Goal: Task Accomplishment & Management: Manage account settings

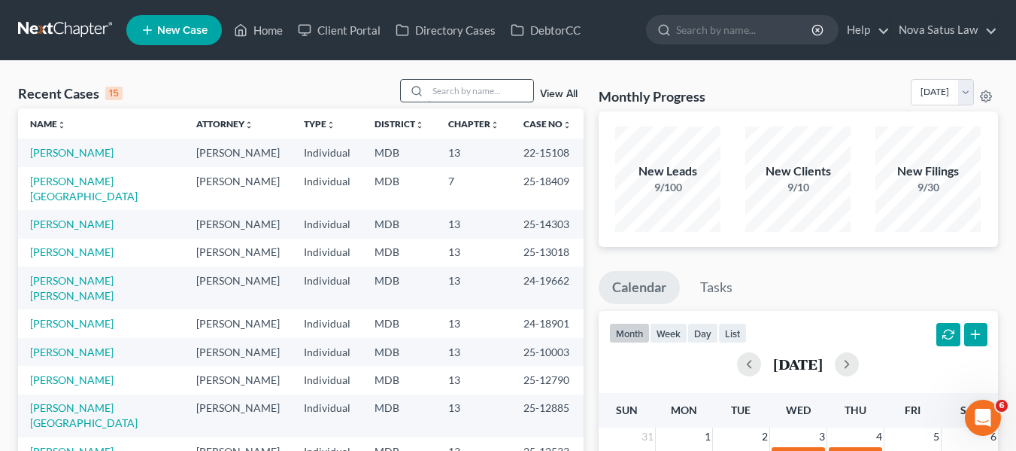
click at [467, 94] on input "search" at bounding box center [480, 91] width 105 height 22
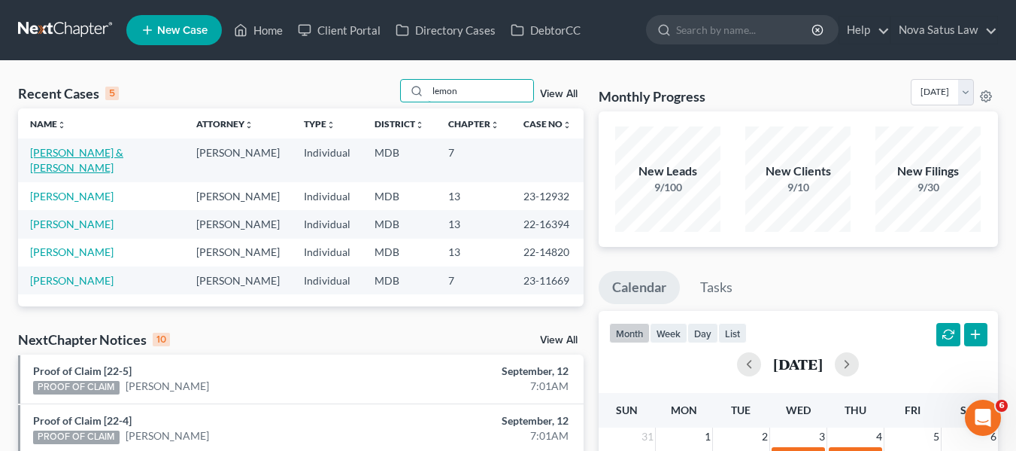
type input "lemon"
click at [77, 155] on link "[PERSON_NAME] & [PERSON_NAME]" at bounding box center [76, 160] width 93 height 28
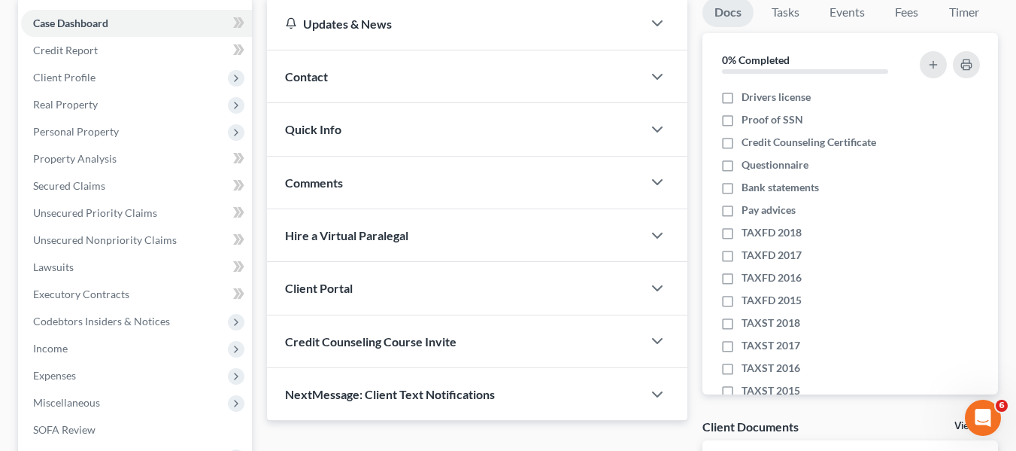
scroll to position [147, 0]
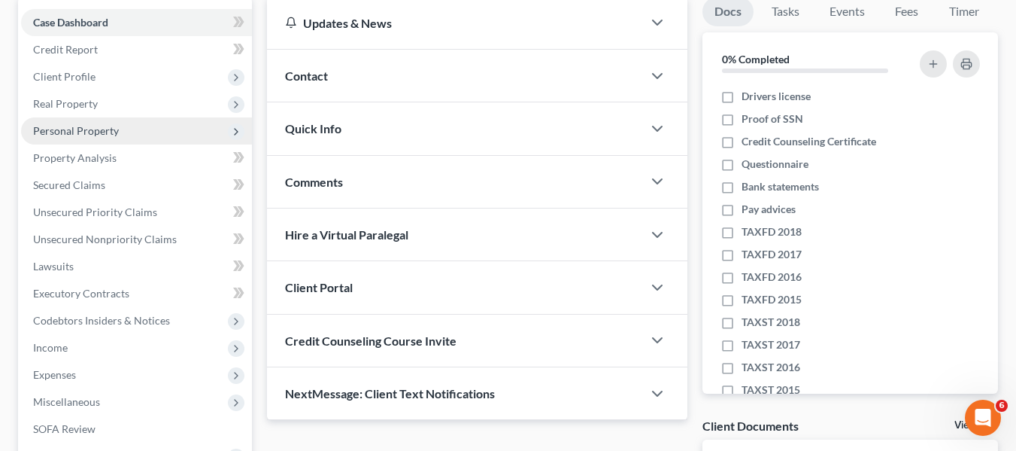
click at [64, 135] on span "Personal Property" at bounding box center [76, 130] width 86 height 13
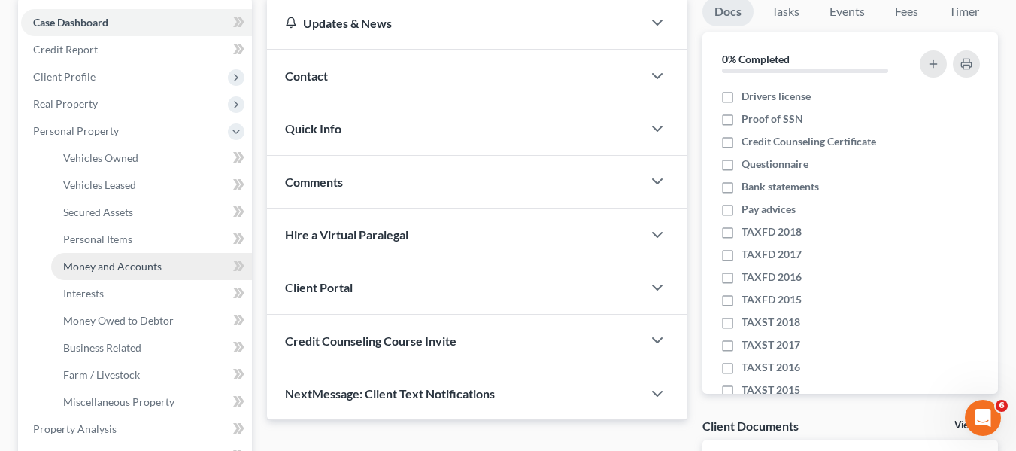
click at [94, 260] on span "Money and Accounts" at bounding box center [112, 266] width 99 height 13
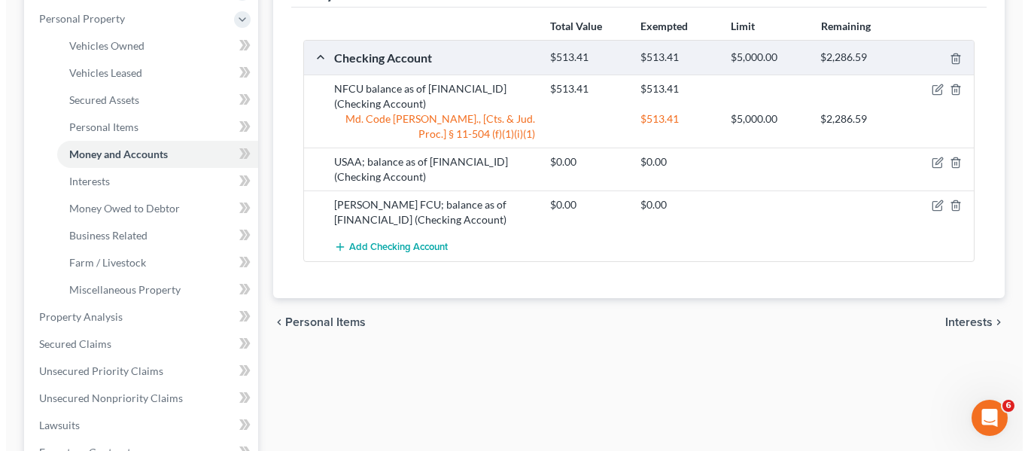
scroll to position [260, 0]
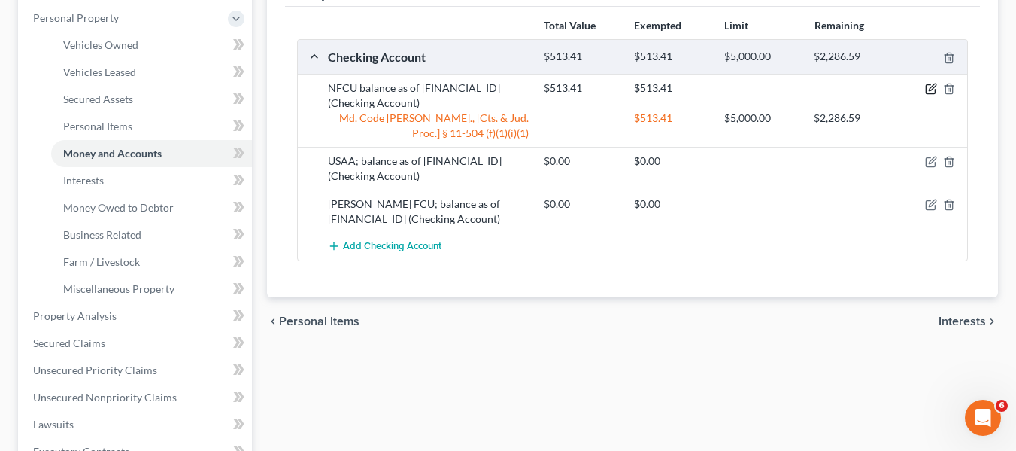
click at [928, 89] on icon "button" at bounding box center [931, 89] width 12 height 12
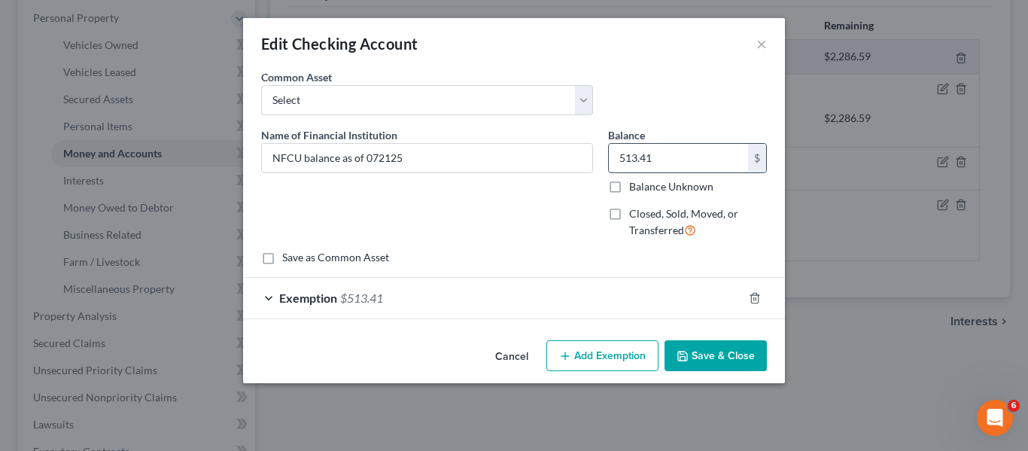
click at [679, 150] on input "513.41" at bounding box center [678, 158] width 139 height 29
type input "278.30"
click at [757, 300] on icon "button" at bounding box center [754, 298] width 12 height 12
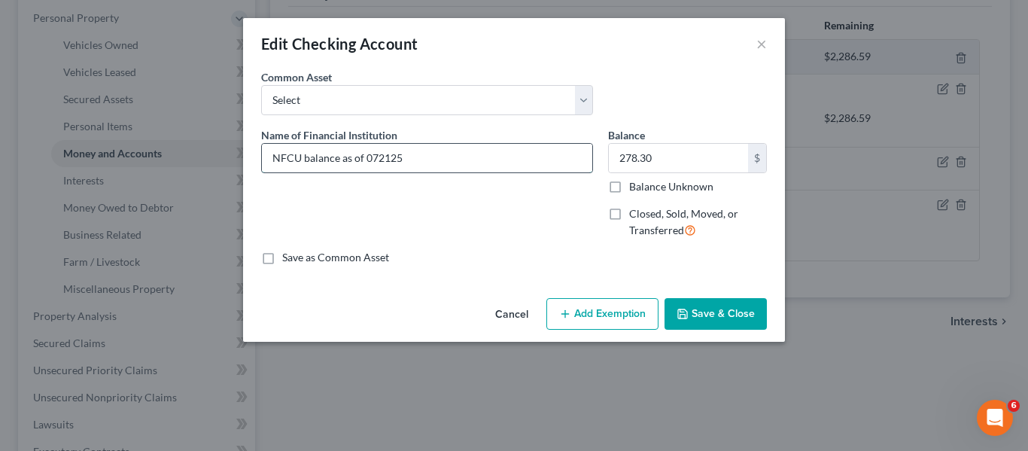
click at [445, 157] on input "NFCU balance as of 072125" at bounding box center [427, 158] width 330 height 29
type input "NFCU balance as of 082125"
click at [702, 310] on button "Save & Close" at bounding box center [715, 314] width 102 height 32
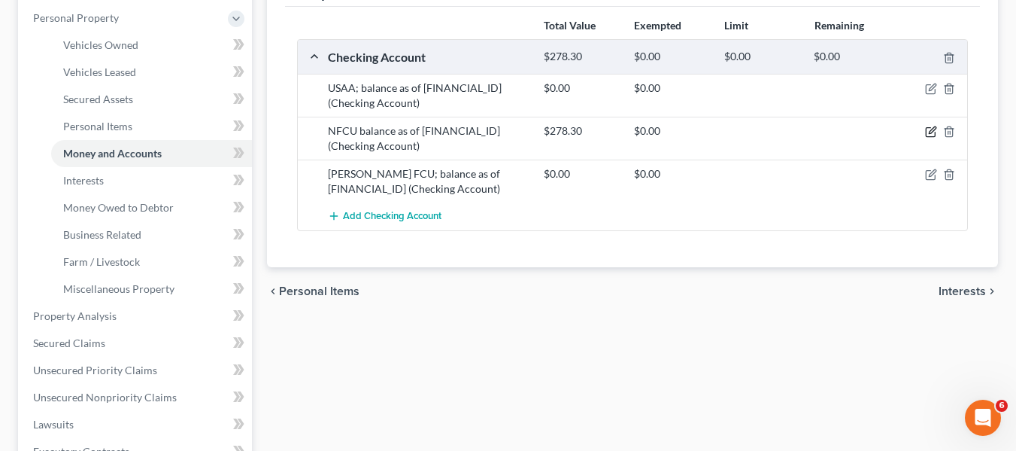
click at [926, 132] on icon "button" at bounding box center [930, 132] width 9 height 9
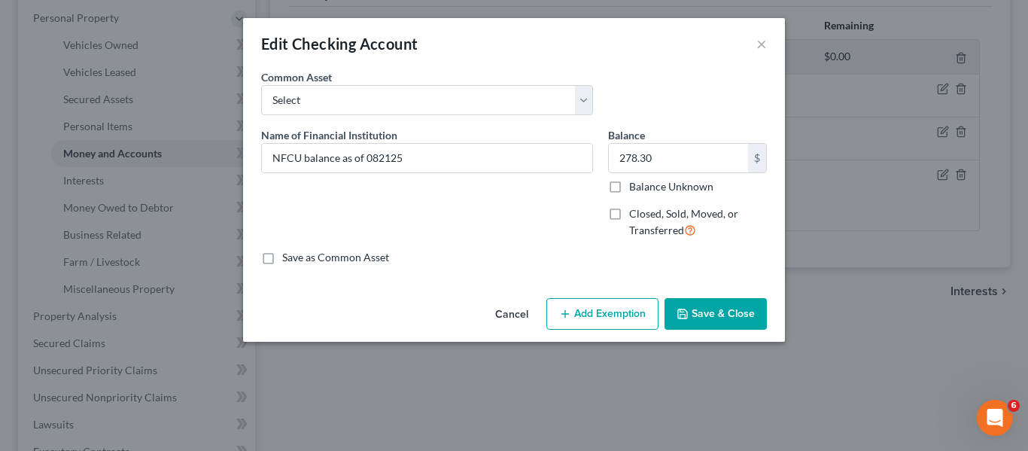
click at [578, 306] on button "Add Exemption" at bounding box center [602, 314] width 112 height 32
select select "2"
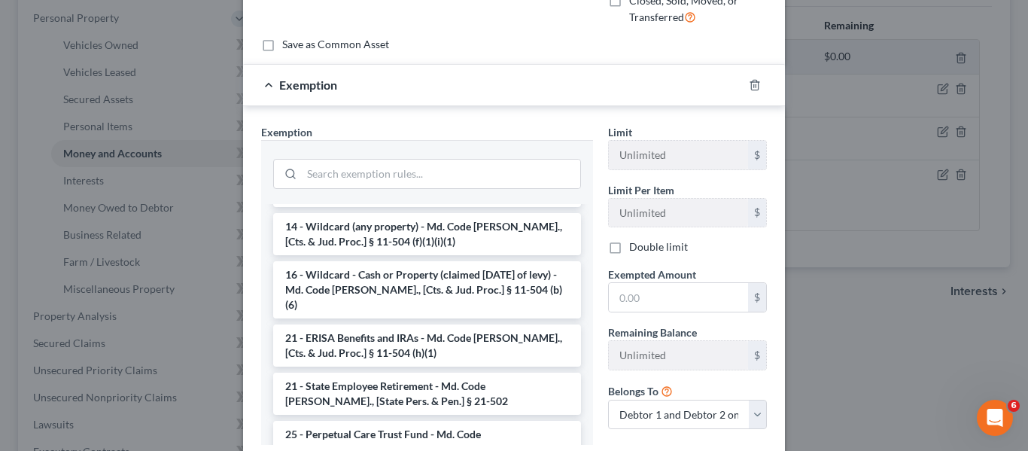
scroll to position [314, 0]
click at [422, 219] on li "14 - Wildcard (any property) - Md. Code [PERSON_NAME]., [Cts. & Jud. Proc.] § 1…" at bounding box center [427, 233] width 308 height 42
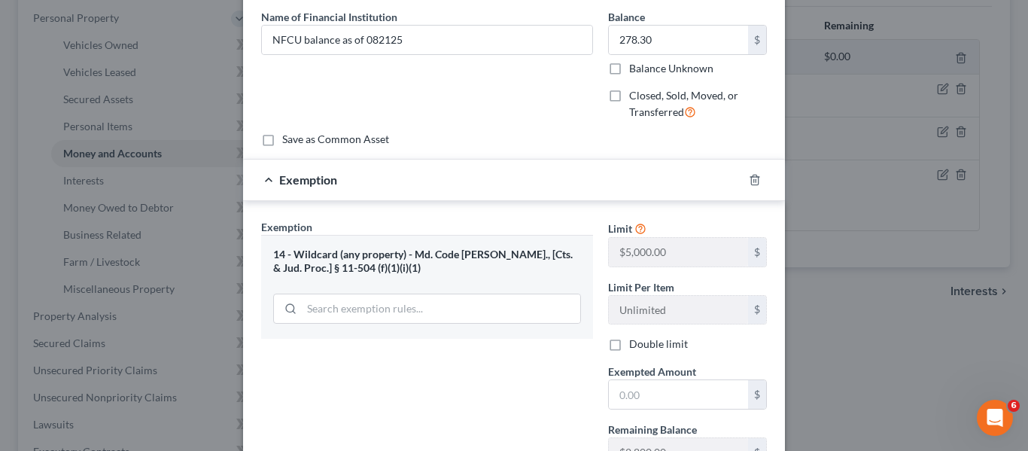
scroll to position [181, 0]
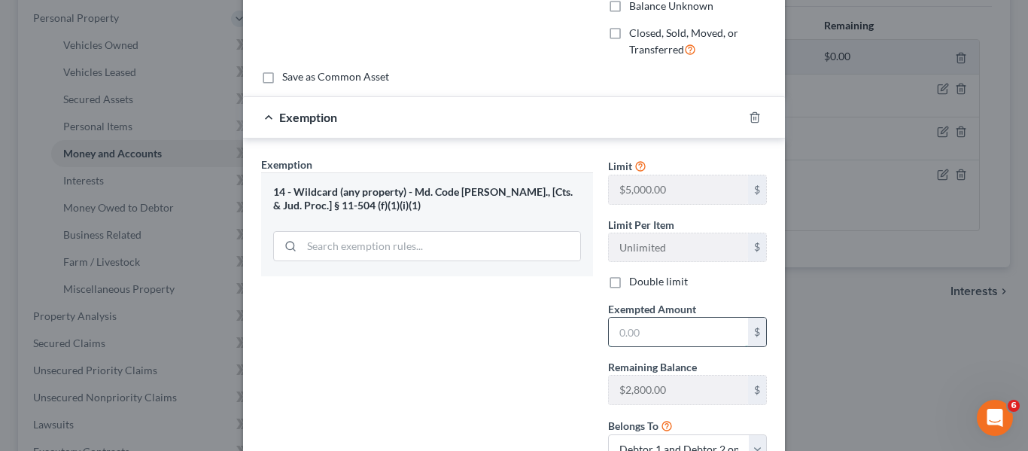
click at [646, 339] on input "text" at bounding box center [678, 331] width 139 height 29
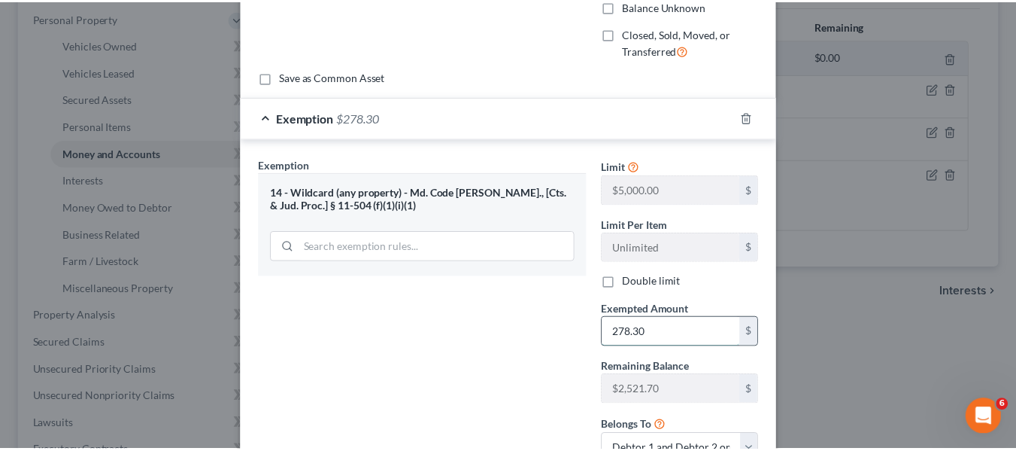
scroll to position [301, 0]
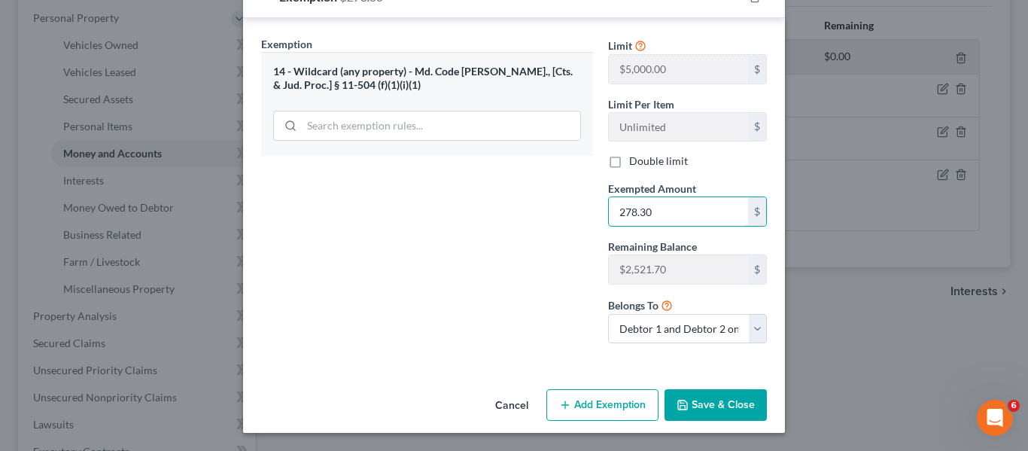
type input "278.30"
click at [690, 399] on button "Save & Close" at bounding box center [715, 405] width 102 height 32
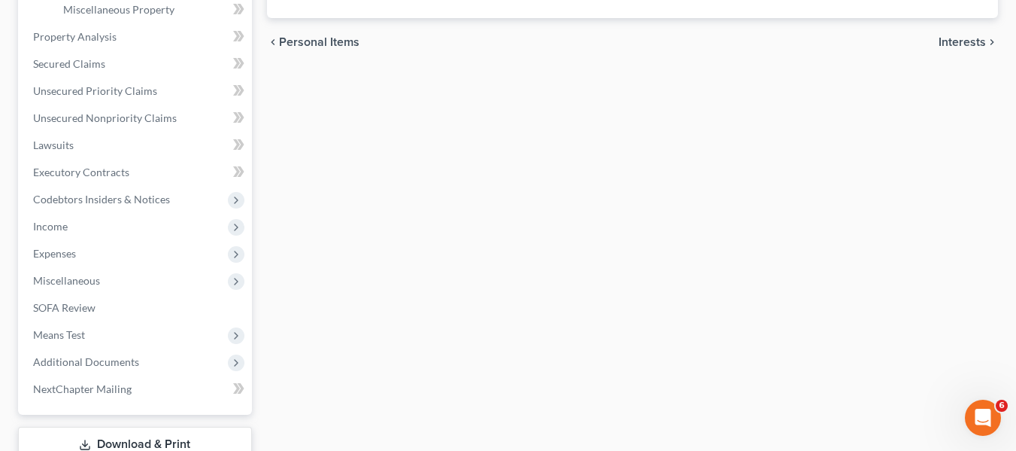
scroll to position [541, 0]
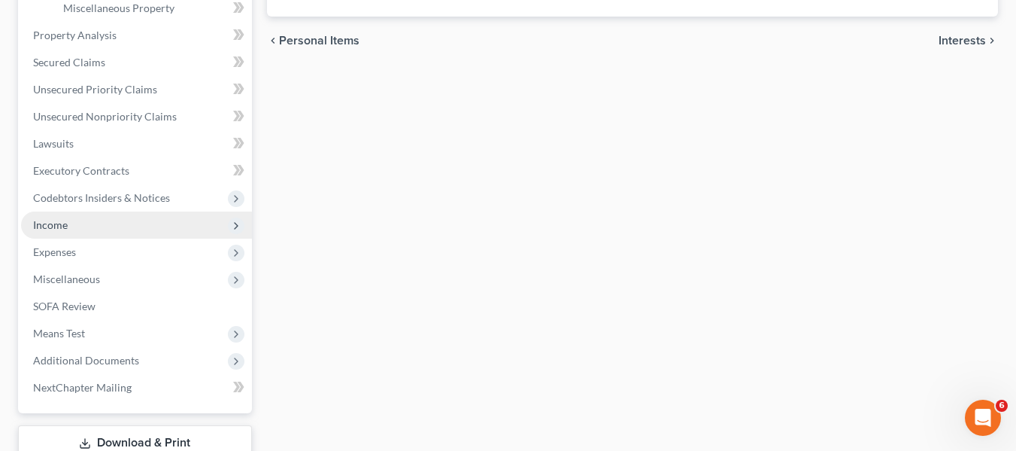
click at [119, 226] on span "Income" at bounding box center [136, 224] width 231 height 27
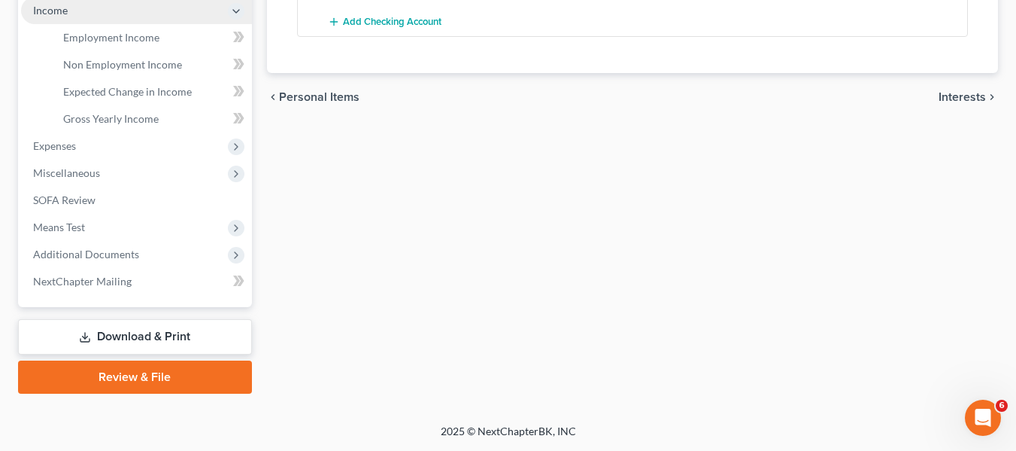
scroll to position [484, 0]
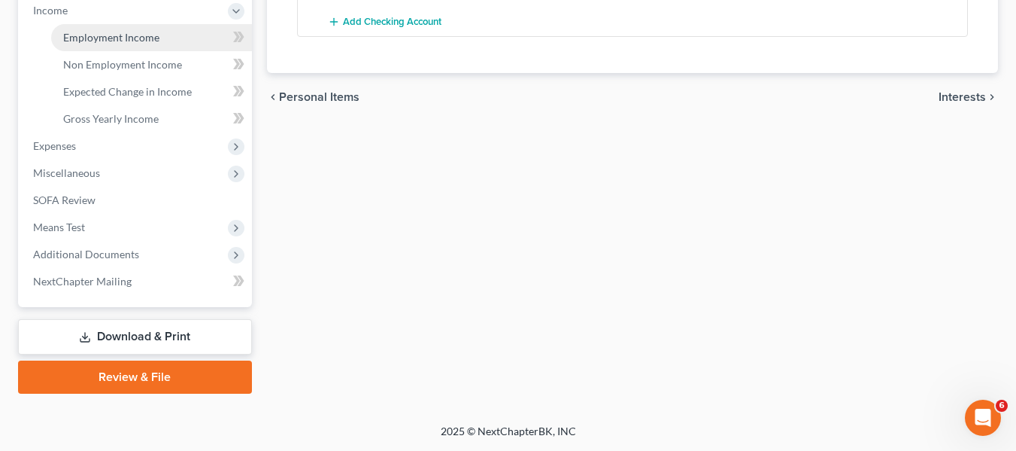
click at [125, 42] on span "Employment Income" at bounding box center [111, 37] width 96 height 13
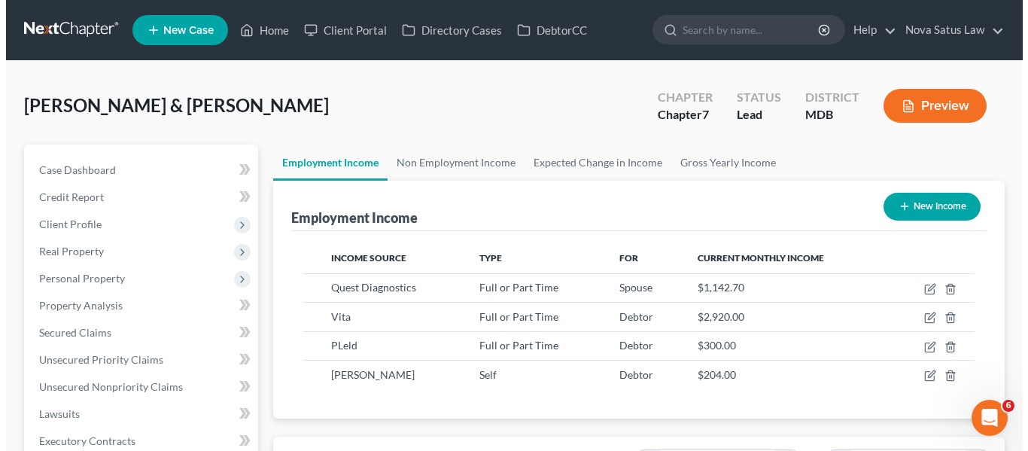
scroll to position [100, 0]
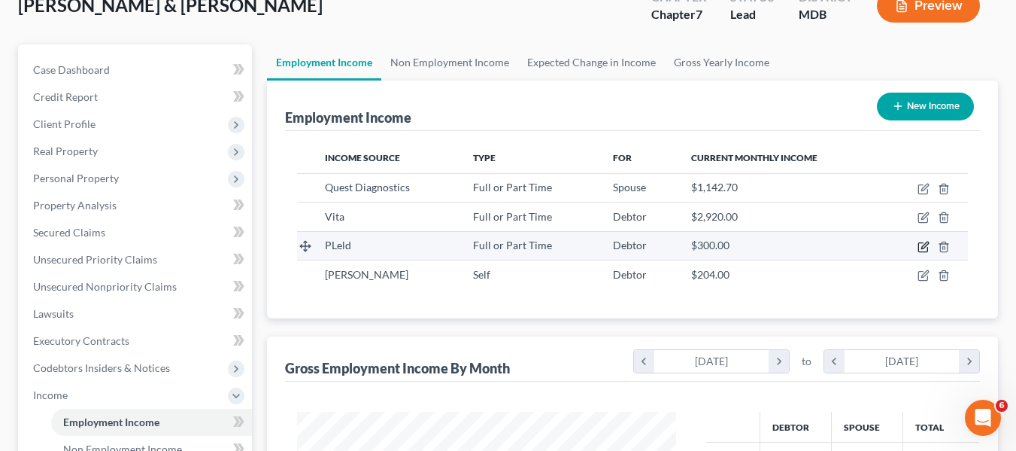
click at [920, 249] on icon "button" at bounding box center [924, 247] width 12 height 12
select select "0"
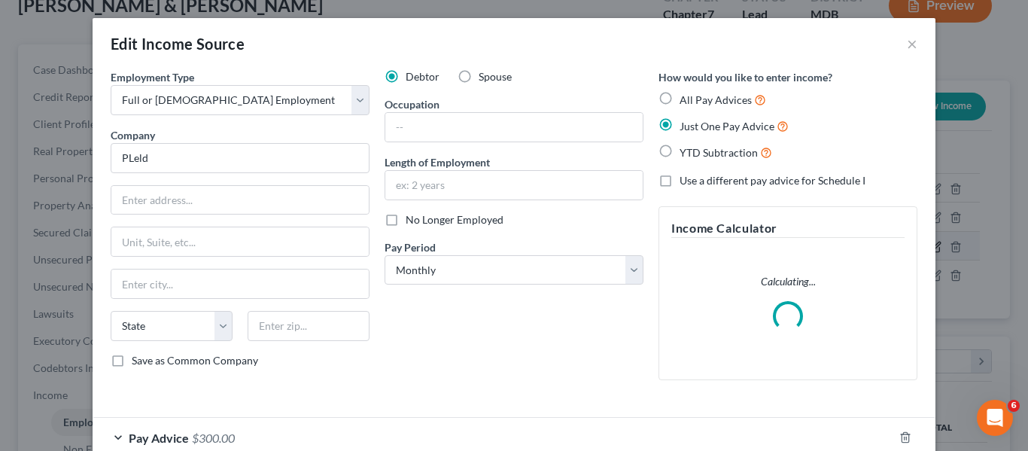
scroll to position [270, 414]
click at [212, 156] on input "PLeld" at bounding box center [240, 158] width 259 height 30
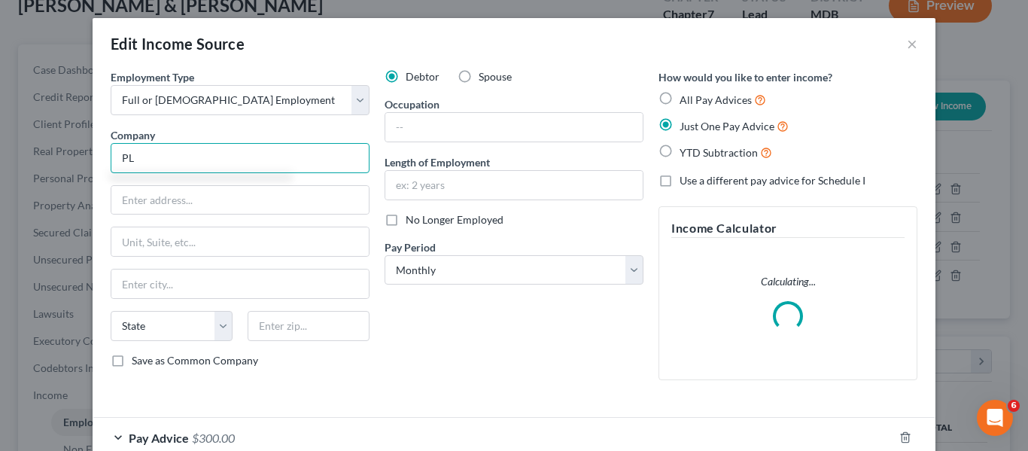
type input "P"
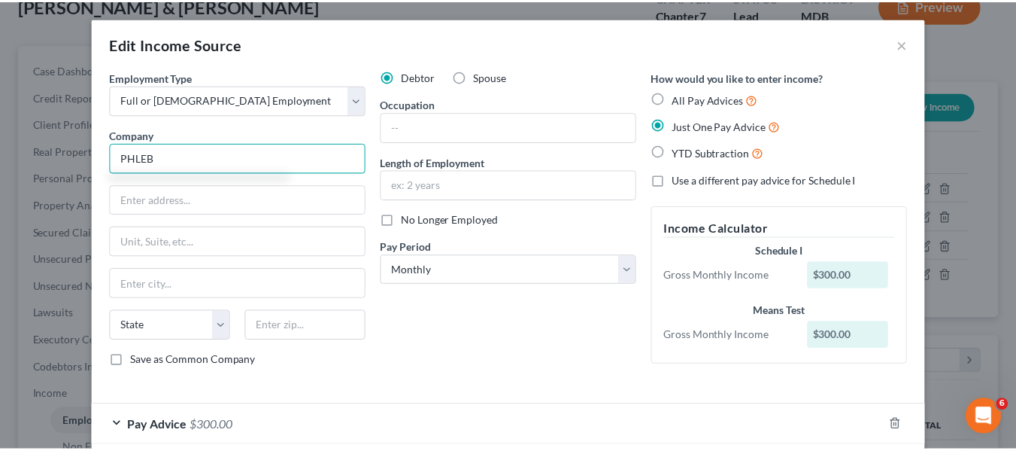
scroll to position [78, 0]
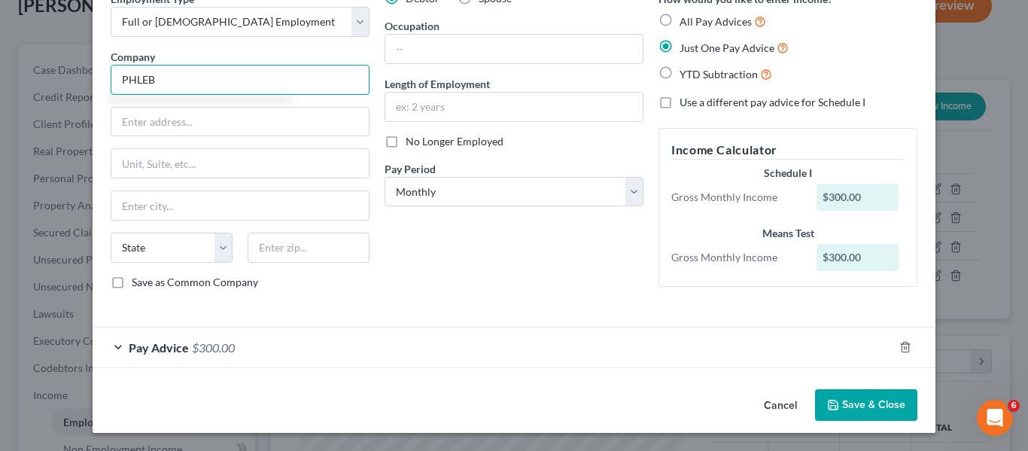
type input "PHLEB"
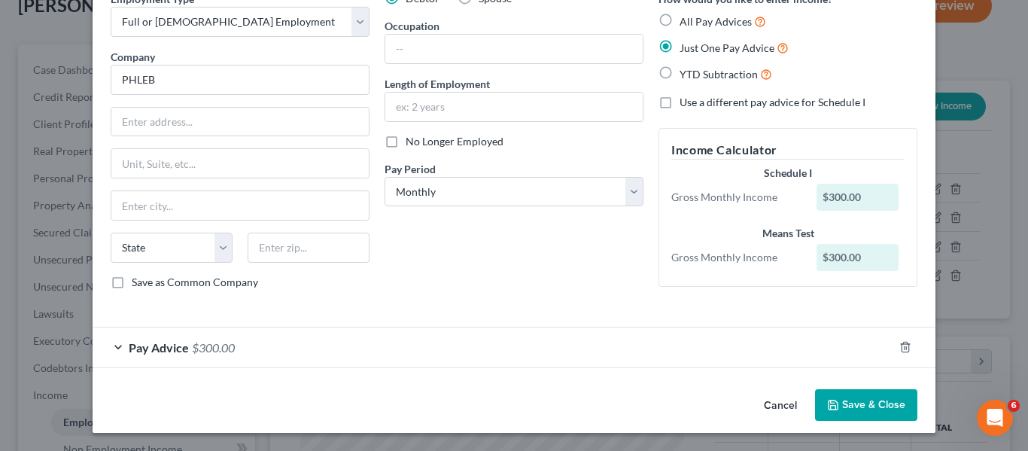
click at [865, 399] on button "Save & Close" at bounding box center [866, 405] width 102 height 32
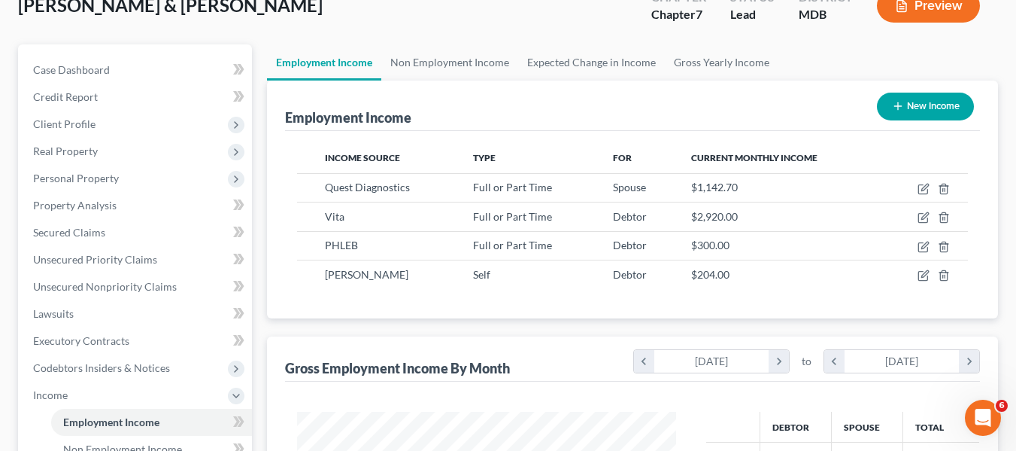
scroll to position [0, 0]
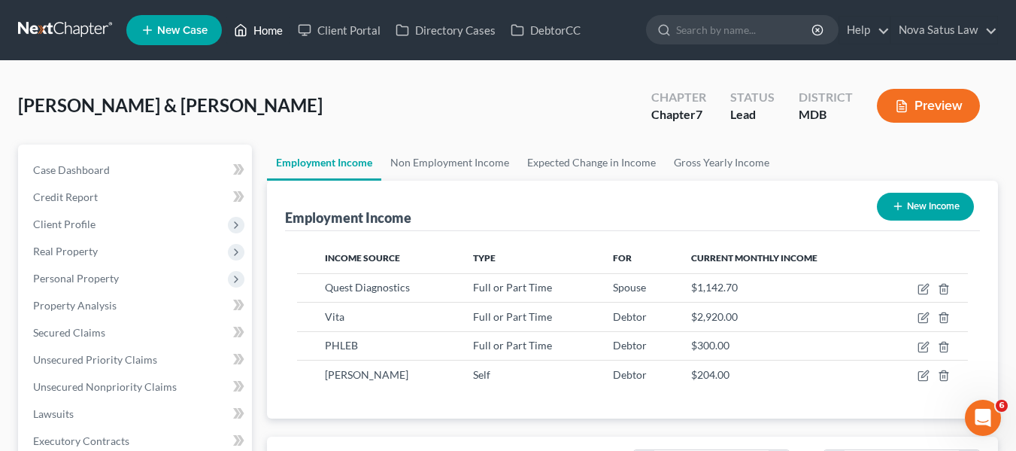
click at [267, 34] on link "Home" at bounding box center [258, 30] width 64 height 27
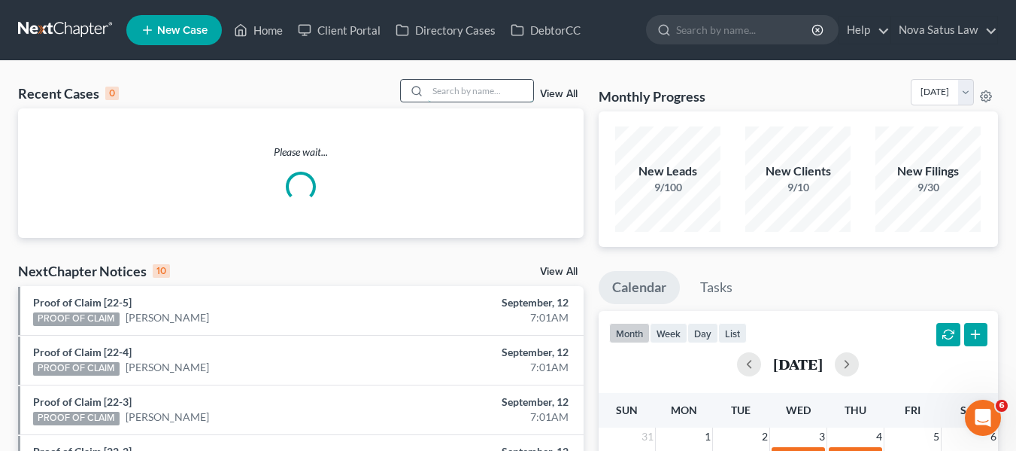
click at [482, 81] on input "search" at bounding box center [480, 91] width 105 height 22
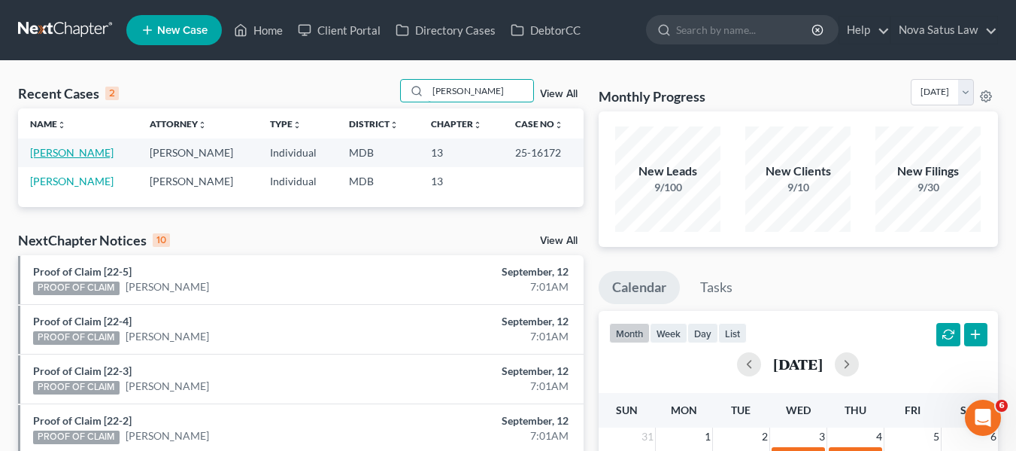
type input "govan"
click at [69, 153] on link "[PERSON_NAME]" at bounding box center [71, 152] width 83 height 13
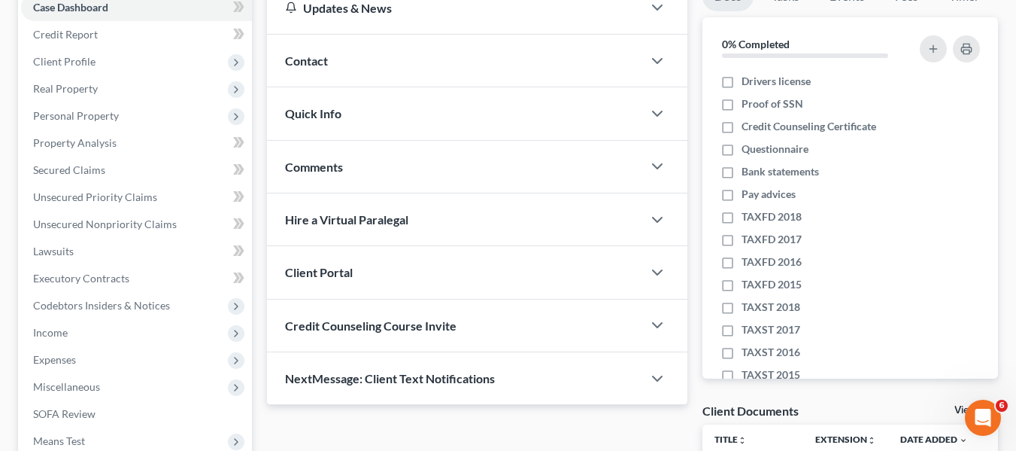
scroll to position [163, 0]
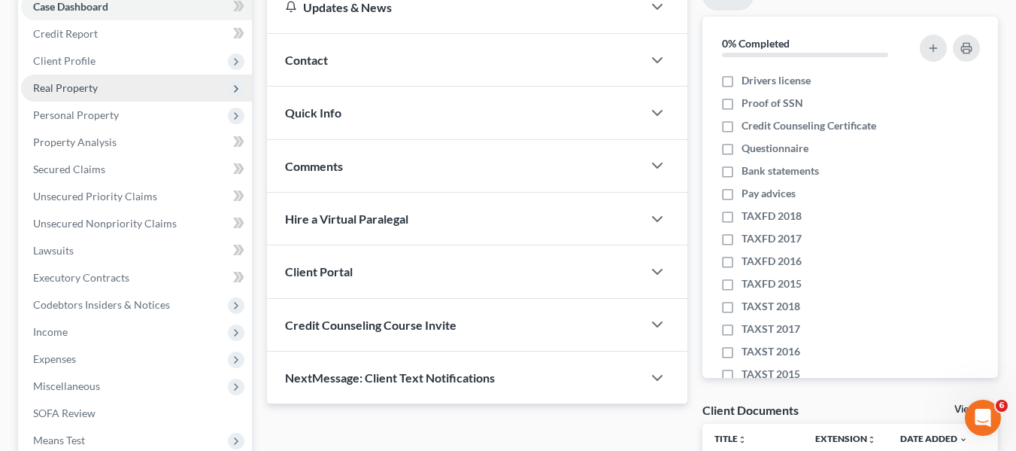
click at [58, 96] on span "Real Property" at bounding box center [136, 87] width 231 height 27
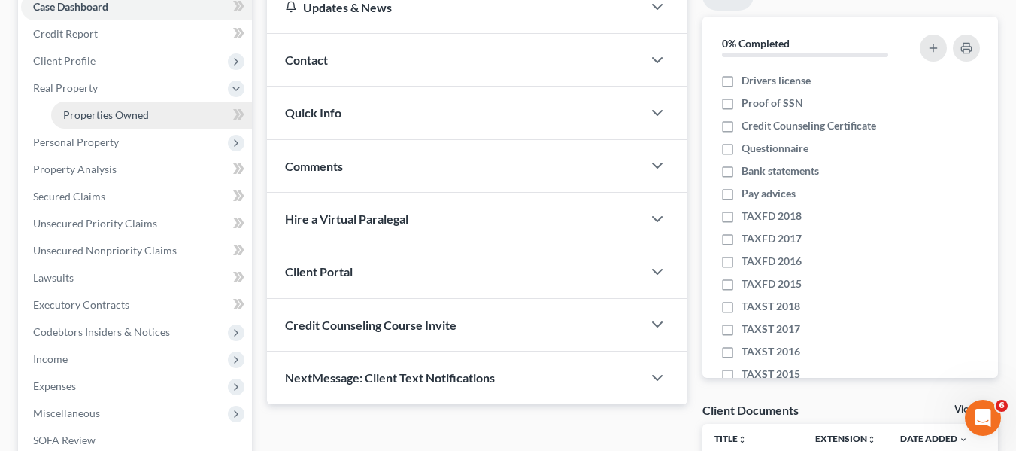
click at [77, 120] on span "Properties Owned" at bounding box center [106, 114] width 86 height 13
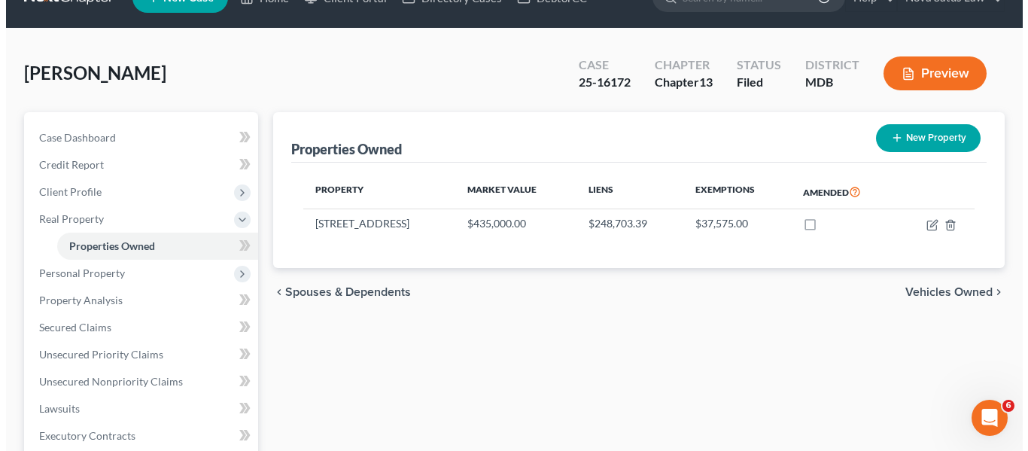
scroll to position [33, 0]
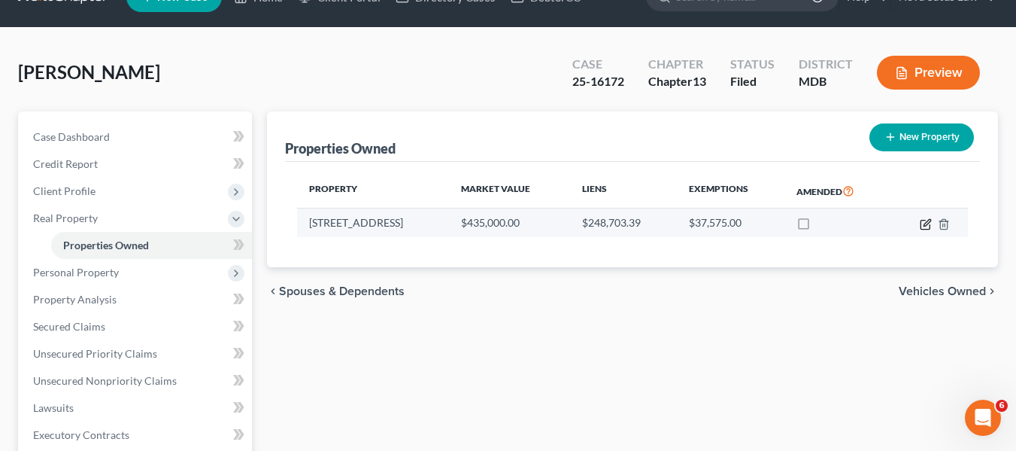
click at [924, 229] on icon "button" at bounding box center [926, 224] width 12 height 12
select select "21"
select select "0"
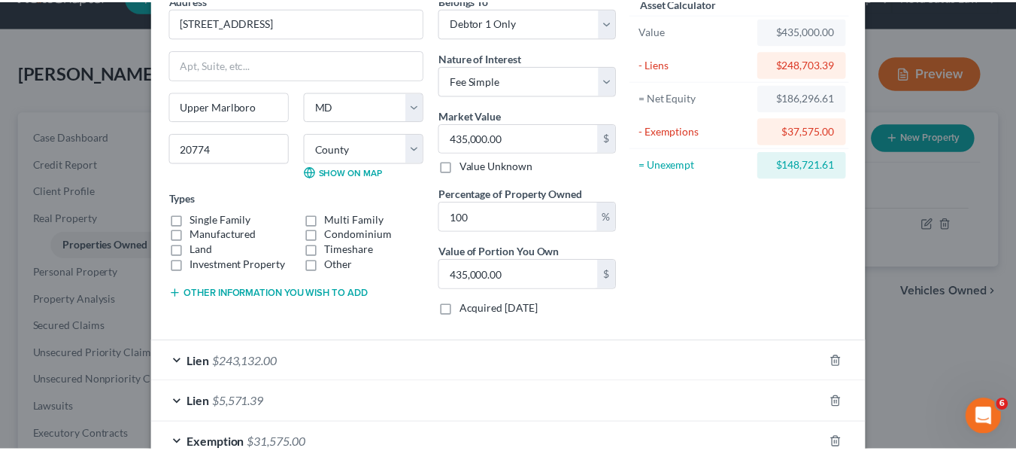
scroll to position [214, 0]
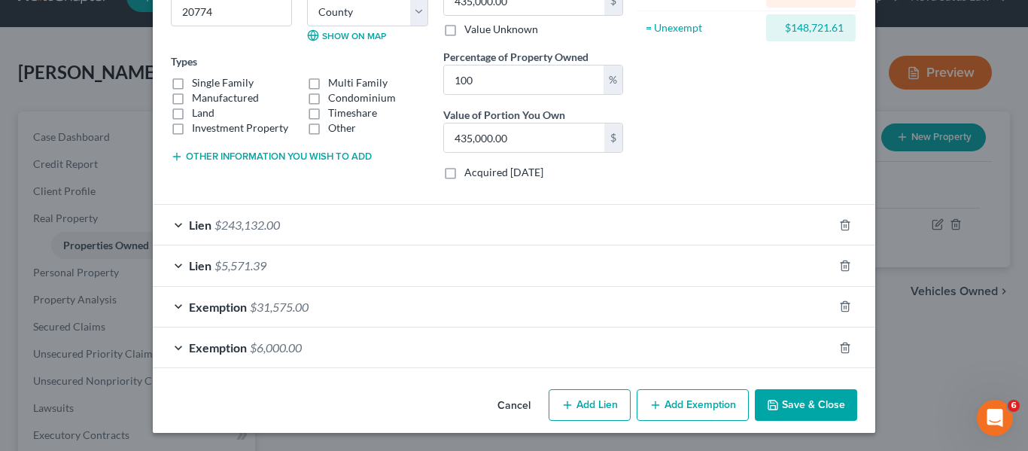
click at [779, 402] on button "Save & Close" at bounding box center [805, 405] width 102 height 32
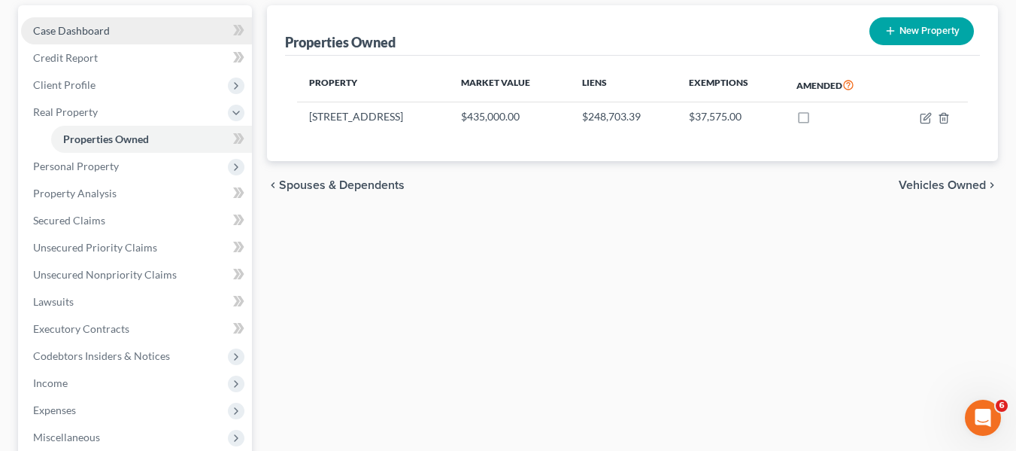
scroll to position [140, 0]
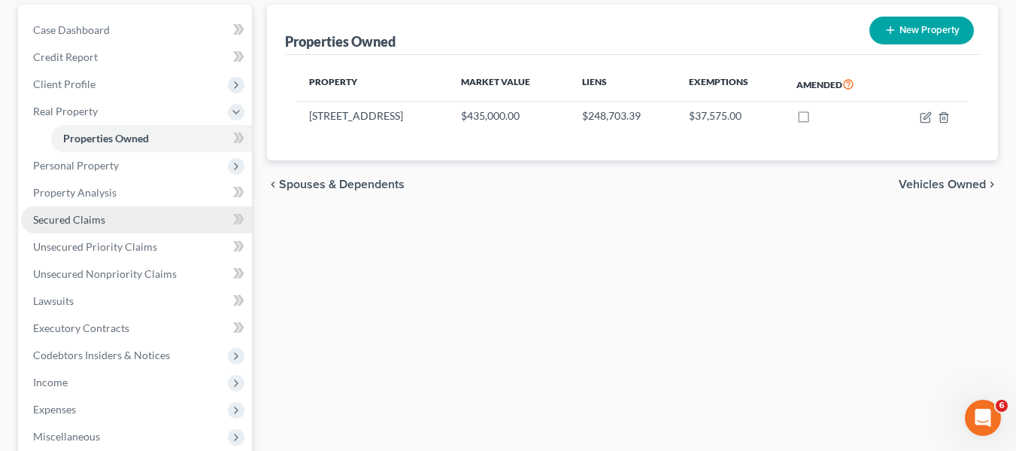
click at [103, 218] on span "Secured Claims" at bounding box center [69, 219] width 72 height 13
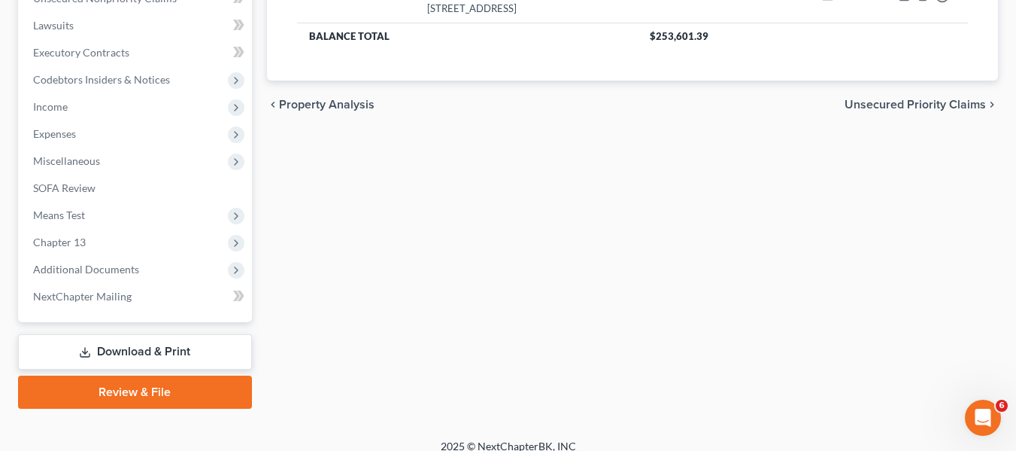
scroll to position [403, 0]
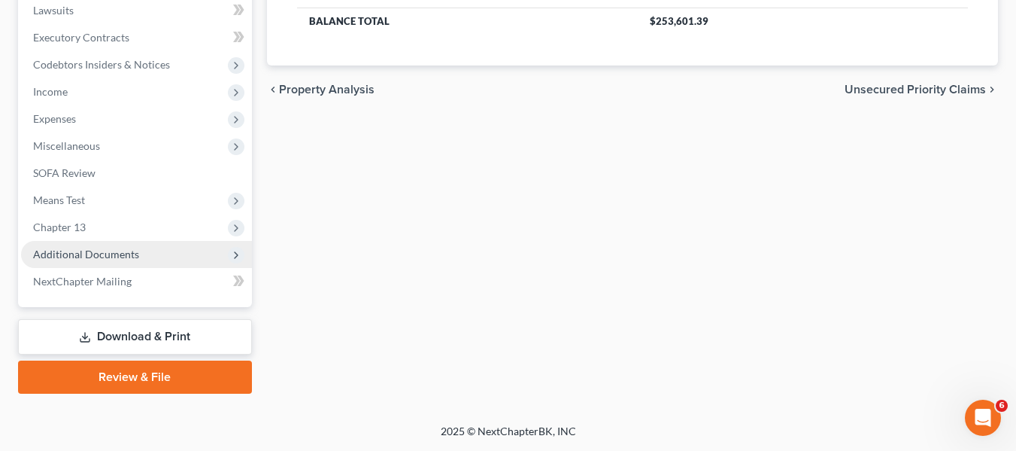
click at [91, 246] on span "Additional Documents" at bounding box center [136, 254] width 231 height 27
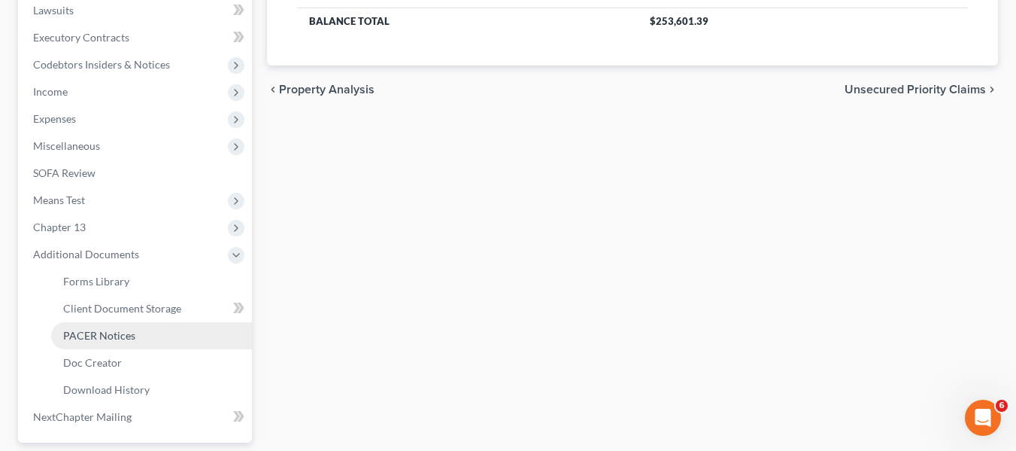
click at [108, 337] on span "PACER Notices" at bounding box center [99, 335] width 72 height 13
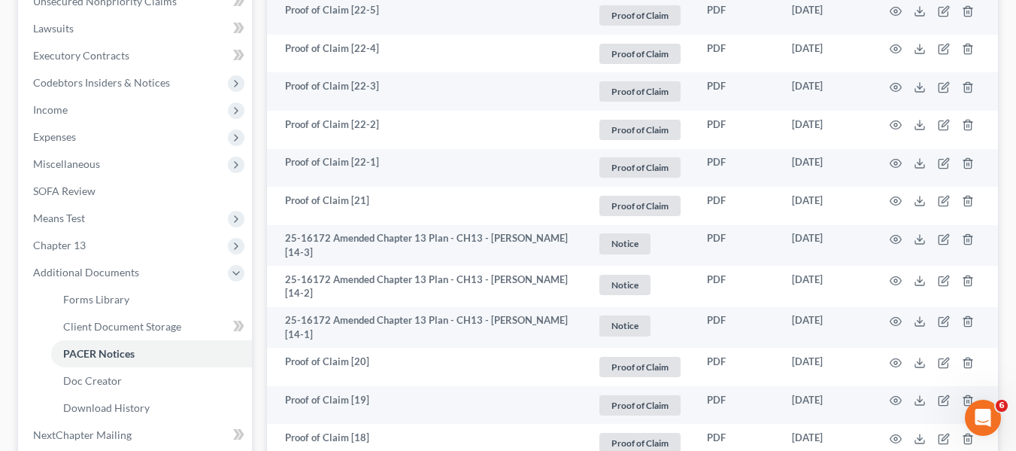
scroll to position [386, 0]
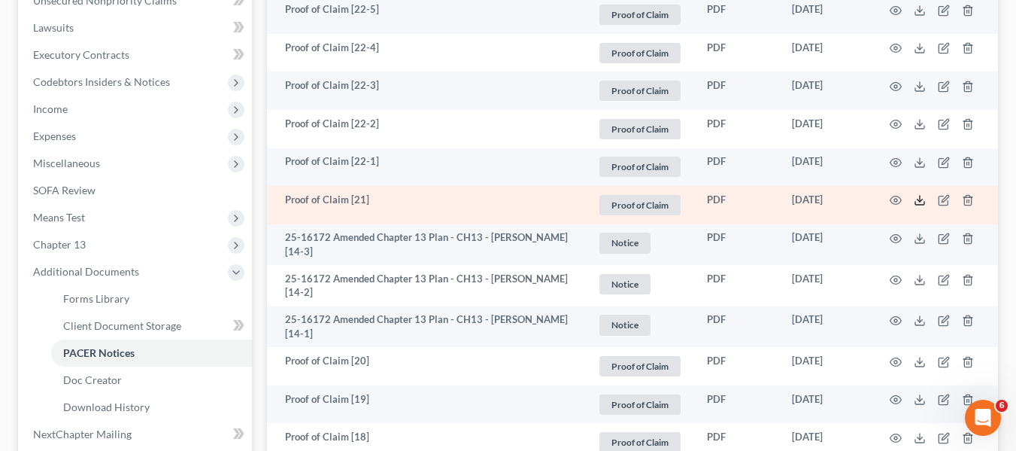
click at [918, 196] on icon at bounding box center [920, 200] width 12 height 12
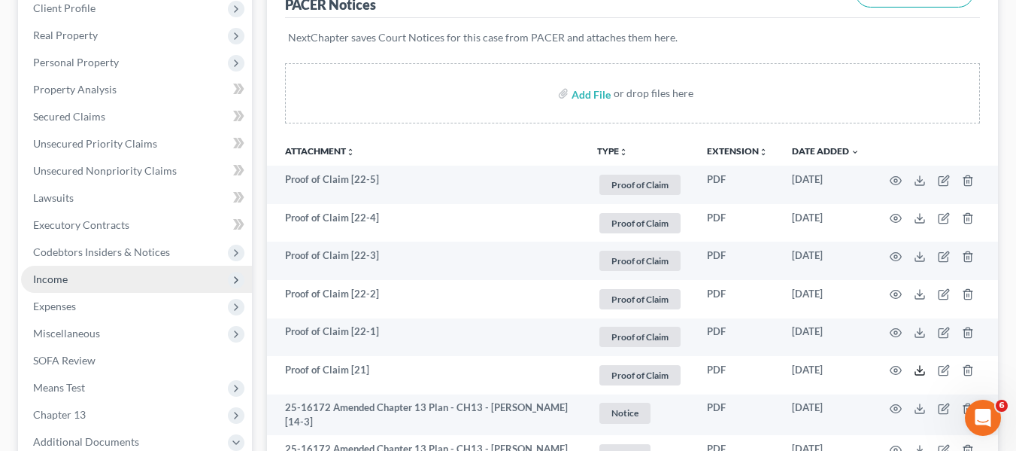
scroll to position [215, 0]
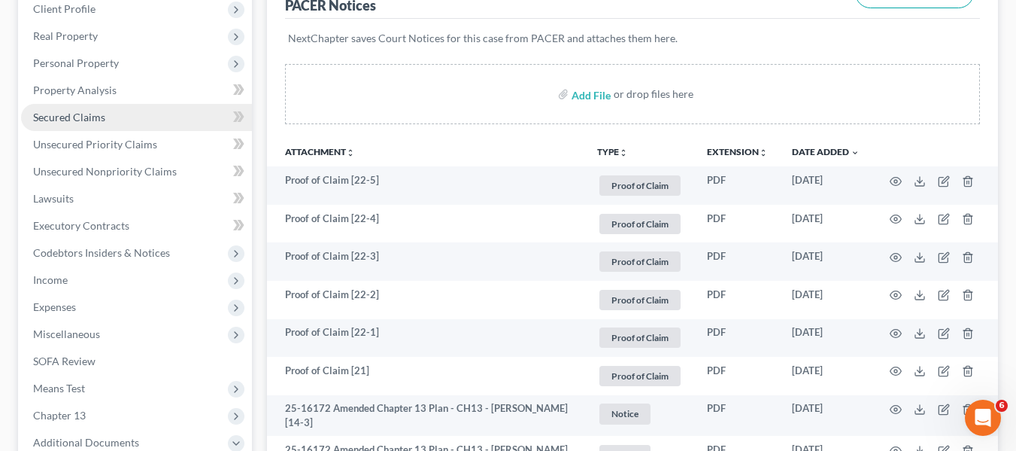
click at [112, 111] on link "Secured Claims" at bounding box center [136, 117] width 231 height 27
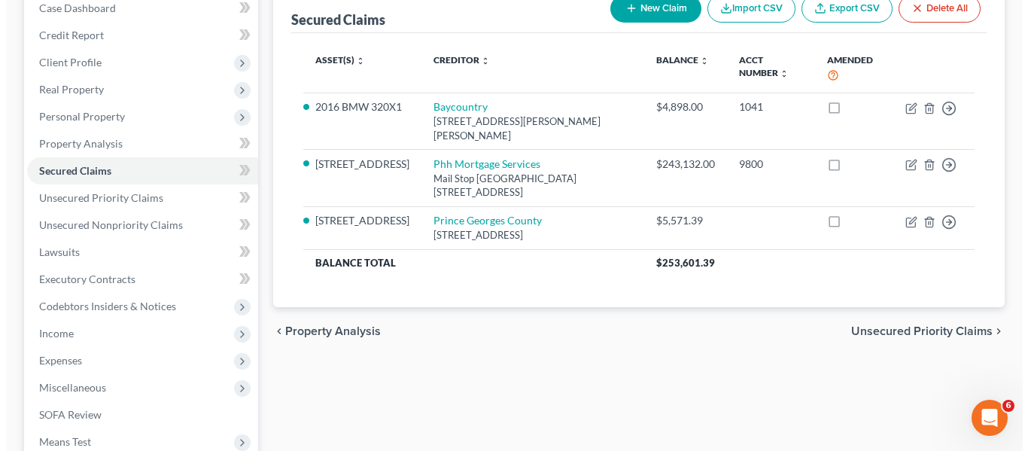
scroll to position [162, 0]
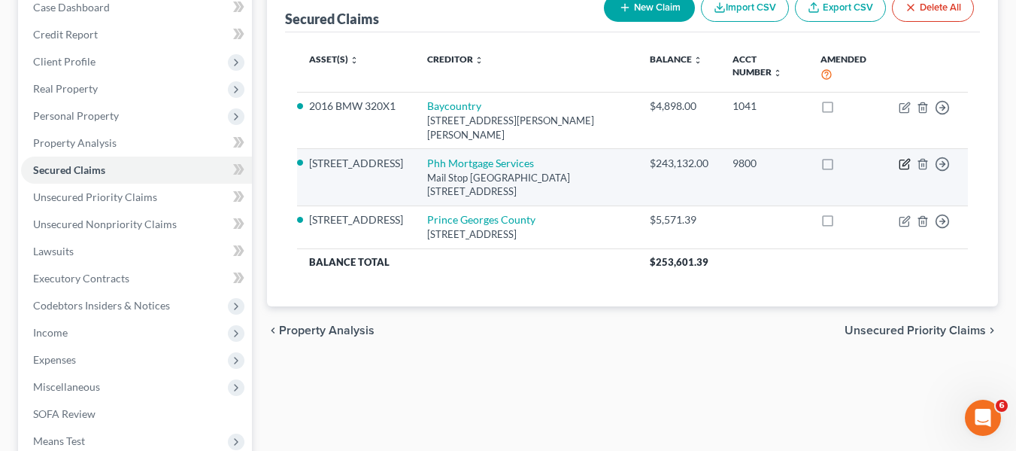
click at [905, 165] on icon "button" at bounding box center [905, 164] width 12 height 12
select select "33"
select select "0"
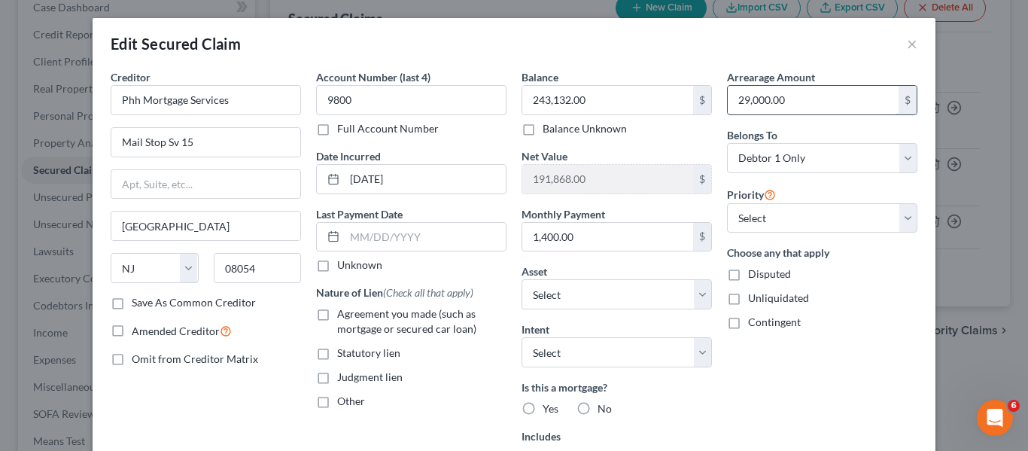
click at [806, 97] on input "29,000.00" at bounding box center [812, 100] width 171 height 29
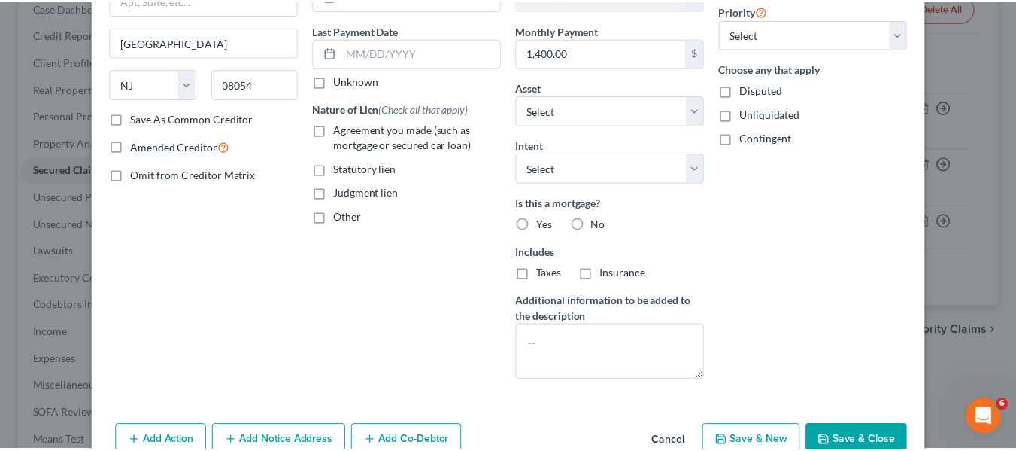
scroll to position [263, 0]
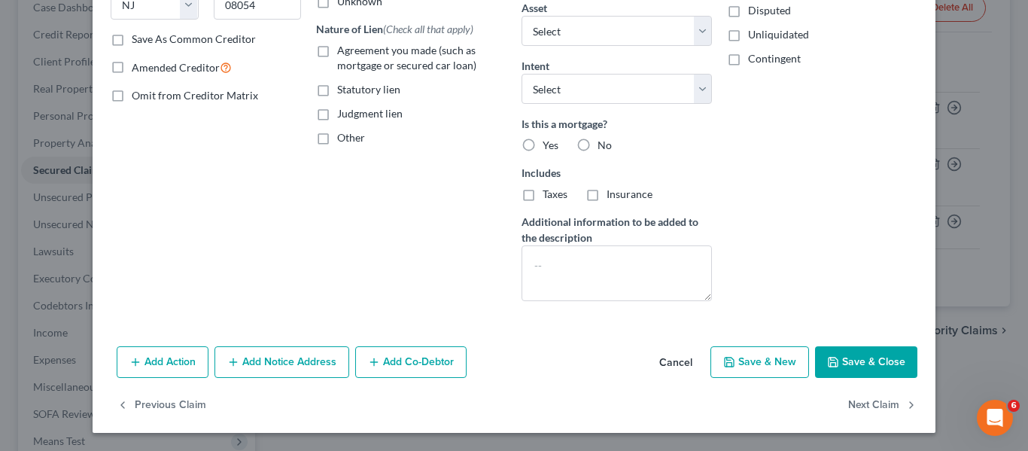
type input "31,737.64"
click at [827, 358] on icon "button" at bounding box center [833, 362] width 12 height 12
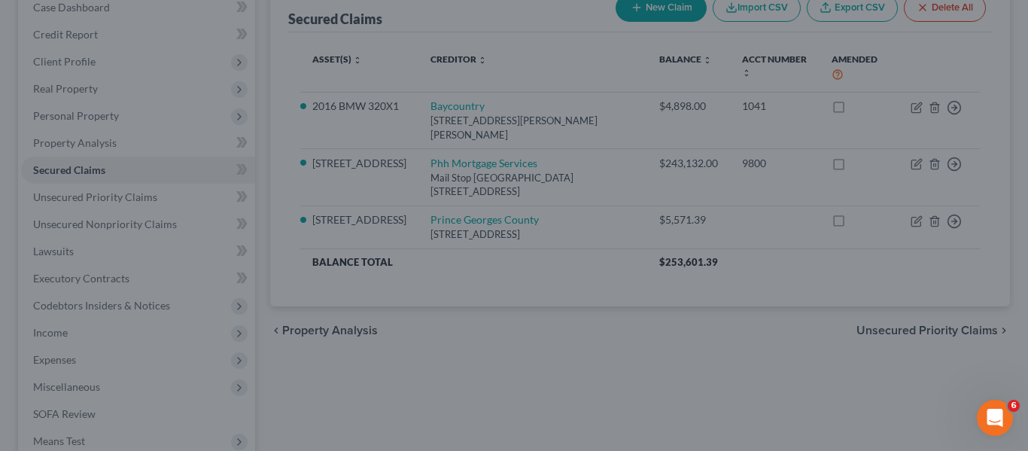
select select "2"
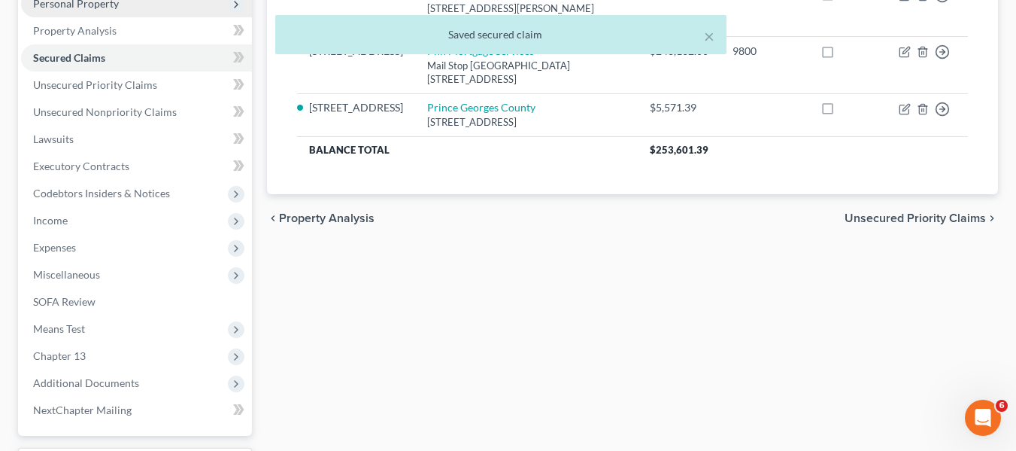
scroll to position [275, 0]
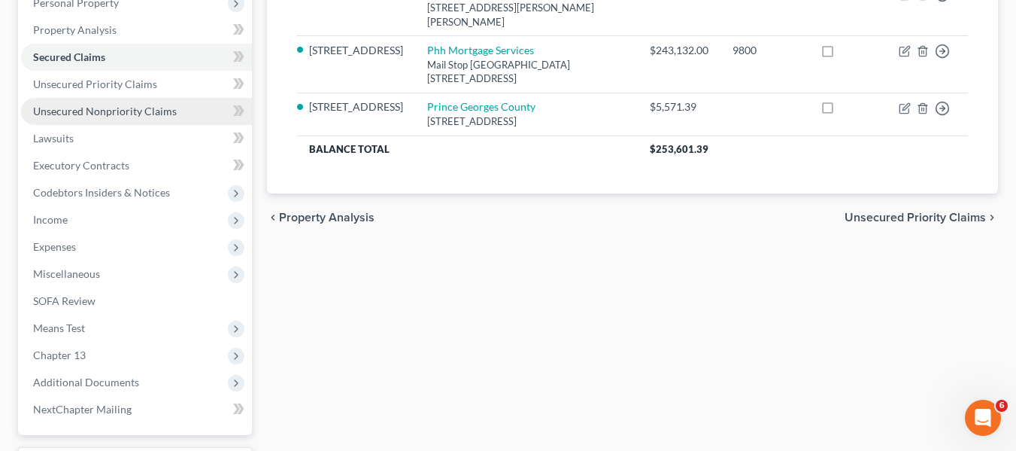
click at [78, 113] on span "Unsecured Nonpriority Claims" at bounding box center [105, 111] width 144 height 13
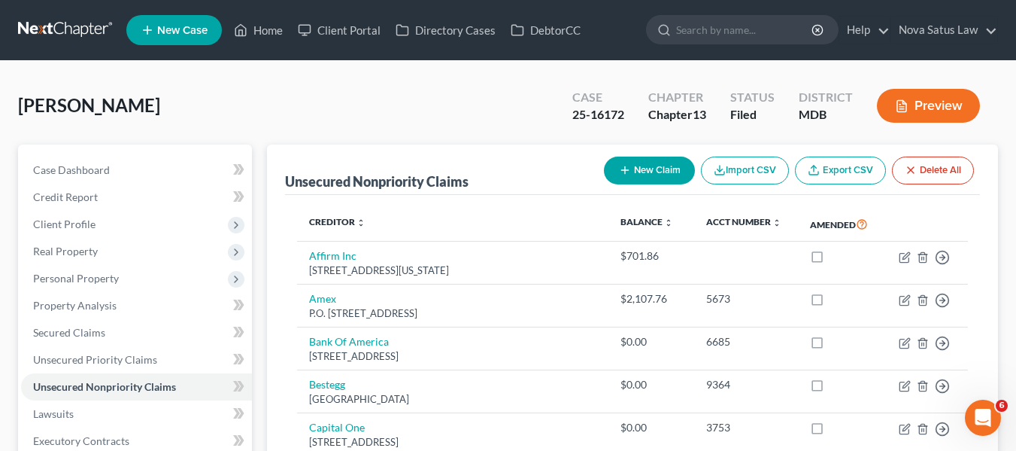
click at [633, 170] on button "New Claim" at bounding box center [649, 170] width 91 height 28
select select "0"
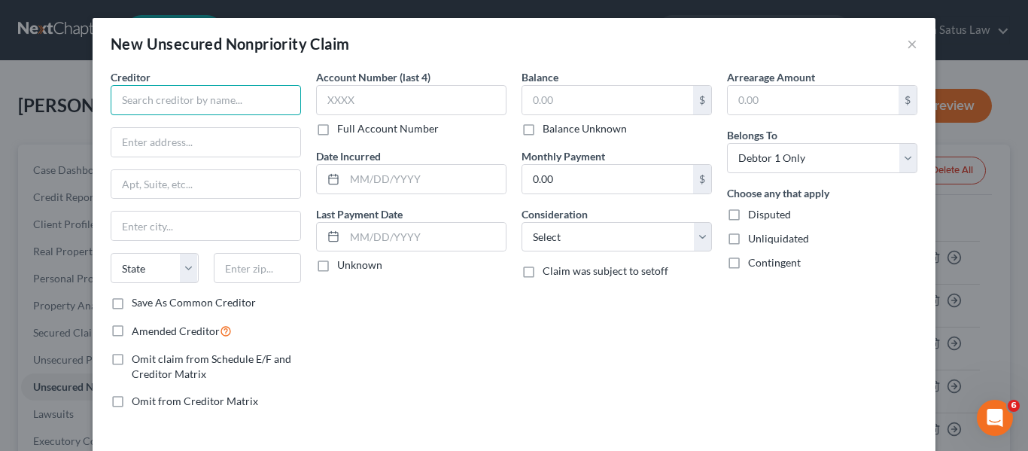
click at [162, 89] on input "text" at bounding box center [206, 100] width 190 height 30
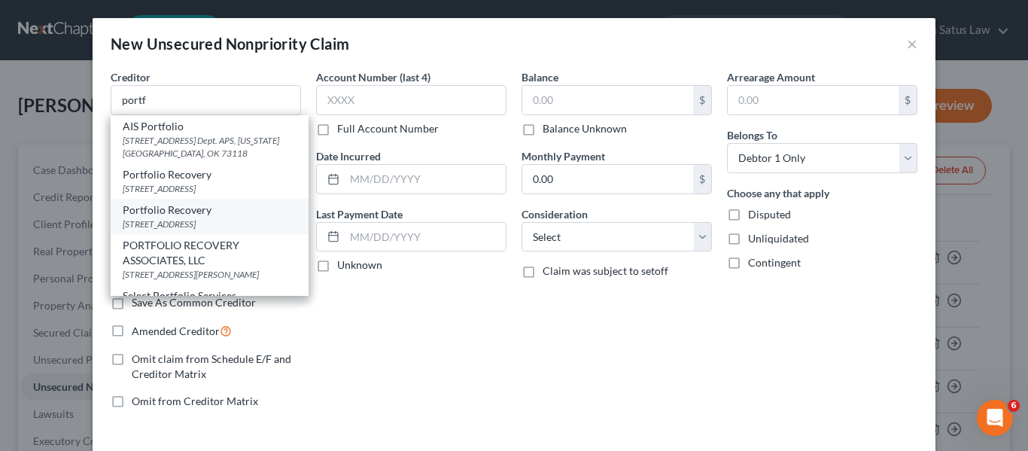
click at [172, 217] on div "Portfolio Recovery" at bounding box center [210, 209] width 174 height 15
type input "Portfolio Recovery"
type input "120 Corporate Blvd #100"
type input "Norfolk"
select select "48"
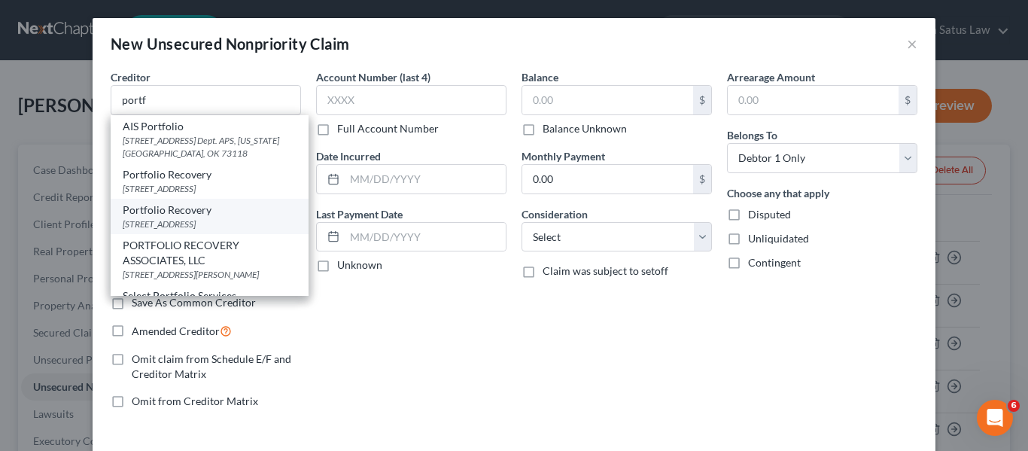
type input "23502"
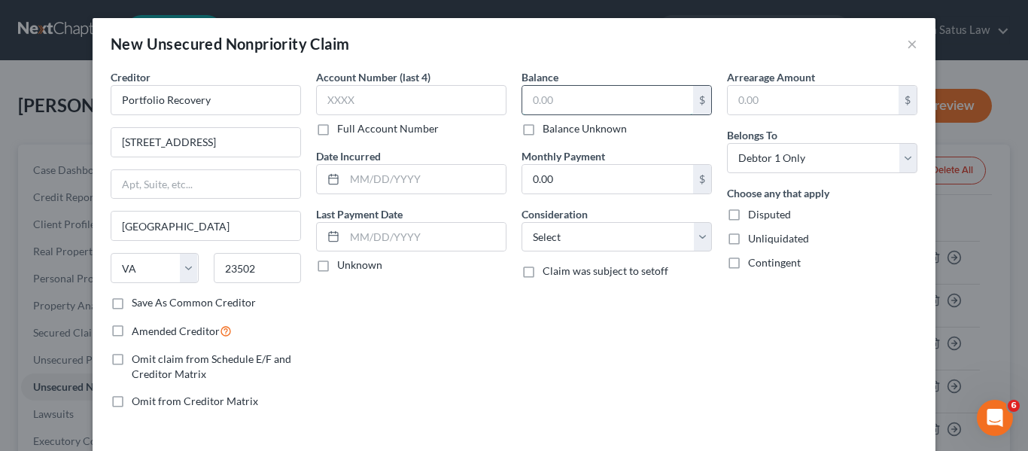
click at [564, 111] on input "text" at bounding box center [607, 100] width 171 height 29
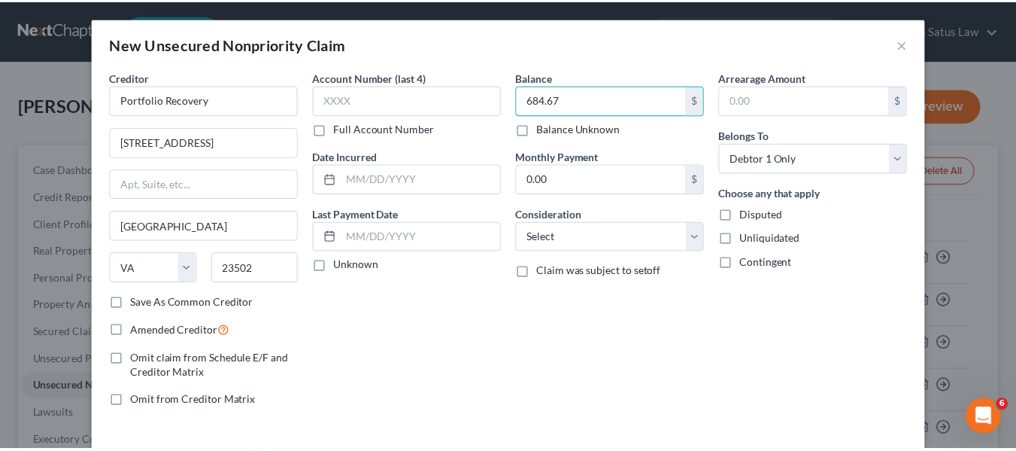
scroll to position [64, 0]
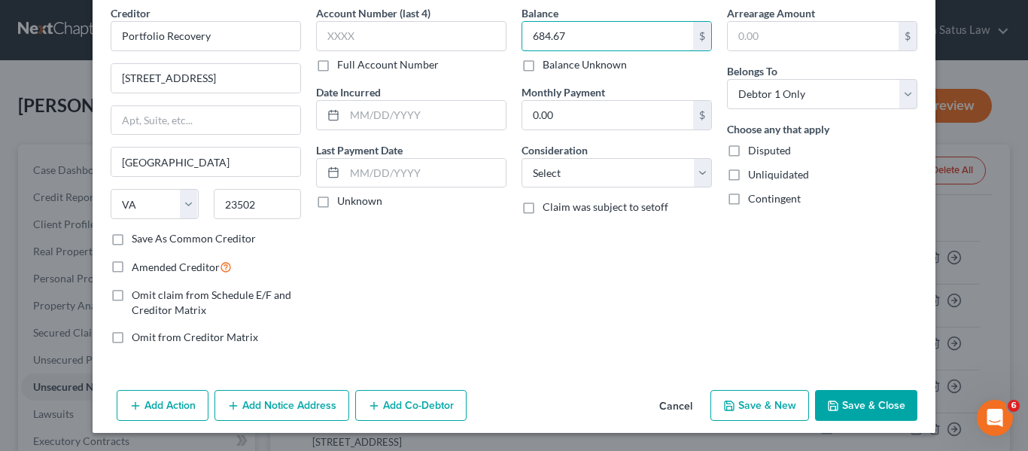
type input "684.67"
click at [848, 416] on button "Save & Close" at bounding box center [866, 406] width 102 height 32
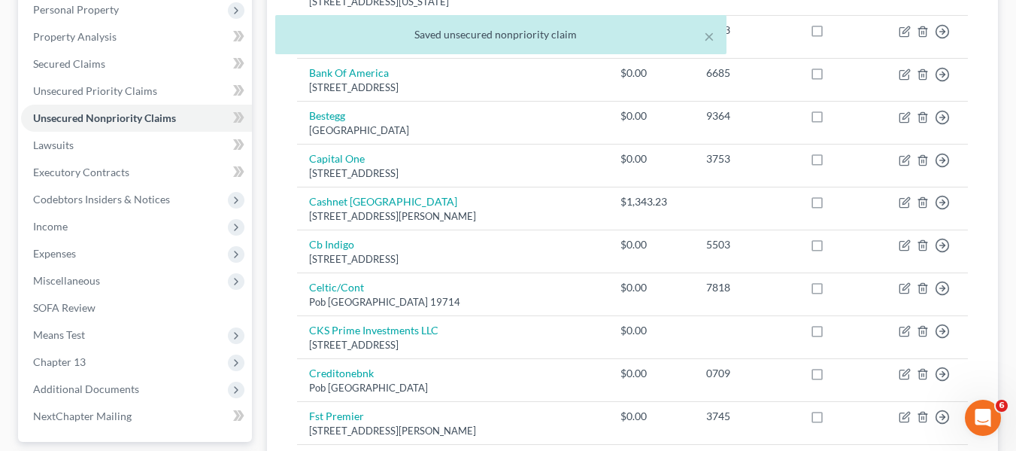
scroll to position [269, 0]
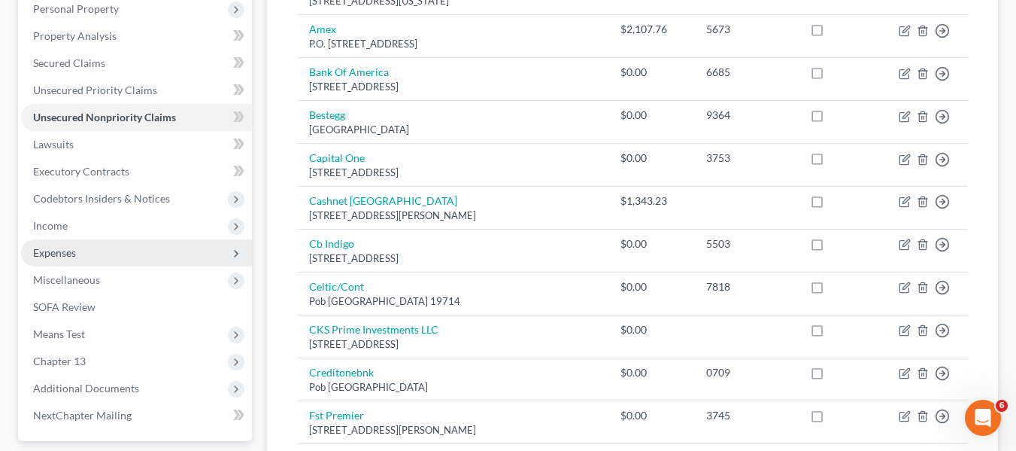
click at [44, 250] on span "Expenses" at bounding box center [54, 252] width 43 height 13
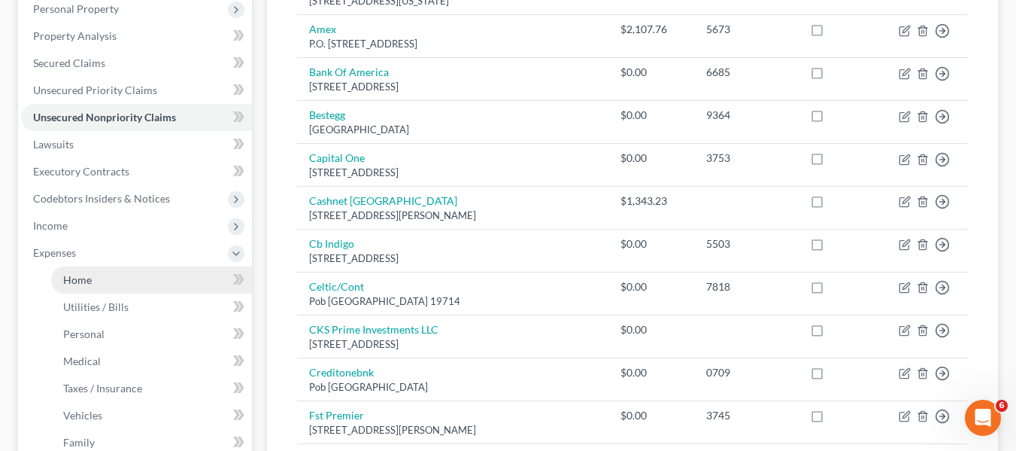
click at [59, 277] on link "Home" at bounding box center [151, 279] width 201 height 27
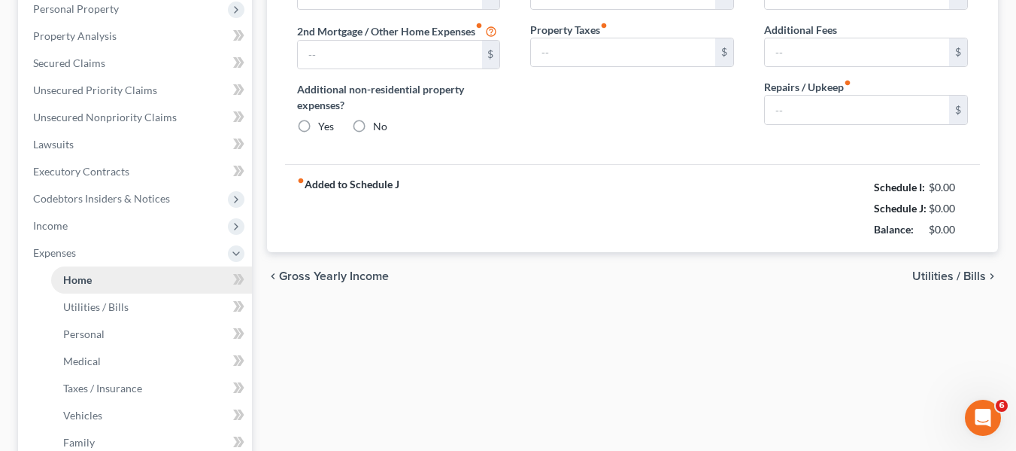
scroll to position [17, 0]
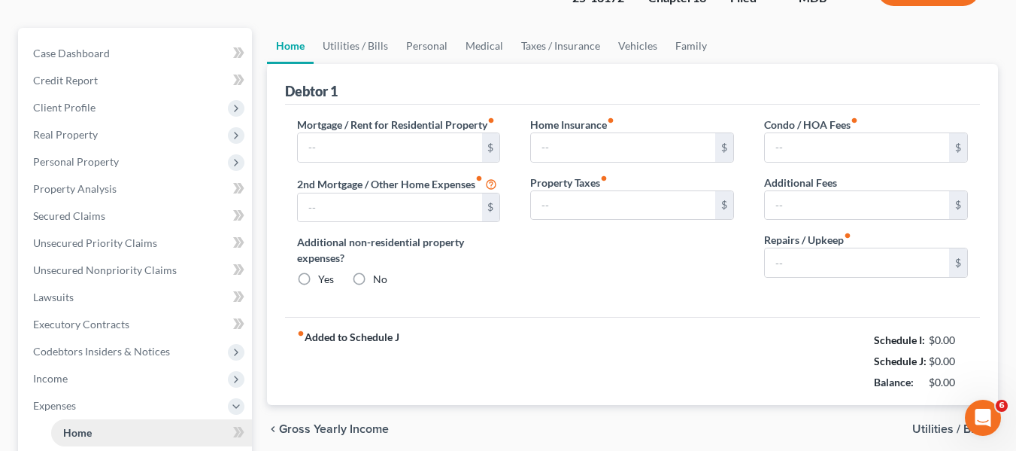
type input "1,500.00"
type input "0.00"
radio input "true"
type input "0.00"
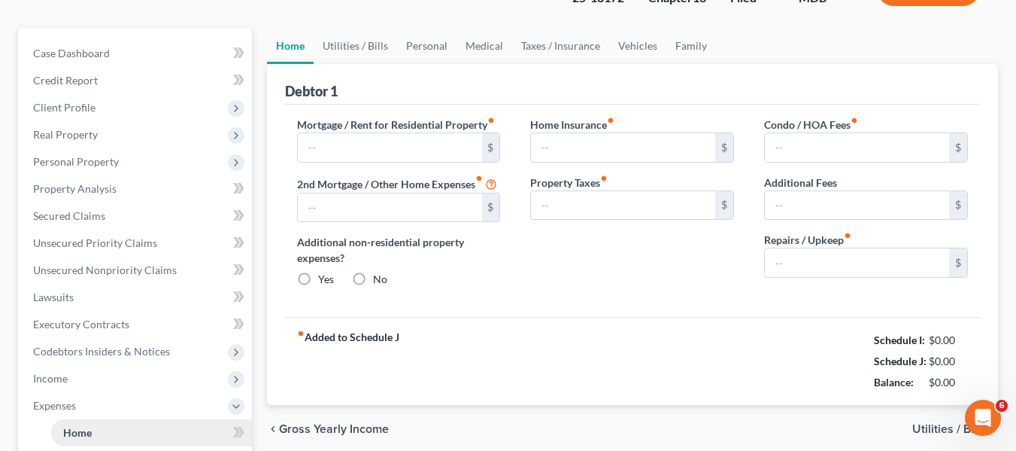
type input "220.00"
type input "0.00"
type input "150.00"
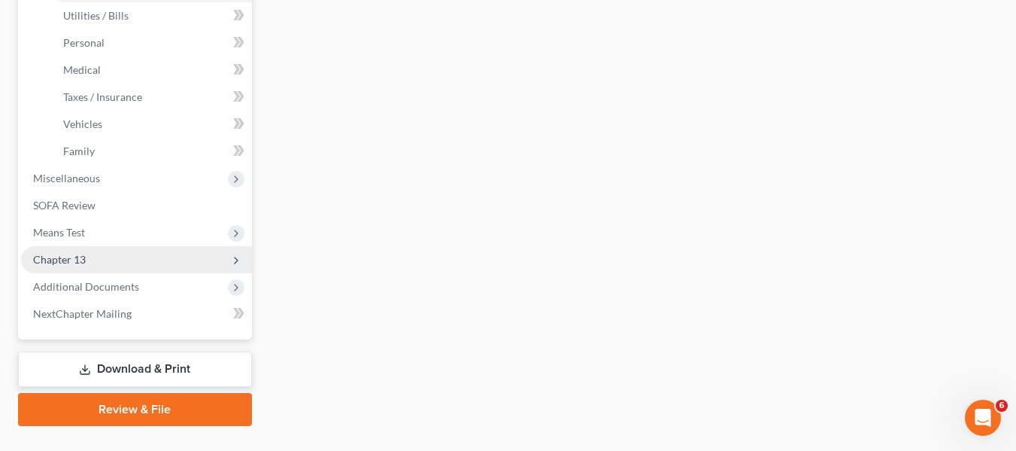
scroll to position [563, 0]
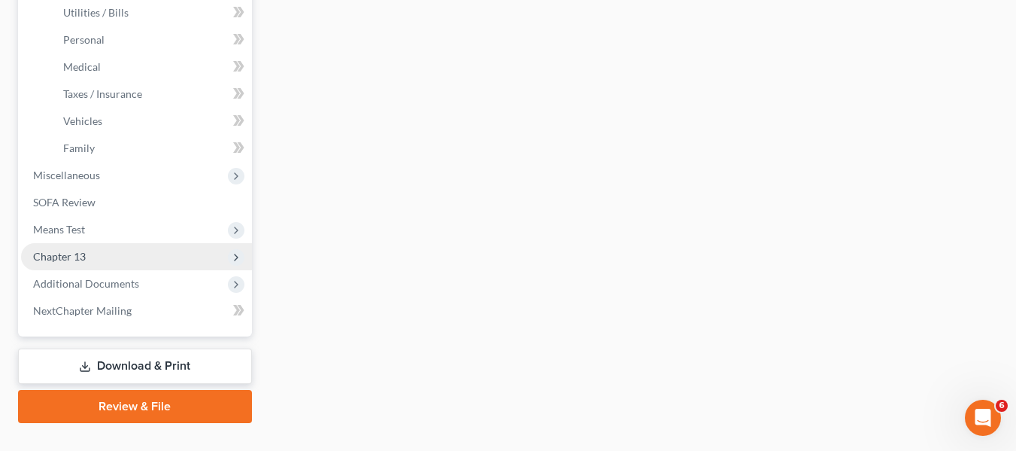
click at [82, 250] on span "Chapter 13" at bounding box center [59, 256] width 53 height 13
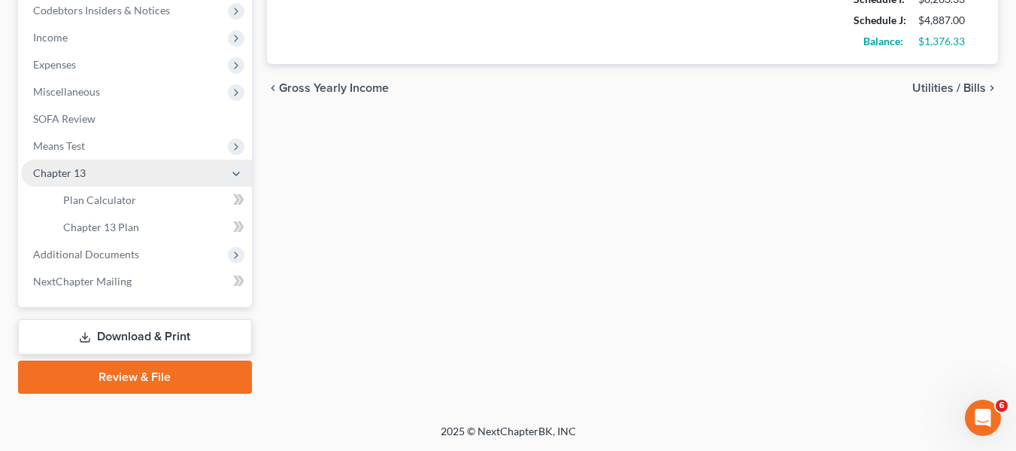
scroll to position [457, 0]
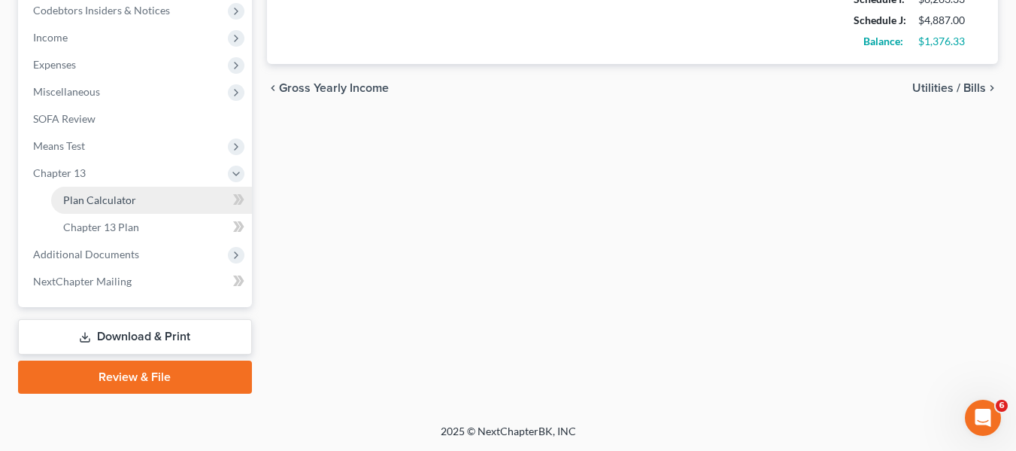
click at [107, 194] on span "Plan Calculator" at bounding box center [99, 199] width 73 height 13
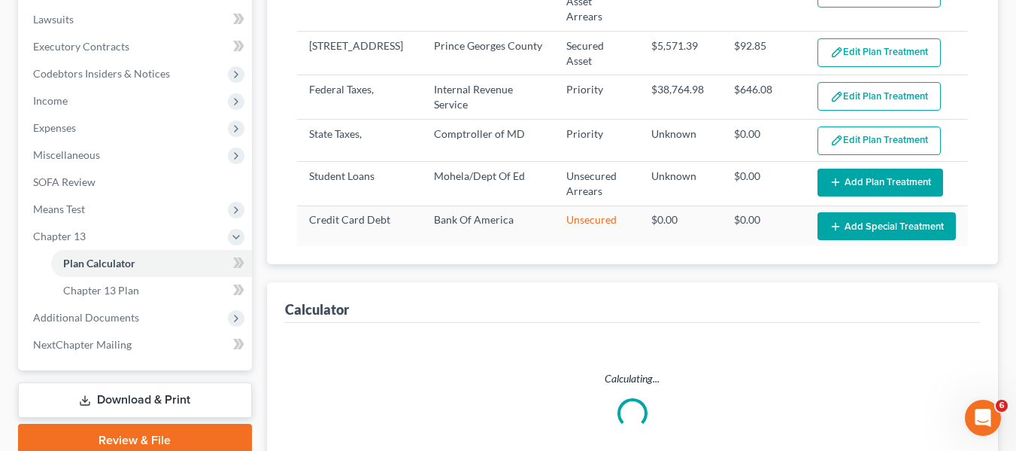
select select "59"
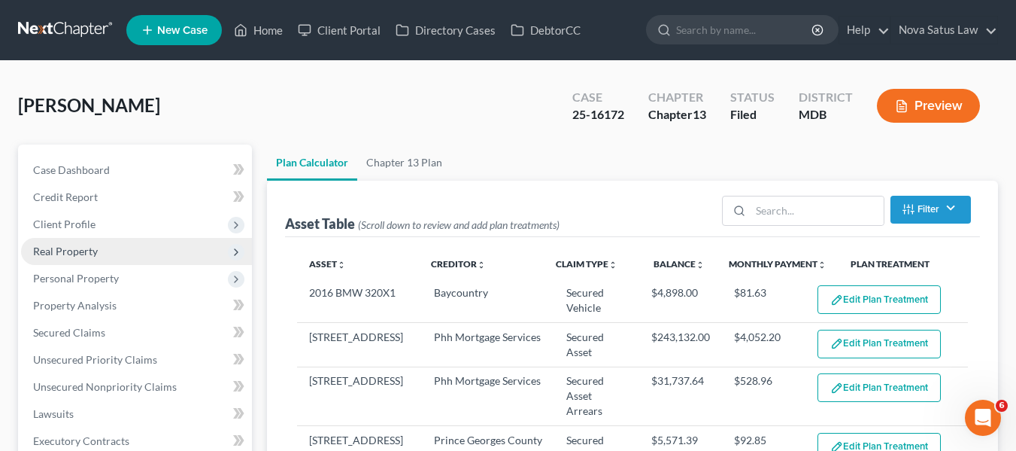
click at [94, 256] on span "Real Property" at bounding box center [65, 250] width 65 height 13
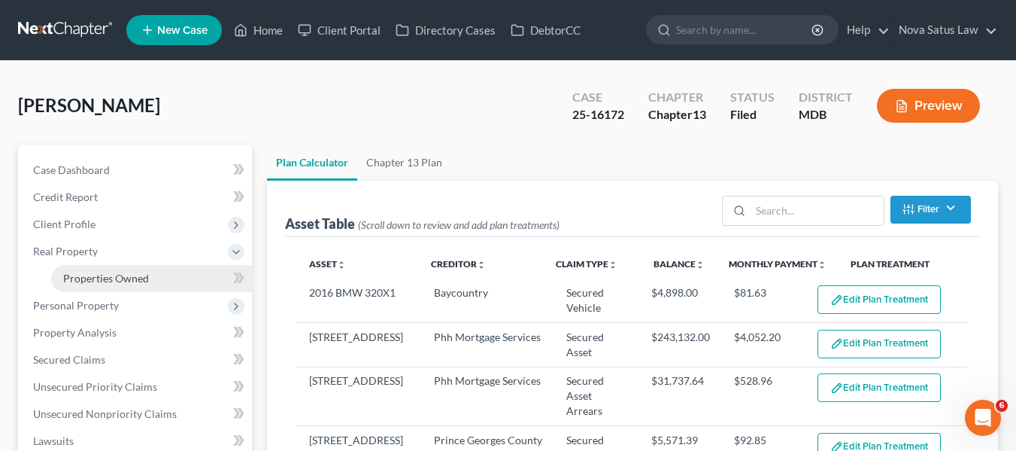
click at [100, 273] on span "Properties Owned" at bounding box center [106, 278] width 86 height 13
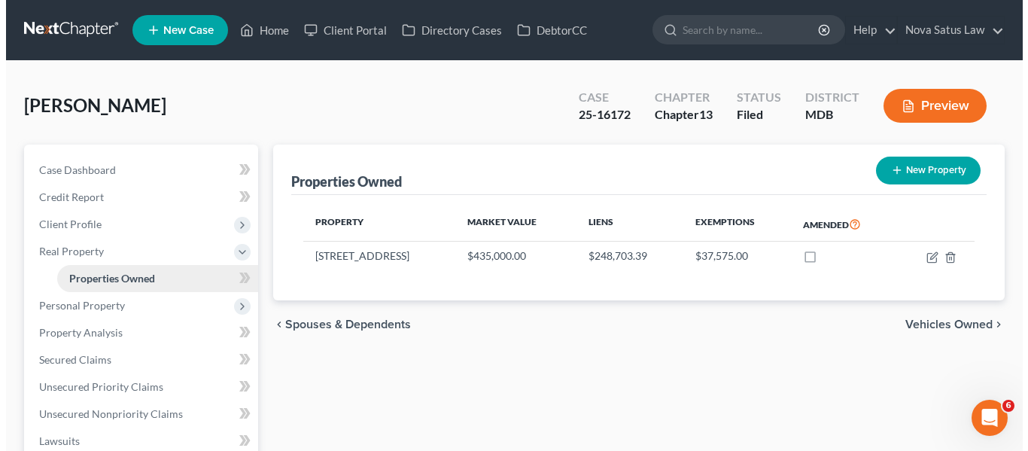
scroll to position [96, 0]
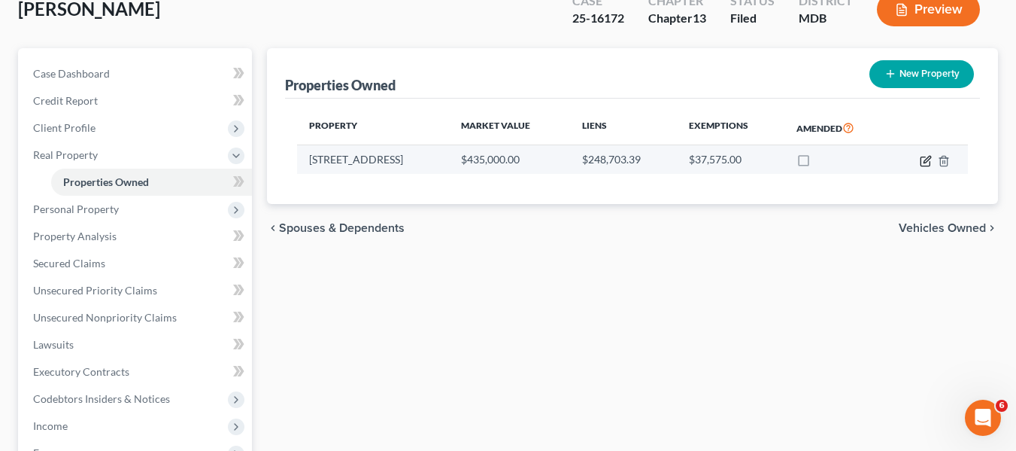
click at [927, 161] on icon "button" at bounding box center [927, 159] width 7 height 7
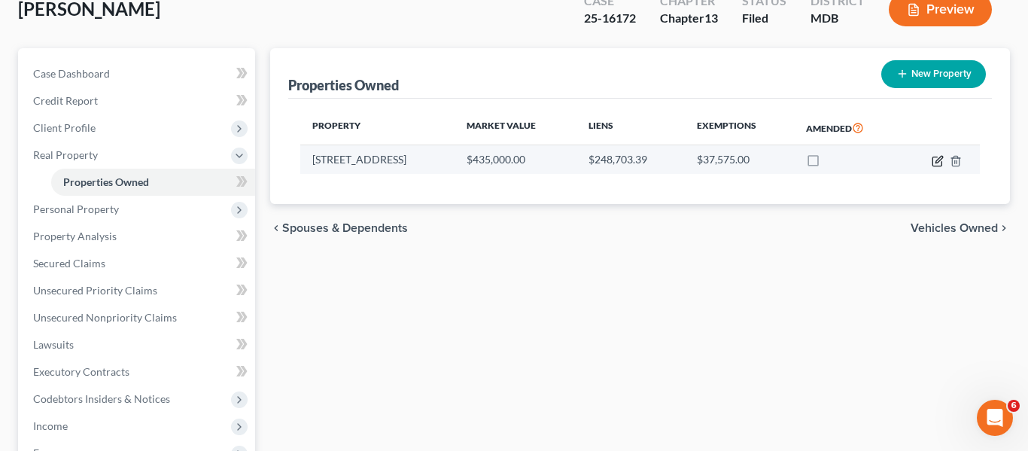
select select "21"
select select "16"
select select "0"
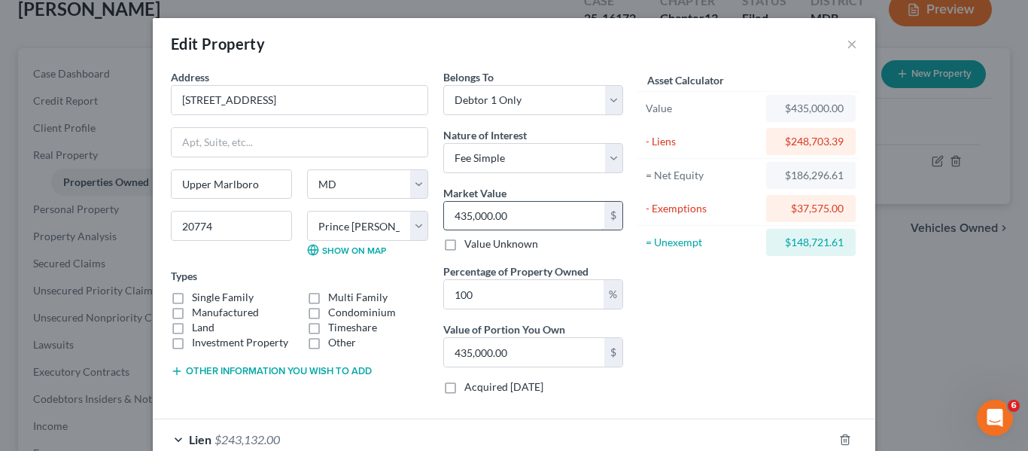
click at [523, 209] on input "435,000.00" at bounding box center [524, 216] width 160 height 29
type input "3"
type input "3.00"
type input "39"
type input "39.00"
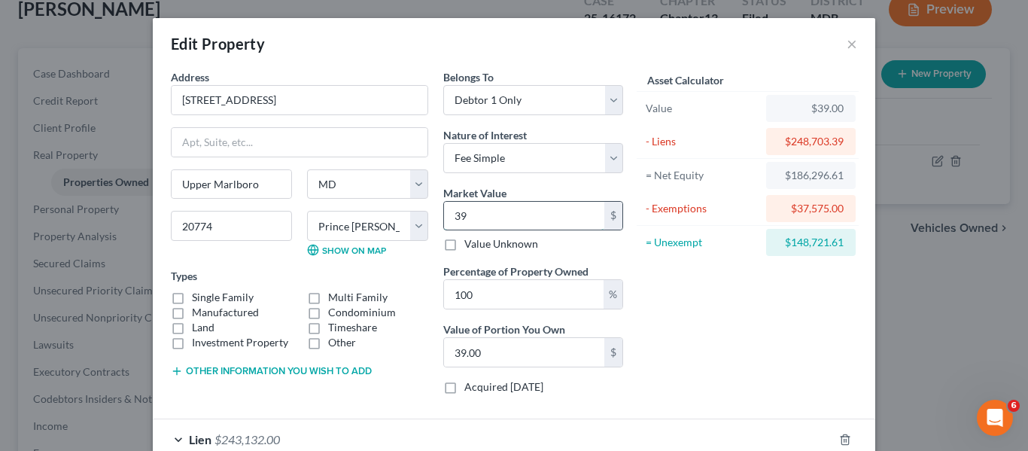
type input "391"
type input "391.00"
type input "3915"
type input "3,915.00"
type input "3,9150"
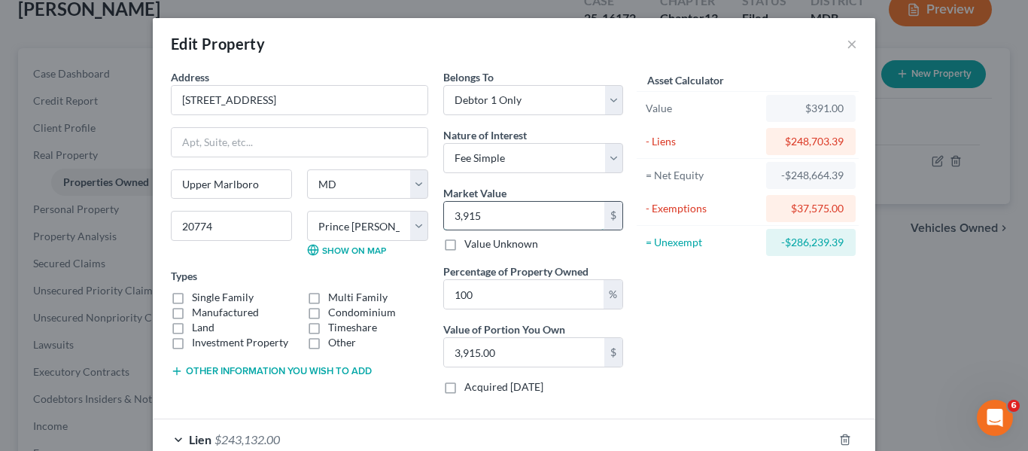
type input "39,150.00"
type input "39,1500"
type input "391,500.00"
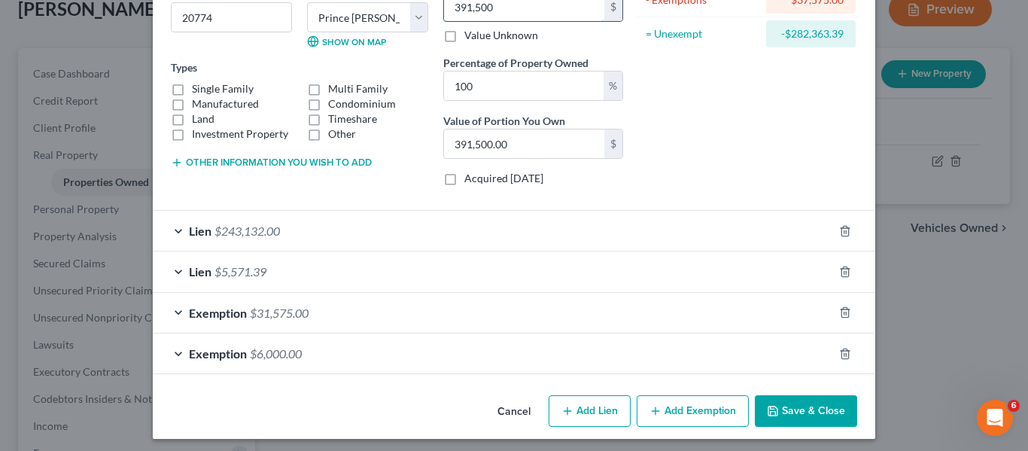
scroll to position [212, 0]
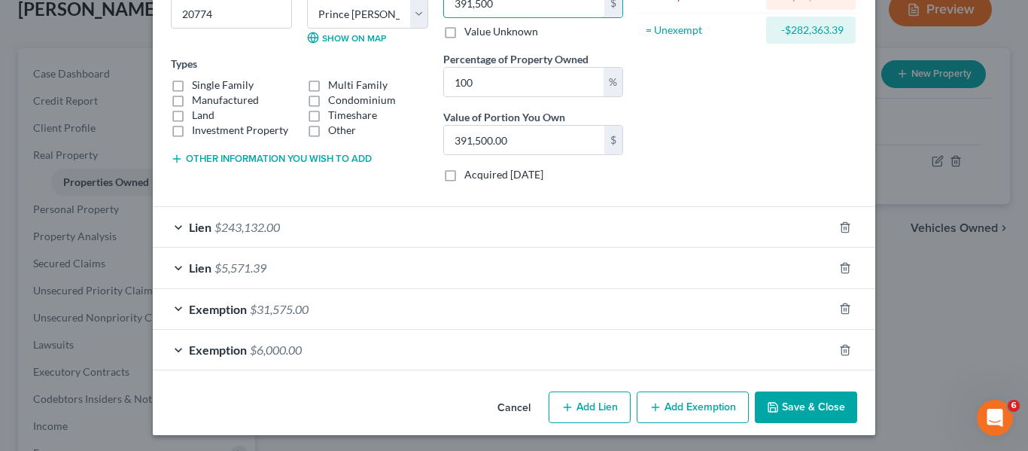
type input "391,500"
click at [766, 404] on icon "button" at bounding box center [772, 407] width 12 height 12
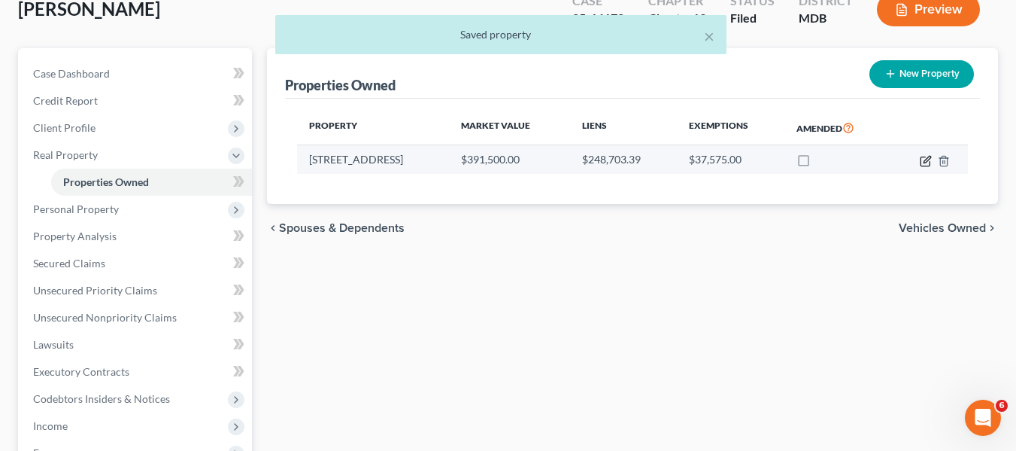
click at [928, 159] on icon "button" at bounding box center [926, 161] width 12 height 12
select select "21"
select select "16"
select select "0"
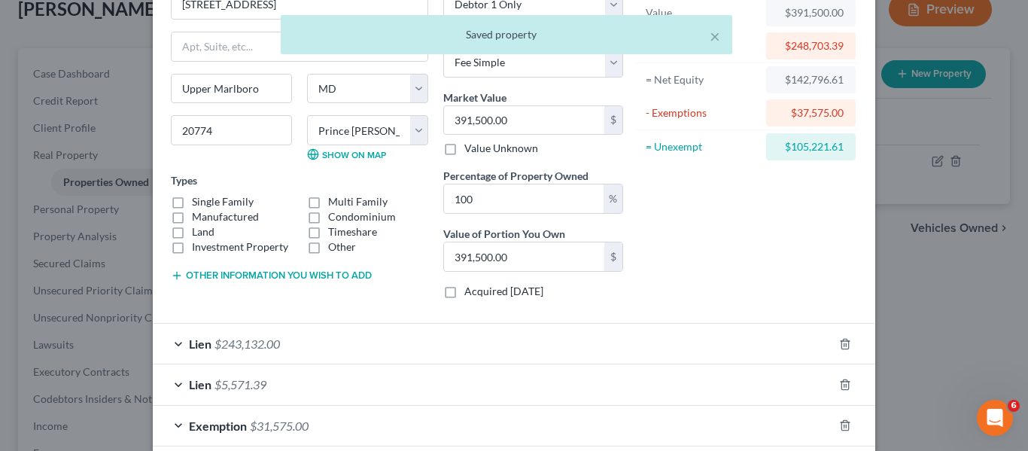
scroll to position [96, 0]
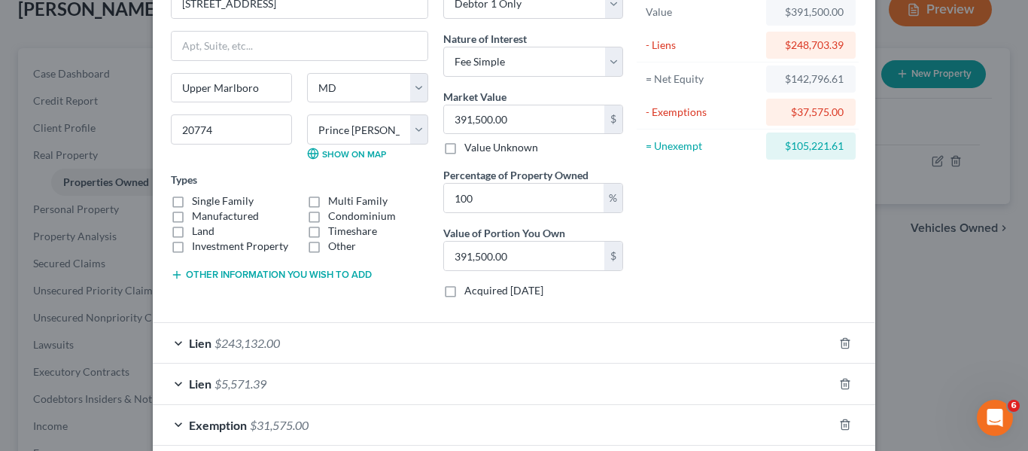
click at [250, 274] on button "Other information you wish to add" at bounding box center [271, 275] width 201 height 12
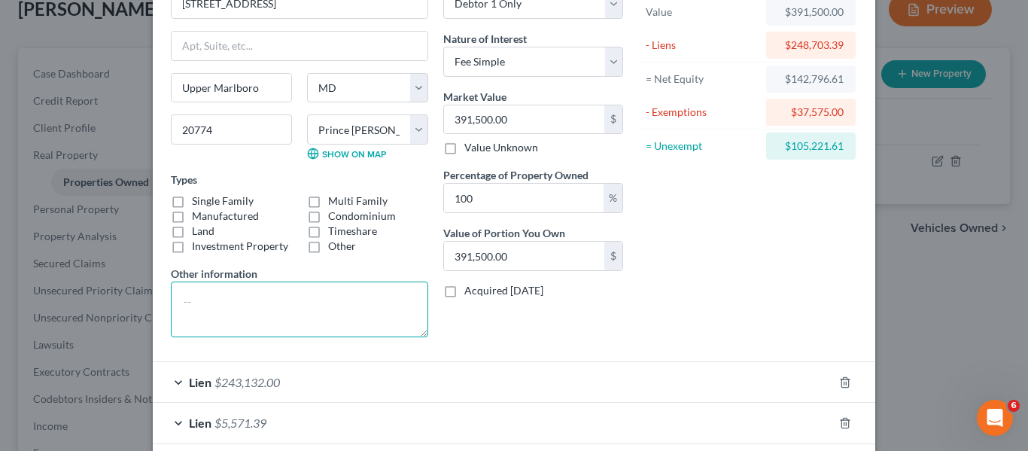
click at [193, 284] on textarea at bounding box center [299, 309] width 257 height 56
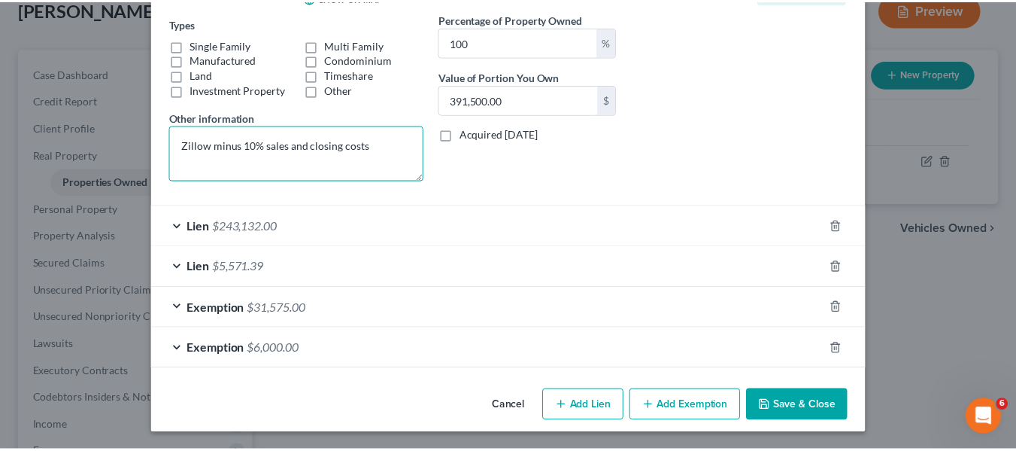
scroll to position [253, 0]
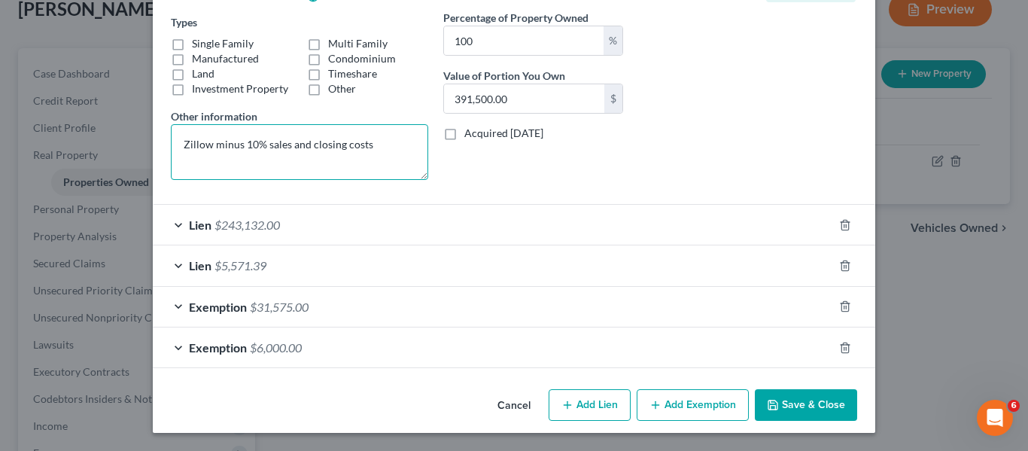
type textarea "Zillow minus 10% sales and closing costs"
click at [785, 397] on button "Save & Close" at bounding box center [805, 405] width 102 height 32
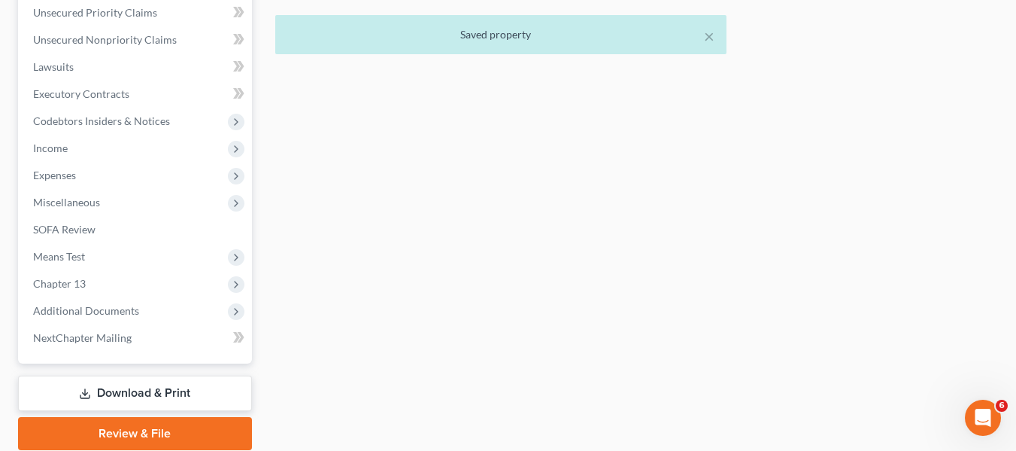
scroll to position [430, 0]
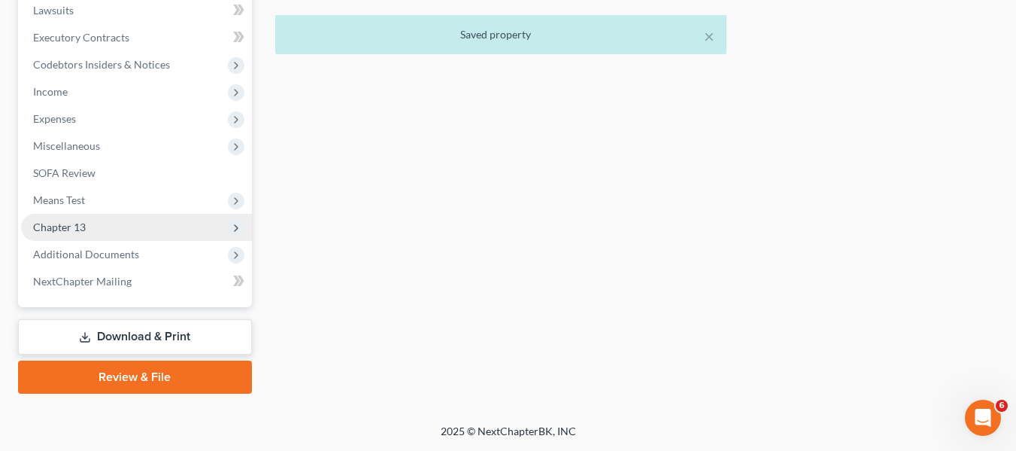
click at [114, 233] on span "Chapter 13" at bounding box center [136, 227] width 231 height 27
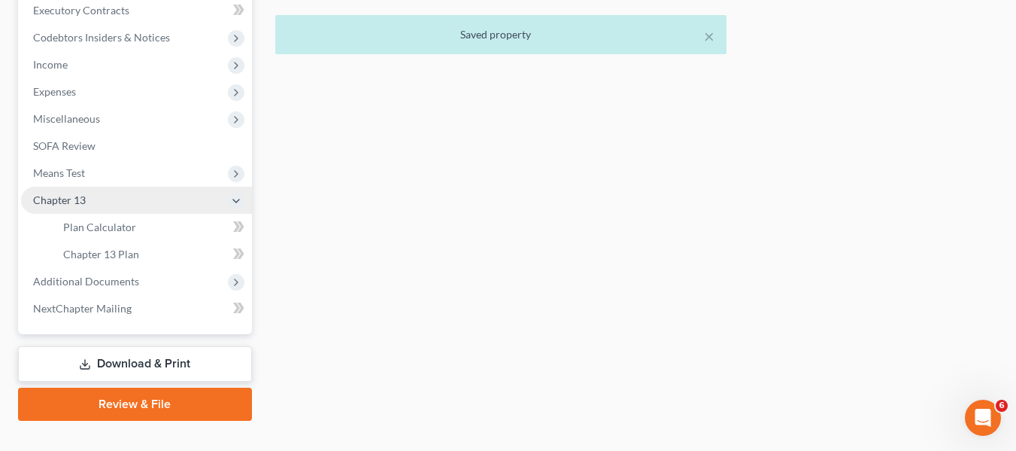
scroll to position [403, 0]
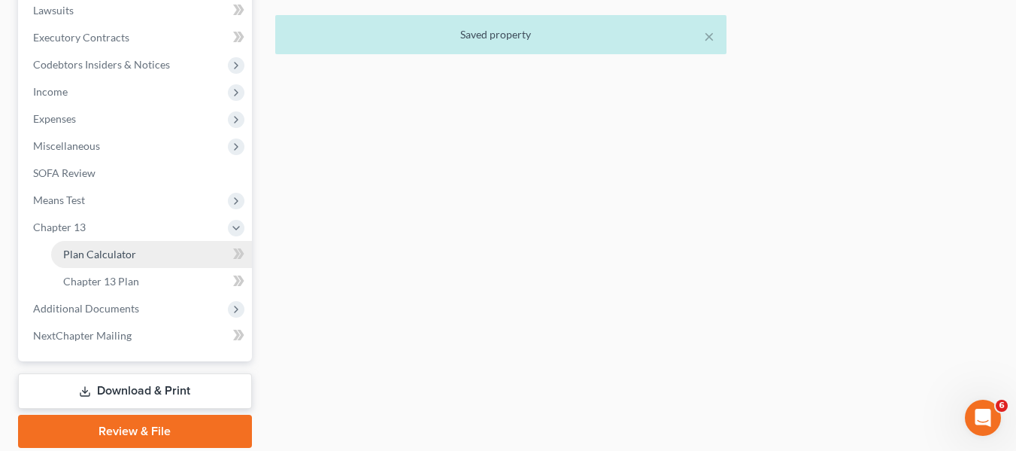
click at [122, 247] on span "Plan Calculator" at bounding box center [99, 253] width 73 height 13
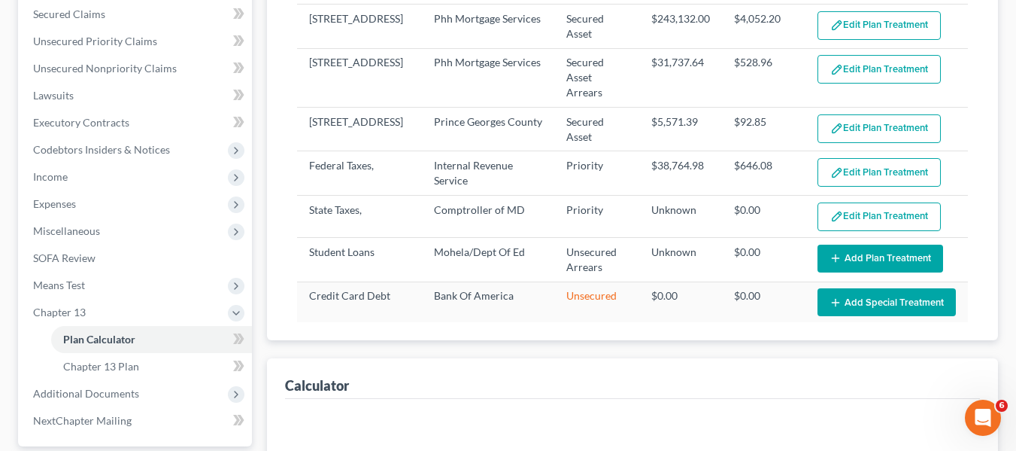
select select "59"
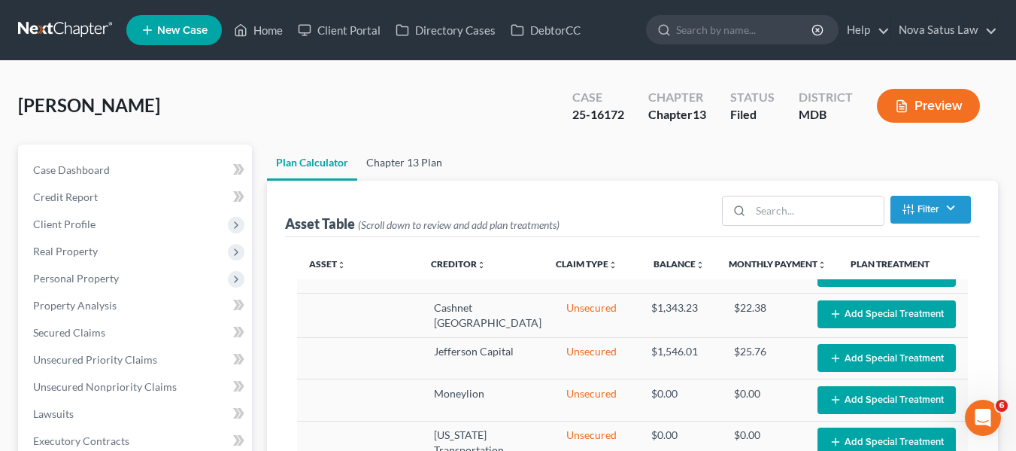
click at [407, 153] on link "Chapter 13 Plan" at bounding box center [404, 162] width 94 height 36
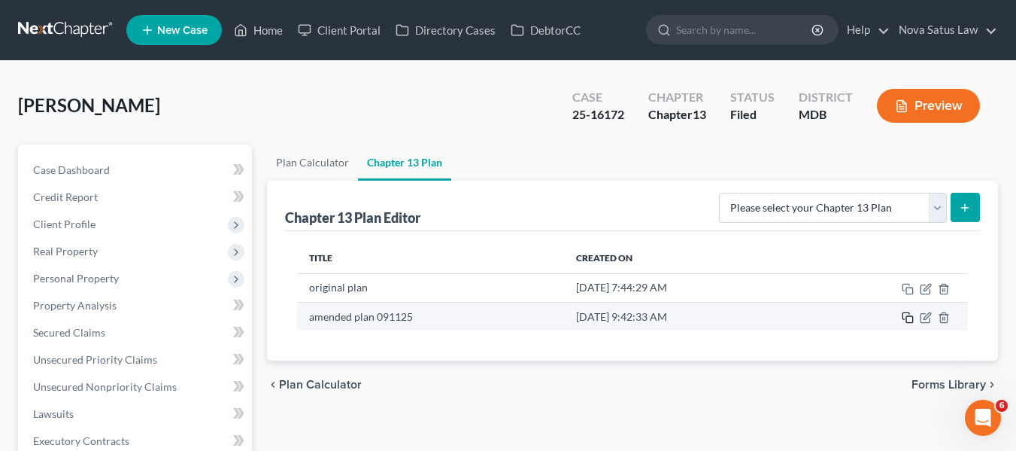
click at [909, 314] on icon "button" at bounding box center [906, 315] width 7 height 7
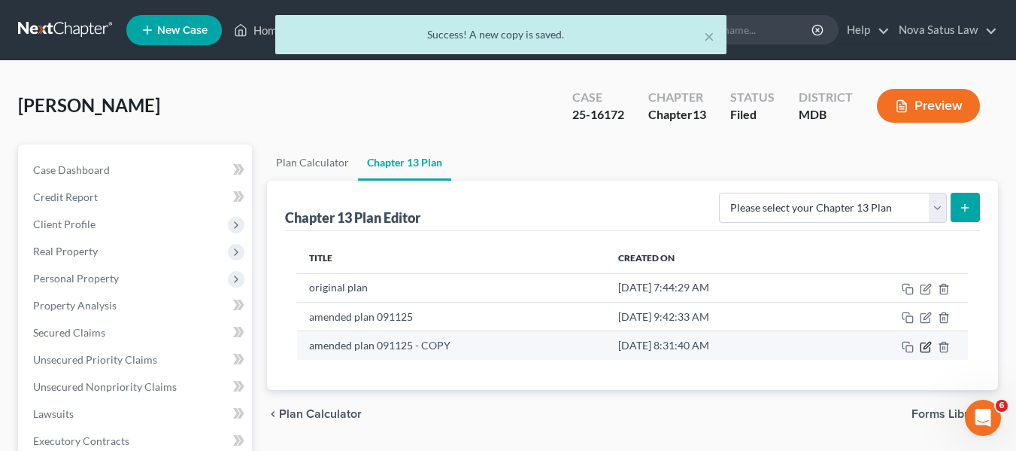
click at [927, 341] on icon "button" at bounding box center [926, 347] width 12 height 12
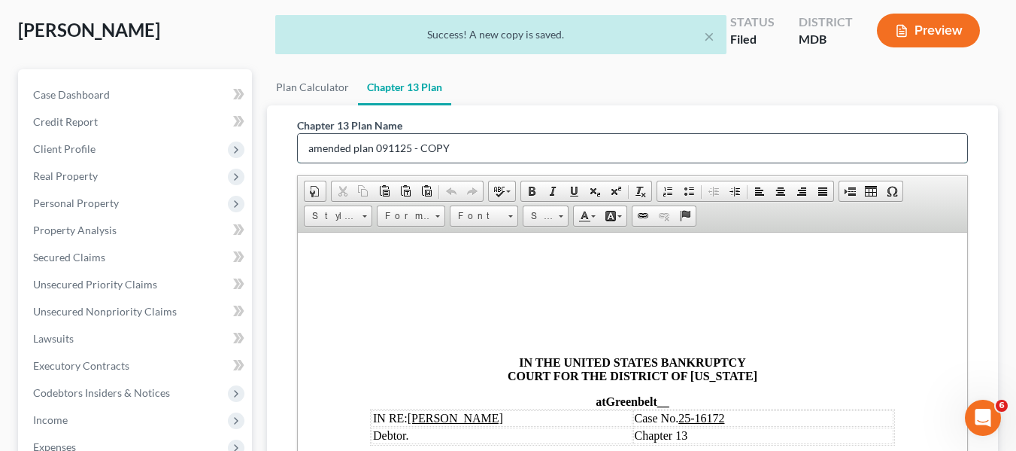
click at [448, 148] on input "amended plan 091125 - COPY" at bounding box center [632, 148] width 669 height 29
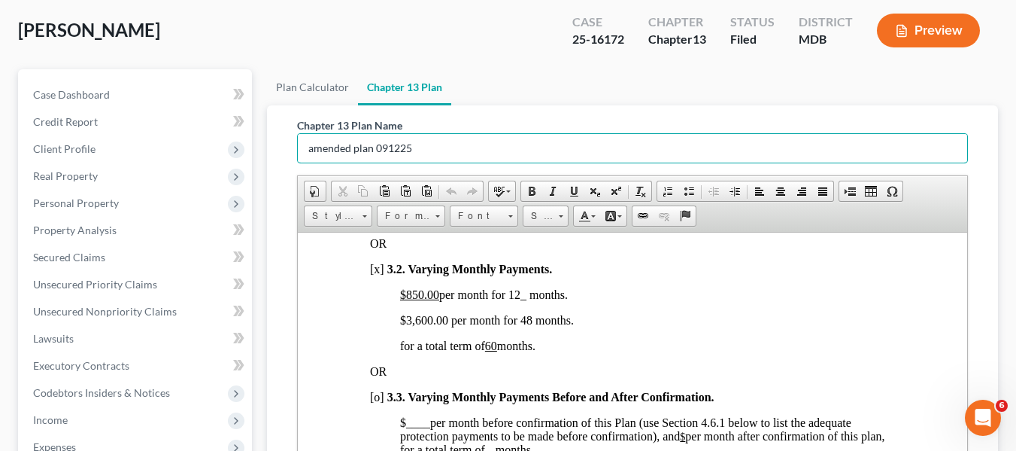
scroll to position [1195, 0]
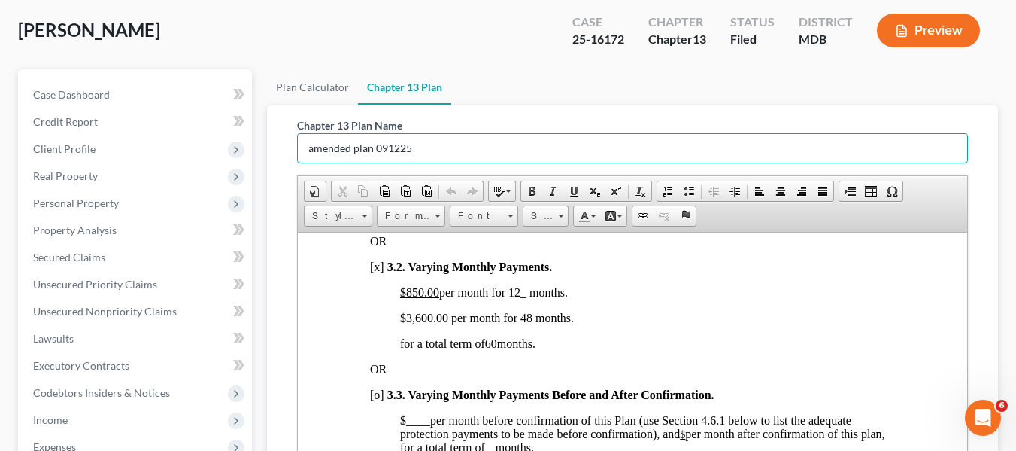
type input "amended plan 091225"
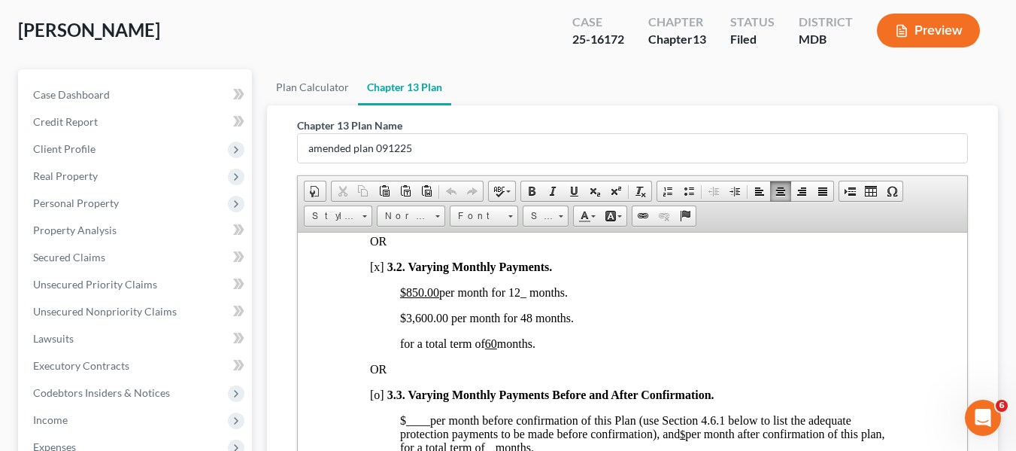
click at [421, 323] on span "$3,600.00 per month for 48 months." at bounding box center [486, 317] width 174 height 13
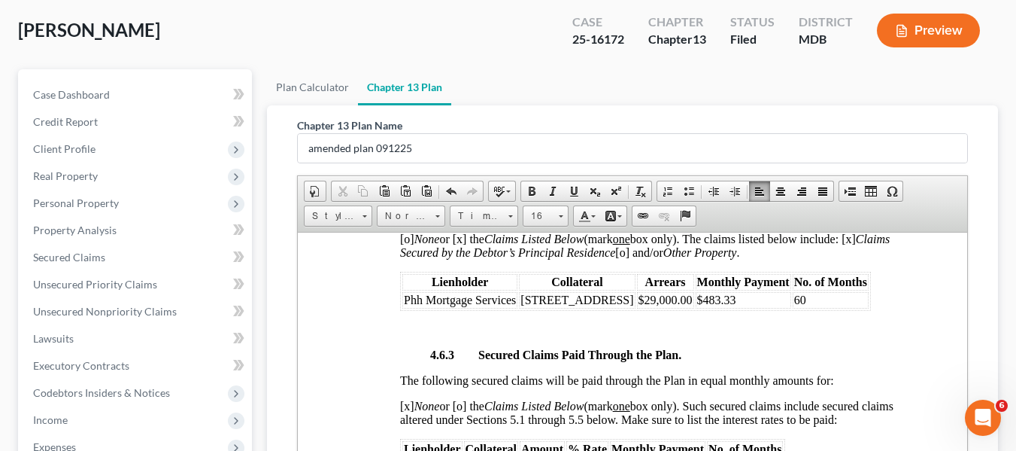
scroll to position [2797, 0]
click at [638, 305] on span "$29,000.00" at bounding box center [665, 298] width 54 height 13
click at [715, 305] on span "$483.33" at bounding box center [716, 298] width 39 height 13
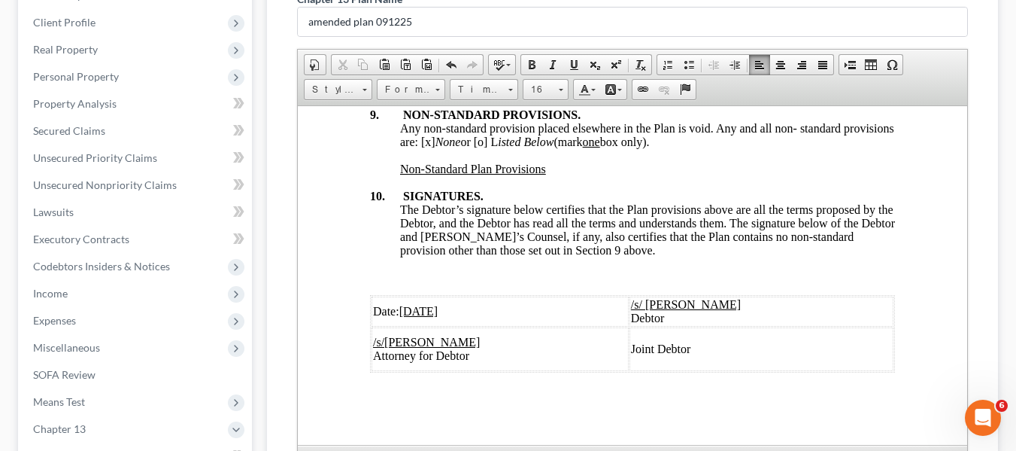
scroll to position [199, 0]
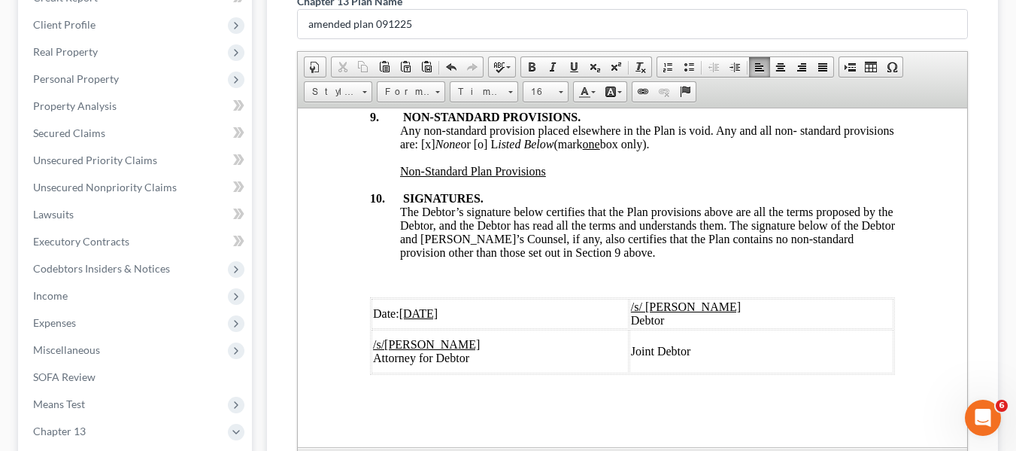
click at [418, 306] on u "[DATE]" at bounding box center [418, 312] width 39 height 13
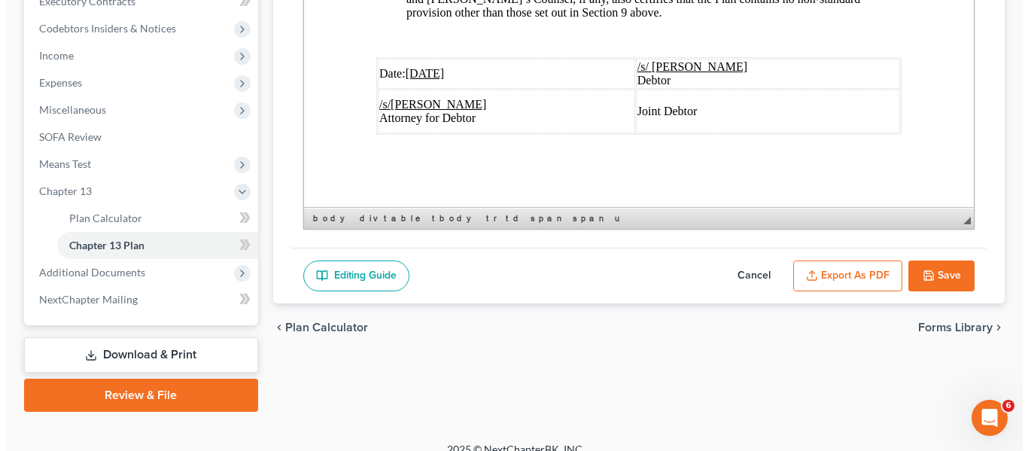
scroll to position [457, 0]
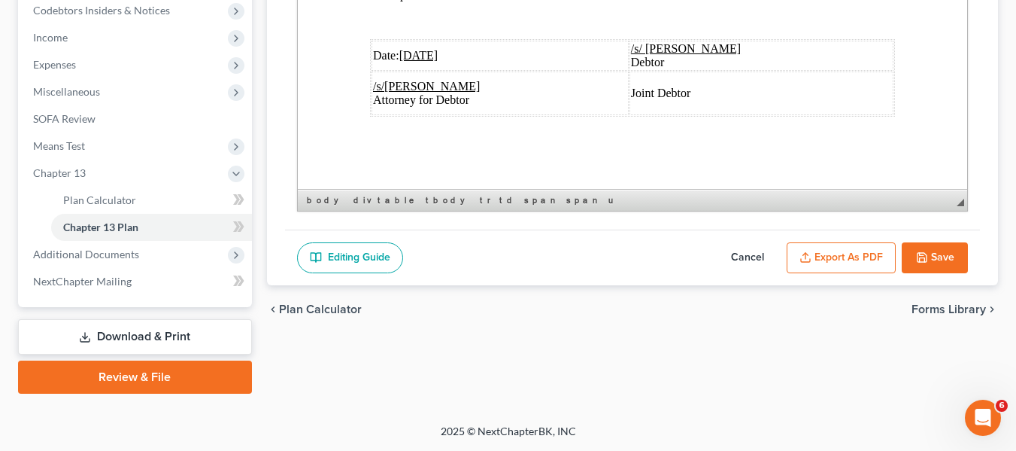
click at [811, 264] on button "Export as PDF" at bounding box center [841, 258] width 109 height 32
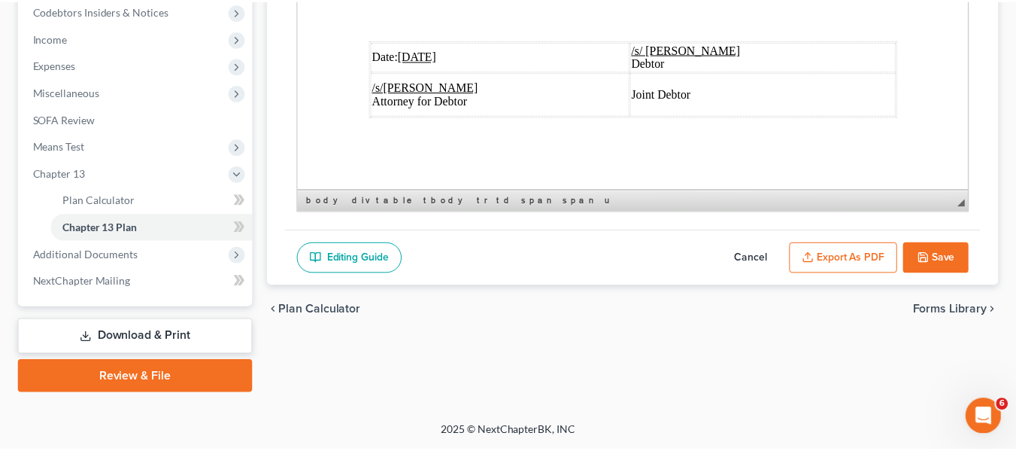
scroll to position [5819, 0]
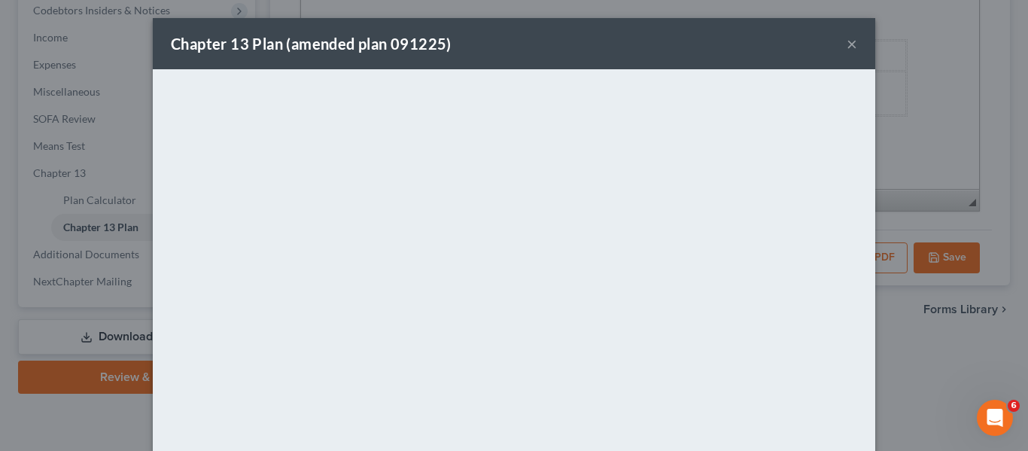
click at [530, 29] on div "Chapter 13 Plan (amended plan 091225) ×" at bounding box center [514, 43] width 722 height 51
click at [847, 44] on button "×" at bounding box center [851, 44] width 11 height 18
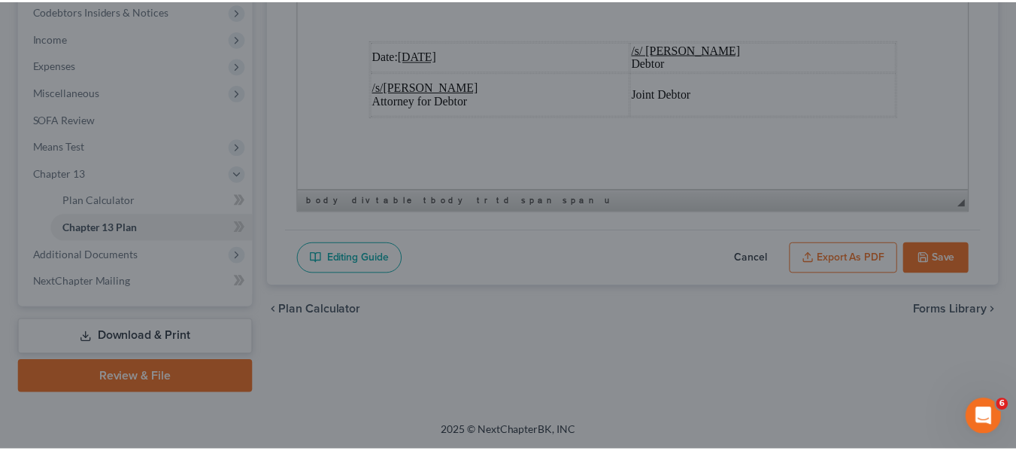
scroll to position [5873, 0]
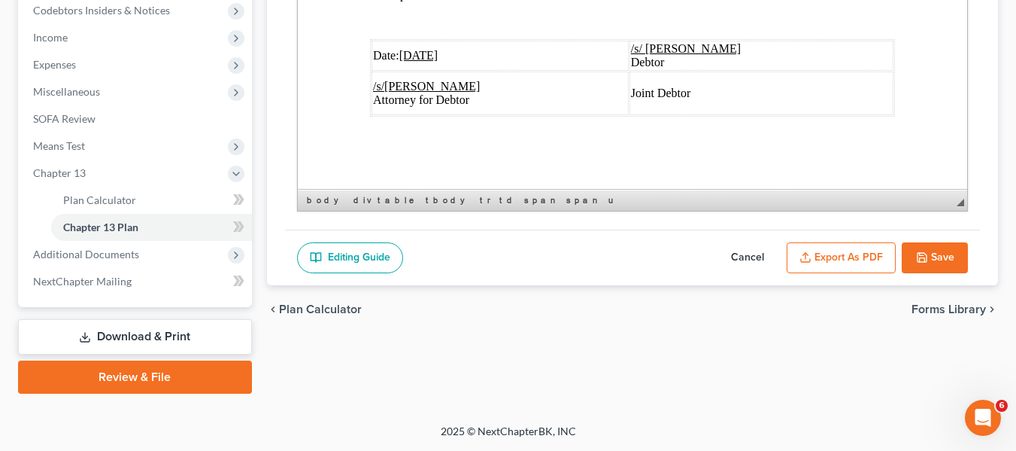
click at [918, 249] on button "Save" at bounding box center [935, 258] width 66 height 32
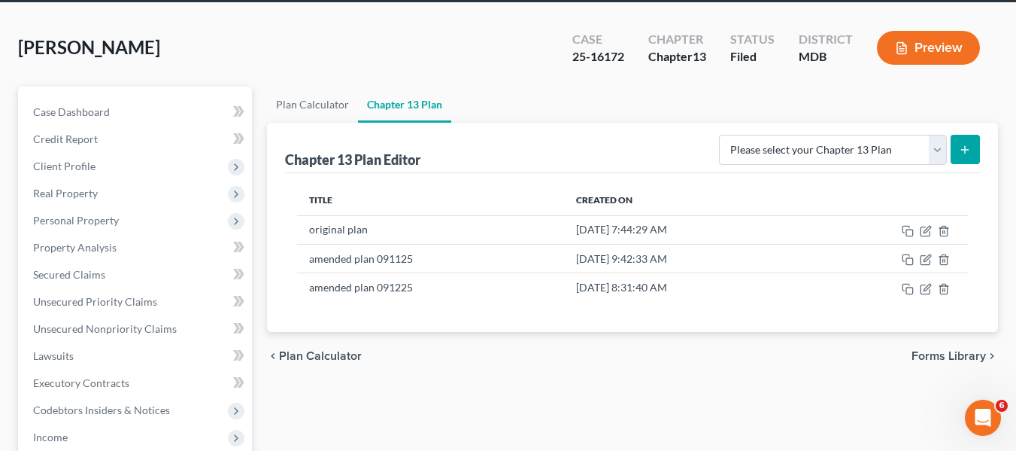
scroll to position [0, 0]
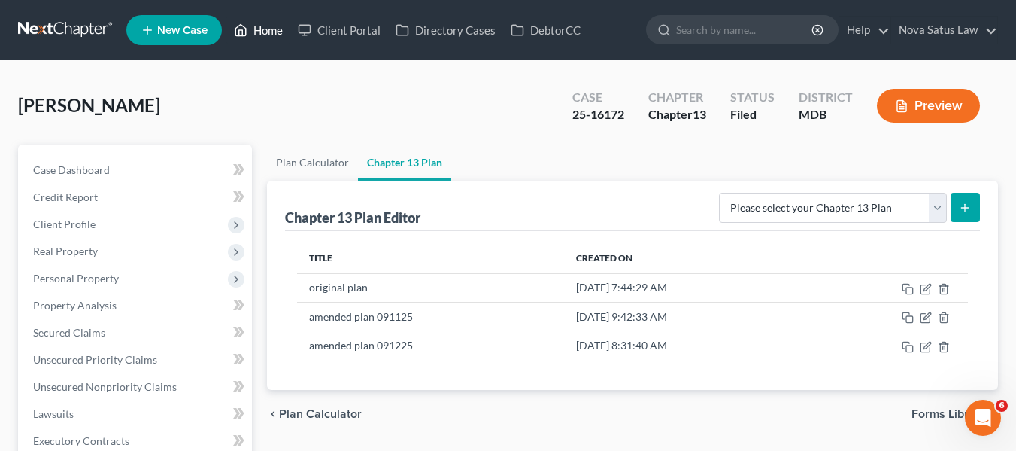
click at [269, 32] on link "Home" at bounding box center [258, 30] width 64 height 27
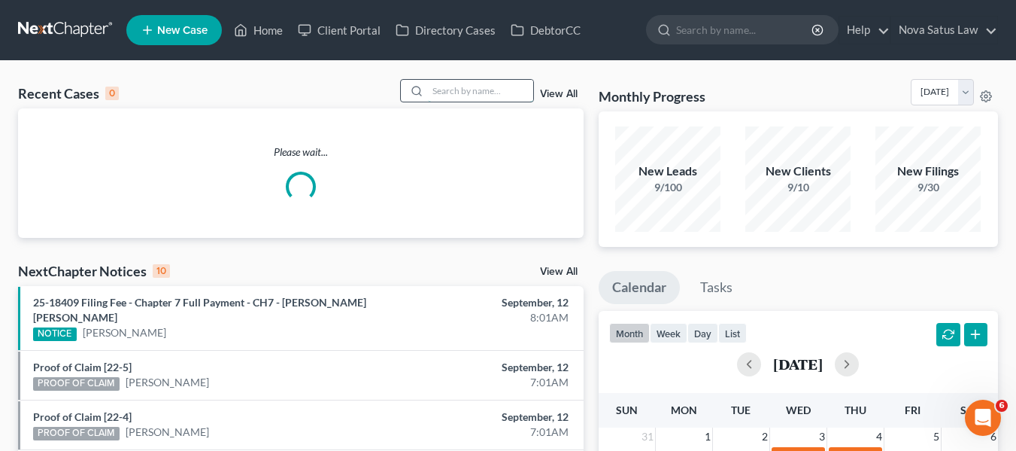
click at [466, 82] on input "search" at bounding box center [480, 91] width 105 height 22
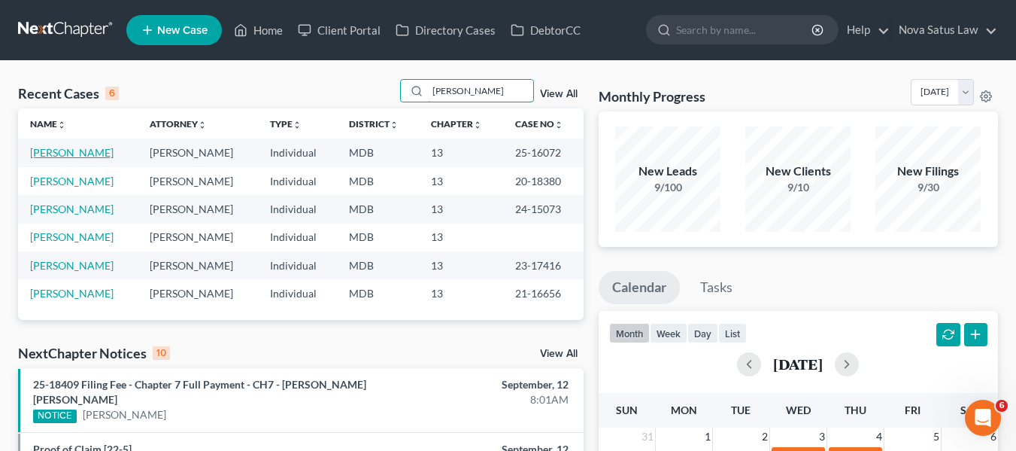
type input "rogers"
click at [68, 153] on link "[PERSON_NAME]" at bounding box center [71, 152] width 83 height 13
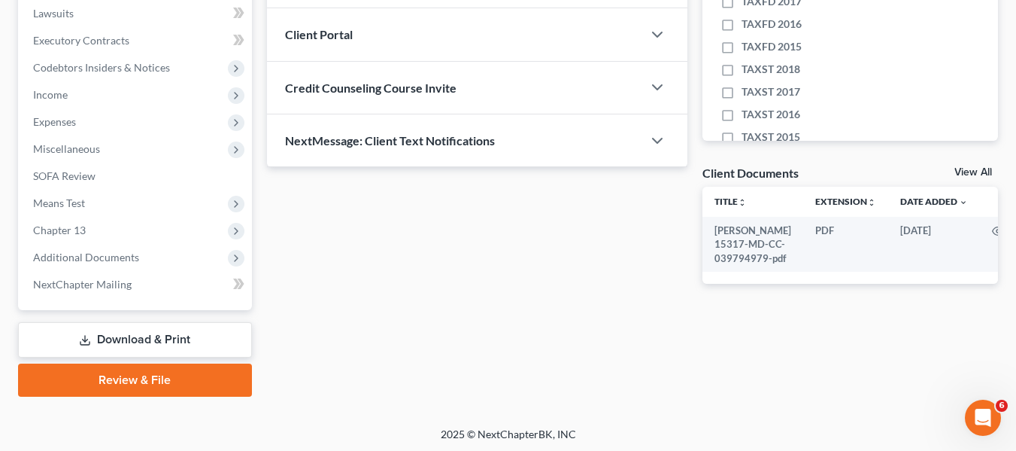
scroll to position [403, 0]
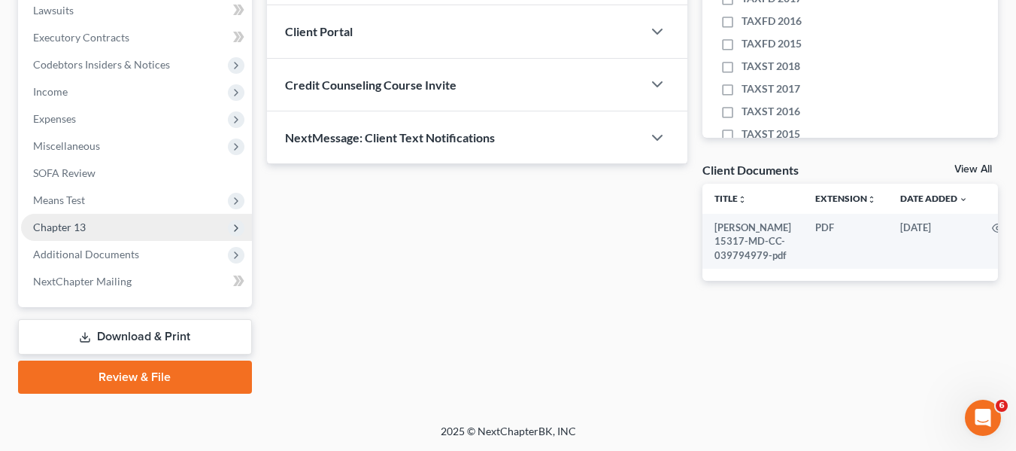
click at [91, 228] on span "Chapter 13" at bounding box center [136, 227] width 231 height 27
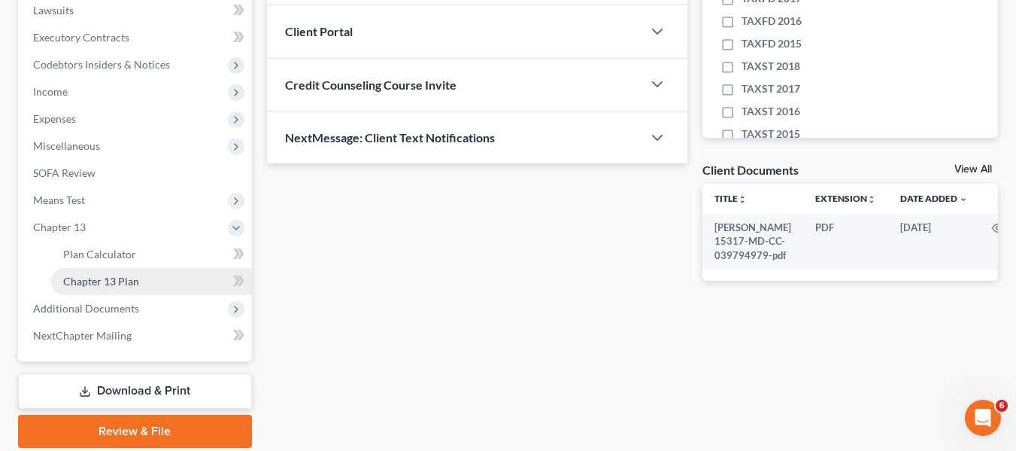
click at [114, 277] on span "Chapter 13 Plan" at bounding box center [101, 281] width 76 height 13
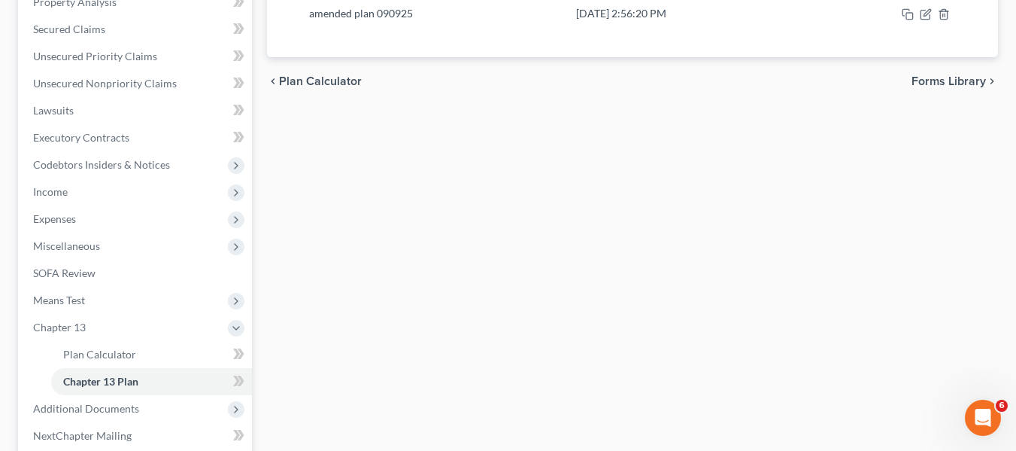
scroll to position [457, 0]
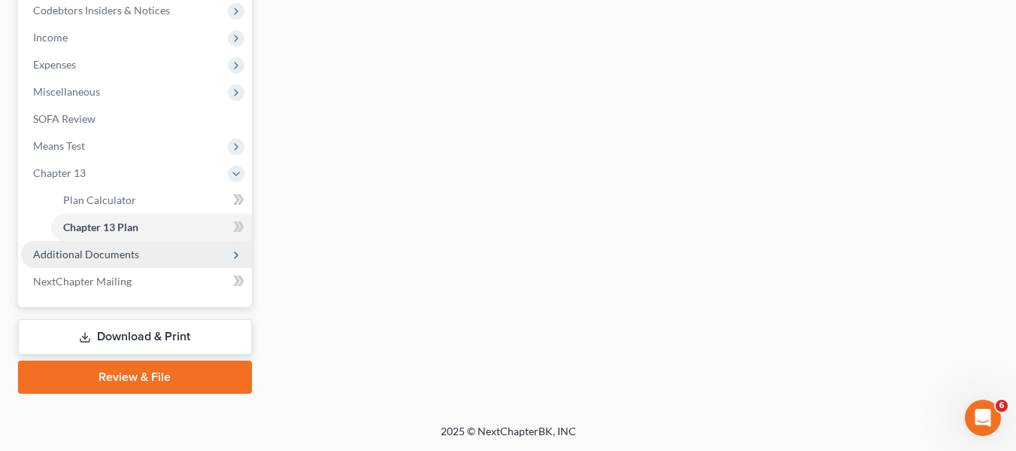
click at [99, 265] on span "Additional Documents" at bounding box center [136, 254] width 231 height 27
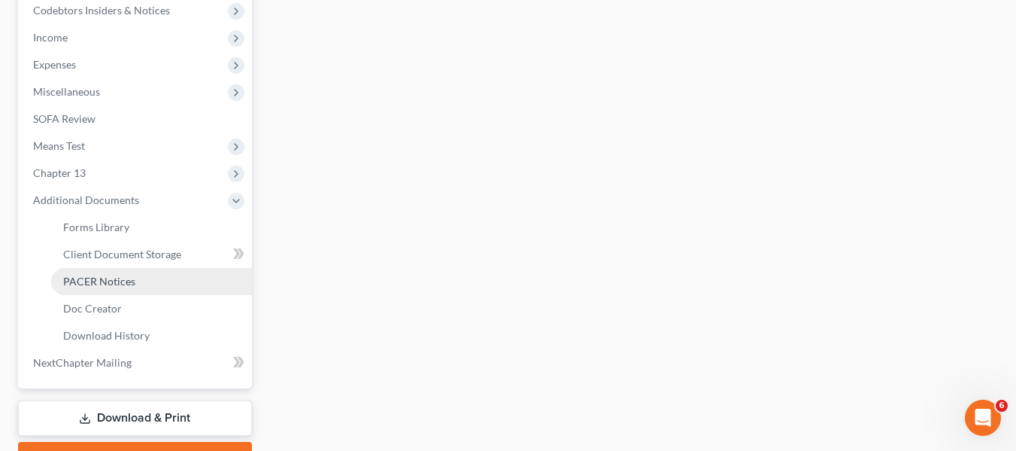
click at [96, 287] on span "PACER Notices" at bounding box center [99, 281] width 72 height 13
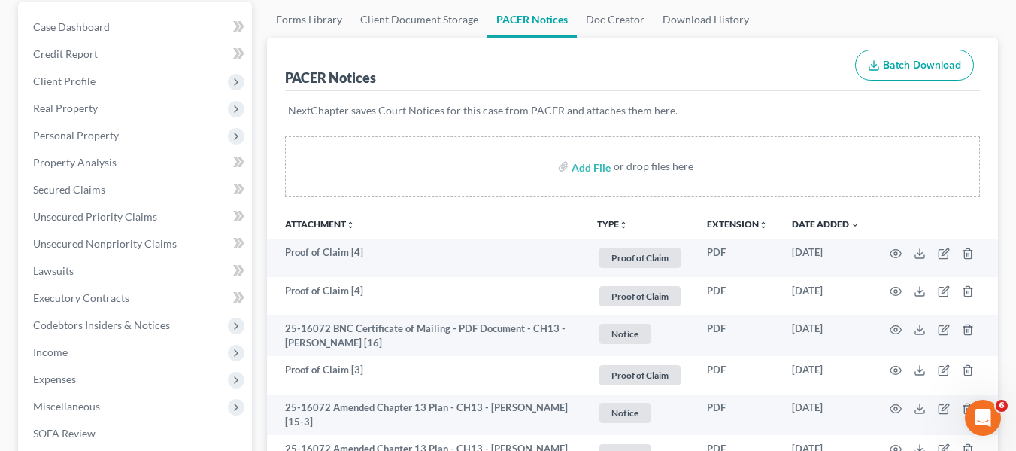
scroll to position [144, 0]
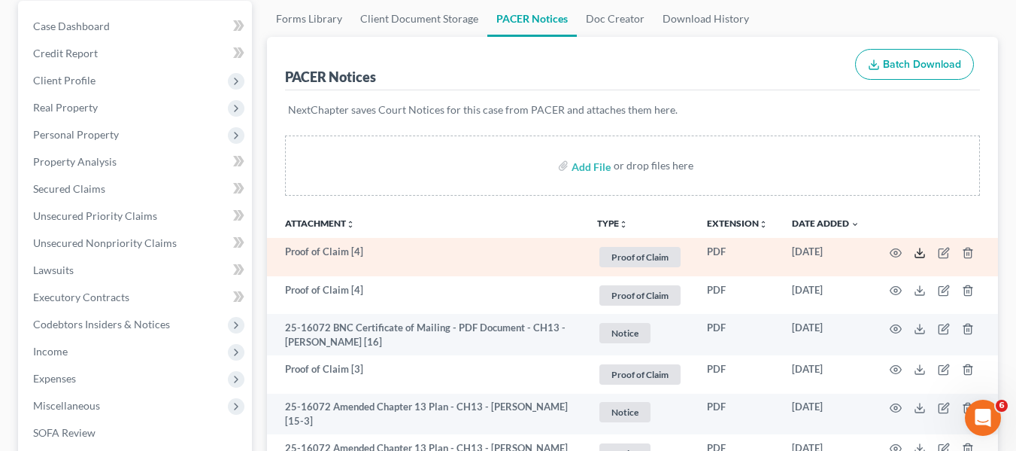
click at [924, 248] on icon at bounding box center [920, 253] width 12 height 12
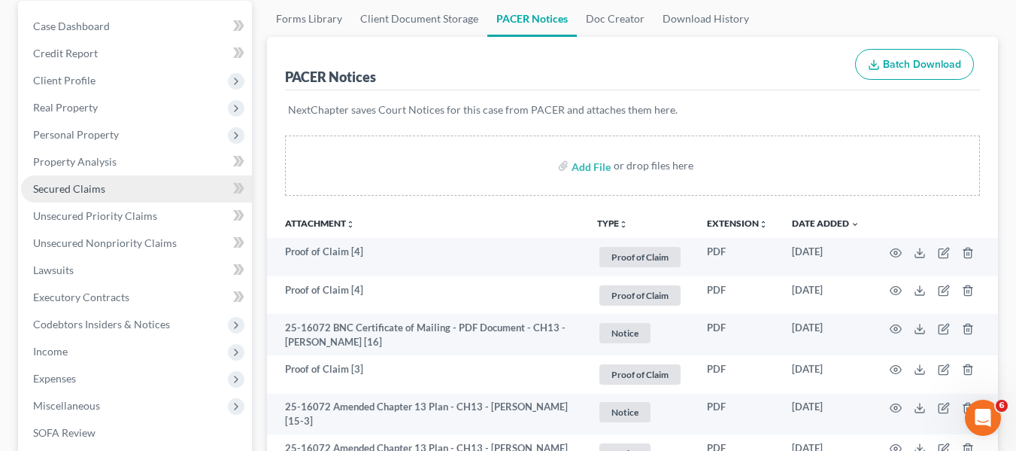
click at [102, 193] on span "Secured Claims" at bounding box center [69, 188] width 72 height 13
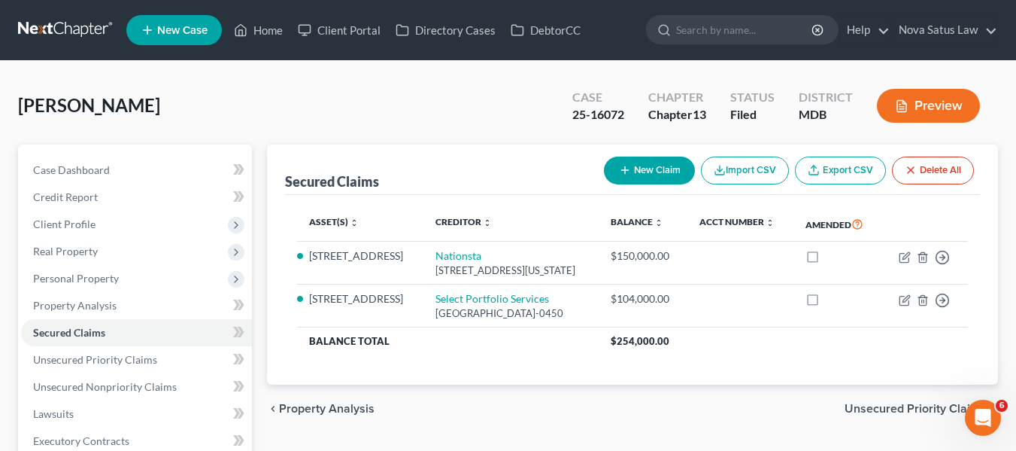
click at [619, 171] on icon "button" at bounding box center [625, 170] width 12 height 12
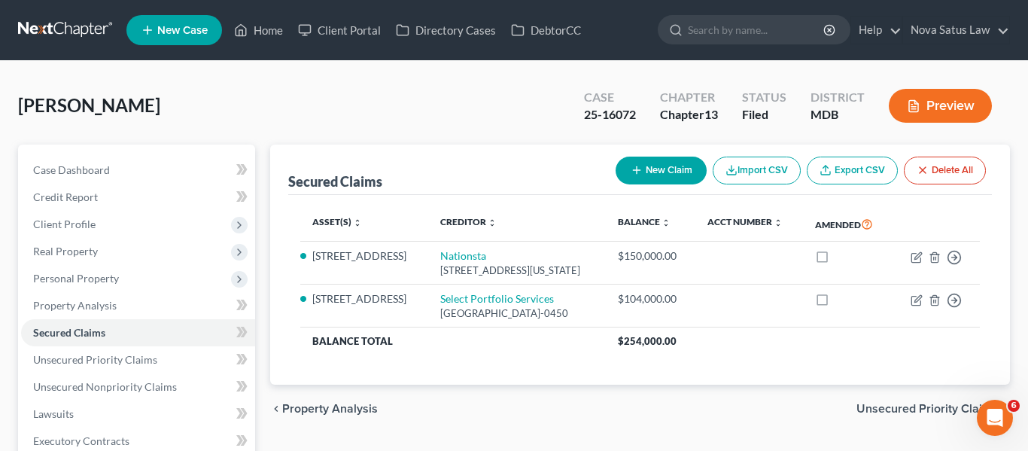
select select "0"
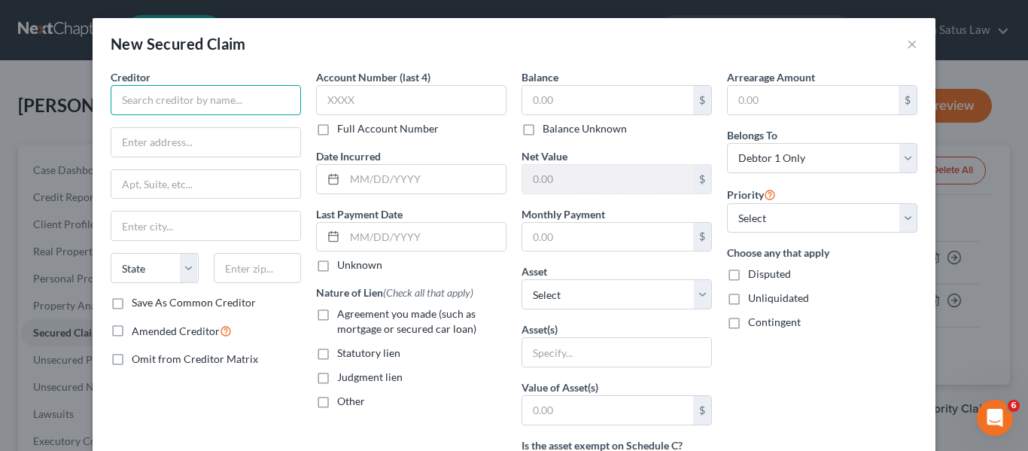
click at [179, 90] on input "text" at bounding box center [206, 100] width 190 height 30
click at [240, 261] on input "text" at bounding box center [258, 268] width 88 height 30
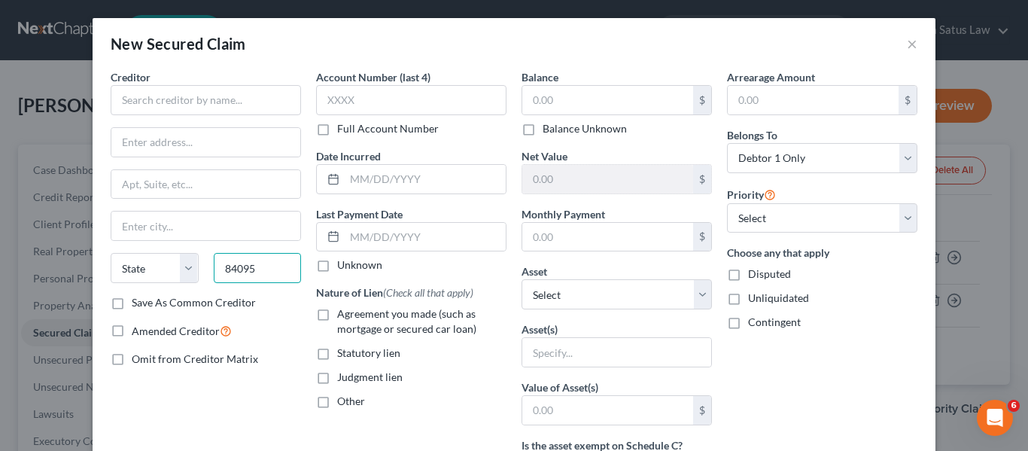
type input "84095"
type input "South Jordan"
select select "46"
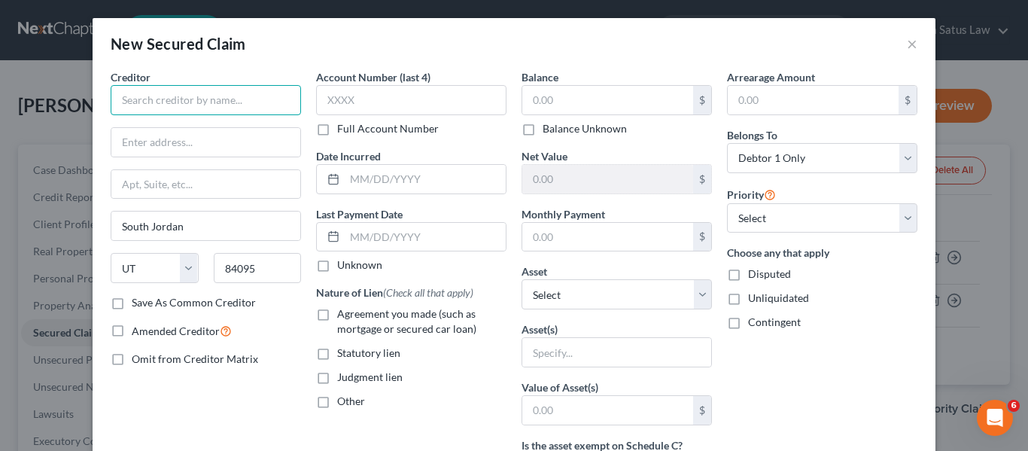
click at [135, 101] on input "text" at bounding box center [206, 100] width 190 height 30
paste input "CBC Mortgage Agency 912 W. Baxter Drive, Suite 150"
type input "CBC Mortgage Agency 912 W. Baxter Drive, Suite 150"
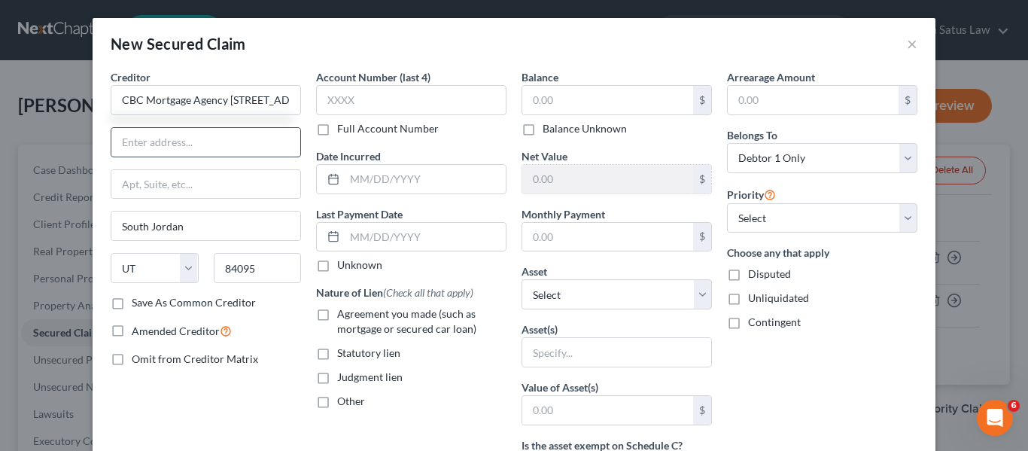
click at [131, 135] on input "text" at bounding box center [205, 142] width 189 height 29
paste input "CBC Mortgage Agency 912 W. Baxter Drive, Suite 150"
type input "CBC Mortgage Agency 912 W. Baxter Drive, Suite 150"
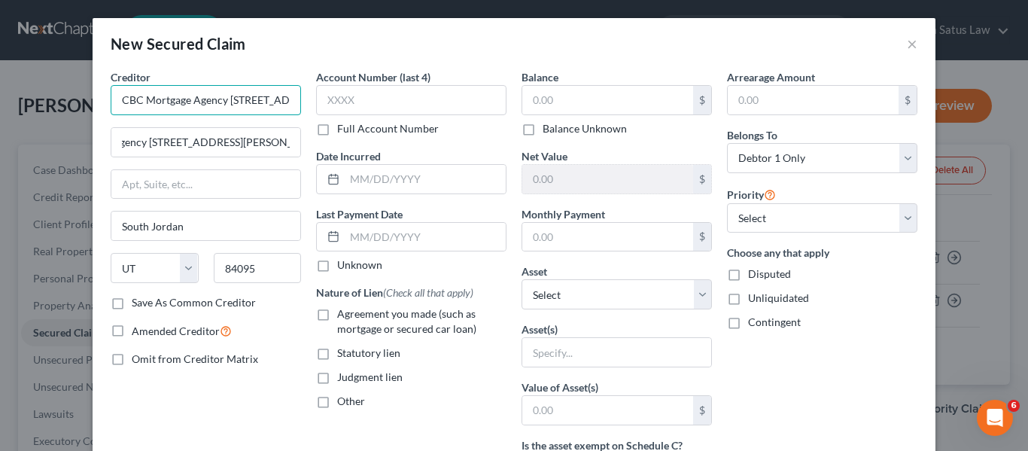
scroll to position [0, 0]
click at [220, 100] on input "CBC Mortgage Agency 912 W. Baxter Drive, Suite 150" at bounding box center [206, 100] width 190 height 30
type input "CBC Mortgage Agency"
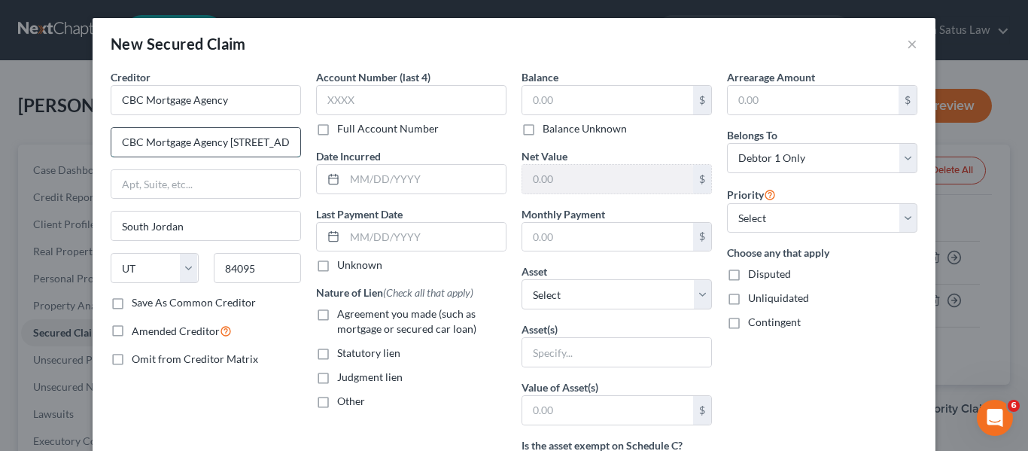
click at [118, 142] on input "CBC Mortgage Agency 912 W. Baxter Drive, Suite 150" at bounding box center [205, 142] width 189 height 29
type input "912 W. Baxter Drive, Suite 150"
click at [132, 302] on label "Save As Common Creditor" at bounding box center [194, 302] width 124 height 15
click at [138, 302] on input "Save As Common Creditor" at bounding box center [143, 300] width 10 height 10
checkbox input "true"
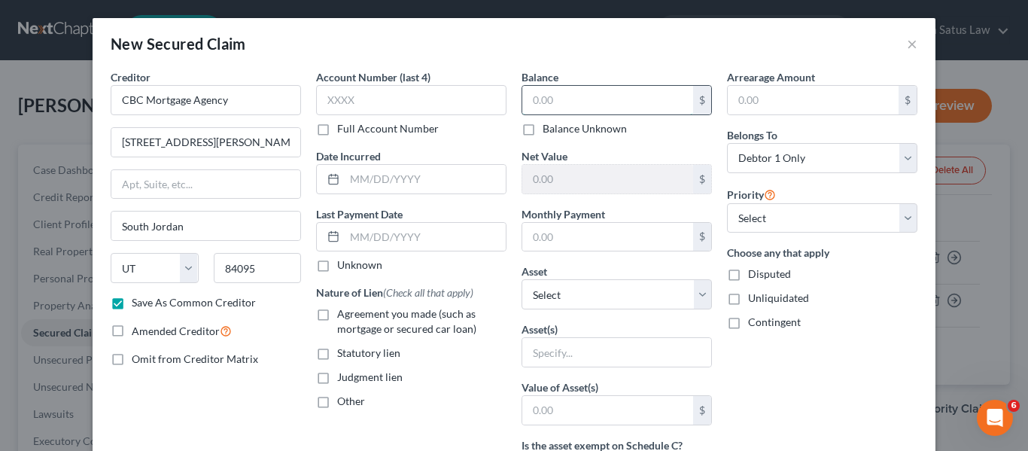
click at [559, 105] on input "text" at bounding box center [607, 100] width 171 height 29
type input "5,668.25"
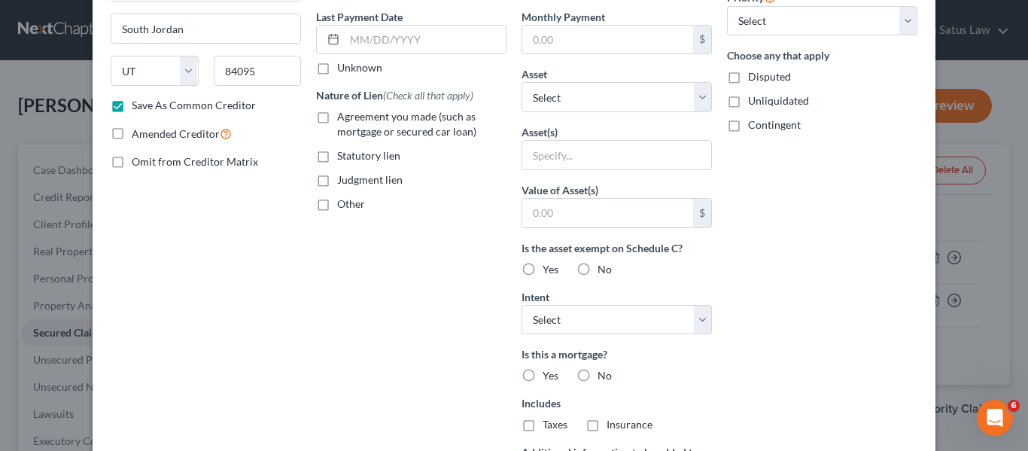
scroll to position [384, 0]
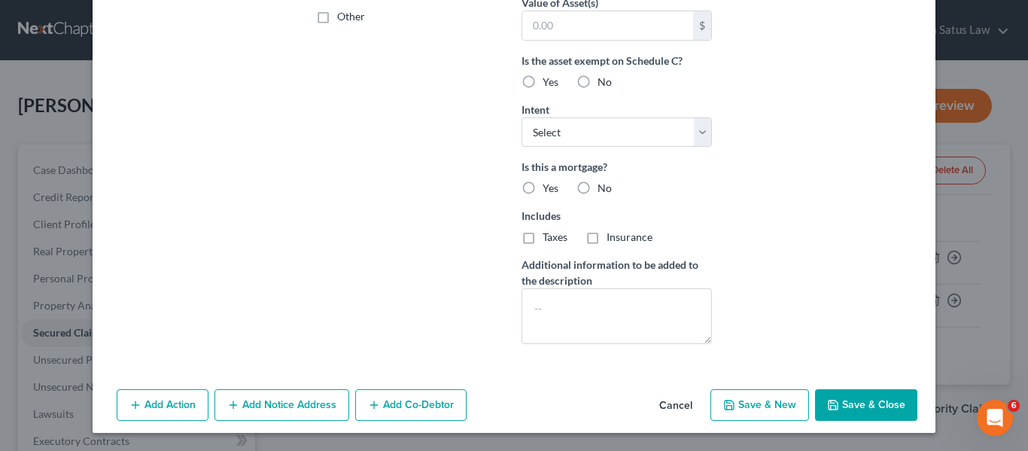
click at [828, 397] on button "Save & Close" at bounding box center [866, 405] width 102 height 32
checkbox input "false"
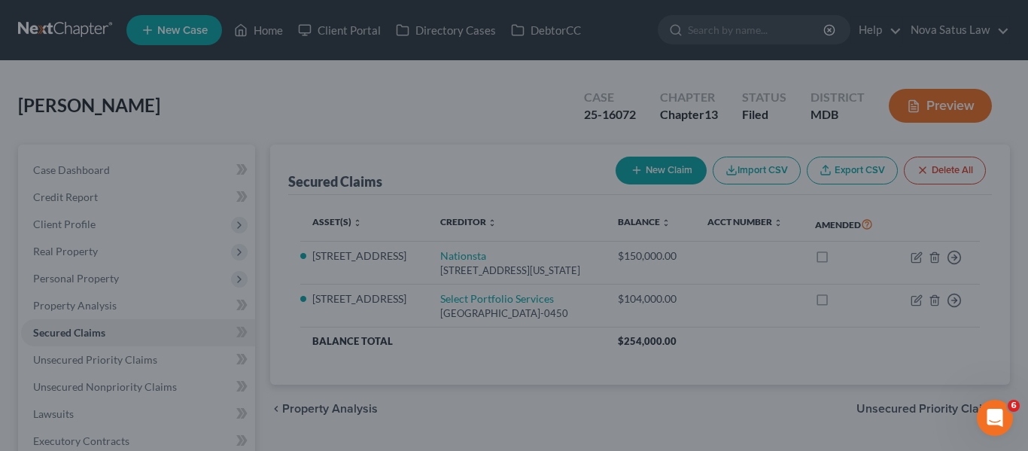
scroll to position [0, 0]
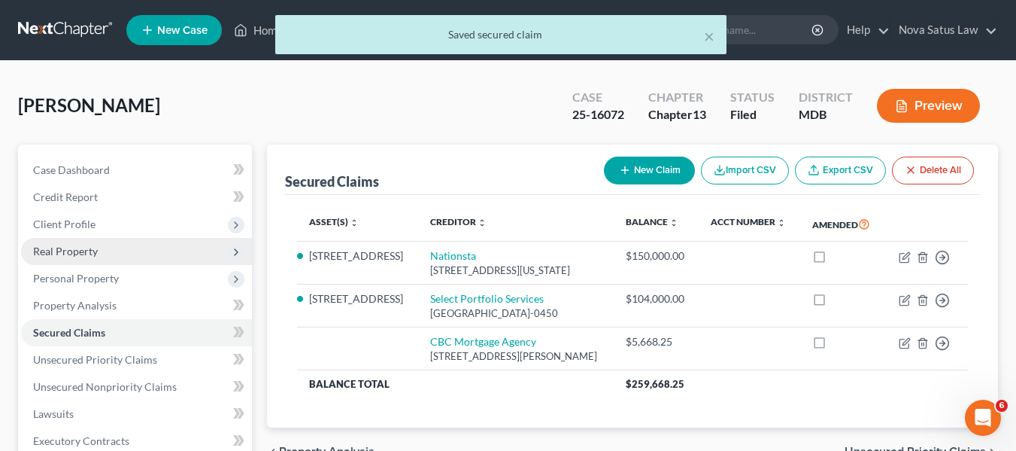
click at [93, 250] on span "Real Property" at bounding box center [65, 250] width 65 height 13
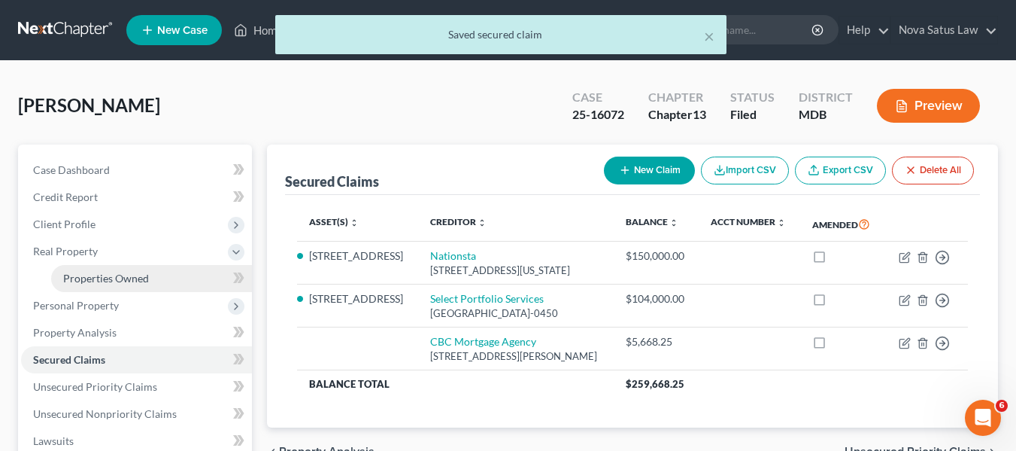
click at [108, 275] on span "Properties Owned" at bounding box center [106, 278] width 86 height 13
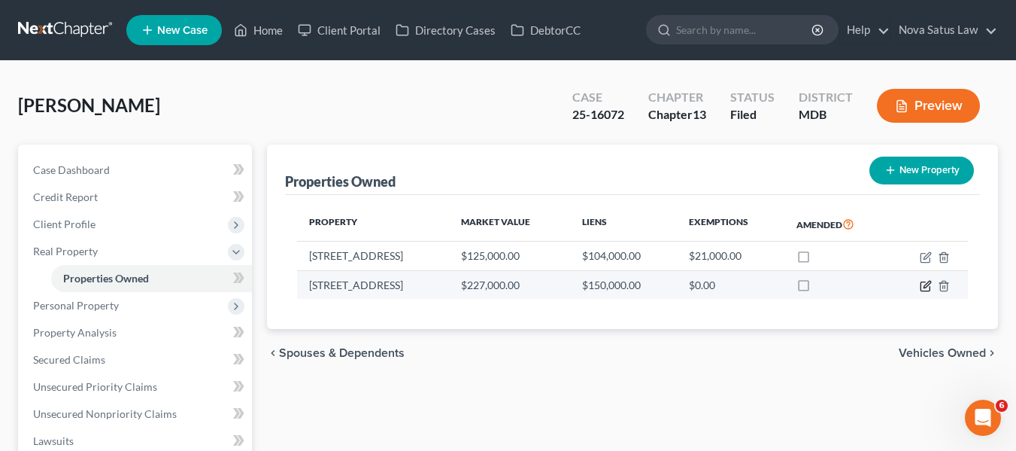
click at [930, 283] on icon "button" at bounding box center [926, 286] width 12 height 12
select select "21"
select select "3"
select select "0"
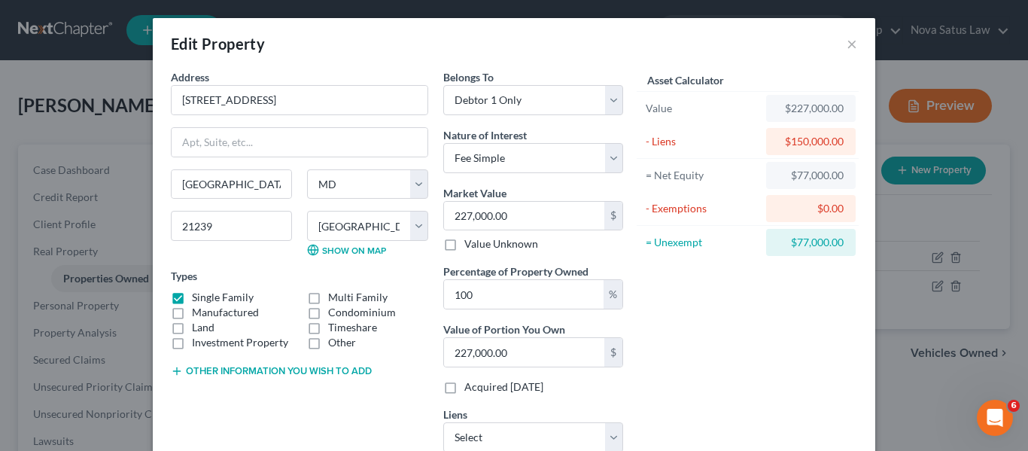
scroll to position [150, 0]
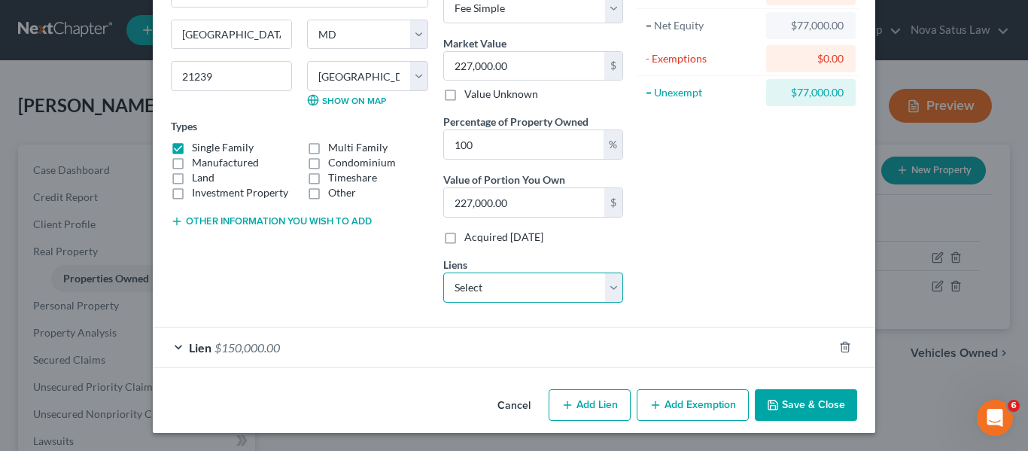
click at [539, 281] on select "Select CBC Mortgage Agency - $5,668.25" at bounding box center [533, 287] width 180 height 30
select select "46"
select select "0"
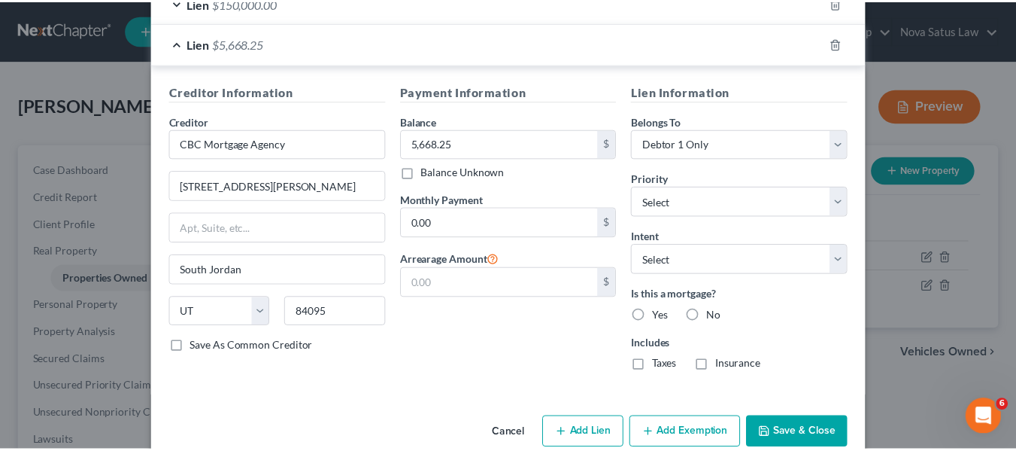
scroll to position [437, 0]
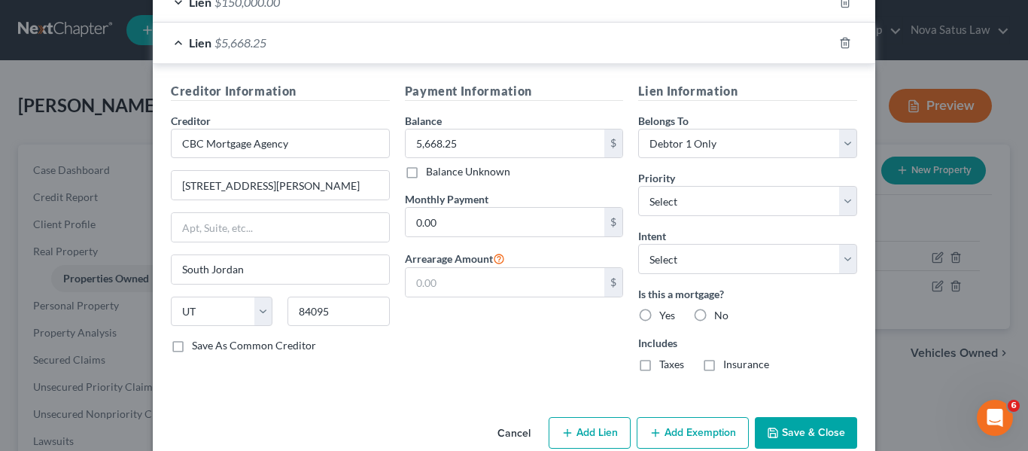
click at [762, 421] on button "Save & Close" at bounding box center [805, 433] width 102 height 32
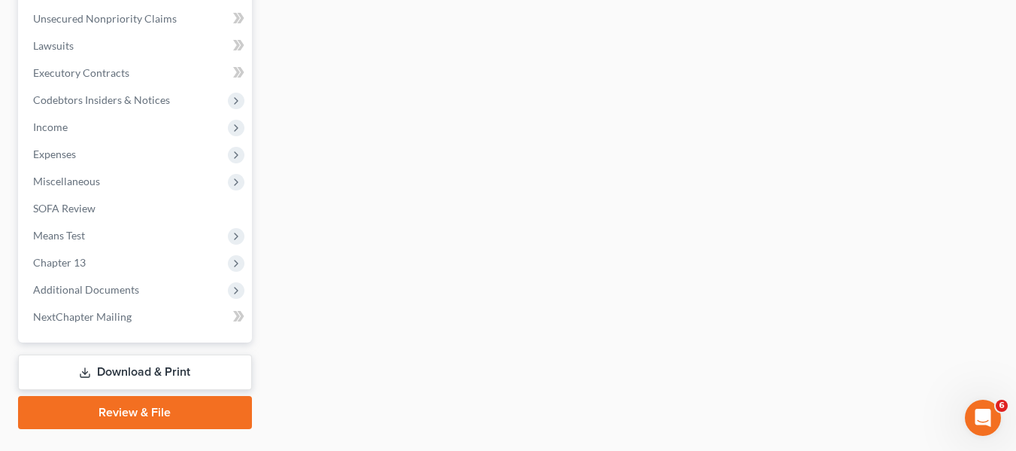
scroll to position [396, 0]
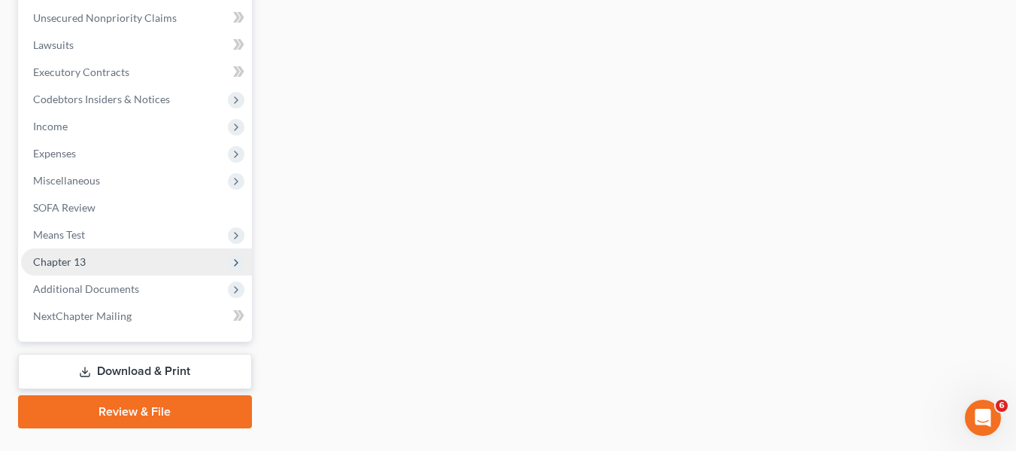
click at [51, 258] on span "Chapter 13" at bounding box center [59, 261] width 53 height 13
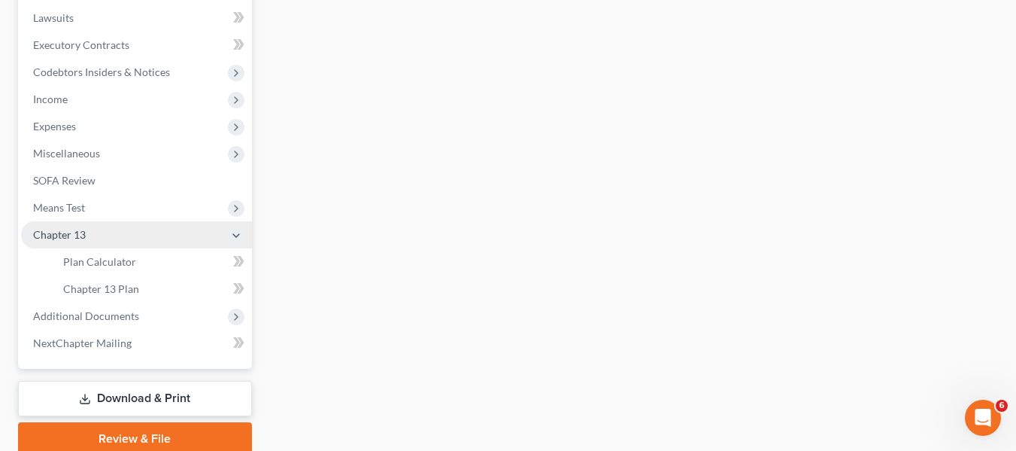
scroll to position [369, 0]
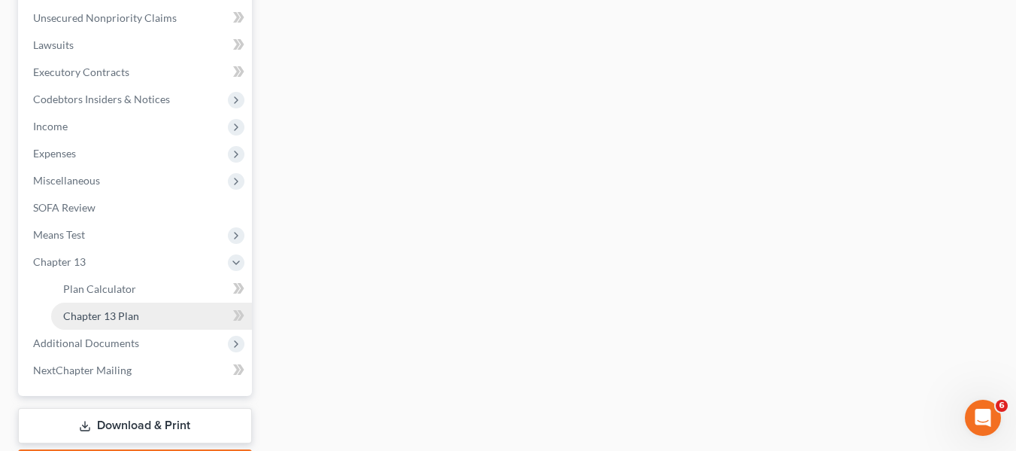
click at [96, 308] on link "Chapter 13 Plan" at bounding box center [151, 315] width 201 height 27
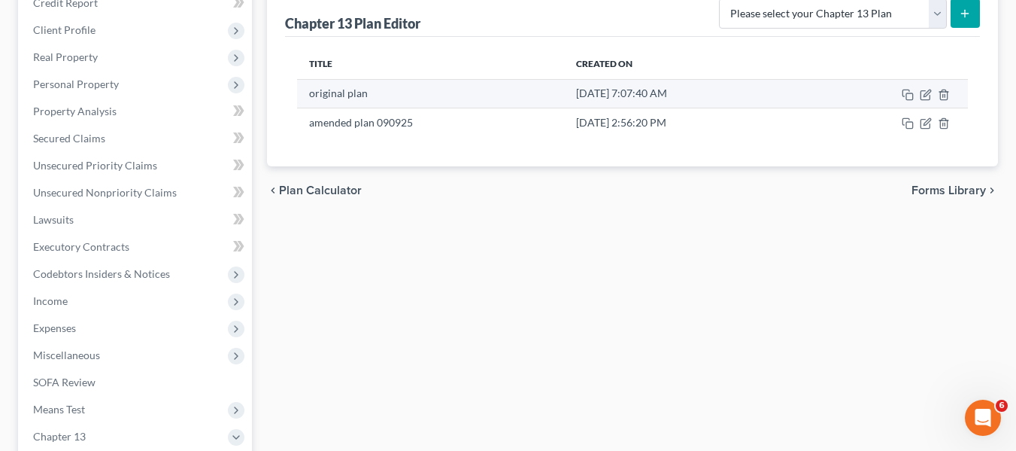
scroll to position [195, 0]
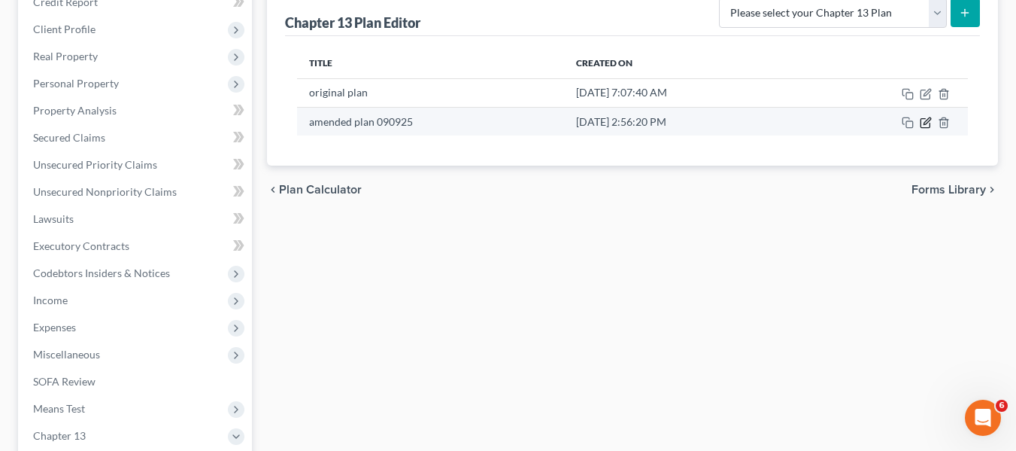
click at [925, 123] on icon "button" at bounding box center [927, 120] width 7 height 7
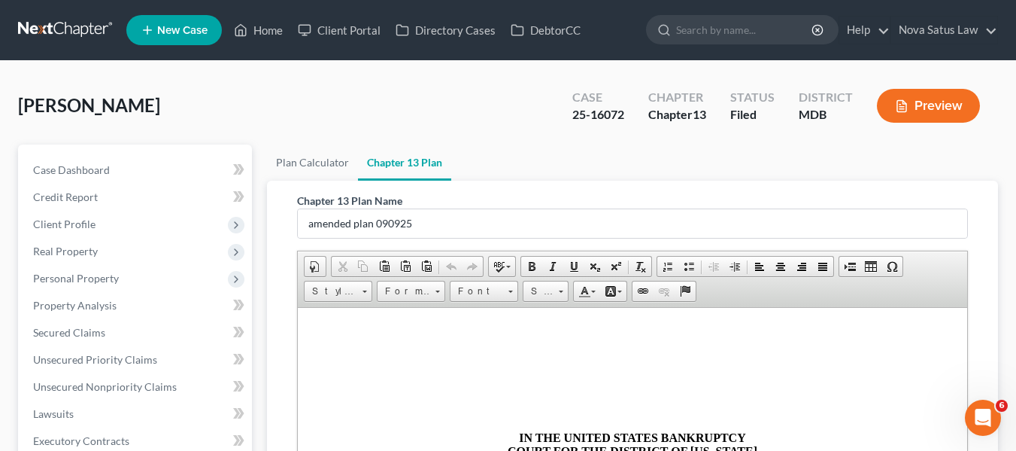
scroll to position [394, 0]
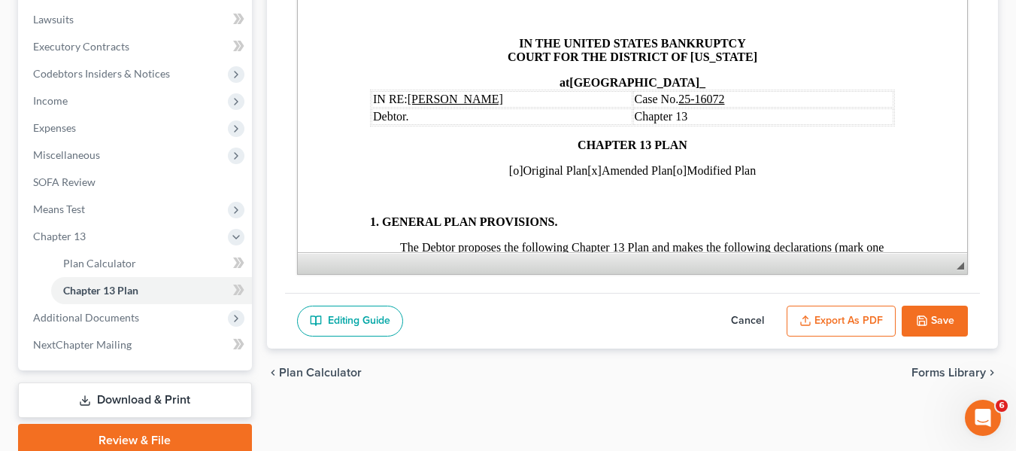
click at [758, 316] on button "Cancel" at bounding box center [748, 321] width 66 height 32
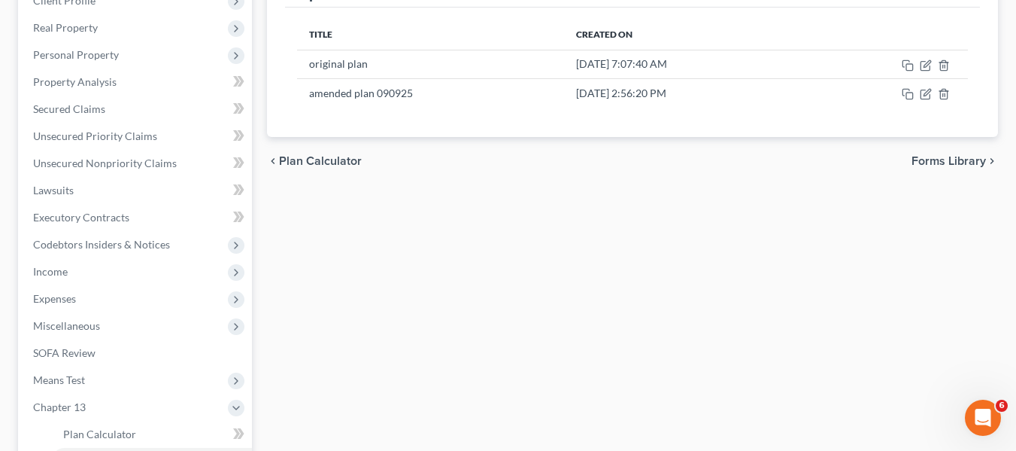
scroll to position [223, 0]
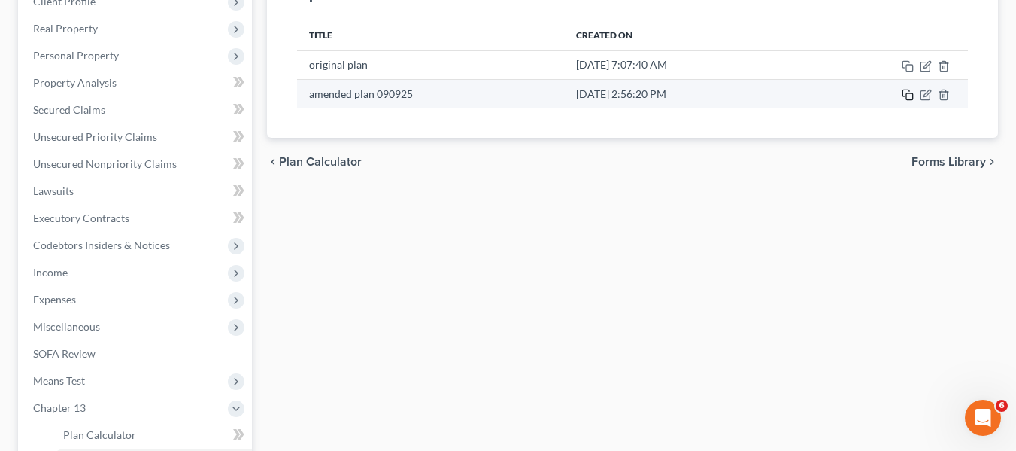
click at [906, 96] on rect "button" at bounding box center [909, 96] width 7 height 7
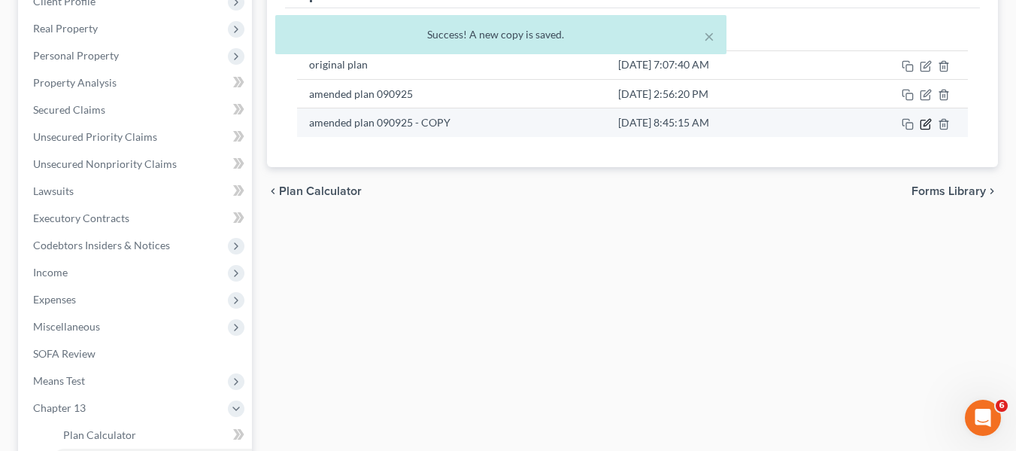
click at [923, 126] on icon "button" at bounding box center [926, 124] width 12 height 12
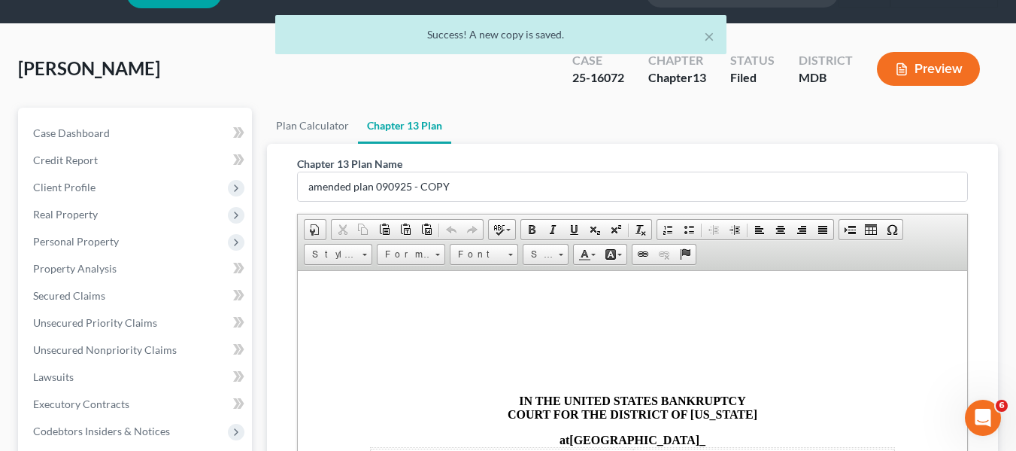
scroll to position [23, 0]
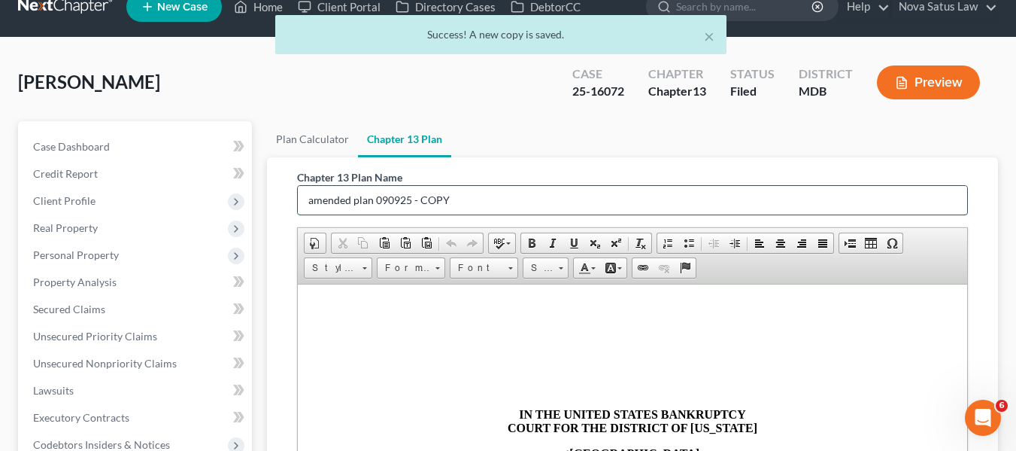
click at [461, 195] on input "amended plan 090925 - COPY" at bounding box center [632, 200] width 669 height 29
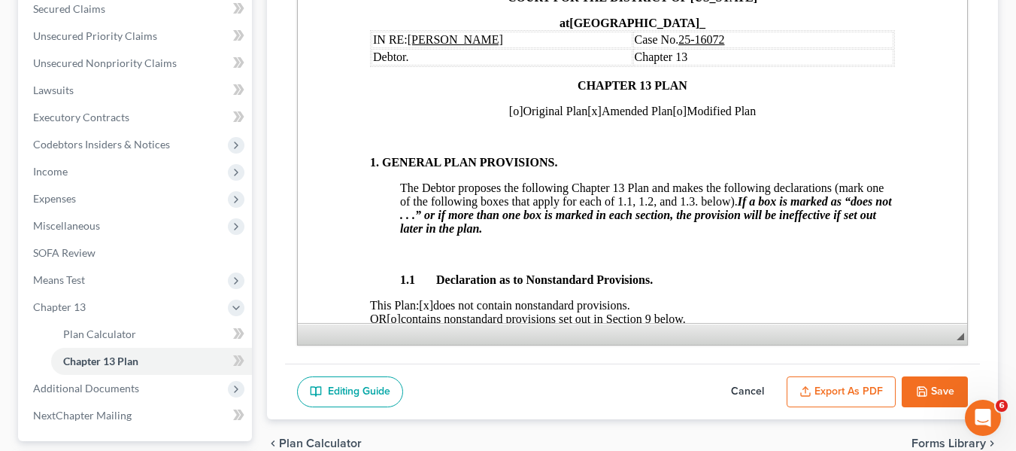
scroll to position [354, 0]
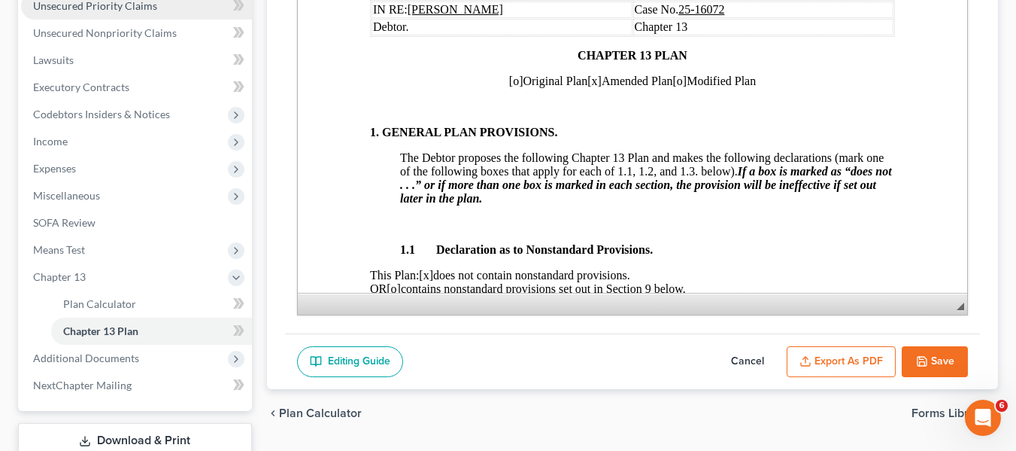
type input "amended plan 091225"
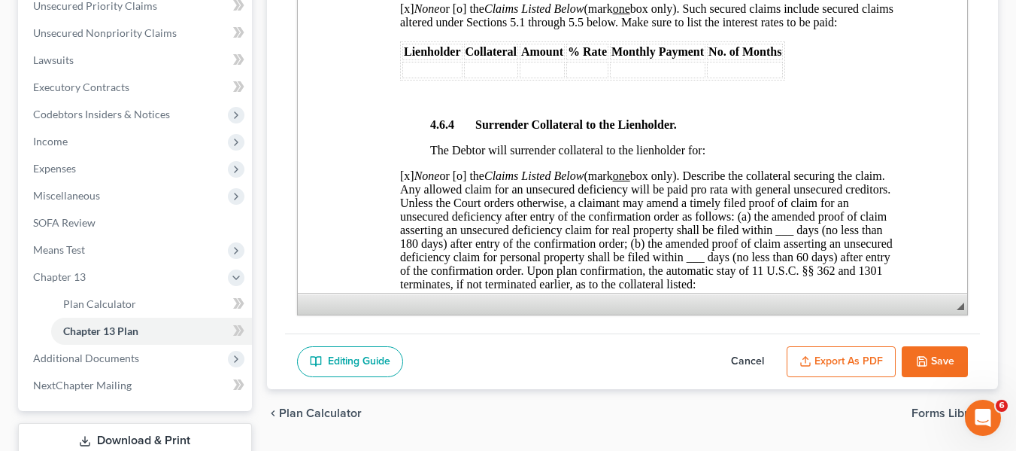
scroll to position [2864, 0]
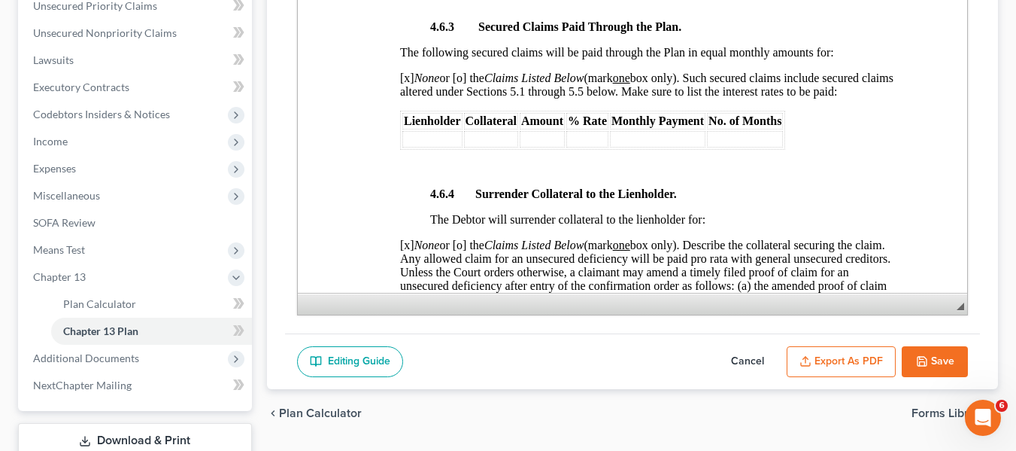
click at [404, 98] on span "[x] None or [o] the Claims Listed Below (mark one box only). Such secured claim…" at bounding box center [645, 84] width 493 height 26
click at [462, 98] on span "[o] None or [o] the Claims Listed Below (mark one box only). Such secured claim…" at bounding box center [645, 84] width 493 height 26
click at [415, 147] on td at bounding box center [432, 139] width 60 height 17
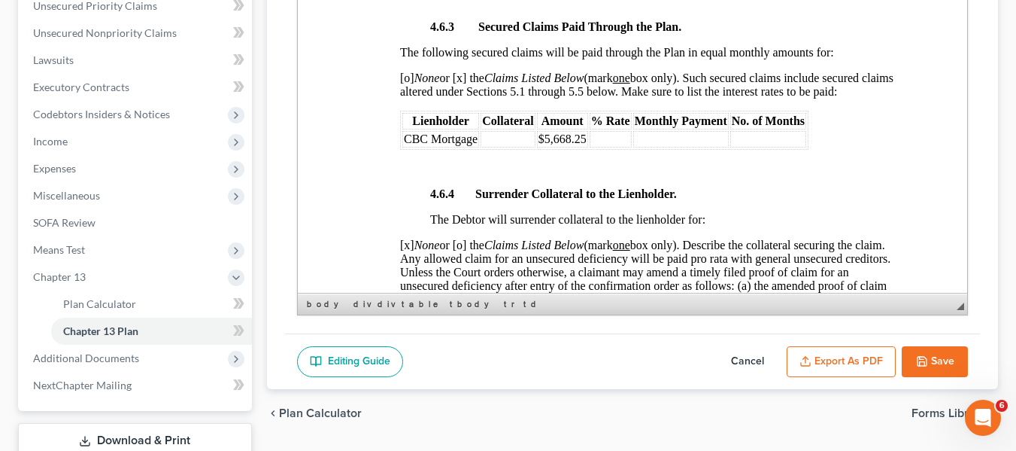
click at [606, 8] on p at bounding box center [662, 2] width 465 height 14
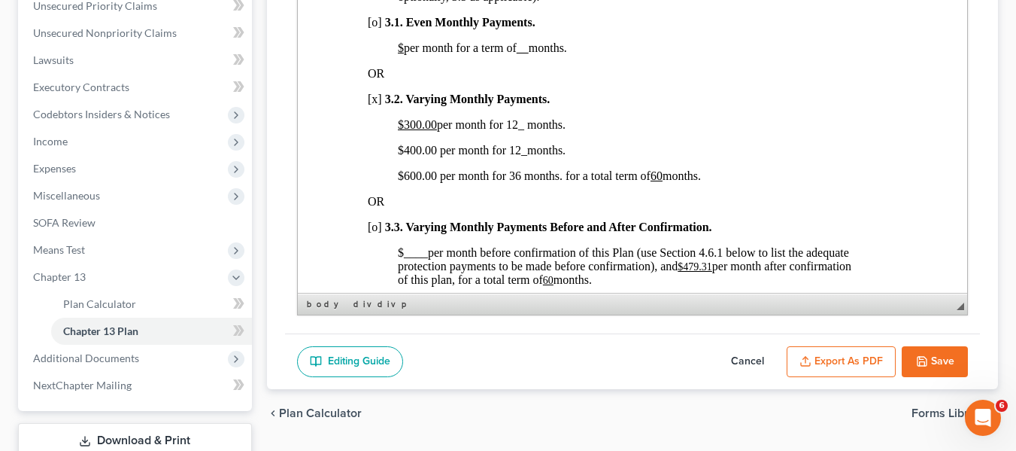
scroll to position [1099, 2]
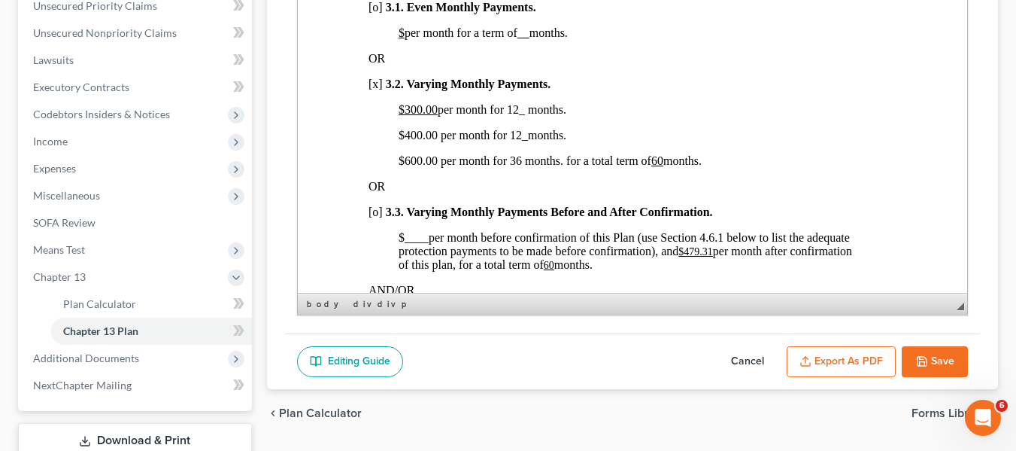
click at [404, 167] on span "$600.00 per month for 36 months. for a total term of 60 months." at bounding box center [549, 160] width 303 height 13
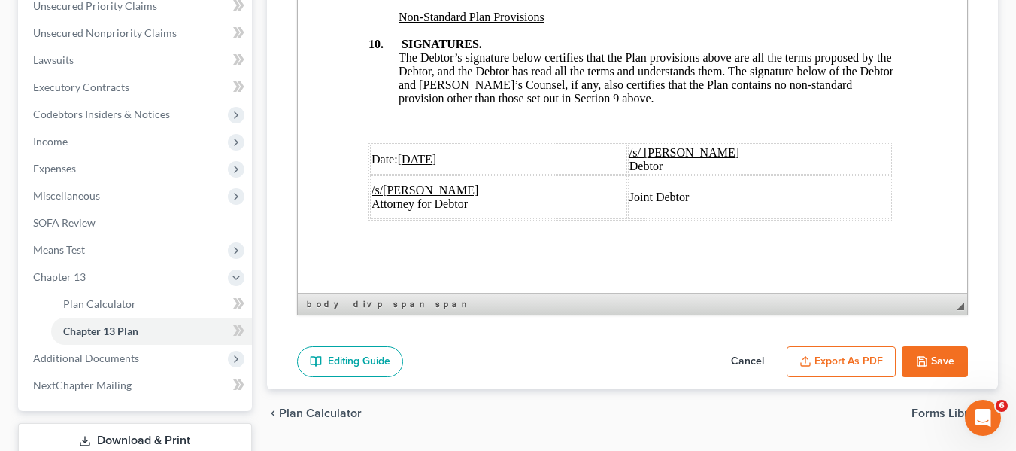
scroll to position [5900, 2]
click at [414, 153] on u "09/09/2025" at bounding box center [416, 159] width 39 height 13
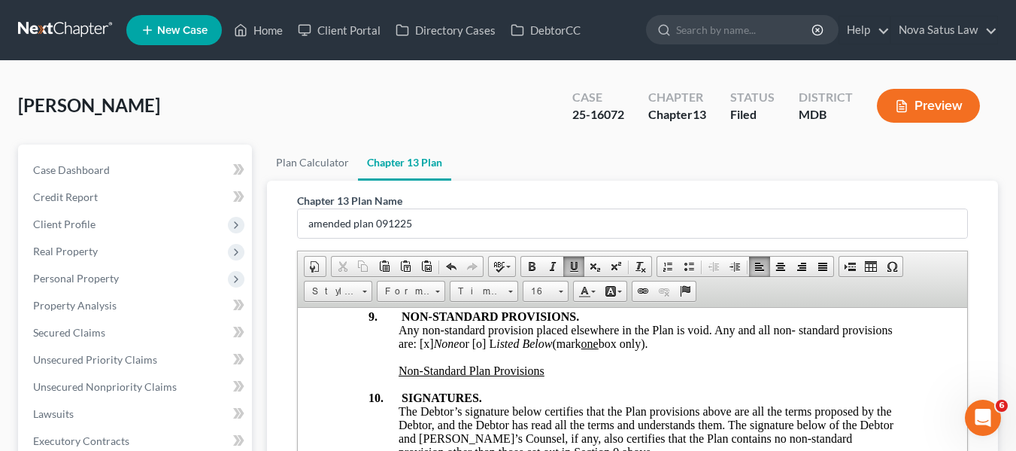
scroll to position [394, 0]
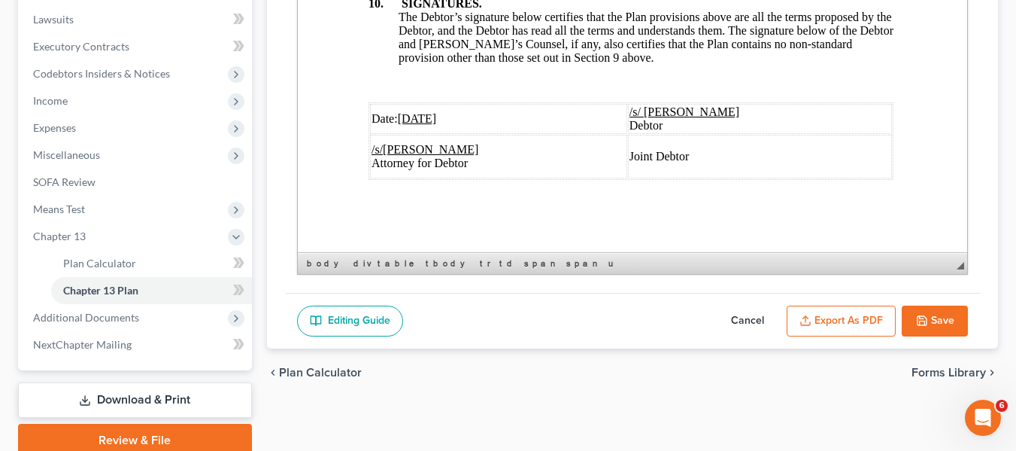
click at [845, 317] on button "Export as PDF" at bounding box center [841, 321] width 109 height 32
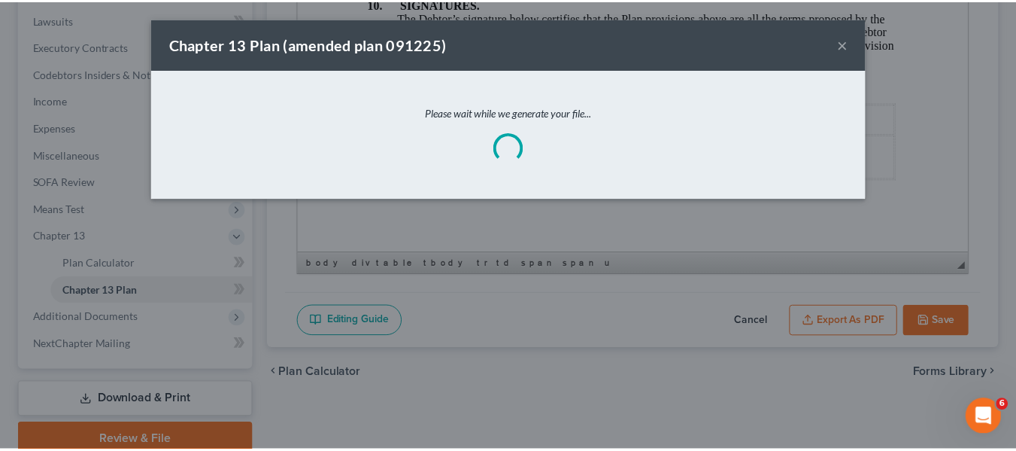
scroll to position [5819, 2]
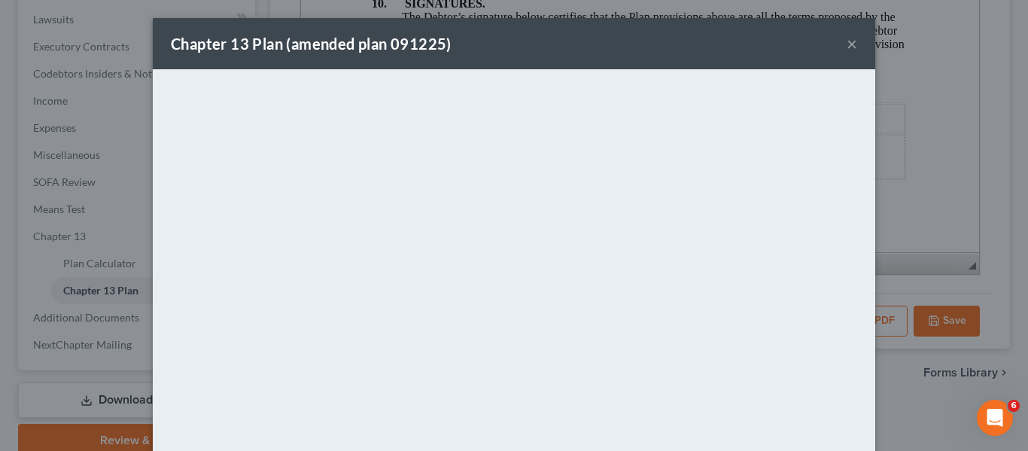
click at [592, 44] on div "Chapter 13 Plan (amended plan 091225) ×" at bounding box center [514, 43] width 722 height 51
click at [846, 44] on button "×" at bounding box center [851, 44] width 11 height 18
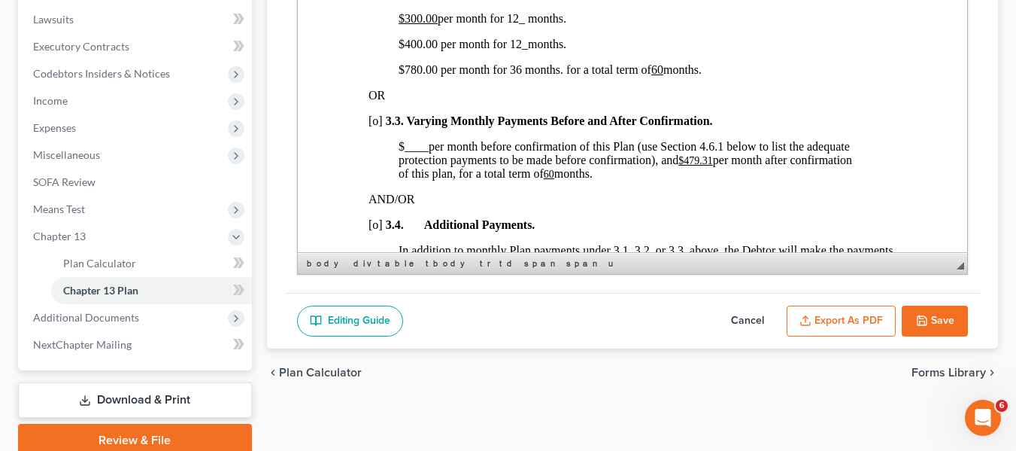
scroll to position [1149, 2]
click at [912, 311] on button "Save" at bounding box center [935, 321] width 66 height 32
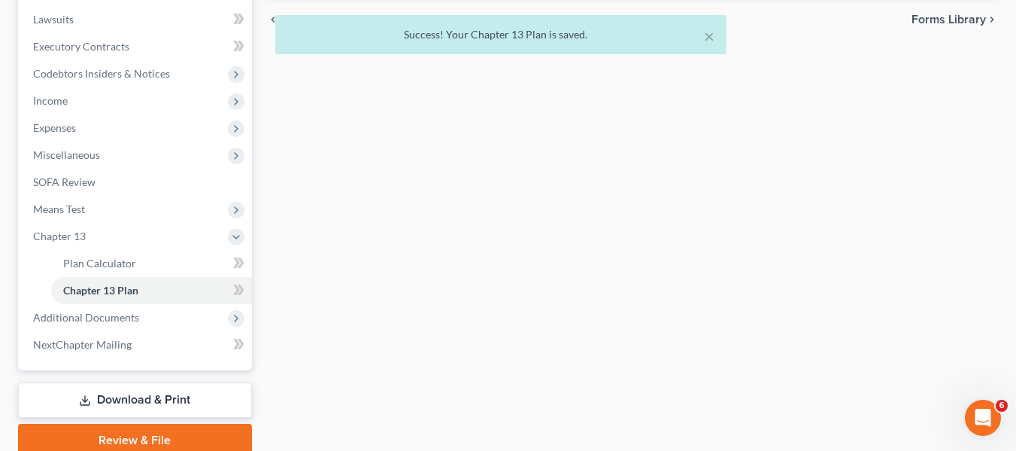
scroll to position [0, 0]
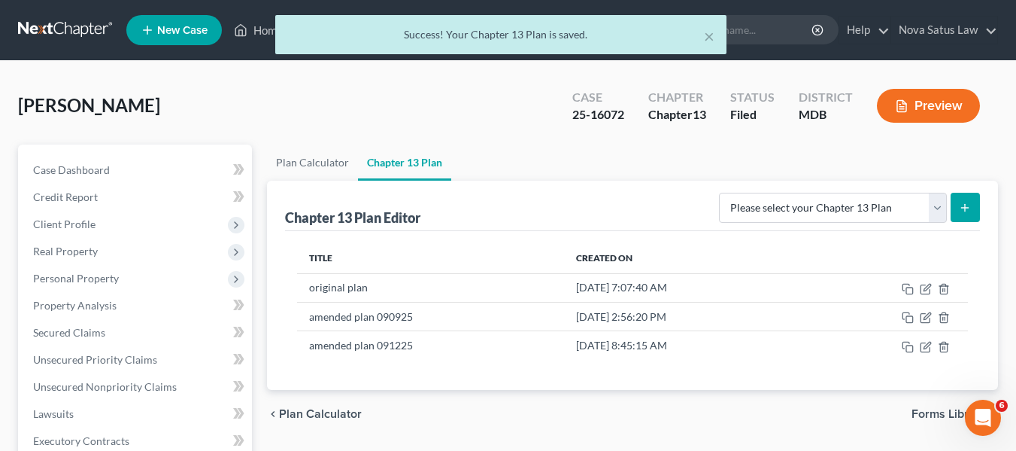
click at [262, 30] on div "× Success! Your Chapter 13 Plan is saved." at bounding box center [500, 38] width 1016 height 47
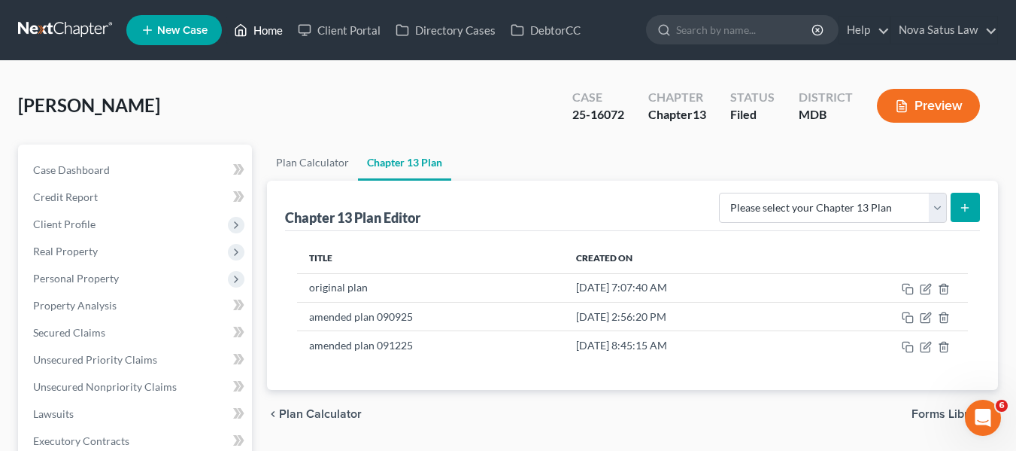
click at [262, 30] on link "Home" at bounding box center [258, 30] width 64 height 27
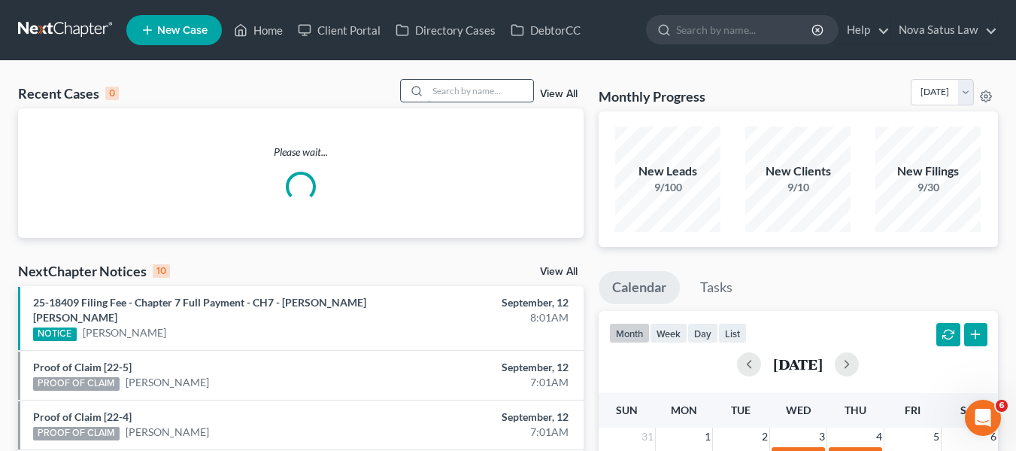
click at [446, 95] on input "search" at bounding box center [480, 91] width 105 height 22
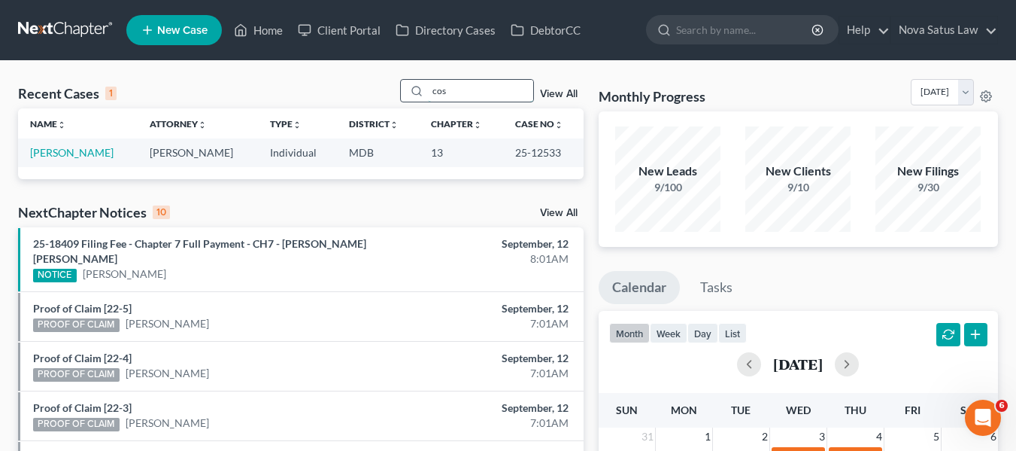
click at [463, 90] on input "cos" at bounding box center [480, 91] width 105 height 22
type input "c"
type input "carla"
click at [68, 158] on link "[PERSON_NAME]" at bounding box center [71, 152] width 83 height 13
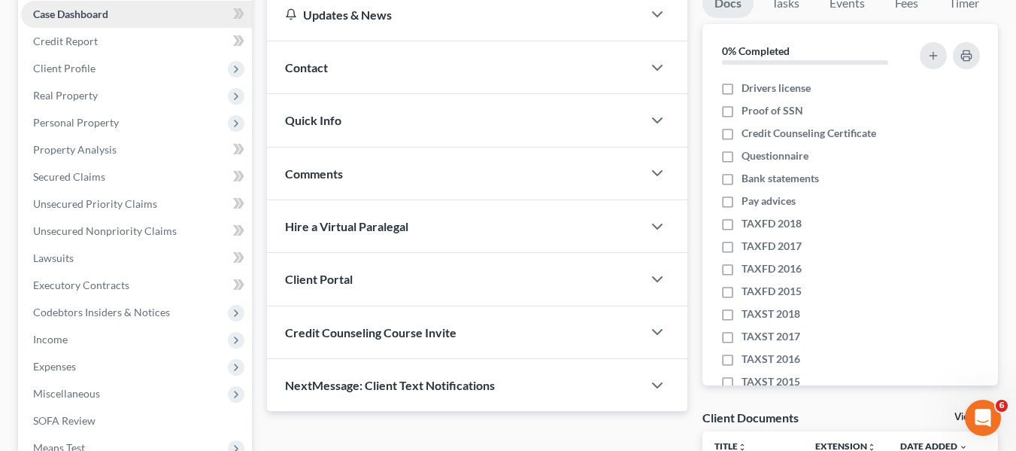
scroll to position [156, 0]
click at [77, 229] on span "Unsecured Nonpriority Claims" at bounding box center [105, 229] width 144 height 13
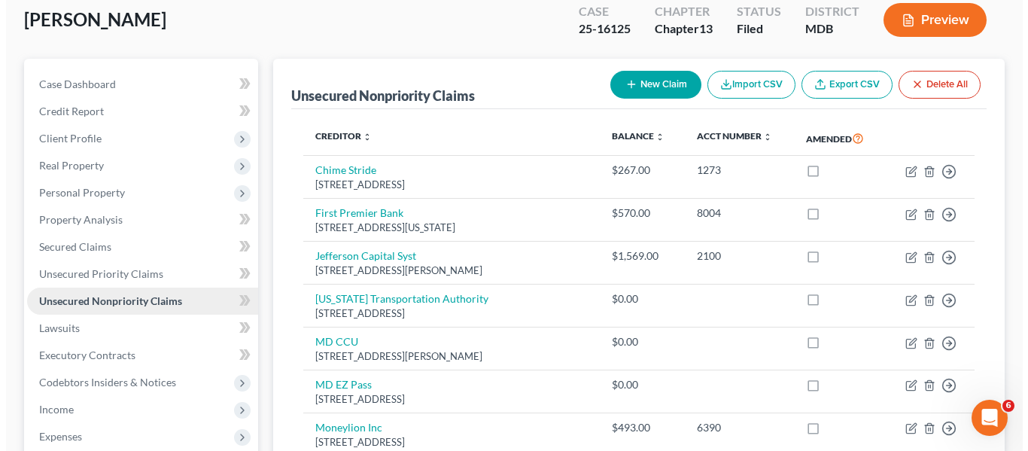
scroll to position [88, 0]
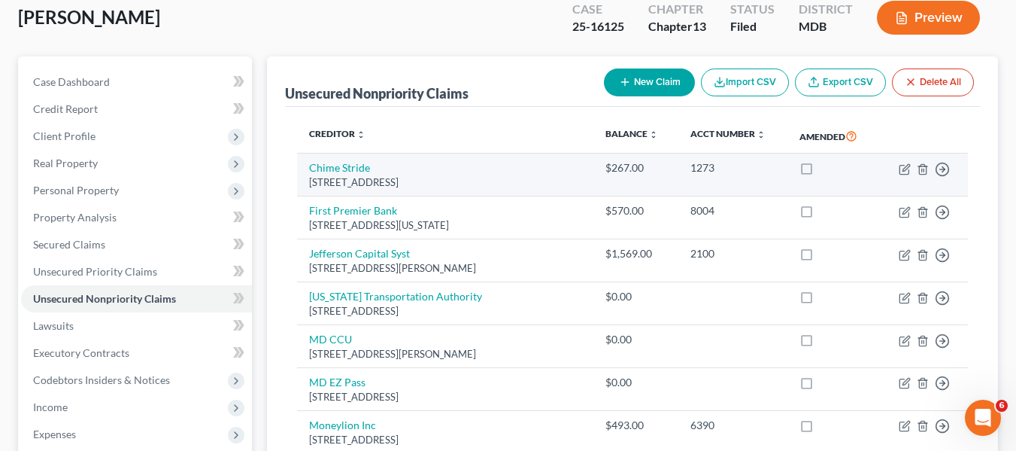
click at [911, 169] on td "Move to D Move to E Move to G Move to Notice Only" at bounding box center [924, 174] width 90 height 43
click at [900, 168] on icon "button" at bounding box center [904, 169] width 9 height 9
select select "4"
select select "0"
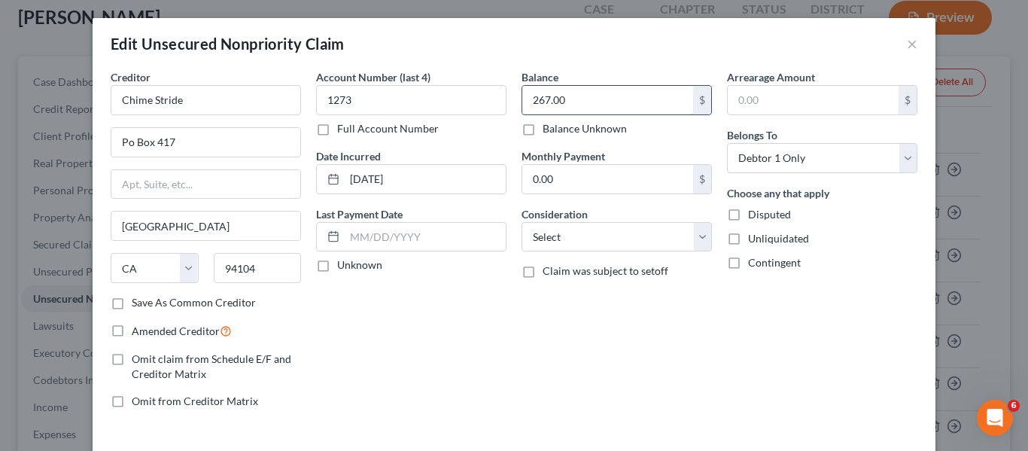
click at [630, 96] on input "267.00" at bounding box center [607, 100] width 171 height 29
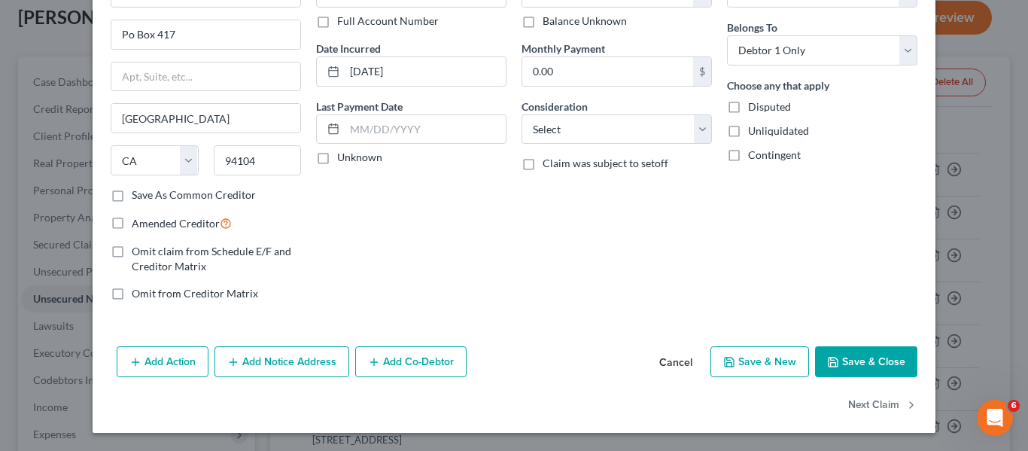
click at [827, 354] on button "Save & Close" at bounding box center [866, 362] width 102 height 32
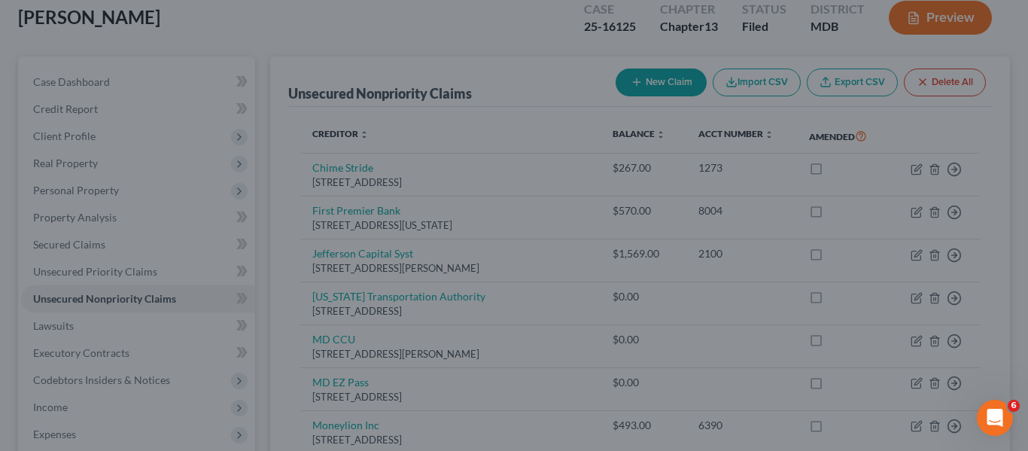
type input "0.00"
type input "0"
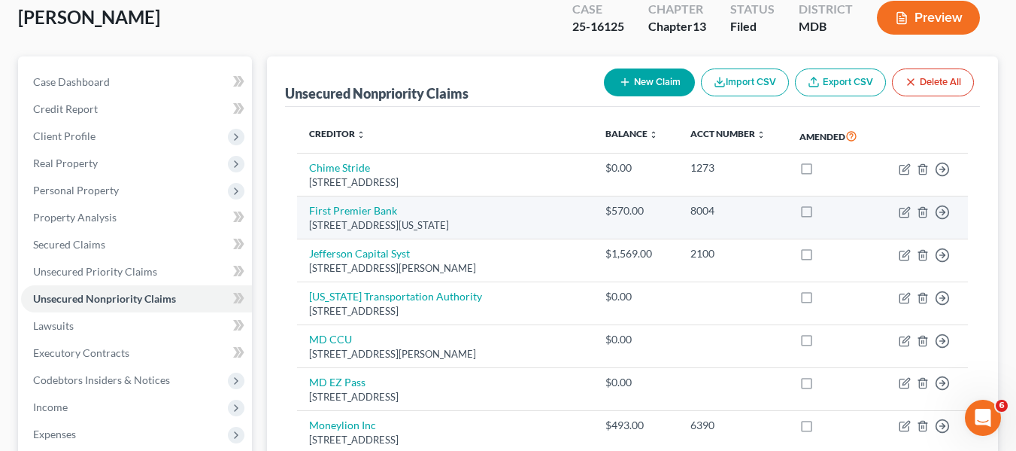
click at [904, 205] on td "Move to D Move to E Move to G Move to Notice Only" at bounding box center [924, 217] width 90 height 43
click at [903, 210] on icon "button" at bounding box center [905, 212] width 12 height 12
select select "43"
select select "2"
select select "0"
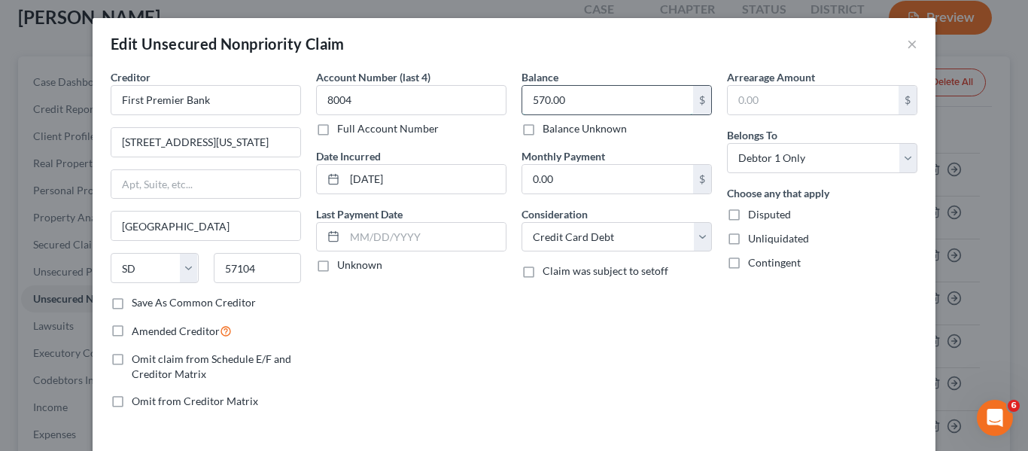
click at [567, 102] on input "570.00" at bounding box center [607, 100] width 171 height 29
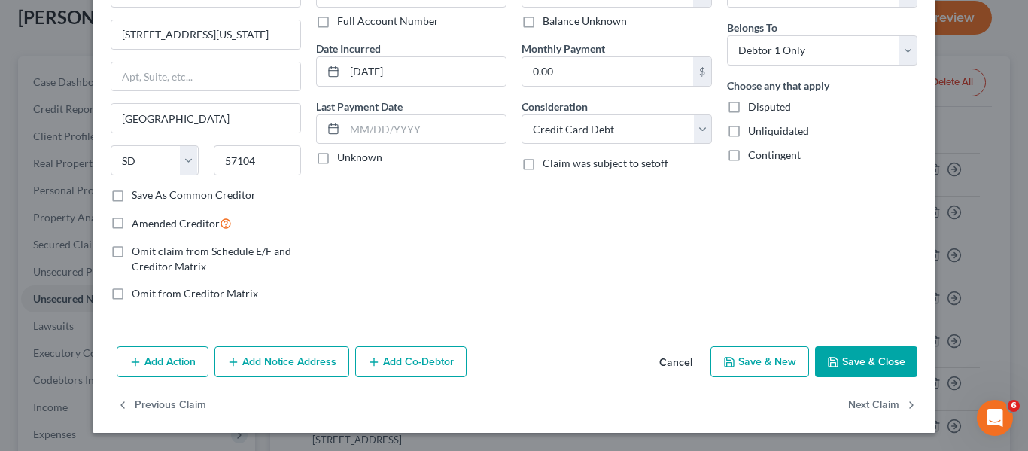
click at [825, 351] on button "Save & Close" at bounding box center [866, 362] width 102 height 32
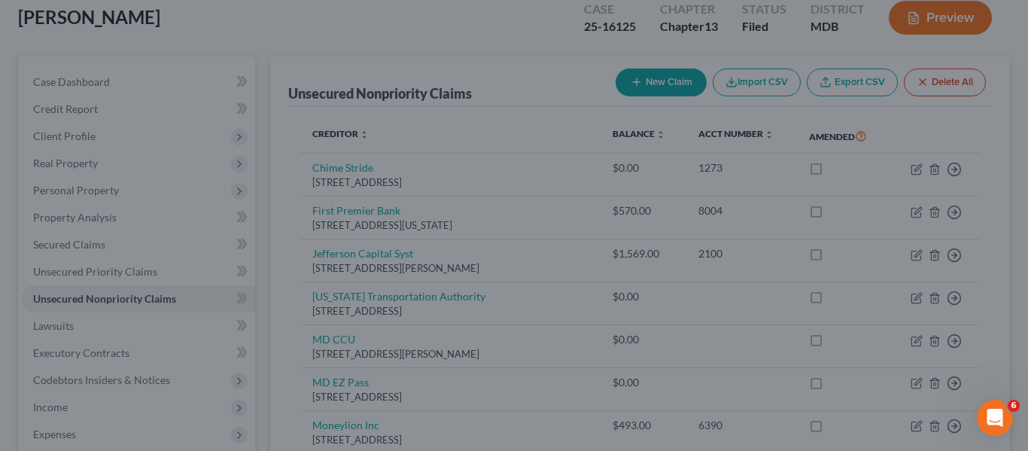
type input "0.00"
type input "0"
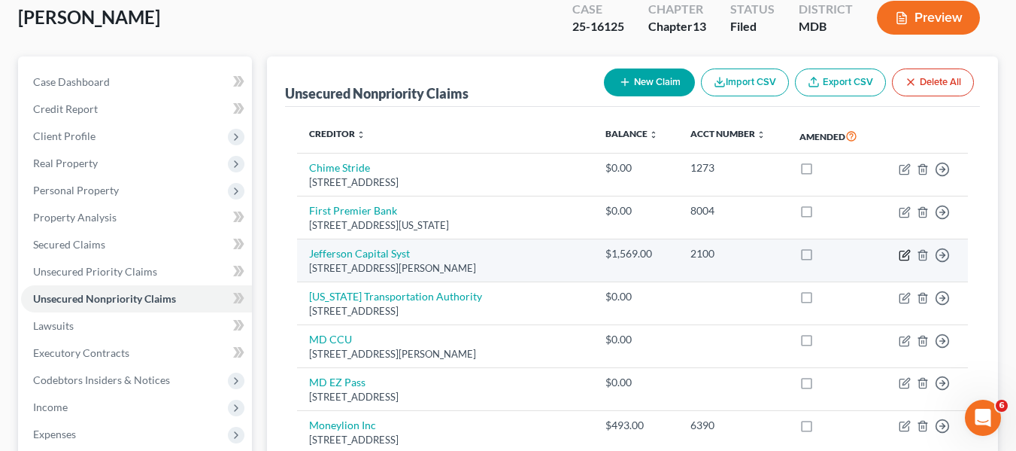
click at [904, 259] on icon "button" at bounding box center [905, 255] width 12 height 12
select select "24"
select select "0"
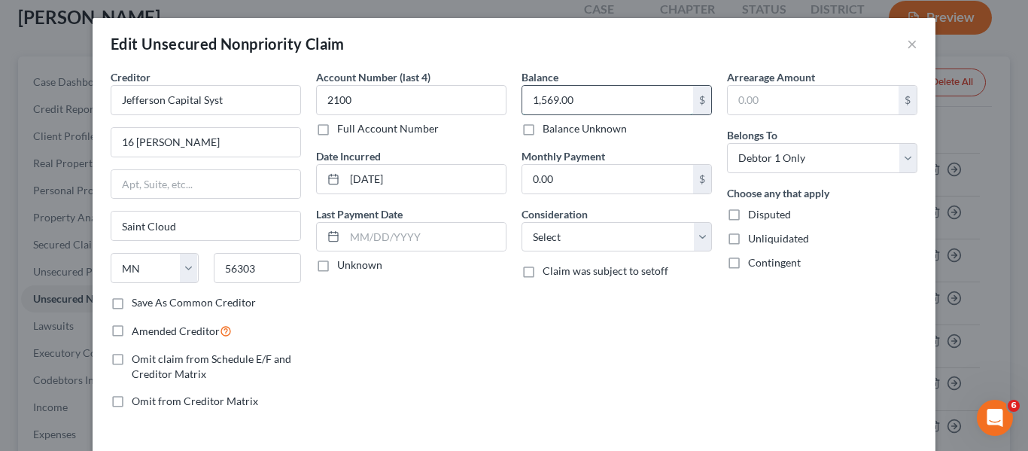
click at [591, 102] on input "1,569.00" at bounding box center [607, 100] width 171 height 29
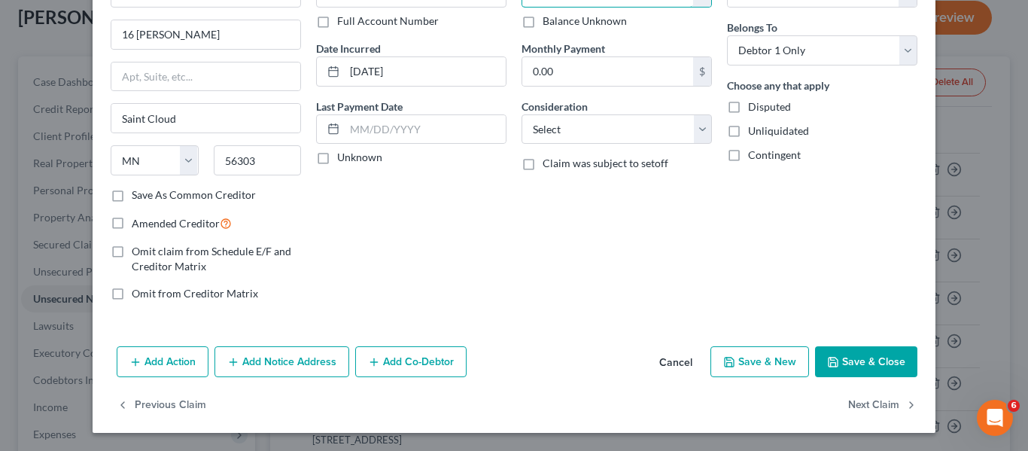
type input "7,291.84"
click at [831, 356] on icon "button" at bounding box center [833, 362] width 12 height 12
type input "0"
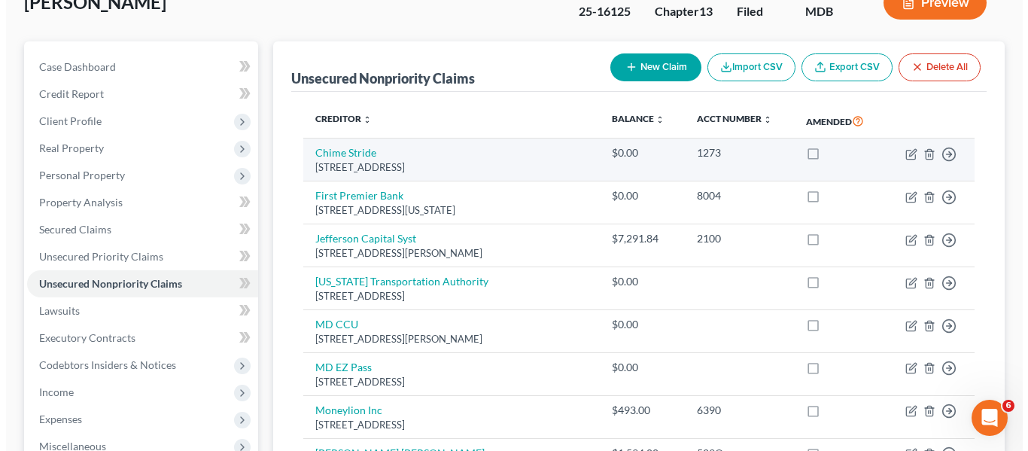
scroll to position [102, 0]
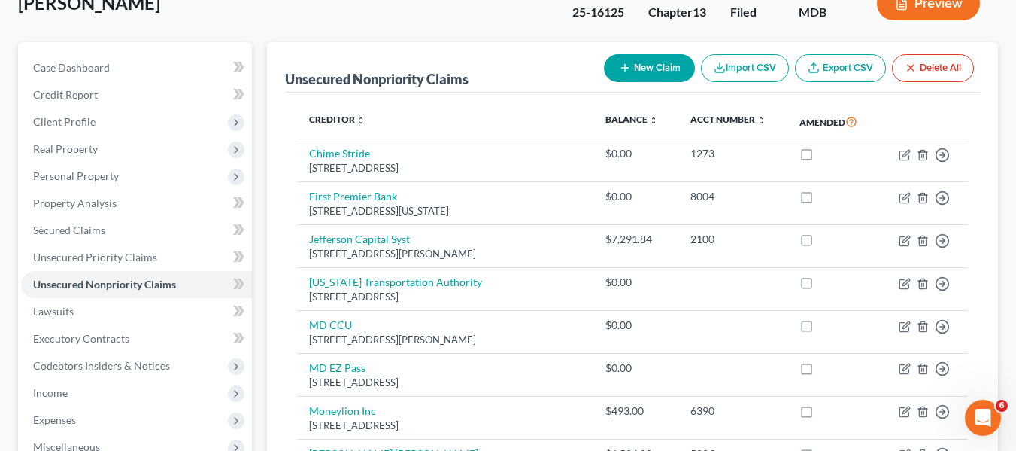
click at [634, 63] on button "New Claim" at bounding box center [649, 68] width 91 height 28
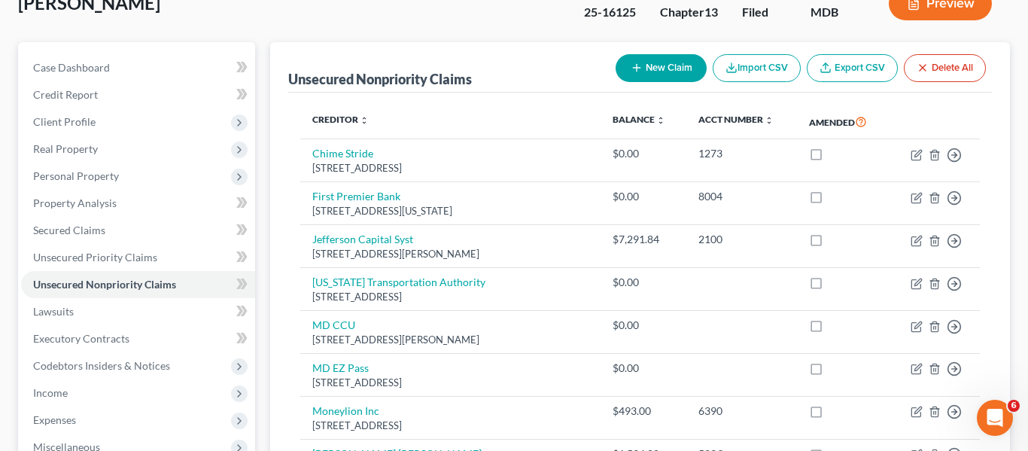
select select "0"
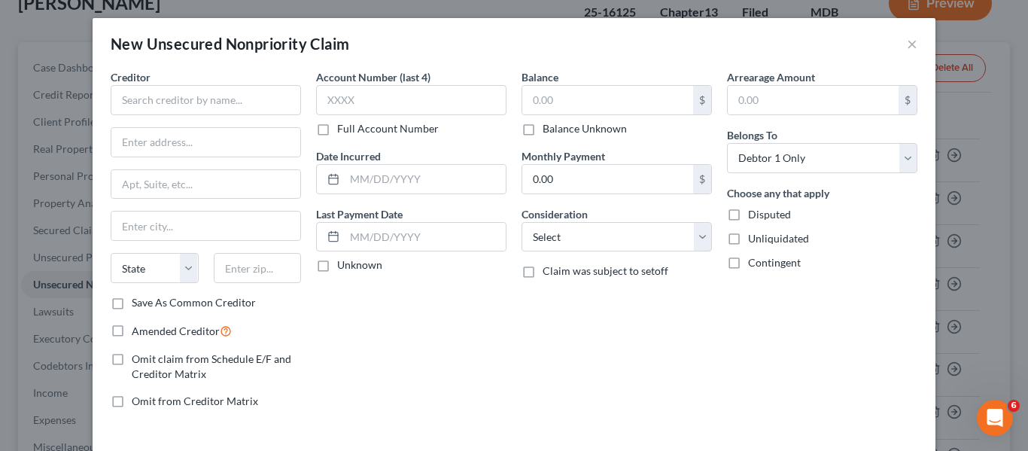
click at [169, 81] on div "Creditor *" at bounding box center [206, 92] width 190 height 46
click at [168, 92] on input "text" at bounding box center [206, 100] width 190 height 30
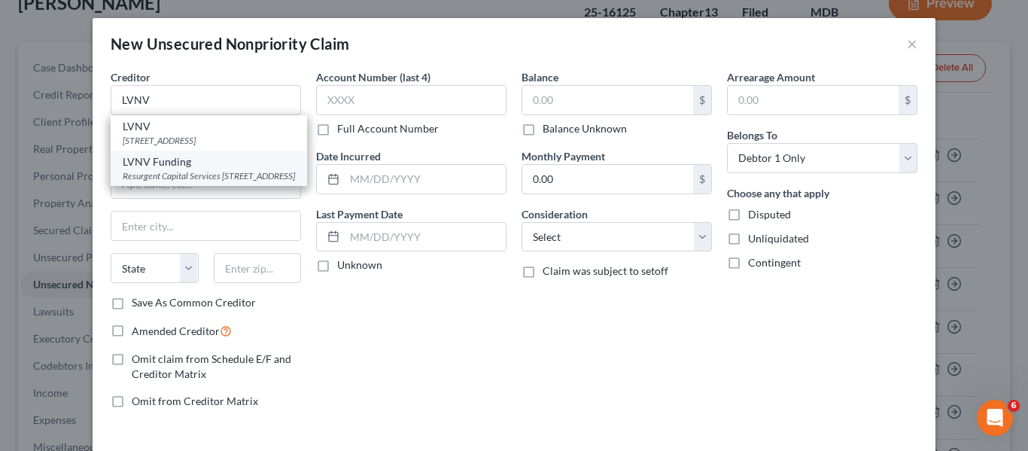
click at [178, 169] on div "LVNV Funding" at bounding box center [209, 161] width 172 height 15
type input "LVNV Funding"
type input "Resurgent Capital Services"
type input "PO Box 10587"
type input "[GEOGRAPHIC_DATA]"
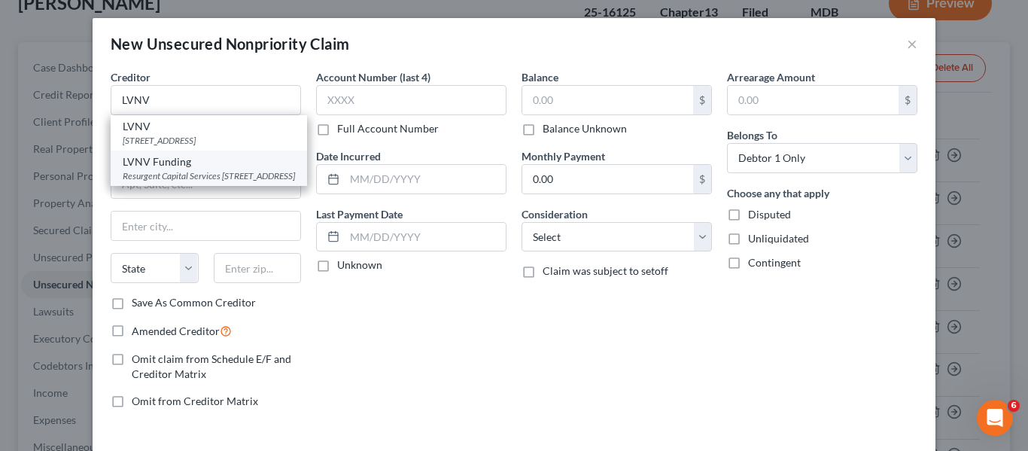
select select "42"
type input "29603"
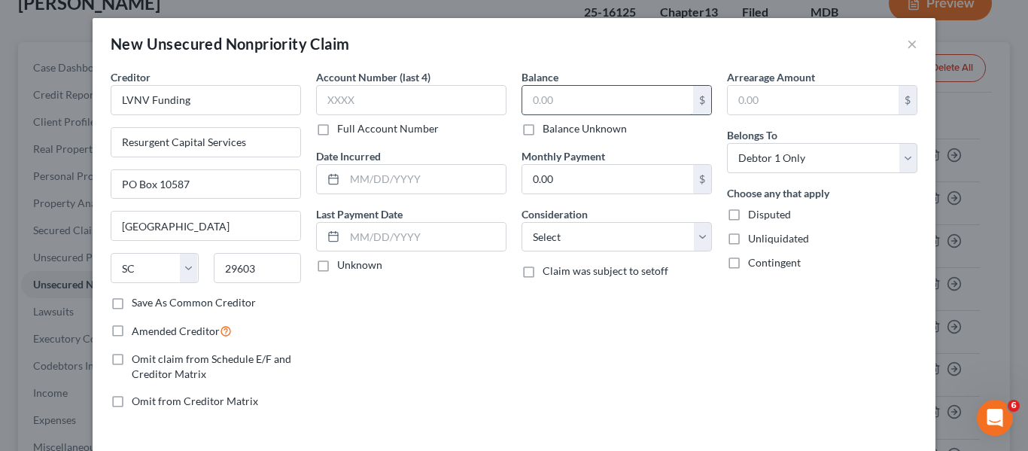
click at [557, 100] on input "text" at bounding box center [607, 100] width 171 height 29
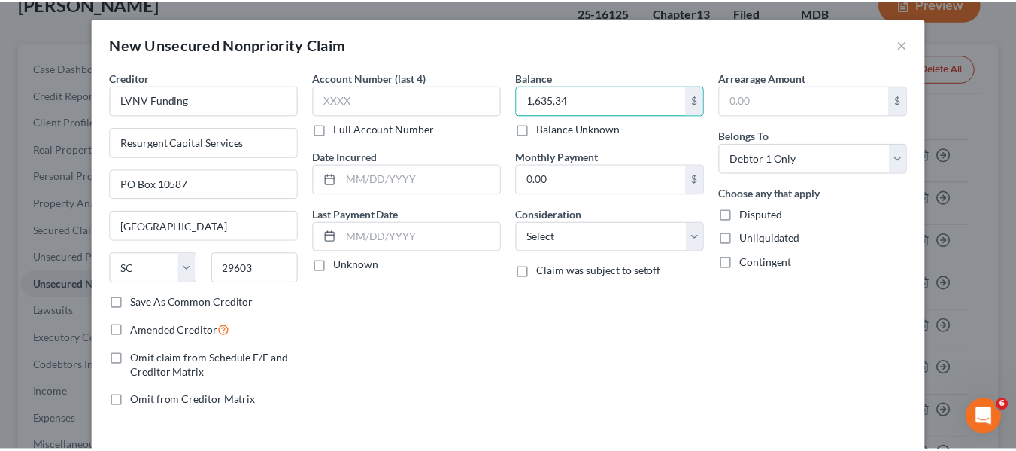
scroll to position [64, 0]
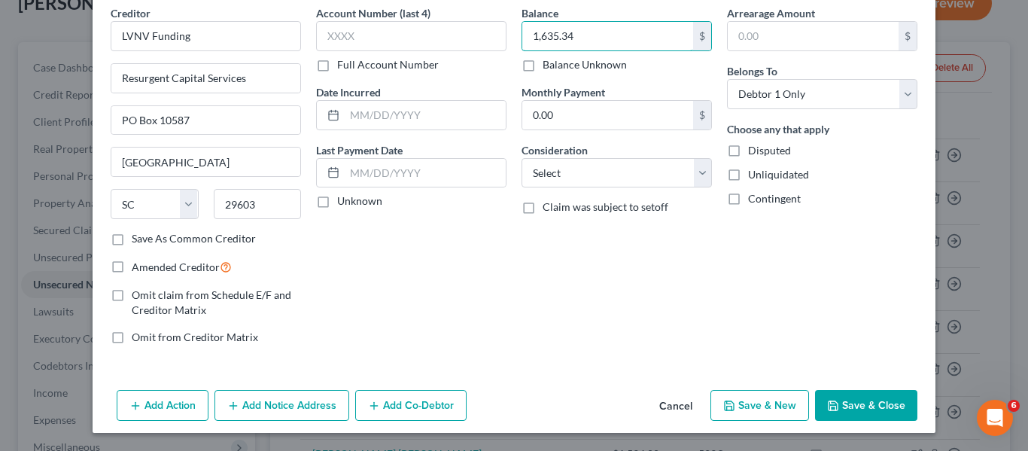
type input "1,635.34"
click at [835, 405] on button "Save & Close" at bounding box center [866, 406] width 102 height 32
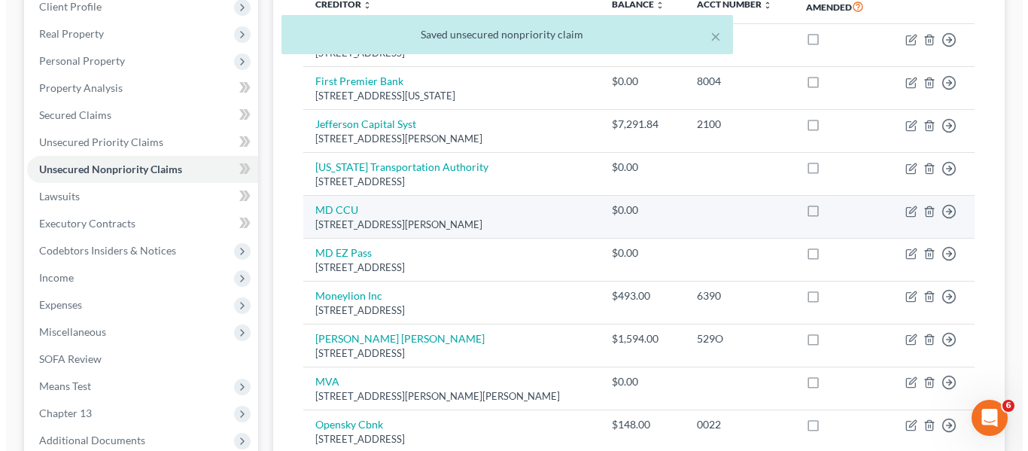
scroll to position [220, 0]
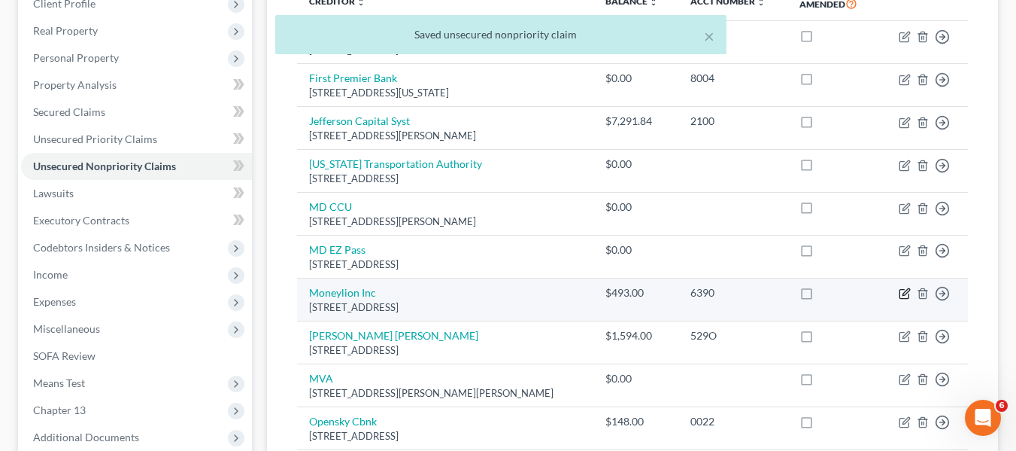
click at [901, 294] on icon "button" at bounding box center [905, 293] width 12 height 12
select select "46"
select select "0"
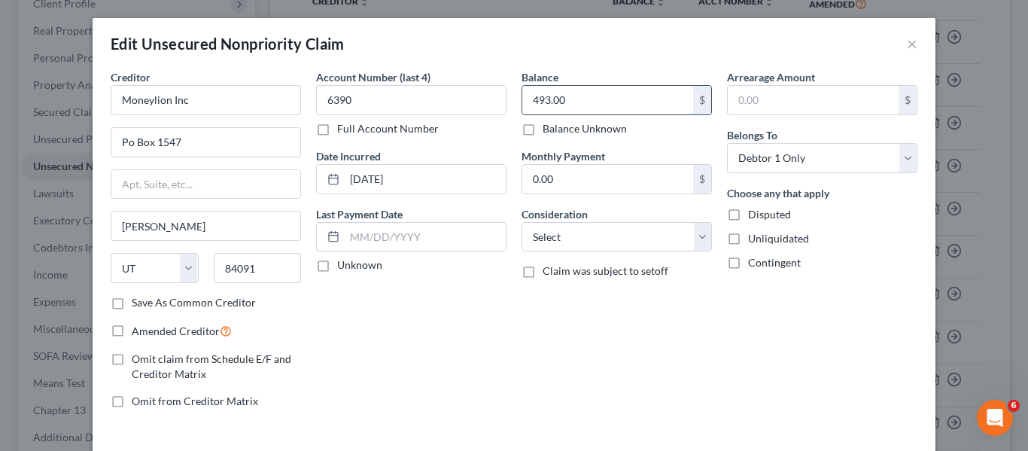
click at [582, 104] on input "493.00" at bounding box center [607, 100] width 171 height 29
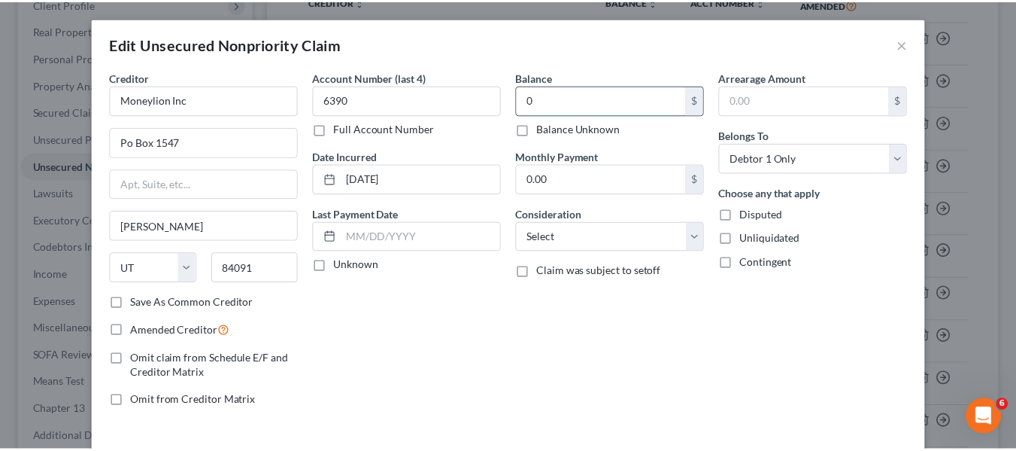
scroll to position [108, 0]
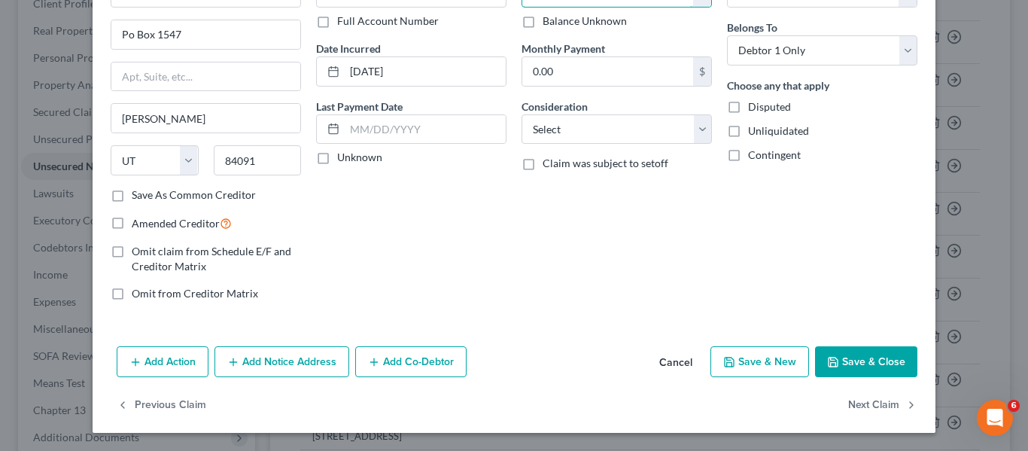
type input "0"
click at [815, 349] on button "Save & Close" at bounding box center [866, 362] width 102 height 32
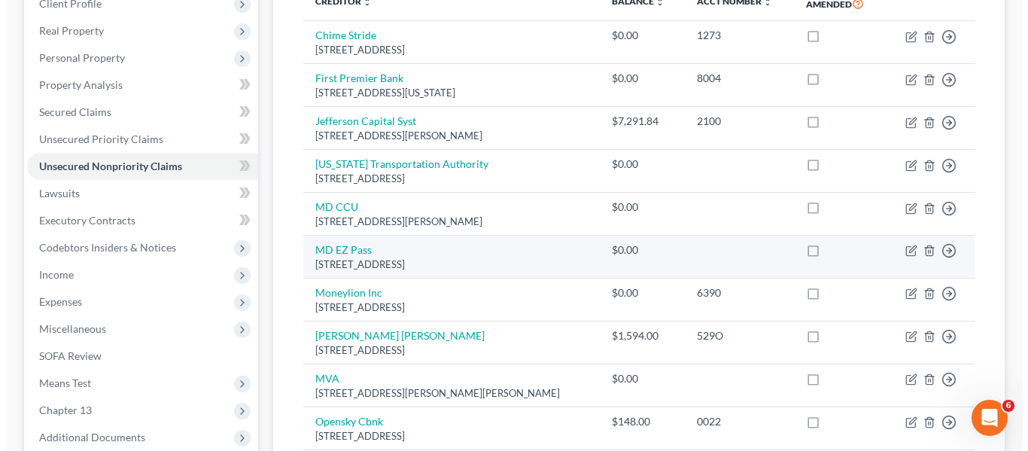
scroll to position [311, 0]
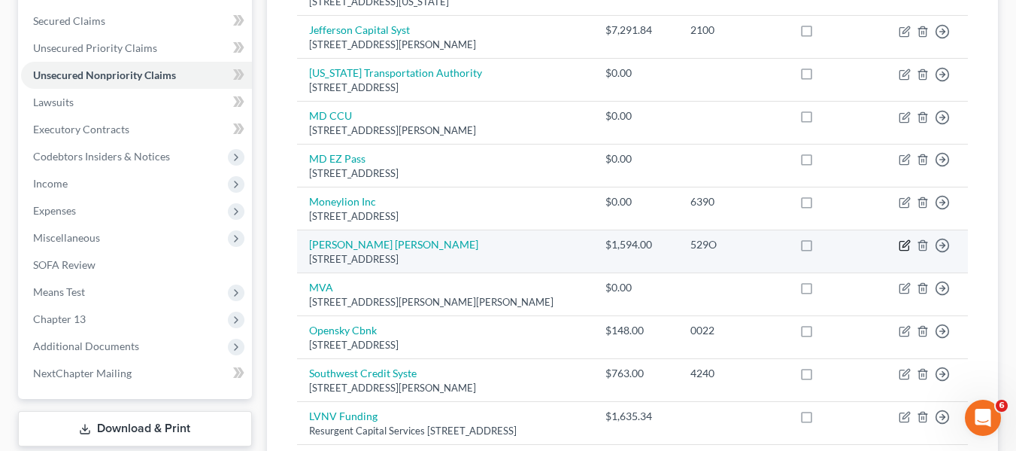
click at [909, 247] on icon "button" at bounding box center [904, 245] width 9 height 9
select select "52"
select select "2"
select select "0"
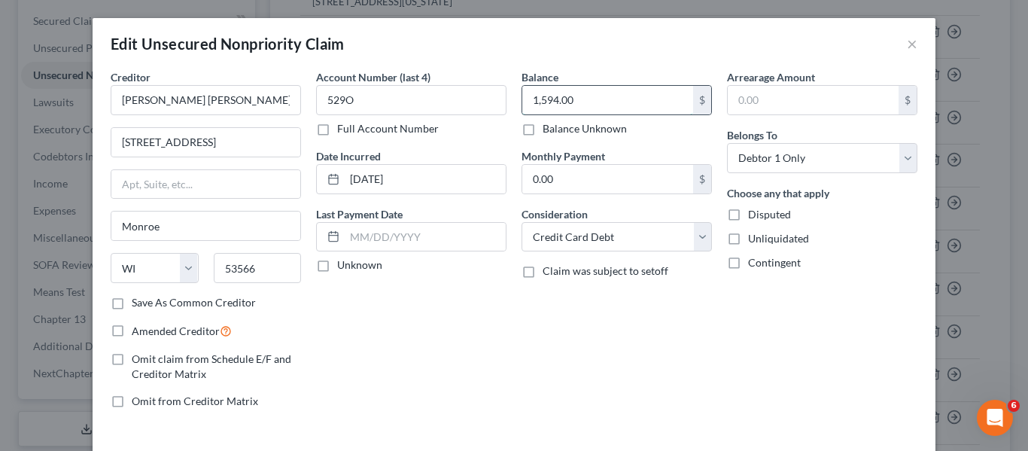
click at [604, 105] on input "1,594.00" at bounding box center [607, 100] width 171 height 29
type input "1,594.66"
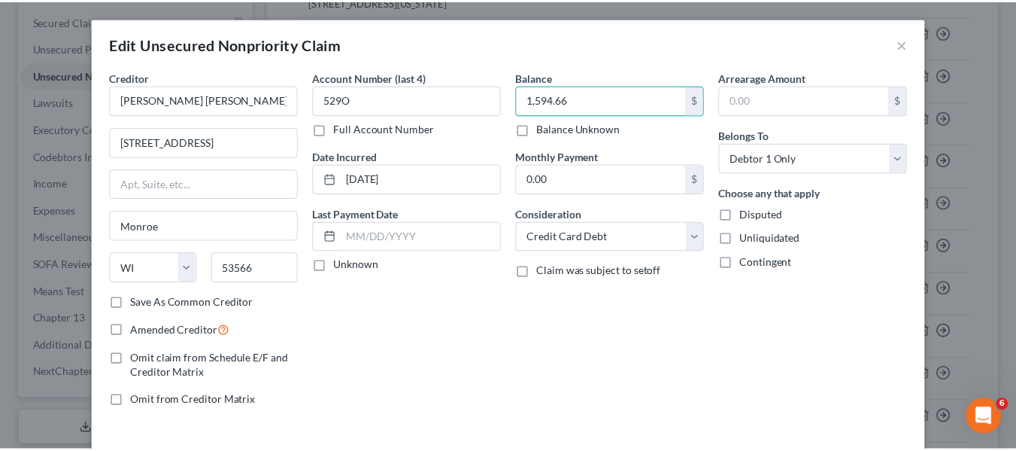
scroll to position [108, 0]
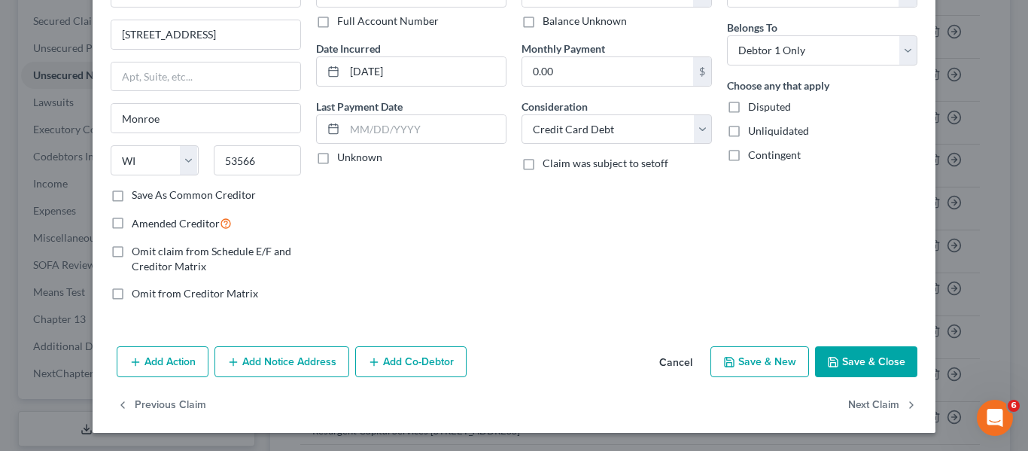
click at [845, 363] on button "Save & Close" at bounding box center [866, 362] width 102 height 32
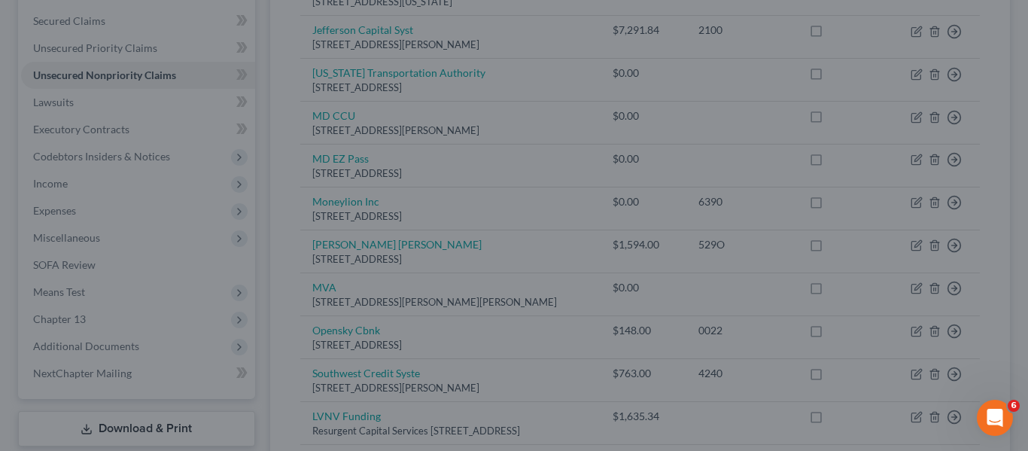
type input "0"
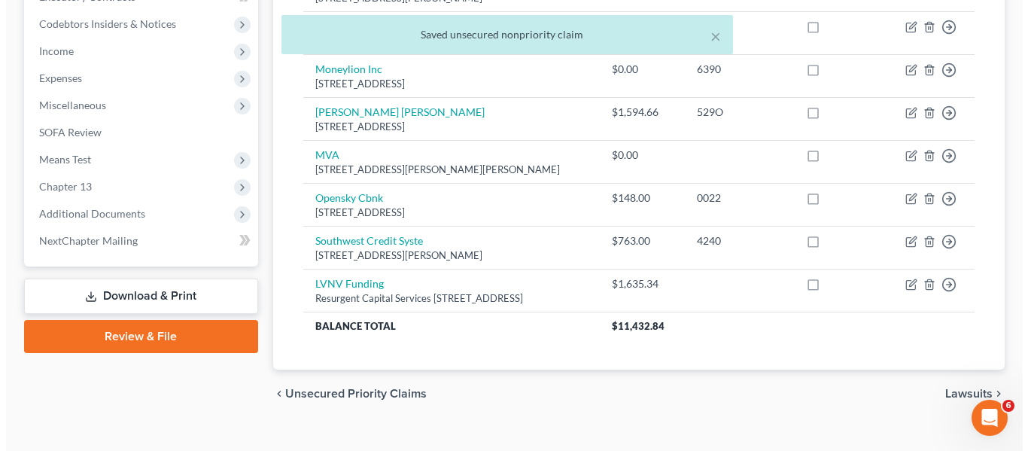
scroll to position [445, 0]
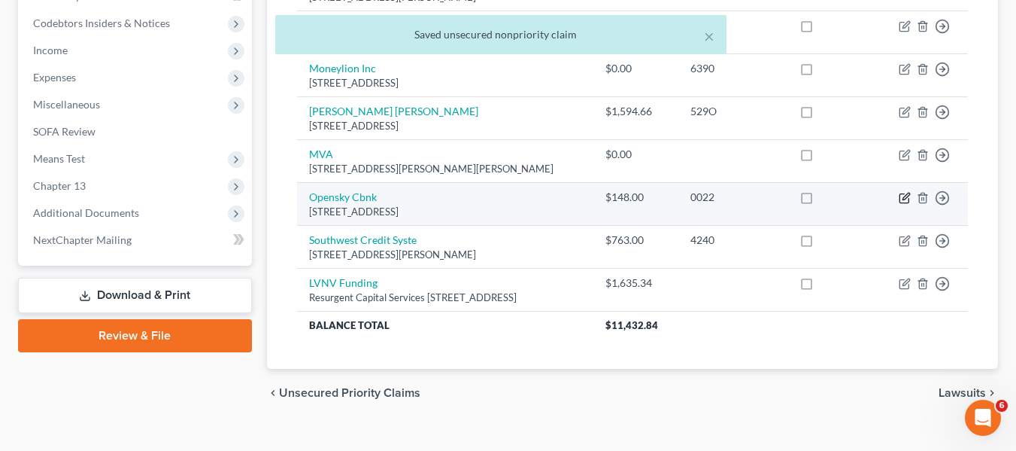
click at [903, 202] on icon "button" at bounding box center [905, 198] width 12 height 12
select select "39"
select select "2"
select select "0"
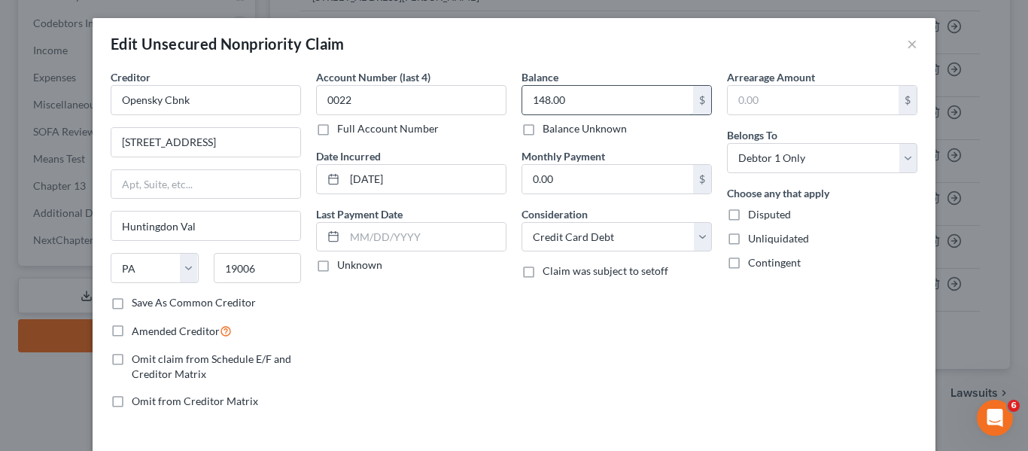
click at [630, 108] on input "148.00" at bounding box center [607, 100] width 171 height 29
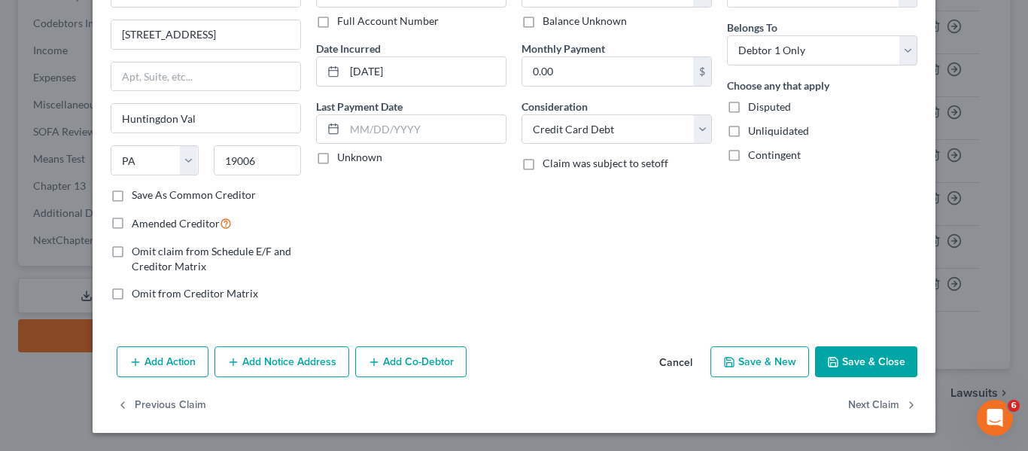
click at [824, 354] on button "Save & Close" at bounding box center [866, 362] width 102 height 32
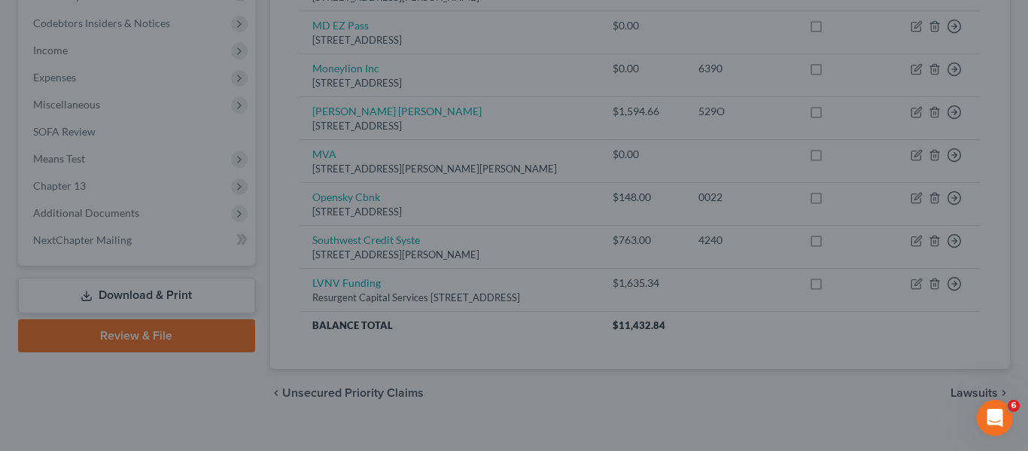
type input "0.00"
type input "0"
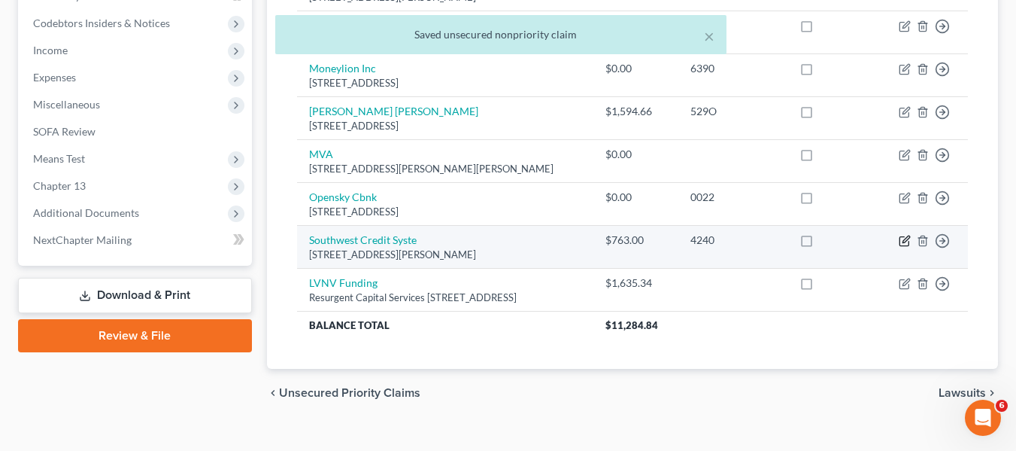
click at [908, 239] on icon "button" at bounding box center [906, 239] width 7 height 7
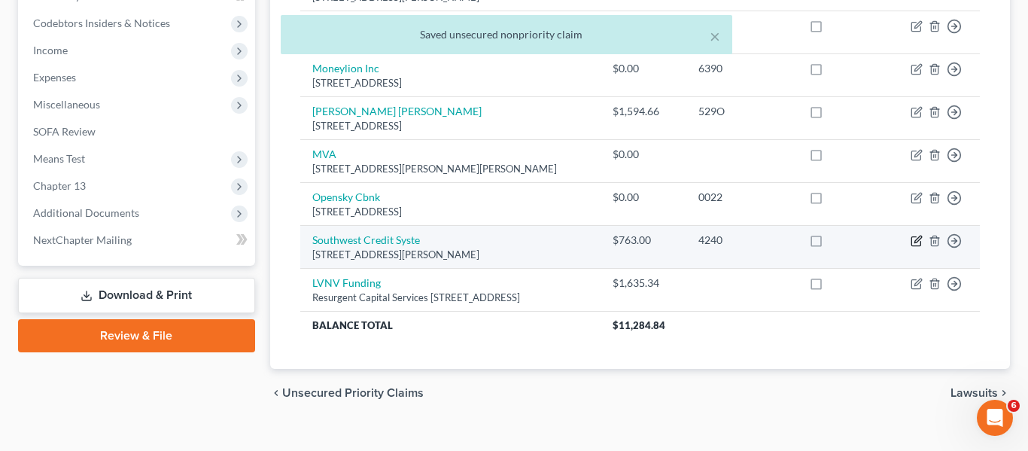
select select "45"
select select "1"
select select "0"
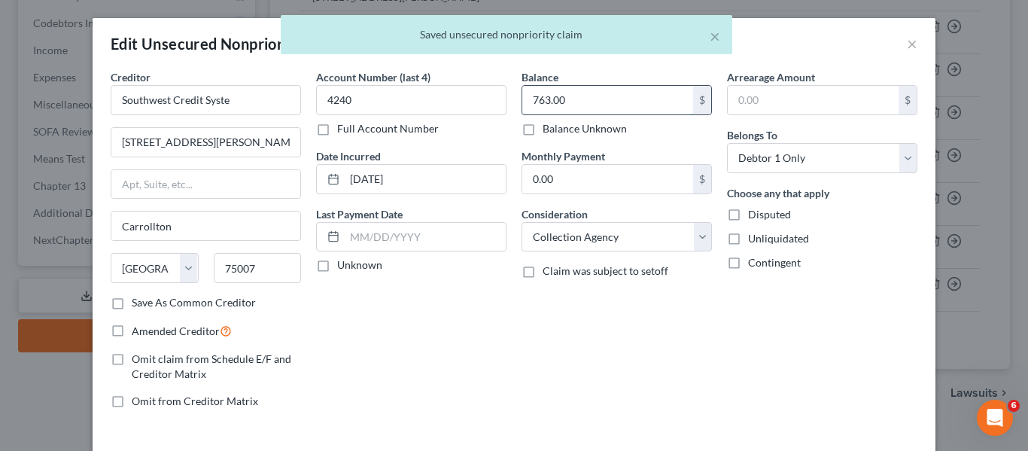
click at [617, 97] on input "763.00" at bounding box center [607, 100] width 171 height 29
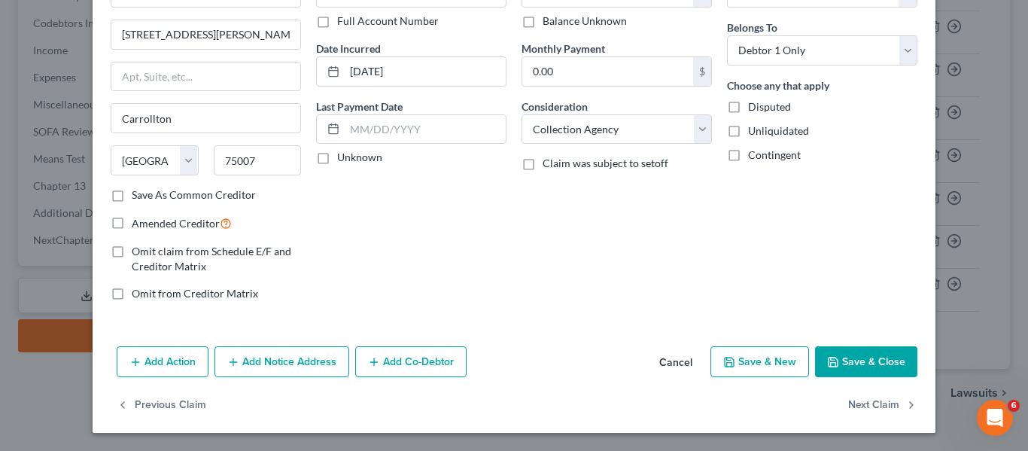
click at [833, 352] on button "Save & Close" at bounding box center [866, 362] width 102 height 32
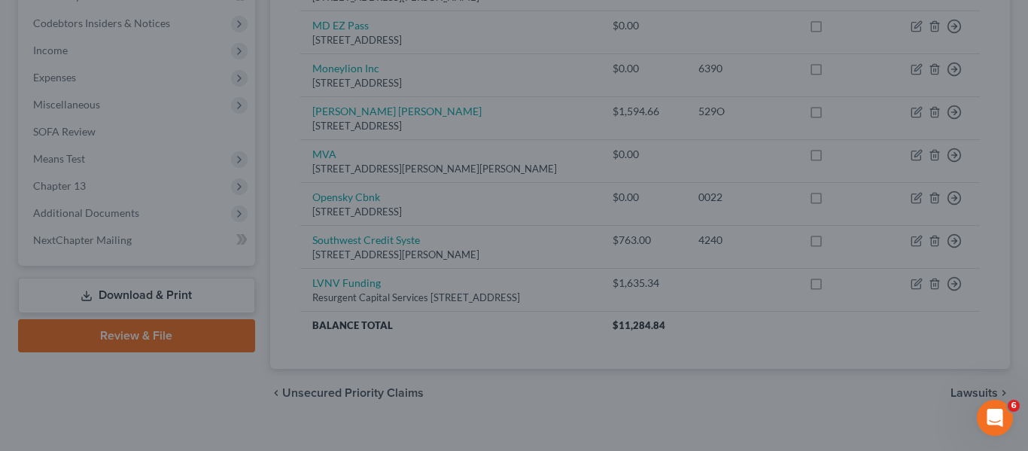
type input "0"
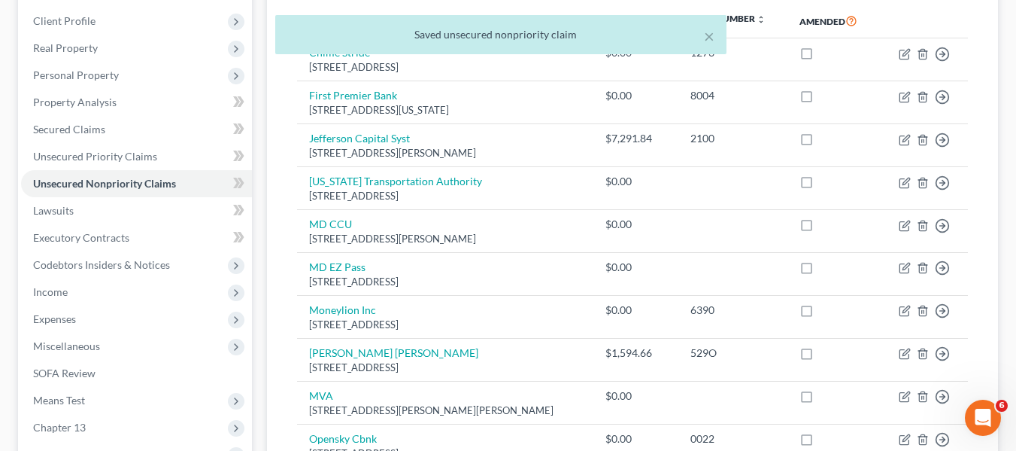
scroll to position [202, 0]
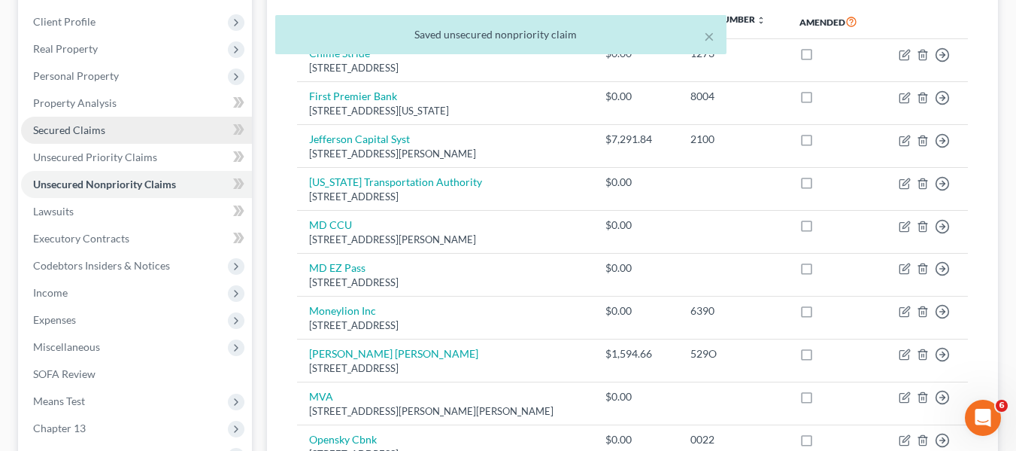
click at [89, 121] on link "Secured Claims" at bounding box center [136, 130] width 231 height 27
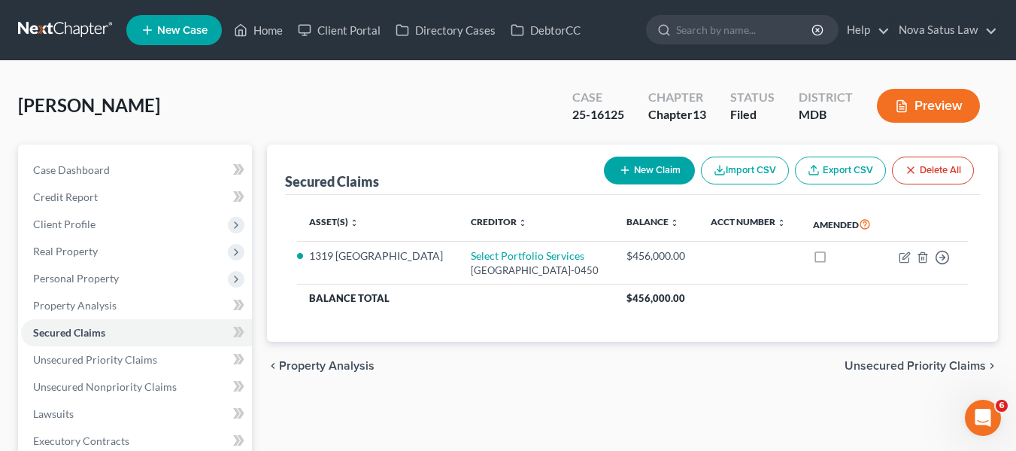
click at [627, 175] on icon "button" at bounding box center [625, 170] width 12 height 12
select select "0"
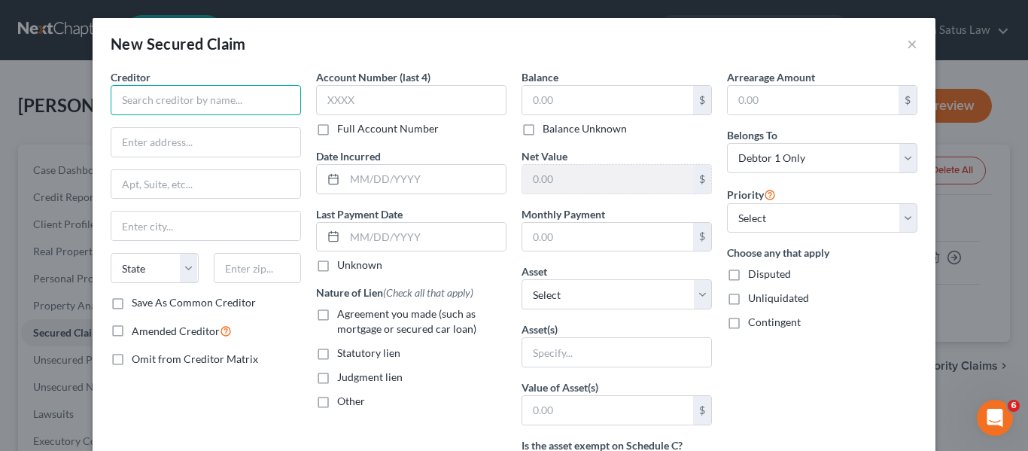
click at [184, 99] on input "text" at bounding box center [206, 100] width 190 height 30
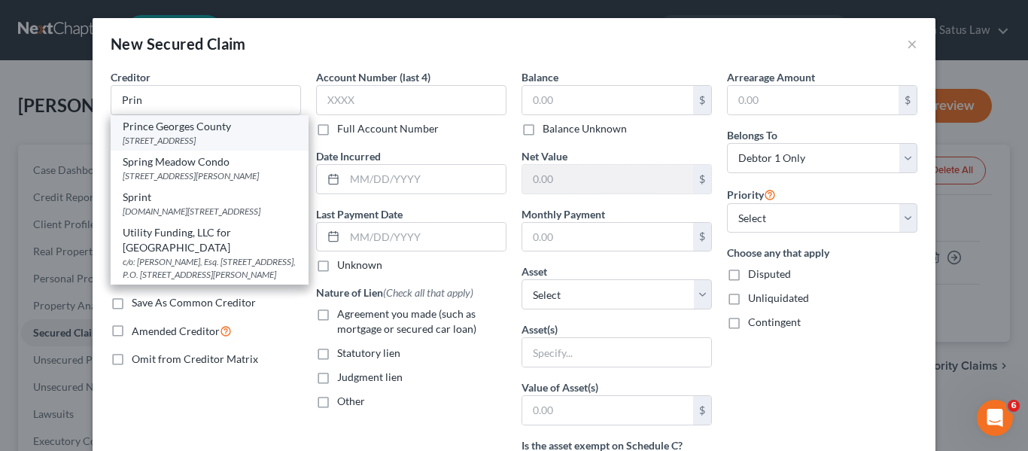
click at [193, 146] on div "[STREET_ADDRESS]" at bounding box center [210, 140] width 174 height 13
type input "Prince Georges County"
type input "PO Box 17578"
type input "[GEOGRAPHIC_DATA]"
select select "21"
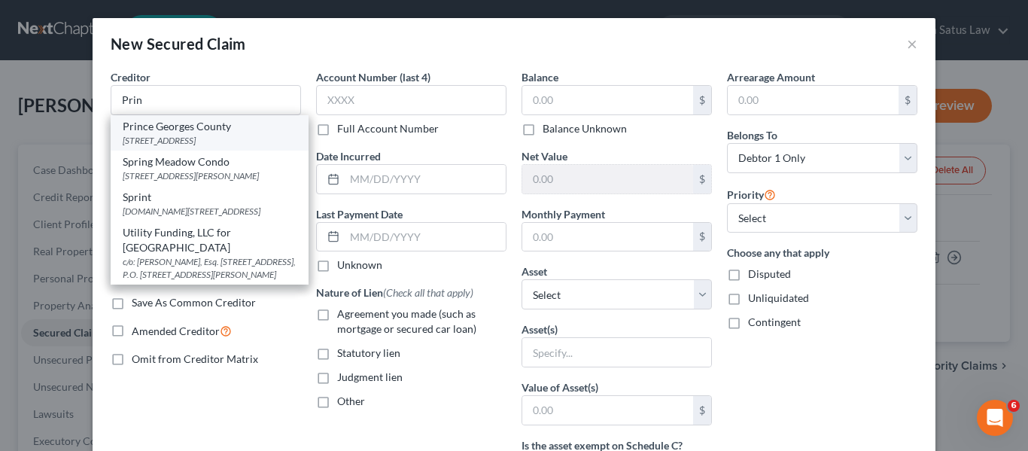
type input "21297-1578"
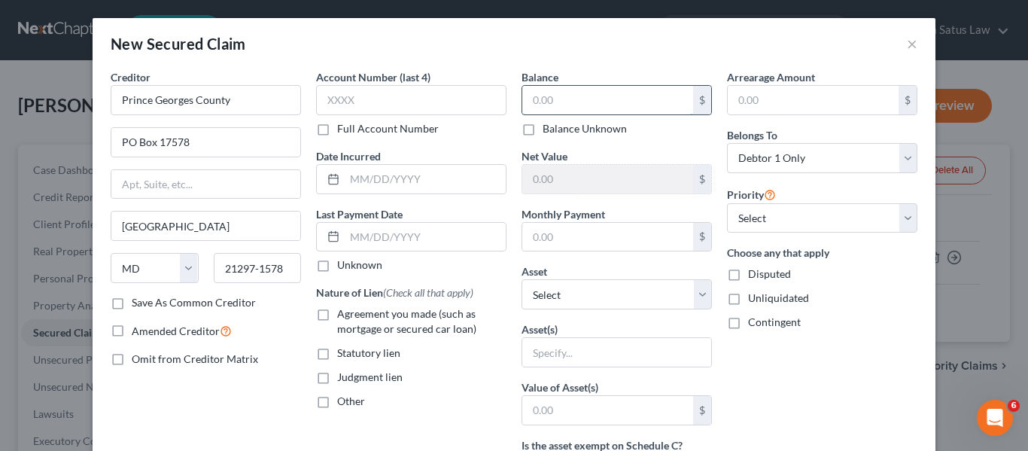
click at [583, 103] on input "text" at bounding box center [607, 100] width 171 height 29
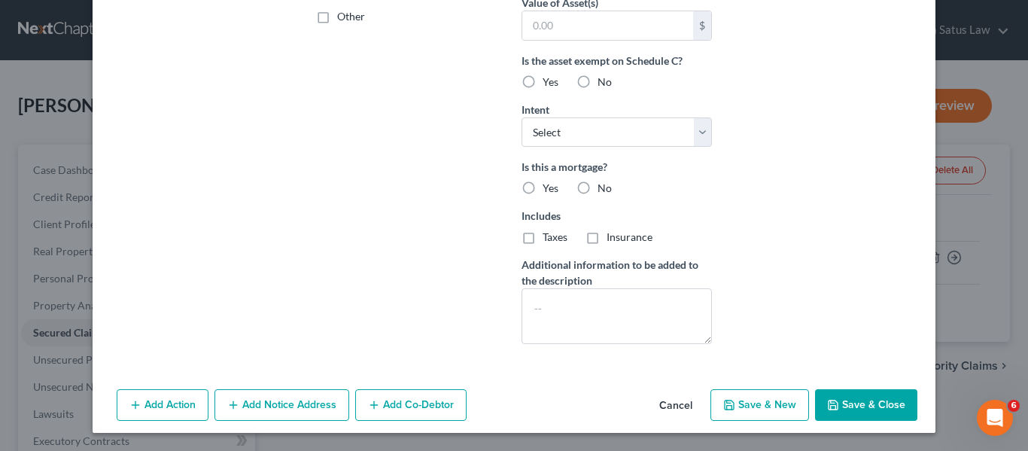
scroll to position [384, 0]
type input "7,139.32"
click at [827, 411] on icon "button" at bounding box center [833, 405] width 12 height 12
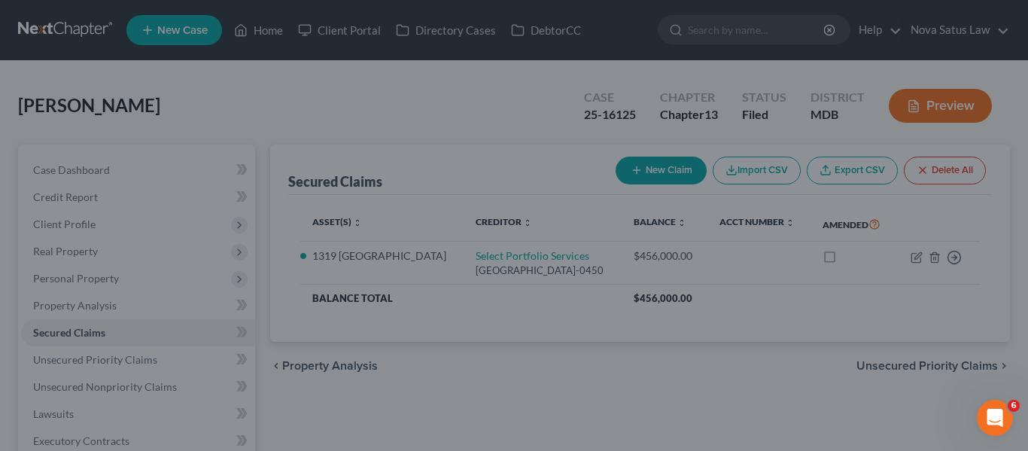
scroll to position [220, 0]
type input "0"
type input "0.00"
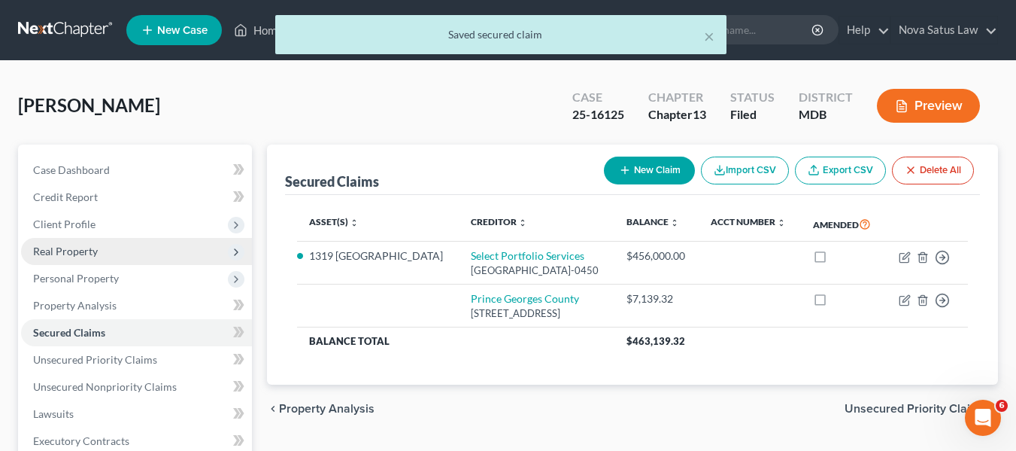
click at [101, 260] on span "Real Property" at bounding box center [136, 251] width 231 height 27
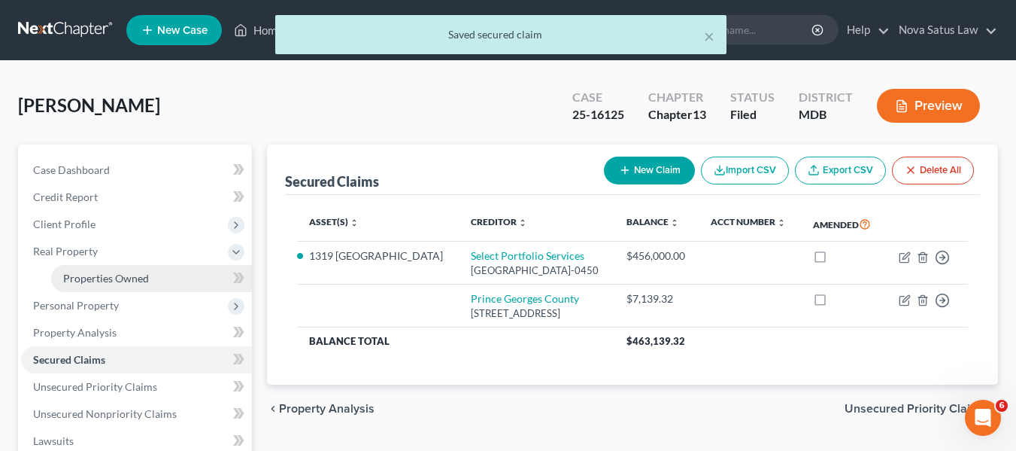
click at [108, 272] on span "Properties Owned" at bounding box center [106, 278] width 86 height 13
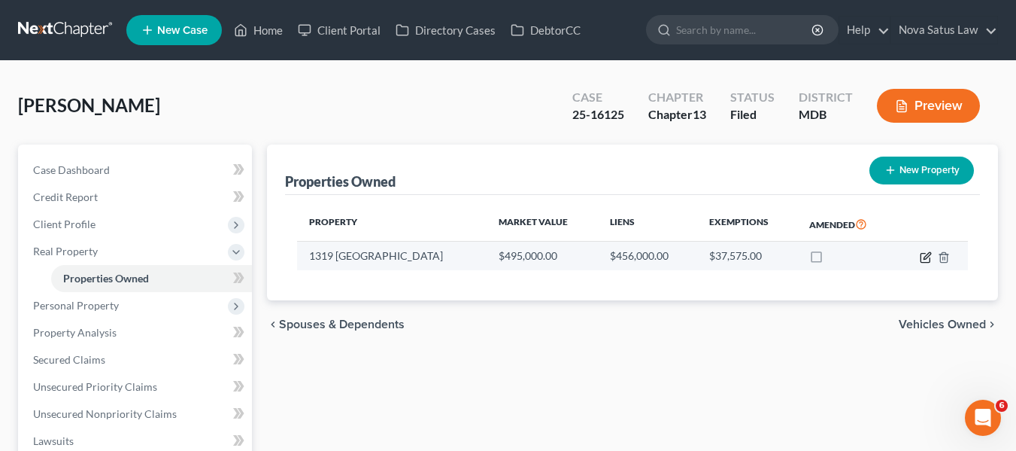
click at [930, 258] on icon "button" at bounding box center [925, 257] width 9 height 9
select select "21"
select select "16"
select select "0"
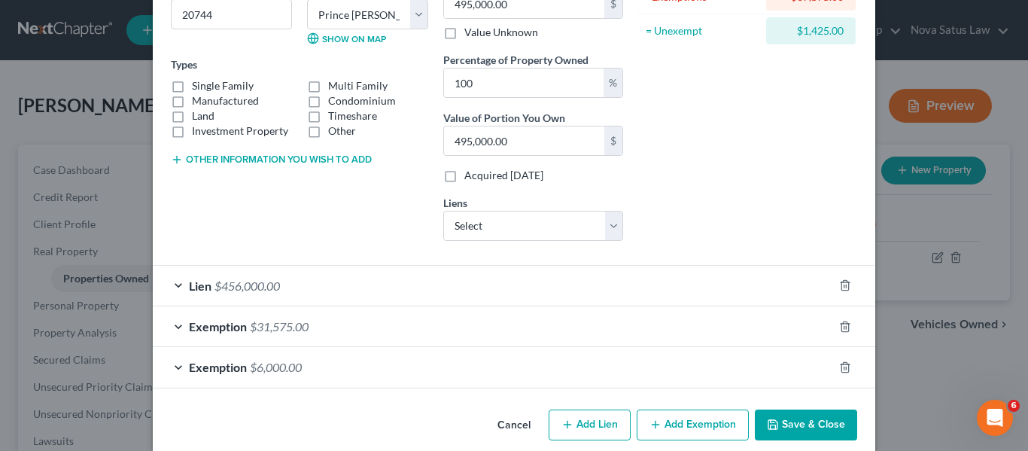
scroll to position [212, 0]
click at [585, 231] on select "Select Prince Georges County - $7,139.32" at bounding box center [533, 225] width 180 height 30
select select "21"
select select "0"
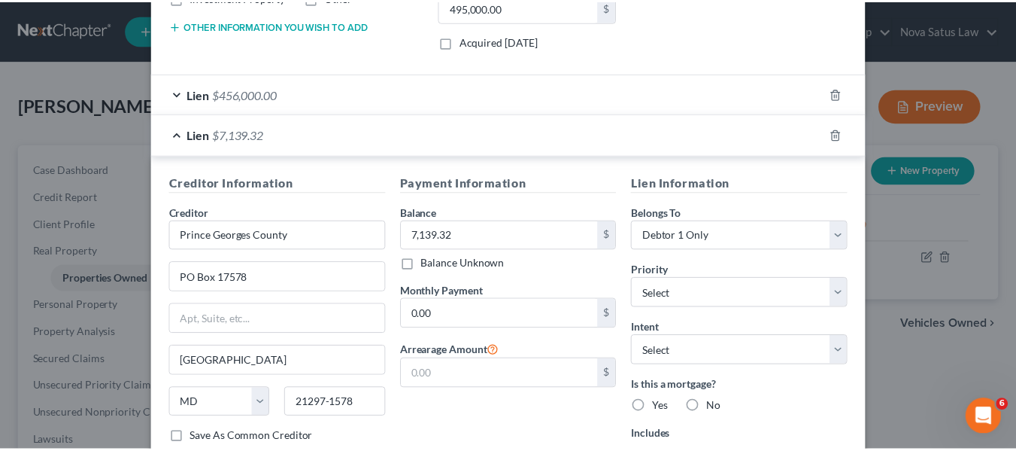
scroll to position [547, 0]
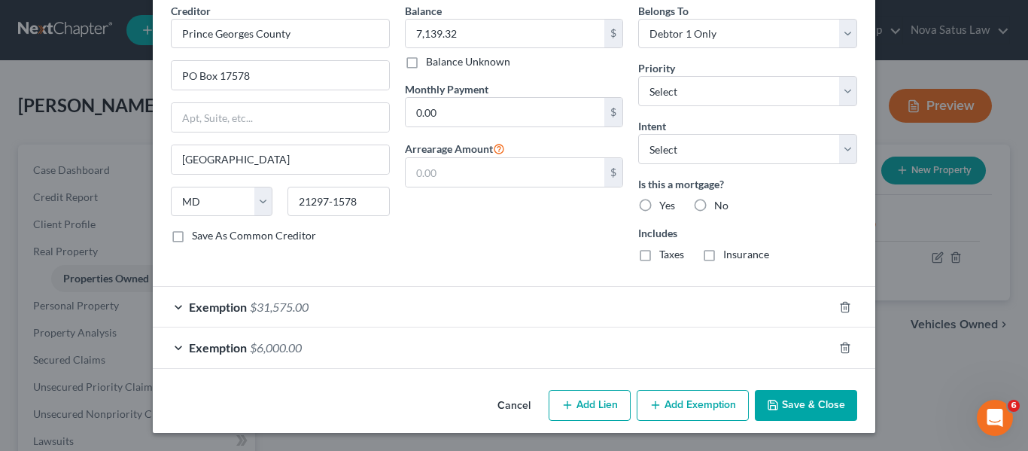
click at [794, 392] on button "Save & Close" at bounding box center [805, 406] width 102 height 32
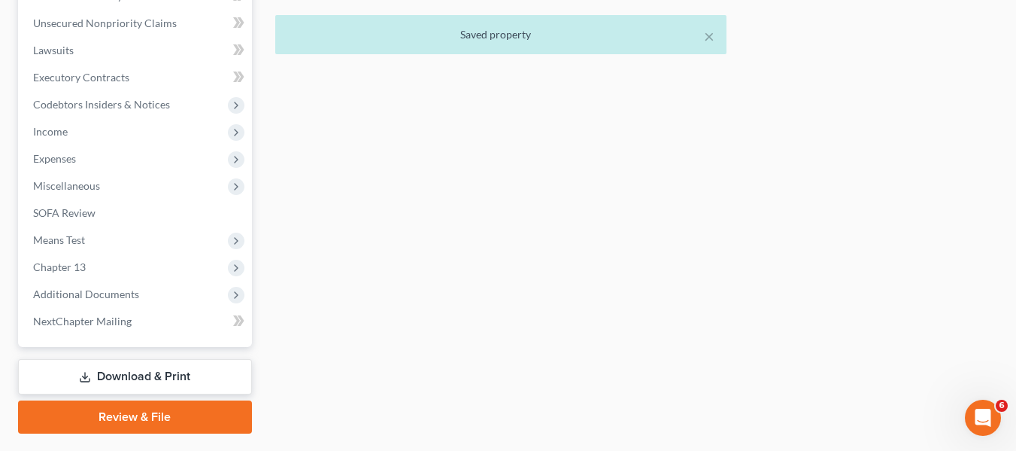
scroll to position [430, 0]
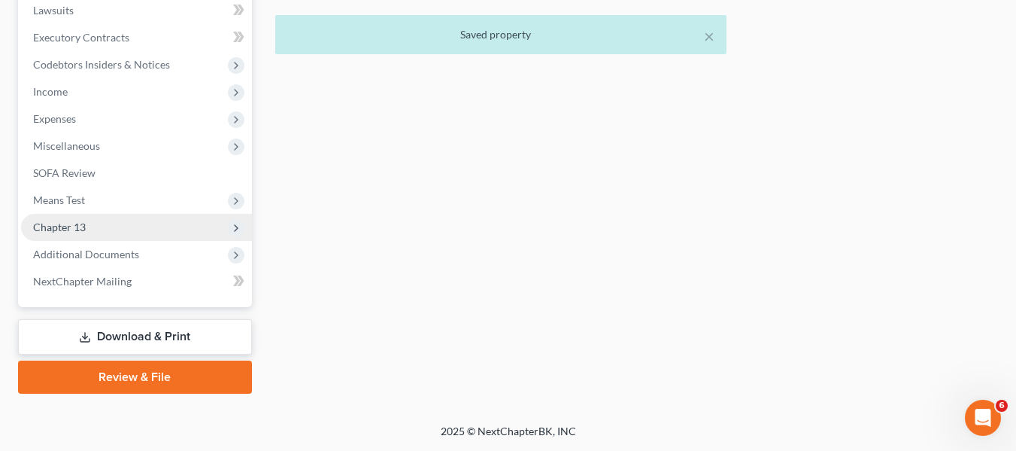
click at [70, 228] on span "Chapter 13" at bounding box center [59, 226] width 53 height 13
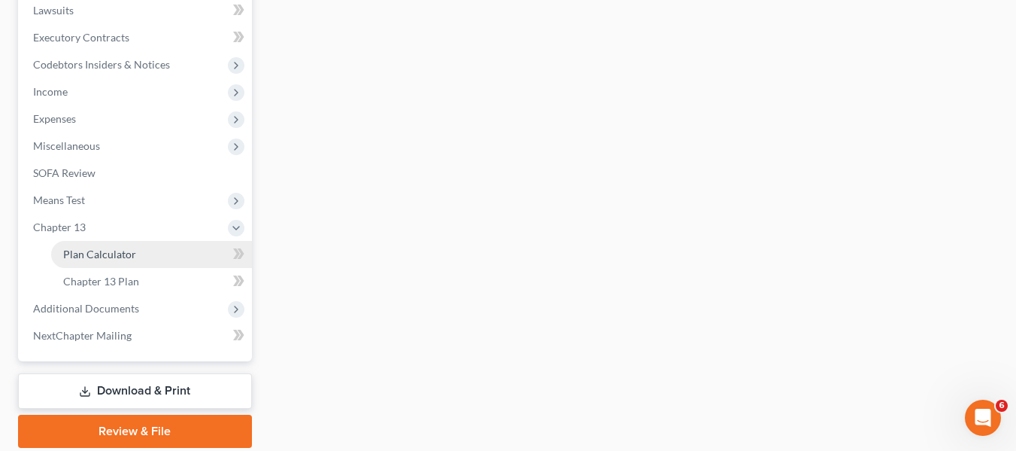
click at [80, 250] on span "Plan Calculator" at bounding box center [99, 253] width 73 height 13
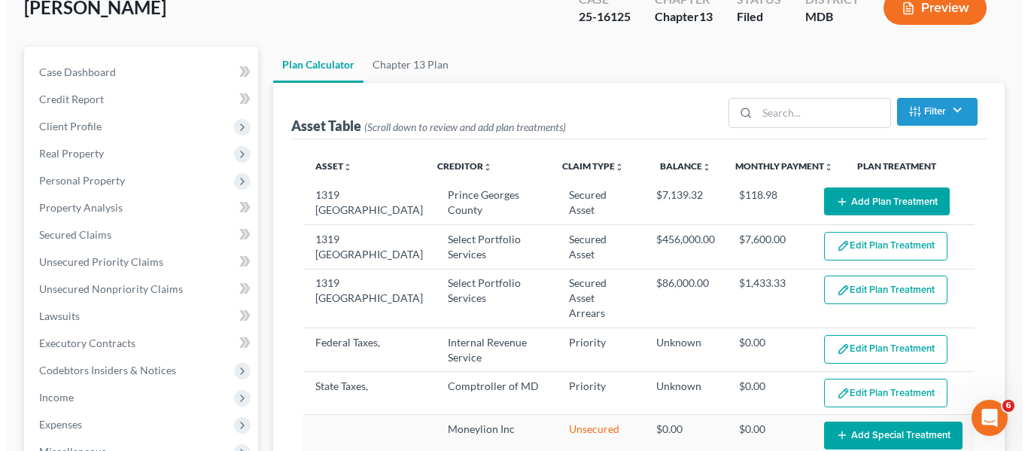
scroll to position [99, 0]
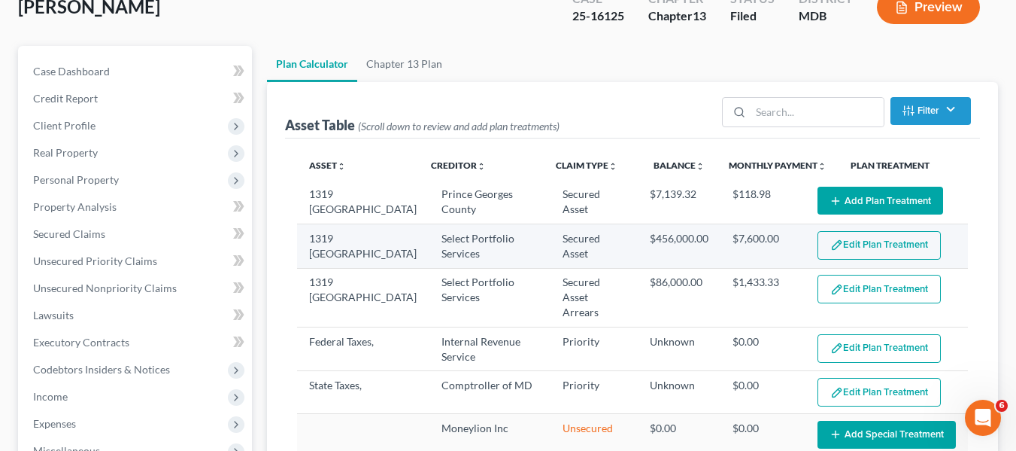
select select "59"
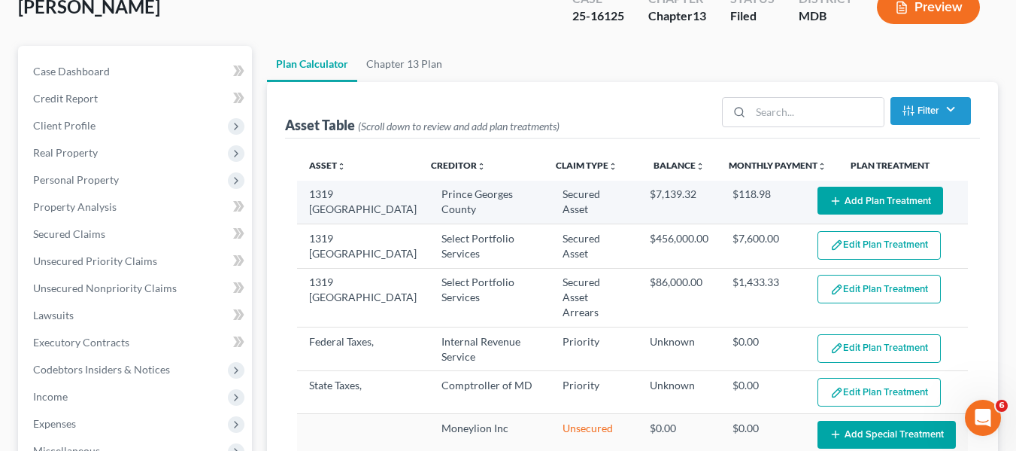
click at [891, 197] on button "Add Plan Treatment" at bounding box center [881, 201] width 126 height 28
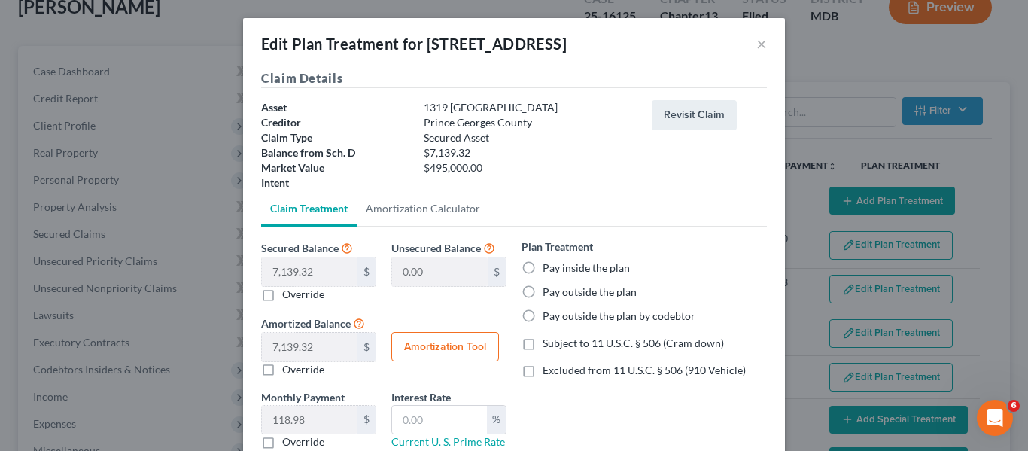
click at [542, 293] on label "Pay outside the plan" at bounding box center [589, 291] width 94 height 15
click at [548, 293] on input "Pay outside the plan" at bounding box center [553, 289] width 10 height 10
radio input "true"
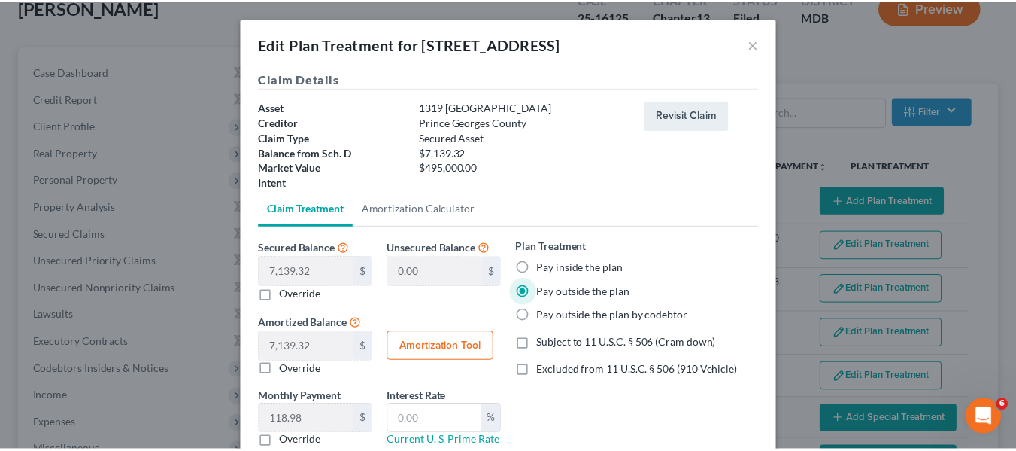
scroll to position [105, 0]
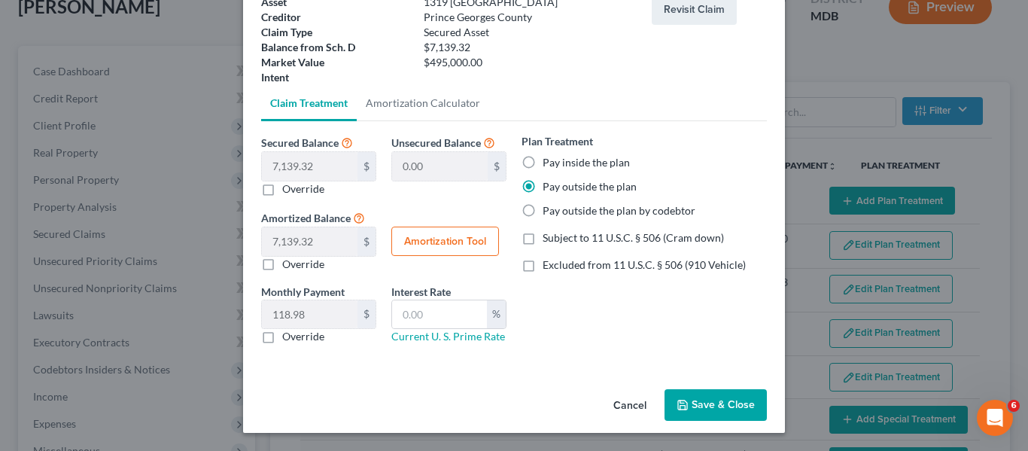
click at [682, 399] on icon "button" at bounding box center [682, 405] width 12 height 12
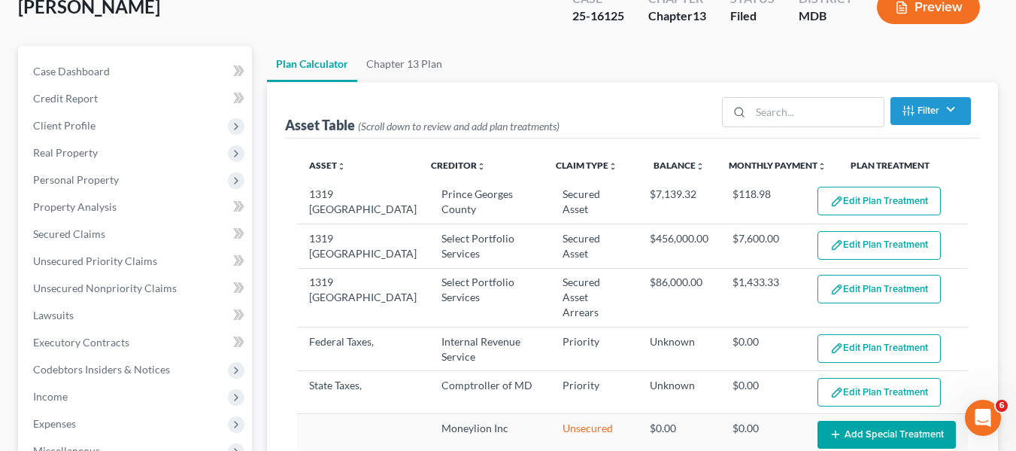
select select "59"
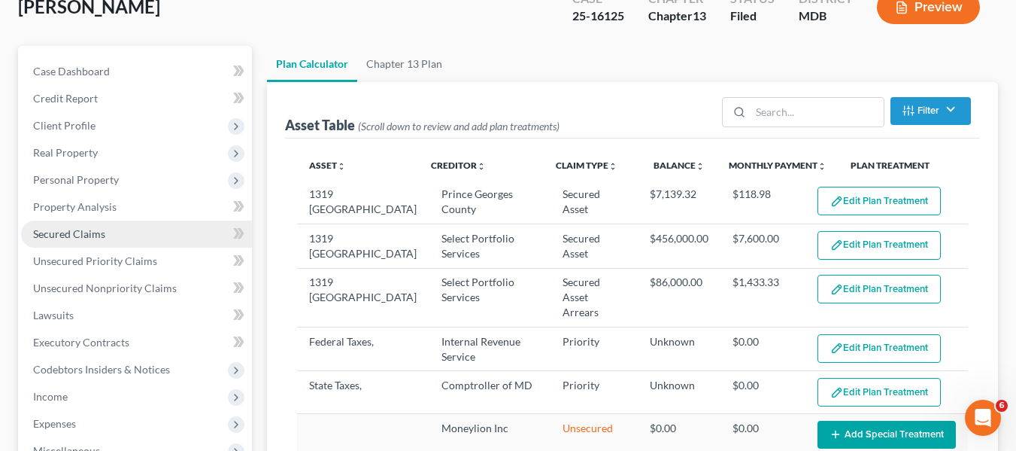
click at [129, 228] on link "Secured Claims" at bounding box center [136, 233] width 231 height 27
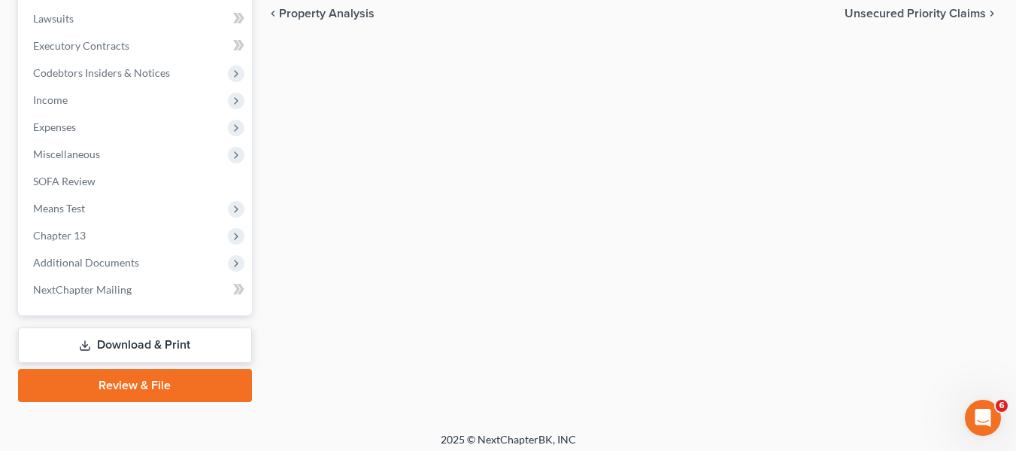
scroll to position [403, 0]
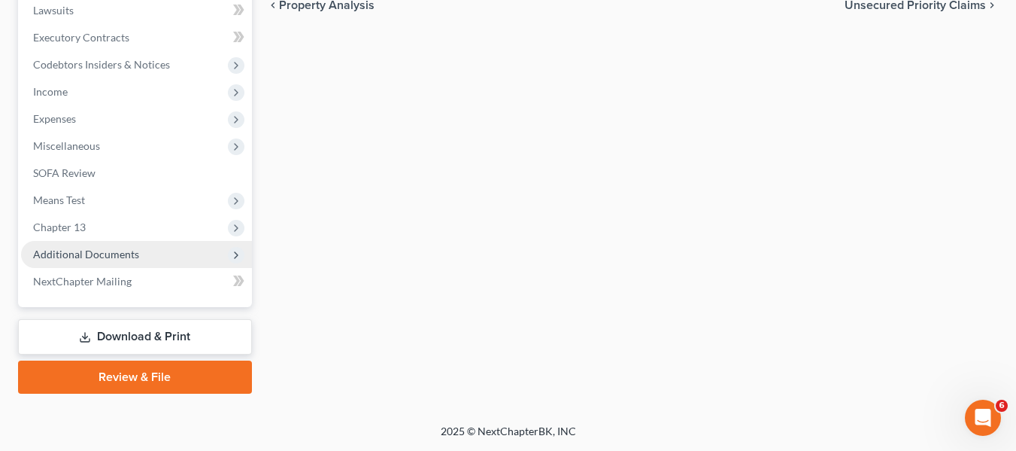
click at [107, 248] on span "Additional Documents" at bounding box center [86, 253] width 106 height 13
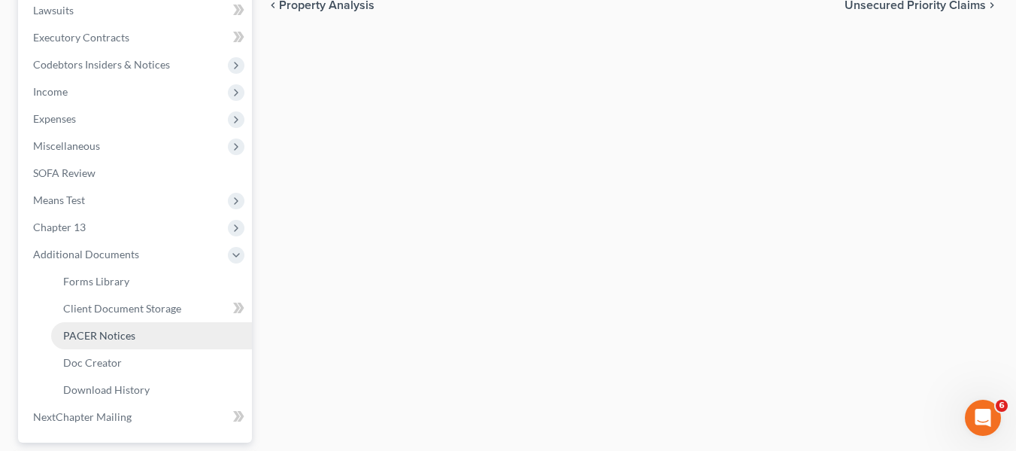
click at [115, 334] on span "PACER Notices" at bounding box center [99, 335] width 72 height 13
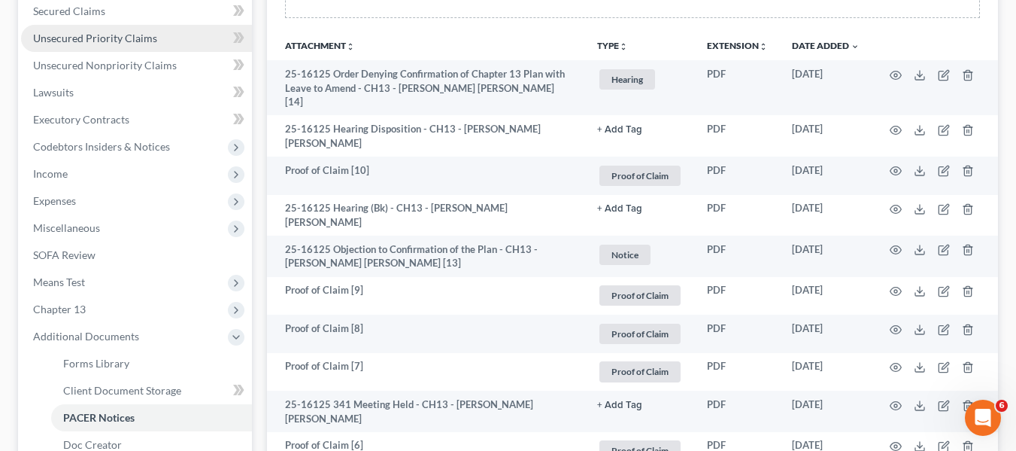
scroll to position [320, 0]
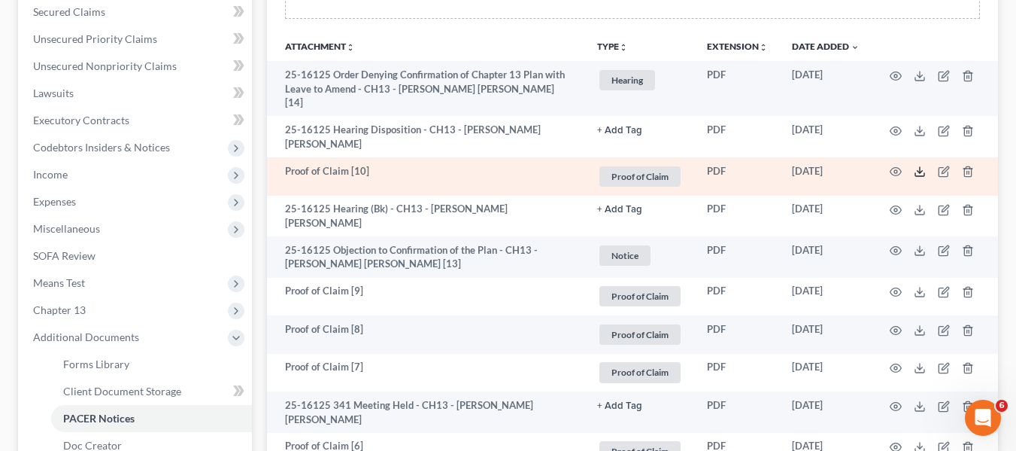
click at [916, 165] on icon at bounding box center [920, 171] width 12 height 12
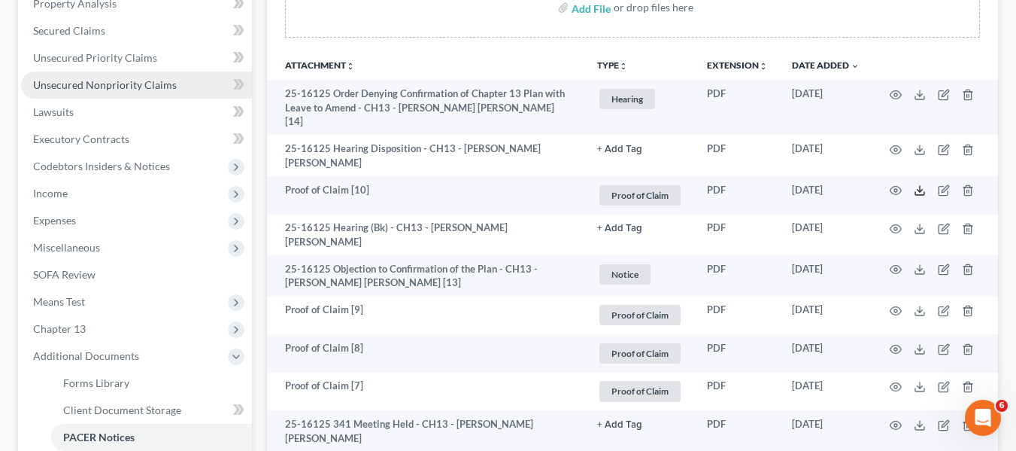
scroll to position [301, 0]
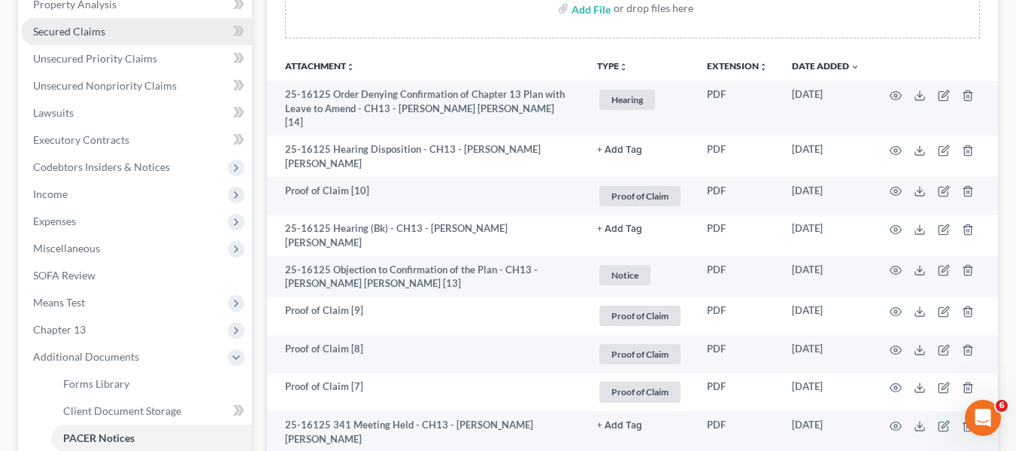
click at [133, 39] on link "Secured Claims" at bounding box center [136, 31] width 231 height 27
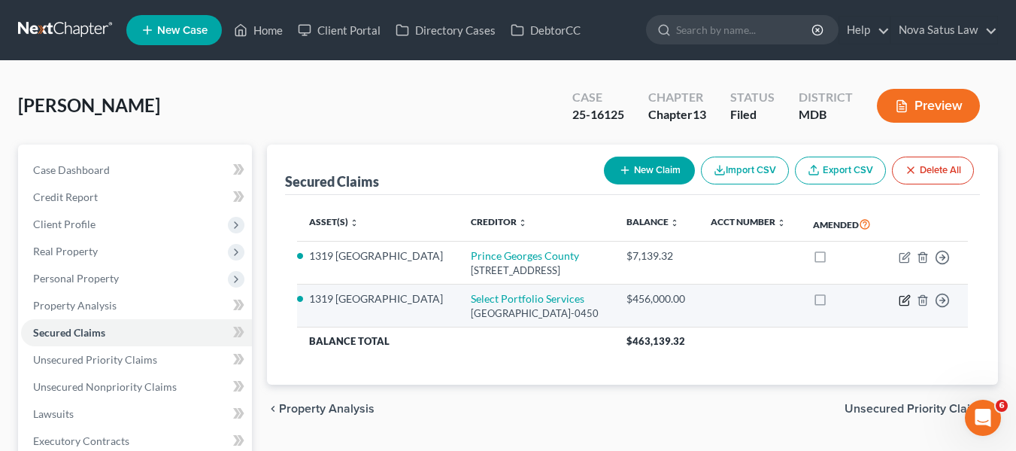
click at [906, 302] on icon "button" at bounding box center [906, 298] width 7 height 7
select select "46"
select select "0"
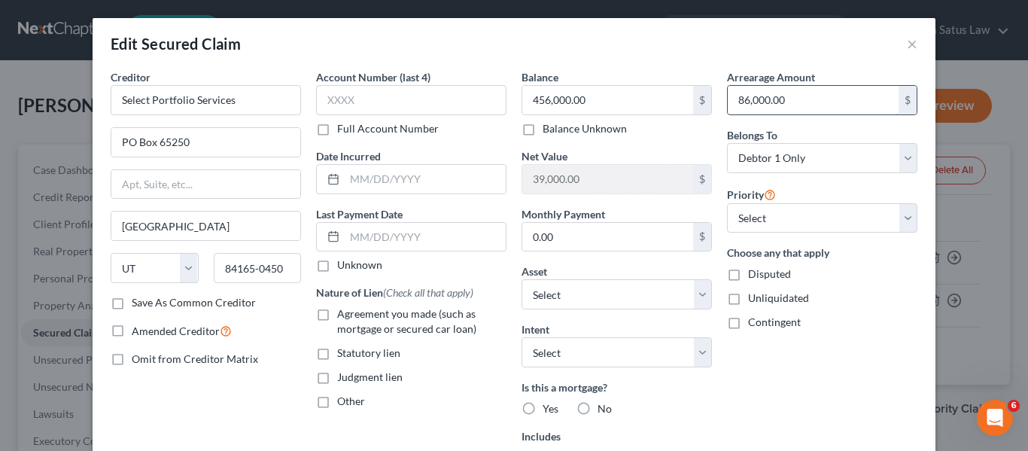
click at [812, 101] on input "86,000.00" at bounding box center [812, 100] width 171 height 29
type input "125,845.11"
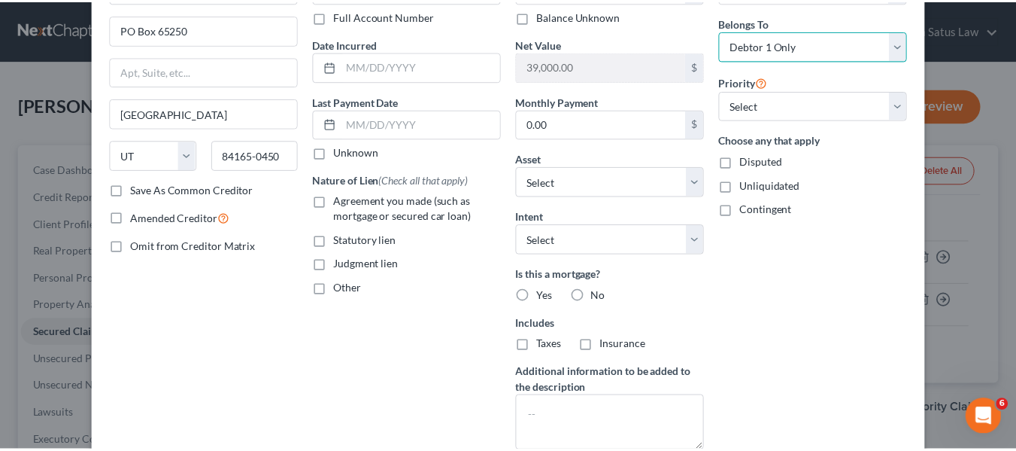
scroll to position [263, 0]
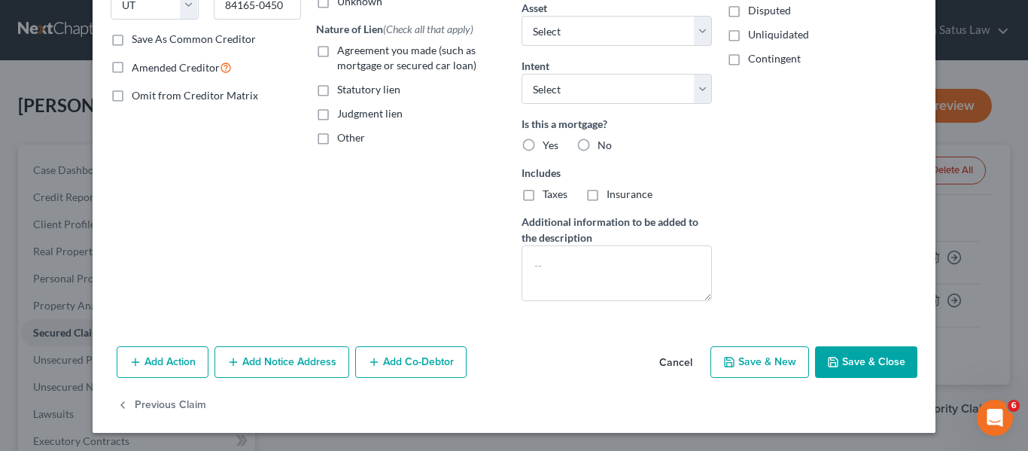
click at [878, 365] on button "Save & Close" at bounding box center [866, 362] width 102 height 32
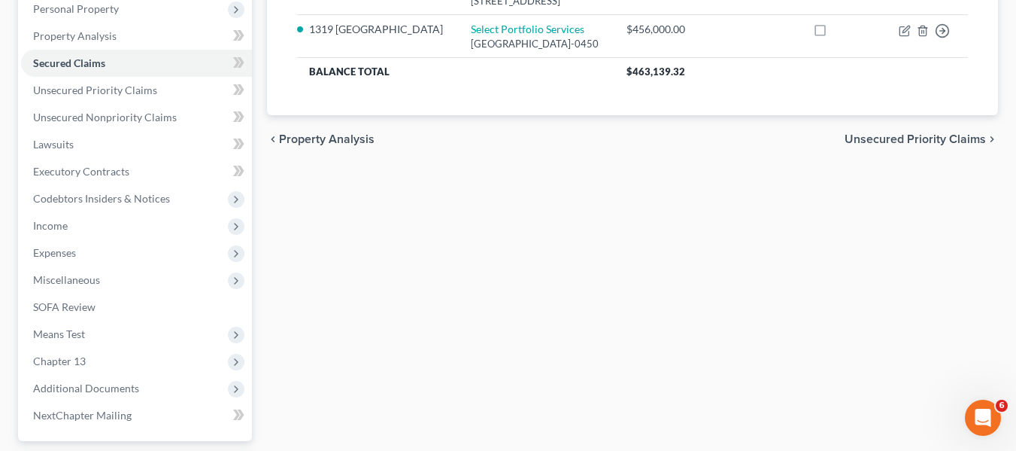
scroll to position [403, 0]
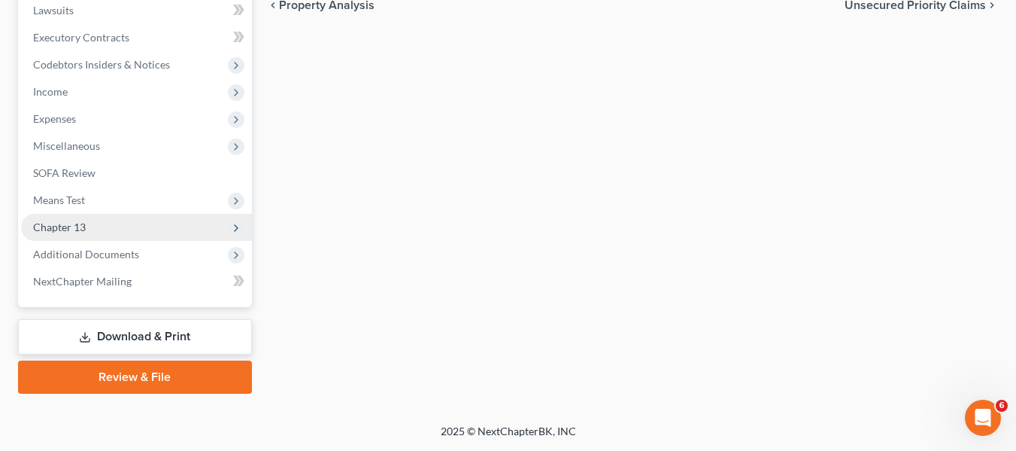
click at [85, 234] on span "Chapter 13" at bounding box center [136, 227] width 231 height 27
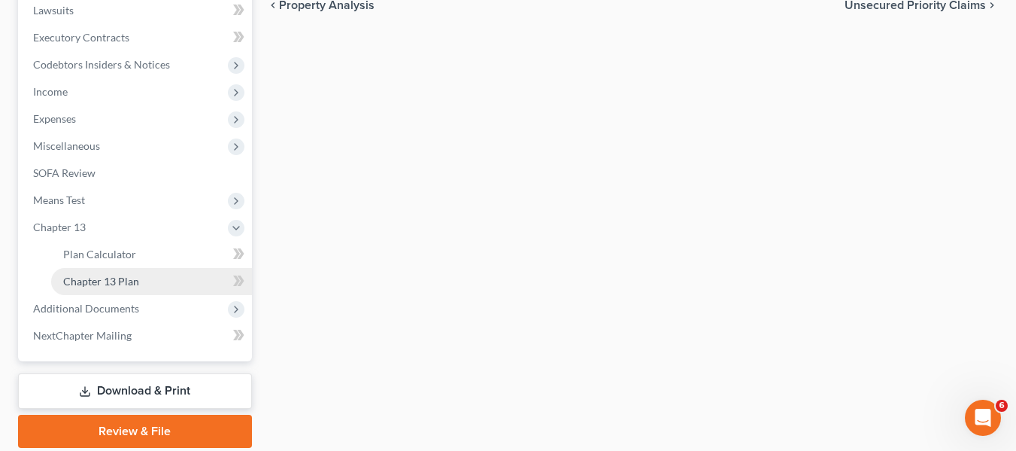
click at [109, 281] on span "Chapter 13 Plan" at bounding box center [101, 281] width 76 height 13
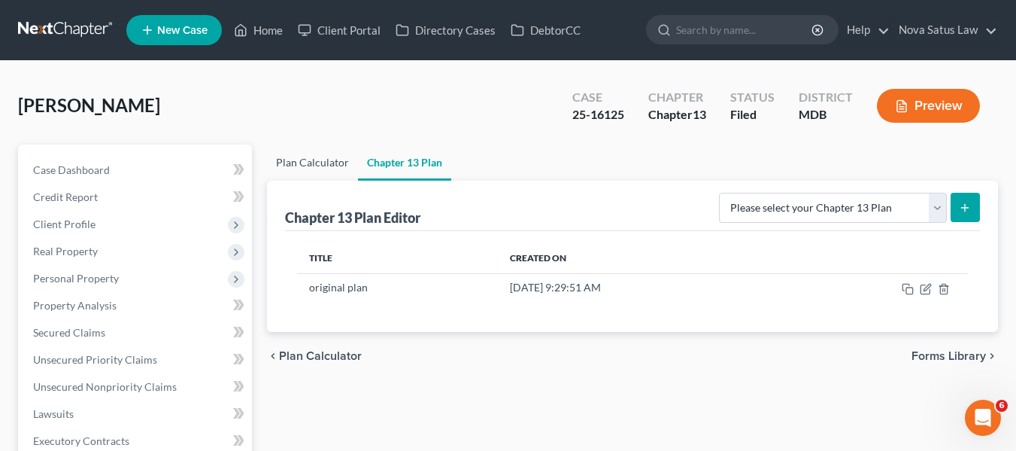
click at [305, 162] on link "Plan Calculator" at bounding box center [312, 162] width 91 height 36
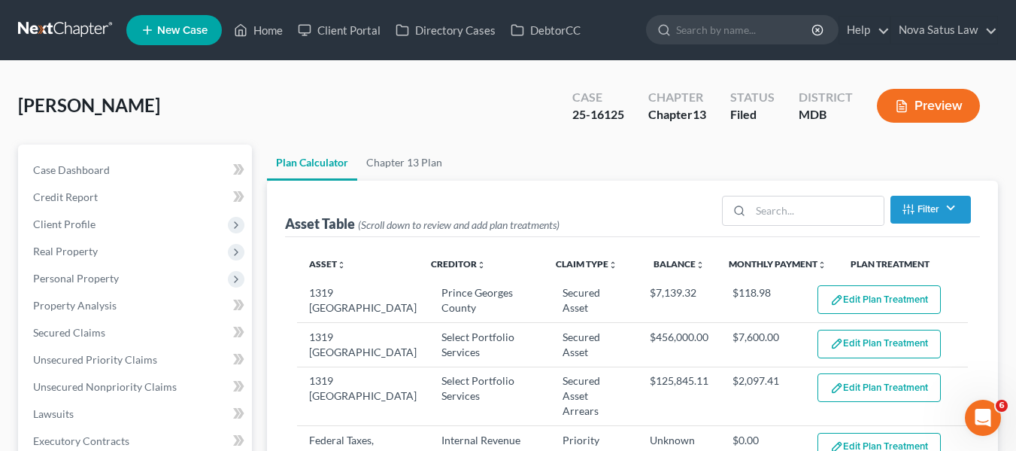
select select "59"
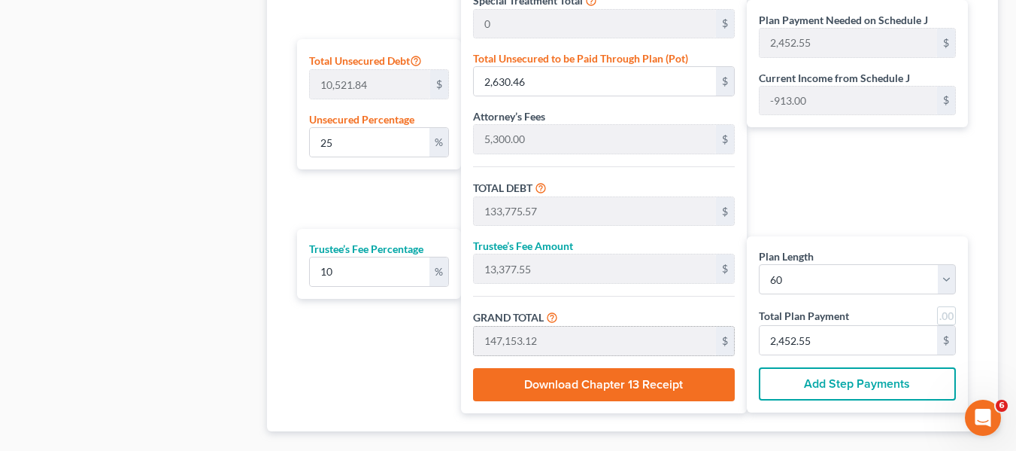
scroll to position [926, 0]
click at [351, 145] on input "25" at bounding box center [370, 143] width 120 height 29
type input "1"
type input "105.21"
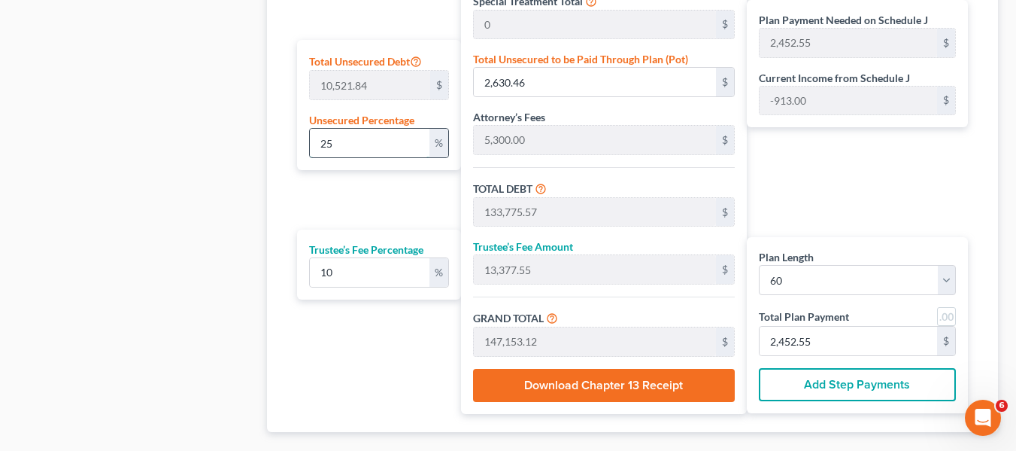
type input "131,250.32"
type input "13,125.03"
type input "144,375.36"
type input "2,406.25"
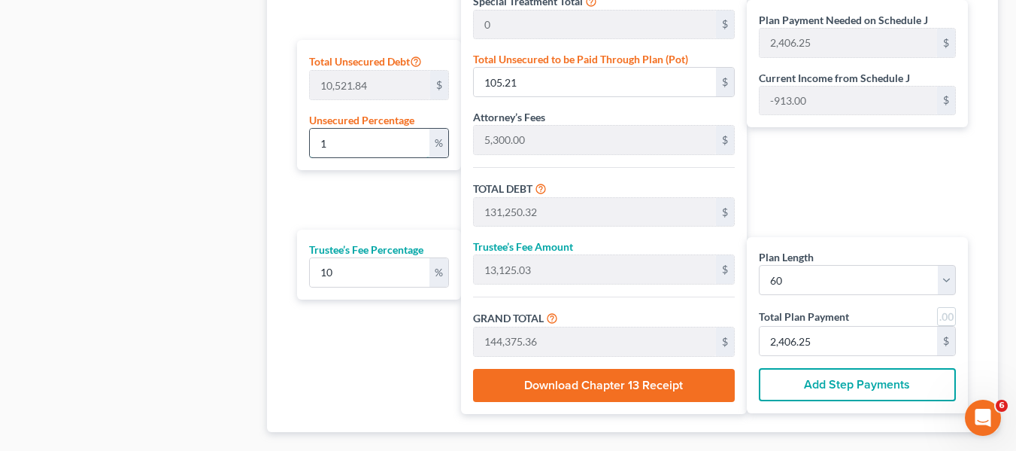
type input "10"
type input "1,052.18"
type input "132,197.29"
type input "13,219.72"
type input "145,417.02"
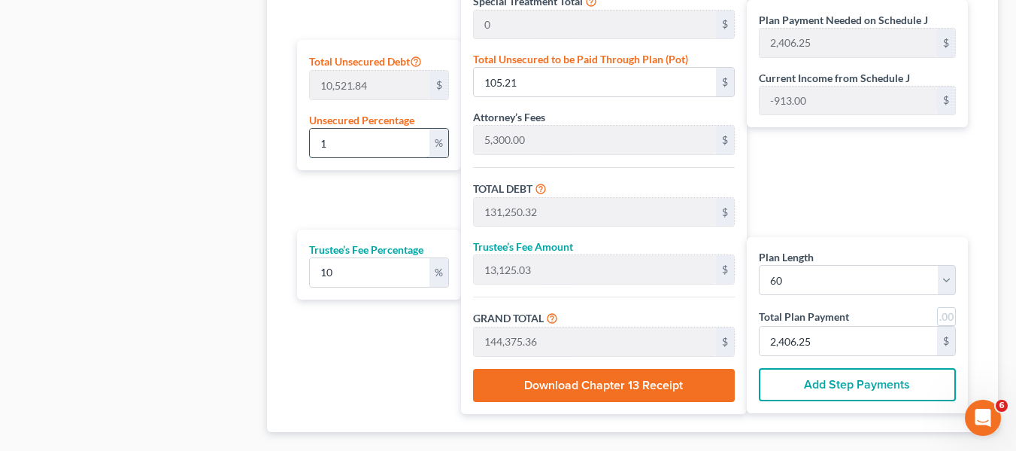
type input "2,423.61"
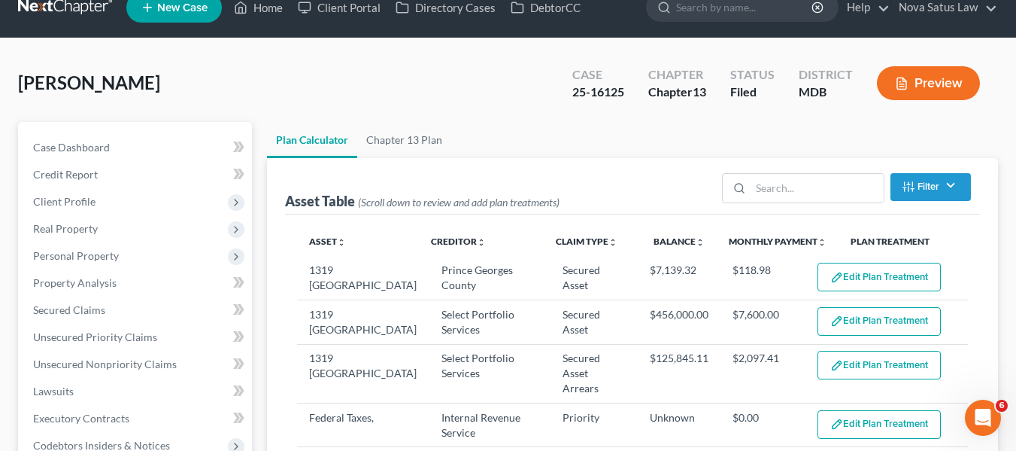
scroll to position [0, 0]
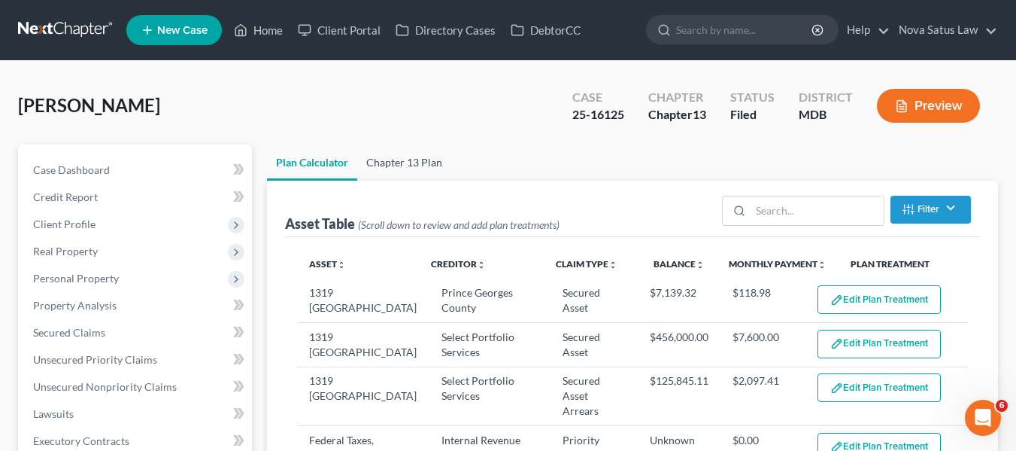
type input "10"
click at [394, 157] on link "Chapter 13 Plan" at bounding box center [404, 162] width 94 height 36
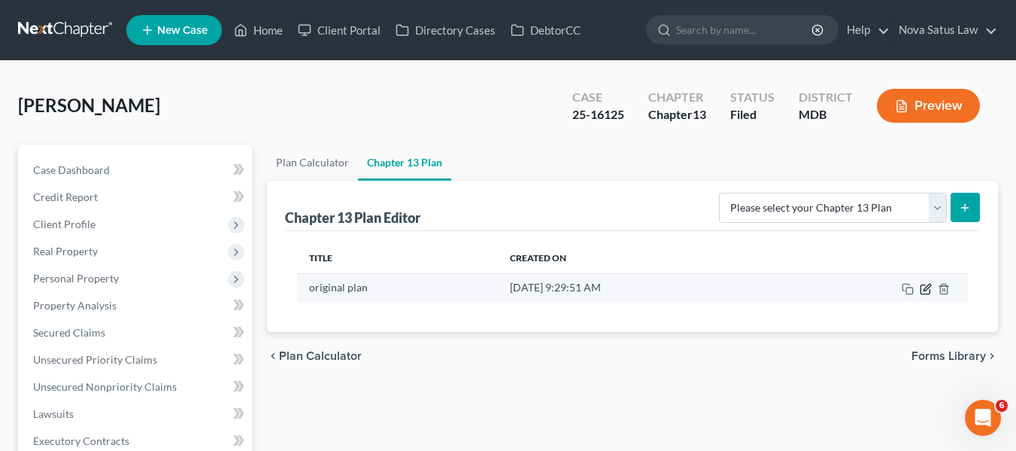
click at [926, 289] on icon "button" at bounding box center [926, 289] width 12 height 12
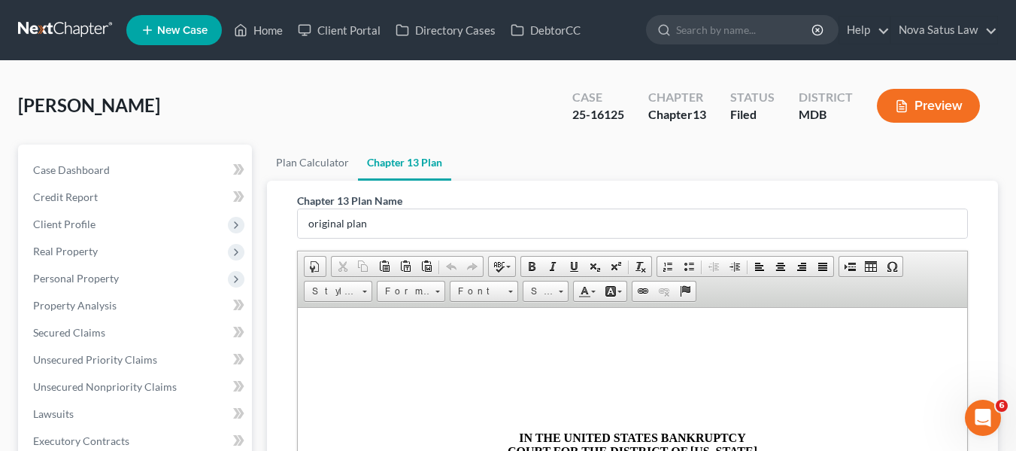
scroll to position [394, 0]
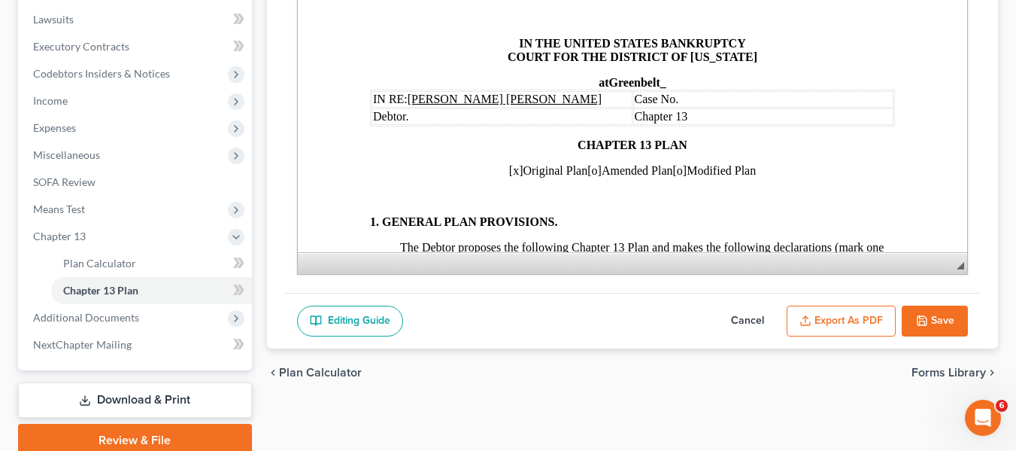
click at [751, 323] on button "Cancel" at bounding box center [748, 321] width 66 height 32
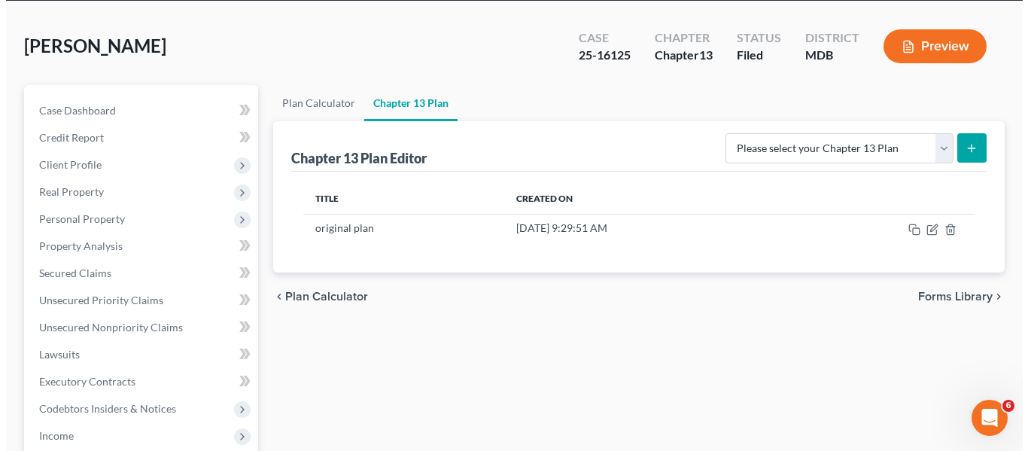
scroll to position [0, 0]
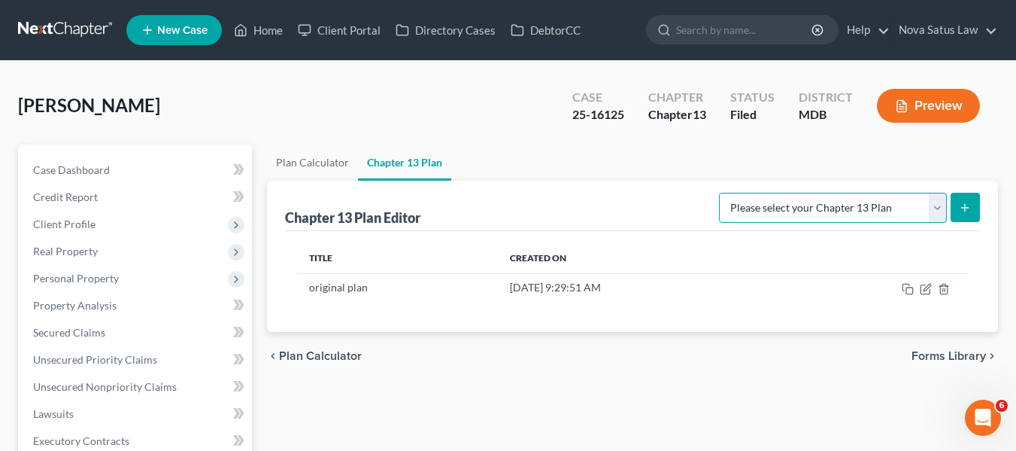
click at [845, 215] on select "Please select your Chapter 13 Plan District of Maryland District of Maryland - …" at bounding box center [833, 208] width 228 height 30
select select "1"
click at [724, 193] on select "Please select your Chapter 13 Plan District of Maryland District of Maryland - …" at bounding box center [833, 208] width 228 height 30
click at [960, 207] on icon "submit" at bounding box center [965, 208] width 12 height 12
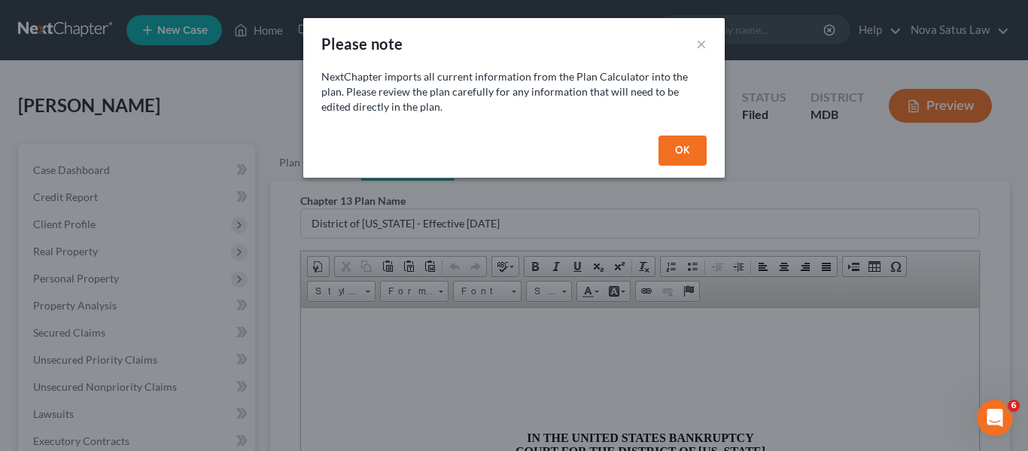
click at [688, 142] on button "OK" at bounding box center [682, 150] width 48 height 30
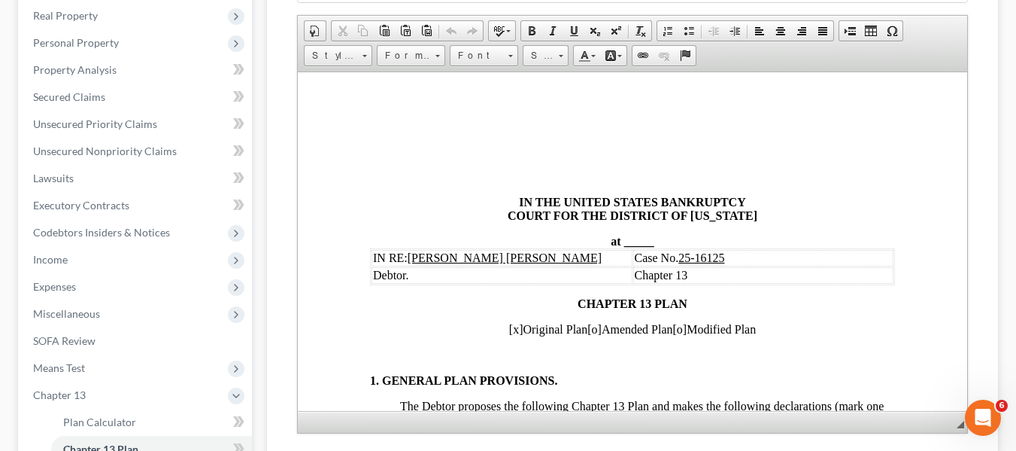
scroll to position [236, 0]
click at [621, 242] on span at bounding box center [622, 239] width 3 height 13
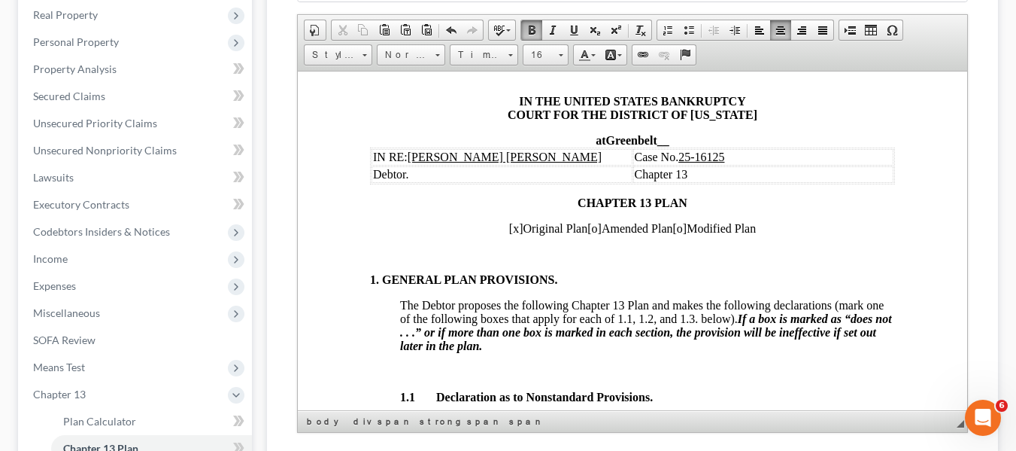
click at [508, 226] on span "[x]" at bounding box center [515, 227] width 14 height 13
click at [587, 226] on span "[o]" at bounding box center [594, 227] width 14 height 13
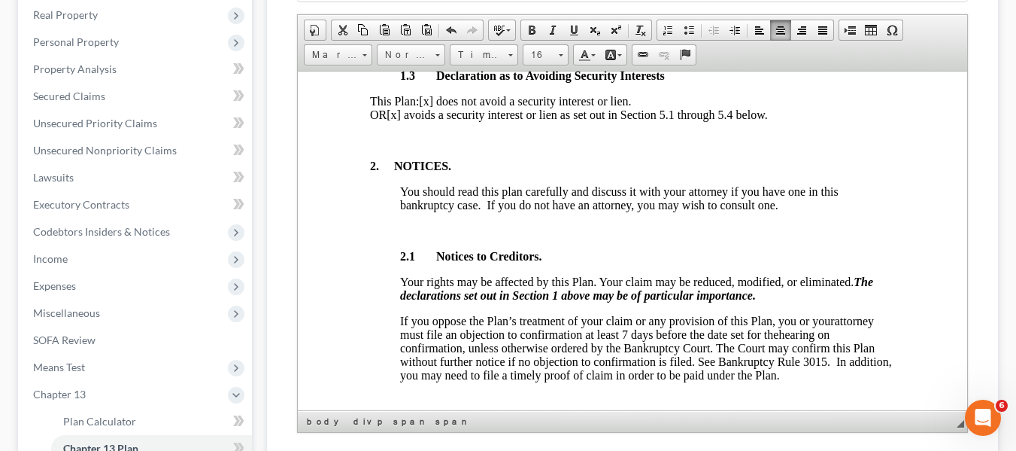
scroll to position [631, 0]
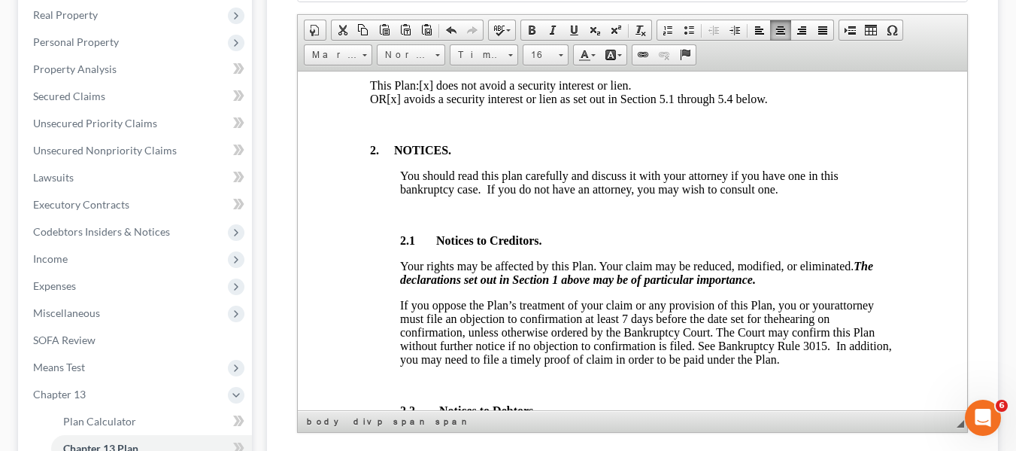
click at [439, 105] on span "[x] avoids a security interest or lien as set out in Section 5.1 through 5.4 be…" at bounding box center [576, 98] width 381 height 13
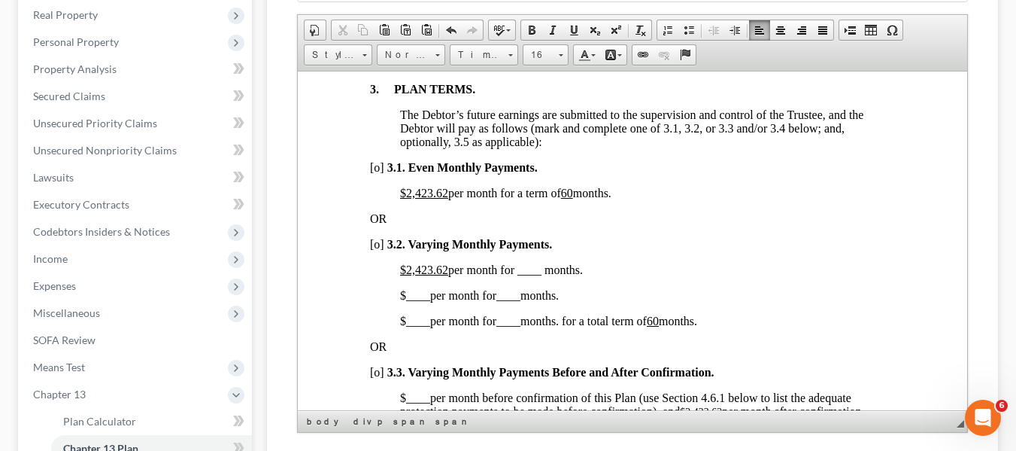
scroll to position [1057, 0]
click at [530, 198] on u "60" at bounding box center [524, 191] width 12 height 13
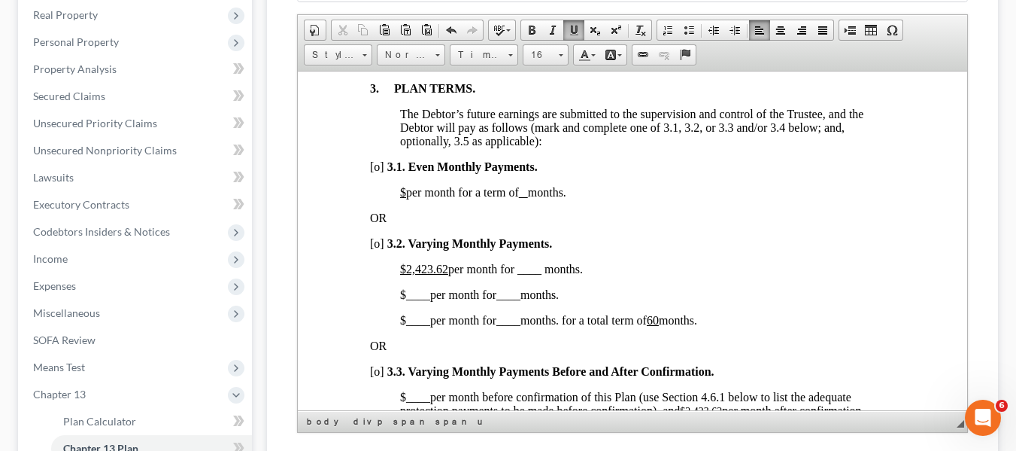
click at [374, 249] on span "[o]" at bounding box center [376, 242] width 14 height 13
click at [406, 275] on u "$2,423.62" at bounding box center [423, 268] width 48 height 13
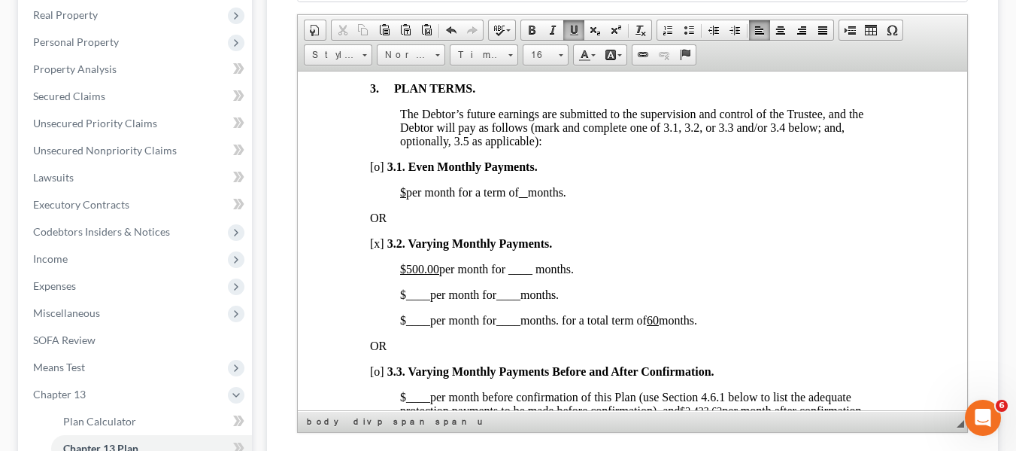
click at [510, 275] on span "$500.00 per month for ____ months." at bounding box center [486, 268] width 174 height 13
click at [405, 300] on span "____" at bounding box center [417, 293] width 24 height 13
click at [520, 300] on span "____" at bounding box center [526, 293] width 24 height 13
click at [399, 326] on span "$ ____ per month for ____ months. for a total term of 60 months." at bounding box center [547, 319] width 297 height 13
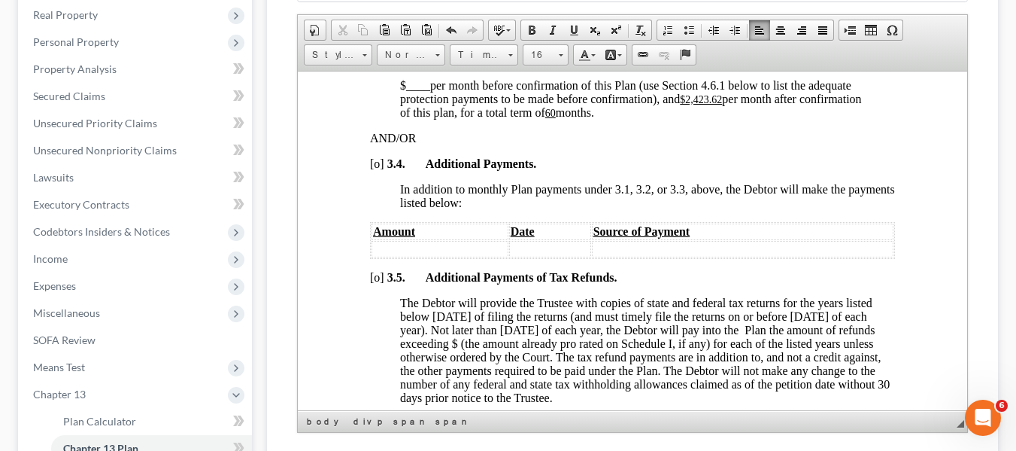
scroll to position [1371, 0]
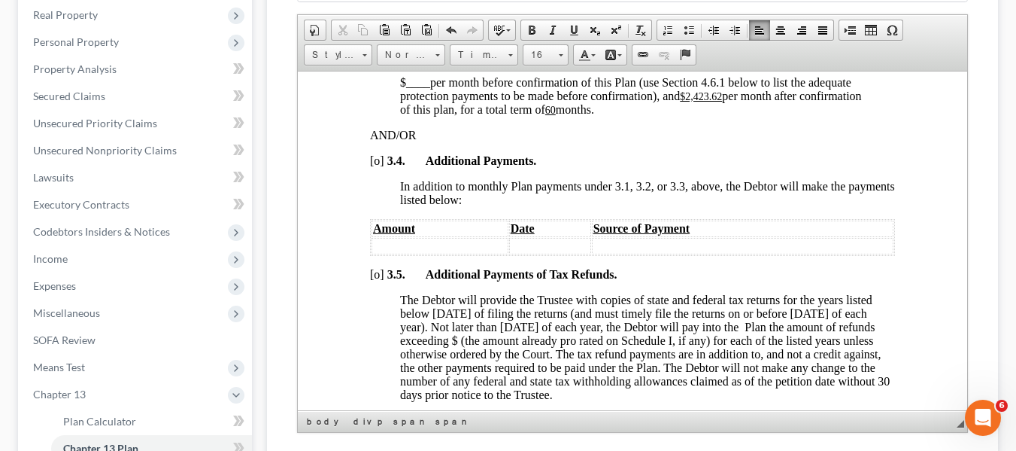
click at [688, 102] on u "$2,423.62" at bounding box center [700, 95] width 42 height 11
click at [495, 115] on u "60" at bounding box center [489, 109] width 11 height 11
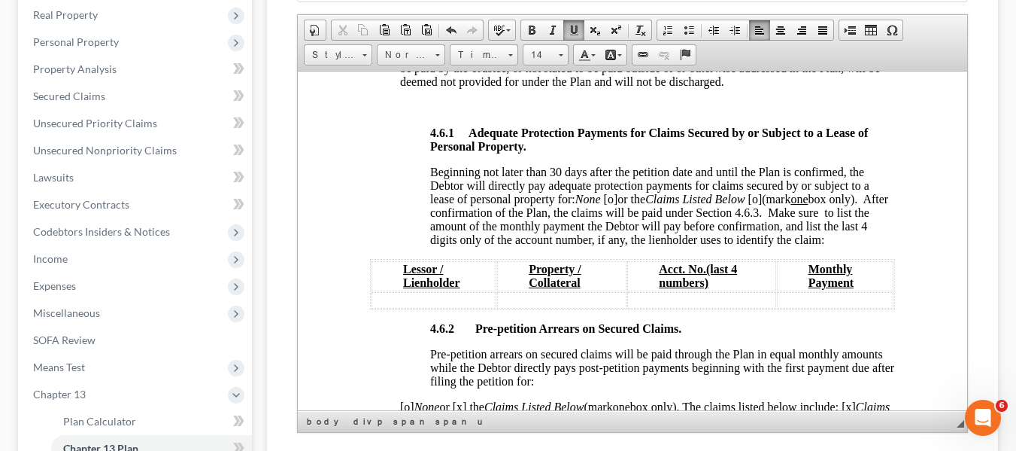
scroll to position [2469, 0]
click at [611, 204] on span "[o]" at bounding box center [610, 197] width 14 height 13
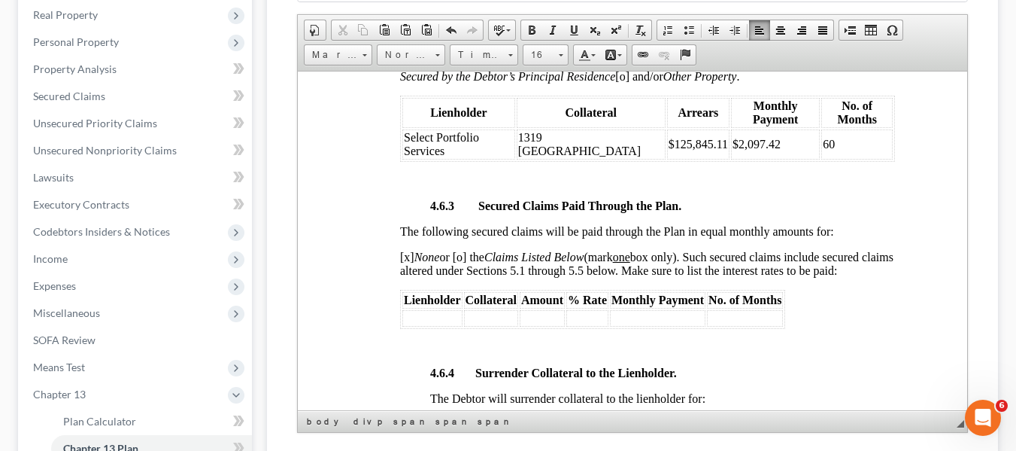
scroll to position [2814, 0]
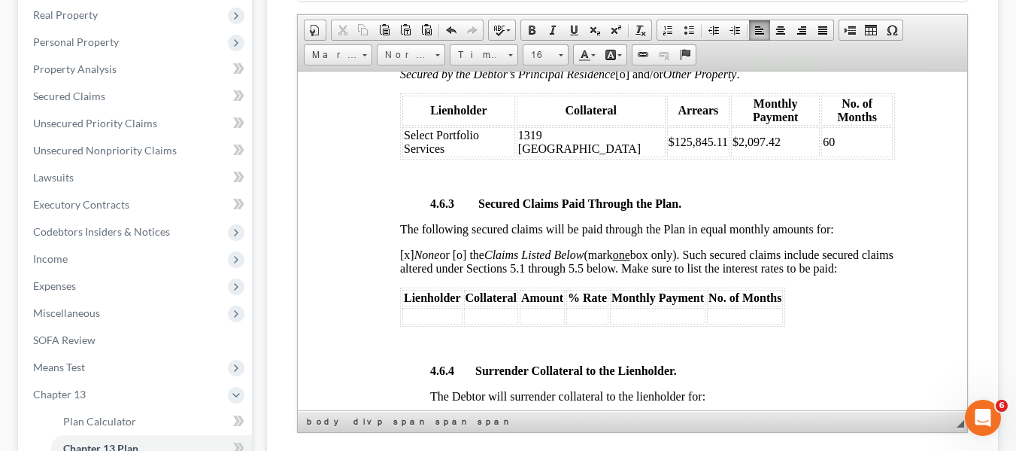
click at [772, 156] on td "$2,097.42" at bounding box center [774, 141] width 89 height 30
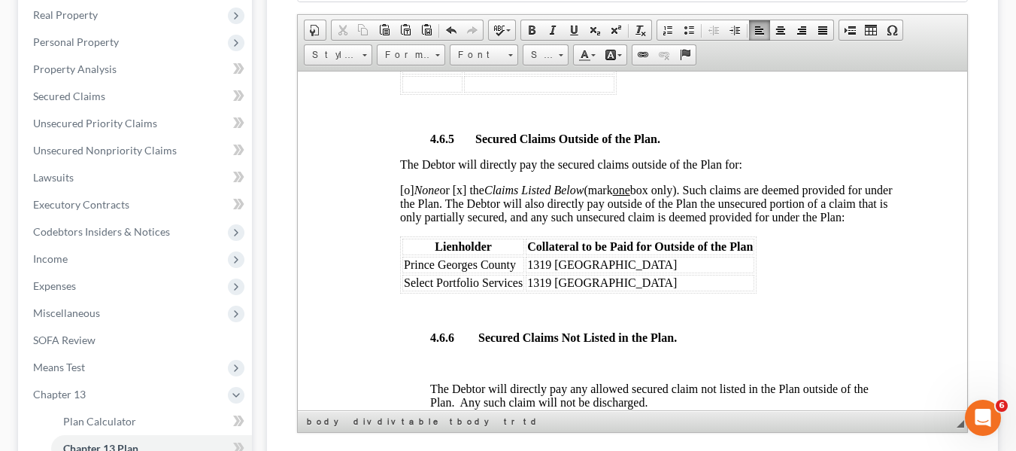
scroll to position [3302, 0]
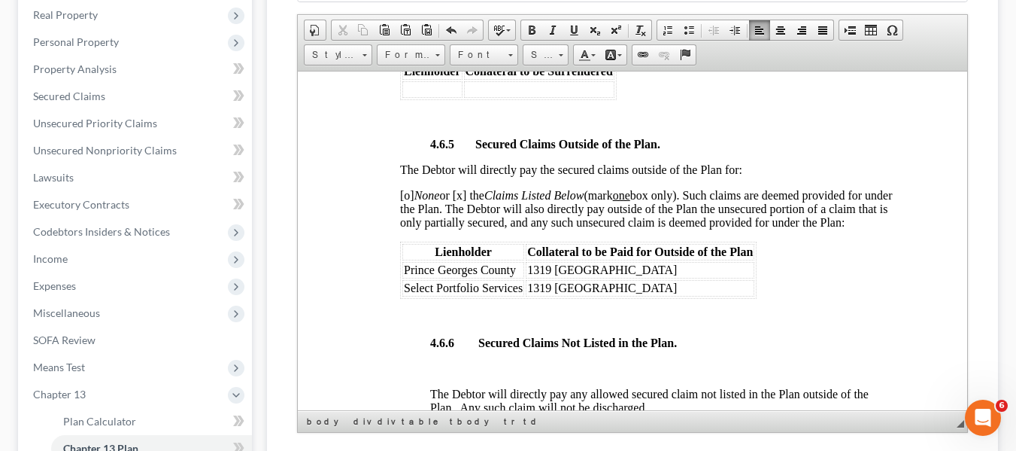
click at [405, 296] on td "Select Portfolio Services" at bounding box center [463, 287] width 122 height 17
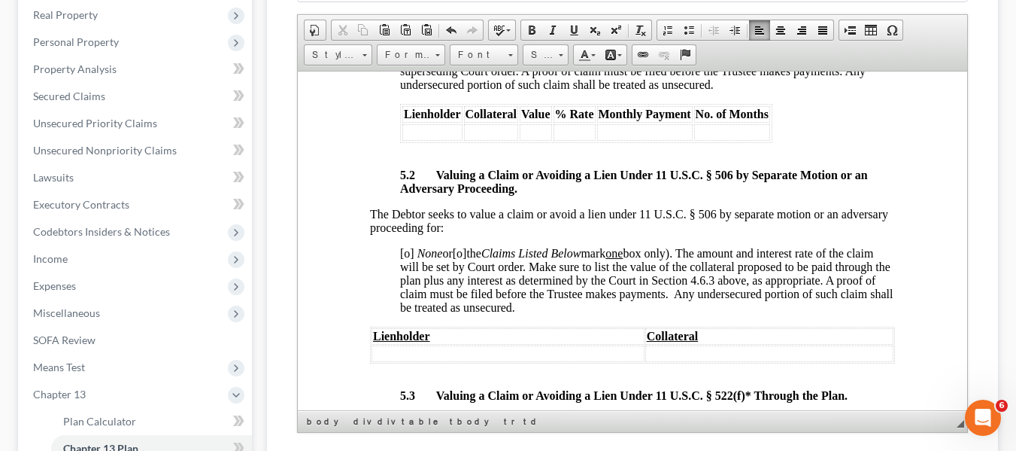
scroll to position [4327, 0]
click at [405, 258] on span "[o]" at bounding box center [406, 251] width 14 height 13
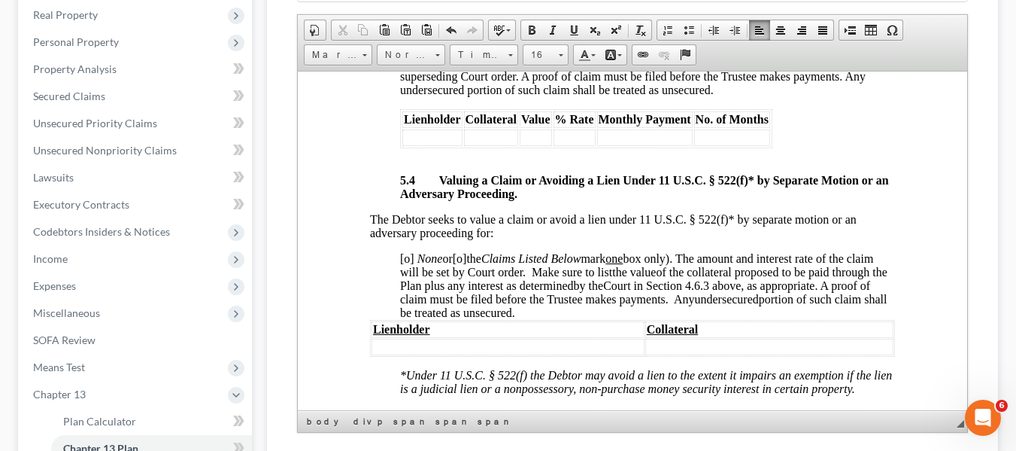
scroll to position [4783, 0]
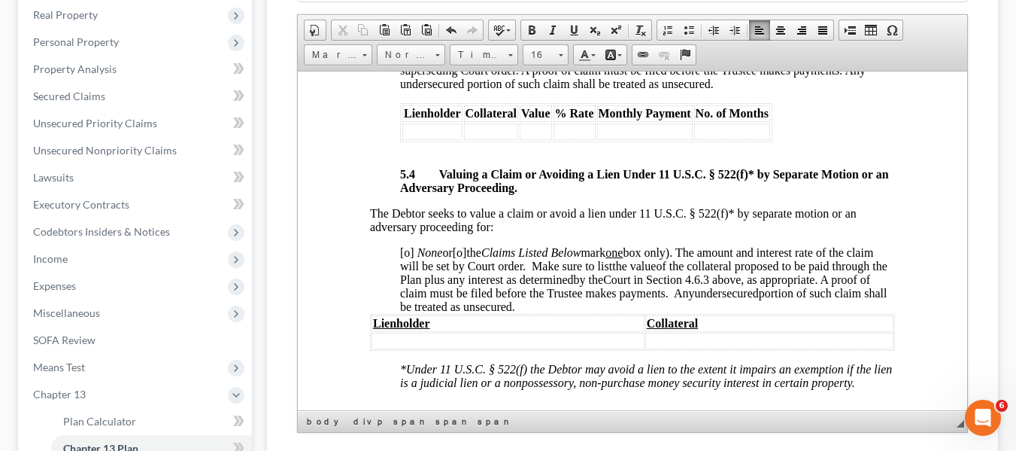
click at [406, 258] on span "[o]" at bounding box center [406, 251] width 14 height 13
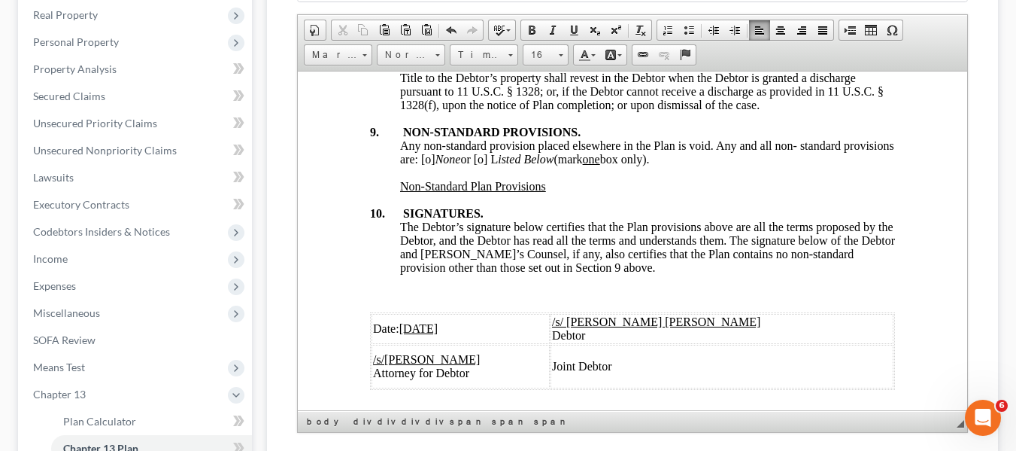
scroll to position [5752, 0]
click at [480, 164] on span "Any non-standard provision placed elsewhere in the Plan is void. Any and all no…" at bounding box center [646, 151] width 494 height 26
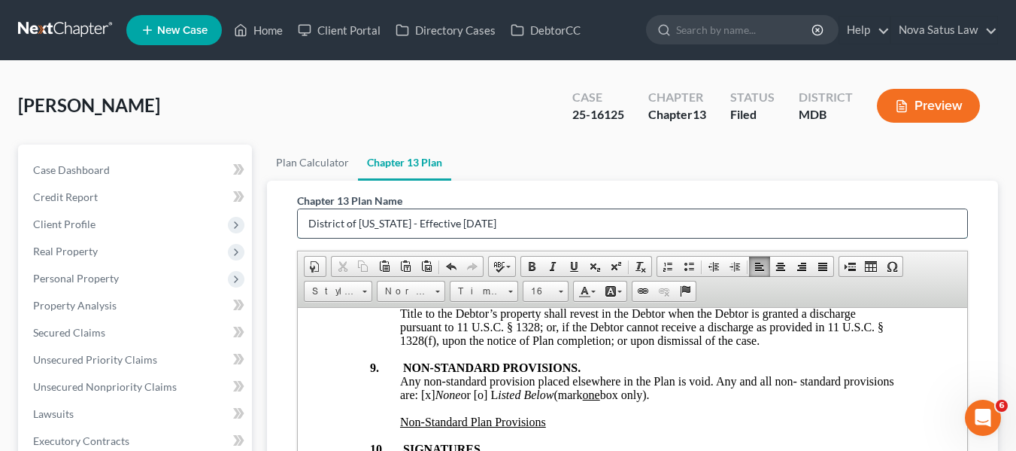
click at [515, 231] on input "District of [US_STATE] - Effective [DATE]" at bounding box center [632, 223] width 669 height 29
type input "D"
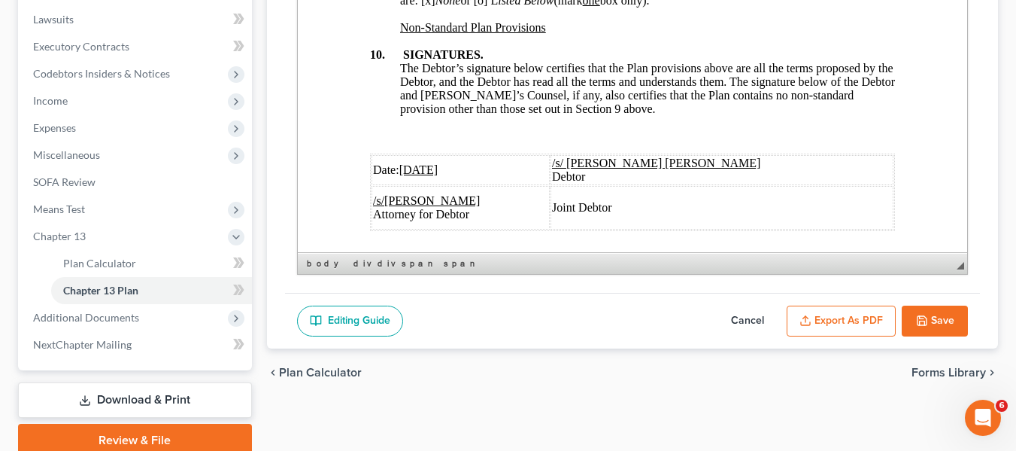
type input "amended plan 091225"
click at [805, 308] on button "Export as PDF" at bounding box center [841, 321] width 109 height 32
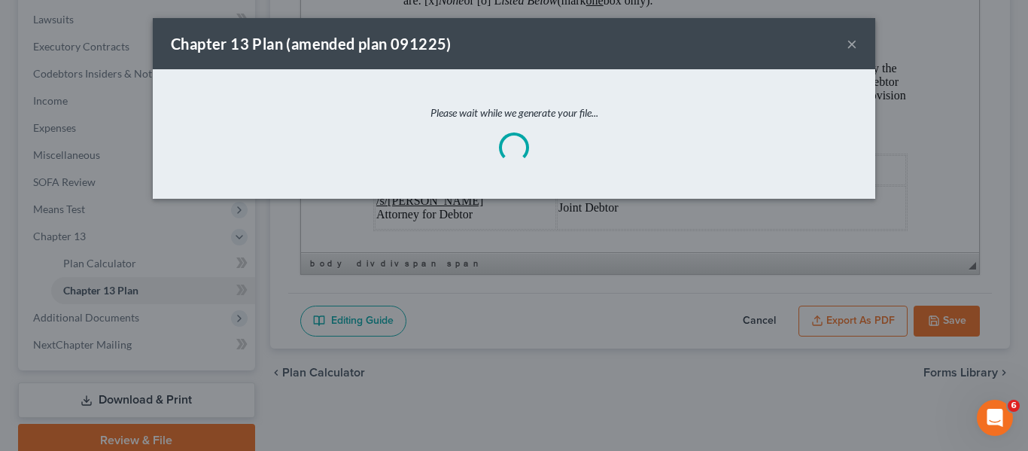
scroll to position [5698, 0]
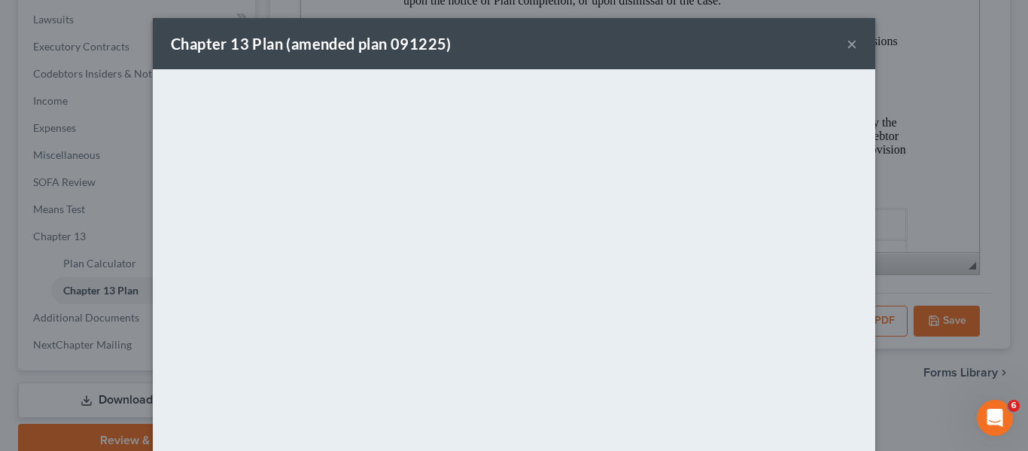
click at [496, 47] on div "Chapter 13 Plan (amended plan 091225) ×" at bounding box center [514, 43] width 722 height 51
click at [848, 41] on button "×" at bounding box center [851, 44] width 11 height 18
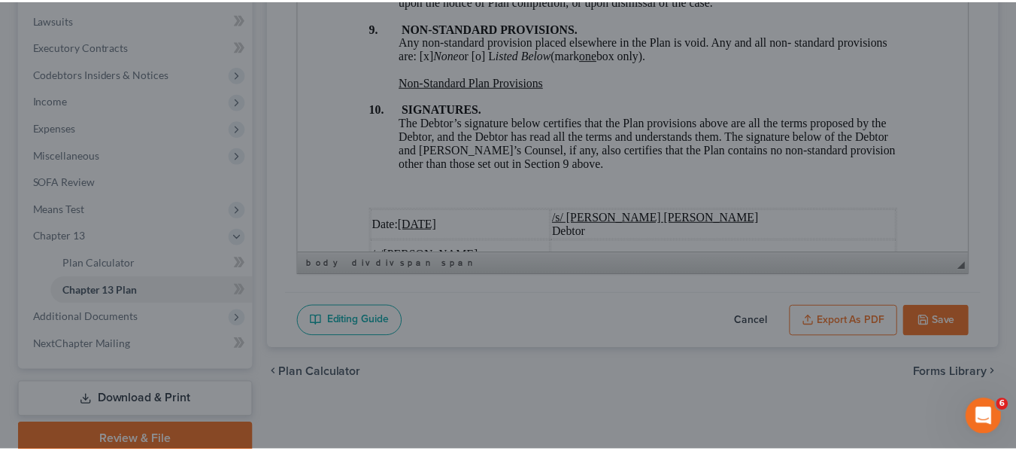
scroll to position [5752, 0]
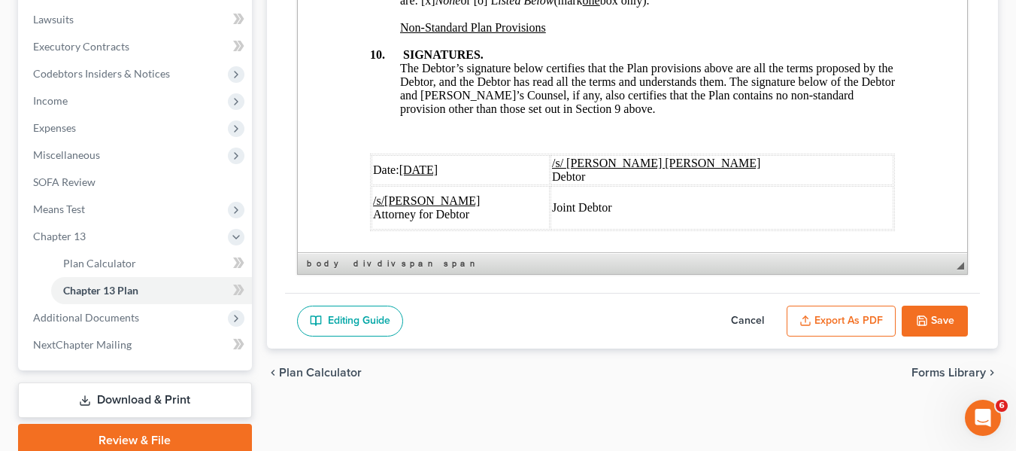
click at [905, 313] on button "Save" at bounding box center [935, 321] width 66 height 32
select select "1"
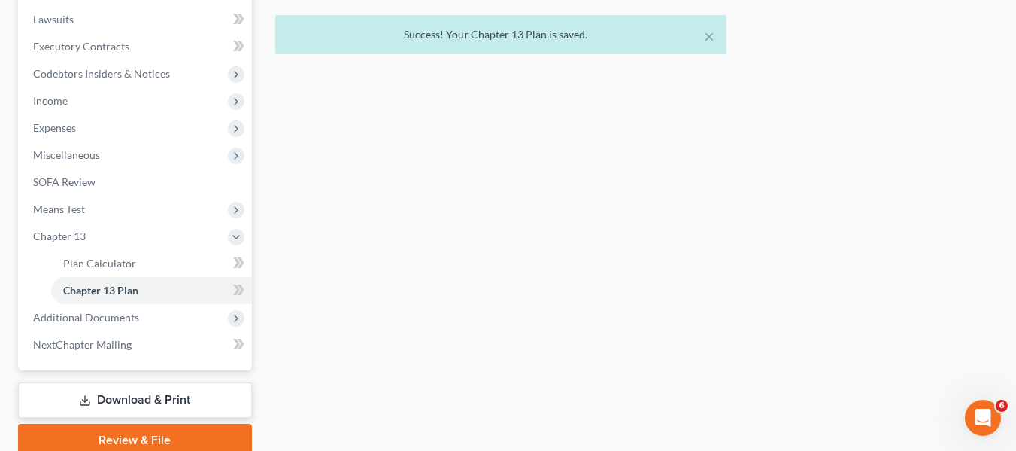
scroll to position [0, 0]
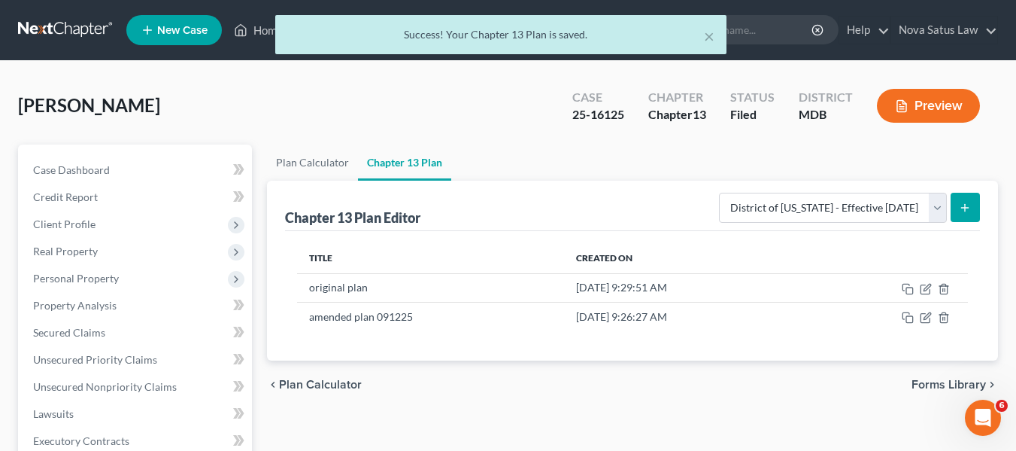
click at [259, 32] on div "× Success! Your Chapter 13 Plan is saved." at bounding box center [500, 38] width 1016 height 47
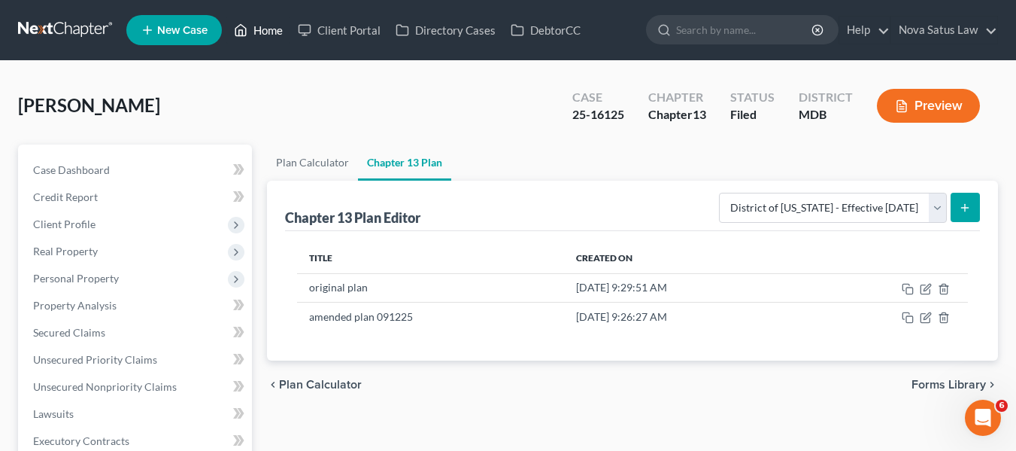
click at [266, 34] on link "Home" at bounding box center [258, 30] width 64 height 27
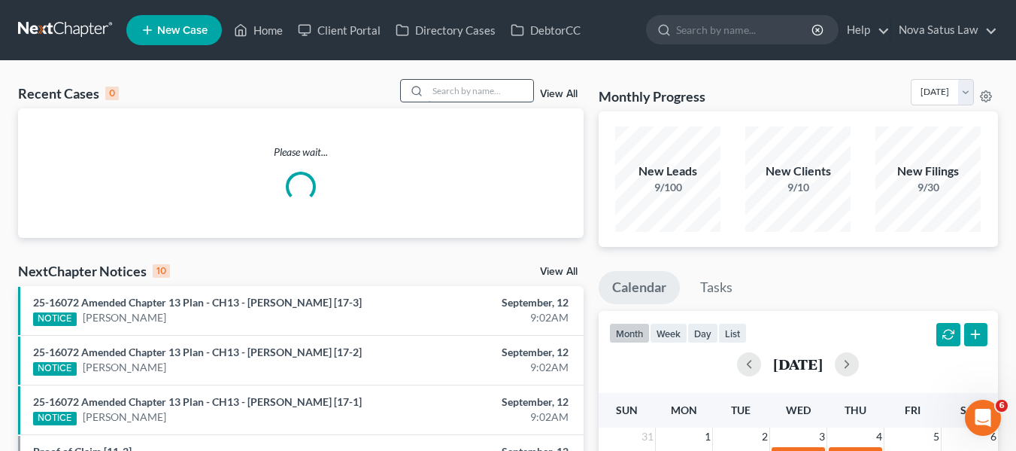
click at [451, 94] on input "search" at bounding box center [480, 91] width 105 height 22
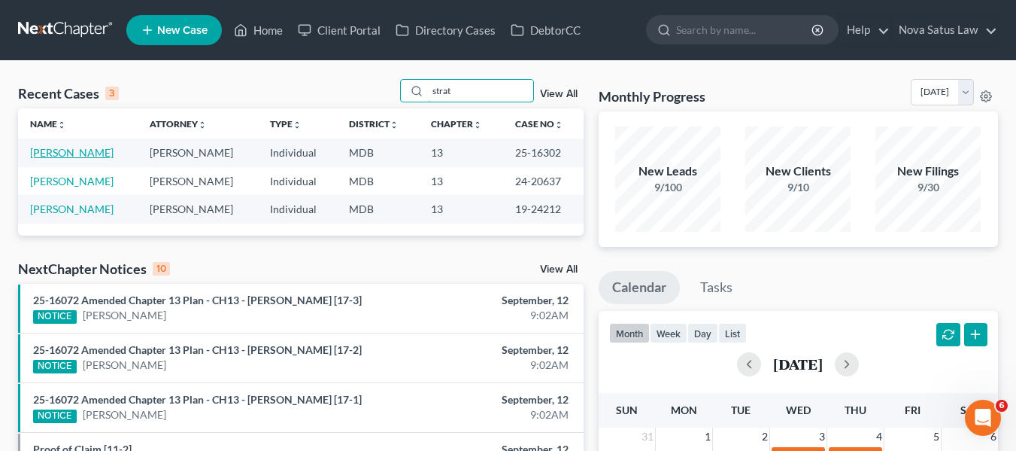
type input "strat"
click at [67, 151] on link "[PERSON_NAME]" at bounding box center [71, 152] width 83 height 13
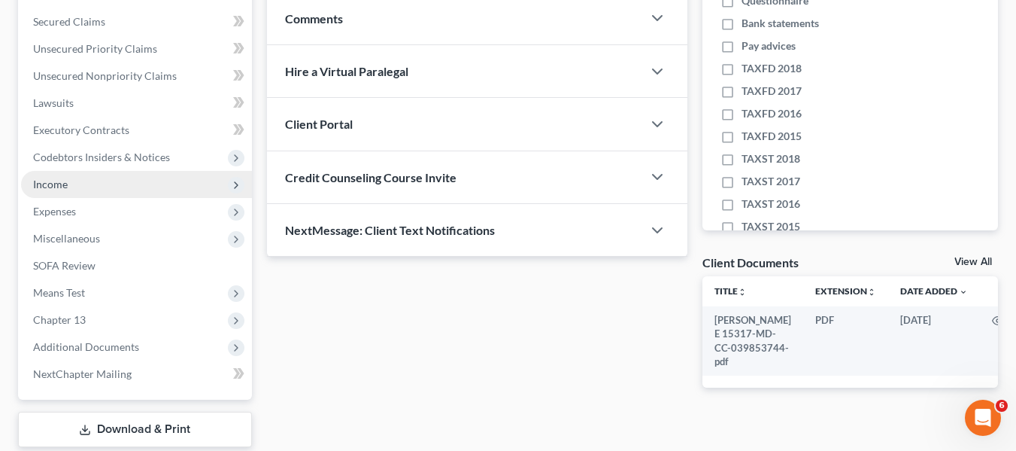
scroll to position [305, 0]
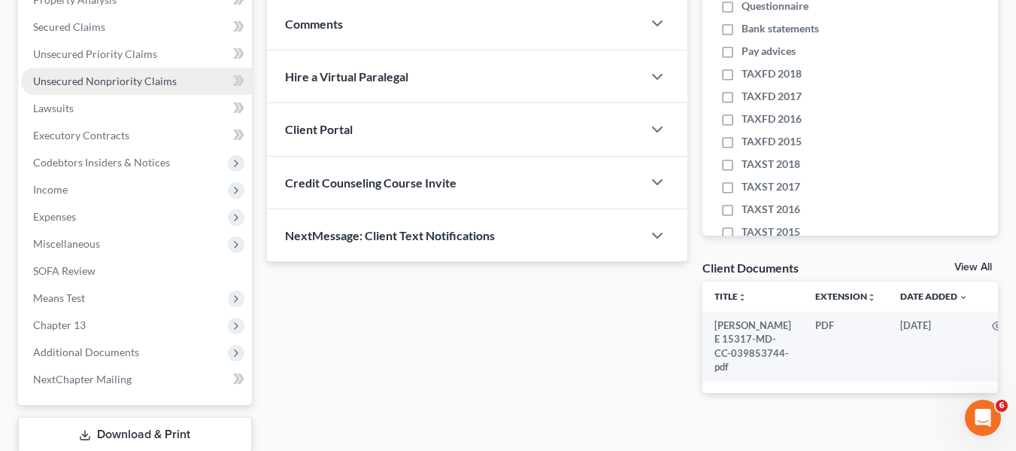
click at [83, 89] on link "Unsecured Nonpriority Claims" at bounding box center [136, 81] width 231 height 27
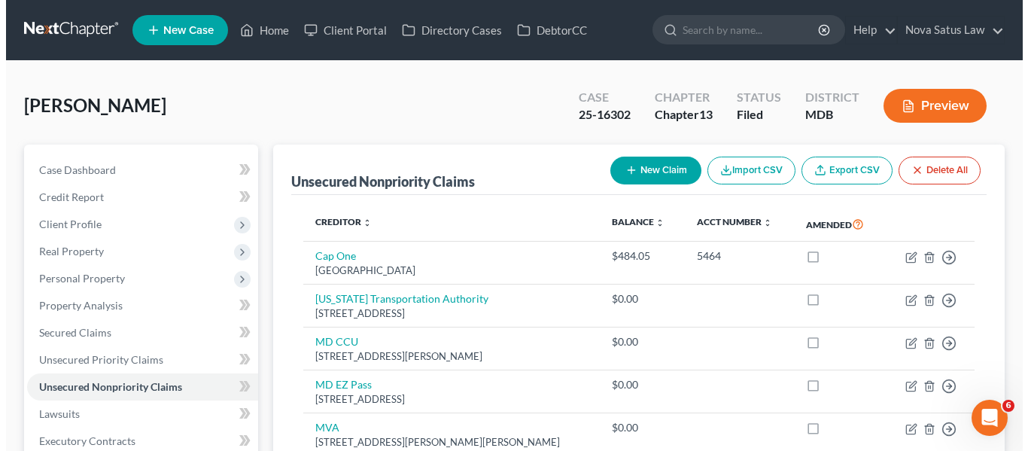
scroll to position [161, 0]
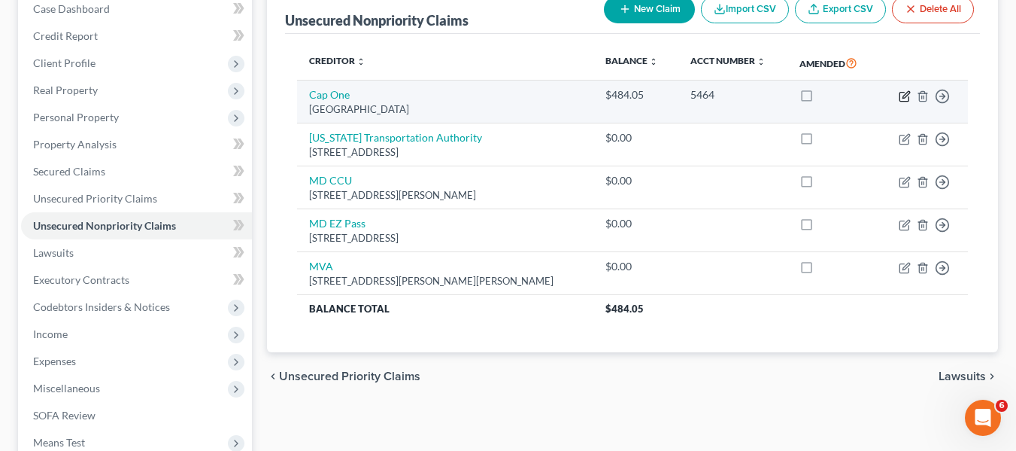
click at [900, 99] on icon "button" at bounding box center [904, 96] width 9 height 9
select select "48"
select select "1"
select select "0"
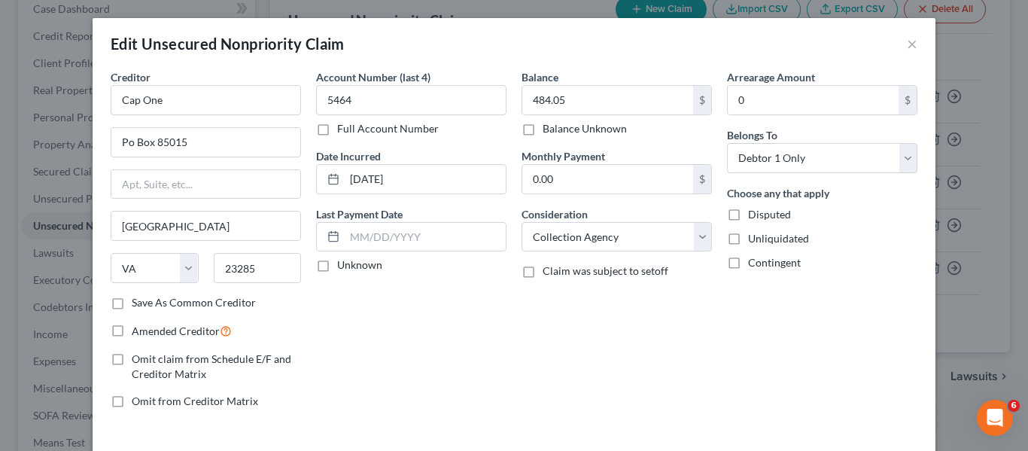
click at [628, 80] on div "Balance 484.05 $ Balance Unknown Balance Undetermined 484.05 $ Balance Unknown" at bounding box center [616, 102] width 190 height 67
click at [607, 98] on input "484.05" at bounding box center [607, 100] width 171 height 29
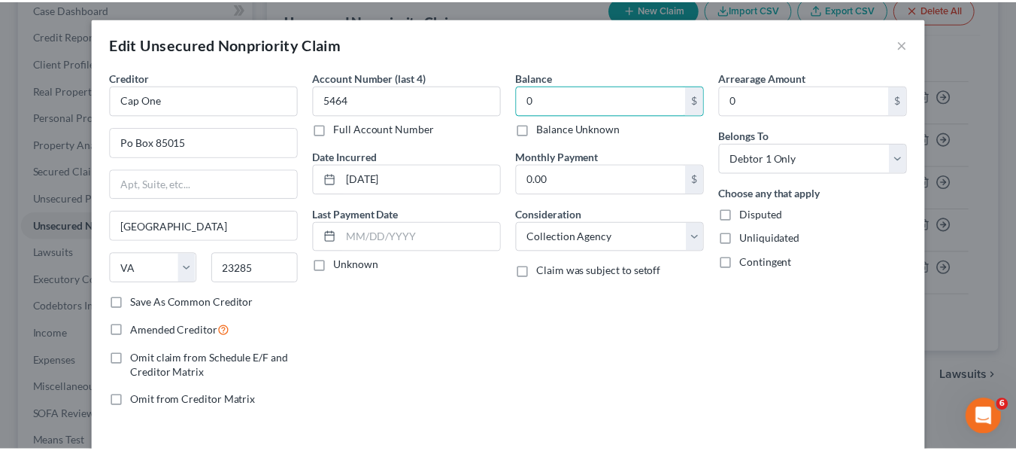
scroll to position [108, 0]
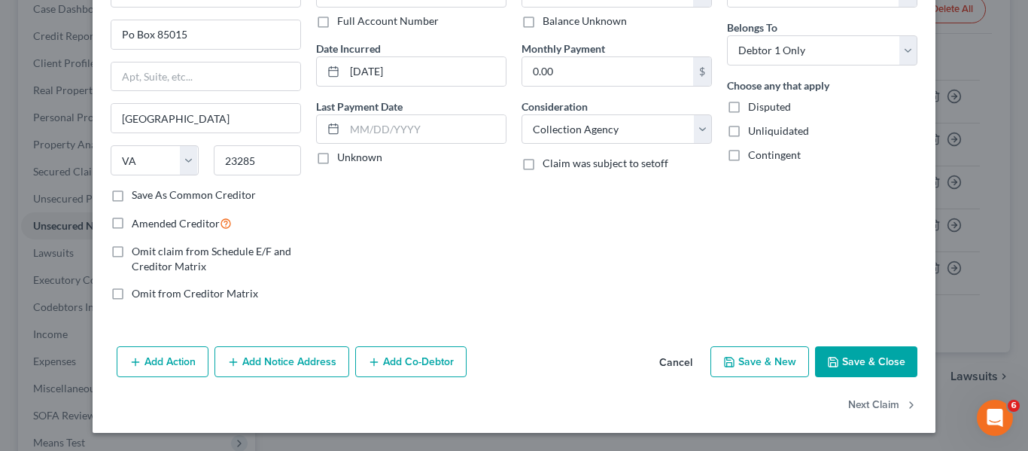
click at [830, 363] on icon "button" at bounding box center [833, 362] width 12 height 12
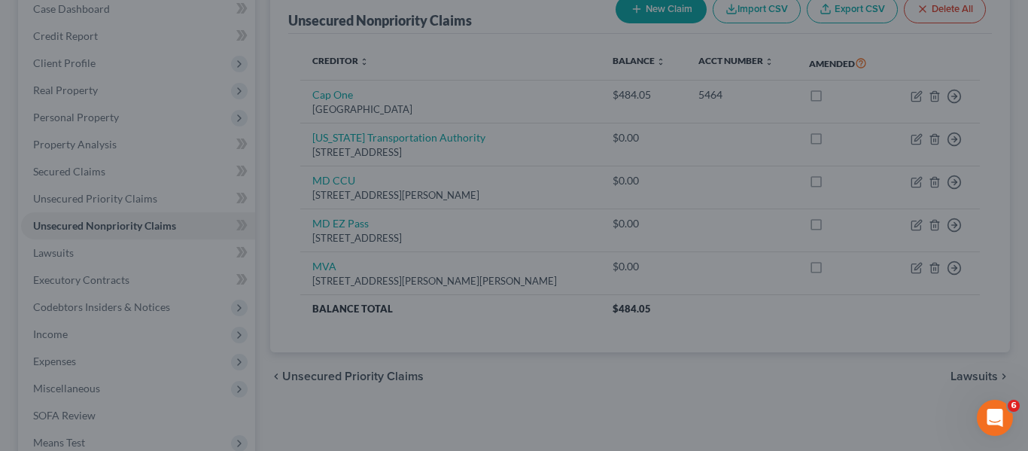
type input "0.00"
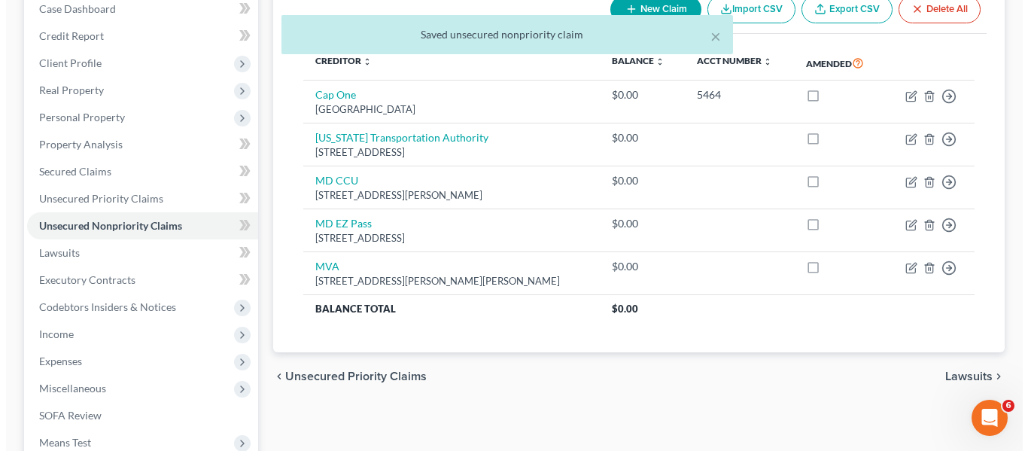
scroll to position [0, 0]
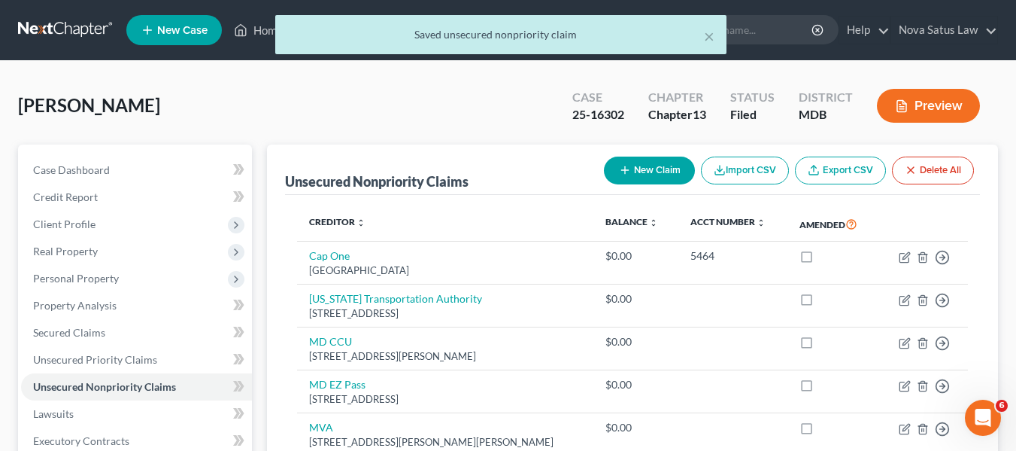
click at [619, 172] on icon "button" at bounding box center [625, 170] width 12 height 12
select select "0"
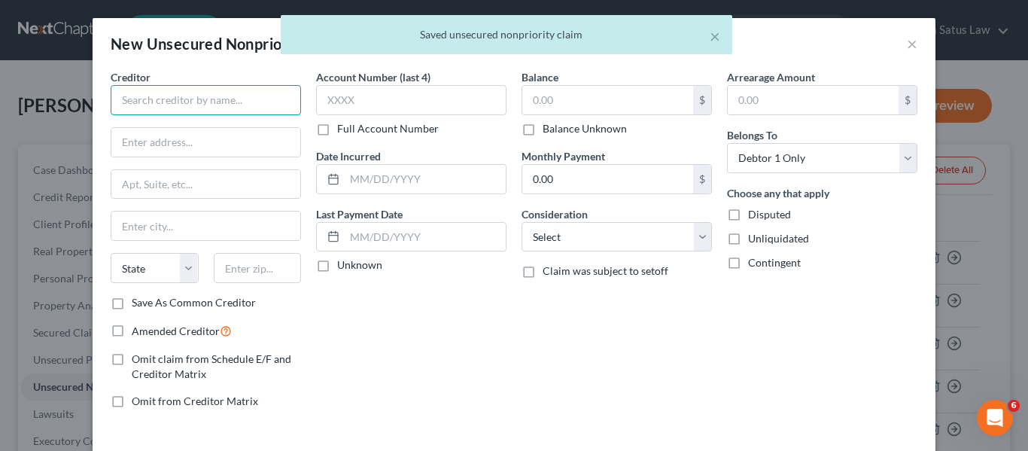
click at [171, 106] on input "text" at bounding box center [206, 100] width 190 height 30
type input "O"
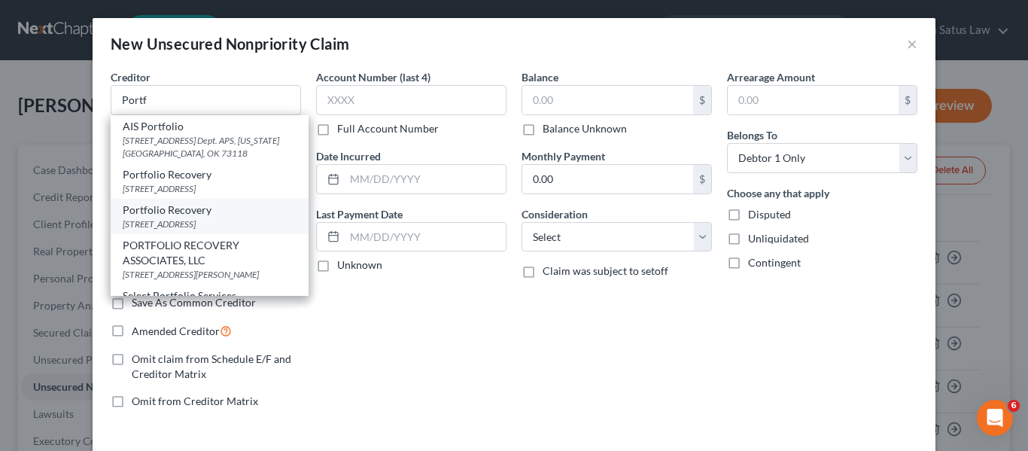
click at [156, 230] on div "120 Corporate Blvd #100, Norfolk, VA 23502" at bounding box center [210, 223] width 174 height 13
type input "Portfolio Recovery"
type input "120 Corporate Blvd #100"
type input "Norfolk"
select select "48"
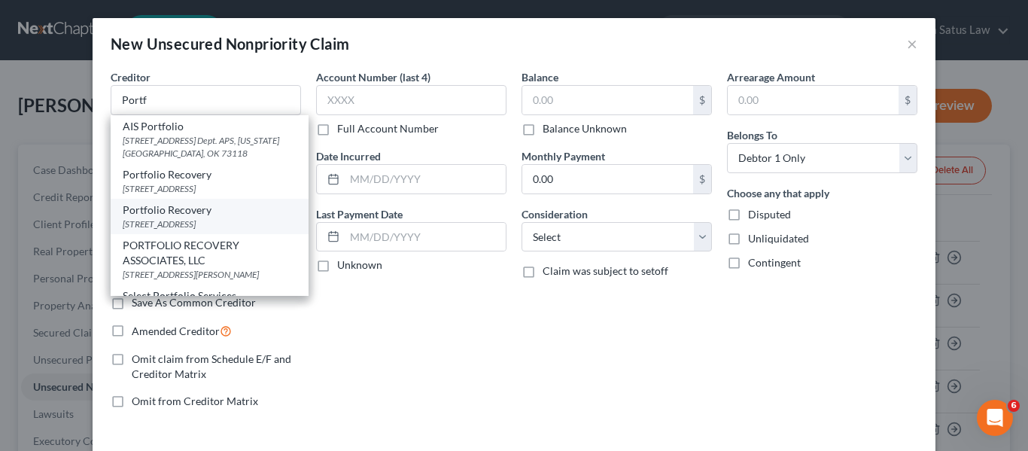
type input "23502"
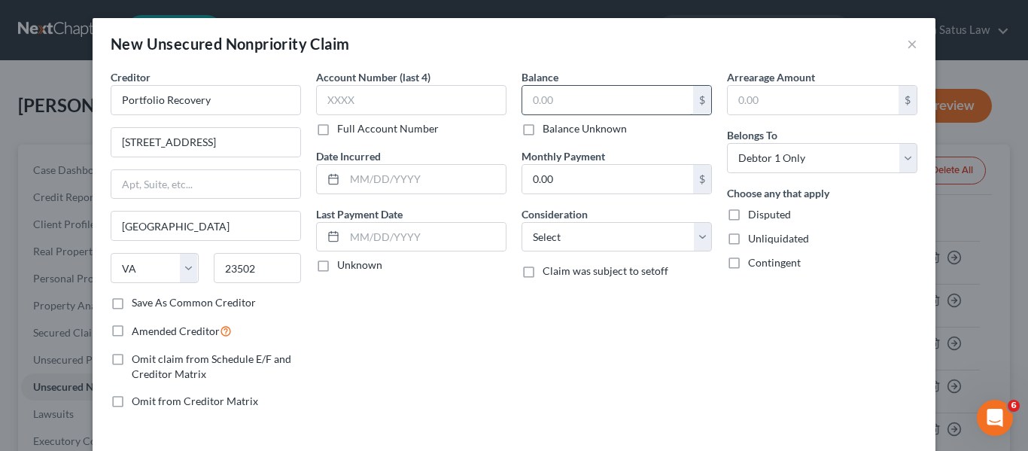
click at [589, 99] on input "text" at bounding box center [607, 100] width 171 height 29
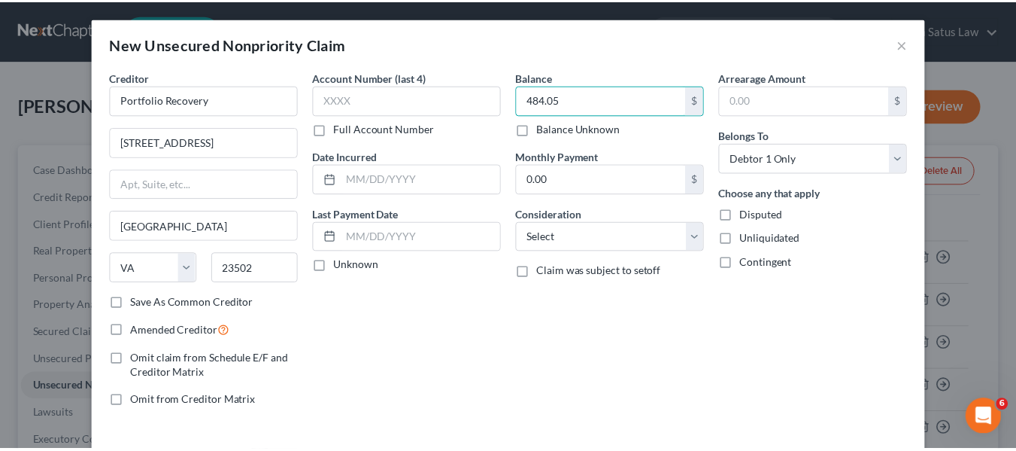
scroll to position [64, 0]
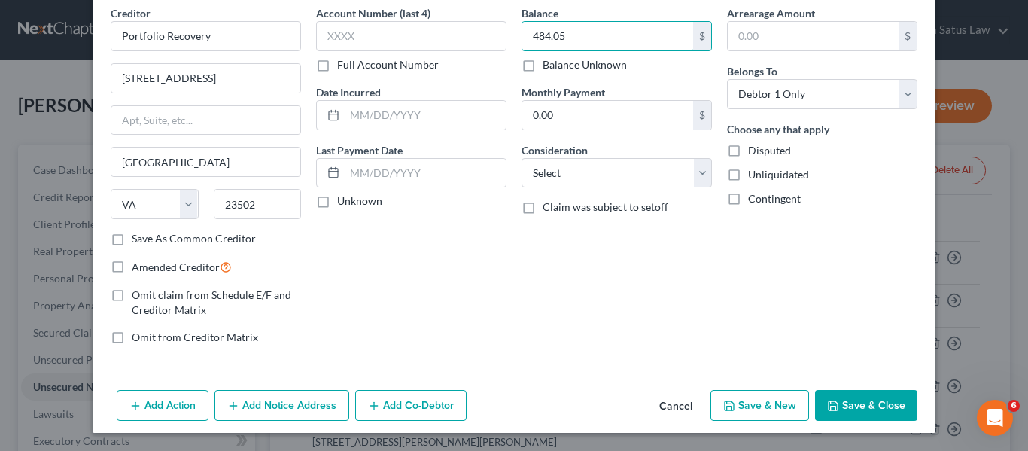
type input "484.05"
click at [830, 403] on polyline "button" at bounding box center [832, 402] width 4 height 2
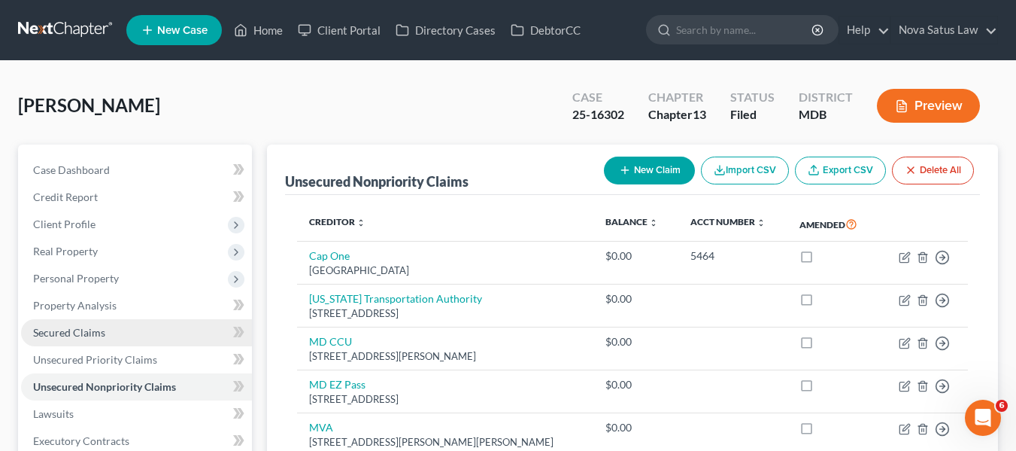
click at [90, 332] on span "Secured Claims" at bounding box center [69, 332] width 72 height 13
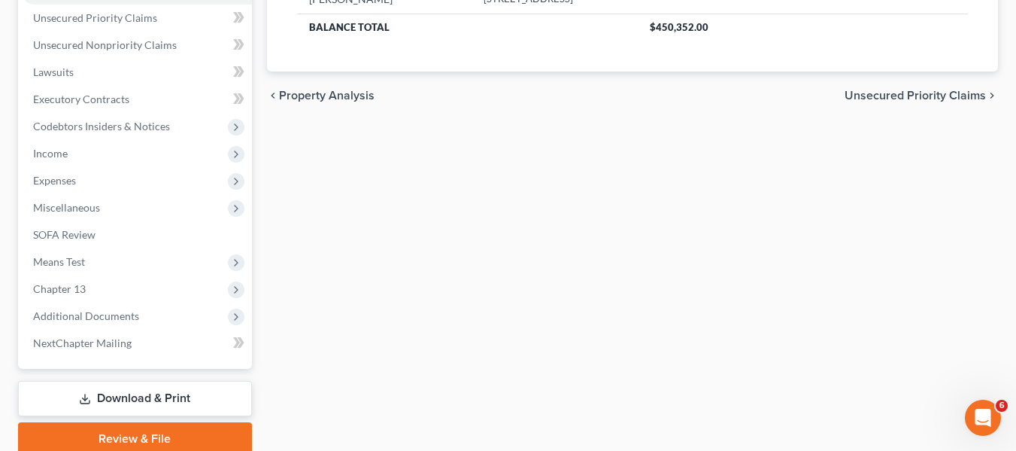
scroll to position [342, 0]
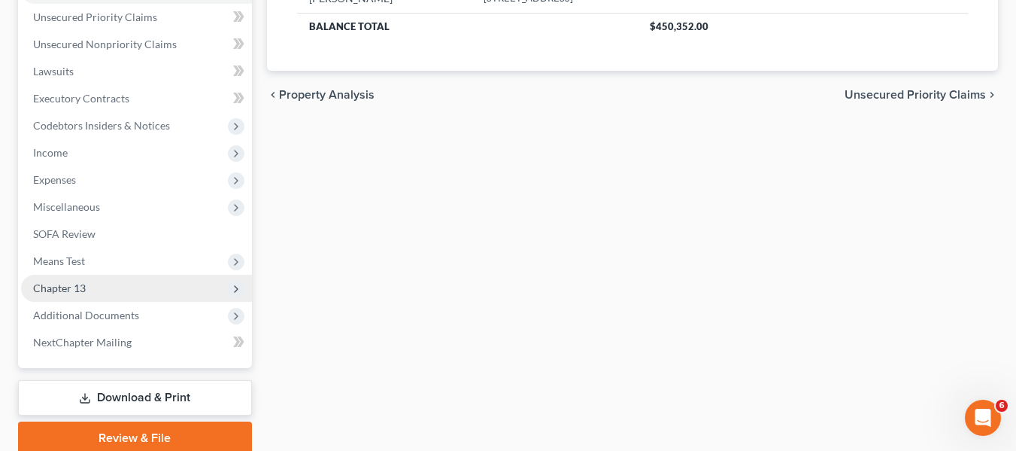
click at [78, 281] on span "Chapter 13" at bounding box center [59, 287] width 53 height 13
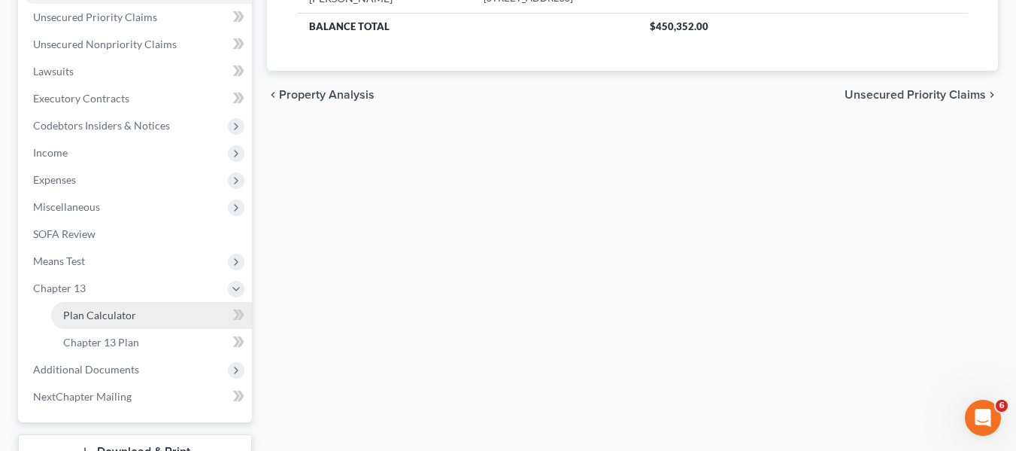
click at [96, 313] on span "Plan Calculator" at bounding box center [99, 314] width 73 height 13
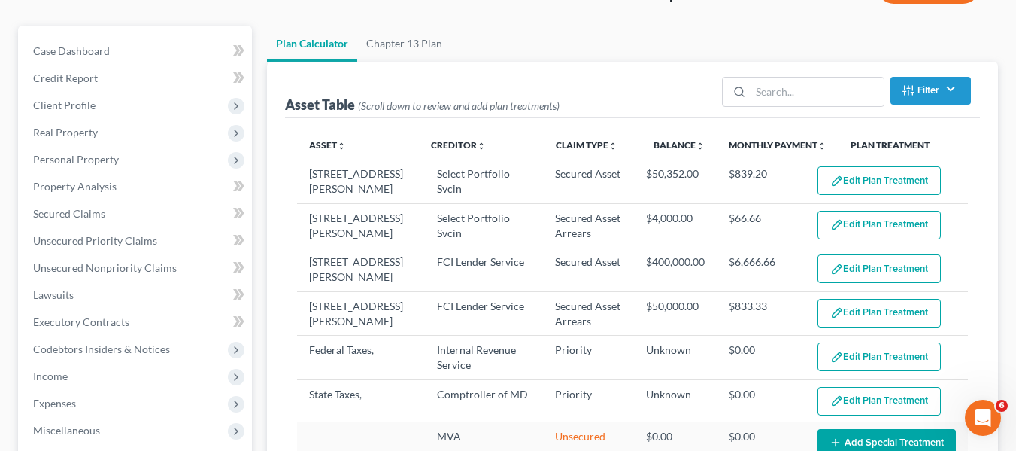
scroll to position [132, 0]
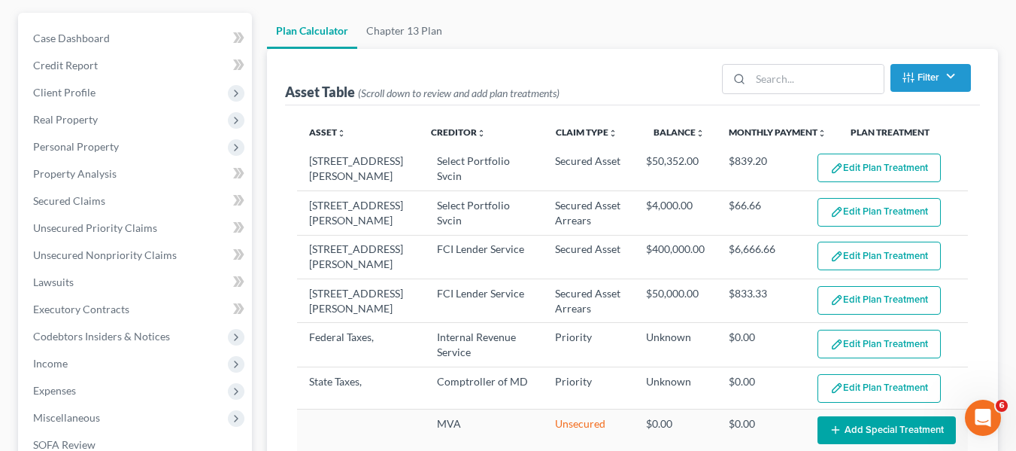
select select "59"
click at [849, 162] on button "Edit Plan Treatment" at bounding box center [879, 167] width 123 height 29
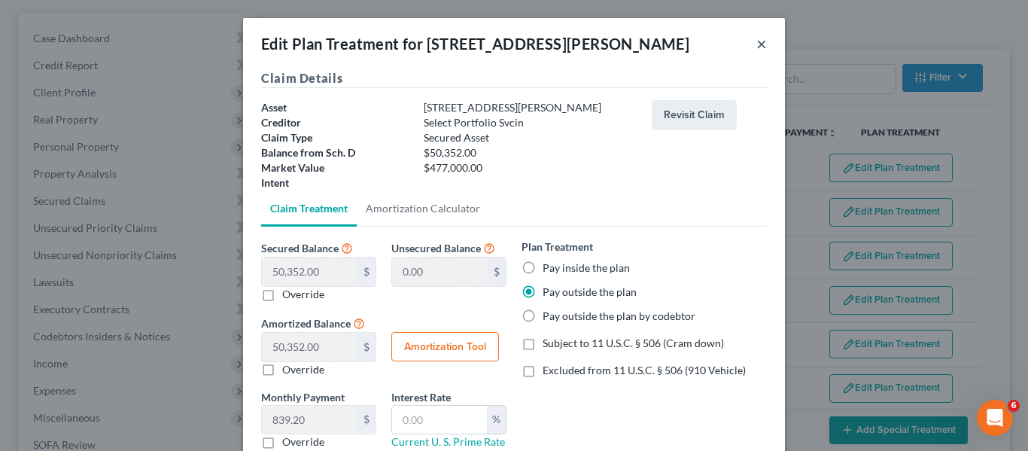
click at [757, 46] on button "×" at bounding box center [761, 44] width 11 height 18
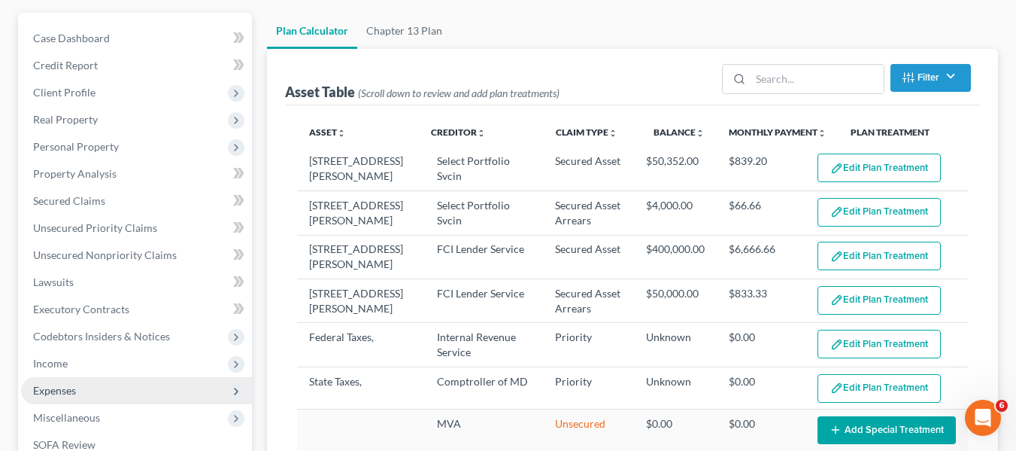
click at [61, 390] on span "Expenses" at bounding box center [54, 390] width 43 height 13
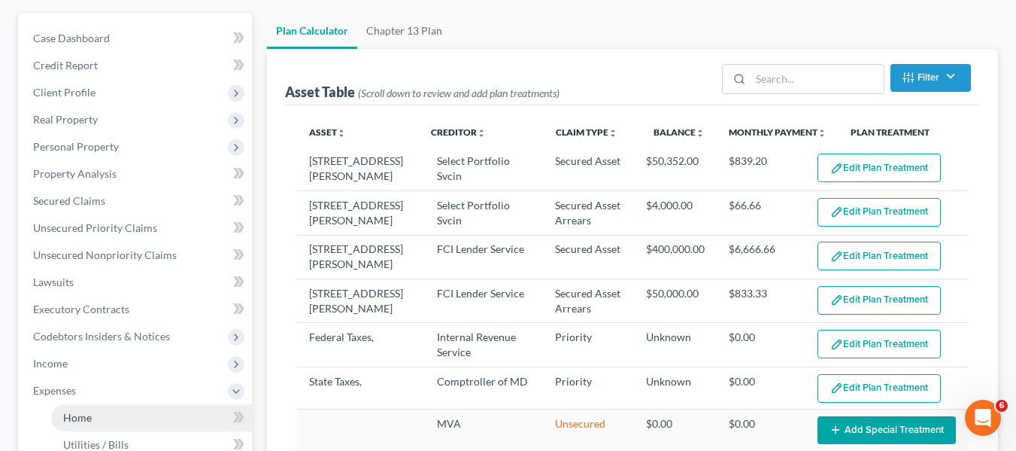
click at [68, 409] on link "Home" at bounding box center [151, 417] width 201 height 27
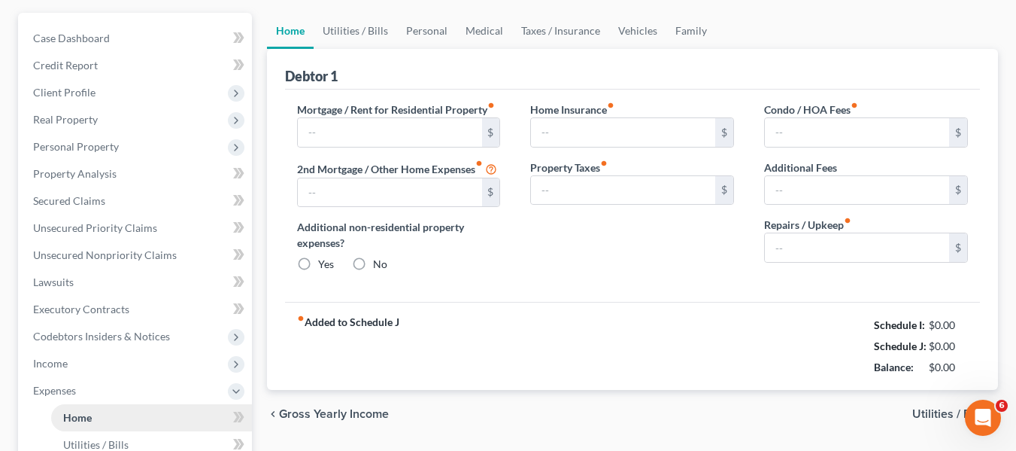
scroll to position [16, 0]
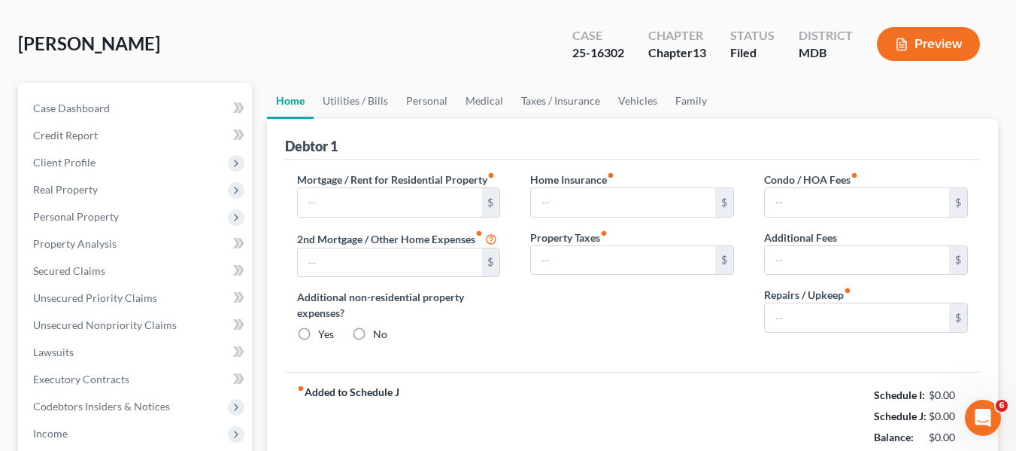
type input "1,700.00"
type input "200.00"
radio input "true"
type input "0.00"
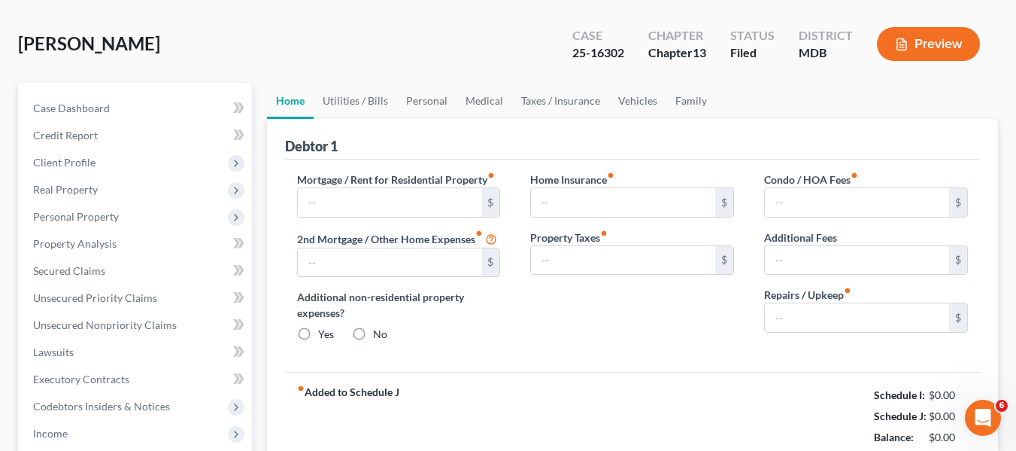
type input "0.00"
type input "150.00"
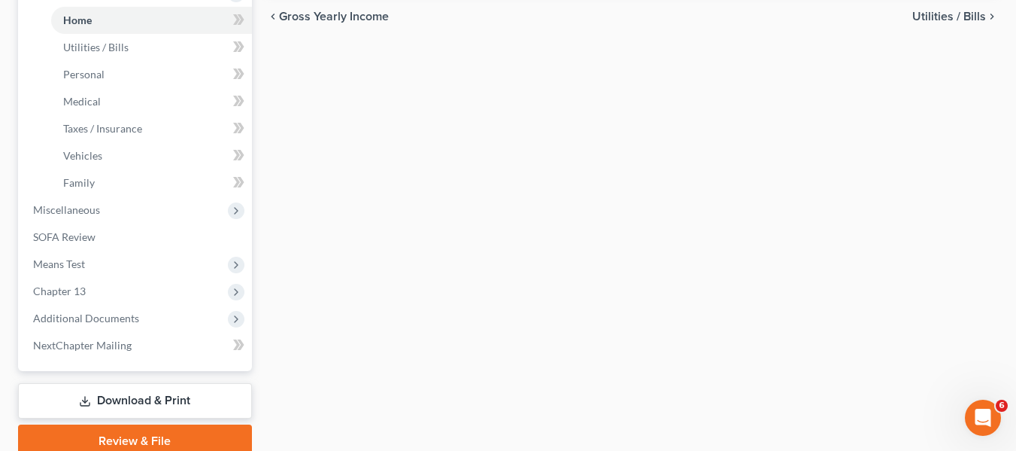
scroll to position [530, 0]
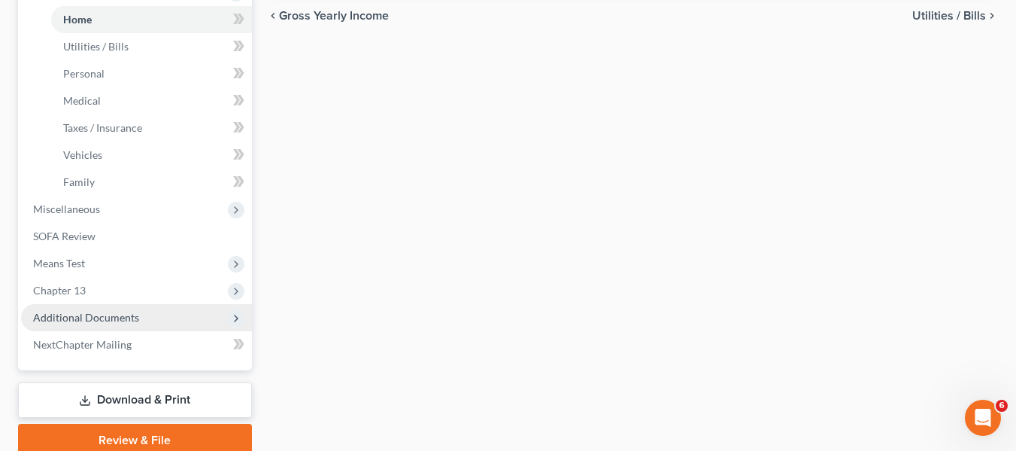
click at [62, 311] on span "Additional Documents" at bounding box center [86, 317] width 106 height 13
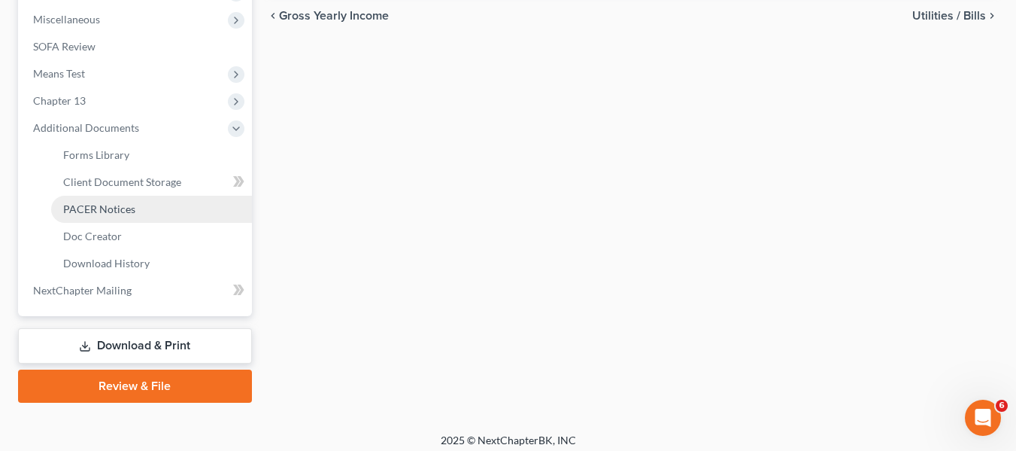
click at [93, 211] on span "PACER Notices" at bounding box center [99, 208] width 72 height 13
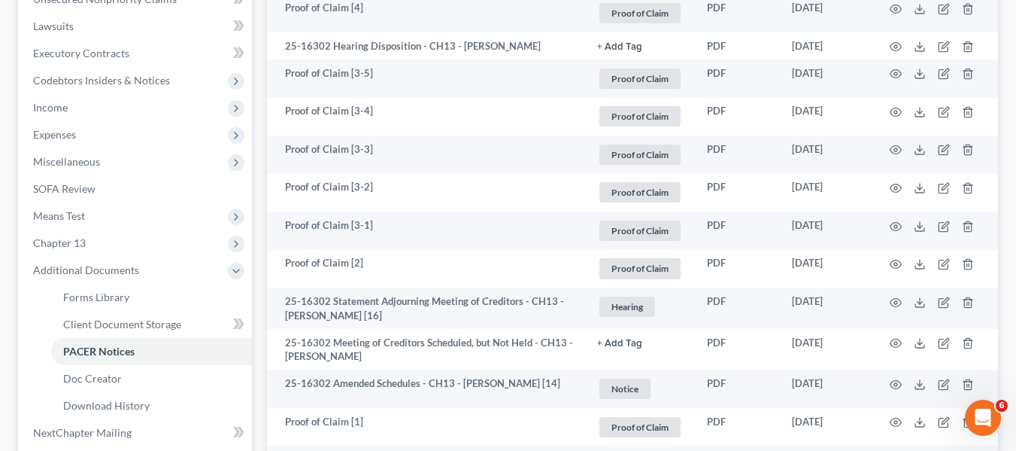
scroll to position [388, 0]
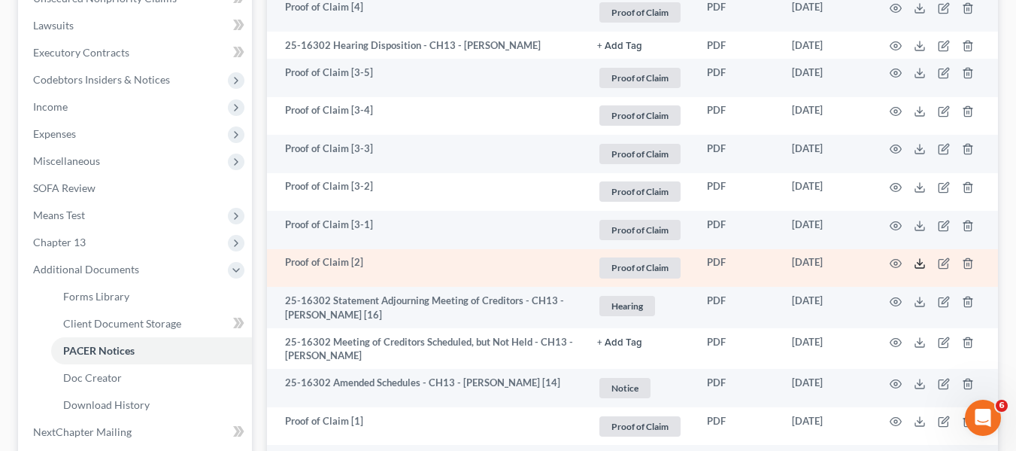
click at [923, 264] on icon at bounding box center [920, 263] width 12 height 12
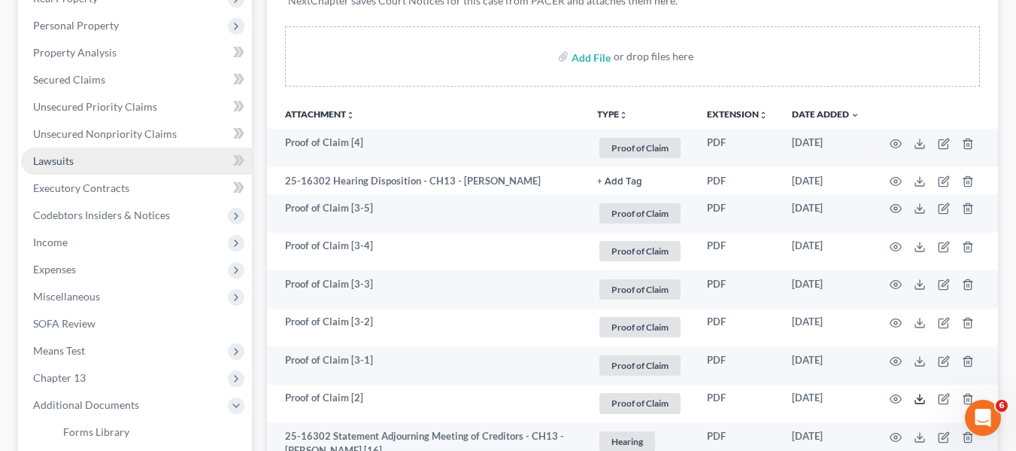
scroll to position [252, 0]
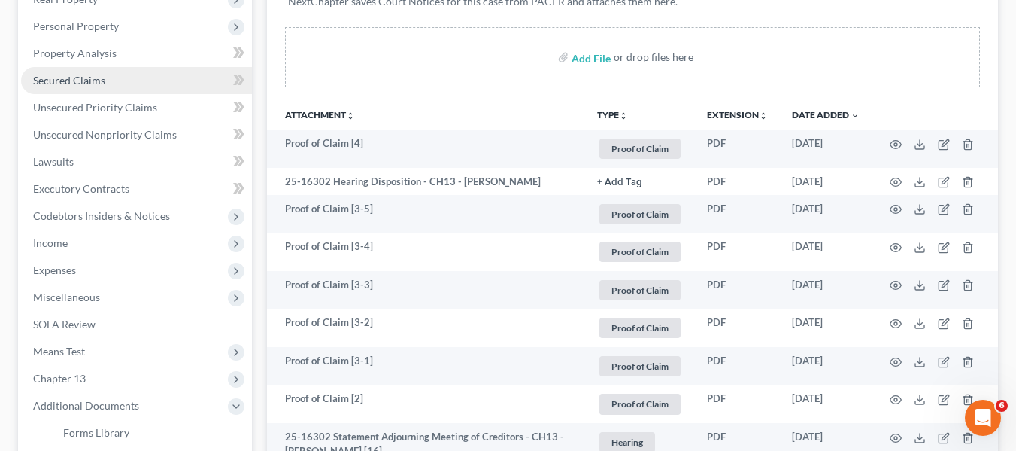
click at [87, 75] on span "Secured Claims" at bounding box center [69, 80] width 72 height 13
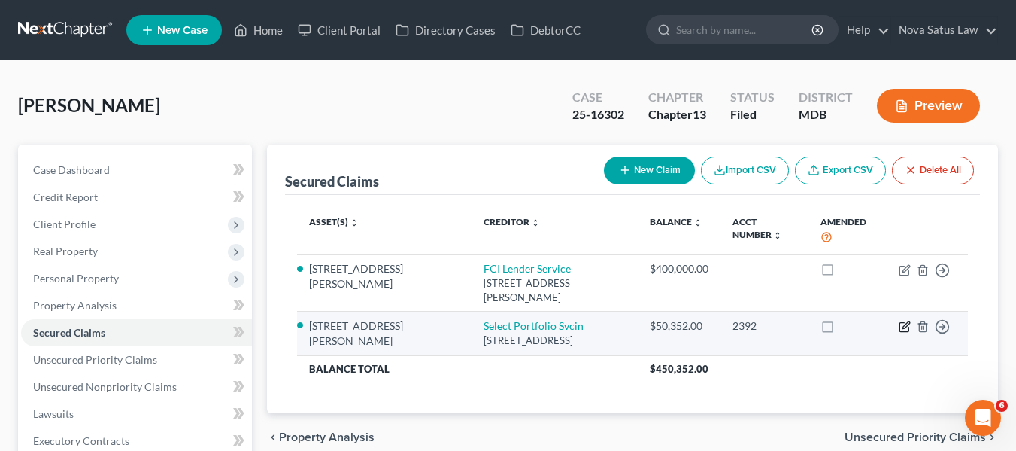
click at [900, 323] on icon "button" at bounding box center [904, 327] width 9 height 9
select select "46"
select select "2"
select select "0"
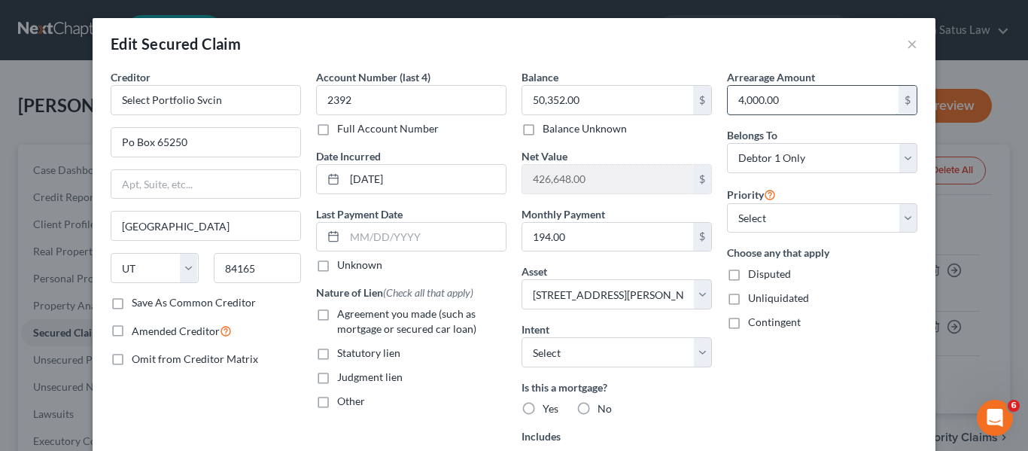
click at [788, 98] on input "4,000.00" at bounding box center [812, 100] width 171 height 29
type input "3,739.87"
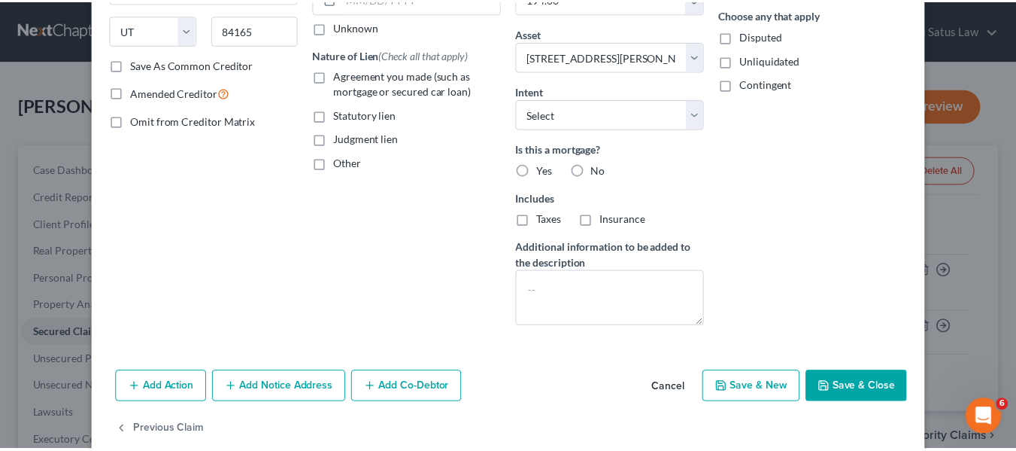
scroll to position [240, 0]
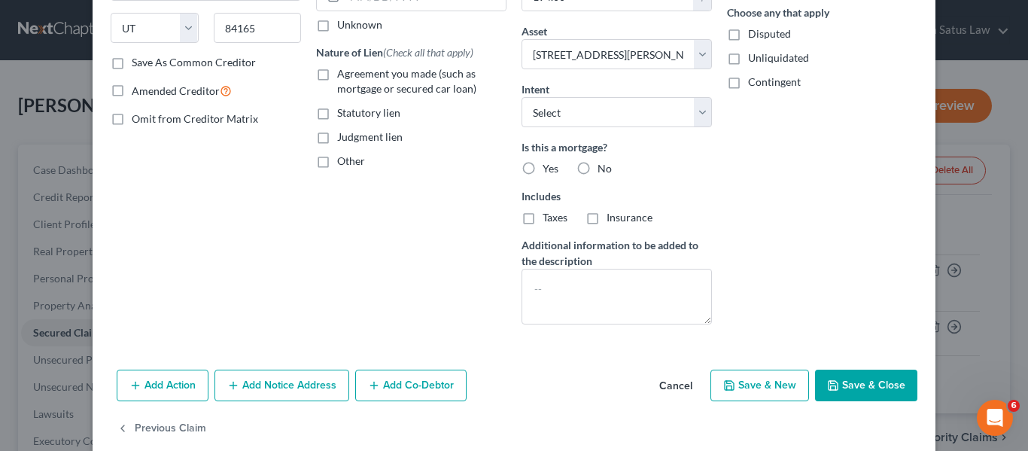
click at [833, 374] on button "Save & Close" at bounding box center [866, 385] width 102 height 32
select select
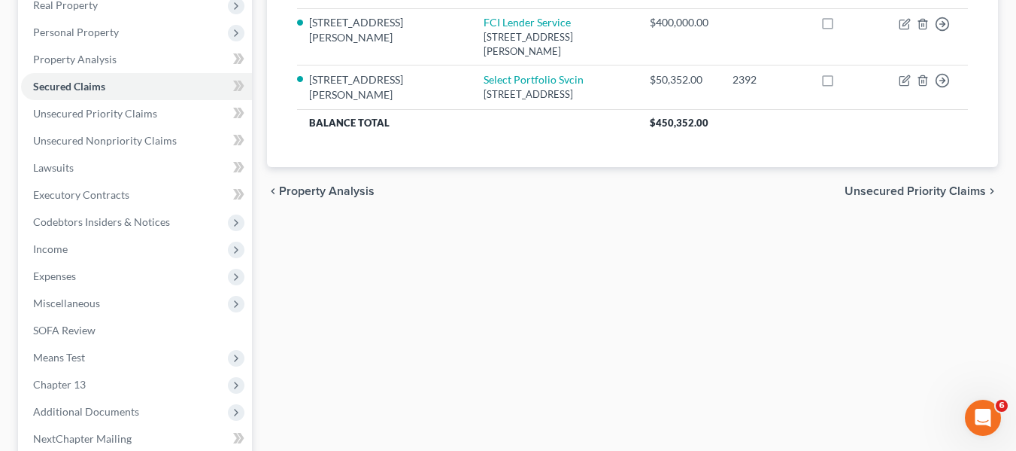
scroll to position [403, 0]
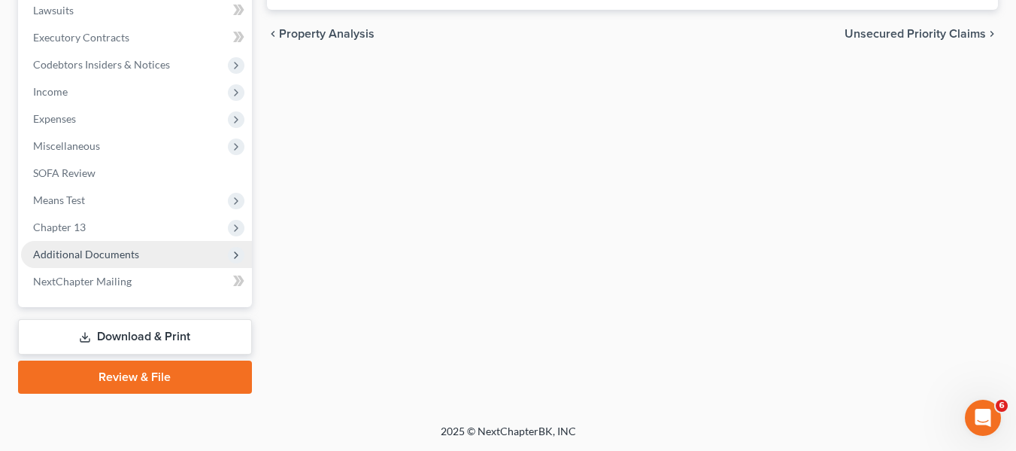
click at [102, 247] on span "Additional Documents" at bounding box center [86, 253] width 106 height 13
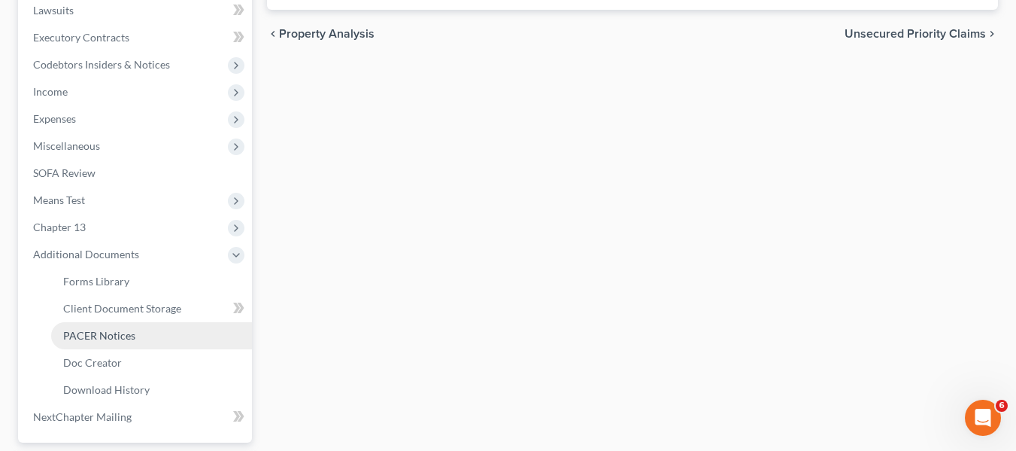
click at [125, 336] on span "PACER Notices" at bounding box center [99, 335] width 72 height 13
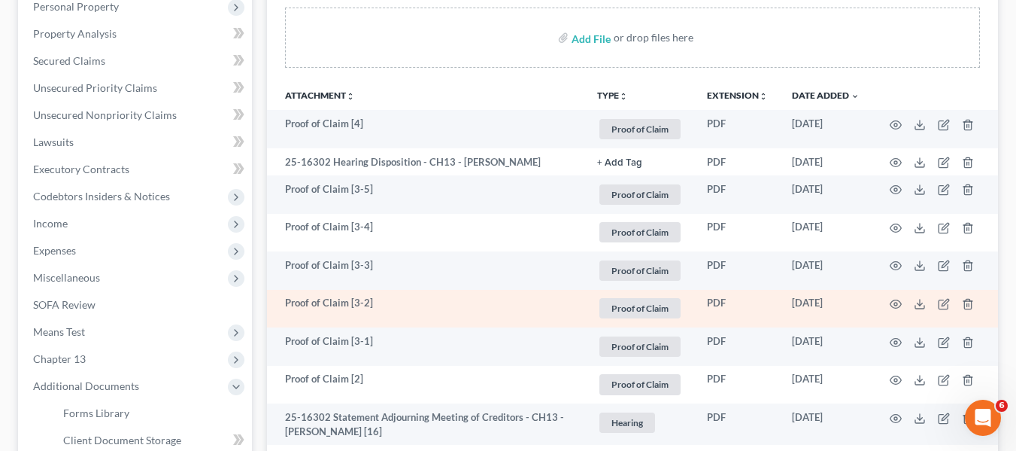
scroll to position [270, 0]
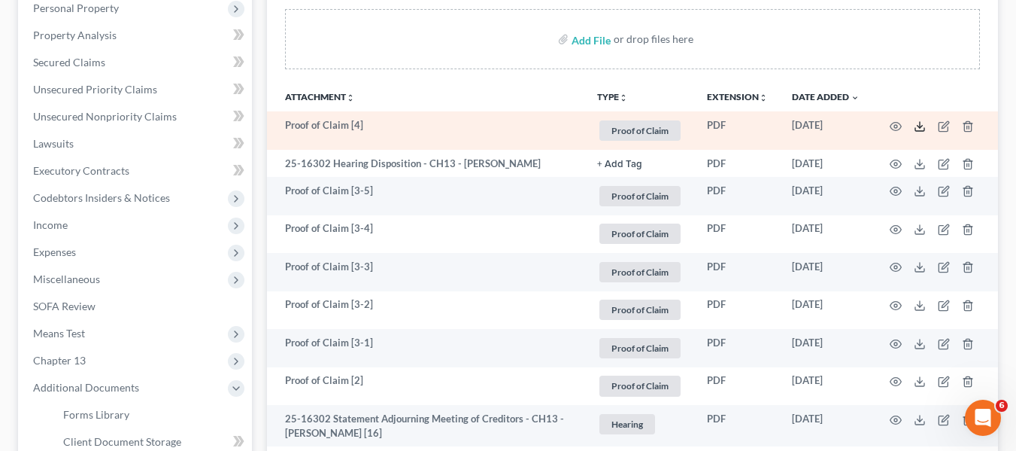
click at [920, 128] on line at bounding box center [920, 125] width 0 height 6
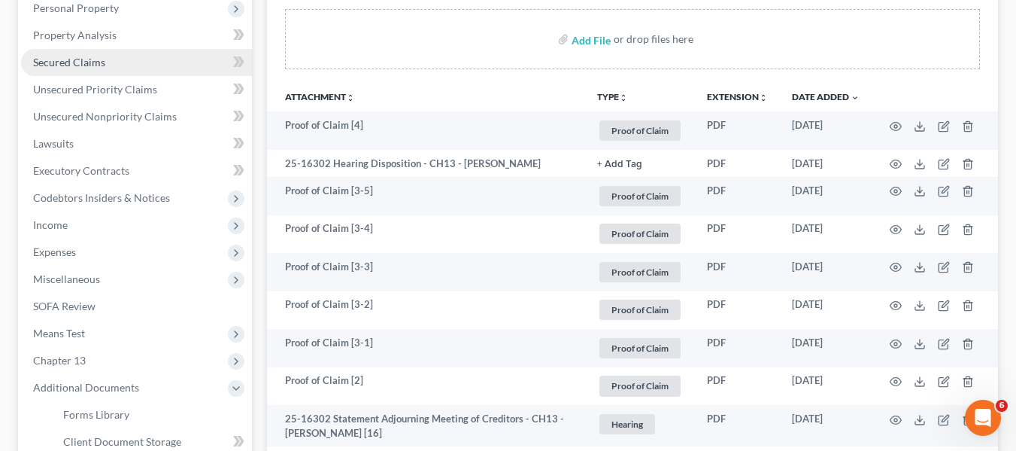
click at [80, 65] on span "Secured Claims" at bounding box center [69, 62] width 72 height 13
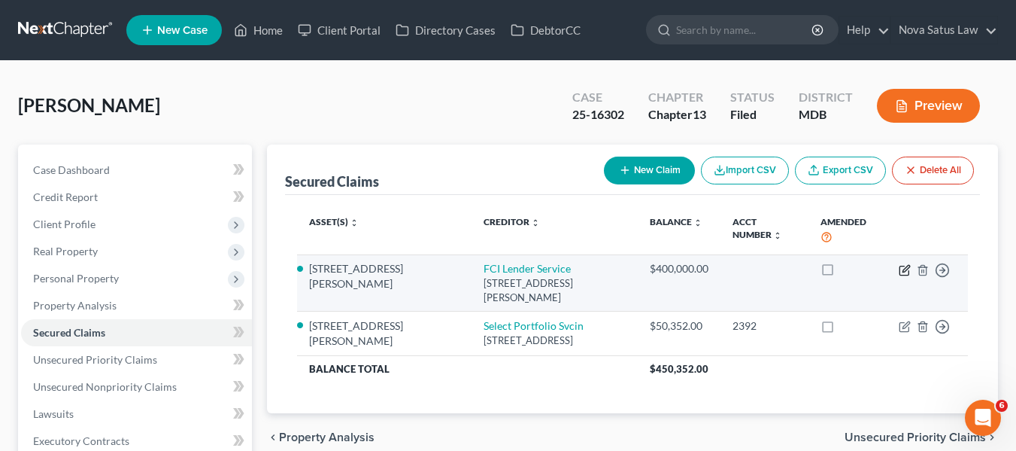
click at [902, 264] on icon "button" at bounding box center [905, 270] width 12 height 12
select select "4"
select select "2"
select select "0"
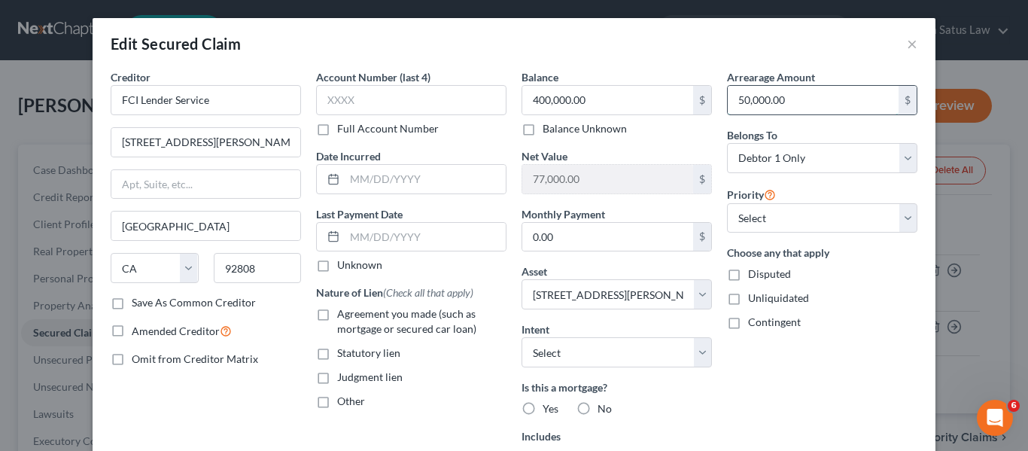
click at [780, 108] on input "50,000.00" at bounding box center [812, 100] width 171 height 29
type input "47,144.65"
click at [585, 102] on input "400,000.00" at bounding box center [607, 100] width 171 height 29
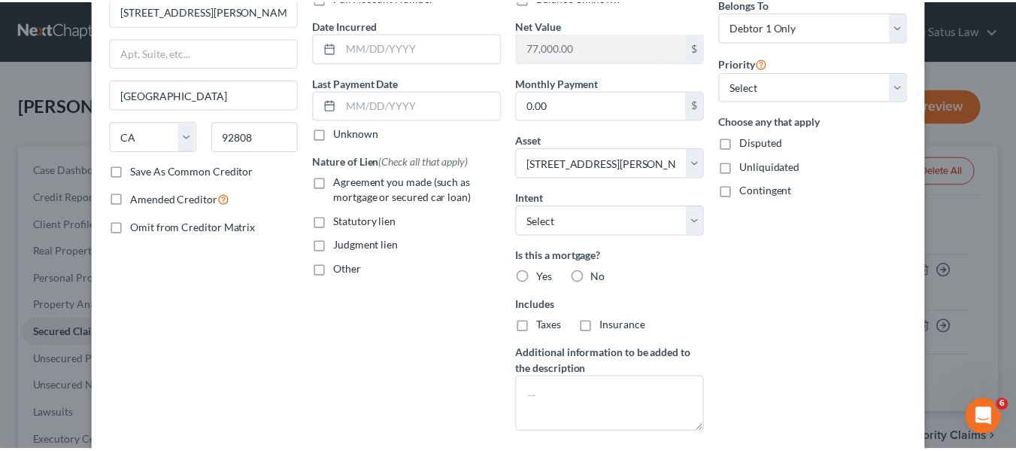
scroll to position [263, 0]
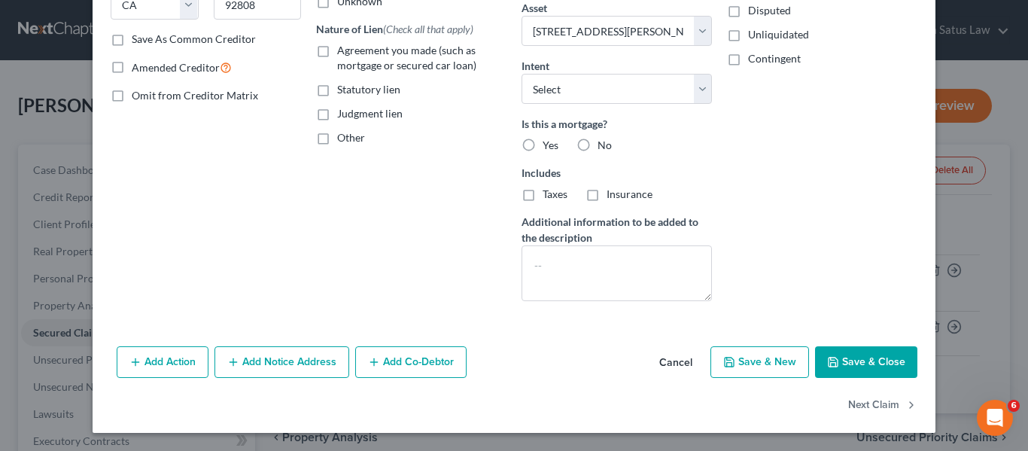
type input "439,617"
click at [827, 361] on icon "button" at bounding box center [833, 362] width 12 height 12
select select
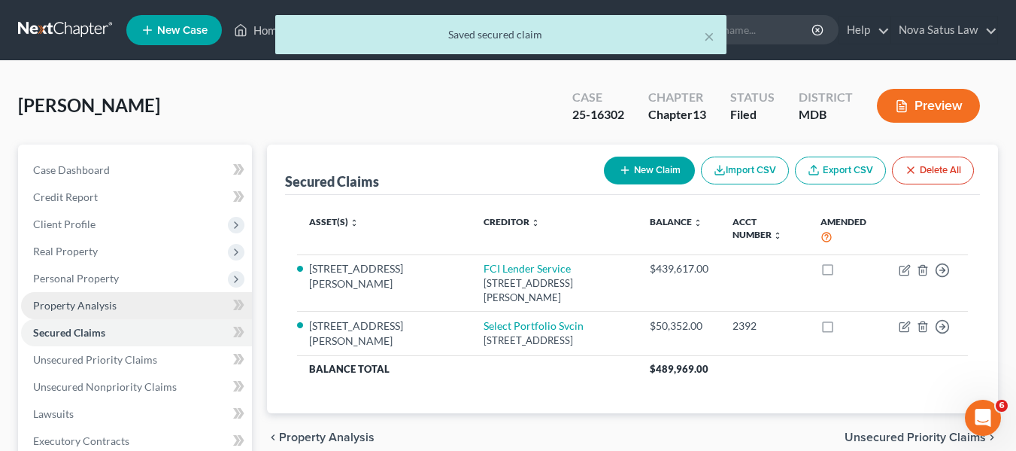
click at [81, 303] on span "Property Analysis" at bounding box center [74, 305] width 83 height 13
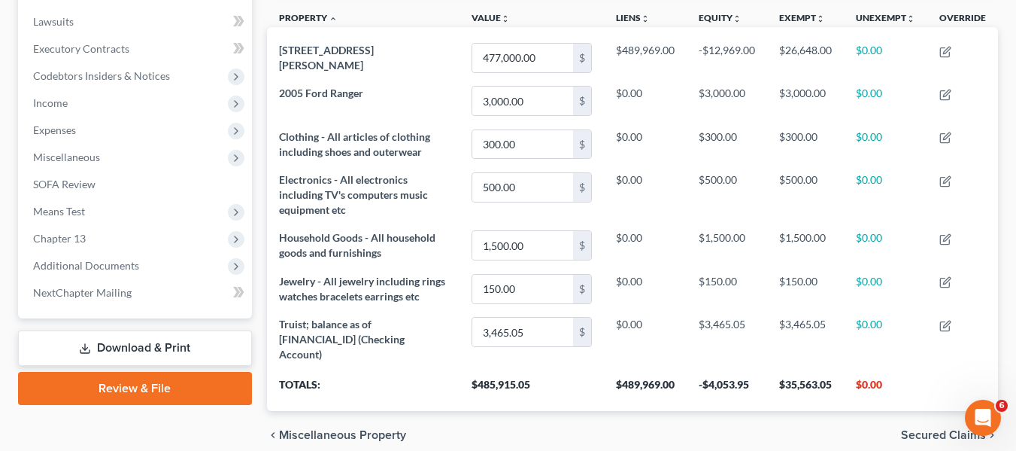
scroll to position [442, 0]
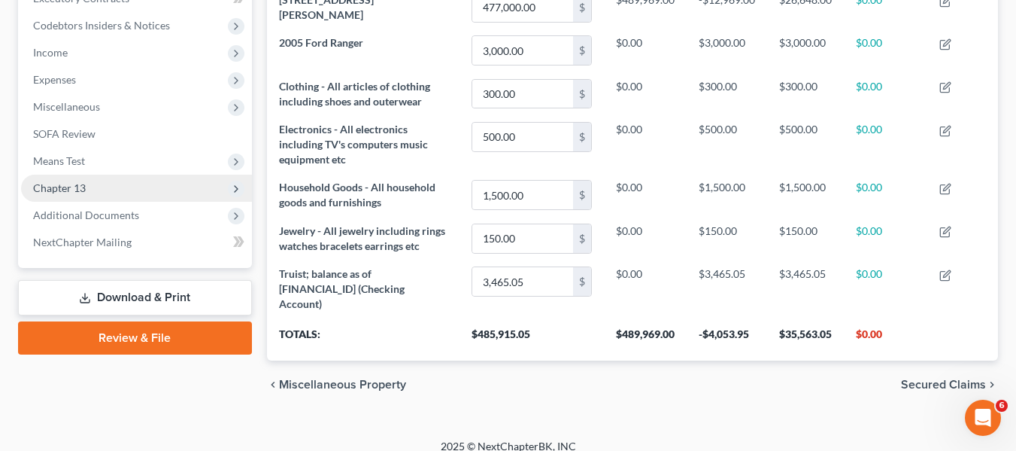
click at [51, 190] on span "Chapter 13" at bounding box center [59, 187] width 53 height 13
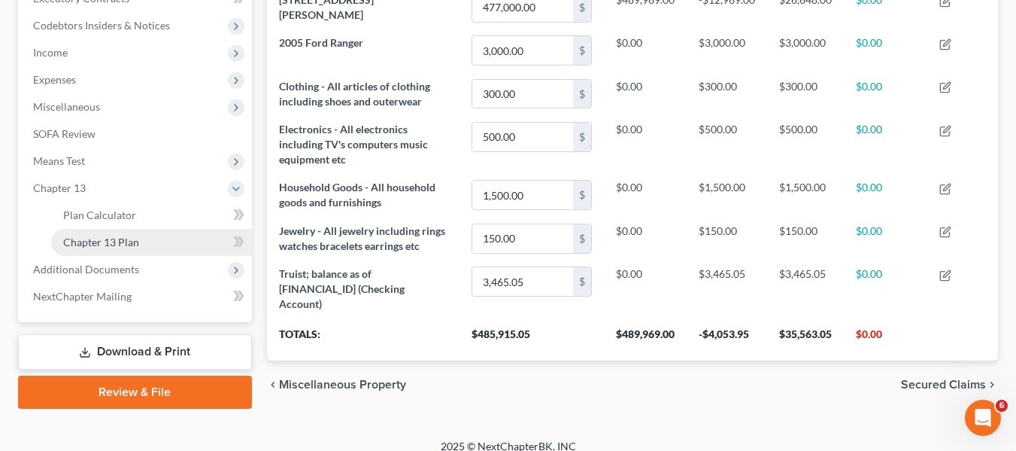
click at [70, 242] on span "Chapter 13 Plan" at bounding box center [101, 241] width 76 height 13
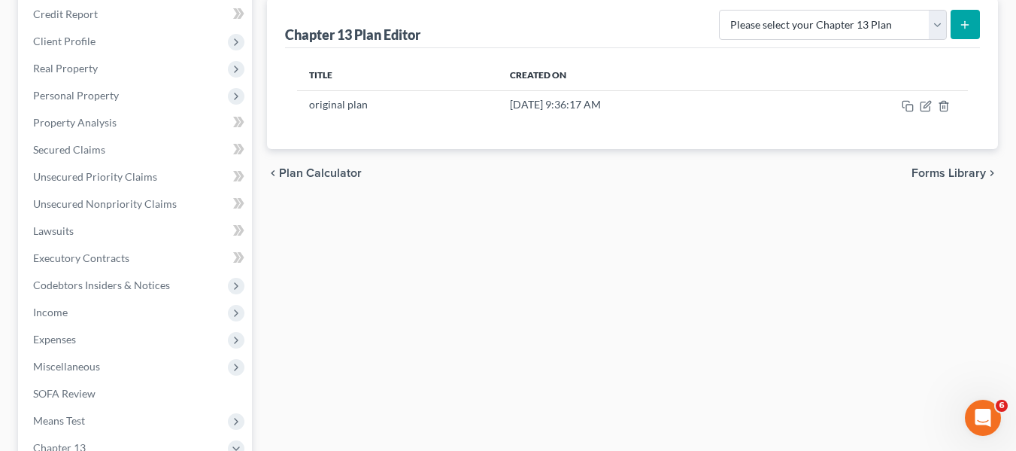
scroll to position [184, 0]
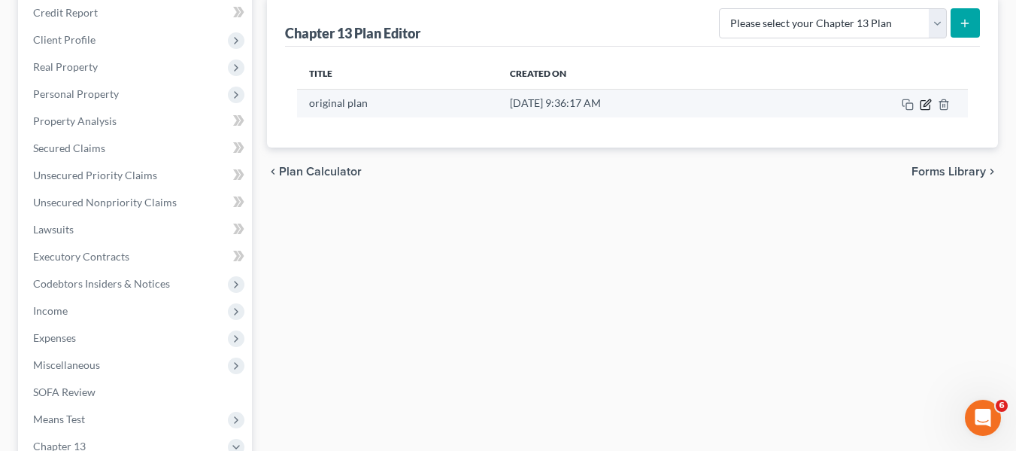
click at [928, 107] on icon "button" at bounding box center [926, 105] width 12 height 12
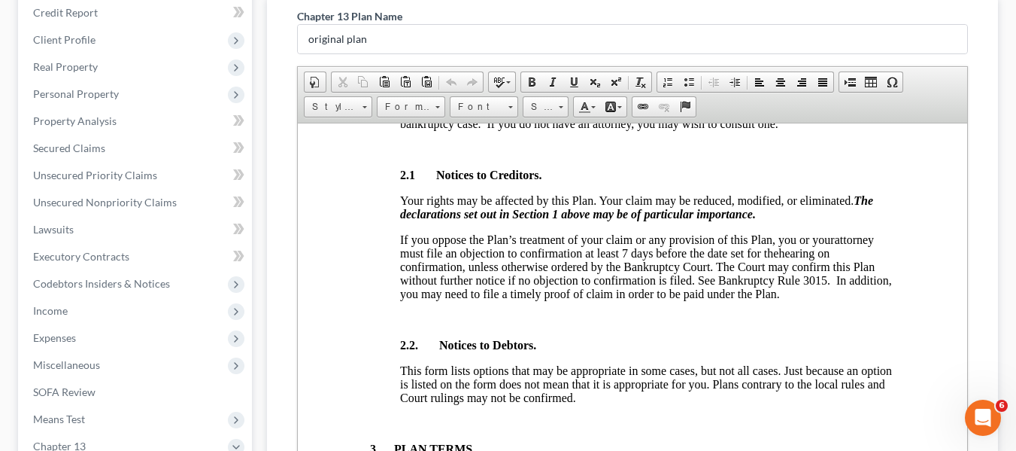
scroll to position [457, 0]
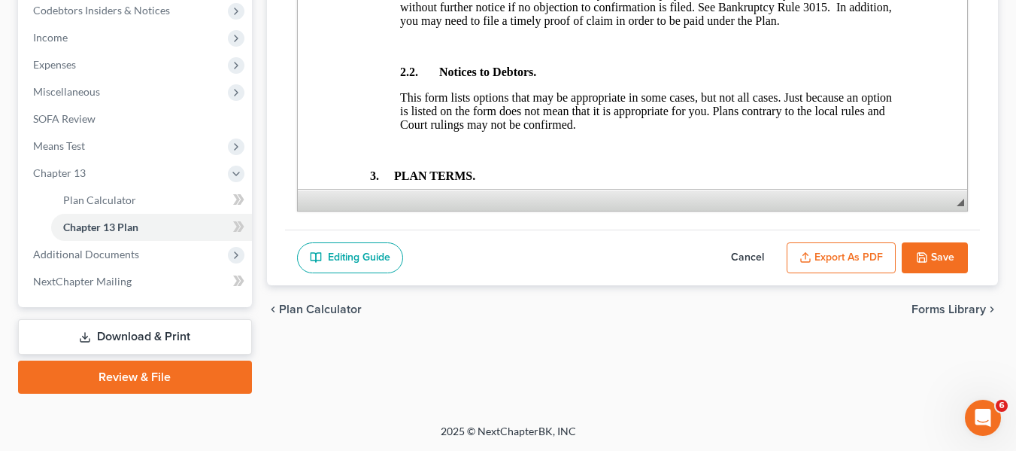
click at [746, 258] on button "Cancel" at bounding box center [748, 258] width 66 height 32
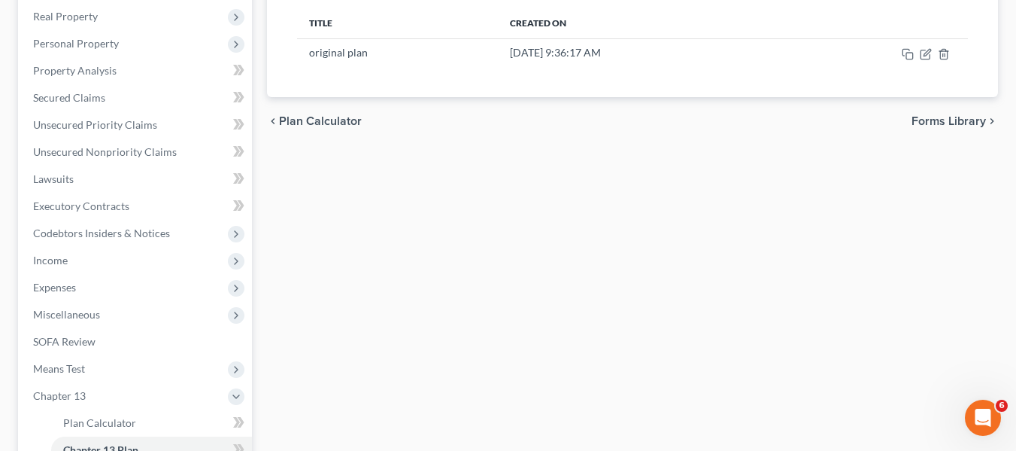
scroll to position [0, 0]
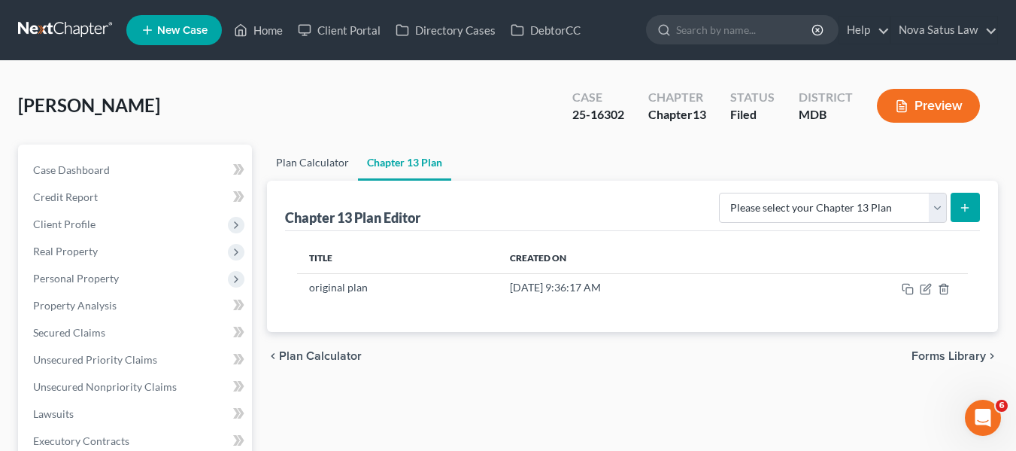
click at [288, 162] on link "Plan Calculator" at bounding box center [312, 162] width 91 height 36
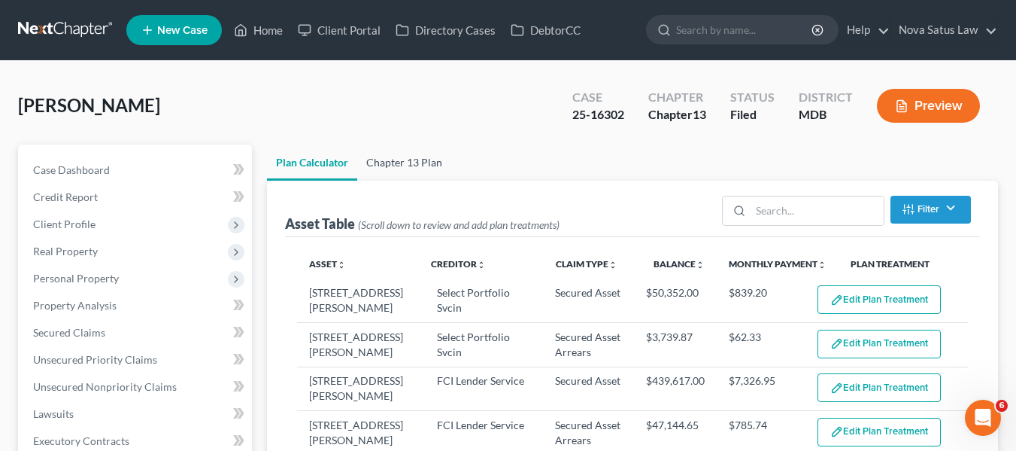
click at [422, 158] on link "Chapter 13 Plan" at bounding box center [404, 162] width 94 height 36
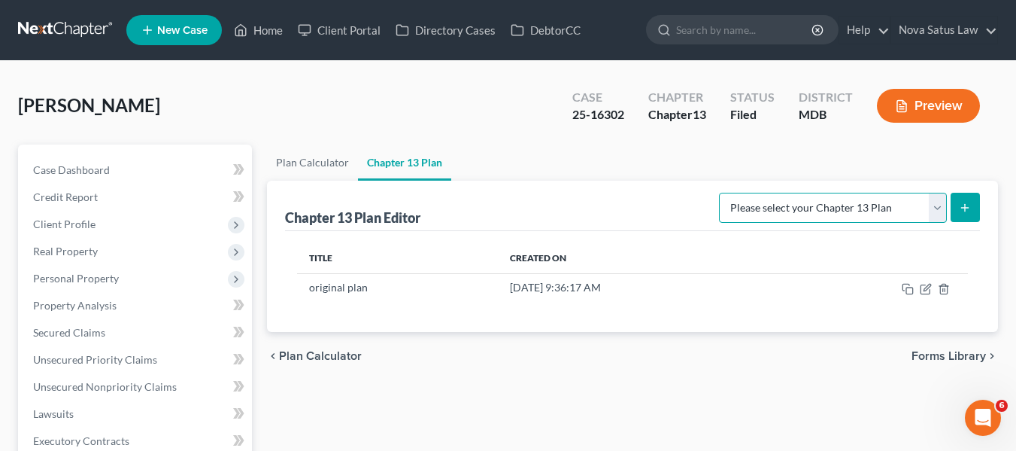
click at [885, 213] on select "Please select your Chapter 13 Plan District of Maryland District of Maryland - …" at bounding box center [833, 208] width 228 height 30
click at [724, 193] on select "Please select your Chapter 13 Plan District of Maryland District of Maryland - …" at bounding box center [833, 208] width 228 height 30
click at [969, 205] on icon "submit" at bounding box center [965, 208] width 12 height 12
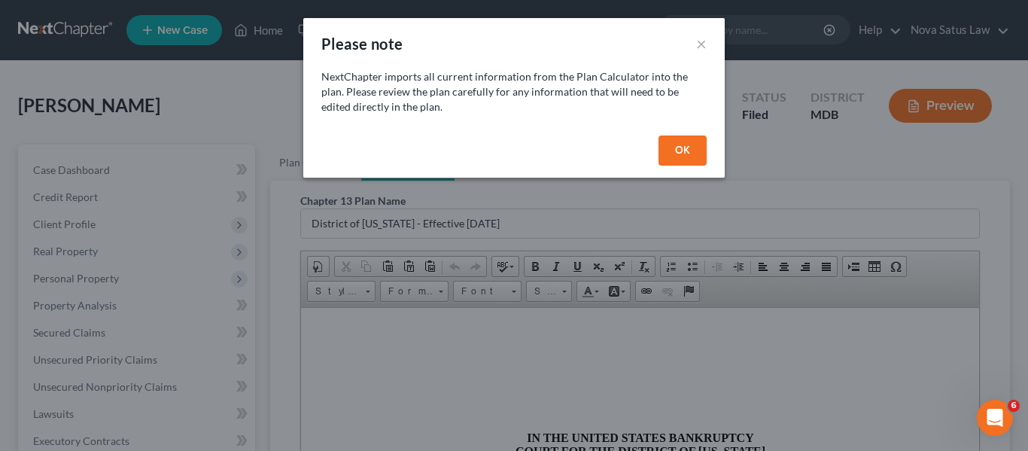
click at [689, 144] on button "OK" at bounding box center [682, 150] width 48 height 30
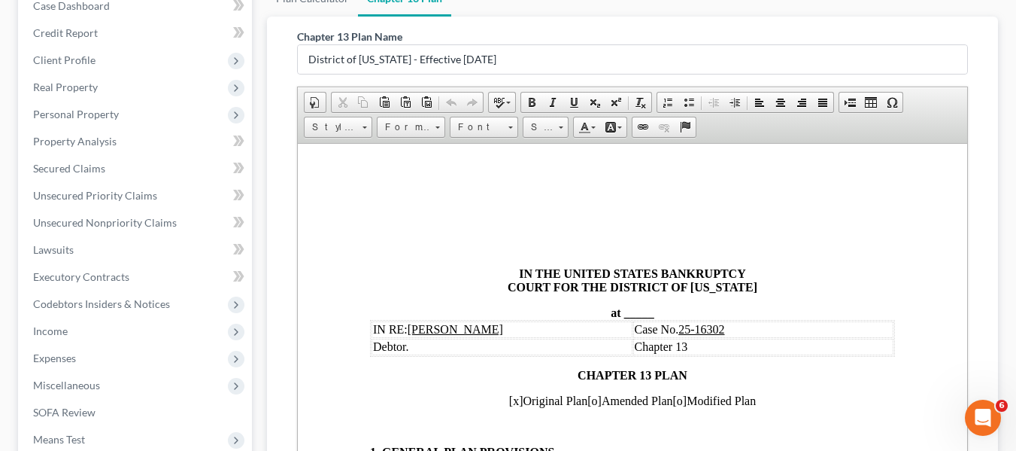
scroll to position [165, 0]
click at [624, 307] on span "_____" at bounding box center [639, 311] width 30 height 13
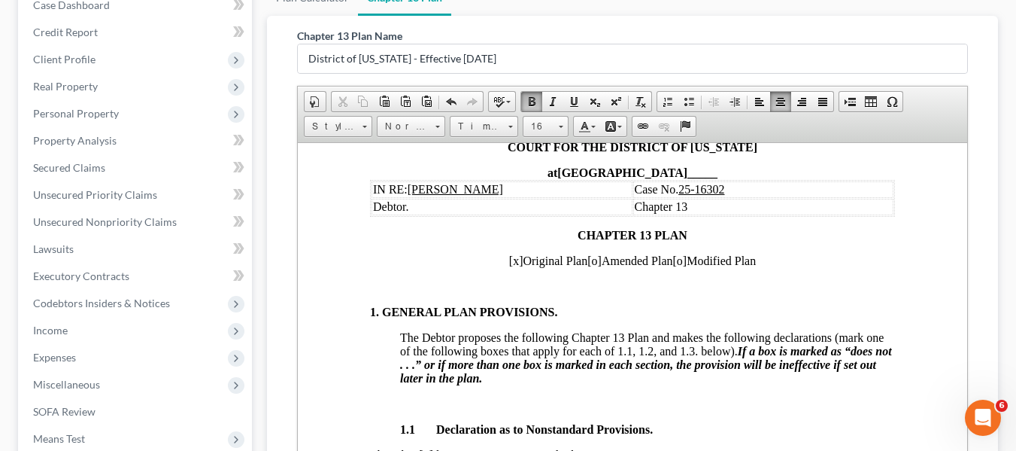
scroll to position [140, 0]
click at [508, 256] on span "[x]" at bounding box center [515, 259] width 14 height 13
click at [587, 261] on span "[o]" at bounding box center [594, 259] width 14 height 13
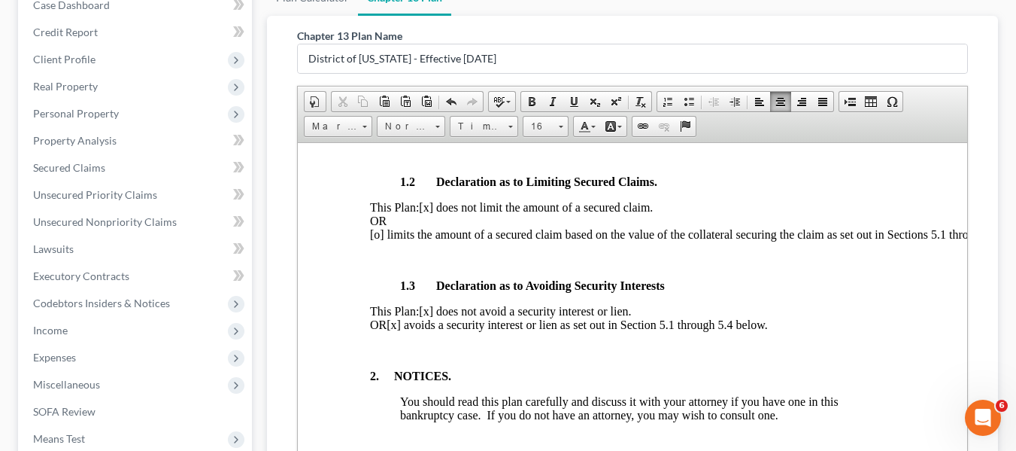
scroll to position [478, 0]
click at [438, 329] on span "[x] avoids a security interest or lien as set out in Section 5.1 through 5.4 be…" at bounding box center [576, 323] width 381 height 13
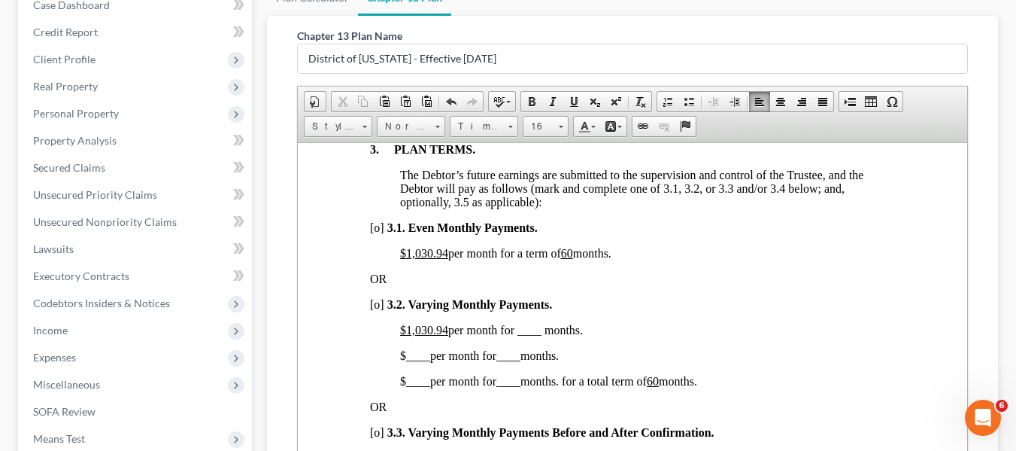
scroll to position [1068, 0]
click at [408, 258] on u "$1,030.94" at bounding box center [423, 251] width 48 height 13
click at [530, 258] on u "60" at bounding box center [524, 251] width 12 height 13
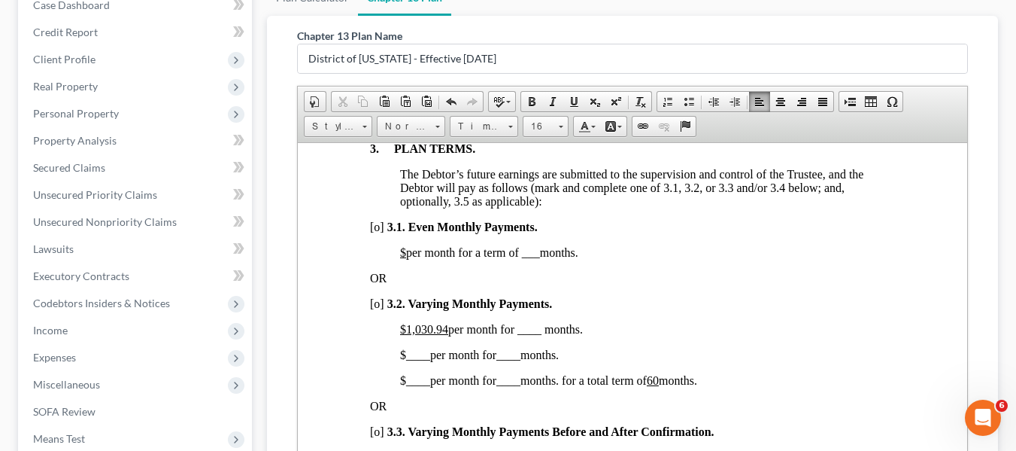
click at [375, 309] on span "[o]" at bounding box center [376, 302] width 14 height 13
click at [508, 335] on span "$500.00 per month for ____ months." at bounding box center [486, 328] width 174 height 13
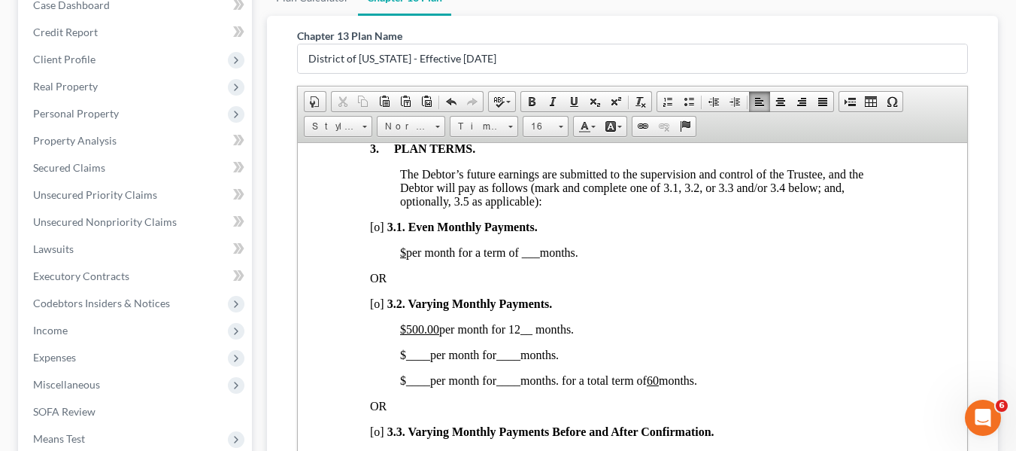
click at [405, 360] on span "____" at bounding box center [417, 354] width 24 height 13
click at [520, 360] on span "____" at bounding box center [526, 354] width 24 height 13
click at [400, 386] on span "$ ____ per month for ____ months. for a total term of 60 months." at bounding box center [547, 379] width 297 height 13
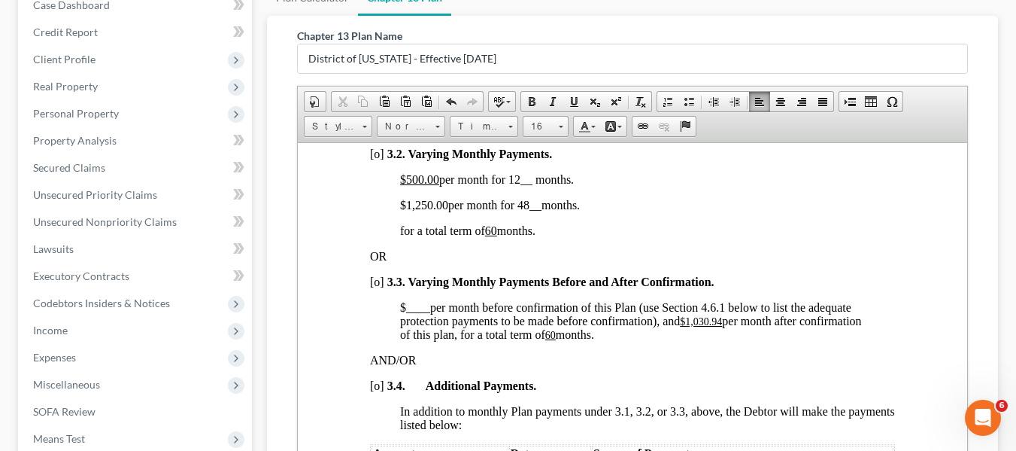
scroll to position [1219, 0]
click at [688, 326] on u "$1,030.94" at bounding box center [700, 319] width 42 height 11
click at [495, 339] on u "60" at bounding box center [489, 333] width 11 height 11
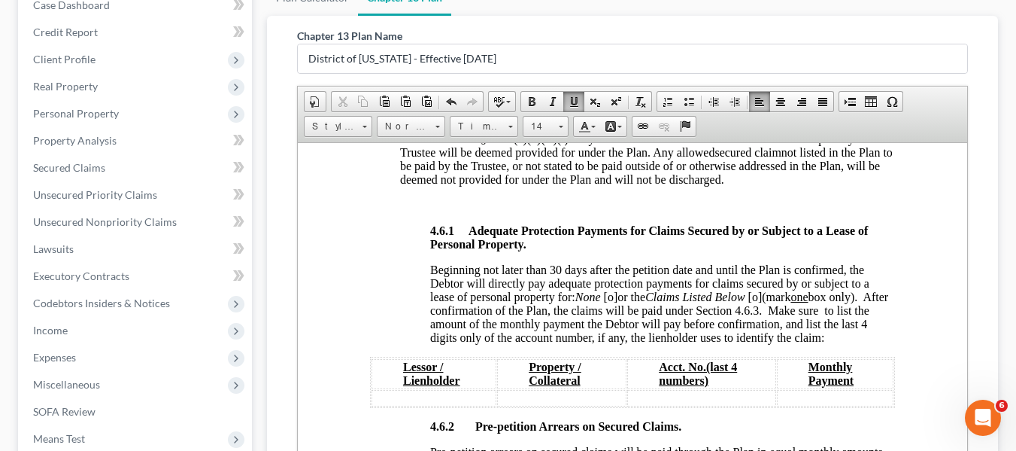
scroll to position [2442, 0]
click at [612, 302] on span "[o]" at bounding box center [610, 295] width 14 height 13
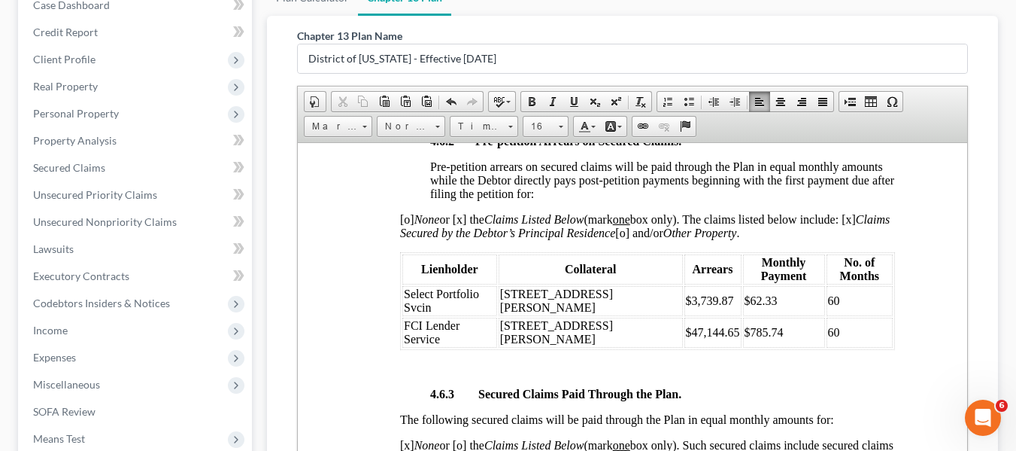
scroll to position [2727, 0]
click at [742, 306] on td "$62.33" at bounding box center [783, 299] width 82 height 30
click at [742, 316] on td "$785.74" at bounding box center [783, 331] width 82 height 30
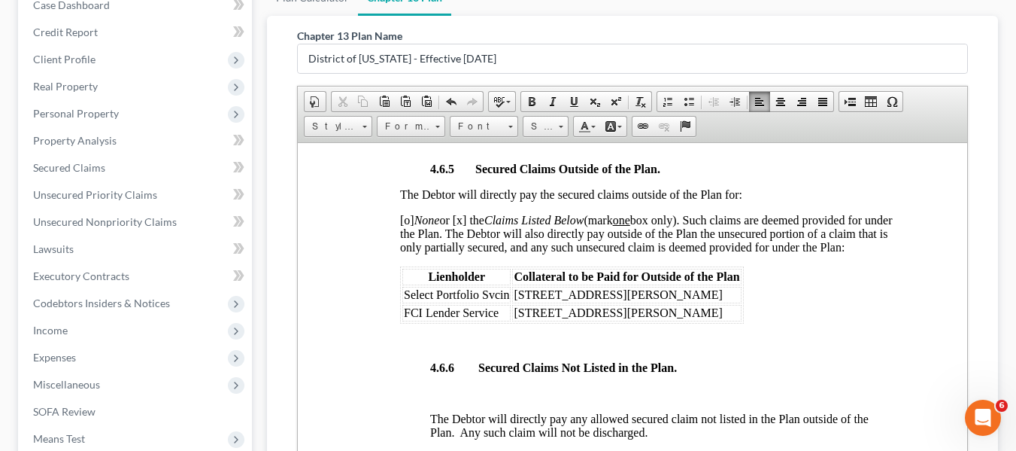
scroll to position [3381, 0]
click at [404, 212] on span "[o] None or [x] the Claims Listed Below (mark one box only). Such claims are de…" at bounding box center [645, 232] width 493 height 40
click at [462, 212] on span "[x] None or [x] the Claims Listed Below (mark one box only). Such claims are de…" at bounding box center [645, 232] width 493 height 40
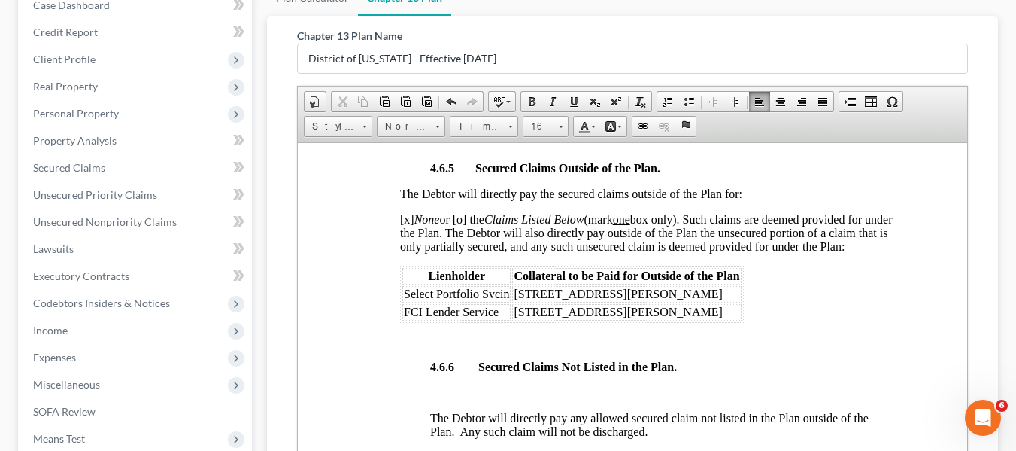
click at [403, 296] on span "Select Portfolio Svcin" at bounding box center [455, 293] width 105 height 13
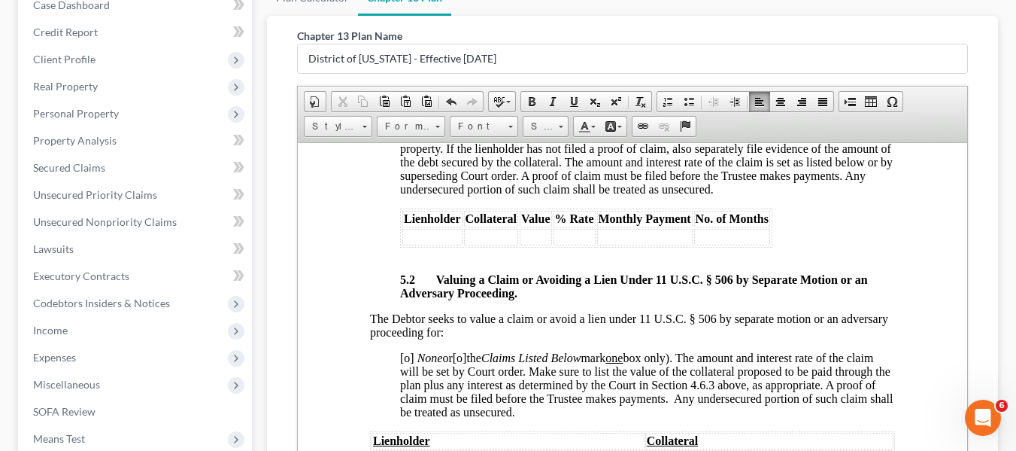
scroll to position [4318, 0]
click at [406, 363] on span "[o]" at bounding box center [406, 356] width 14 height 13
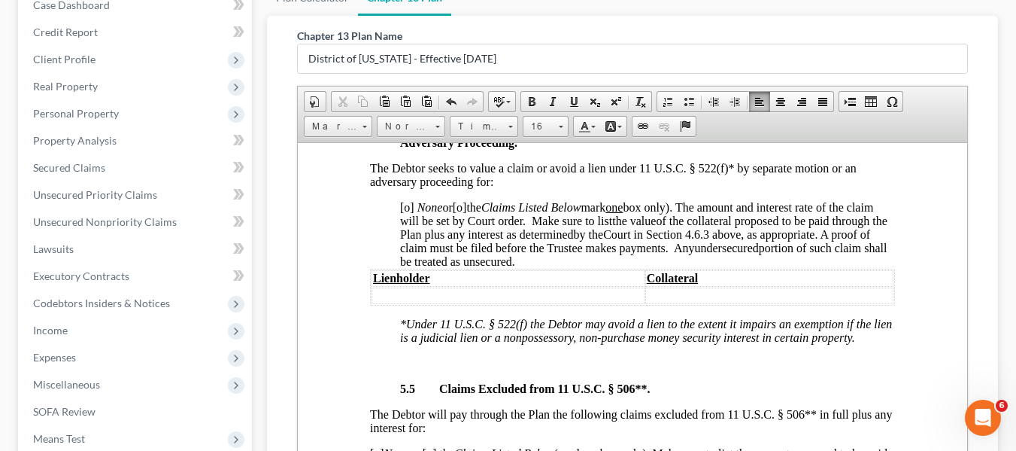
scroll to position [4862, 0]
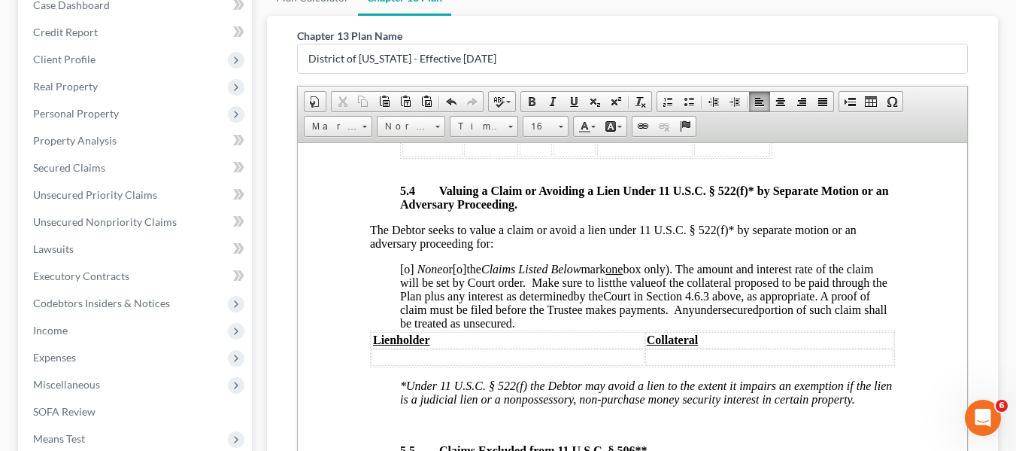
click at [405, 275] on span "[o]" at bounding box center [406, 268] width 14 height 13
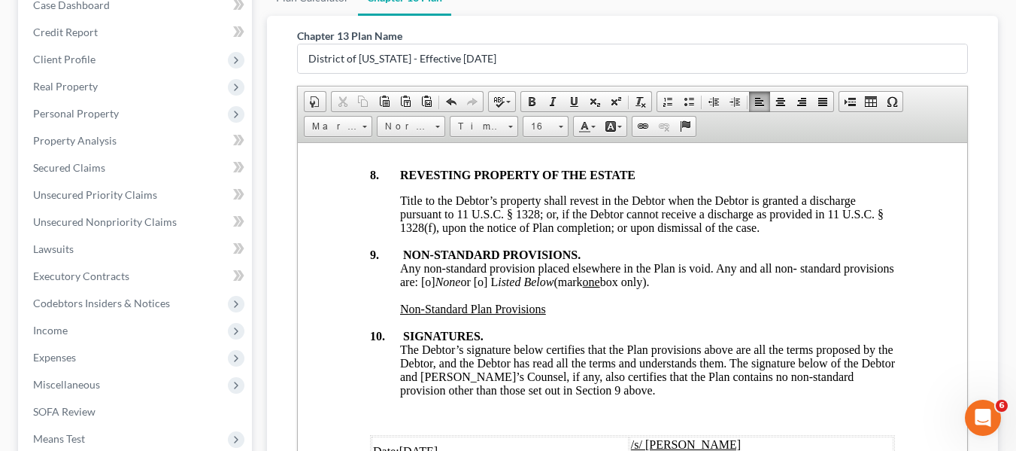
scroll to position [5732, 0]
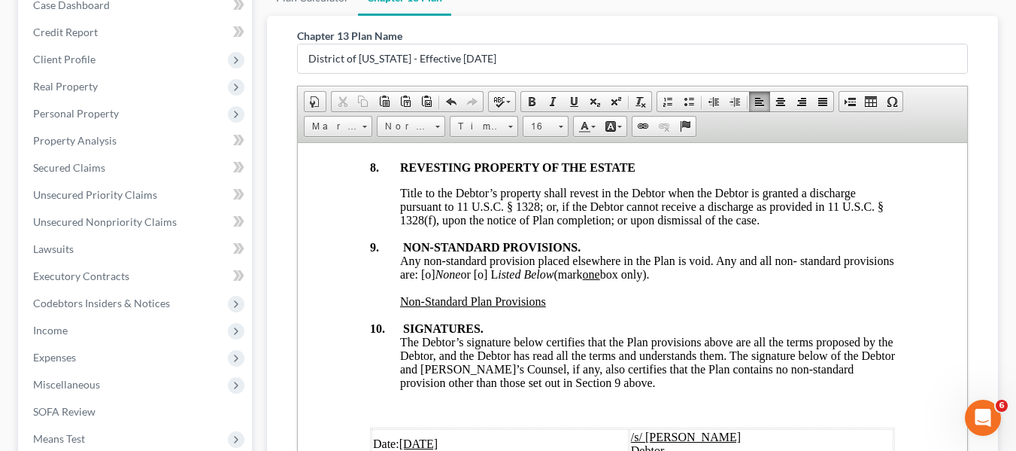
click at [479, 280] on span "Any non-standard provision placed elsewhere in the Plan is void. Any and all no…" at bounding box center [646, 266] width 494 height 26
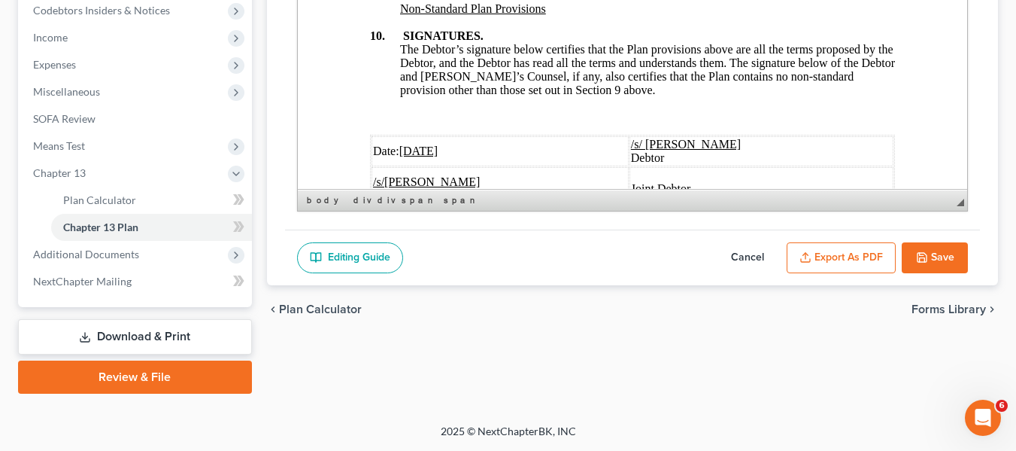
scroll to position [5866, 0]
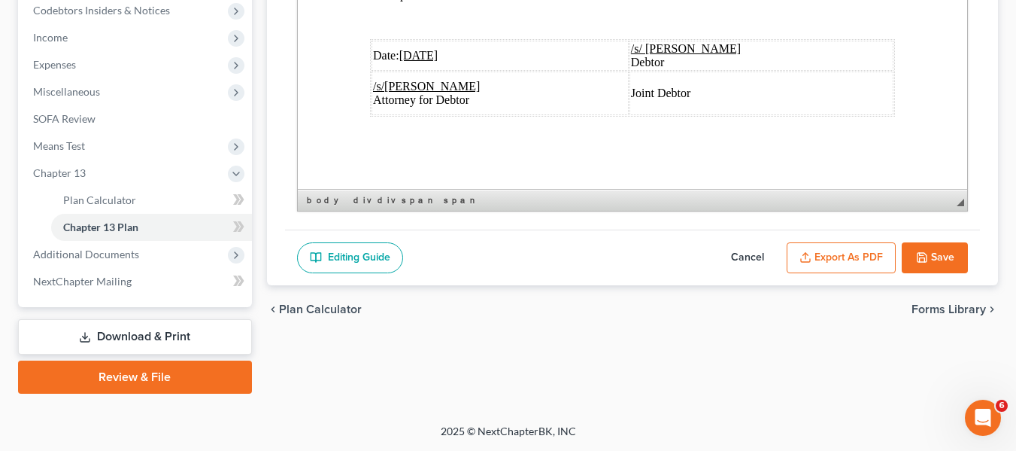
click at [1015, 26] on div "Stratton, Joseph Upgraded Case 25-16302 Chapter Chapter 13 Status Filed Distric…" at bounding box center [508, 14] width 1016 height 820
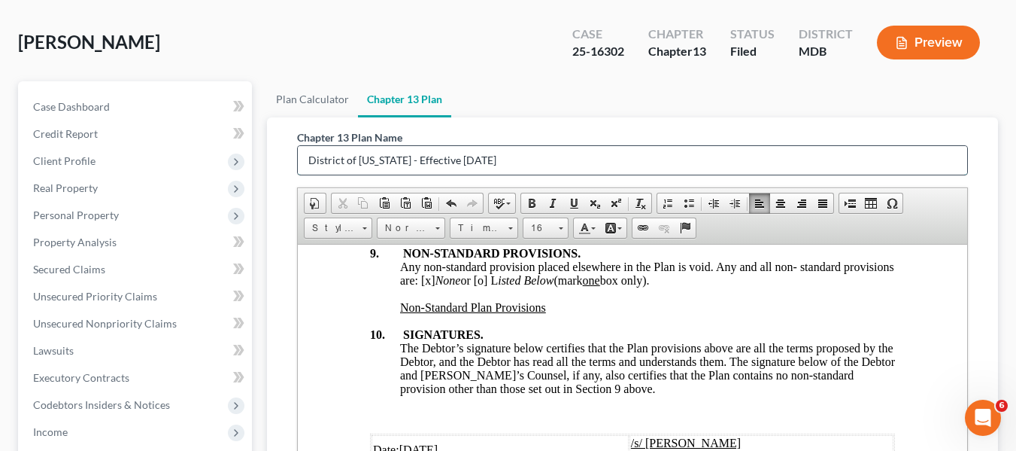
click at [495, 160] on input "District of [US_STATE] - Effective [DATE]" at bounding box center [632, 160] width 669 height 29
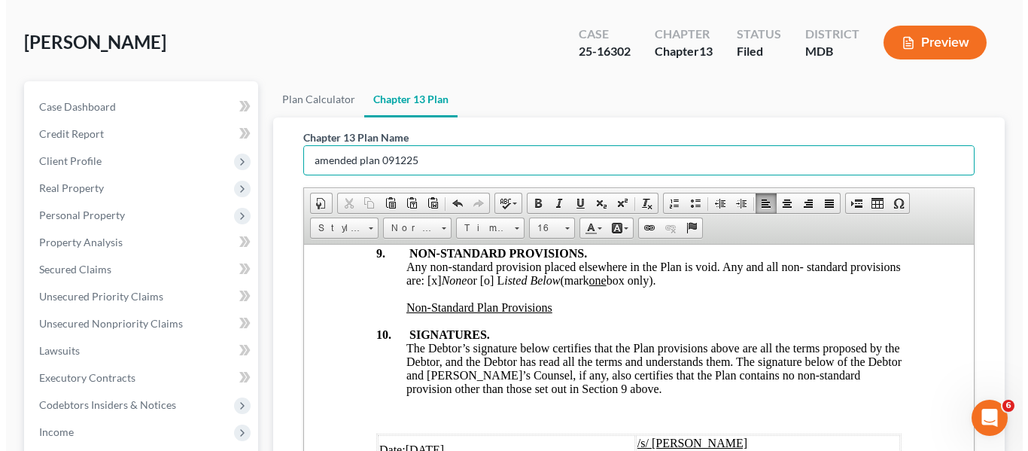
scroll to position [457, 0]
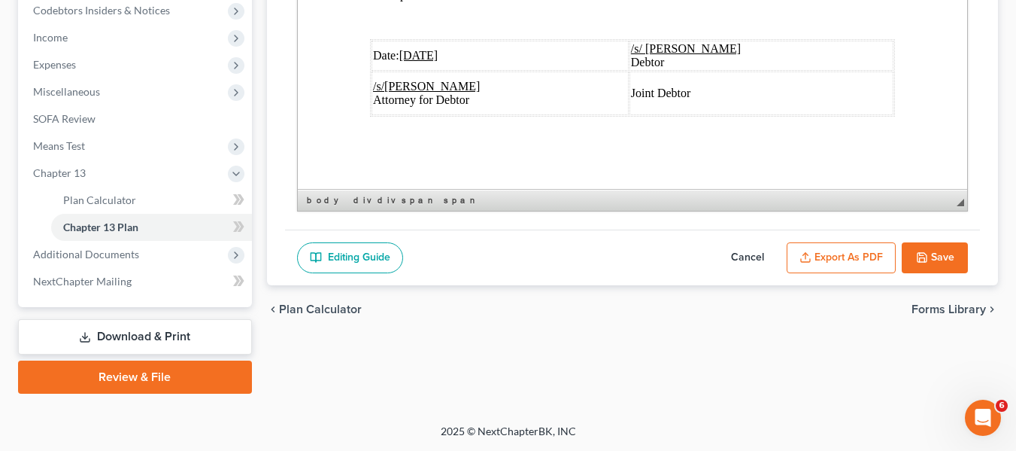
click at [830, 271] on button "Export as PDF" at bounding box center [841, 258] width 109 height 32
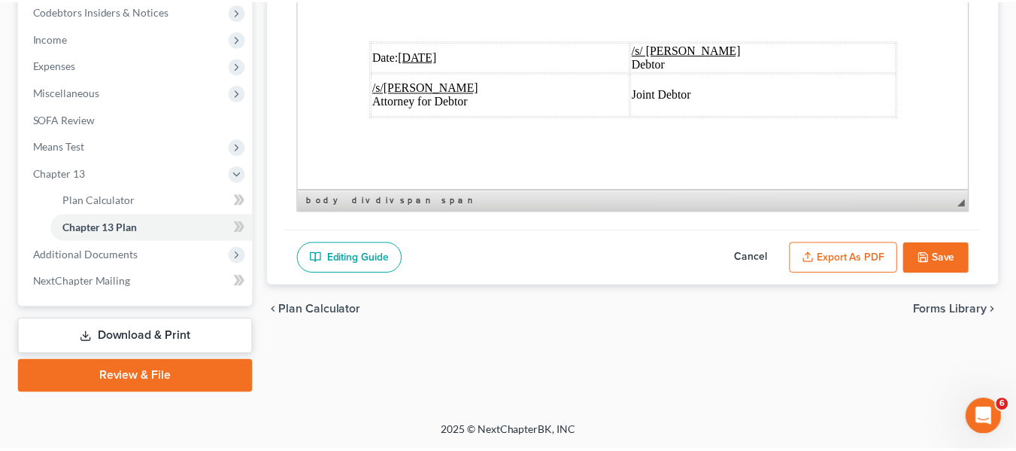
scroll to position [5812, 0]
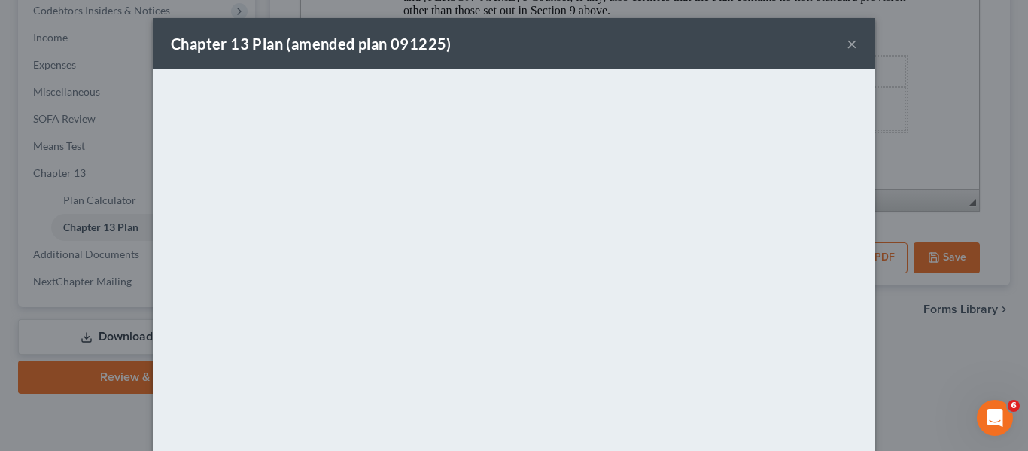
click at [538, 44] on div "Chapter 13 Plan (amended plan 091225) ×" at bounding box center [514, 43] width 722 height 51
click at [846, 44] on button "×" at bounding box center [851, 44] width 11 height 18
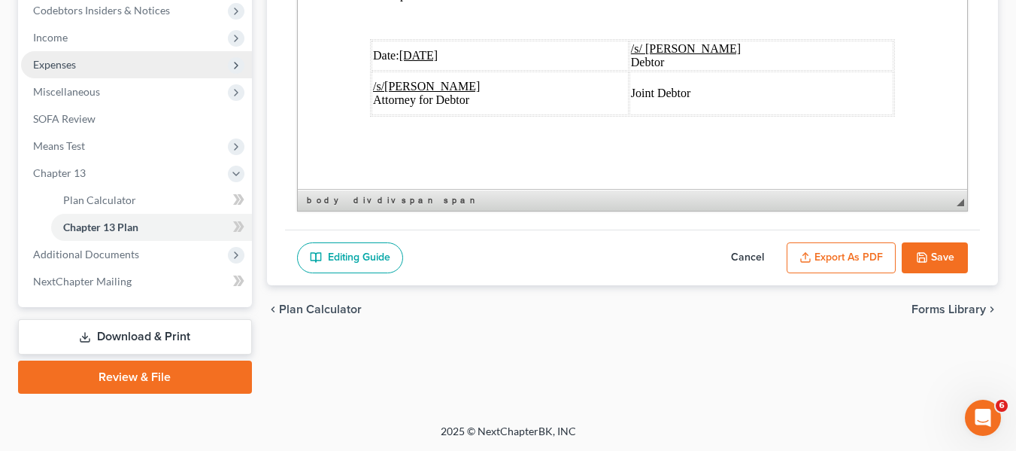
scroll to position [325, 0]
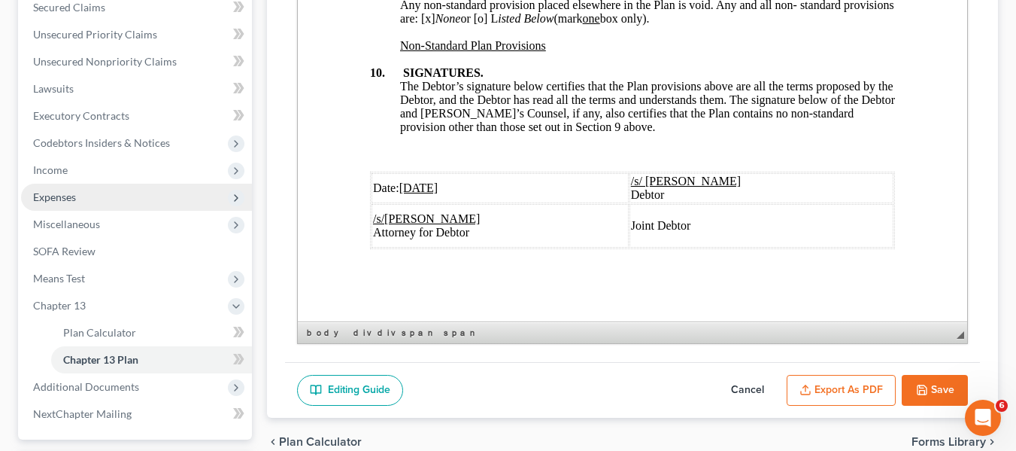
click at [78, 195] on span "Expenses" at bounding box center [136, 197] width 231 height 27
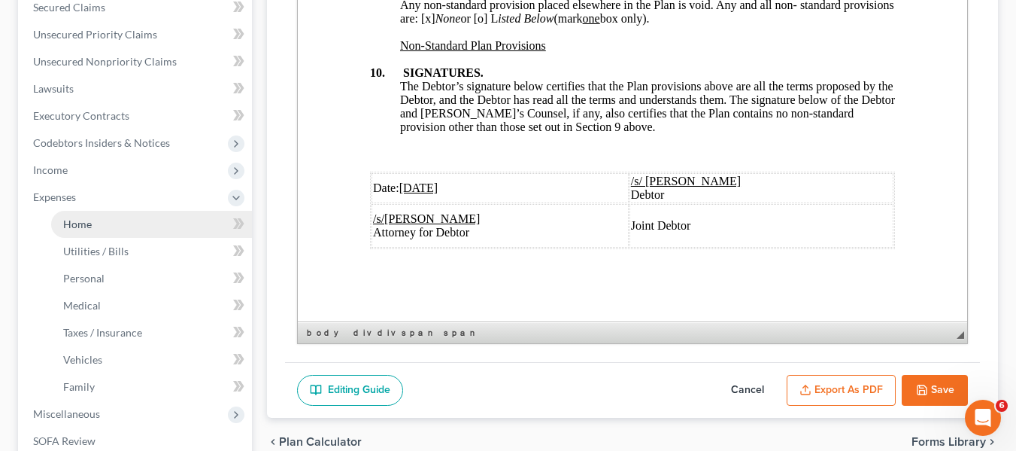
click at [86, 227] on span "Home" at bounding box center [77, 223] width 29 height 13
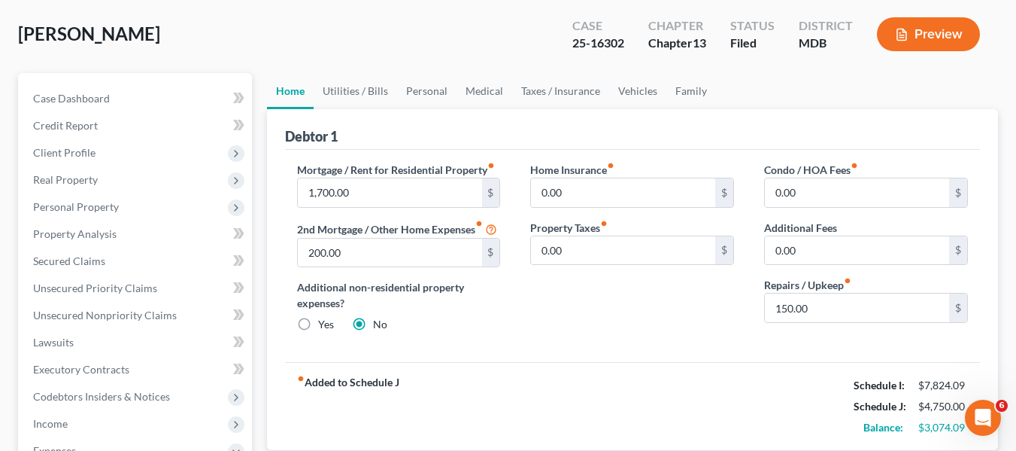
scroll to position [72, 0]
click at [86, 227] on span "Property Analysis" at bounding box center [74, 232] width 83 height 13
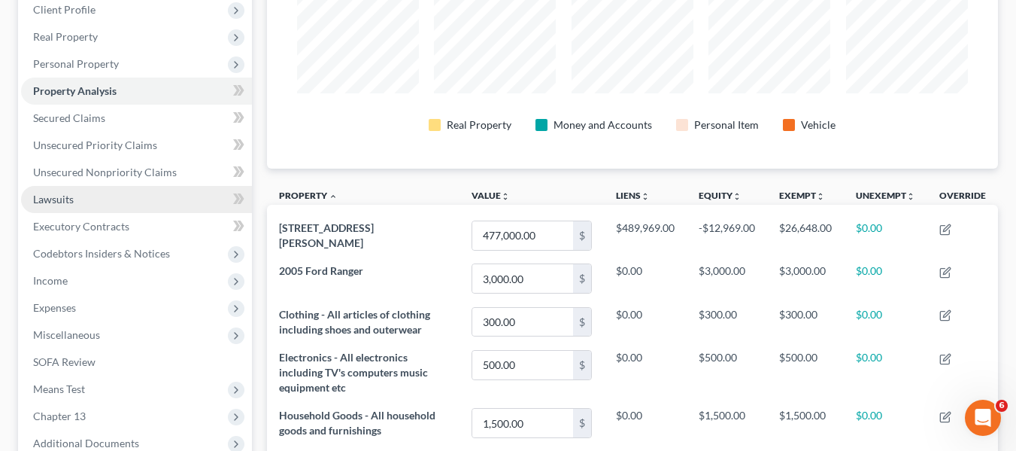
scroll to position [216, 0]
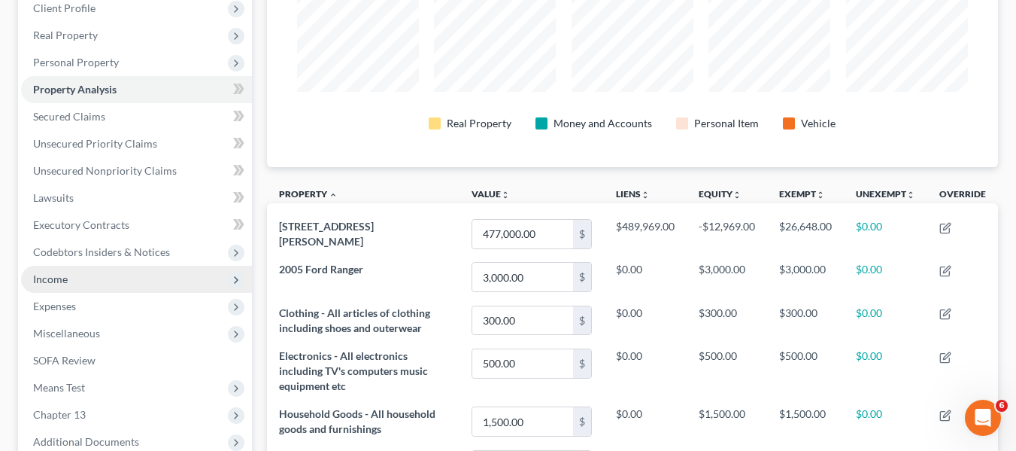
click at [66, 287] on span "Income" at bounding box center [136, 279] width 231 height 27
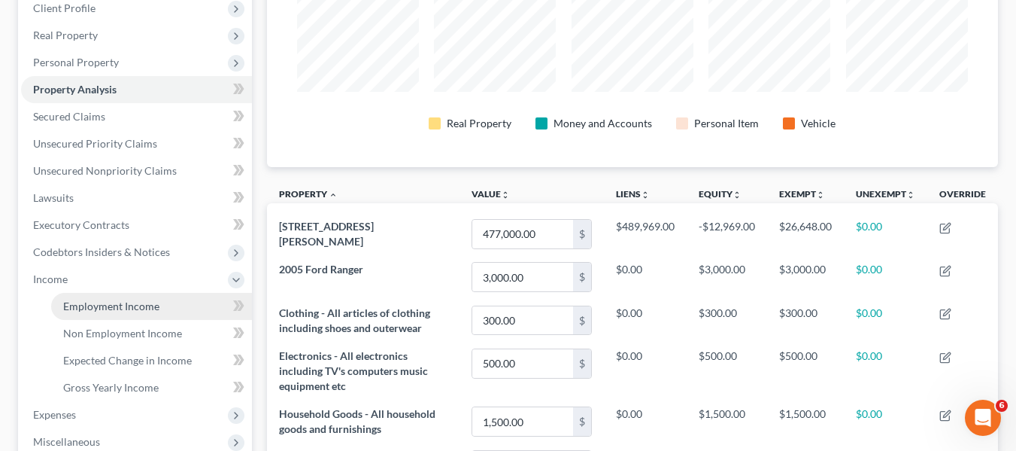
click at [83, 302] on span "Employment Income" at bounding box center [111, 305] width 96 height 13
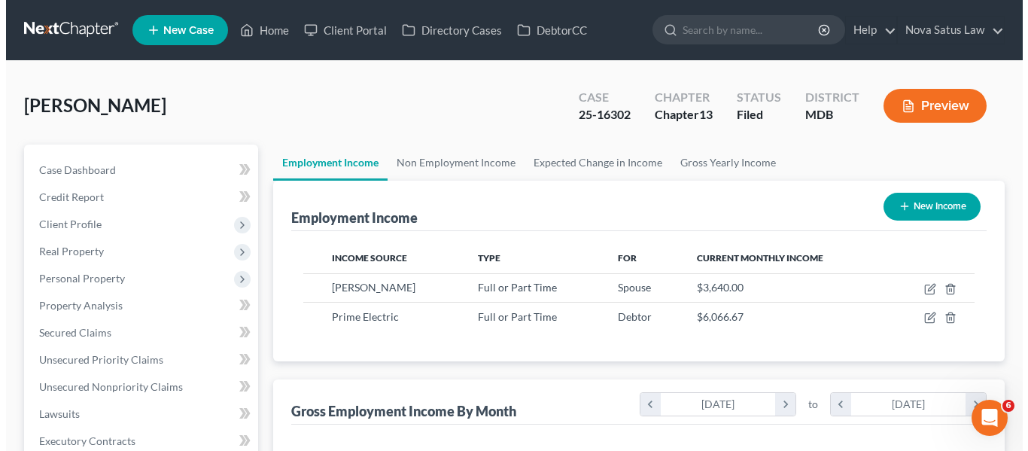
scroll to position [270, 409]
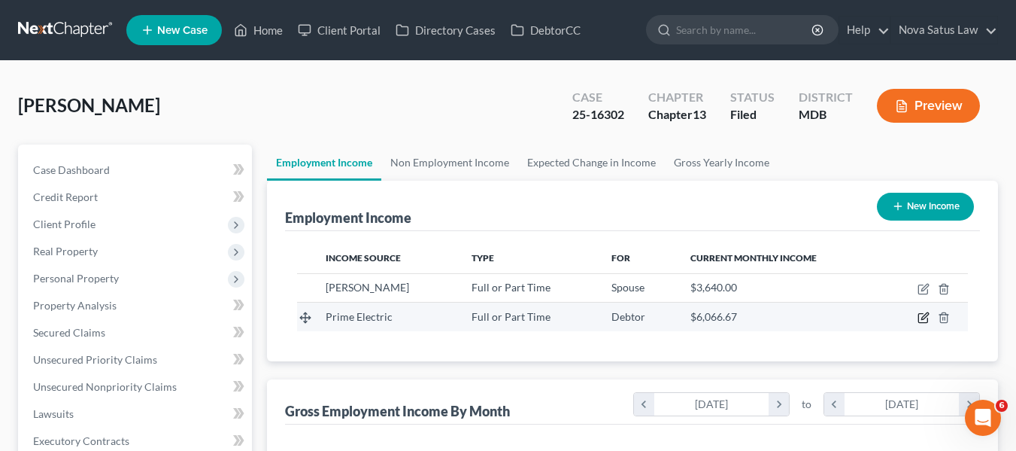
click at [924, 320] on icon "button" at bounding box center [924, 317] width 12 height 12
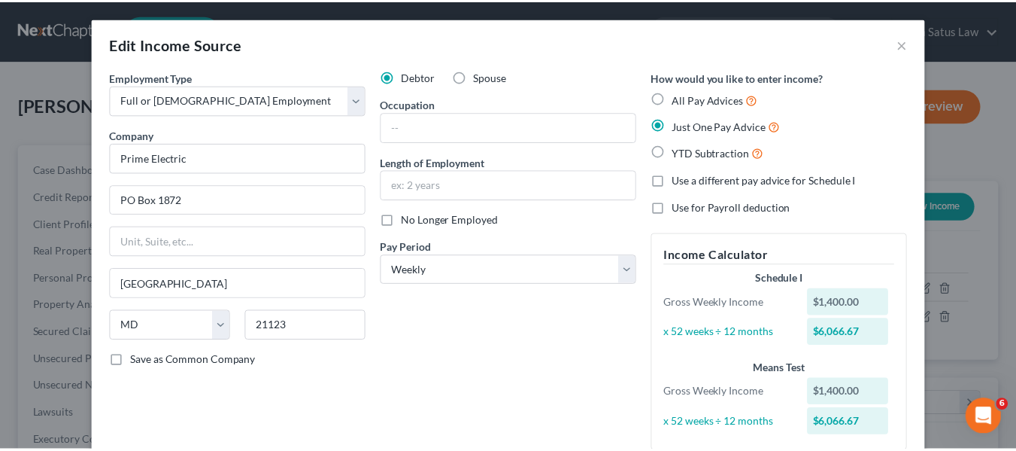
scroll to position [162, 0]
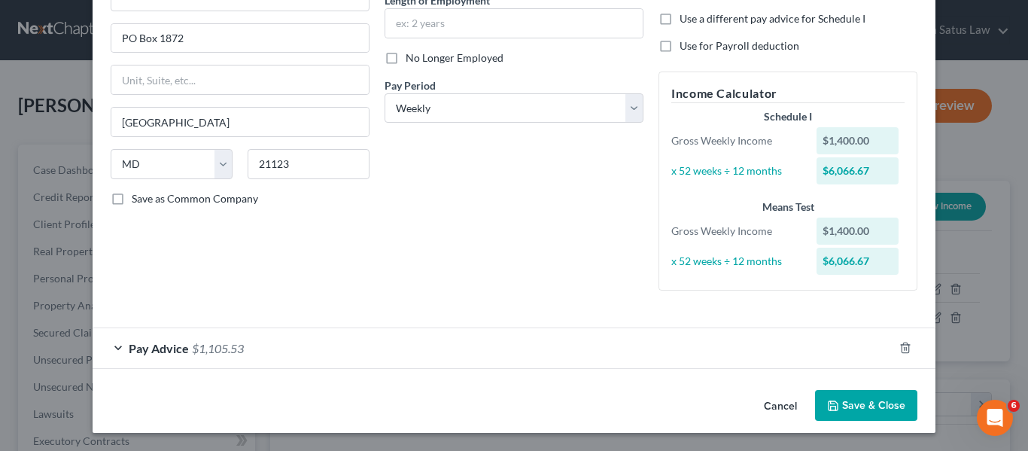
click at [839, 411] on button "Save & Close" at bounding box center [866, 406] width 102 height 32
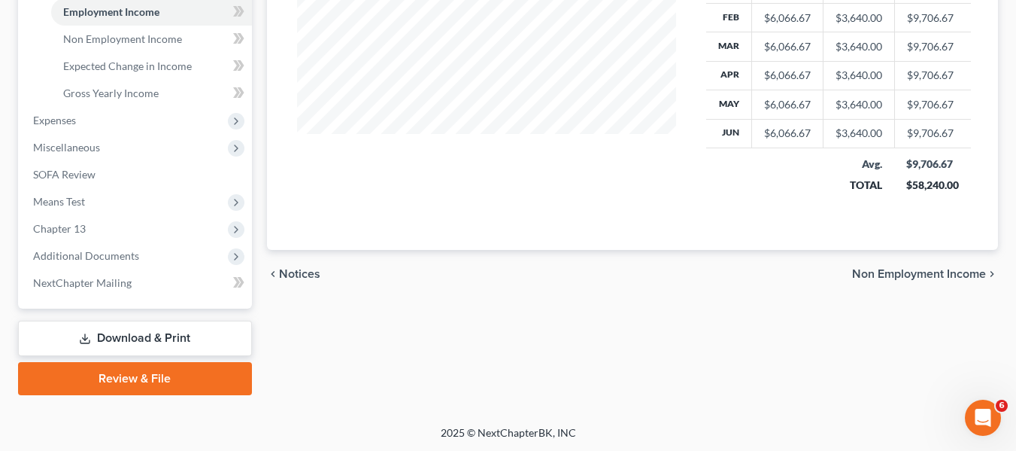
scroll to position [511, 0]
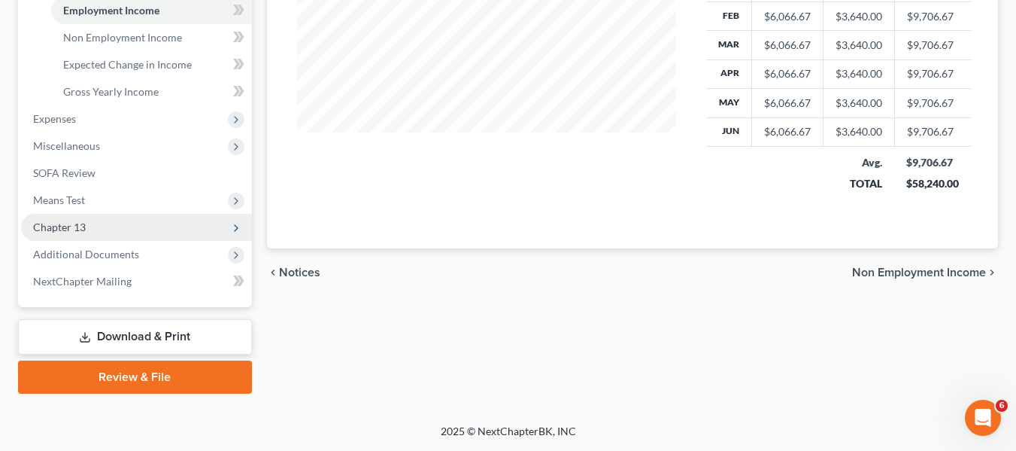
click at [40, 224] on span "Chapter 13" at bounding box center [59, 226] width 53 height 13
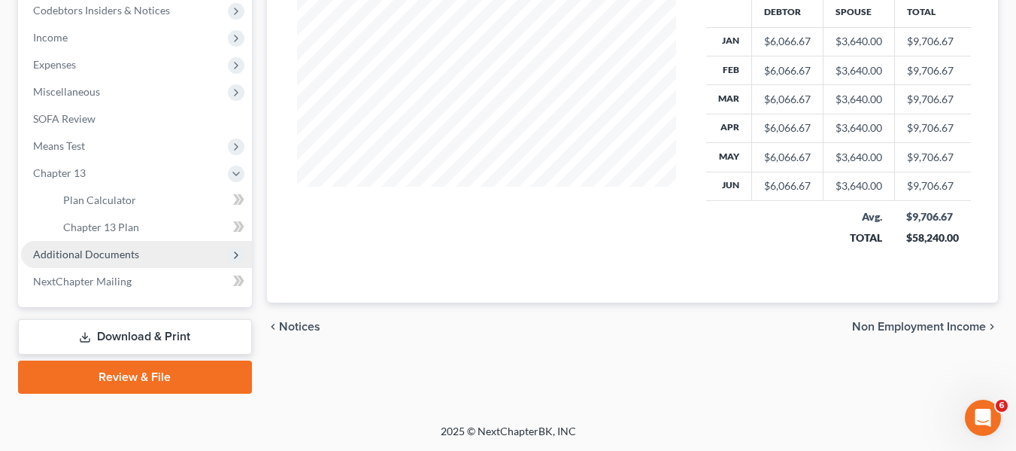
scroll to position [457, 0]
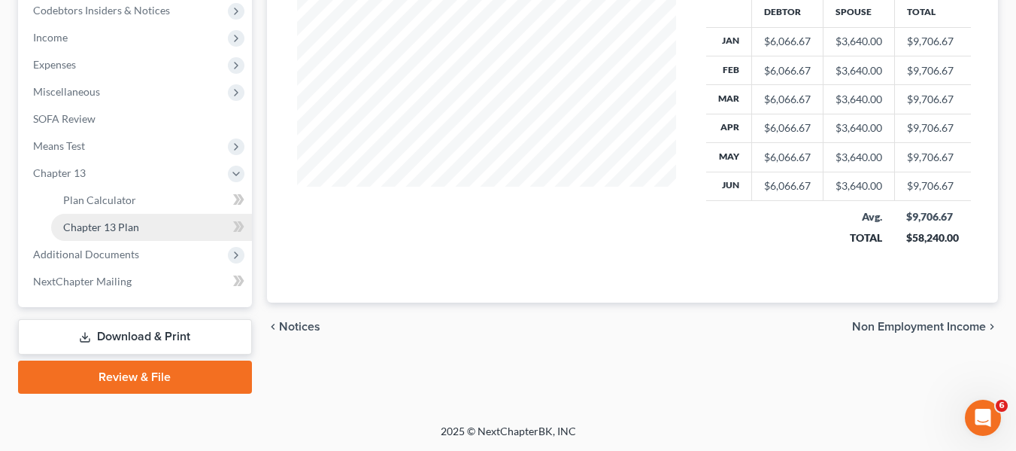
click at [90, 233] on link "Chapter 13 Plan" at bounding box center [151, 227] width 201 height 27
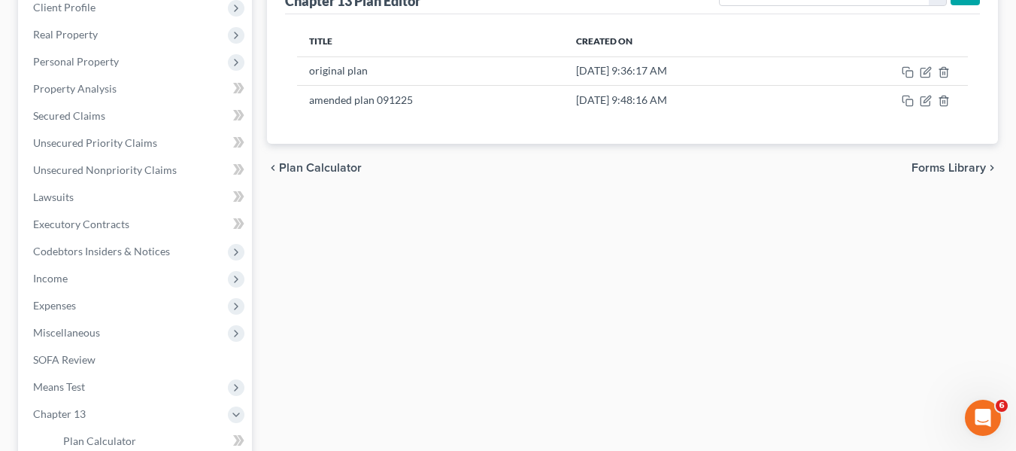
scroll to position [217, 0]
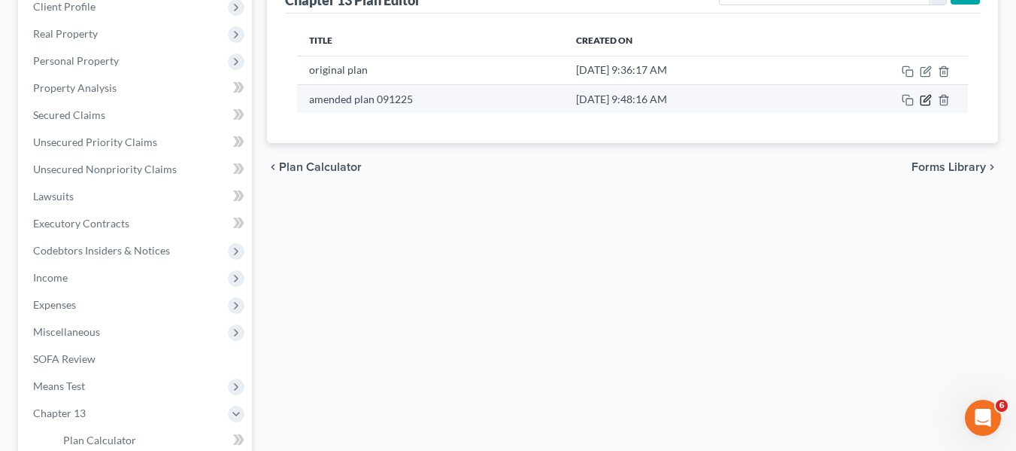
click at [927, 98] on icon "button" at bounding box center [927, 98] width 7 height 7
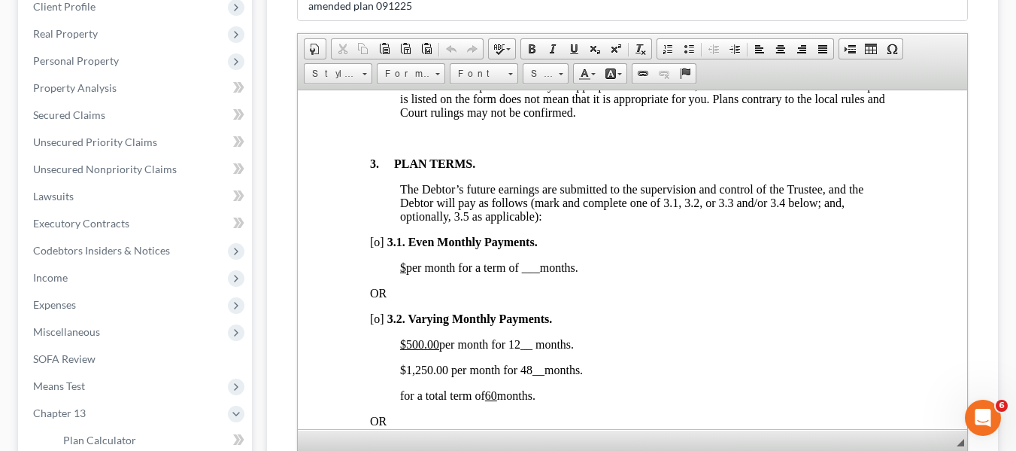
scroll to position [457, 0]
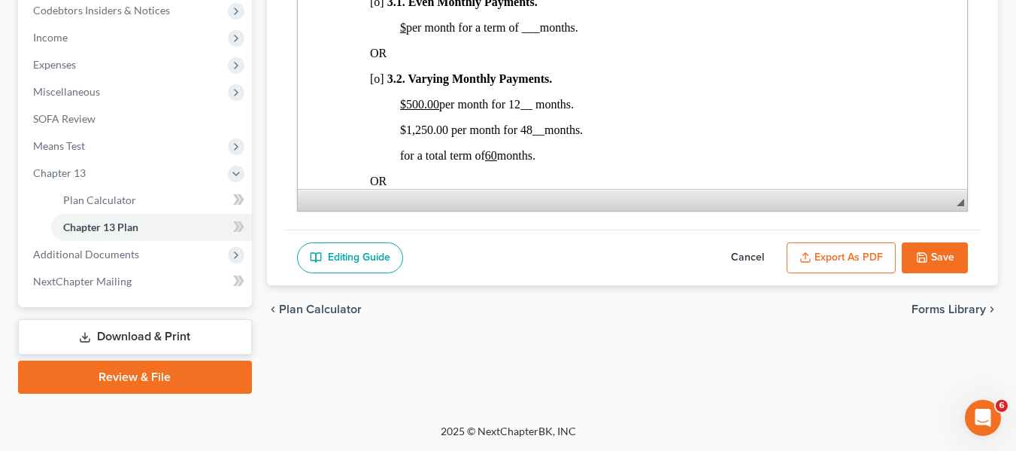
click at [924, 256] on icon "button" at bounding box center [922, 257] width 12 height 12
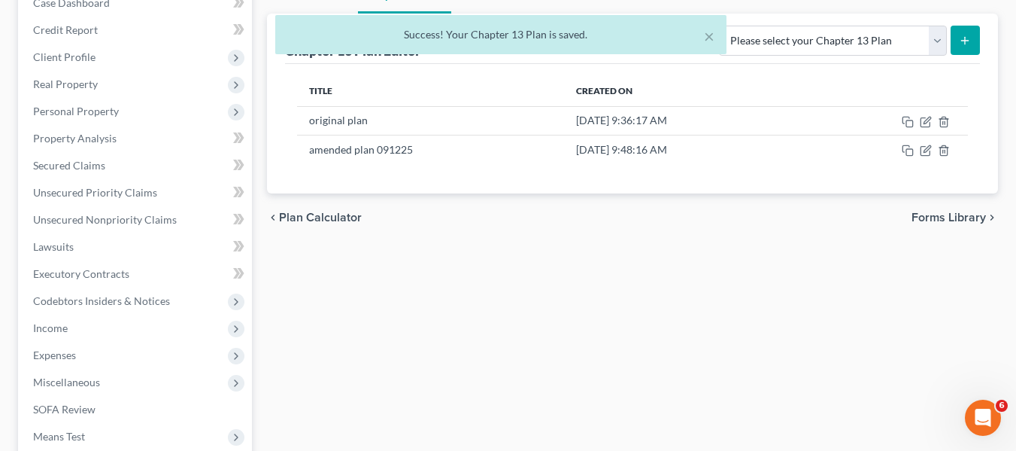
scroll to position [0, 0]
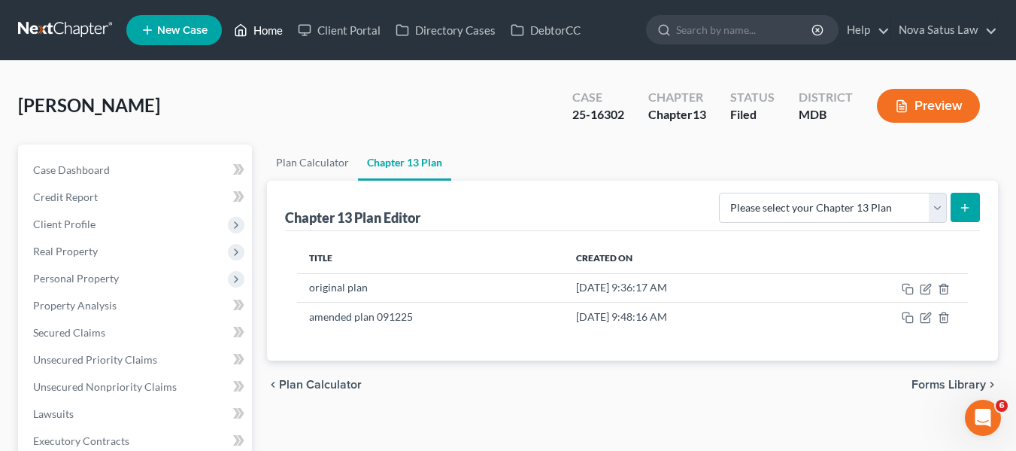
click at [255, 33] on link "Home" at bounding box center [258, 30] width 64 height 27
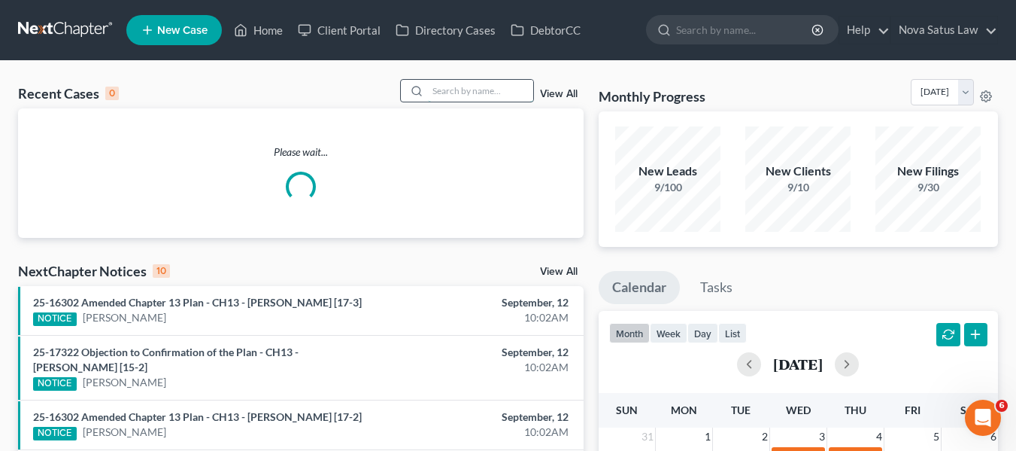
click at [460, 87] on input "search" at bounding box center [480, 91] width 105 height 22
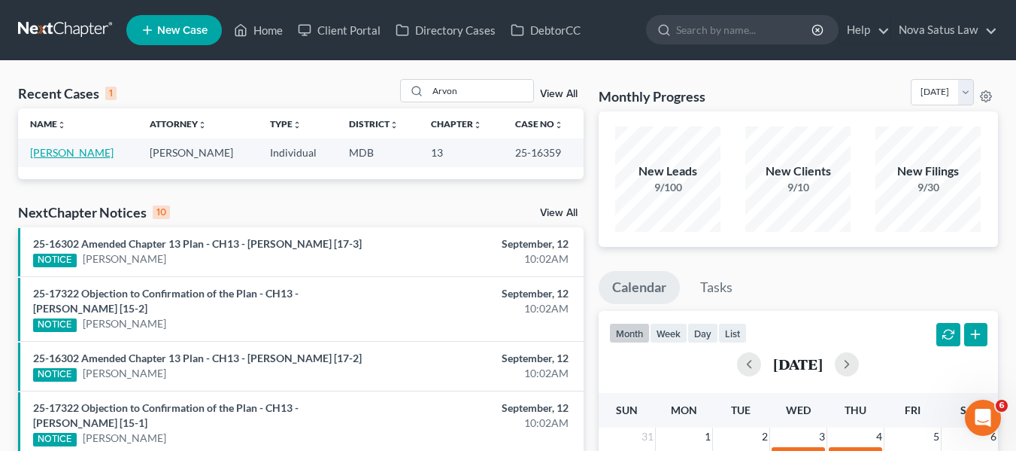
click at [61, 150] on link "[PERSON_NAME]" at bounding box center [71, 152] width 83 height 13
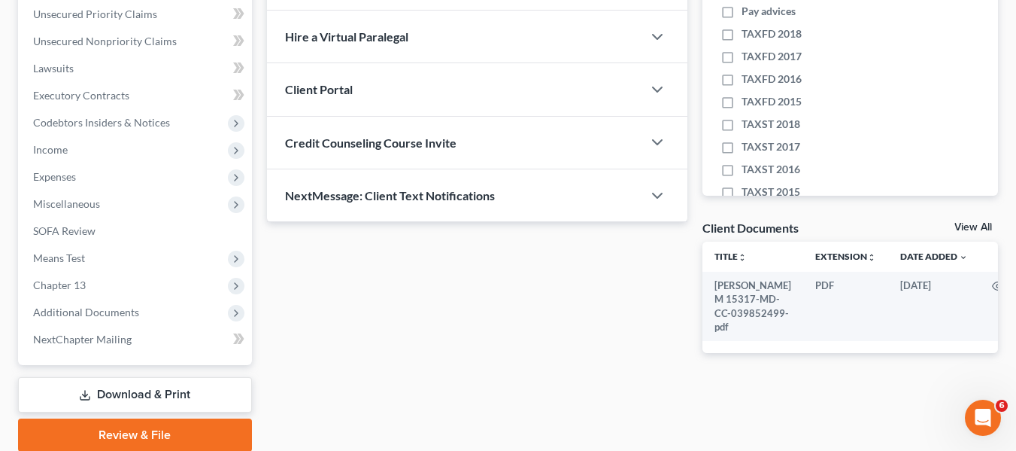
scroll to position [346, 0]
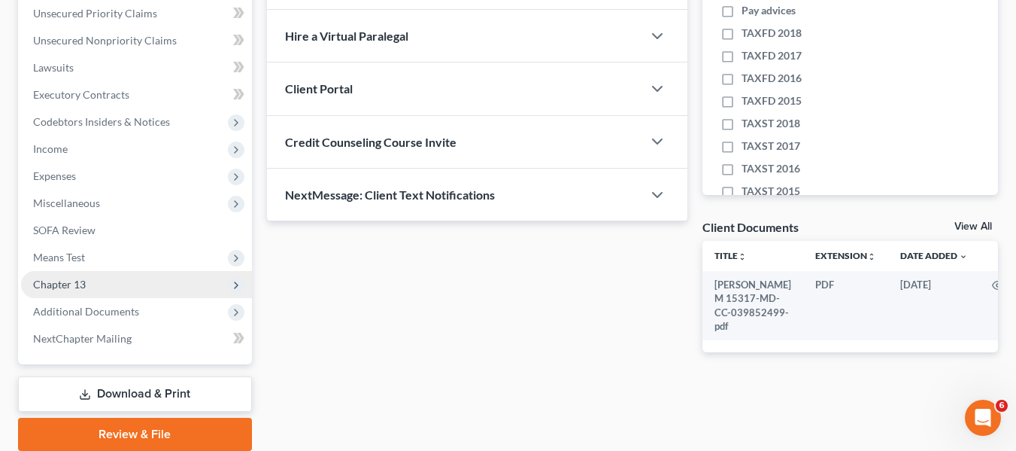
click at [61, 282] on span "Chapter 13" at bounding box center [59, 284] width 53 height 13
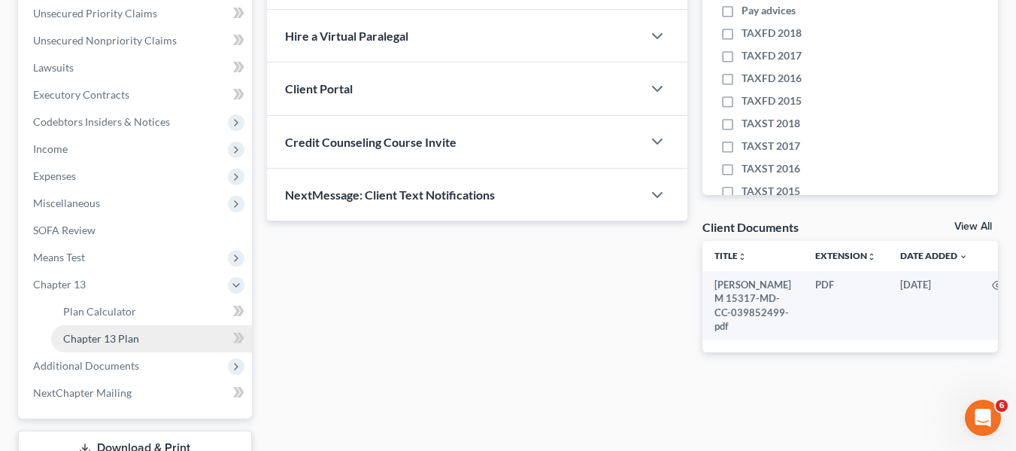
click at [91, 341] on span "Chapter 13 Plan" at bounding box center [101, 338] width 76 height 13
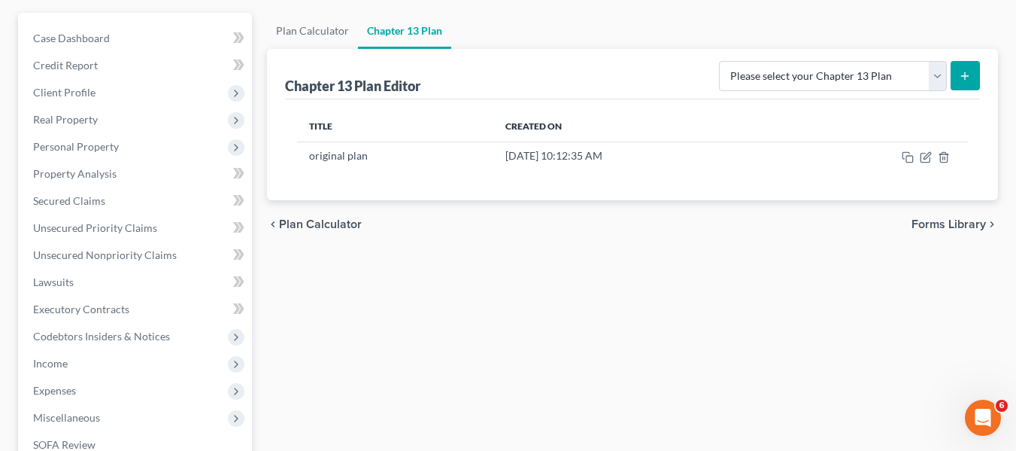
scroll to position [132, 0]
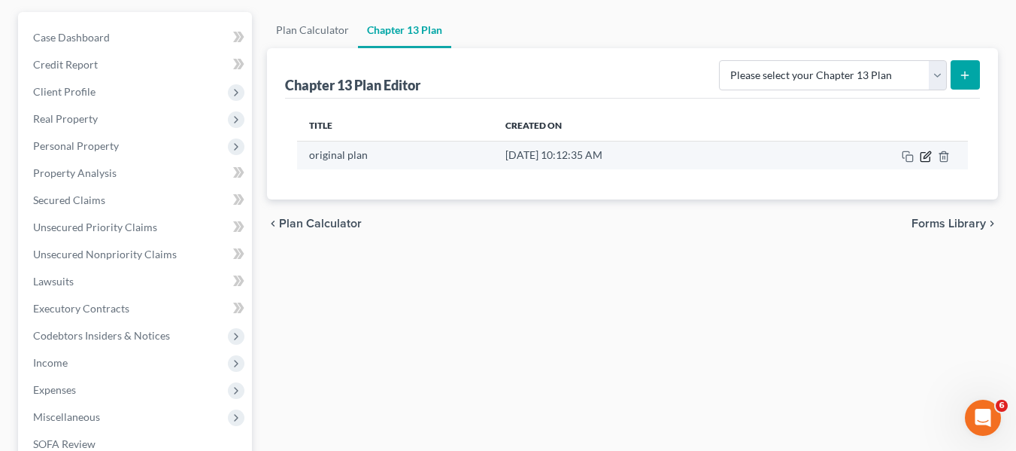
click at [930, 153] on icon "button" at bounding box center [927, 154] width 7 height 7
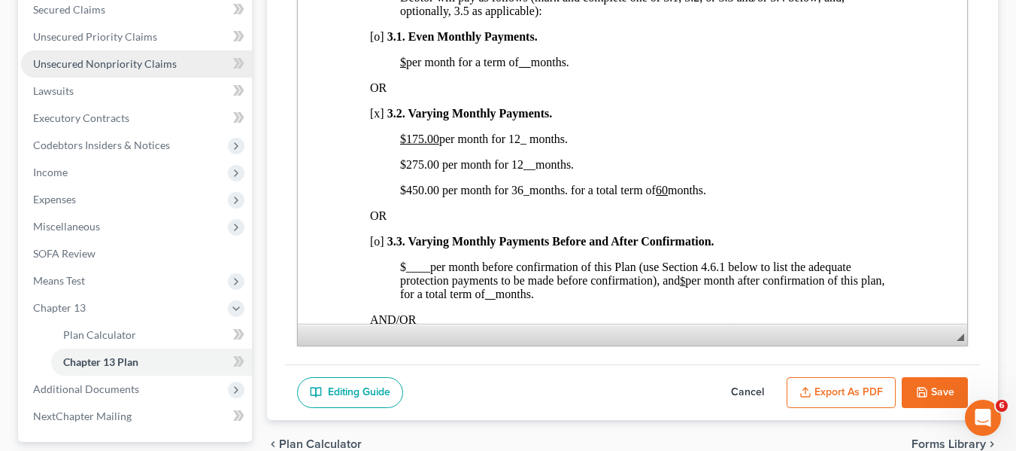
scroll to position [322, 0]
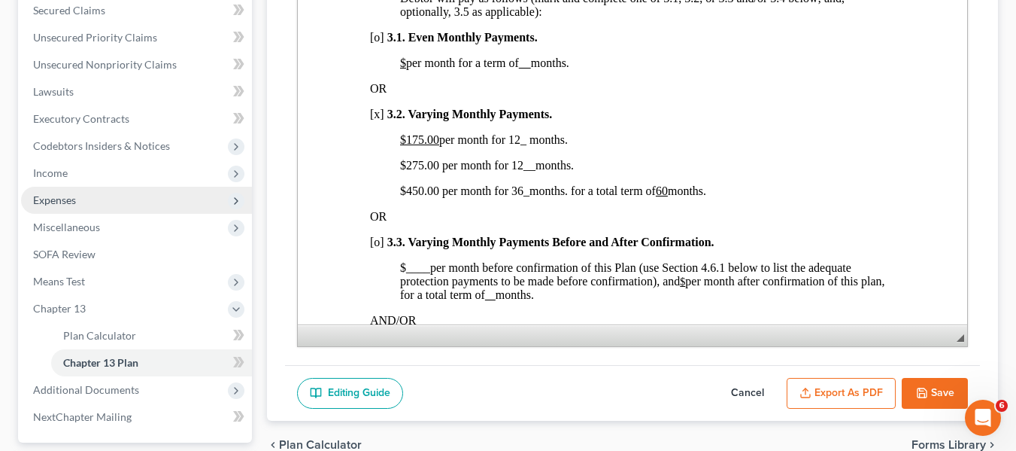
click at [47, 202] on span "Expenses" at bounding box center [54, 199] width 43 height 13
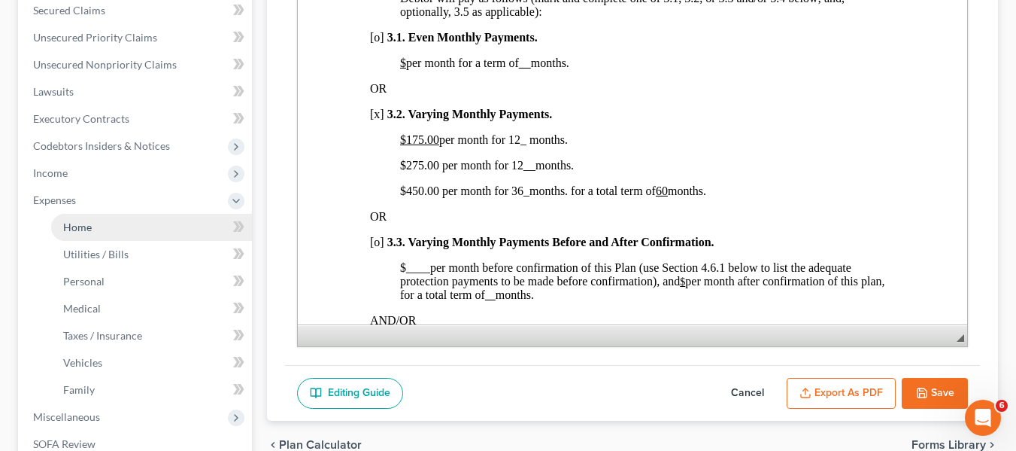
click at [62, 219] on link "Home" at bounding box center [151, 227] width 201 height 27
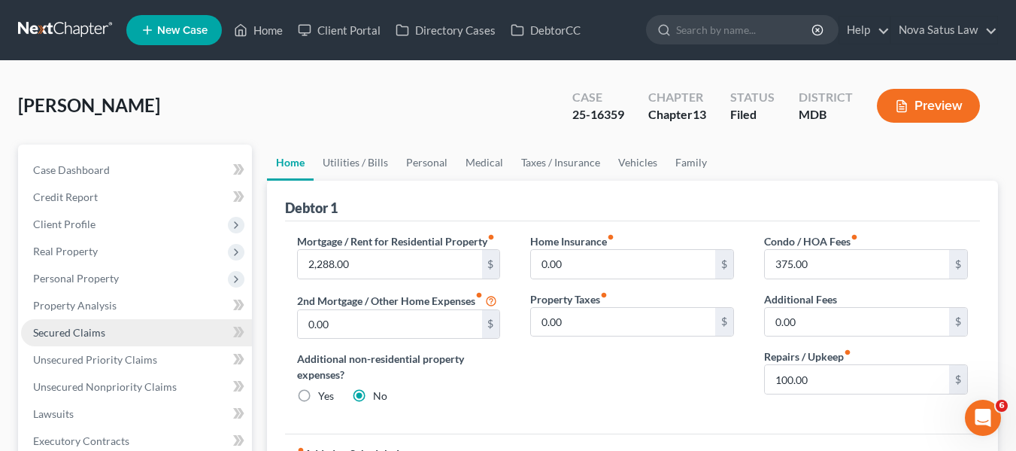
click at [73, 330] on span "Secured Claims" at bounding box center [69, 332] width 72 height 13
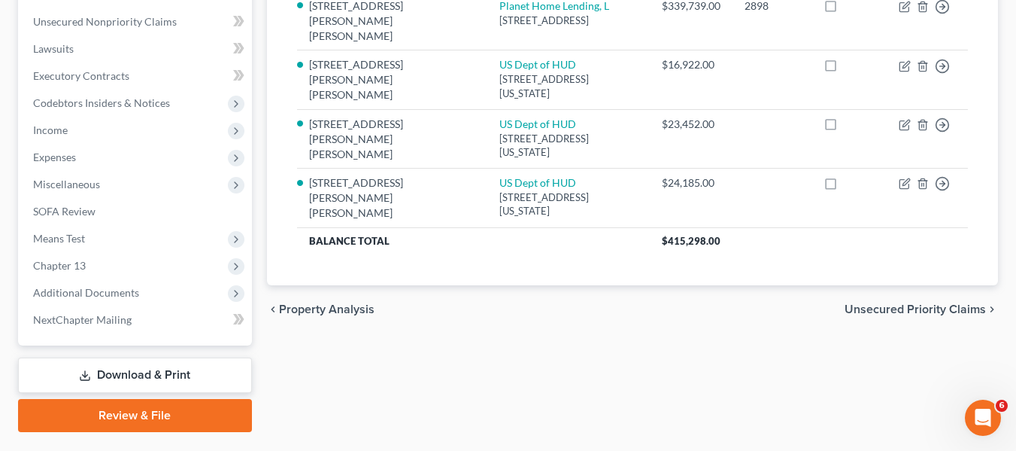
scroll to position [403, 0]
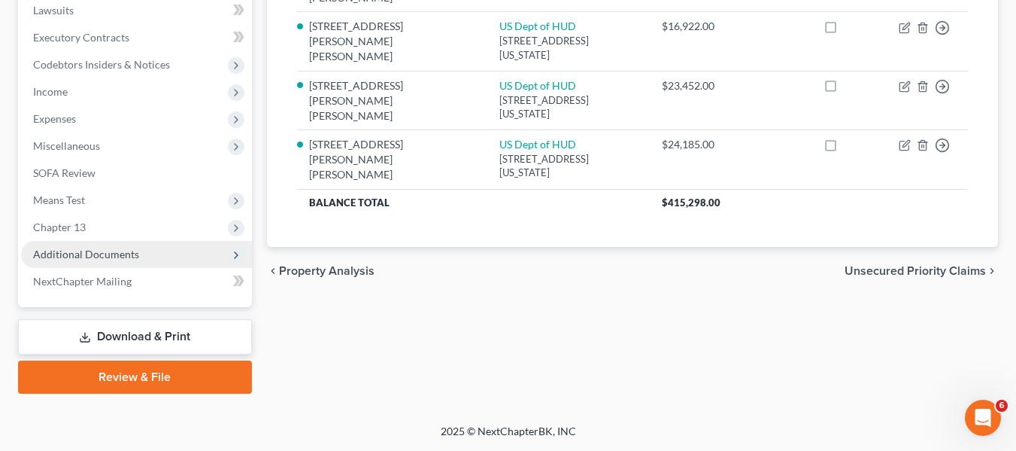
click at [89, 254] on span "Additional Documents" at bounding box center [86, 253] width 106 height 13
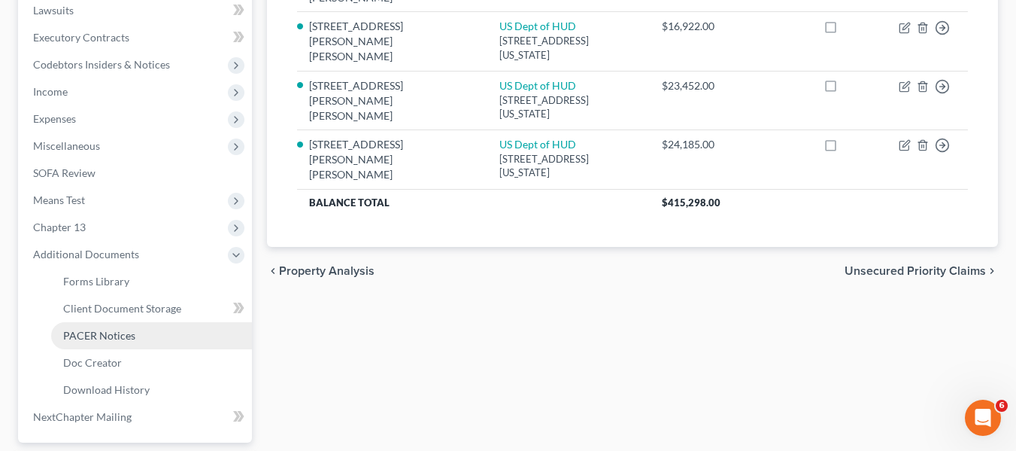
click at [111, 333] on span "PACER Notices" at bounding box center [99, 335] width 72 height 13
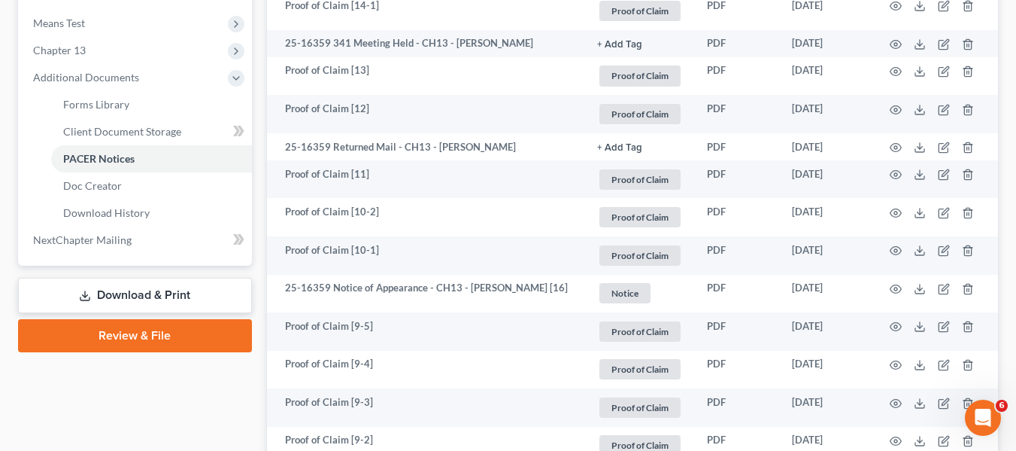
scroll to position [656, 0]
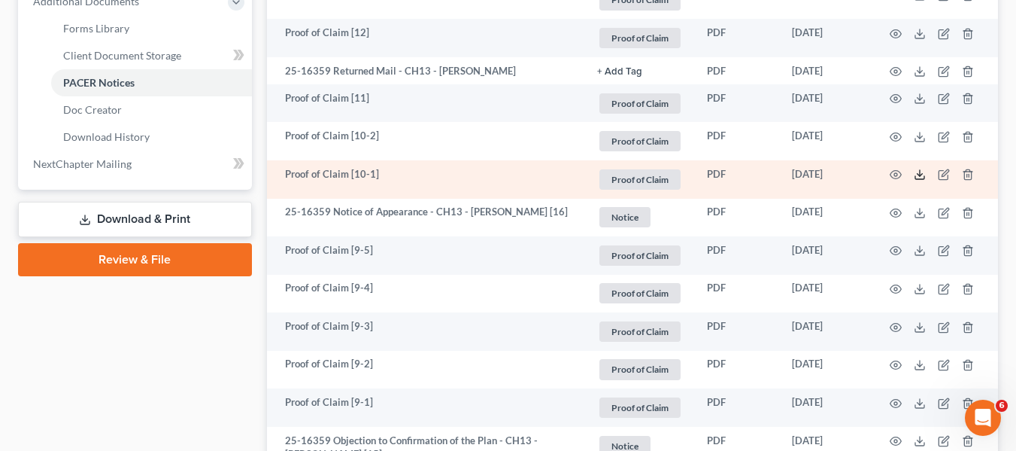
click at [918, 178] on icon at bounding box center [920, 174] width 12 height 12
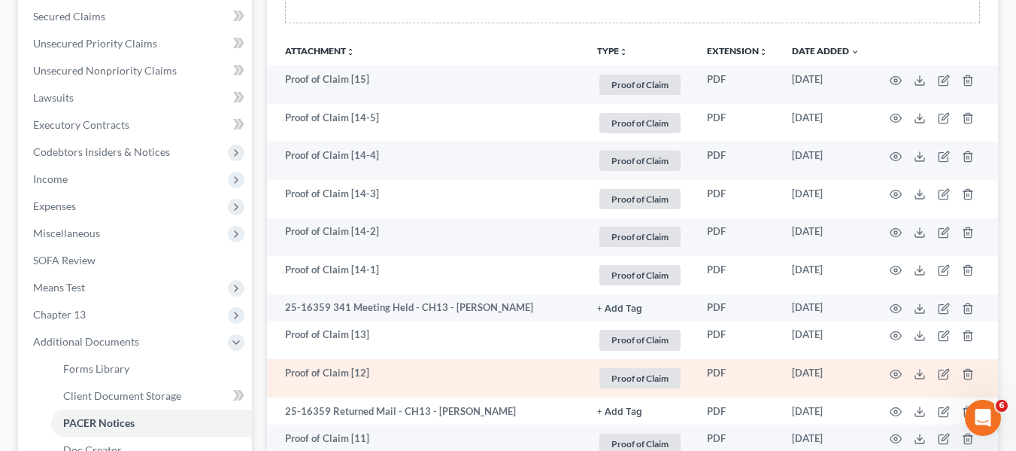
scroll to position [315, 0]
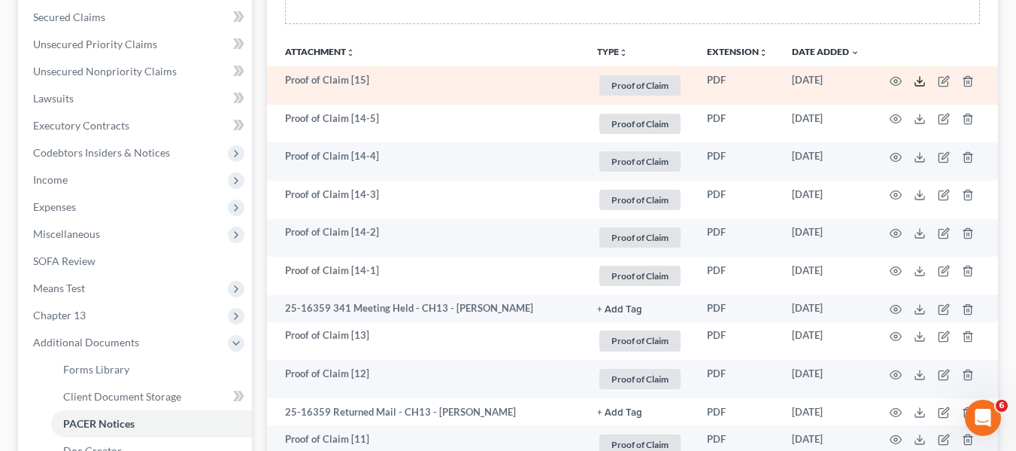
click at [915, 80] on icon at bounding box center [920, 81] width 12 height 12
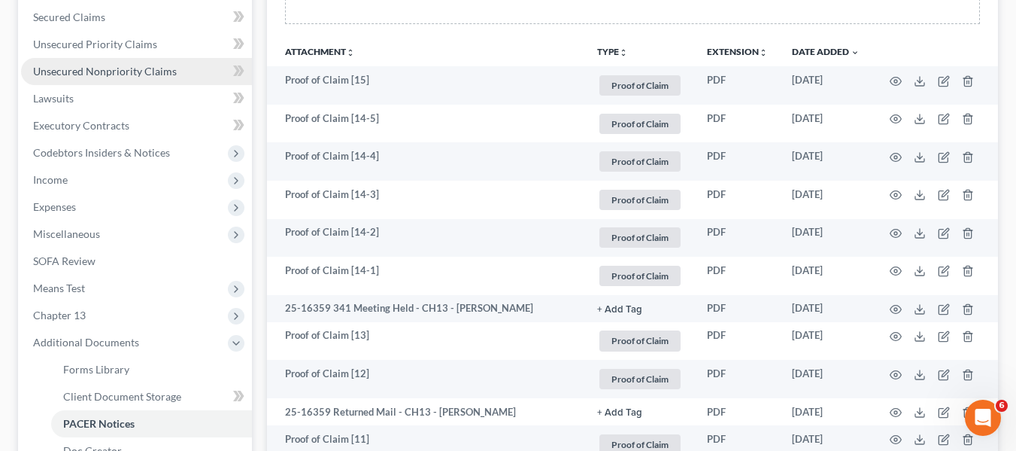
click at [115, 66] on span "Unsecured Nonpriority Claims" at bounding box center [105, 71] width 144 height 13
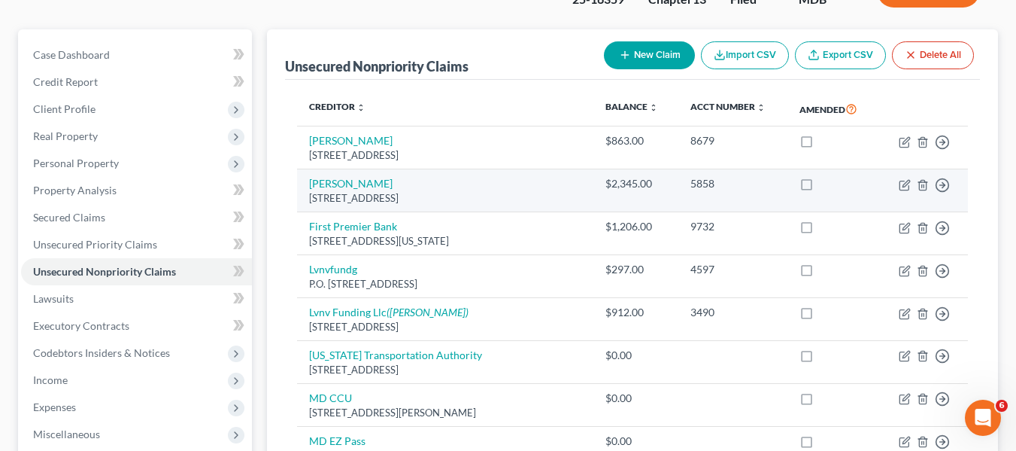
scroll to position [126, 0]
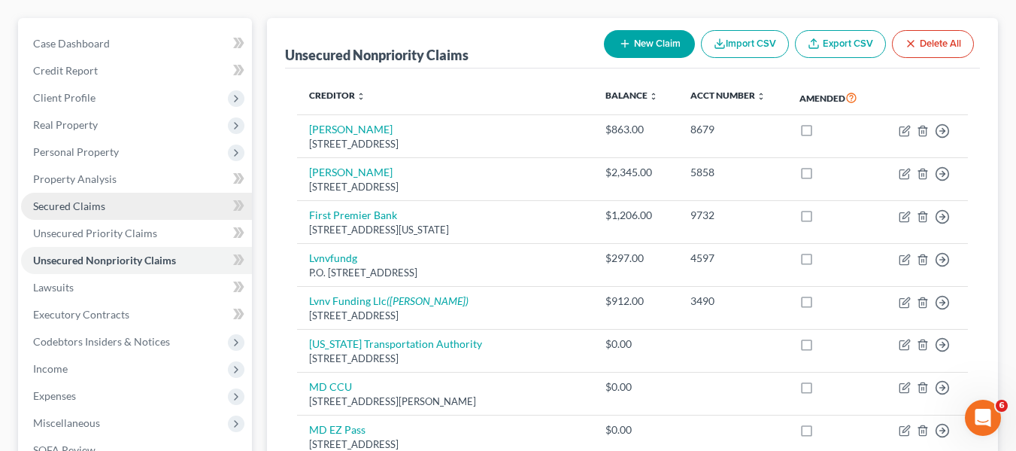
click at [131, 206] on link "Secured Claims" at bounding box center [136, 206] width 231 height 27
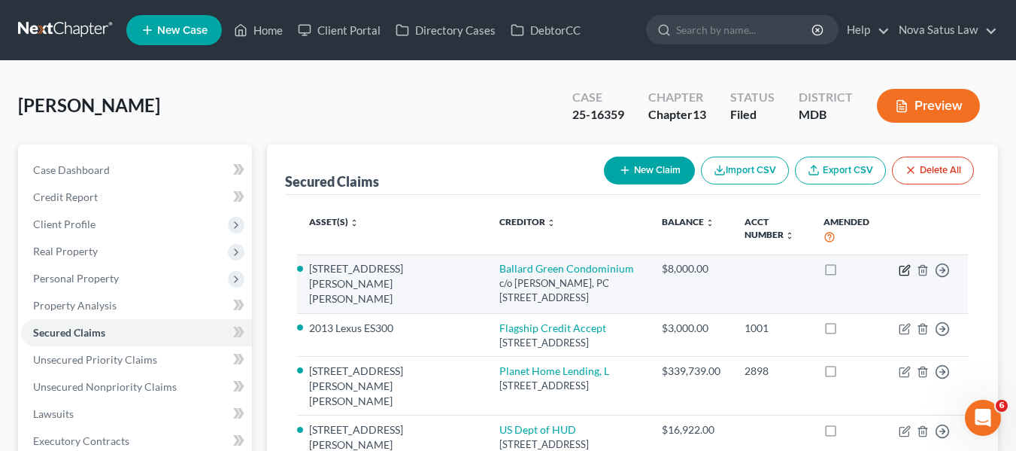
click at [906, 265] on icon "button" at bounding box center [905, 270] width 12 height 12
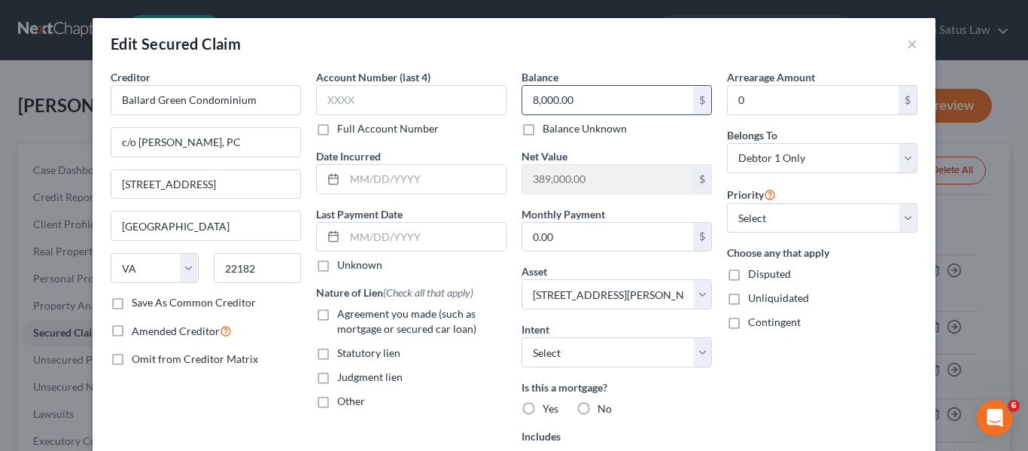
click at [572, 94] on input "8,000.00" at bounding box center [607, 100] width 171 height 29
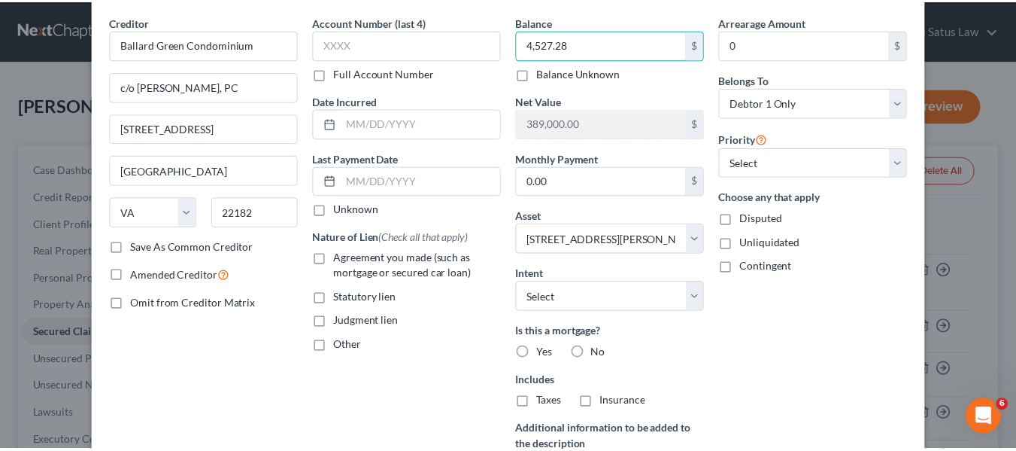
scroll to position [263, 0]
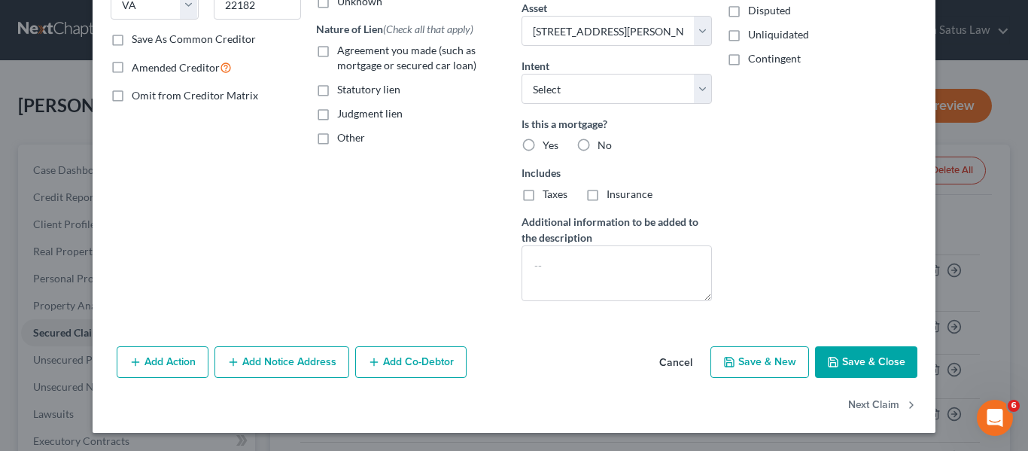
click at [830, 363] on polyline "button" at bounding box center [832, 364] width 5 height 4
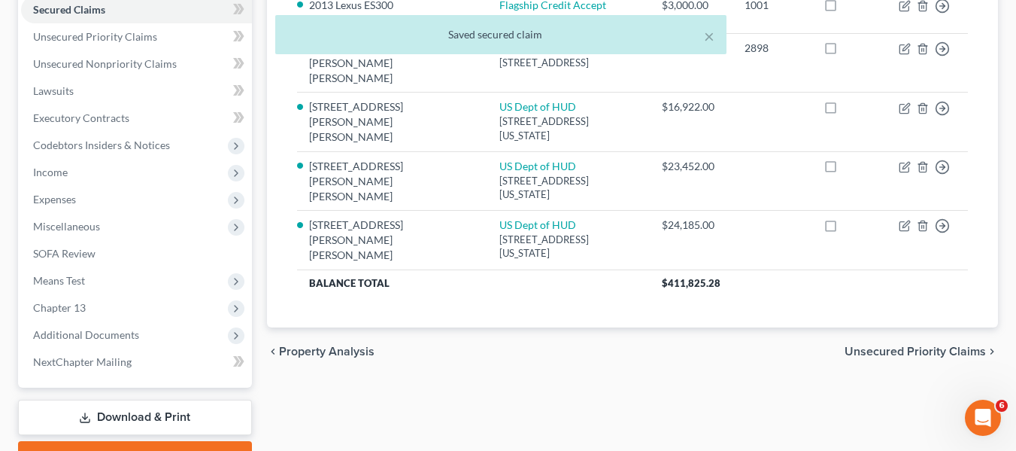
scroll to position [323, 0]
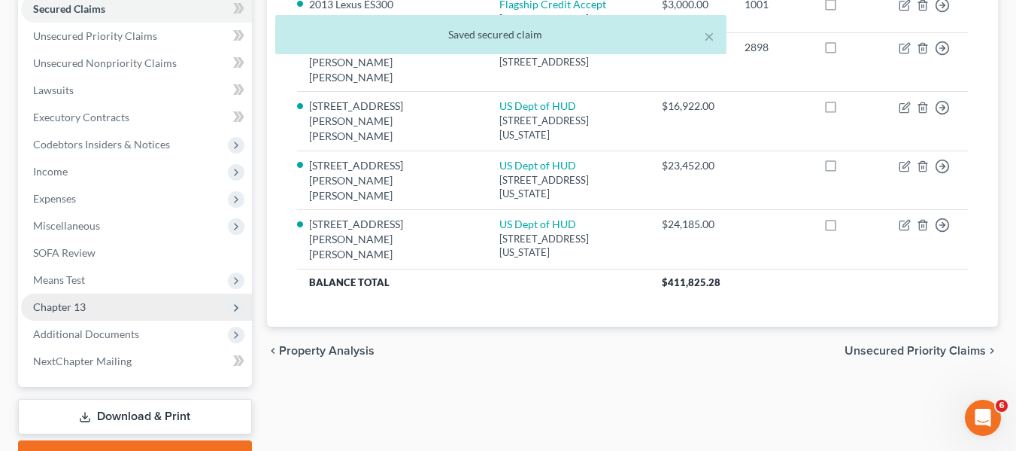
click at [93, 307] on span "Chapter 13" at bounding box center [136, 306] width 231 height 27
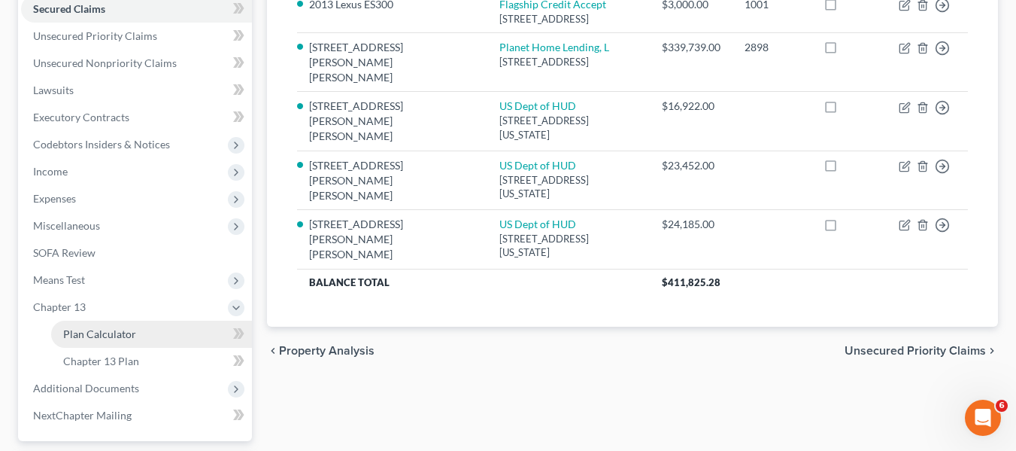
click at [99, 325] on link "Plan Calculator" at bounding box center [151, 333] width 201 height 27
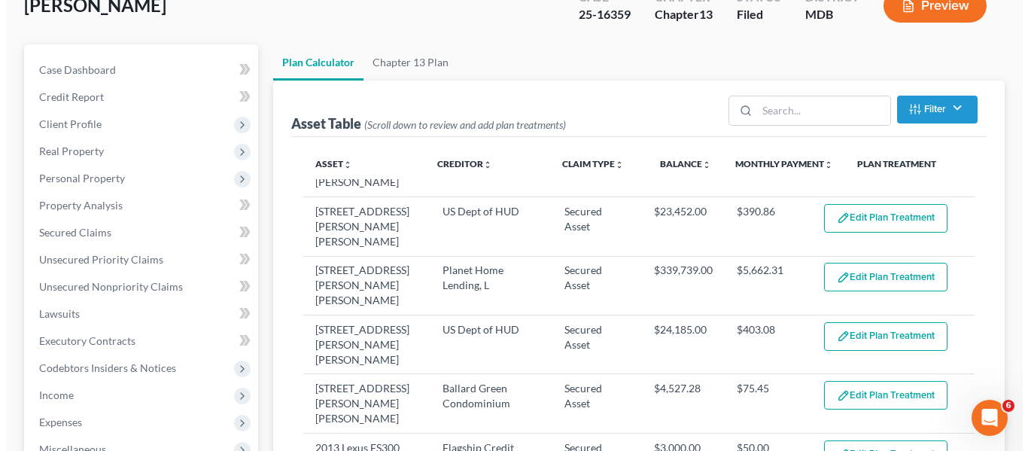
scroll to position [40, 0]
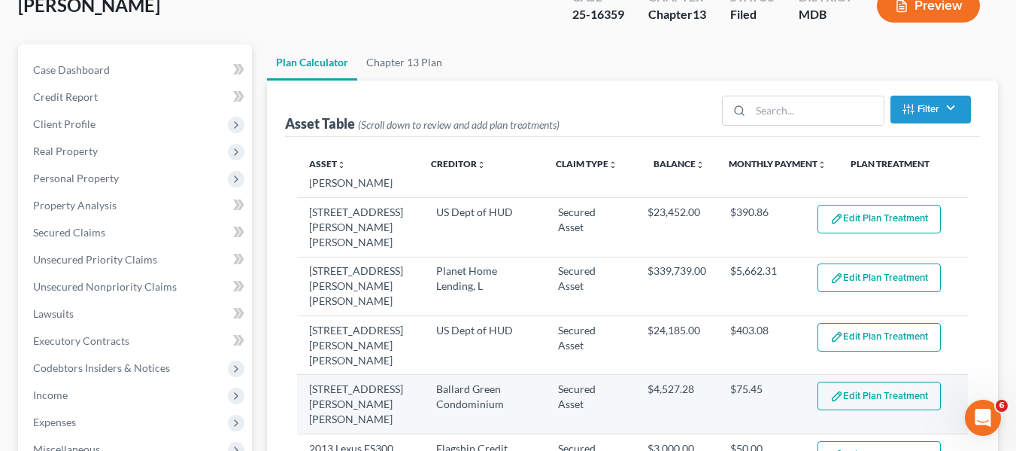
click at [880, 381] on button "Edit Plan Treatment" at bounding box center [879, 395] width 123 height 29
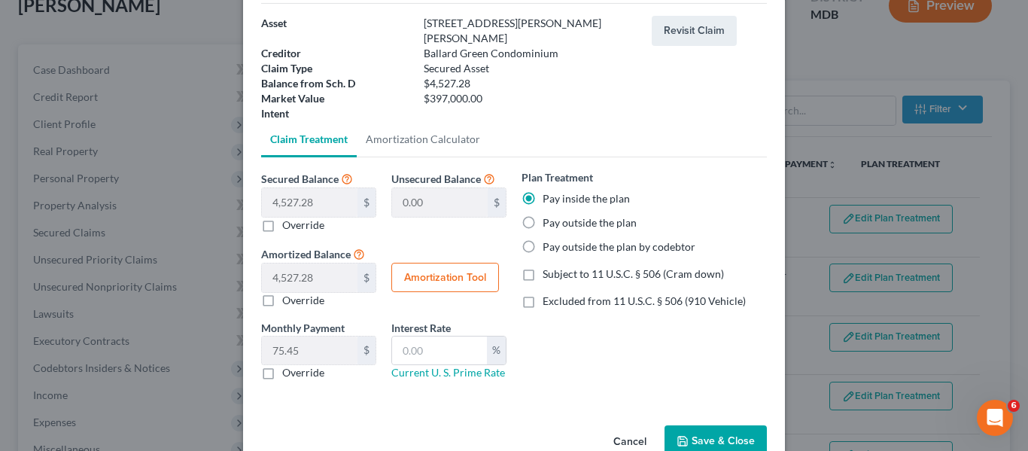
scroll to position [105, 0]
click at [420, 336] on input "text" at bounding box center [439, 350] width 95 height 29
click at [423, 263] on button "Amortization Tool" at bounding box center [445, 278] width 108 height 30
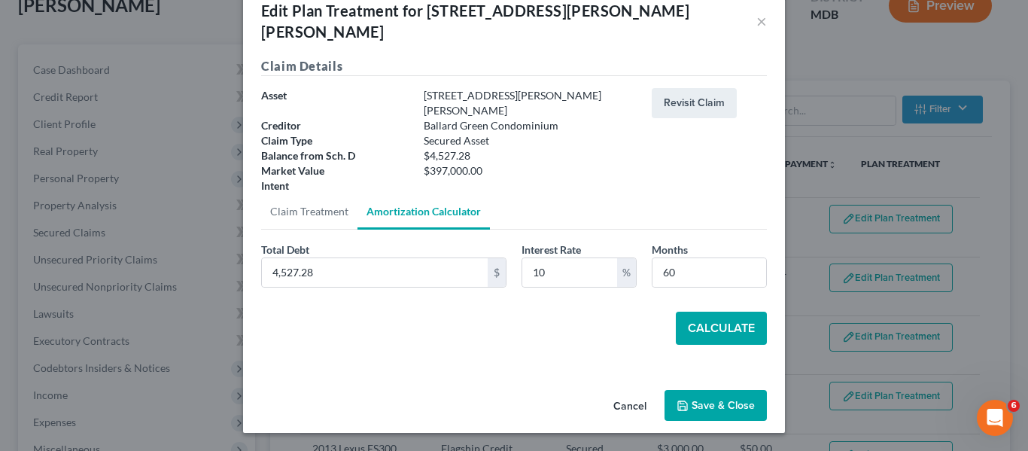
scroll to position [0, 0]
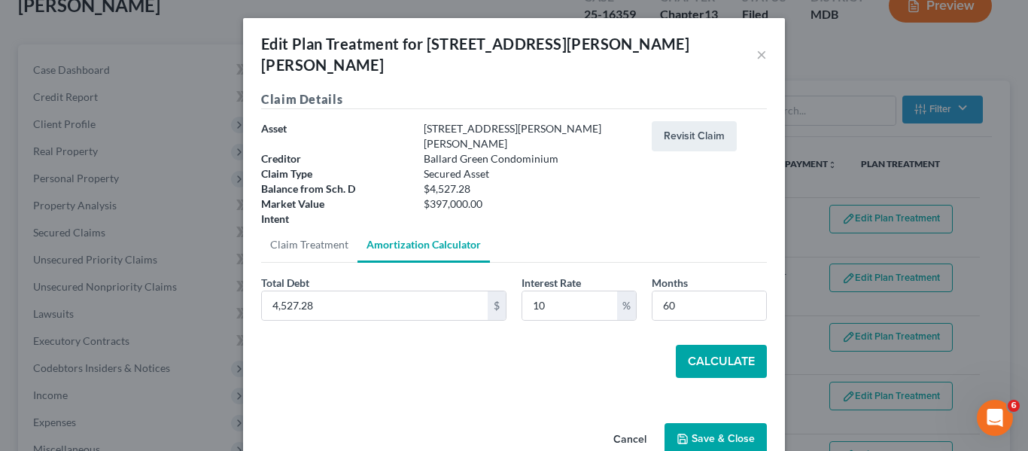
click at [722, 345] on button "Calculate" at bounding box center [720, 361] width 91 height 33
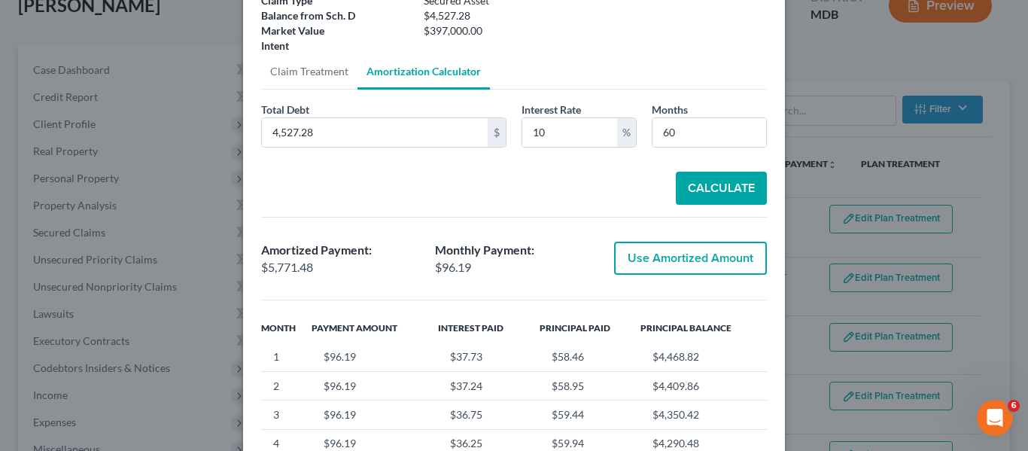
scroll to position [174, 0]
click at [661, 241] on button "Use Amortized Amount" at bounding box center [690, 257] width 153 height 33
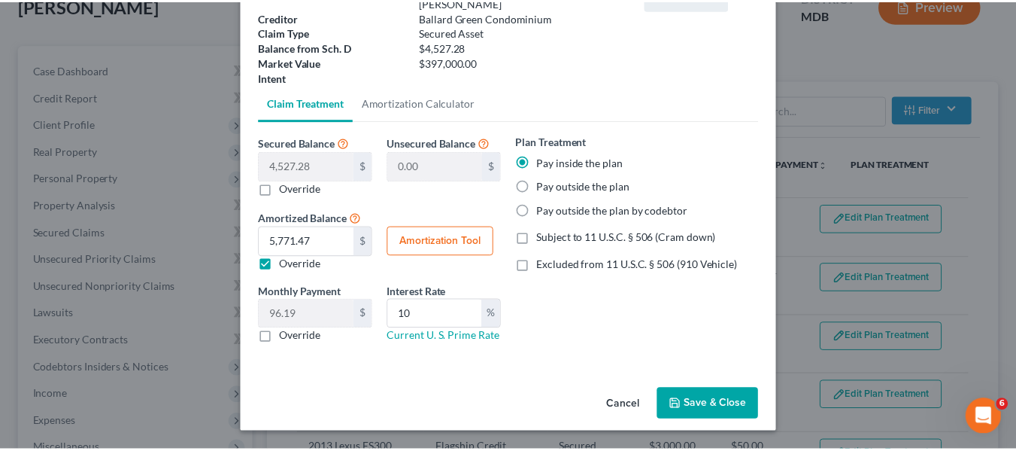
scroll to position [105, 0]
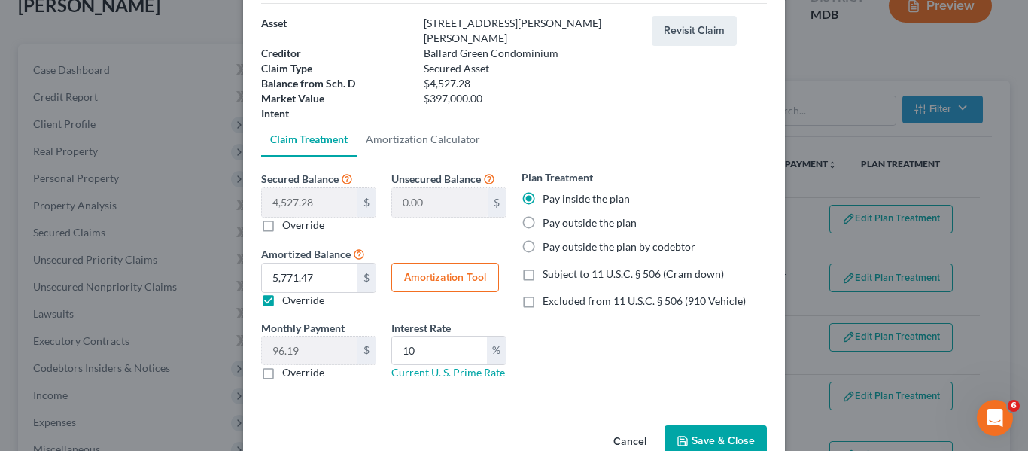
click at [688, 425] on button "Save & Close" at bounding box center [715, 441] width 102 height 32
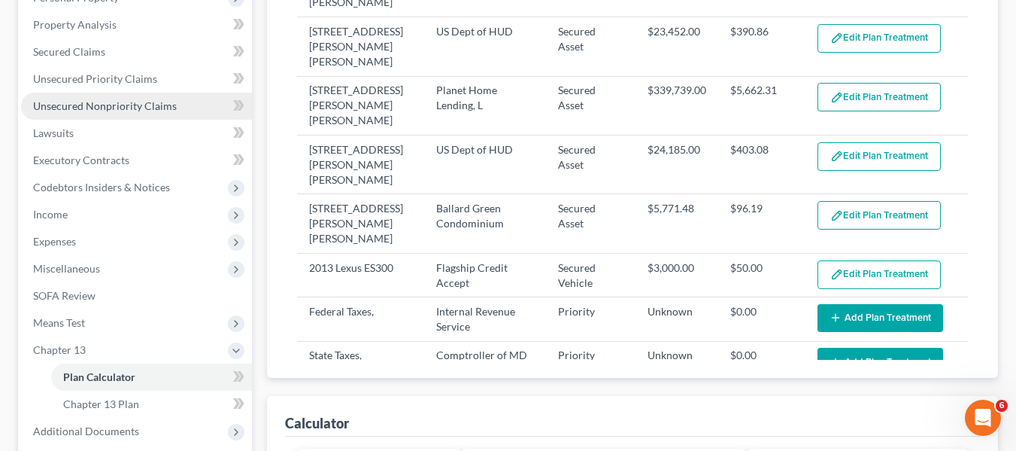
scroll to position [281, 0]
click at [65, 108] on span "Unsecured Nonpriority Claims" at bounding box center [105, 105] width 144 height 13
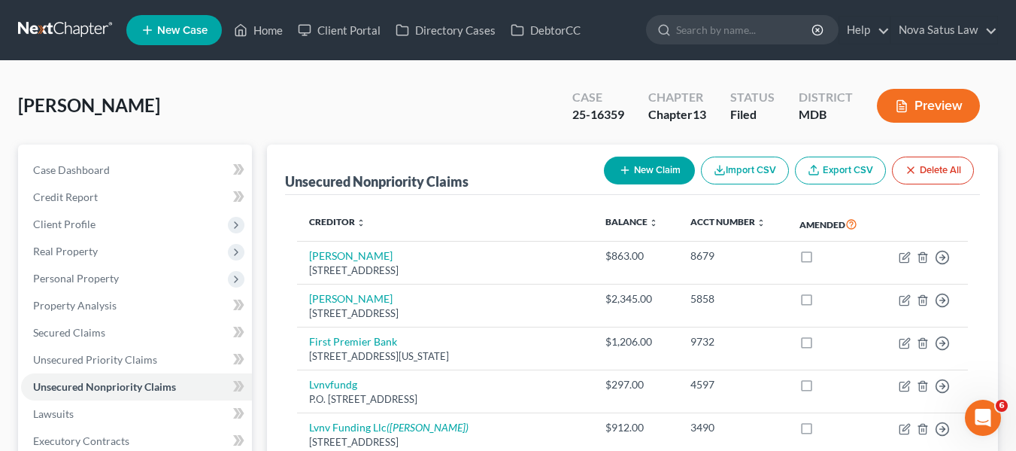
click at [650, 172] on button "New Claim" at bounding box center [649, 170] width 91 height 28
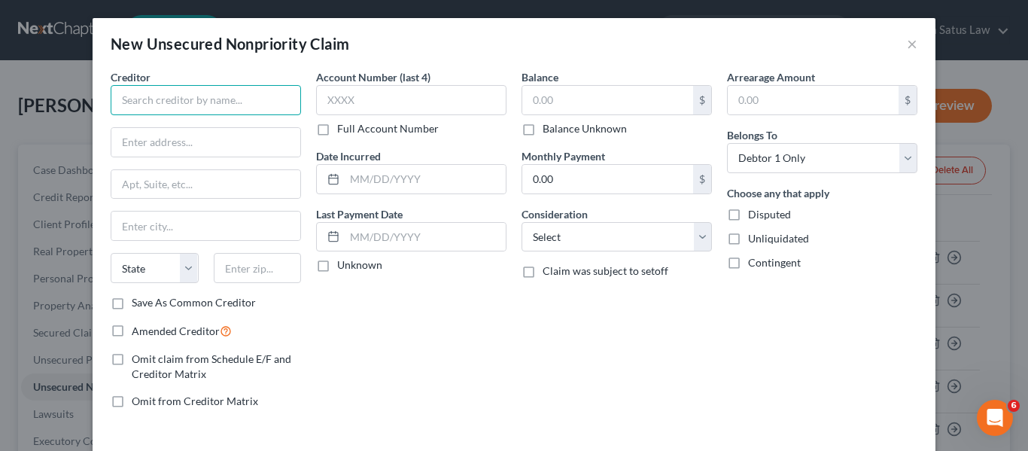
click at [214, 93] on input "text" at bounding box center [206, 100] width 190 height 30
click at [537, 92] on input "text" at bounding box center [607, 100] width 171 height 29
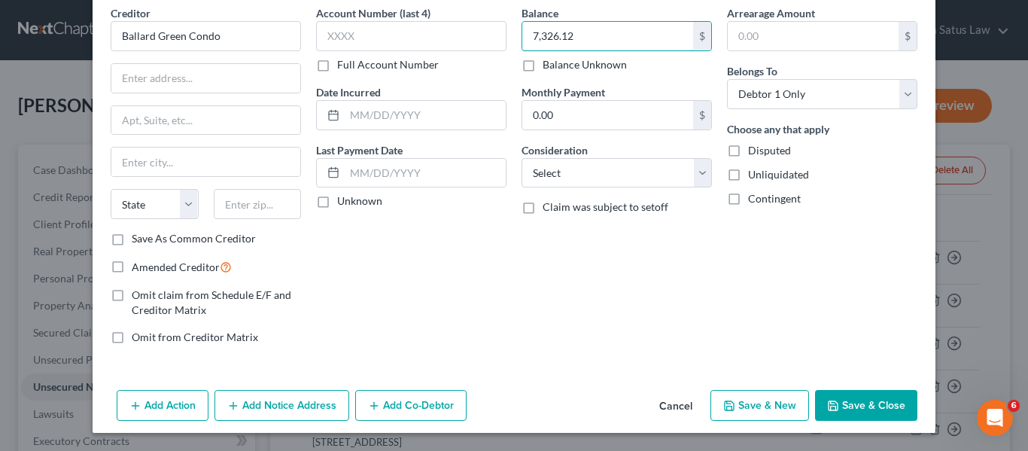
scroll to position [64, 0]
click at [861, 393] on button "Save & Close" at bounding box center [866, 406] width 102 height 32
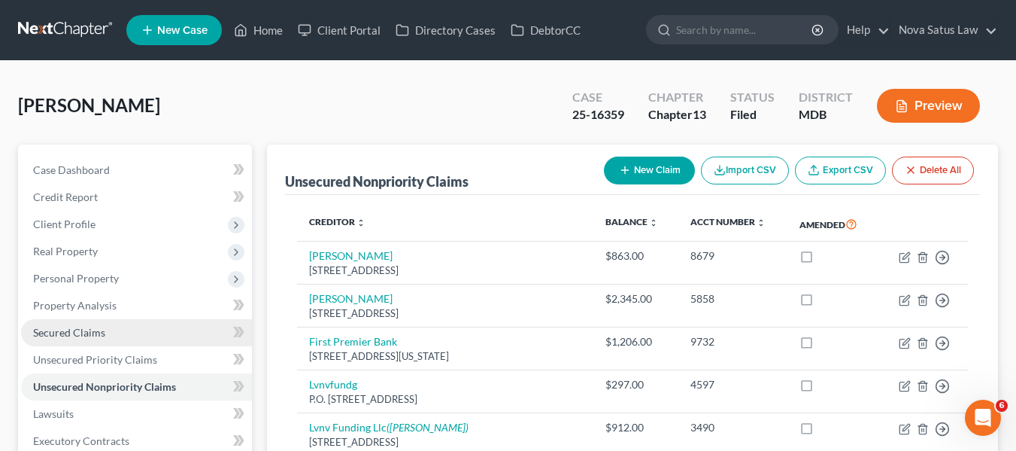
click at [78, 337] on span "Secured Claims" at bounding box center [69, 332] width 72 height 13
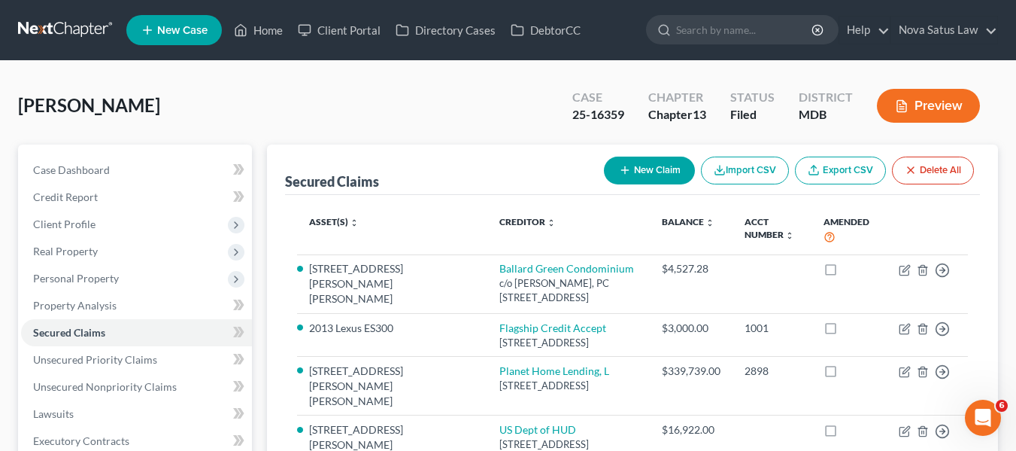
click at [612, 172] on button "New Claim" at bounding box center [649, 170] width 91 height 28
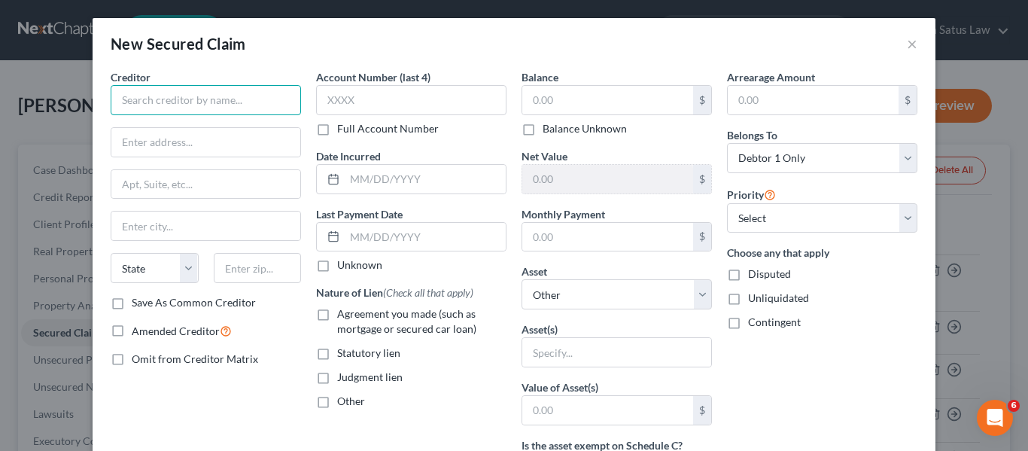
click at [130, 111] on input "text" at bounding box center [206, 100] width 190 height 30
click at [542, 97] on input "text" at bounding box center [607, 100] width 171 height 29
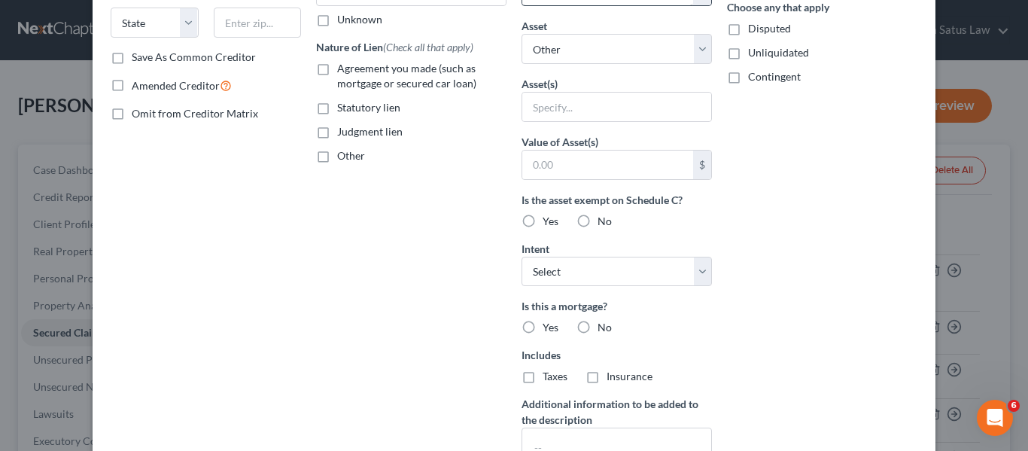
scroll to position [384, 0]
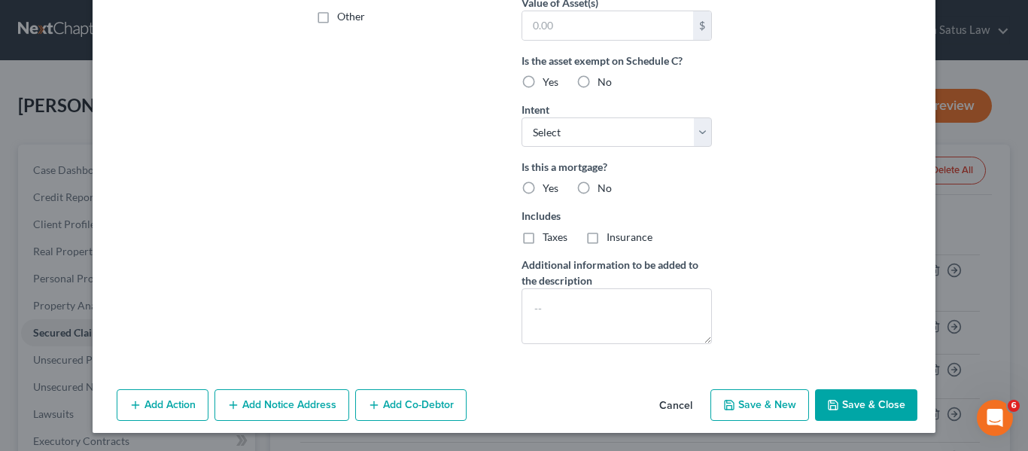
click at [827, 408] on icon "button" at bounding box center [833, 405] width 12 height 12
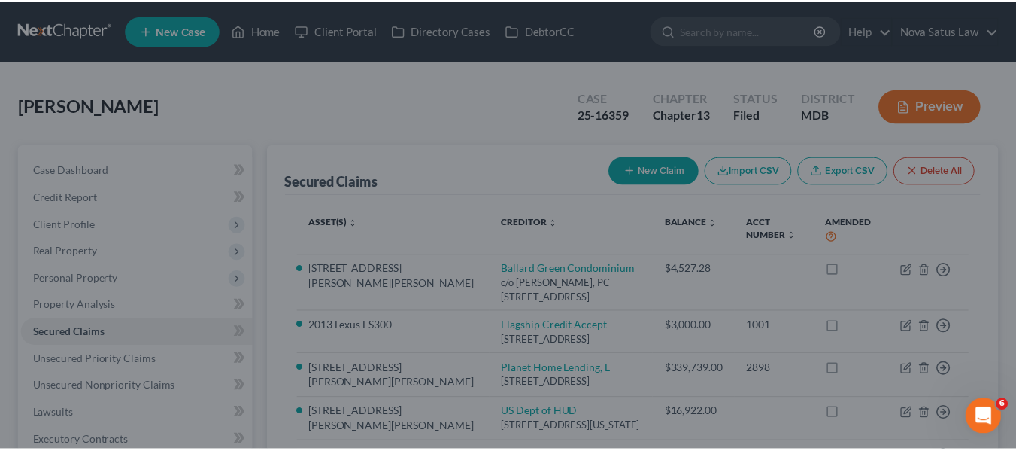
scroll to position [220, 0]
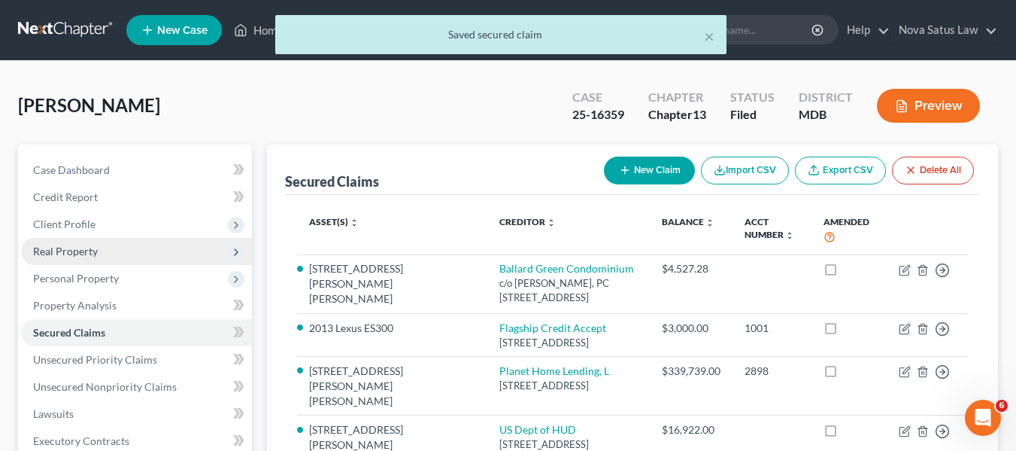
click at [68, 246] on span "Real Property" at bounding box center [65, 250] width 65 height 13
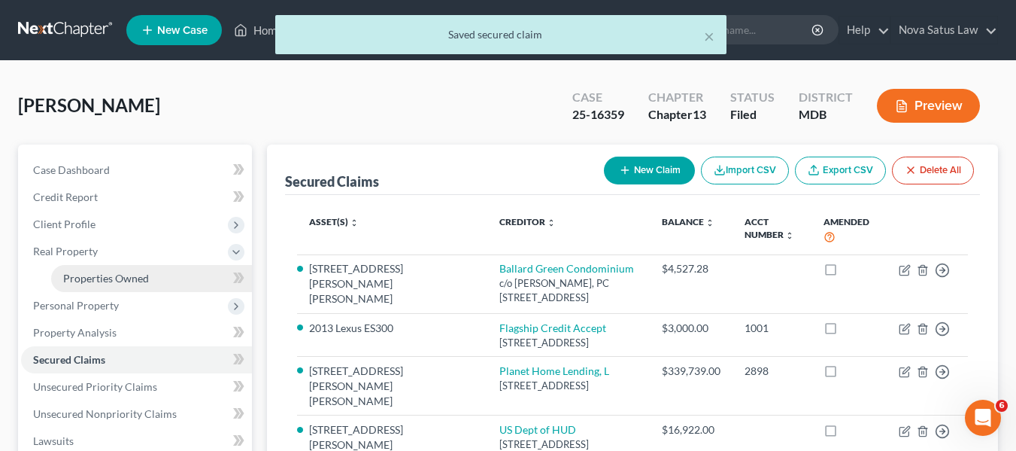
click at [96, 274] on span "Properties Owned" at bounding box center [106, 278] width 86 height 13
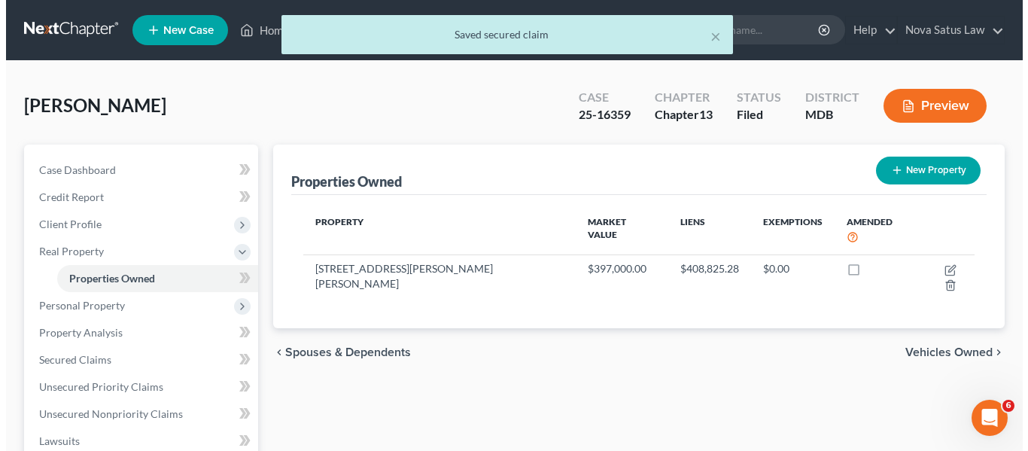
scroll to position [88, 0]
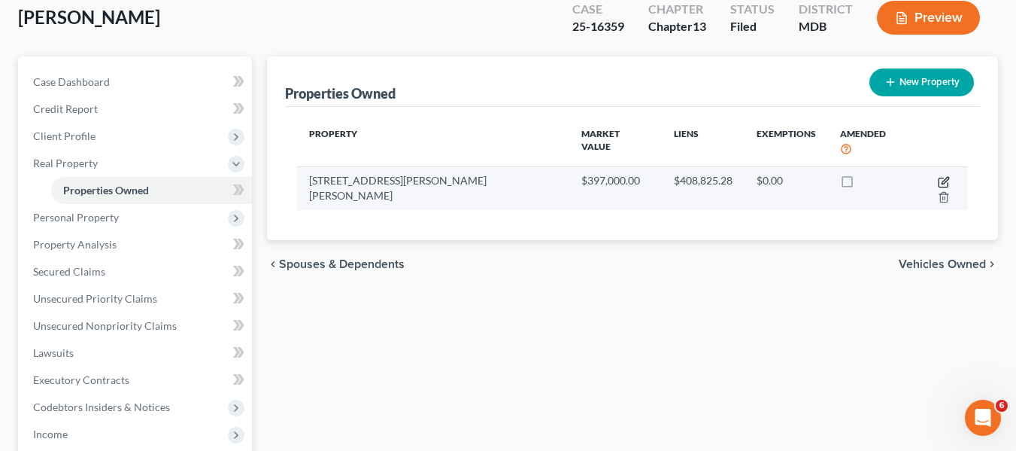
click at [938, 176] on icon "button" at bounding box center [944, 182] width 12 height 12
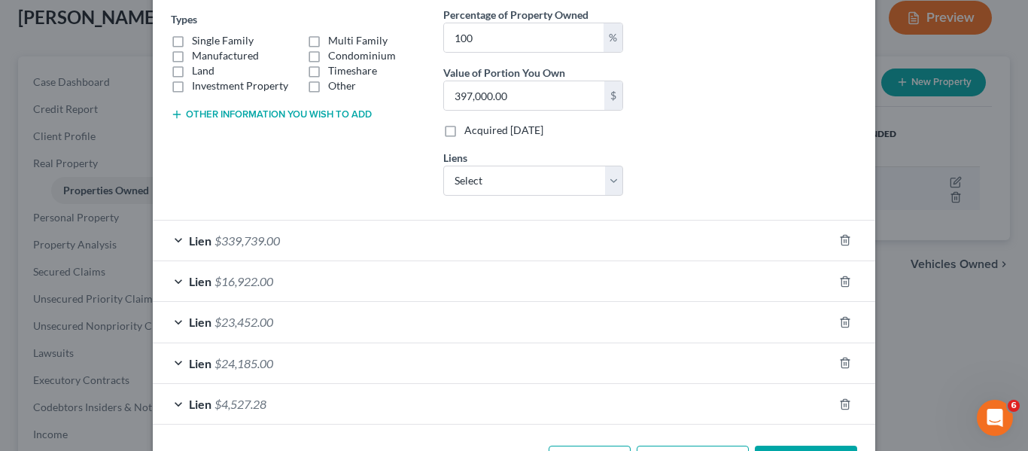
scroll to position [257, 0]
click at [484, 176] on select "Select Ballard Green Condo - $2,532.65" at bounding box center [533, 180] width 180 height 30
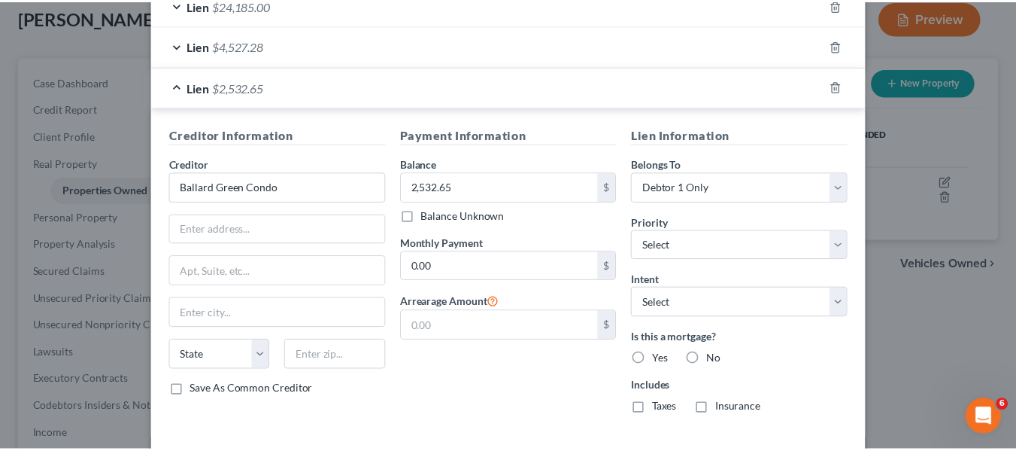
scroll to position [628, 0]
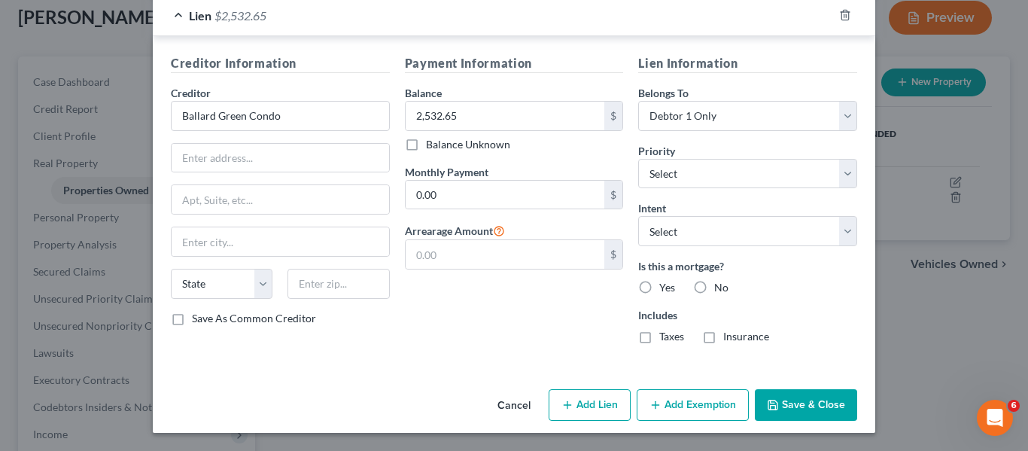
click at [772, 400] on icon "button" at bounding box center [772, 405] width 12 height 12
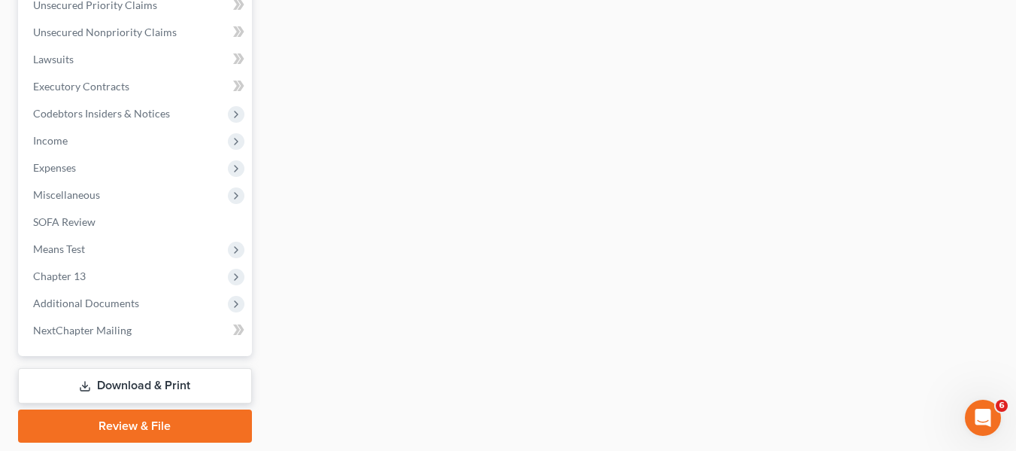
scroll to position [430, 0]
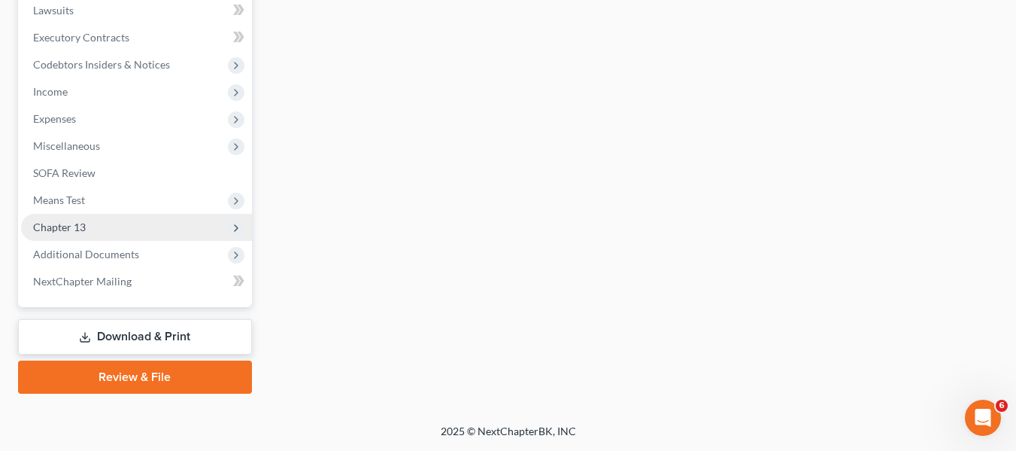
click at [38, 221] on span "Chapter 13" at bounding box center [59, 226] width 53 height 13
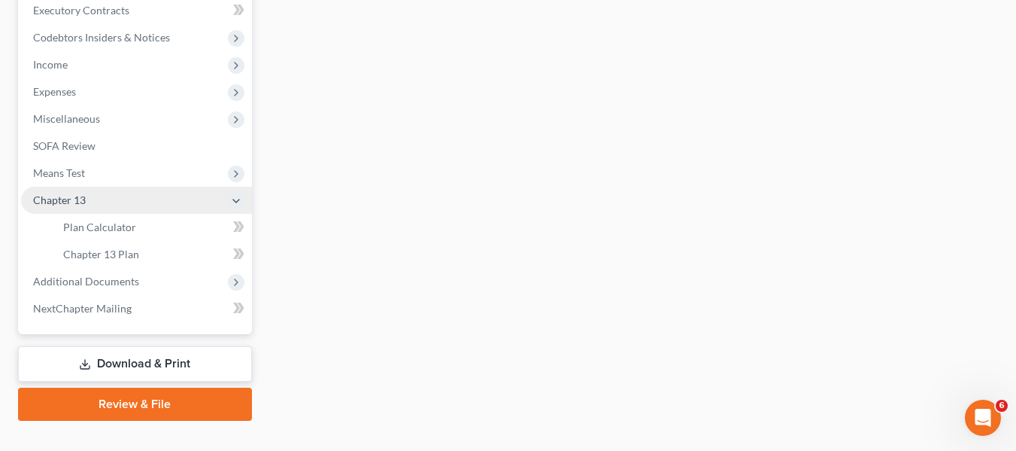
scroll to position [403, 0]
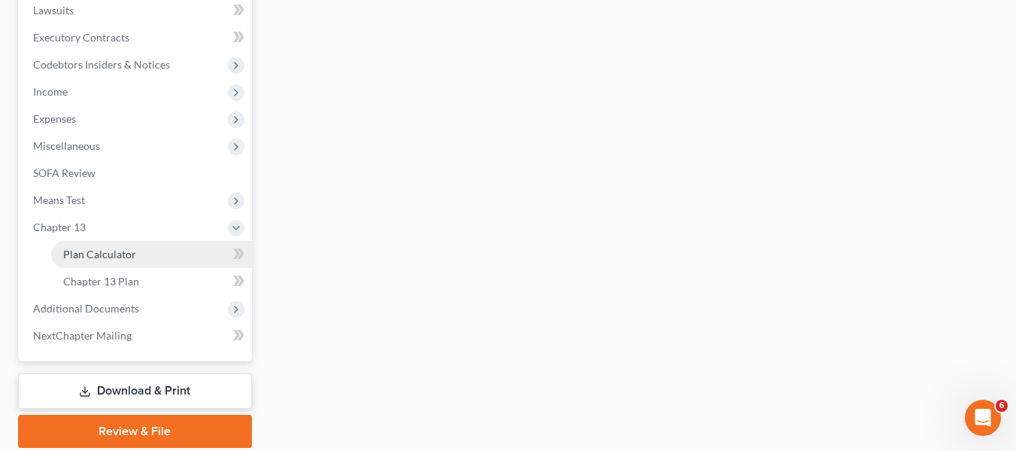
click at [62, 250] on link "Plan Calculator" at bounding box center [151, 254] width 201 height 27
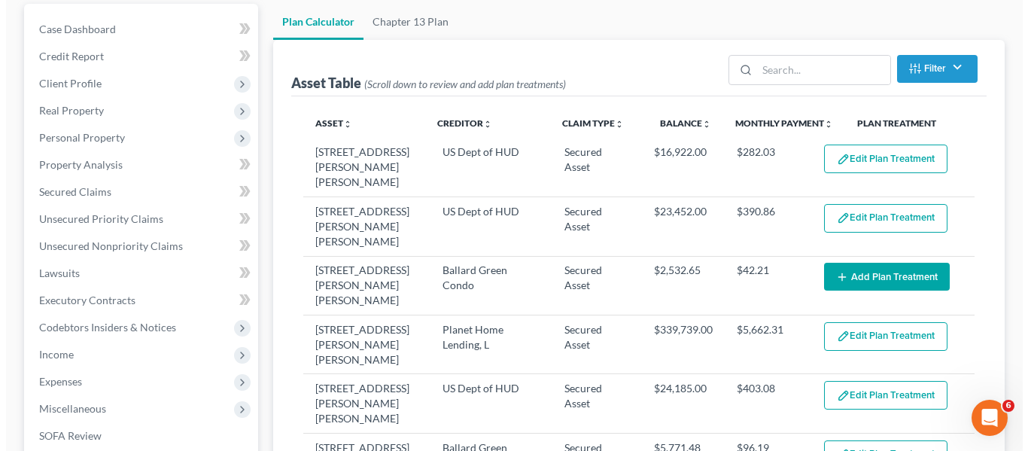
scroll to position [141, 0]
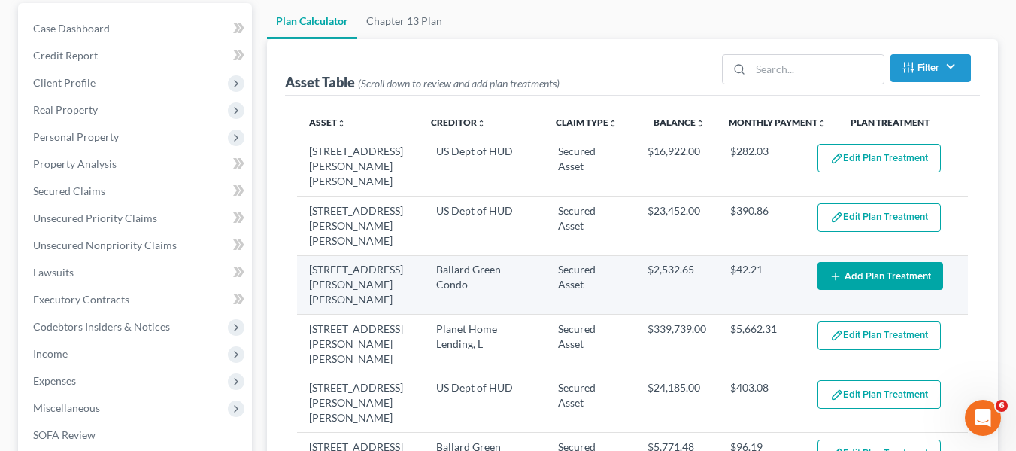
click at [871, 262] on button "Add Plan Treatment" at bounding box center [881, 276] width 126 height 28
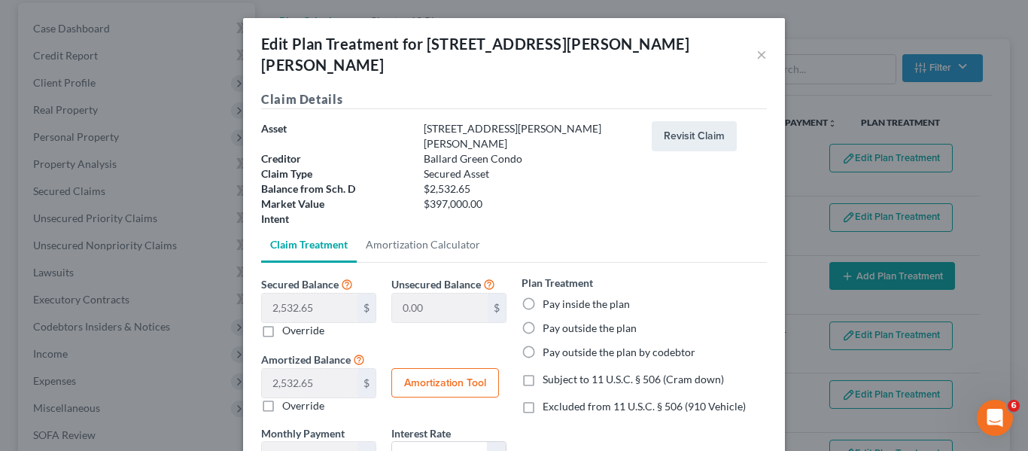
click at [542, 296] on label "Pay inside the plan" at bounding box center [585, 303] width 87 height 15
click at [548, 296] on input "Pay inside the plan" at bounding box center [553, 301] width 10 height 10
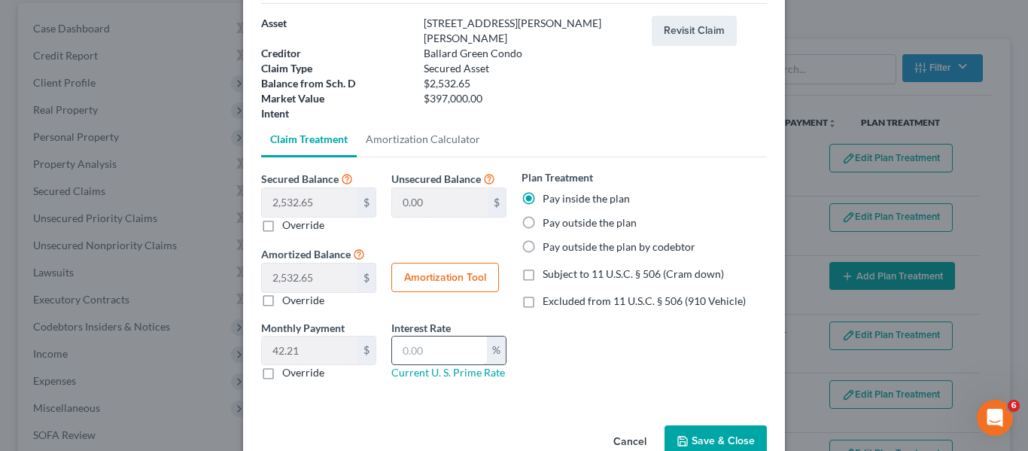
click at [428, 336] on input "text" at bounding box center [439, 350] width 95 height 29
click at [411, 263] on button "Amortization Tool" at bounding box center [445, 278] width 108 height 30
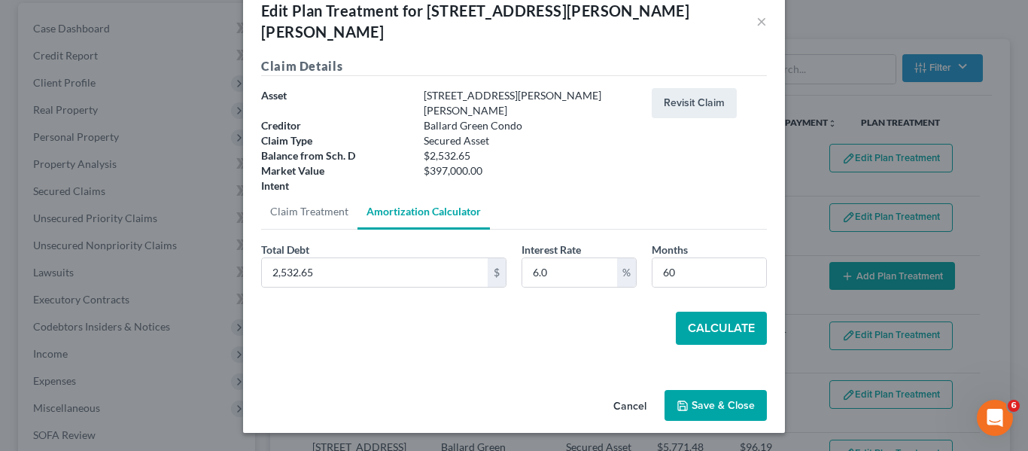
scroll to position [0, 0]
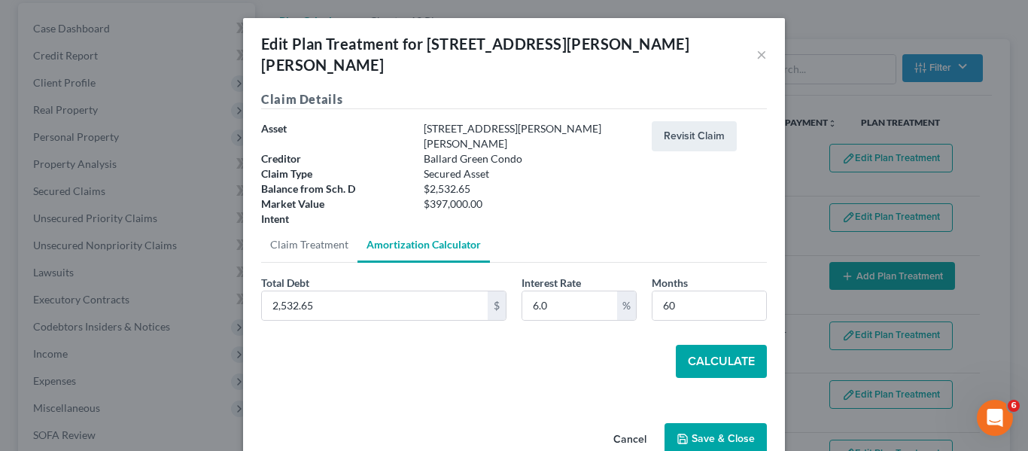
click at [708, 345] on button "Calculate" at bounding box center [720, 361] width 91 height 33
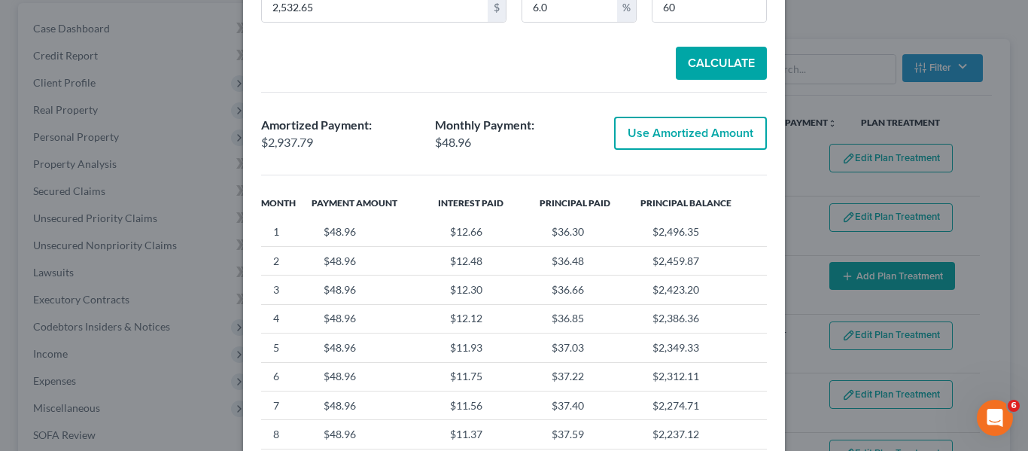
scroll to position [299, 0]
click at [654, 116] on button "Use Amortized Amount" at bounding box center [690, 132] width 153 height 33
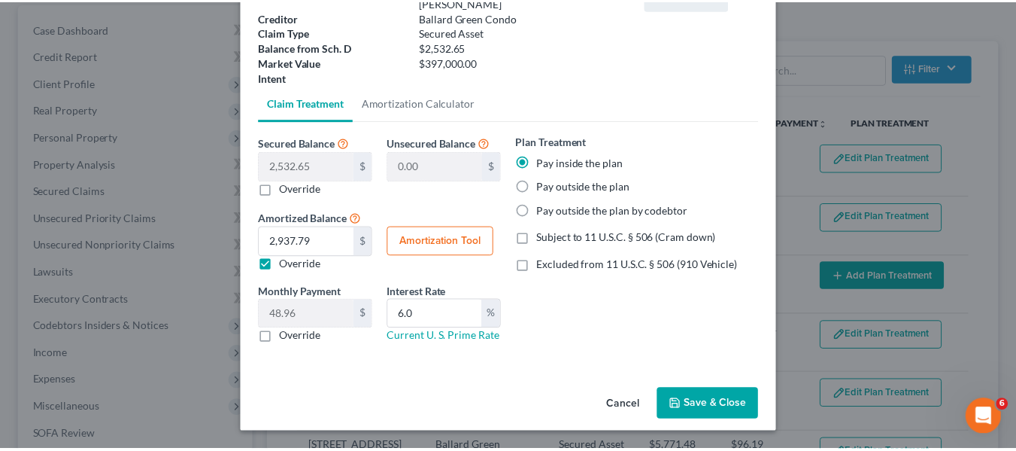
scroll to position [105, 0]
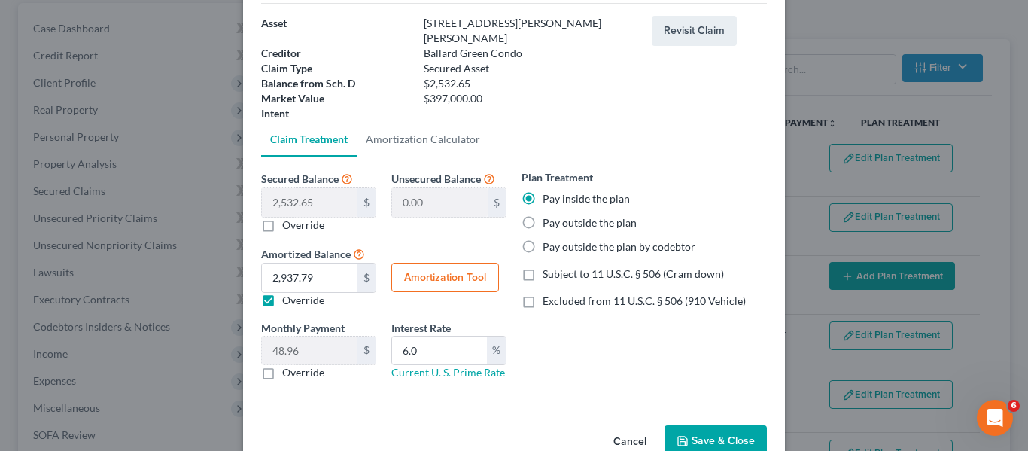
click at [685, 425] on button "Save & Close" at bounding box center [715, 441] width 102 height 32
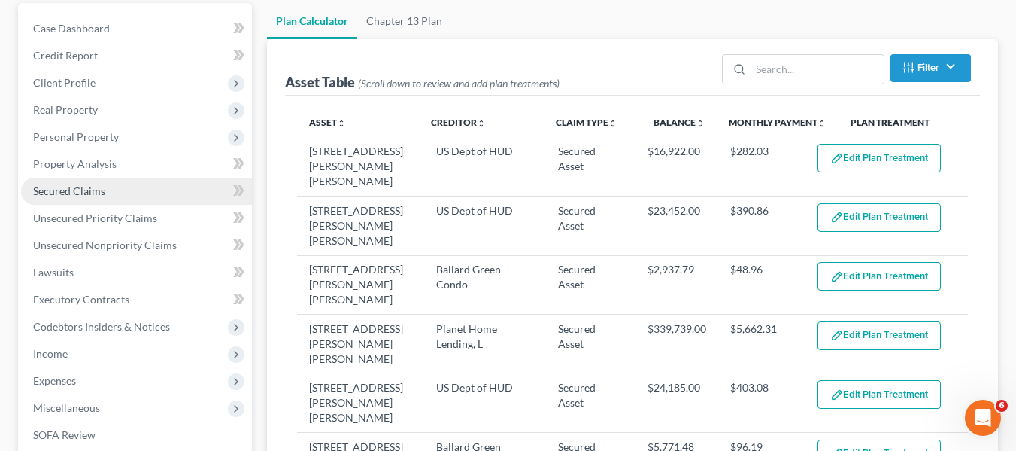
click at [93, 193] on span "Secured Claims" at bounding box center [69, 190] width 72 height 13
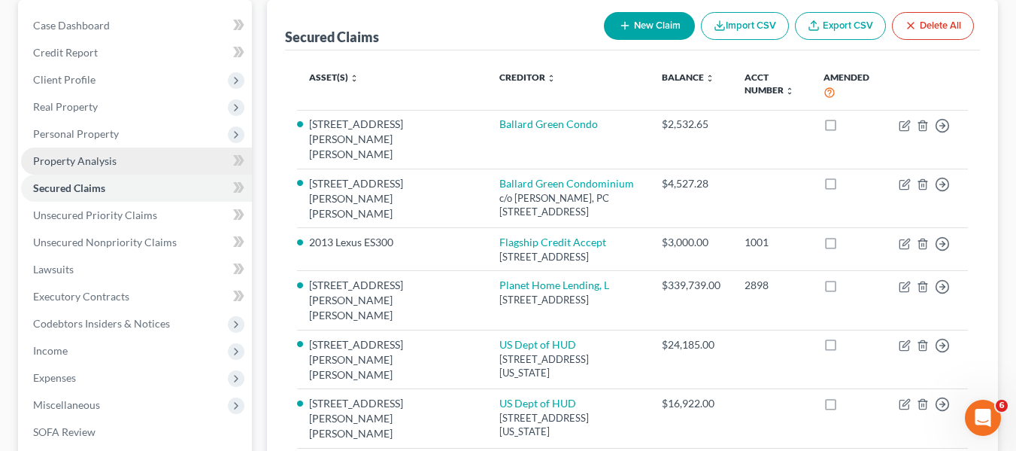
scroll to position [403, 0]
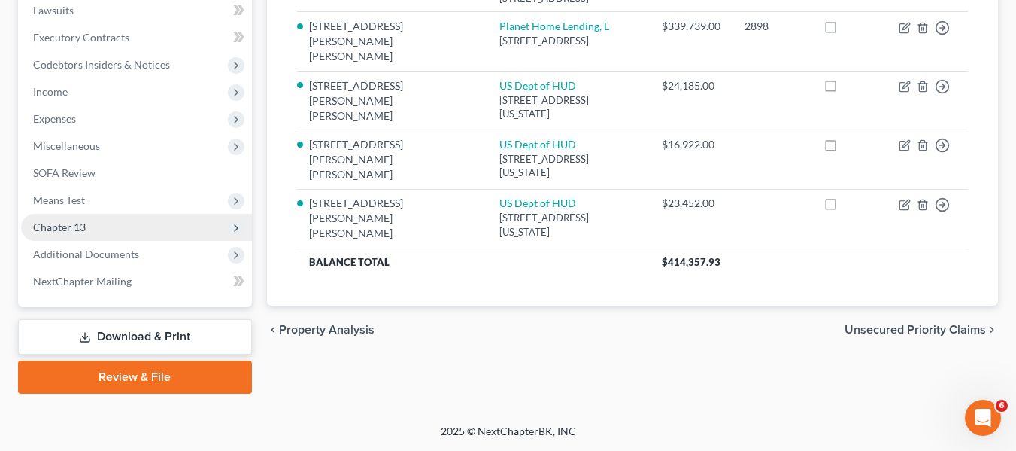
click at [68, 234] on span "Chapter 13" at bounding box center [136, 227] width 231 height 27
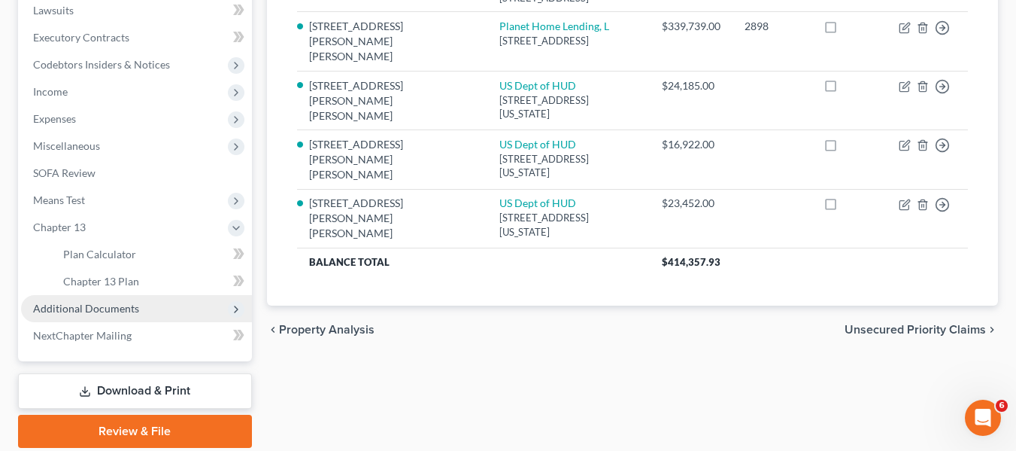
click at [77, 312] on span "Additional Documents" at bounding box center [86, 308] width 106 height 13
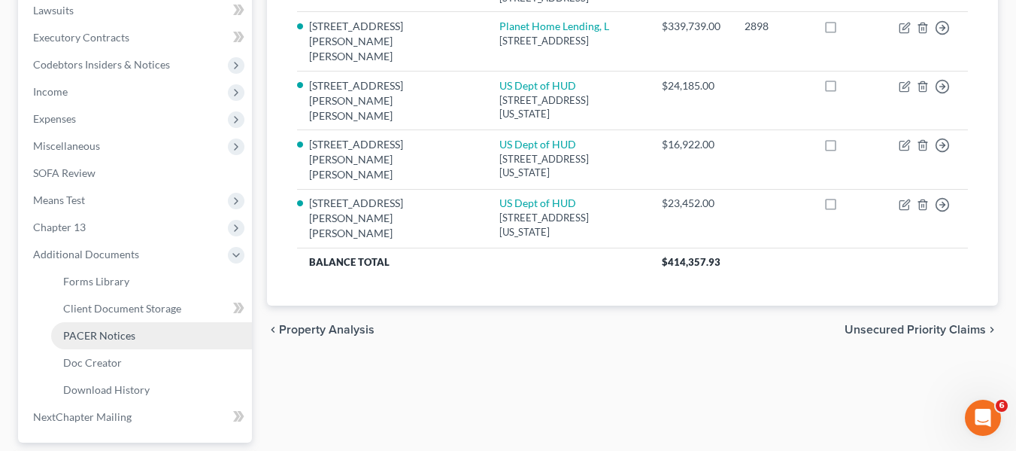
click at [85, 336] on span "PACER Notices" at bounding box center [99, 335] width 72 height 13
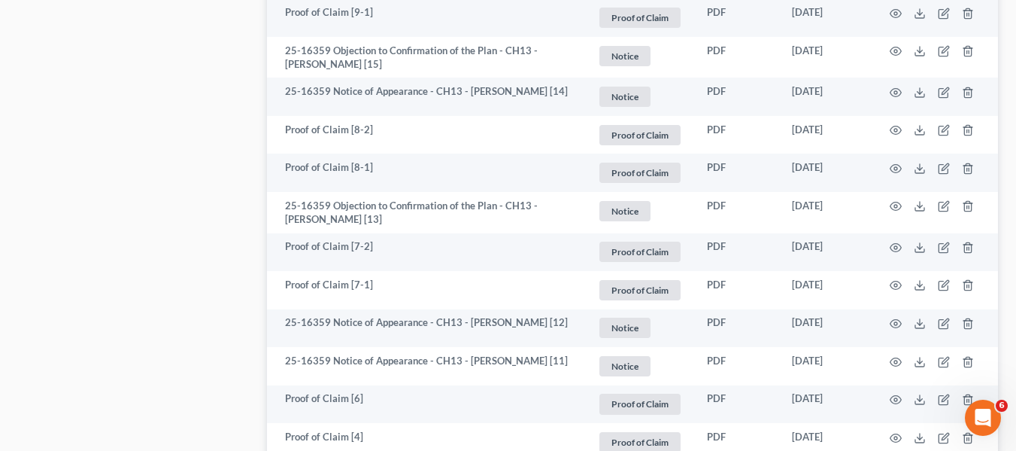
scroll to position [1046, 0]
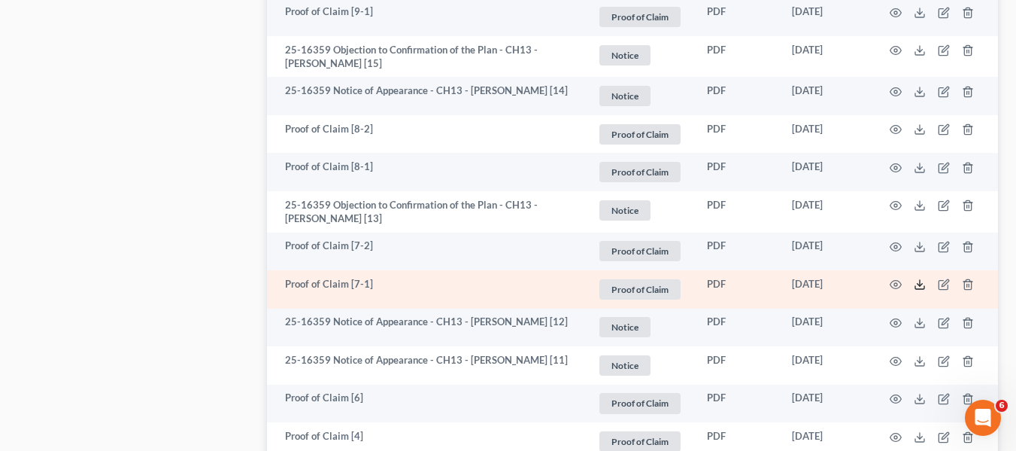
click at [919, 285] on polyline at bounding box center [920, 285] width 5 height 2
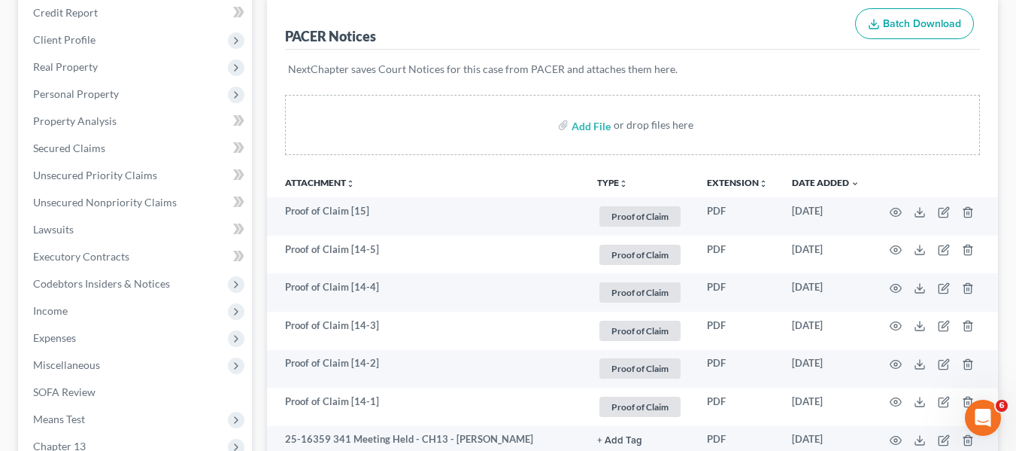
scroll to position [184, 0]
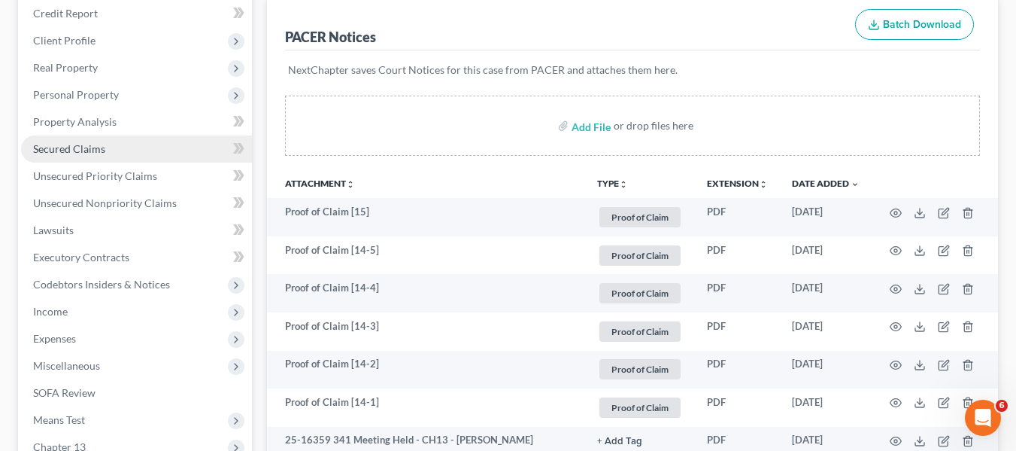
click at [94, 144] on span "Secured Claims" at bounding box center [69, 148] width 72 height 13
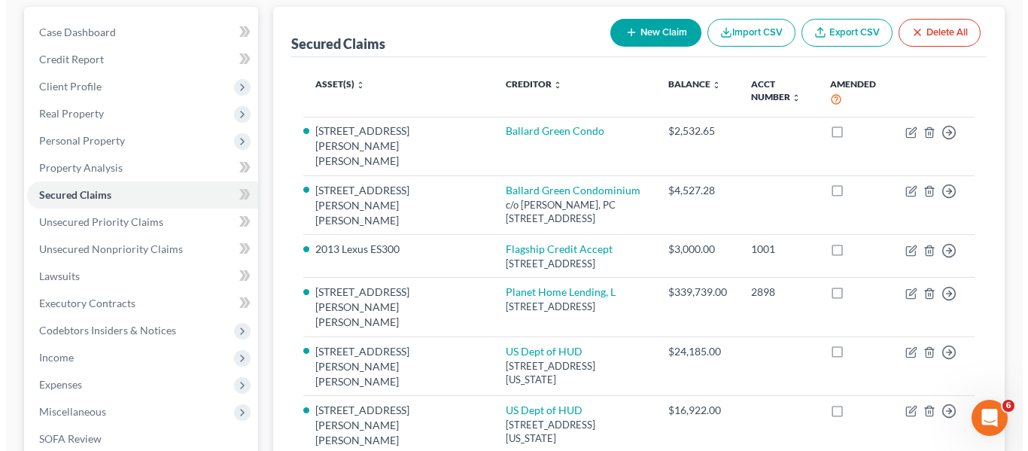
scroll to position [138, 0]
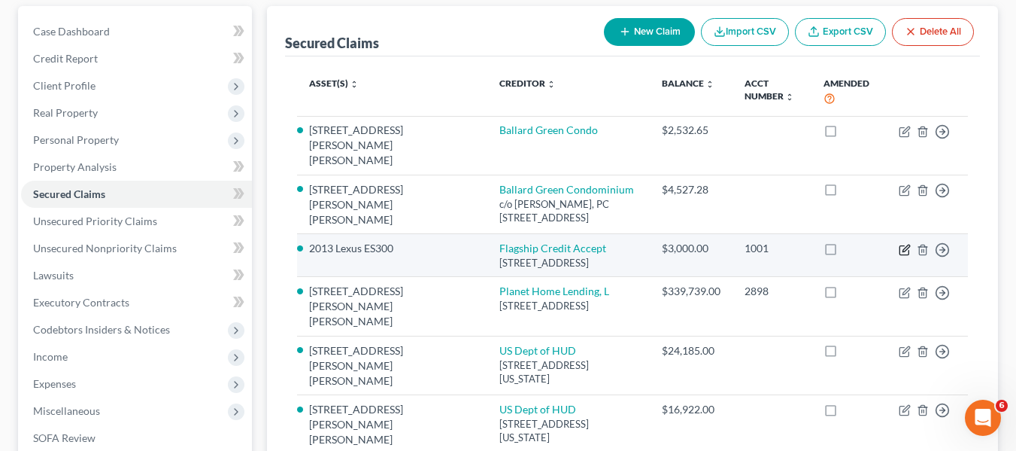
click at [904, 244] on icon "button" at bounding box center [905, 250] width 12 height 12
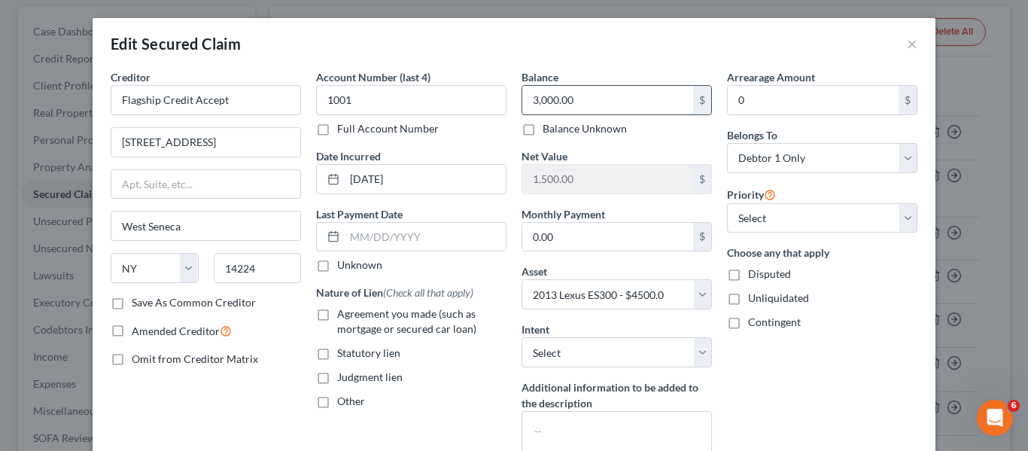
click at [569, 101] on input "3,000.00" at bounding box center [607, 100] width 171 height 29
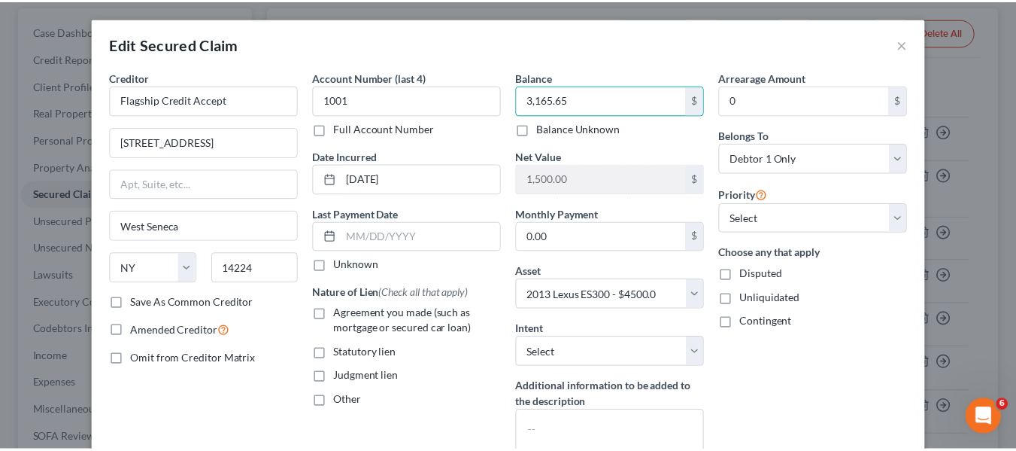
scroll to position [165, 0]
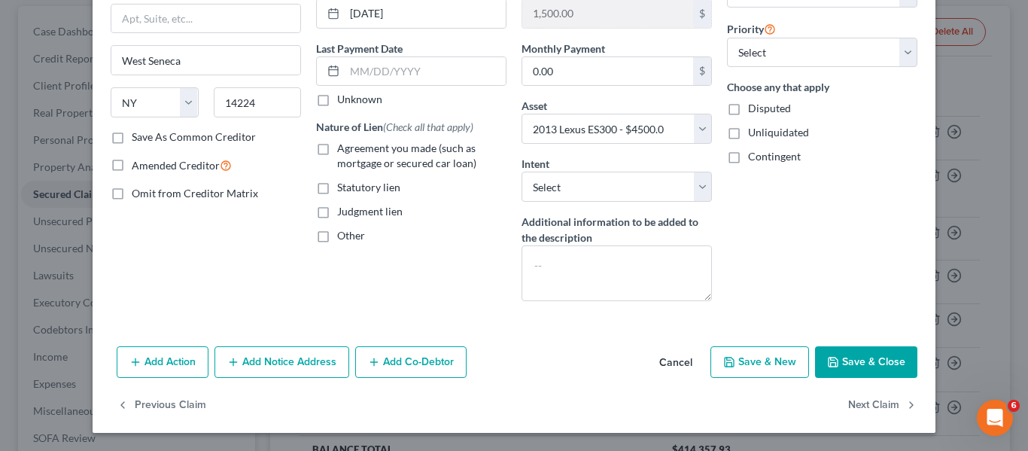
click at [838, 363] on button "Save & Close" at bounding box center [866, 362] width 102 height 32
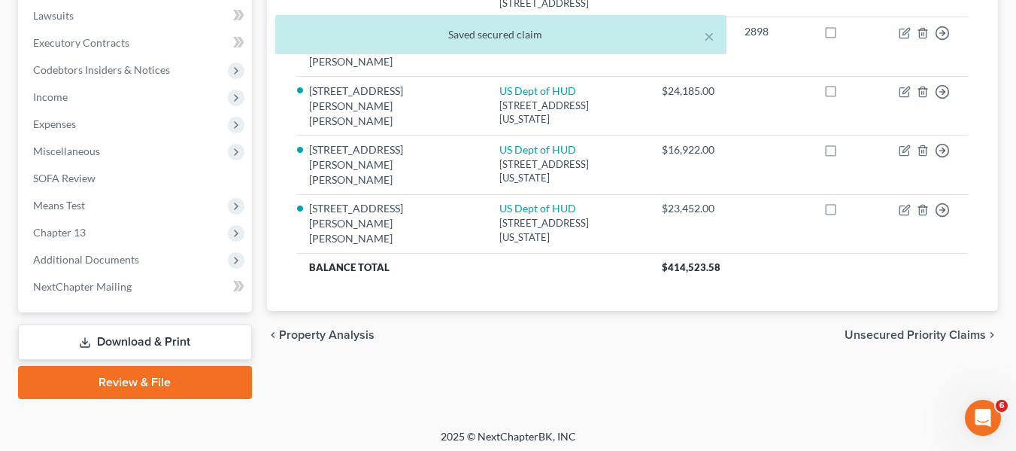
scroll to position [399, 0]
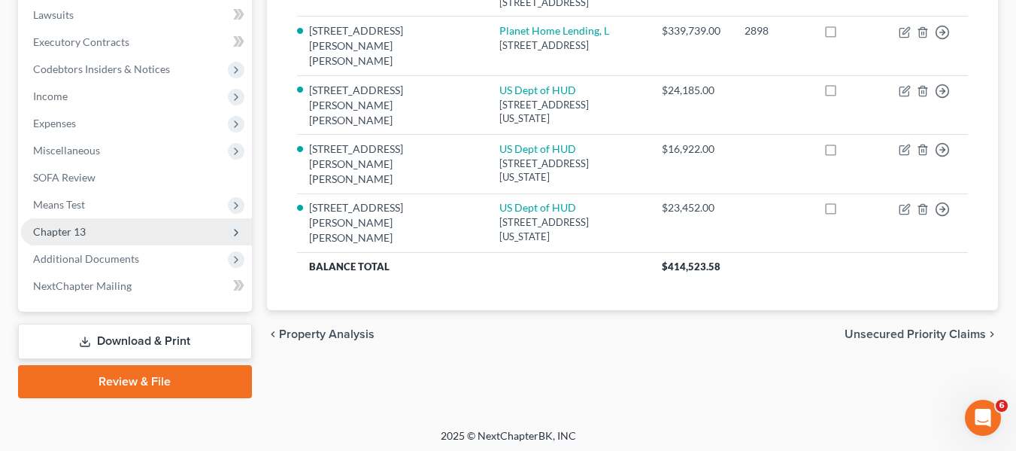
click at [97, 222] on span "Chapter 13" at bounding box center [136, 231] width 231 height 27
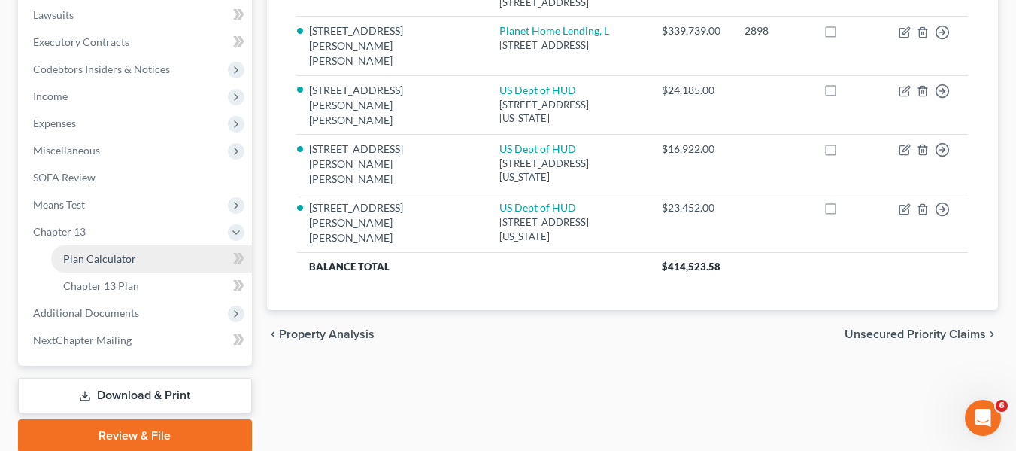
click at [107, 253] on span "Plan Calculator" at bounding box center [99, 258] width 73 height 13
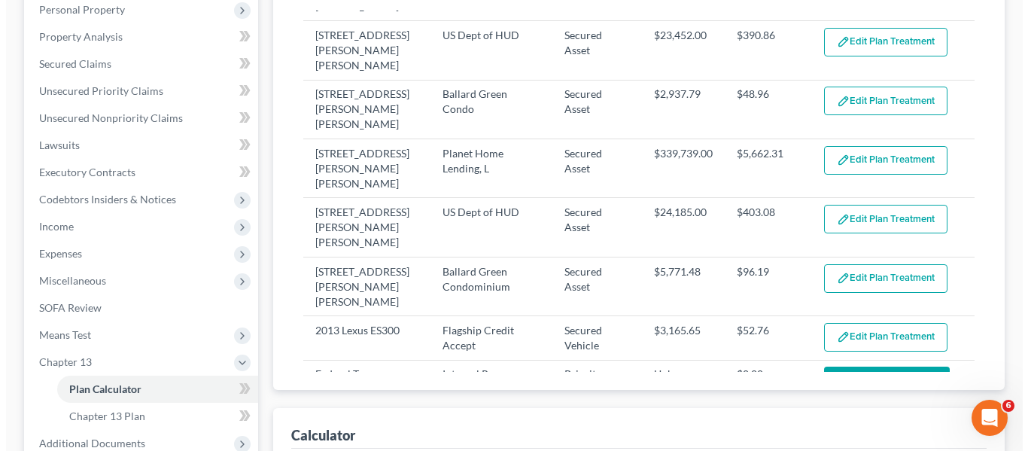
scroll to position [379, 0]
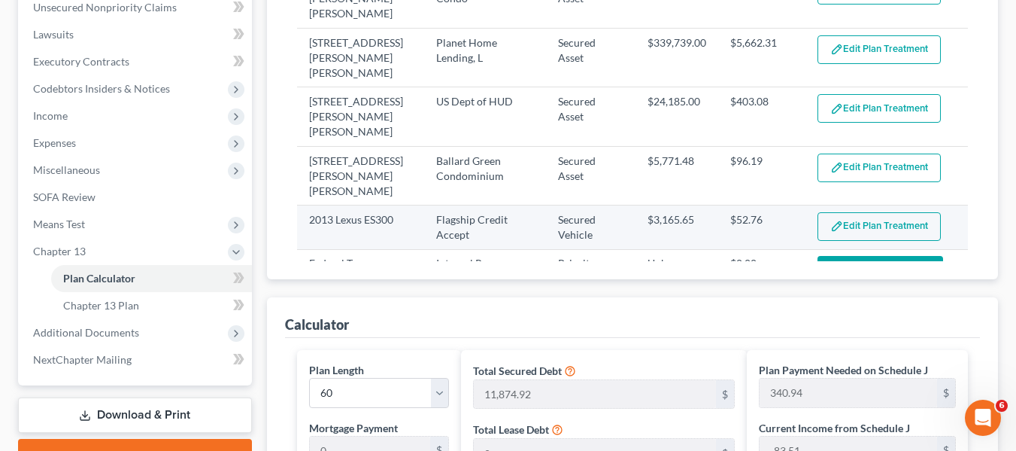
click at [845, 212] on button "Edit Plan Treatment" at bounding box center [879, 226] width 123 height 29
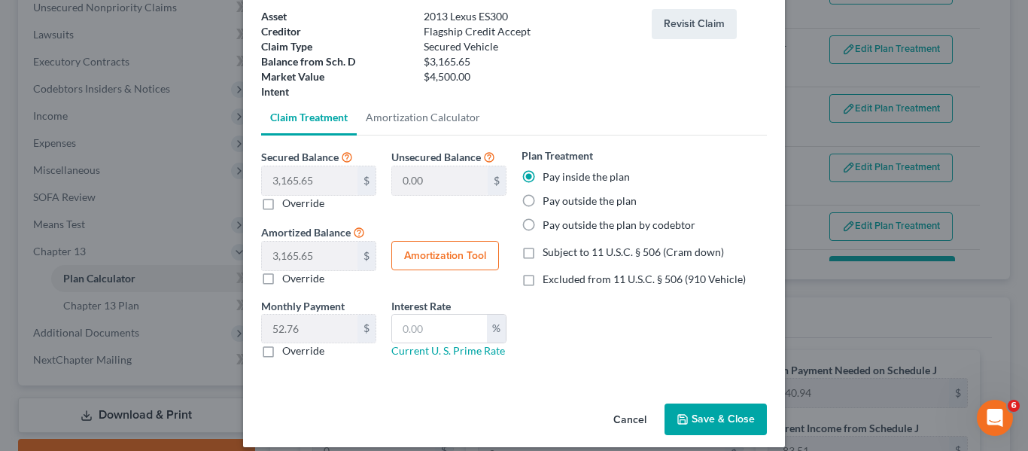
scroll to position [105, 0]
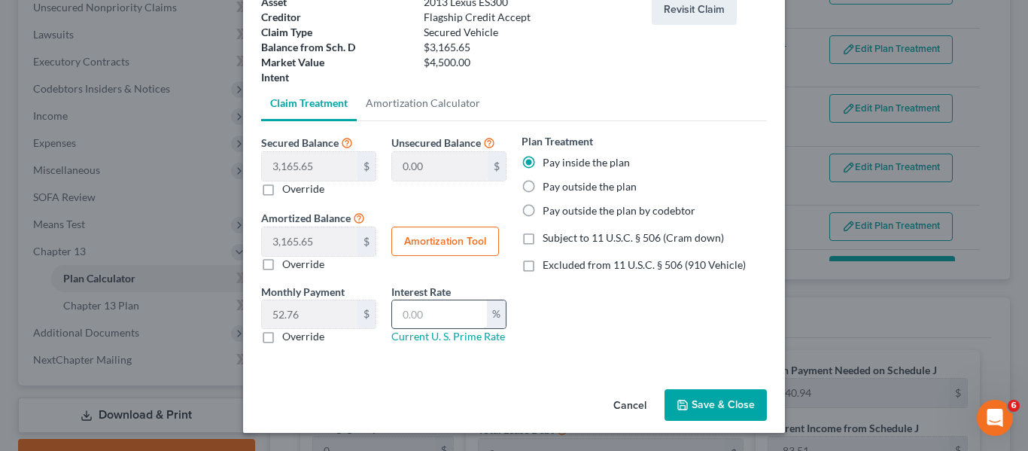
click at [426, 312] on input "text" at bounding box center [439, 314] width 95 height 29
click at [423, 234] on button "Amortization Tool" at bounding box center [445, 241] width 108 height 30
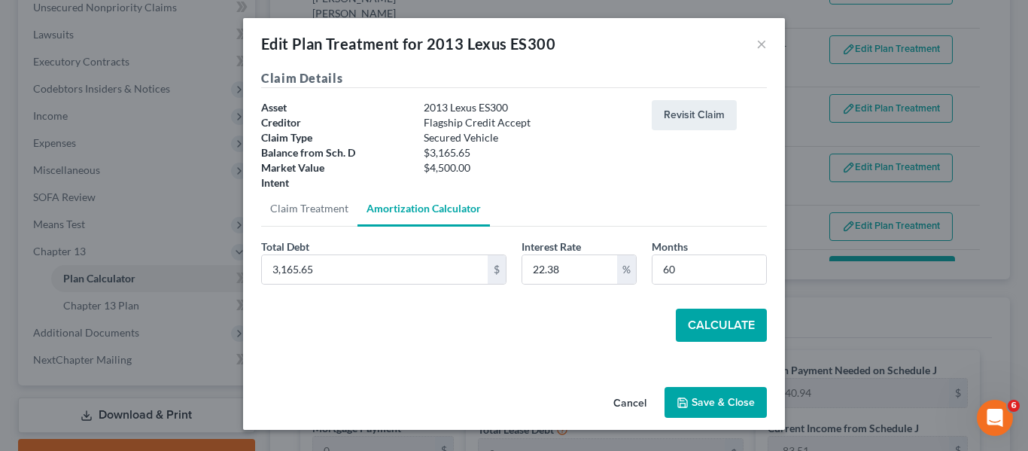
scroll to position [0, 0]
click at [701, 322] on button "Calculate" at bounding box center [720, 324] width 91 height 33
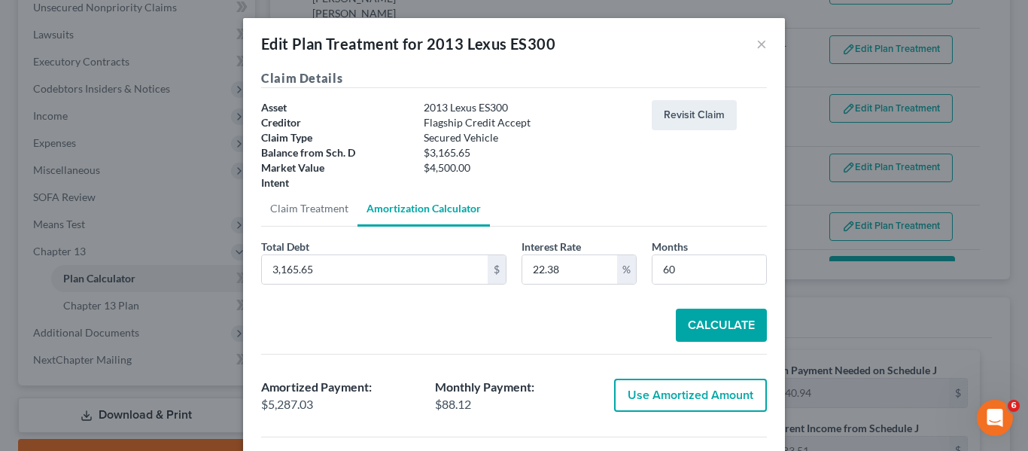
scroll to position [226, 0]
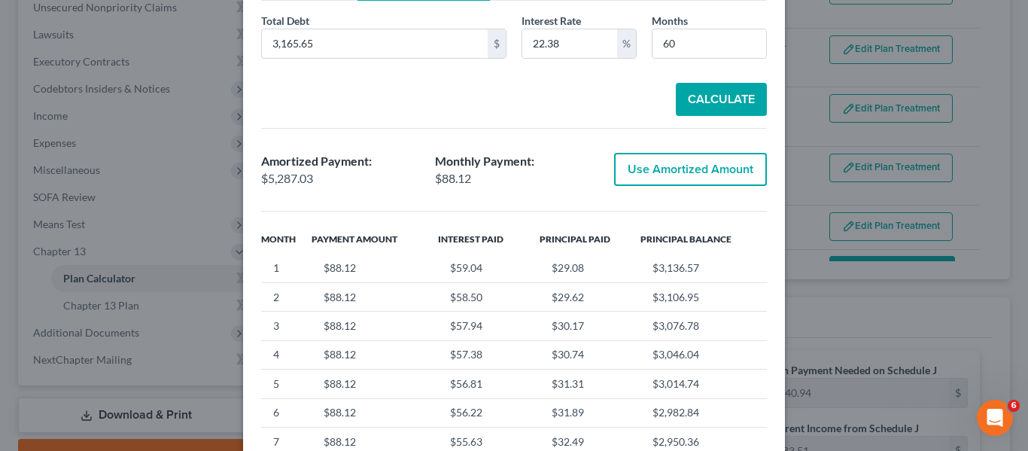
click at [652, 166] on button "Use Amortized Amount" at bounding box center [690, 169] width 153 height 33
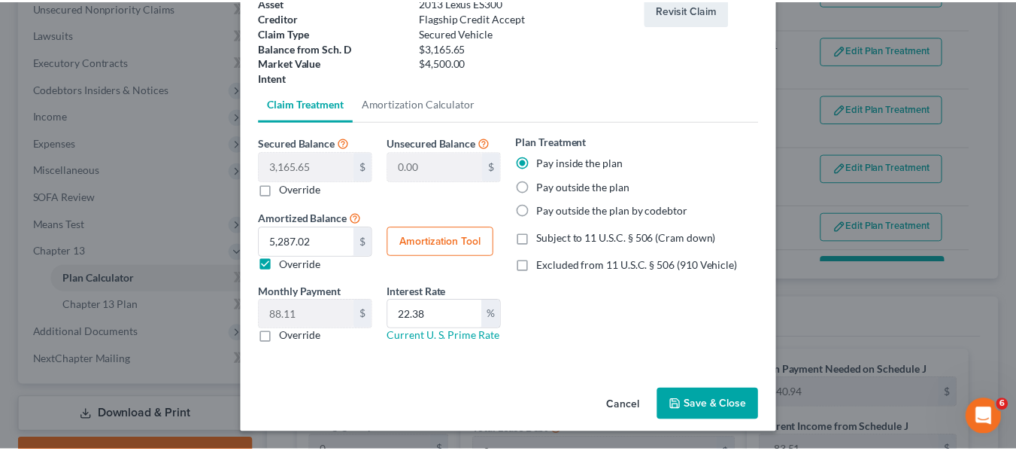
scroll to position [105, 0]
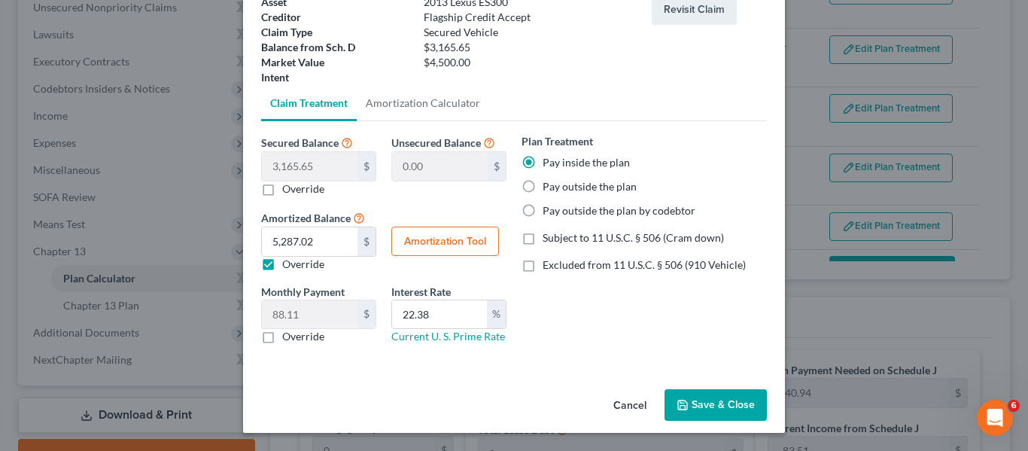
click at [682, 403] on icon "button" at bounding box center [682, 404] width 9 height 9
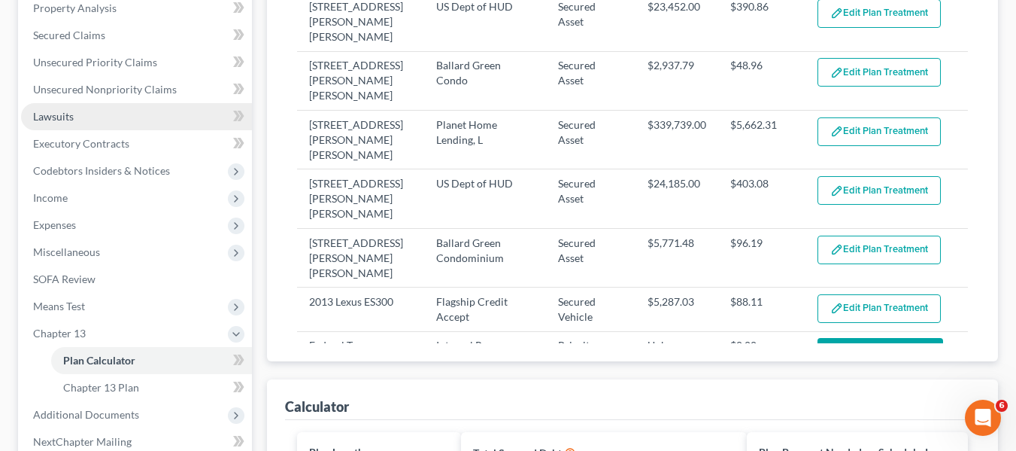
scroll to position [296, 0]
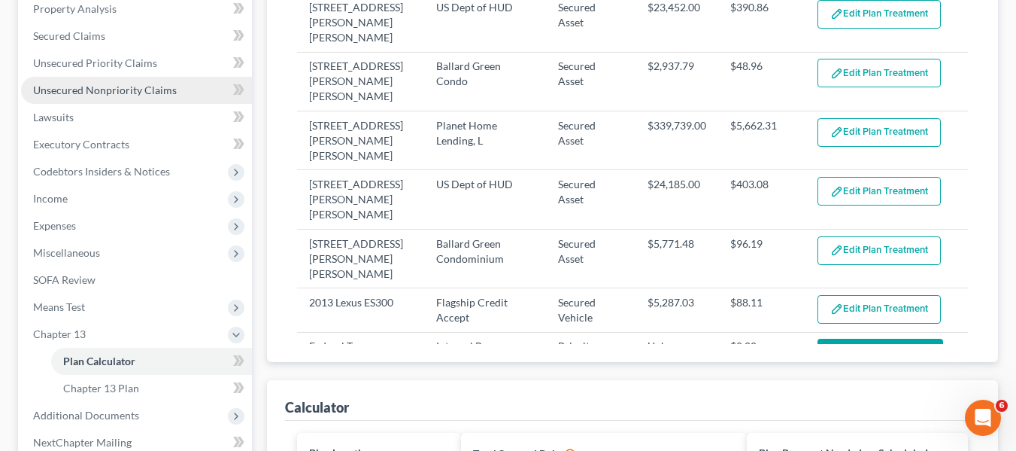
click at [105, 93] on span "Unsecured Nonpriority Claims" at bounding box center [105, 89] width 144 height 13
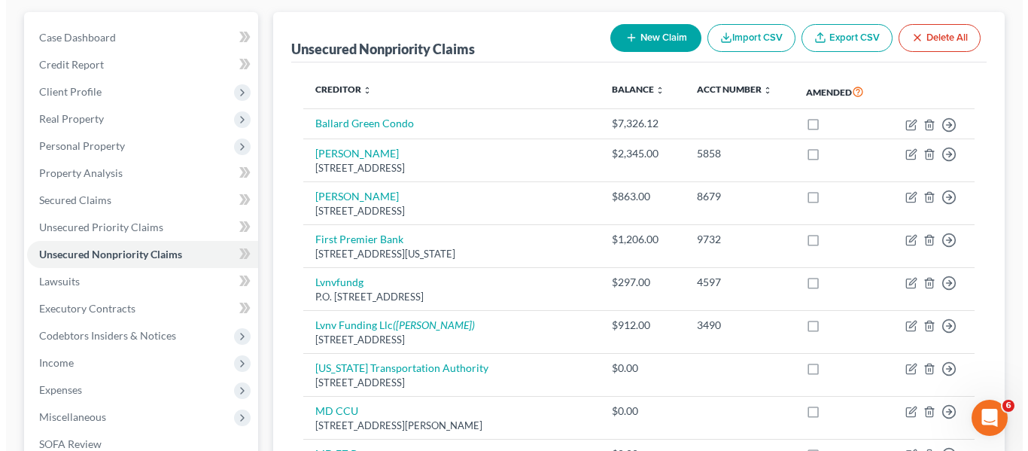
scroll to position [133, 0]
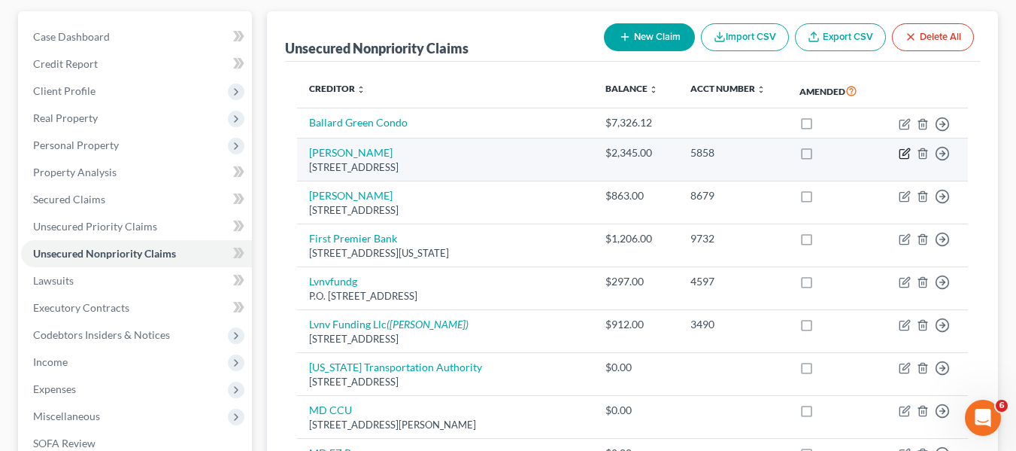
click at [901, 159] on icon "button" at bounding box center [905, 153] width 12 height 12
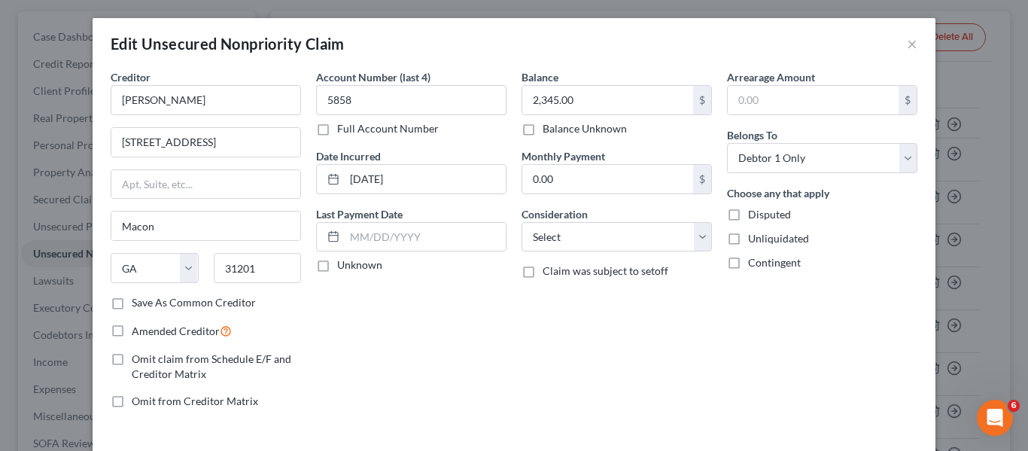
click at [572, 83] on div "Balance 2,345.00 $ Balance Unknown Balance Undetermined 2,345.00 $ Balance Unkn…" at bounding box center [616, 102] width 190 height 67
click at [578, 98] on input "2,345.00" at bounding box center [607, 100] width 171 height 29
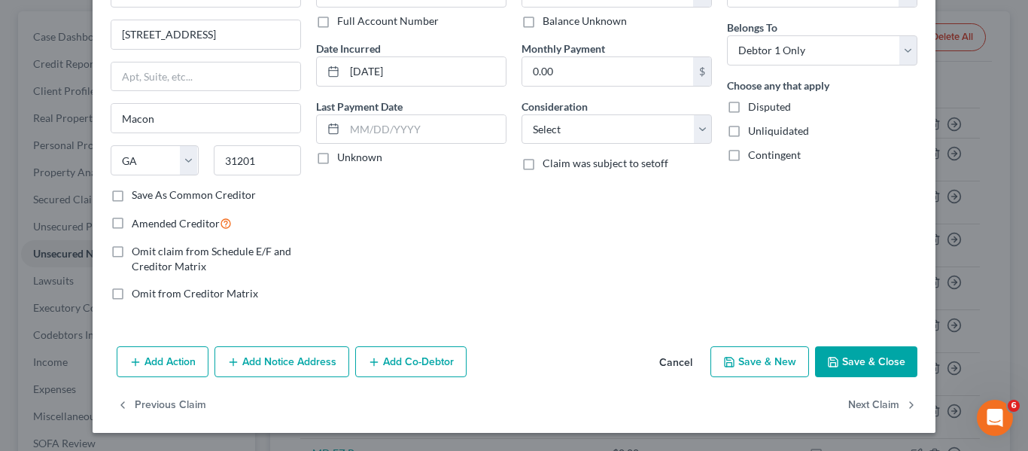
click at [818, 350] on button "Save & Close" at bounding box center [866, 362] width 102 height 32
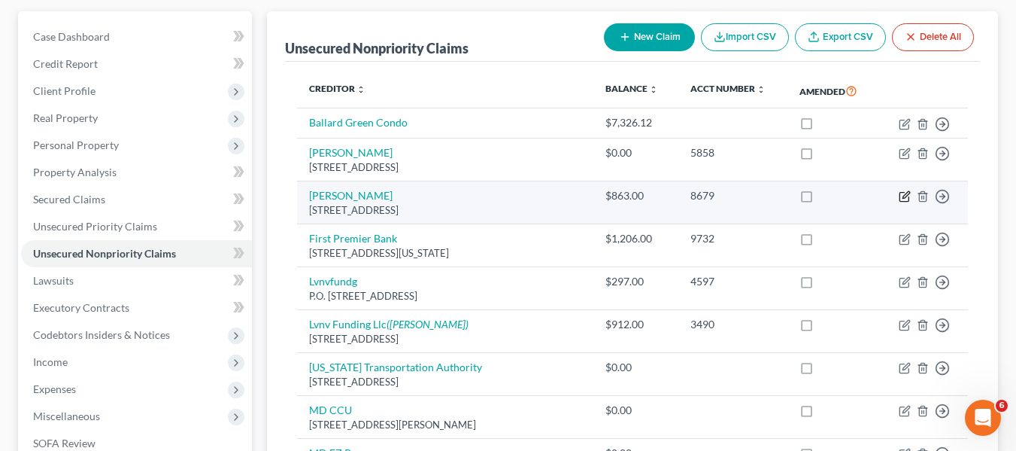
click at [902, 202] on icon "button" at bounding box center [905, 196] width 12 height 12
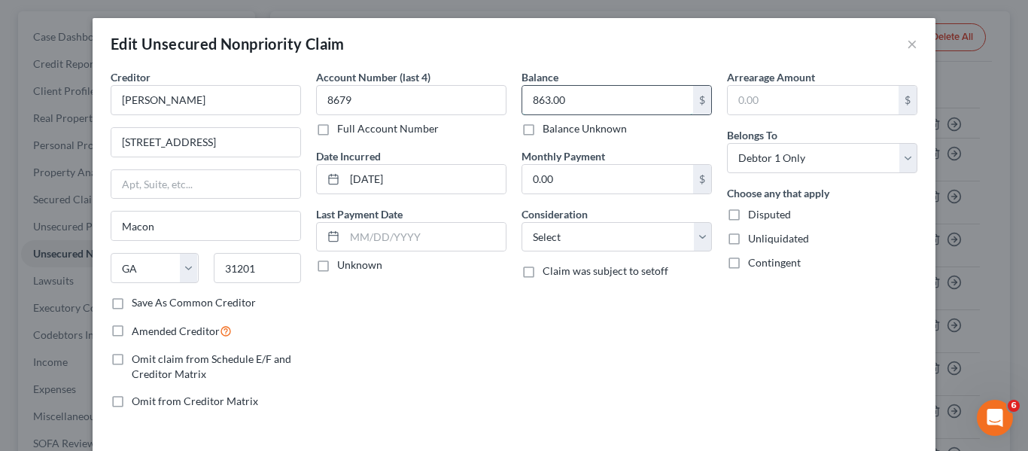
click at [606, 104] on input "863.00" at bounding box center [607, 100] width 171 height 29
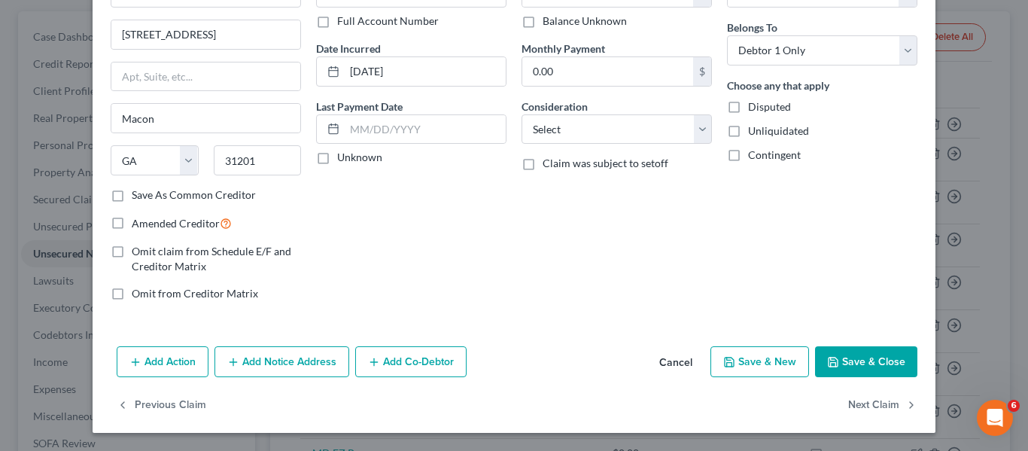
click at [825, 351] on button "Save & Close" at bounding box center [866, 362] width 102 height 32
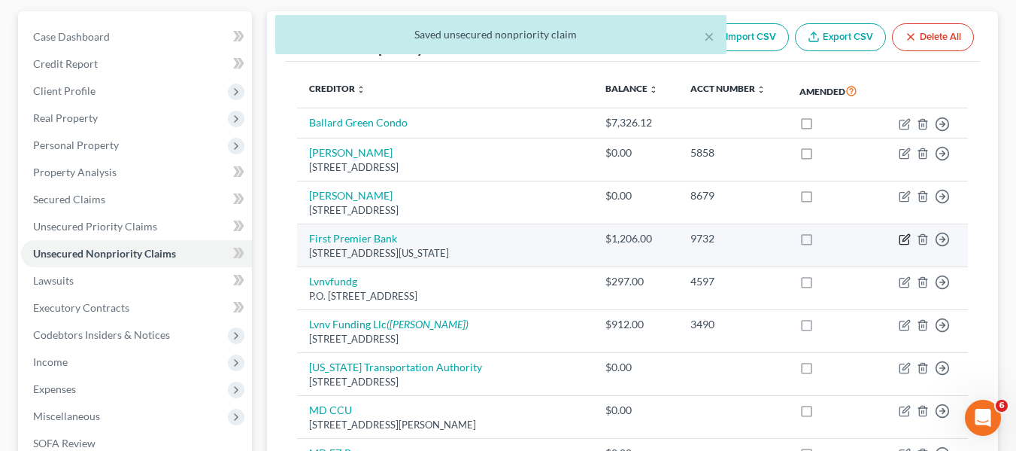
click at [904, 245] on icon "button" at bounding box center [905, 239] width 12 height 12
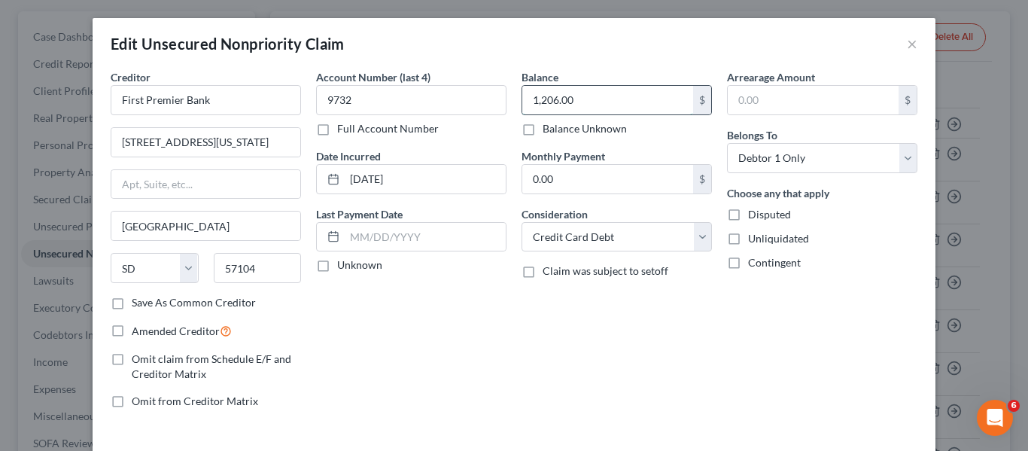
click at [605, 92] on input "1,206.00" at bounding box center [607, 100] width 171 height 29
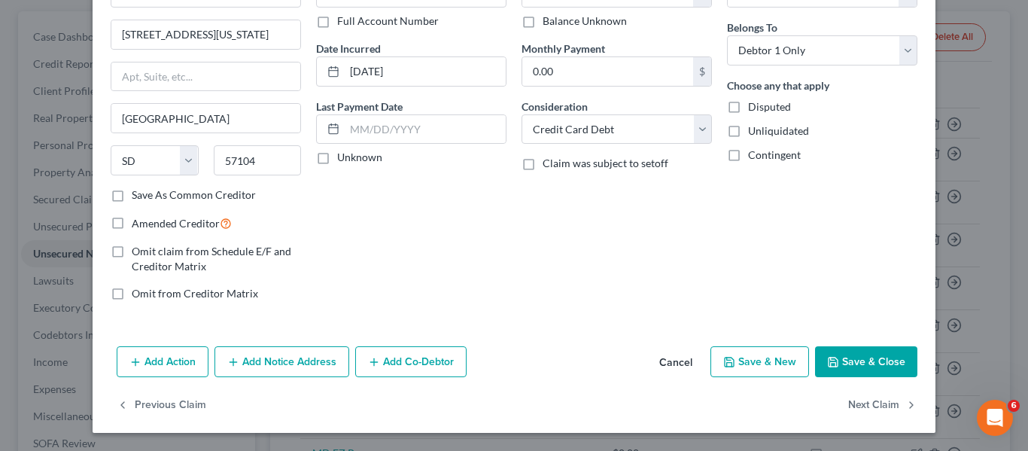
click at [830, 353] on button "Save & Close" at bounding box center [866, 362] width 102 height 32
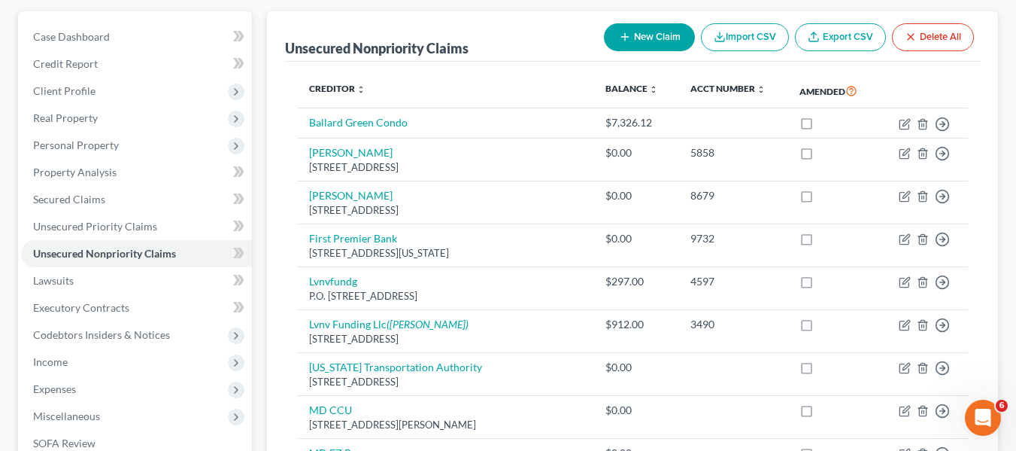
click at [615, 35] on button "New Claim" at bounding box center [649, 37] width 91 height 28
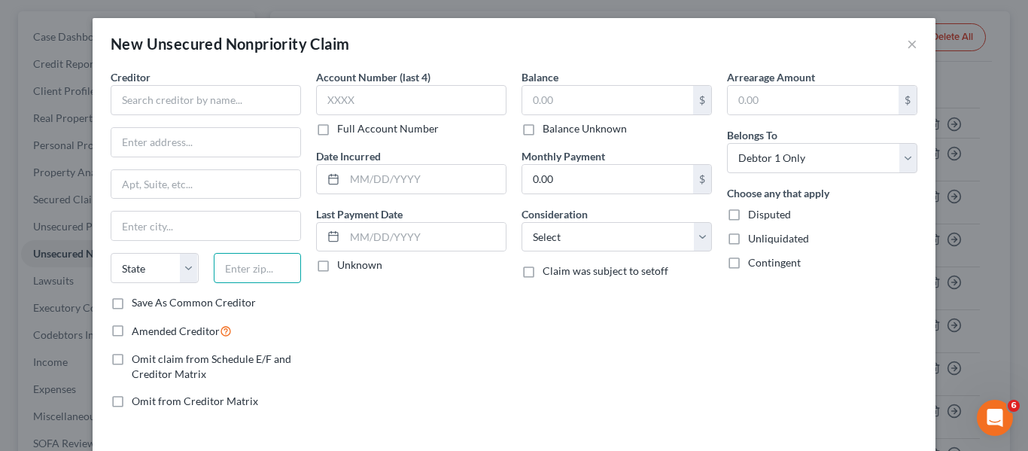
click at [242, 265] on input "text" at bounding box center [258, 268] width 88 height 30
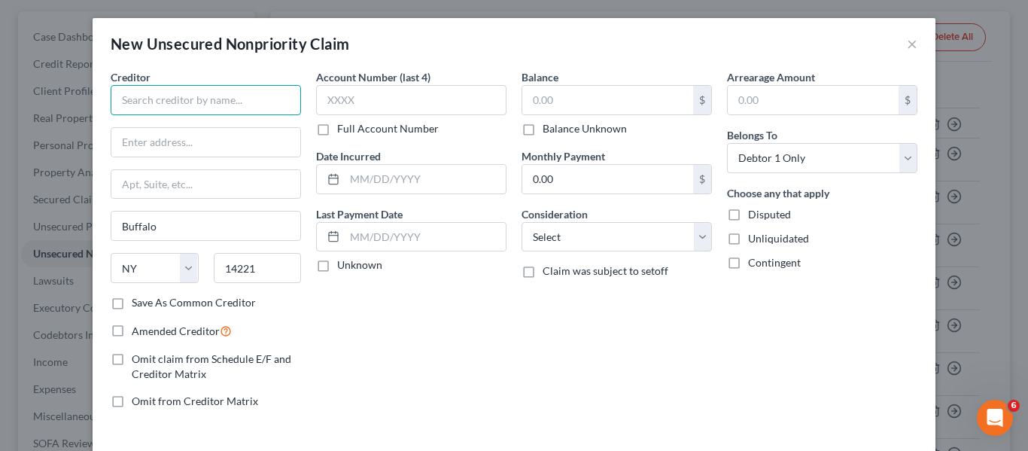
click at [128, 106] on input "text" at bounding box center [206, 100] width 190 height 30
paste input "Intercoastal Financial Llc 7954 Transit Rd #136X"
click at [125, 137] on input "text" at bounding box center [205, 142] width 189 height 29
click at [233, 100] on input "Intercoastal Financial Llc 7954 Transit Rd #136X" at bounding box center [206, 100] width 190 height 30
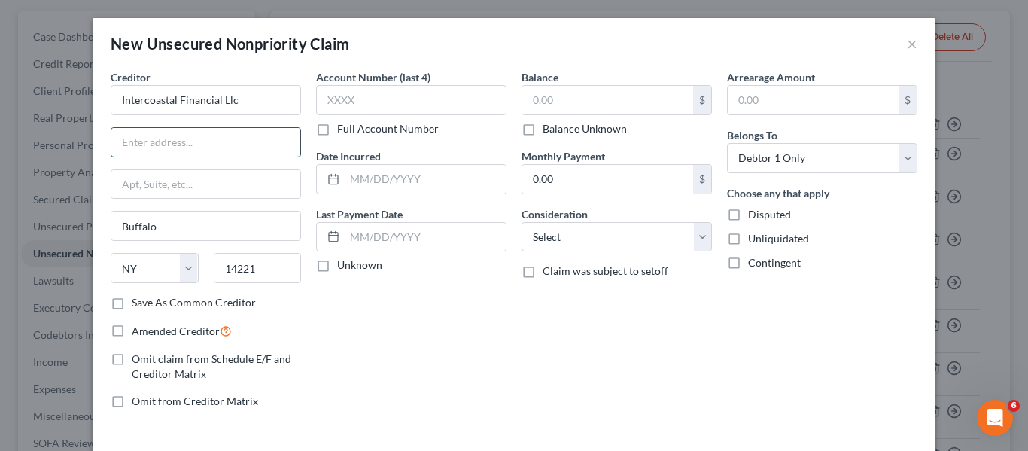
click at [193, 135] on input "text" at bounding box center [205, 142] width 189 height 29
paste input "Intercoastal Financial Llc 7954 Transit Rd #136X"
click at [163, 191] on input "text" at bounding box center [205, 184] width 189 height 29
click at [116, 138] on input "Intercoastal Financial Llc 7954 Transit Rd #136X" at bounding box center [205, 142] width 189 height 29
click at [539, 88] on input "text" at bounding box center [607, 100] width 171 height 29
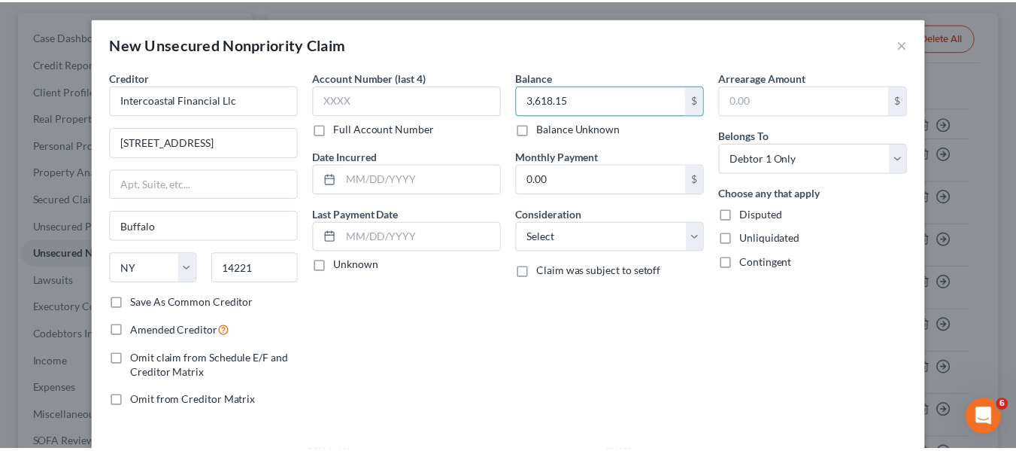
scroll to position [64, 0]
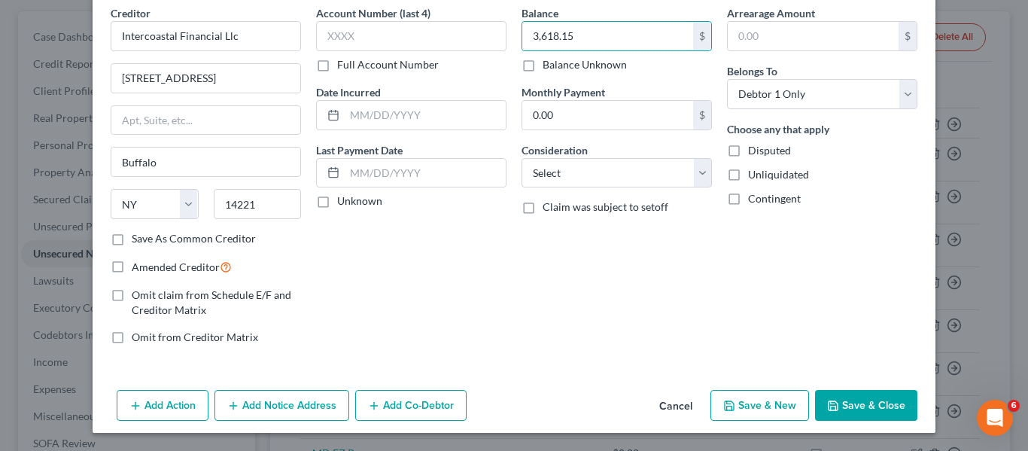
click at [821, 402] on button "Save & Close" at bounding box center [866, 406] width 102 height 32
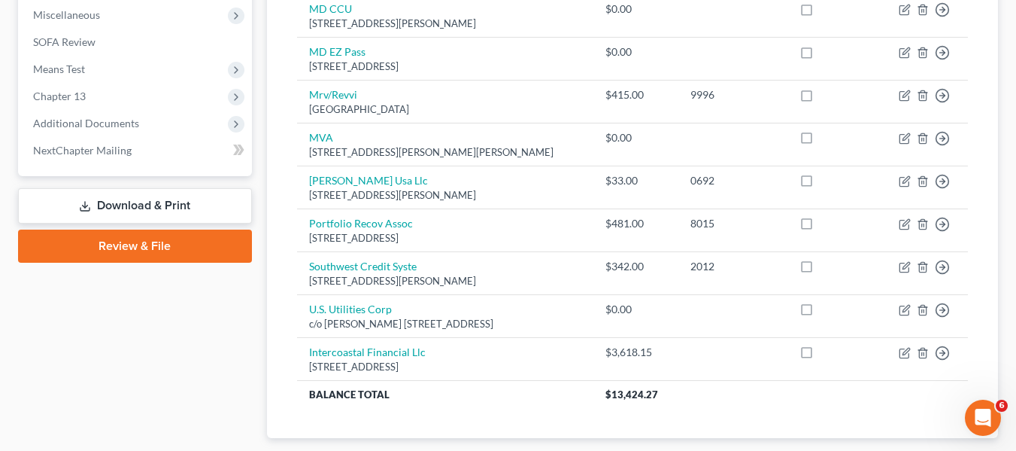
scroll to position [537, 0]
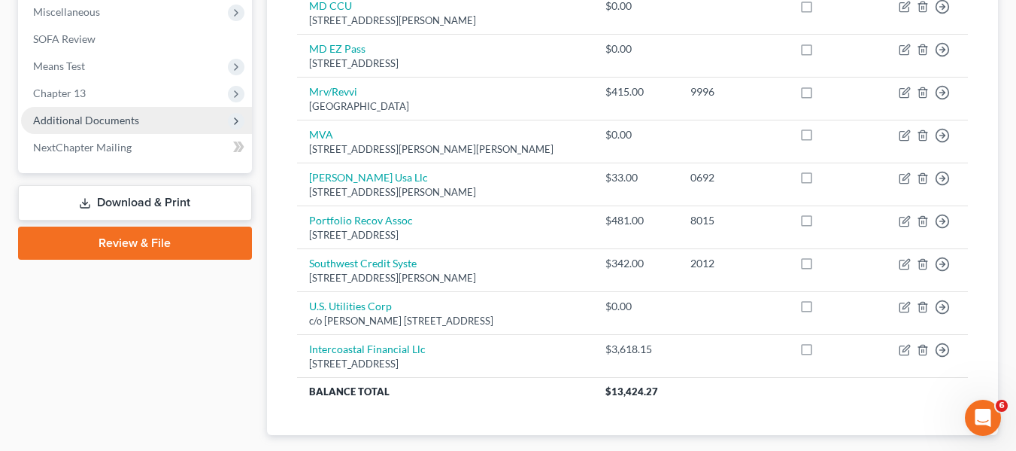
click at [63, 116] on span "Additional Documents" at bounding box center [86, 120] width 106 height 13
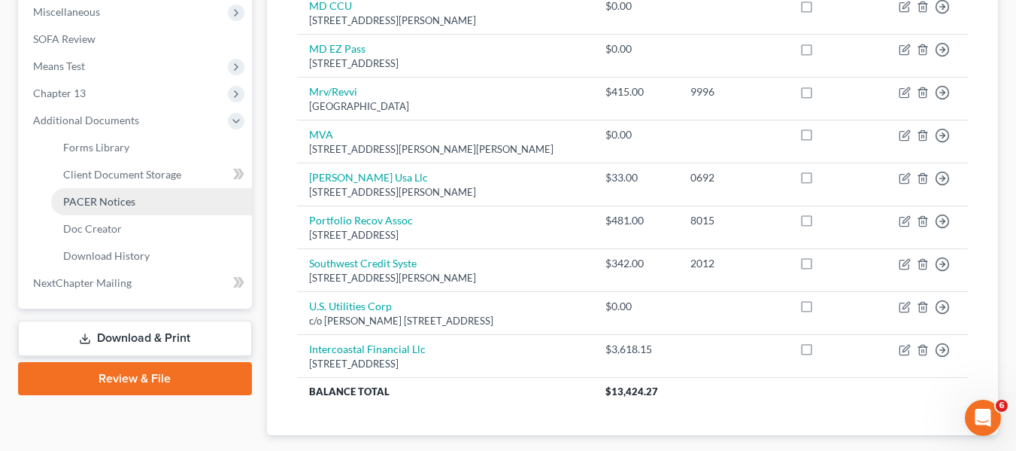
click at [90, 199] on span "PACER Notices" at bounding box center [99, 201] width 72 height 13
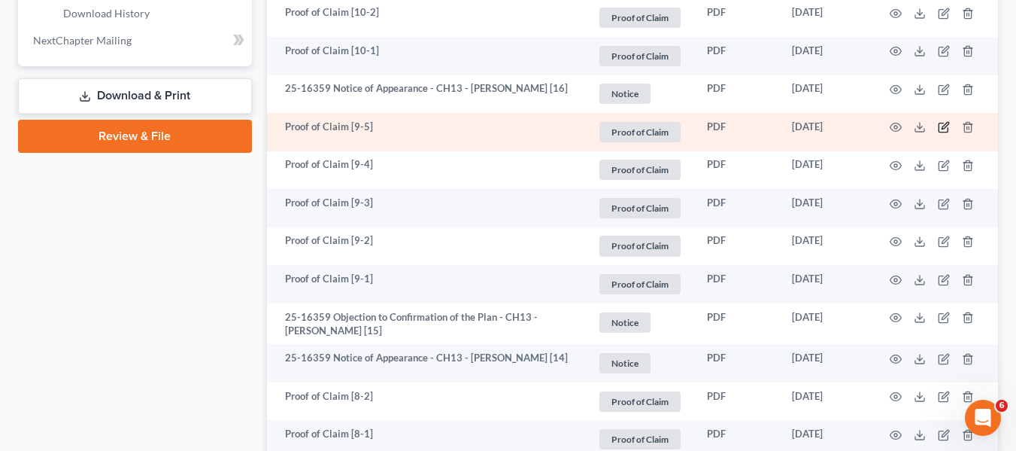
scroll to position [780, 0]
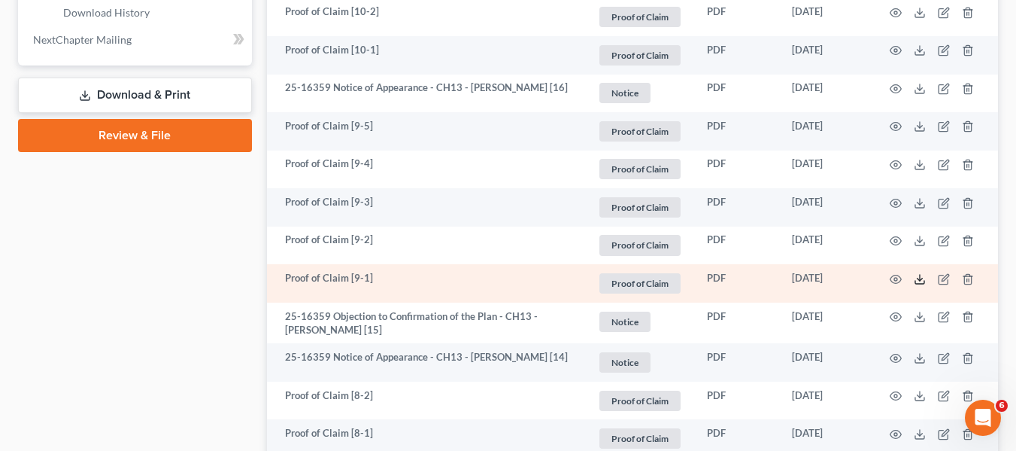
click at [921, 280] on polyline at bounding box center [920, 279] width 5 height 2
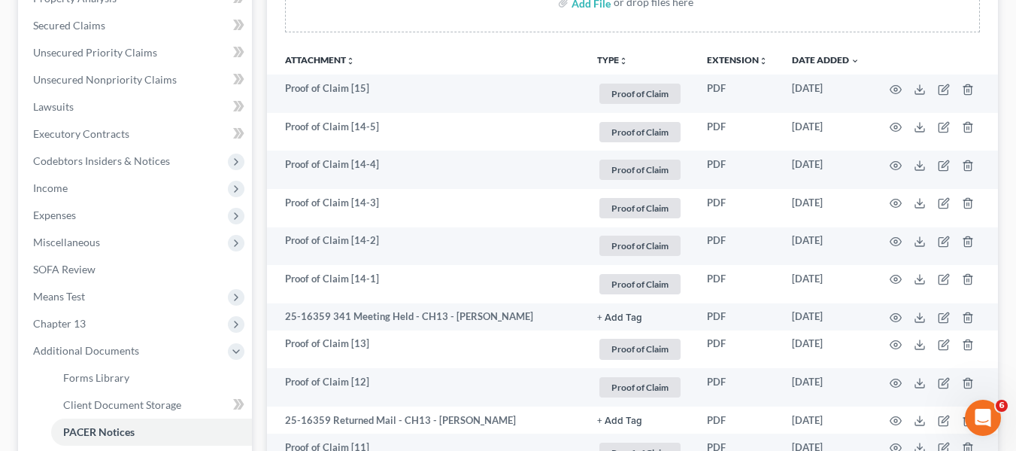
scroll to position [306, 0]
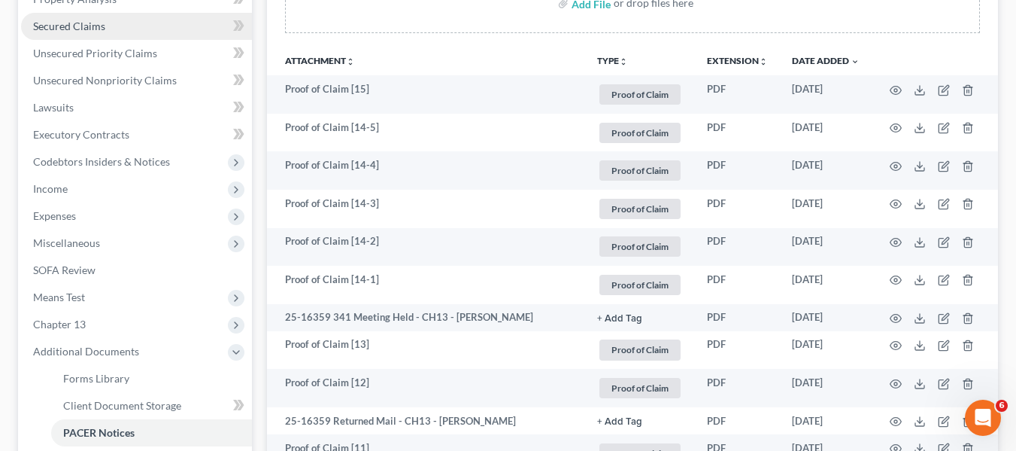
click at [114, 23] on link "Secured Claims" at bounding box center [136, 26] width 231 height 27
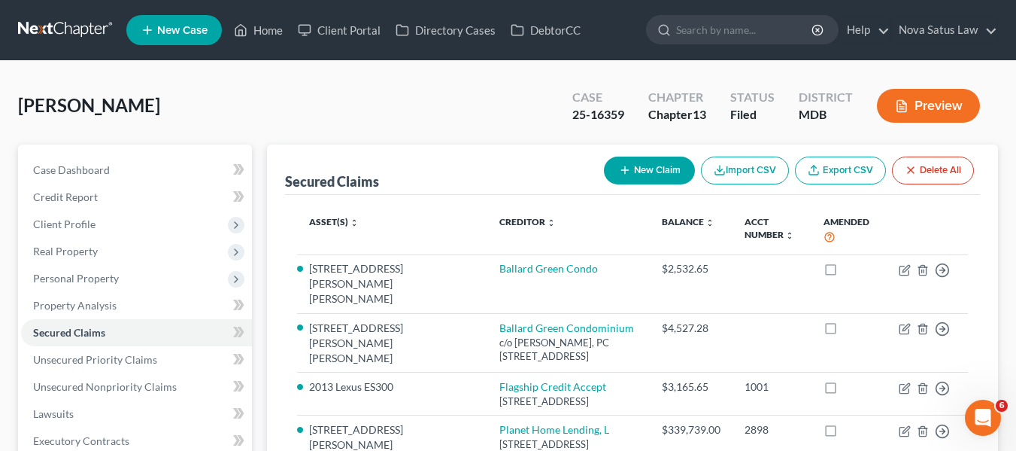
click at [624, 173] on icon "button" at bounding box center [625, 170] width 12 height 12
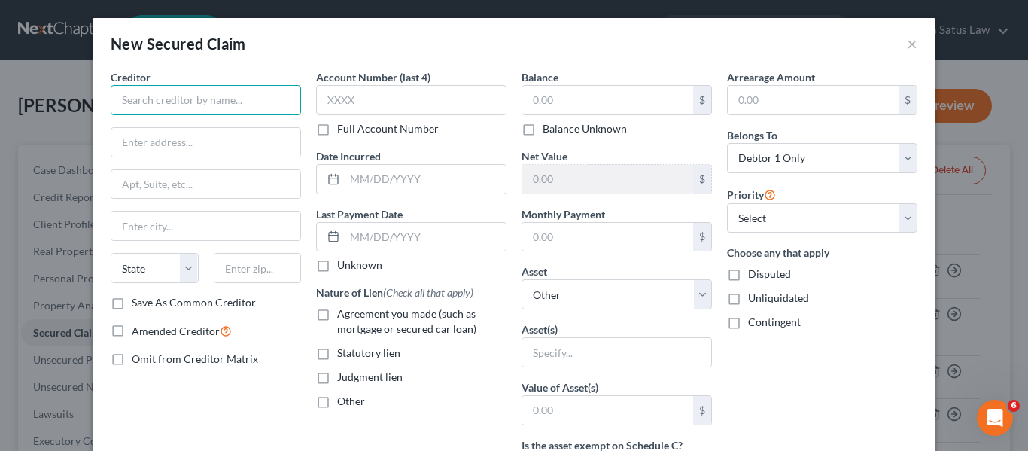
click at [218, 100] on input "text" at bounding box center [206, 100] width 190 height 30
paste input "Interstate Utilities, LLC 10176 Baltimore National Pike, suite 210"
click at [155, 143] on input "text" at bounding box center [205, 142] width 189 height 29
paste input "Interstate Utilities, LLC 10176 Baltimore National Pike, suite 210"
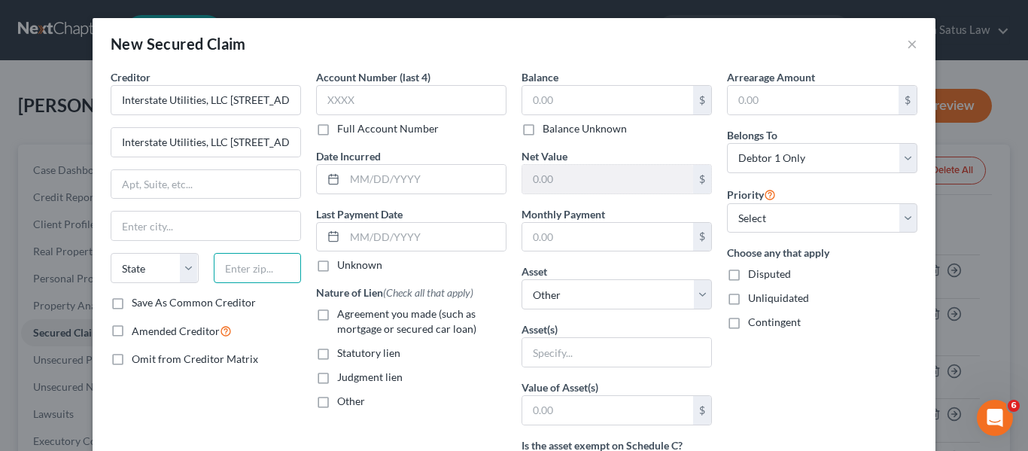
click at [226, 267] on input "text" at bounding box center [258, 268] width 88 height 30
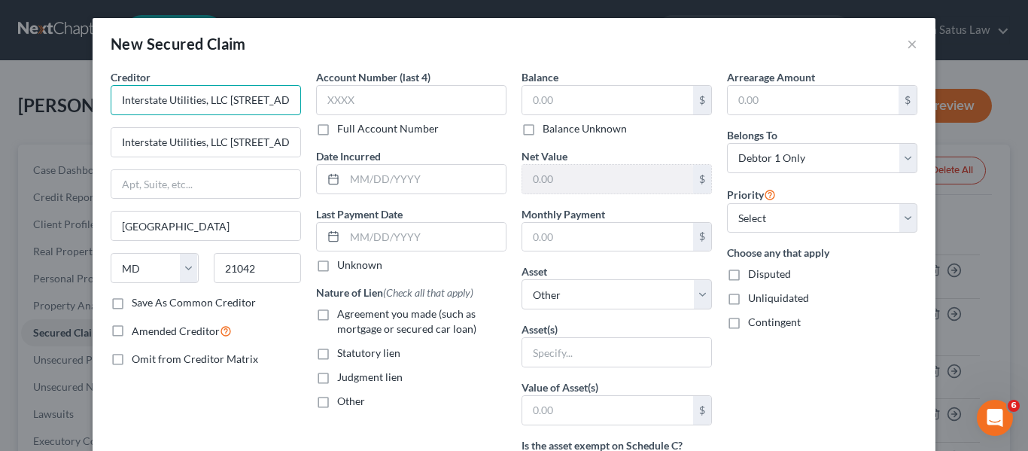
click at [221, 96] on input "Interstate Utilities, LLC 10176 Baltimore National Pike, suite 210" at bounding box center [206, 100] width 190 height 30
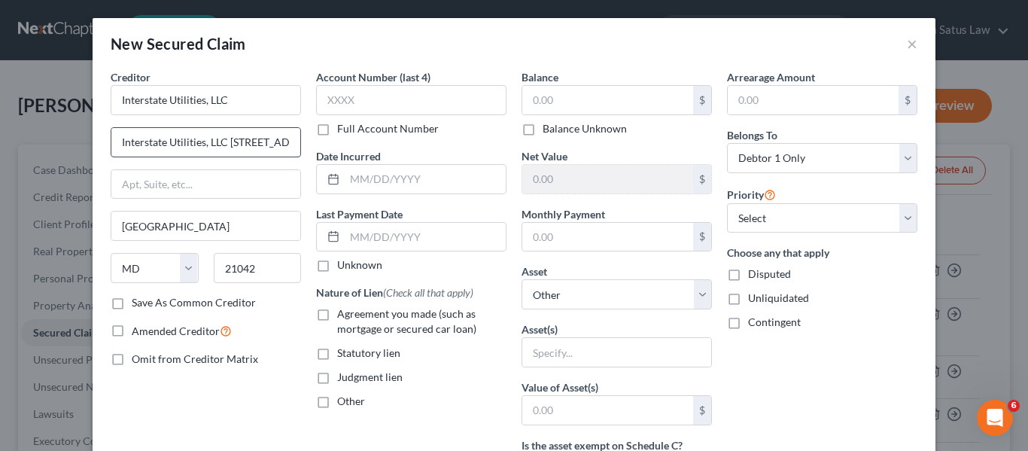
click at [112, 138] on input "Interstate Utilities, LLC 10176 Baltimore National Pike, suite 210" at bounding box center [205, 142] width 189 height 29
click at [132, 300] on label "Save As Common Creditor" at bounding box center [194, 302] width 124 height 15
click at [138, 300] on input "Save As Common Creditor" at bounding box center [143, 300] width 10 height 10
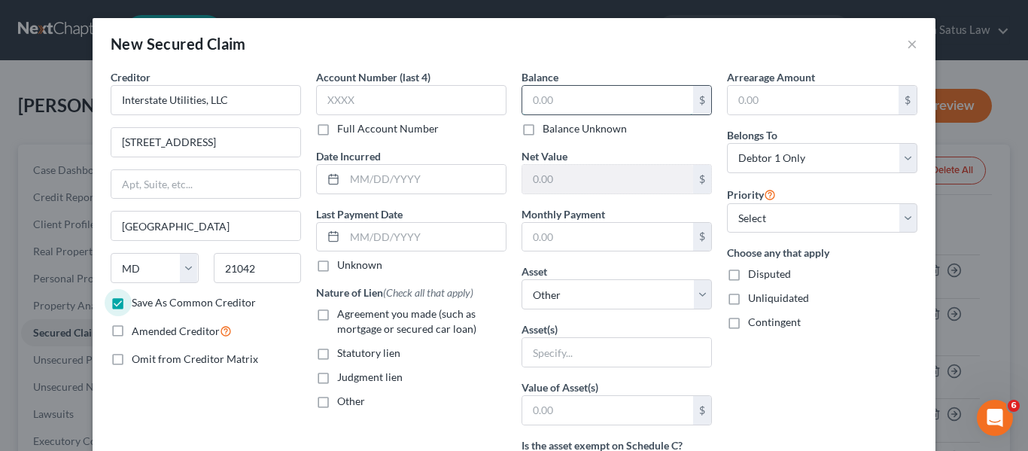
click at [530, 91] on input "text" at bounding box center [607, 100] width 171 height 29
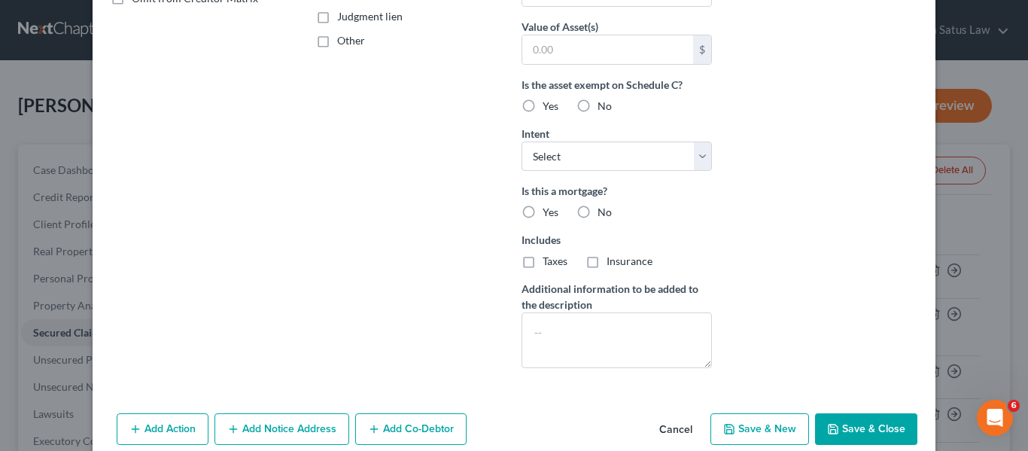
scroll to position [384, 0]
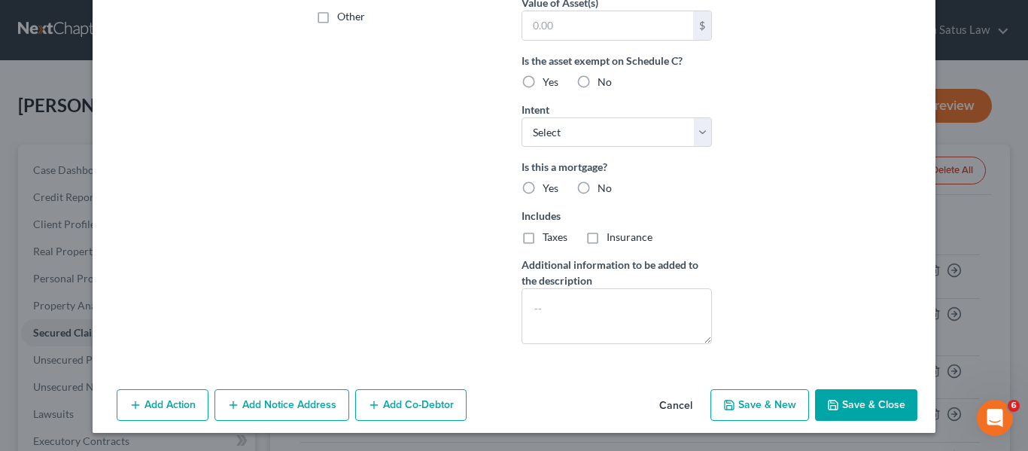
click at [842, 405] on button "Save & Close" at bounding box center [866, 405] width 102 height 32
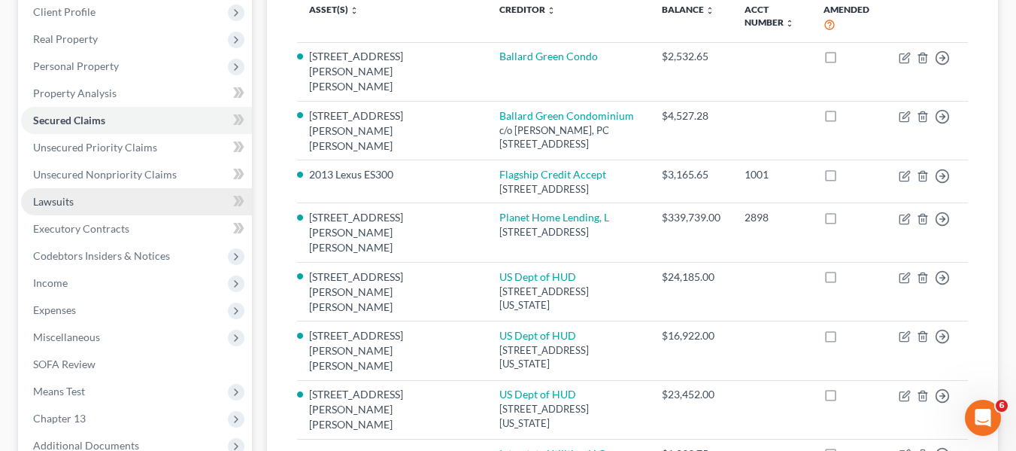
scroll to position [202, 0]
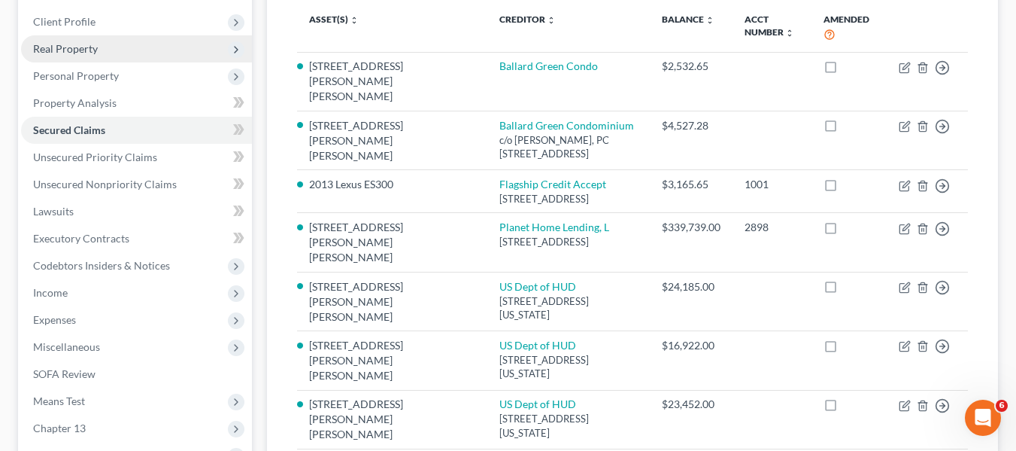
click at [47, 54] on span "Real Property" at bounding box center [65, 48] width 65 height 13
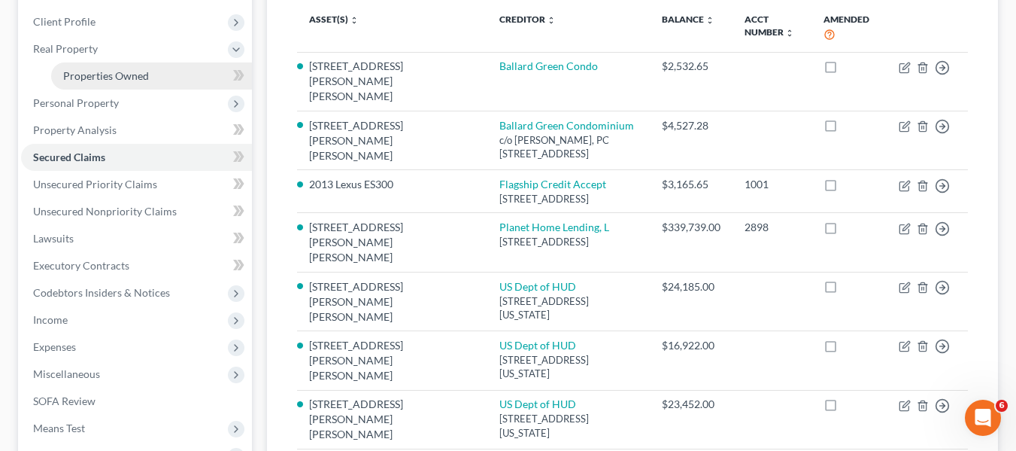
click at [69, 84] on link "Properties Owned" at bounding box center [151, 75] width 201 height 27
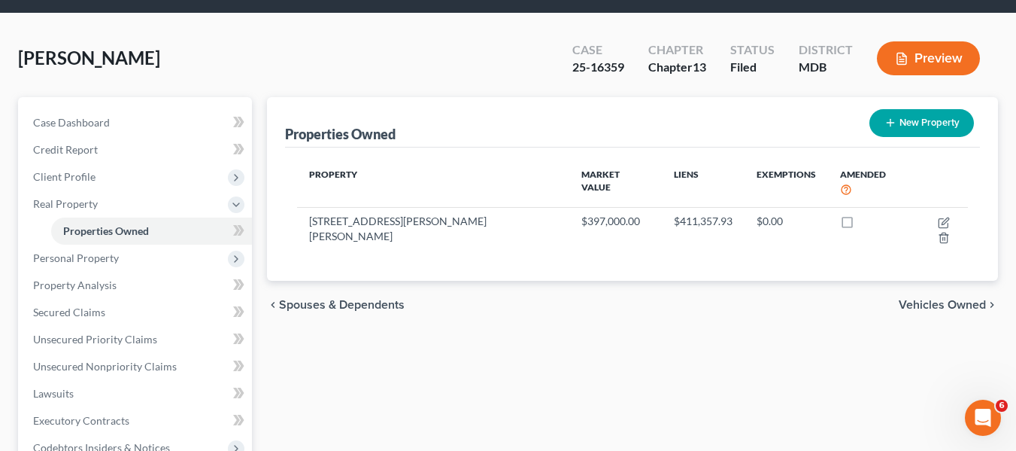
scroll to position [48, 0]
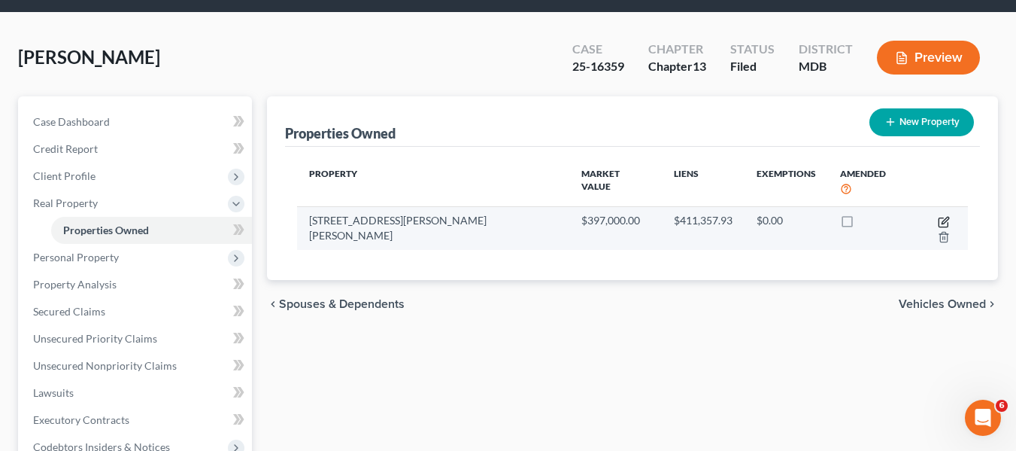
click at [938, 216] on icon "button" at bounding box center [944, 222] width 12 height 12
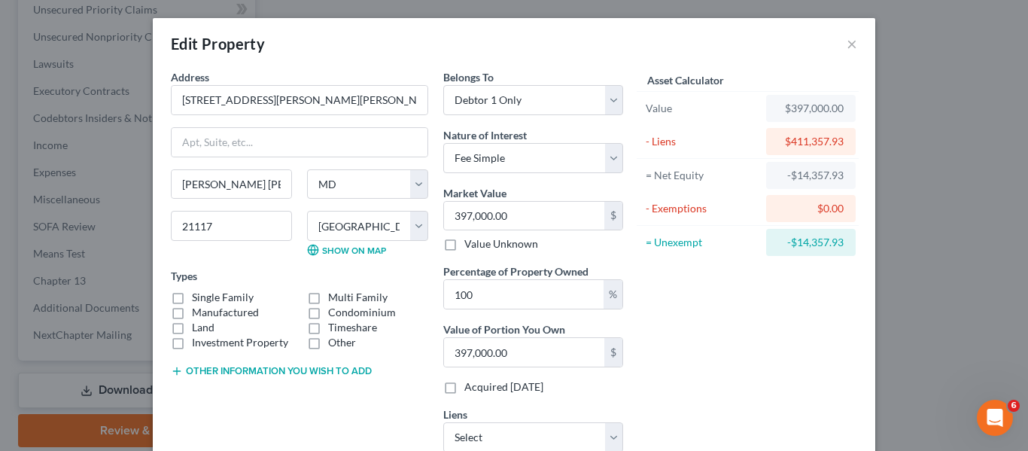
scroll to position [96, 0]
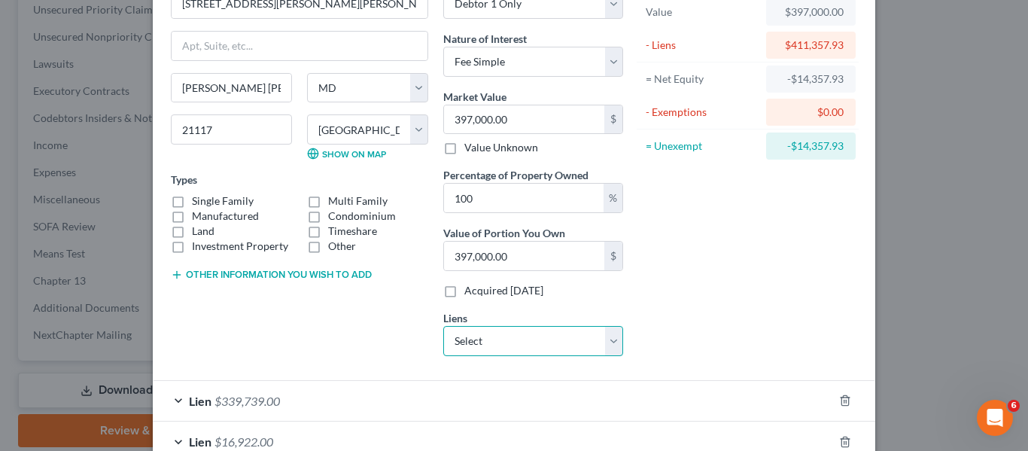
click at [545, 337] on select "Select Interstate Utilities, LLC - $1,299.75" at bounding box center [533, 341] width 180 height 30
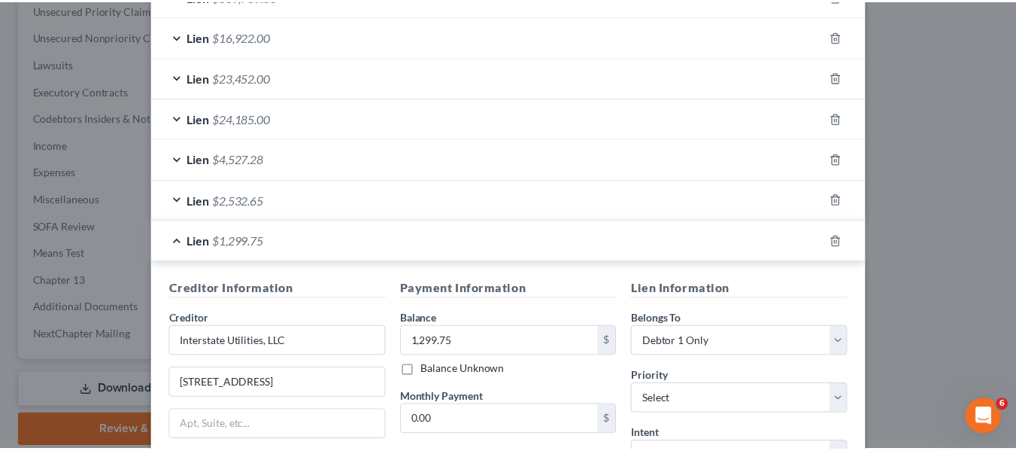
scroll to position [669, 0]
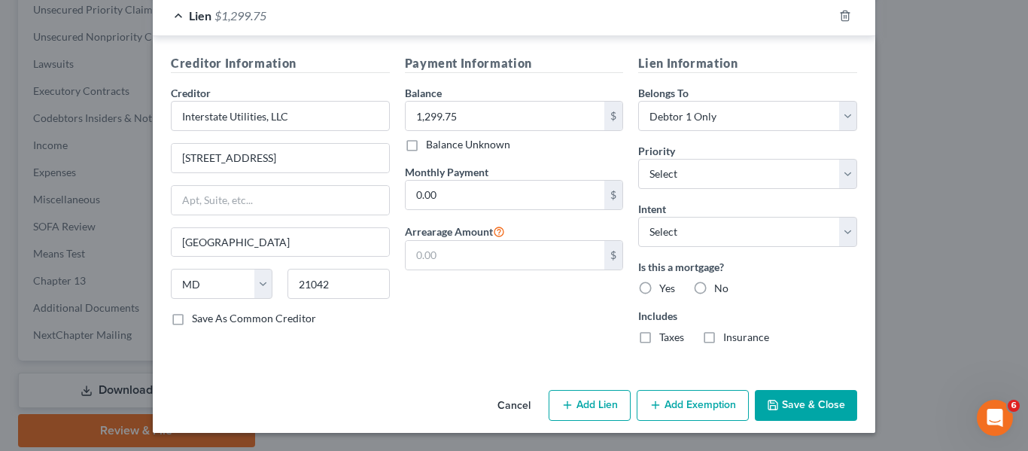
click at [777, 404] on button "Save & Close" at bounding box center [805, 406] width 102 height 32
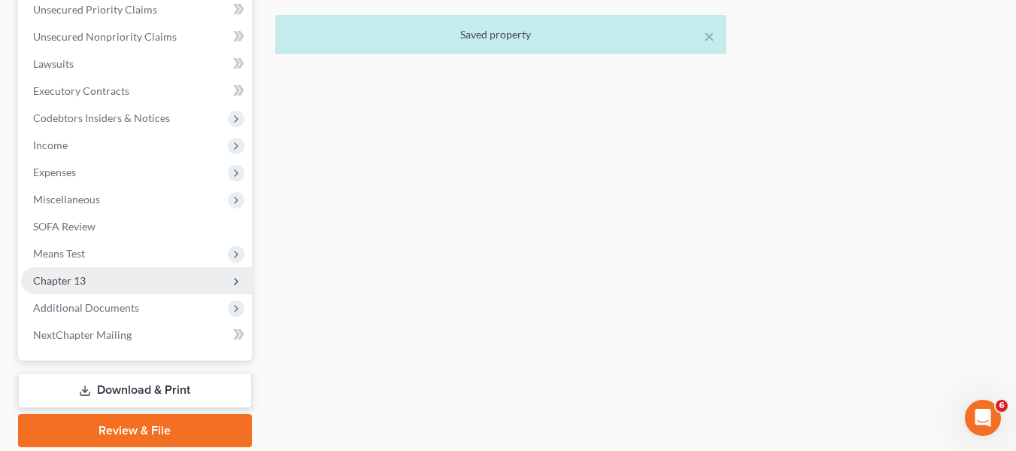
click at [58, 275] on span "Chapter 13" at bounding box center [59, 280] width 53 height 13
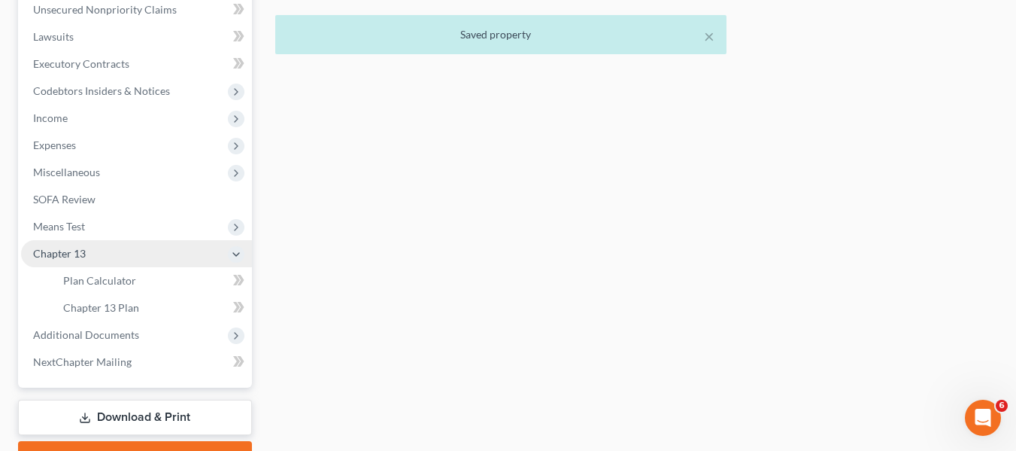
scroll to position [350, 0]
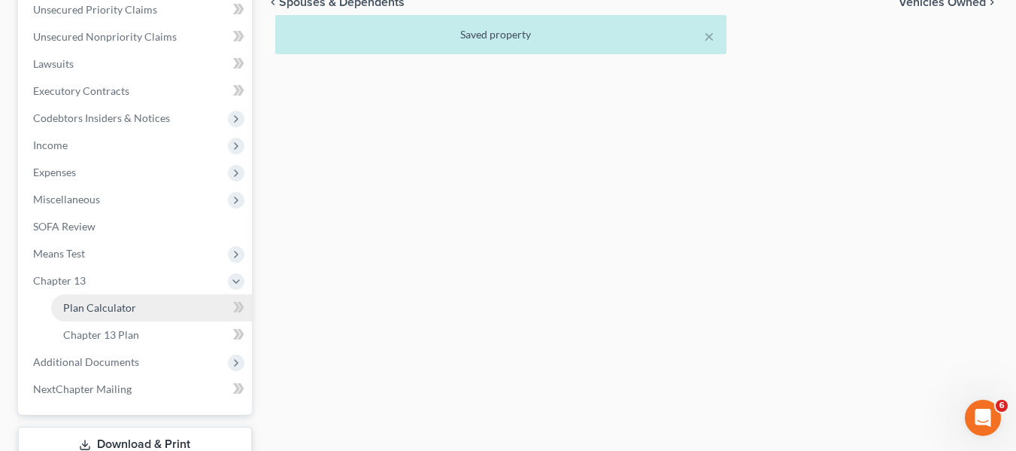
click at [89, 307] on span "Plan Calculator" at bounding box center [99, 307] width 73 height 13
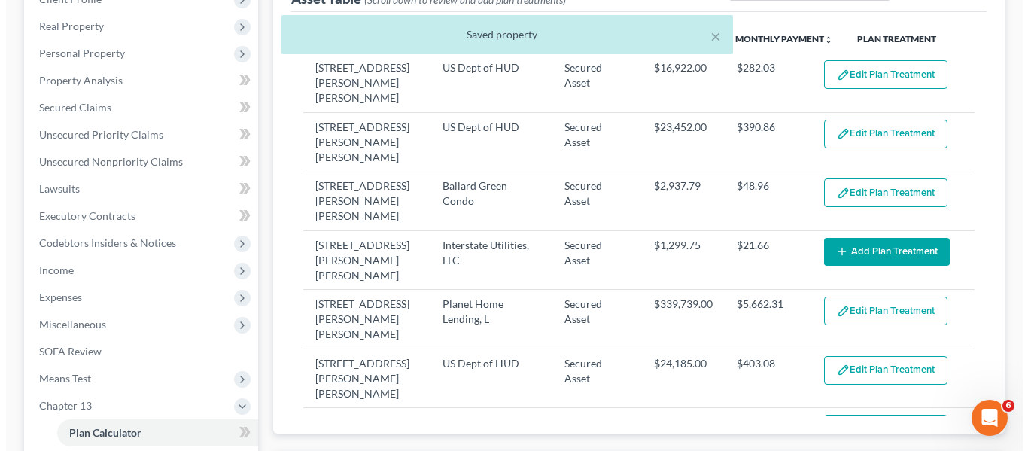
scroll to position [226, 0]
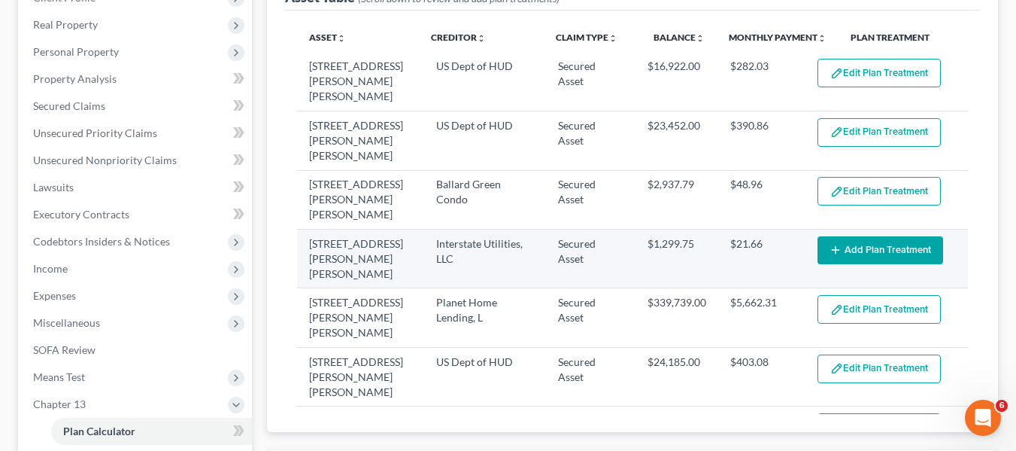
click at [860, 236] on button "Add Plan Treatment" at bounding box center [881, 250] width 126 height 28
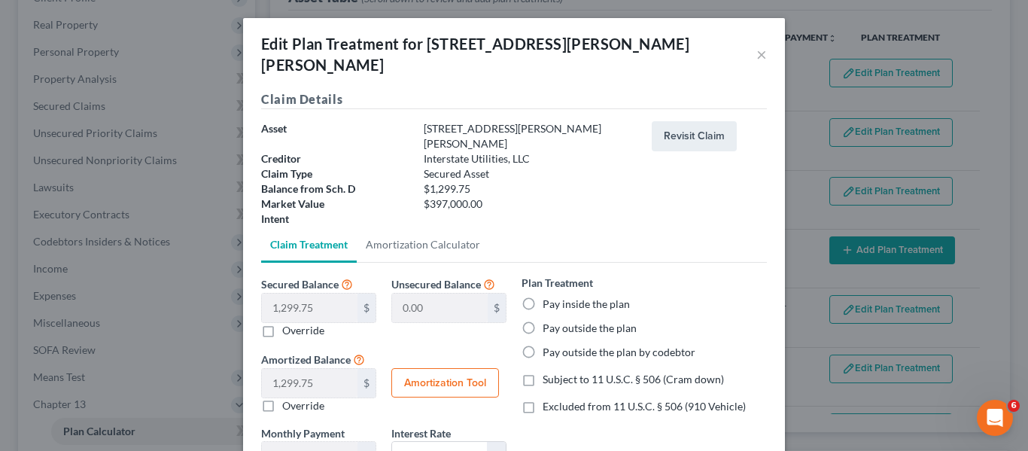
click at [542, 296] on label "Pay inside the plan" at bounding box center [585, 303] width 87 height 15
click at [548, 296] on input "Pay inside the plan" at bounding box center [553, 301] width 10 height 10
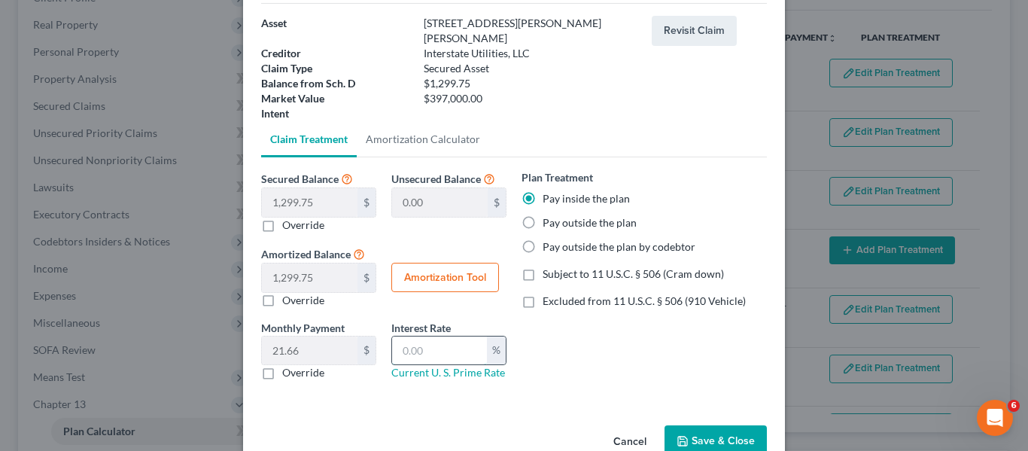
click at [426, 336] on input "text" at bounding box center [439, 350] width 95 height 29
click at [423, 263] on button "Amortization Tool" at bounding box center [445, 278] width 108 height 30
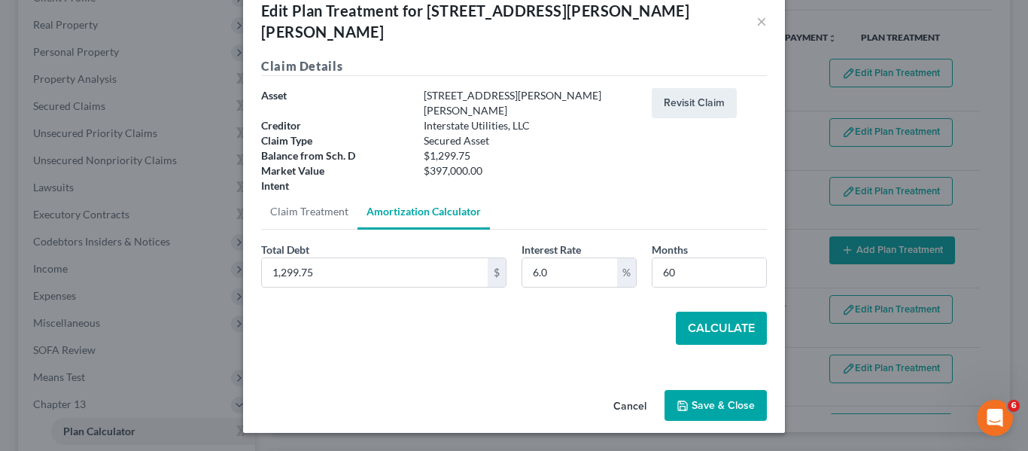
scroll to position [0, 0]
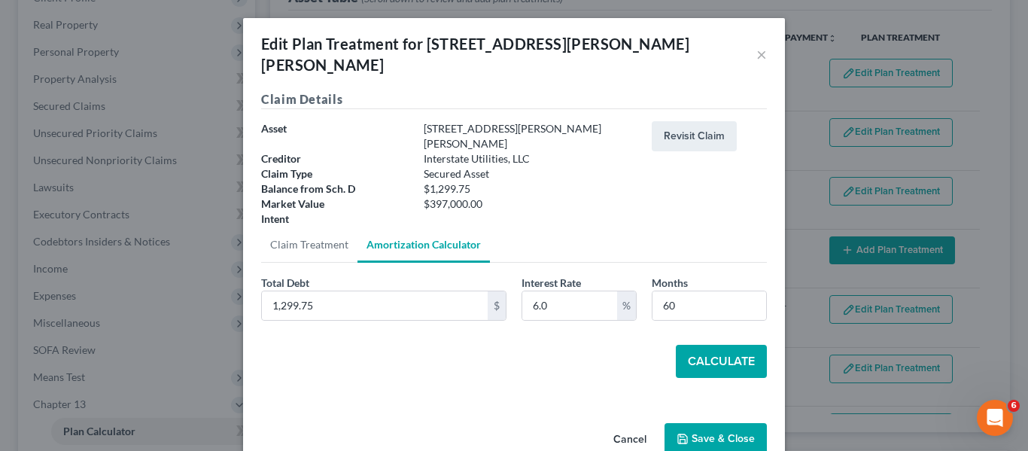
click at [691, 345] on button "Calculate" at bounding box center [720, 361] width 91 height 33
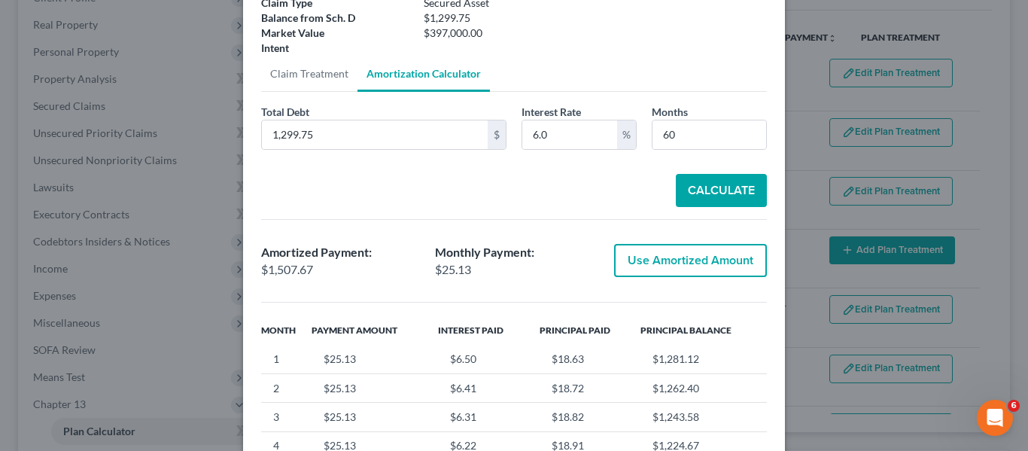
scroll to position [172, 0]
click at [637, 243] on button "Use Amortized Amount" at bounding box center [690, 259] width 153 height 33
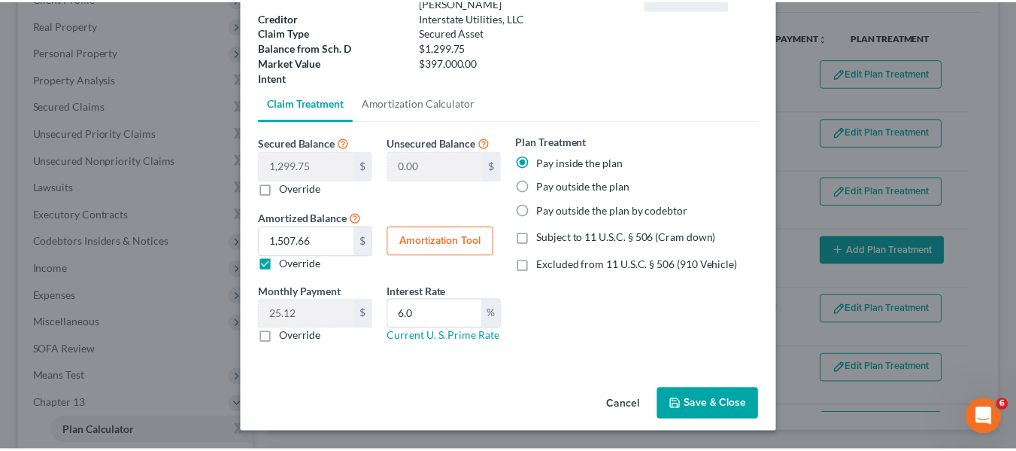
scroll to position [105, 0]
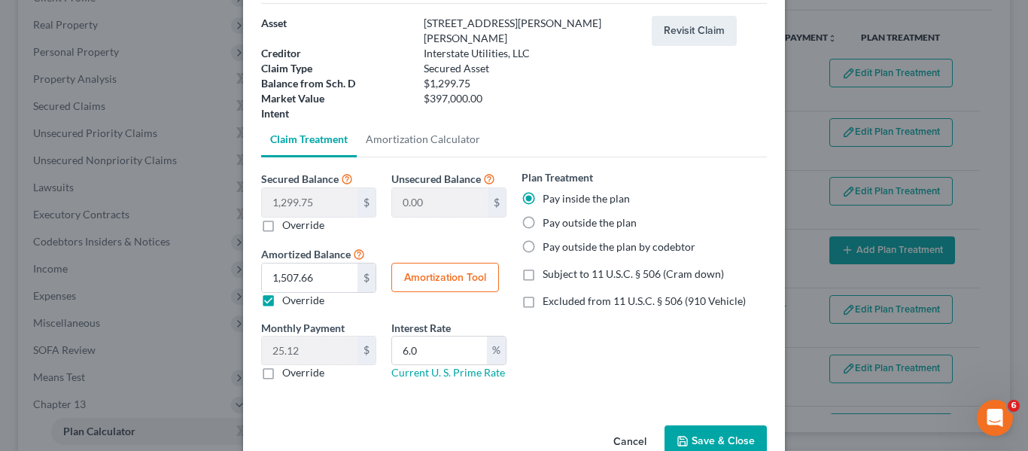
click at [681, 435] on icon "button" at bounding box center [682, 441] width 12 height 12
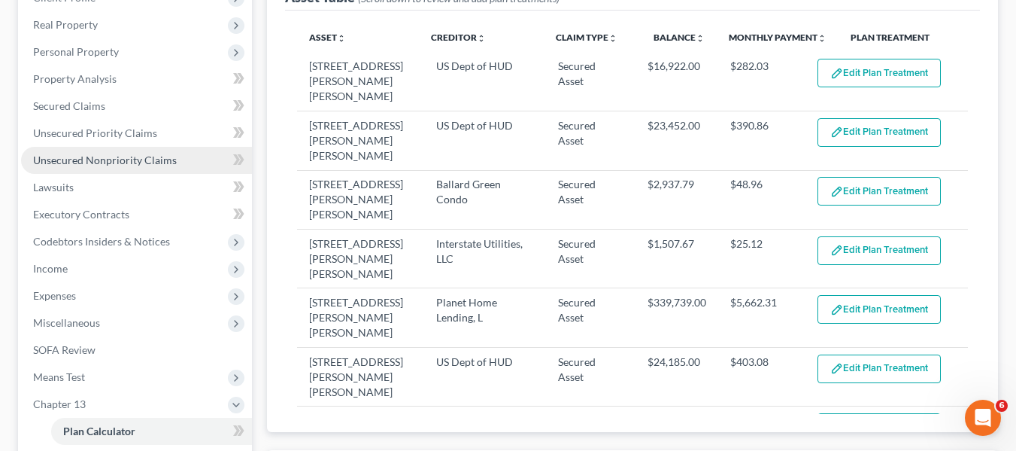
click at [112, 150] on link "Unsecured Nonpriority Claims" at bounding box center [136, 160] width 231 height 27
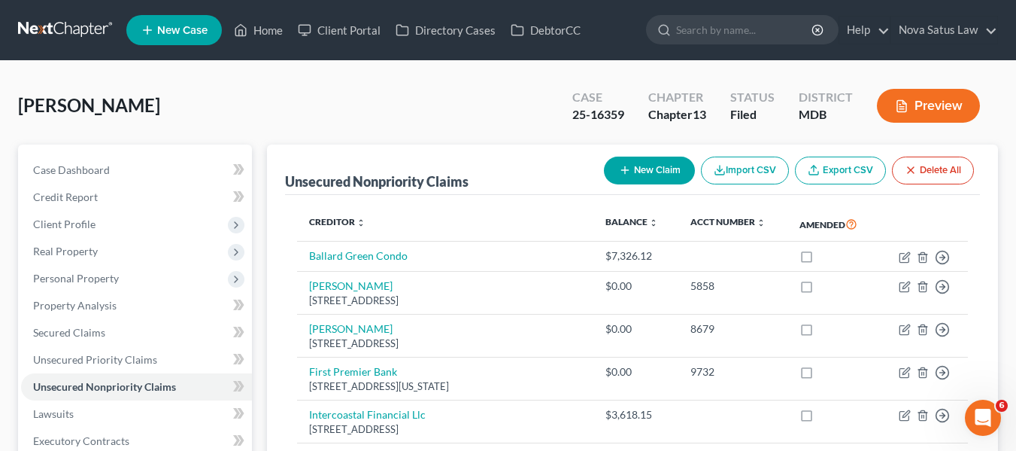
click at [633, 169] on button "New Claim" at bounding box center [649, 170] width 91 height 28
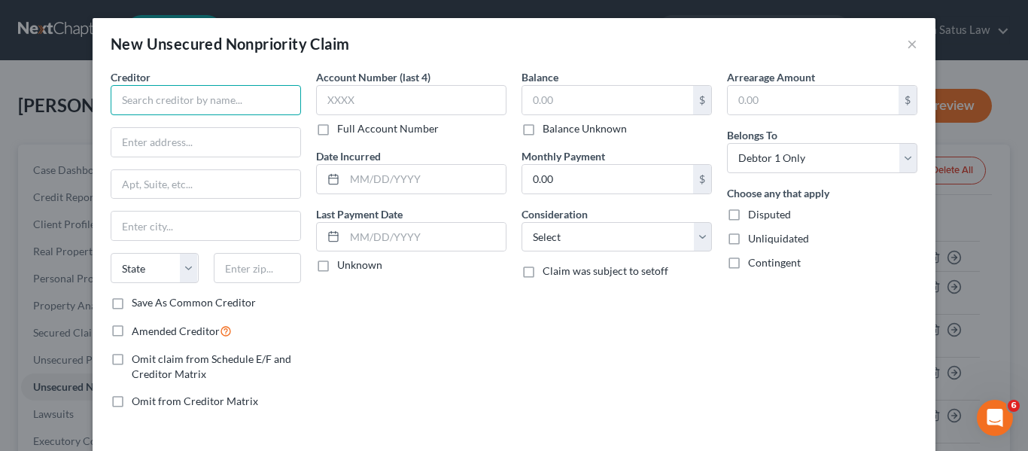
click at [168, 85] on input "text" at bounding box center [206, 100] width 190 height 30
paste input "Interstate Utilities, LLC 10176 Baltimore National Pike, suite 210"
click at [153, 147] on input "text" at bounding box center [205, 142] width 189 height 29
paste input "Interstate Utilities, LLC 10176 Baltimore National Pike, suite 210"
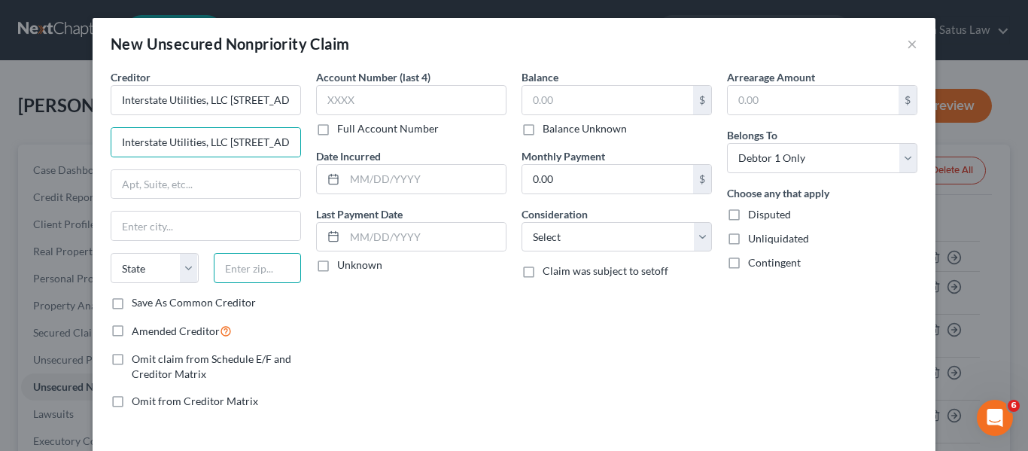
click at [251, 257] on input "text" at bounding box center [258, 268] width 88 height 30
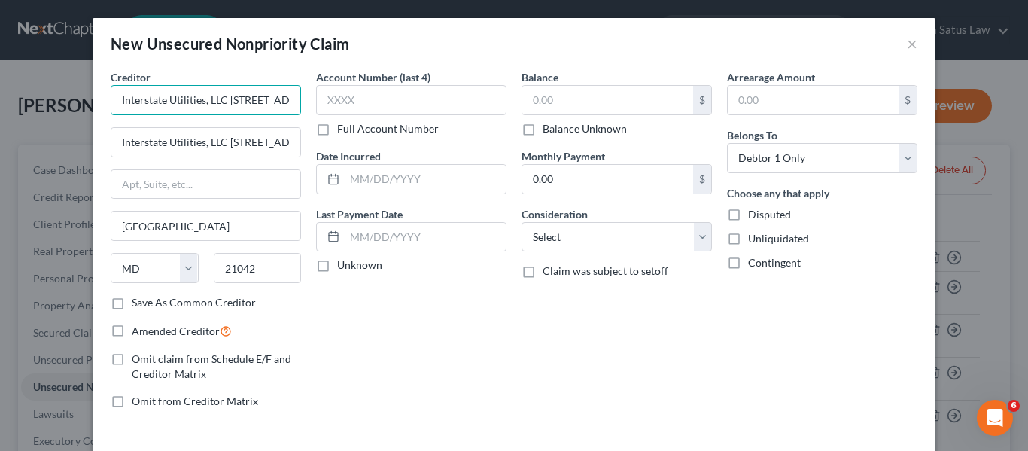
click at [220, 100] on input "Interstate Utilities, LLC 10176 Baltimore National Pike, suite 210" at bounding box center [206, 100] width 190 height 30
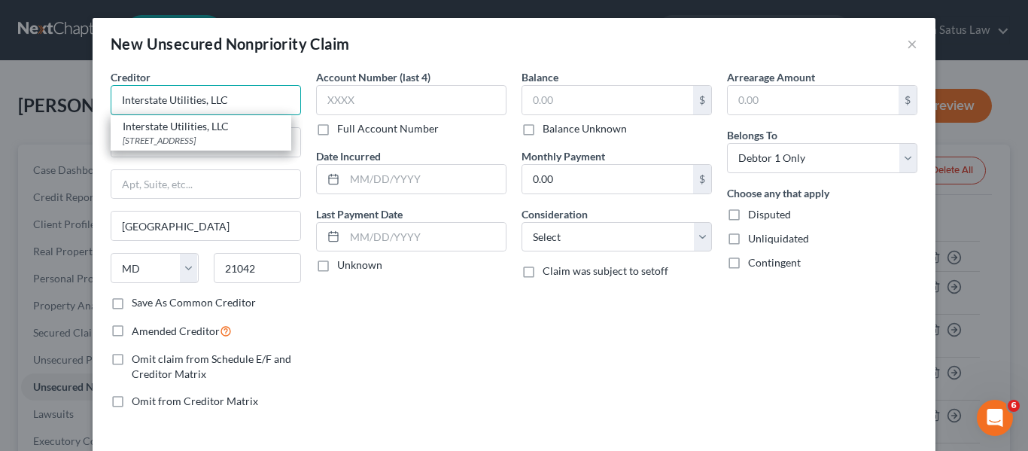
click at [252, 100] on input "Interstate Utilities, LLC" at bounding box center [206, 100] width 190 height 30
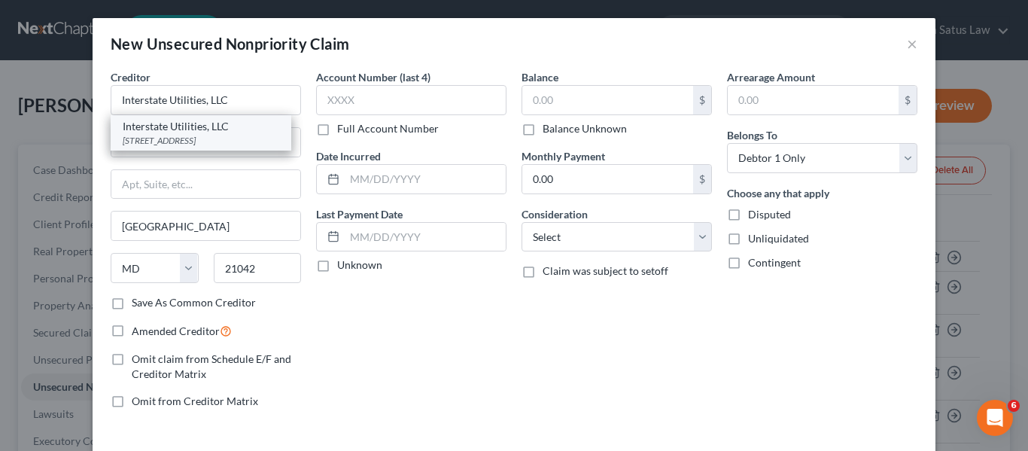
click at [244, 129] on div "Interstate Utilities, LLC" at bounding box center [201, 126] width 156 height 15
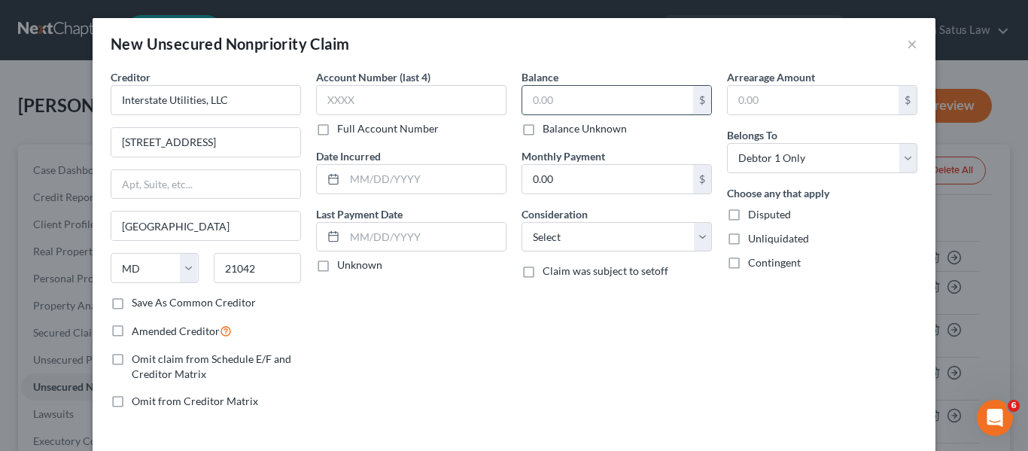
click at [522, 98] on input "text" at bounding box center [607, 100] width 171 height 29
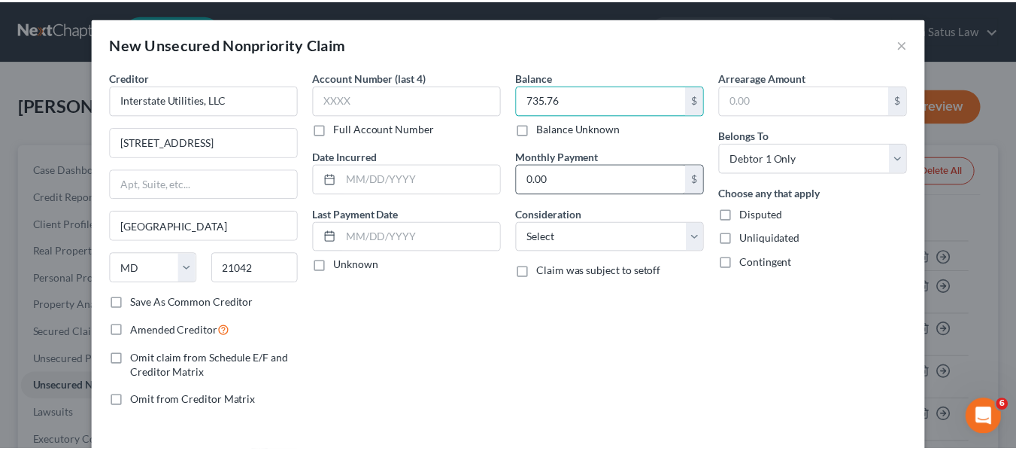
scroll to position [64, 0]
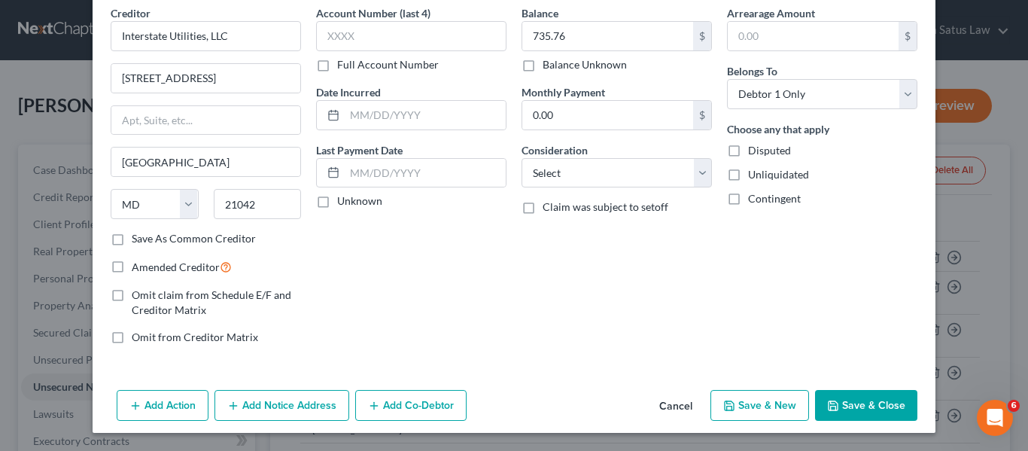
click at [861, 402] on button "Save & Close" at bounding box center [866, 406] width 102 height 32
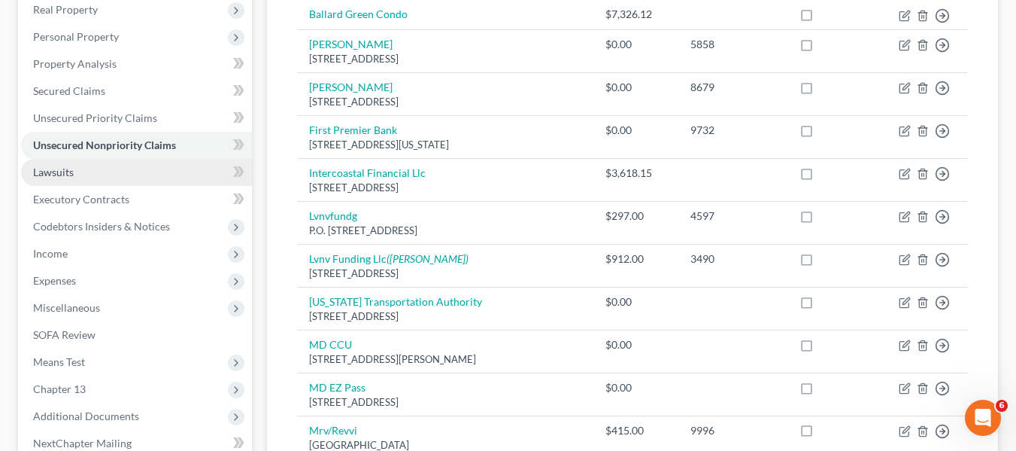
scroll to position [242, 0]
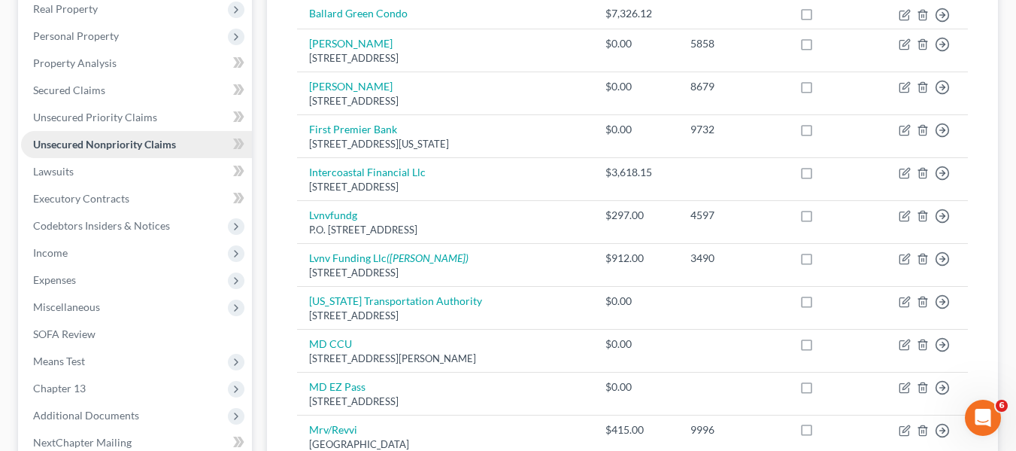
click at [92, 146] on span "Unsecured Nonpriority Claims" at bounding box center [104, 144] width 143 height 13
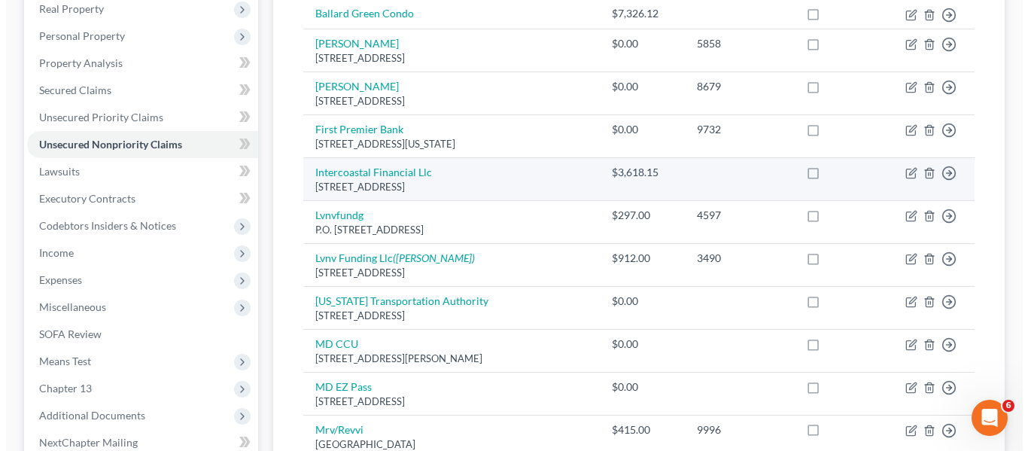
scroll to position [323, 0]
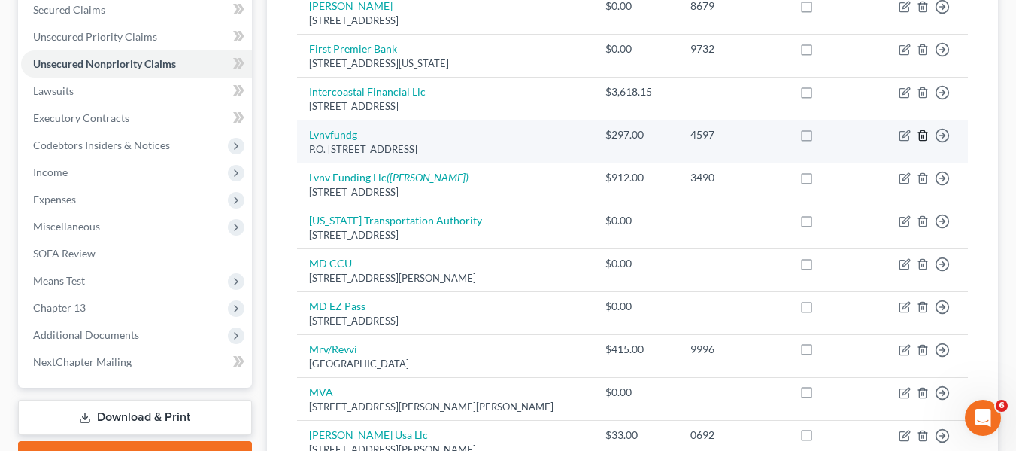
click at [924, 138] on line "button" at bounding box center [924, 136] width 0 height 3
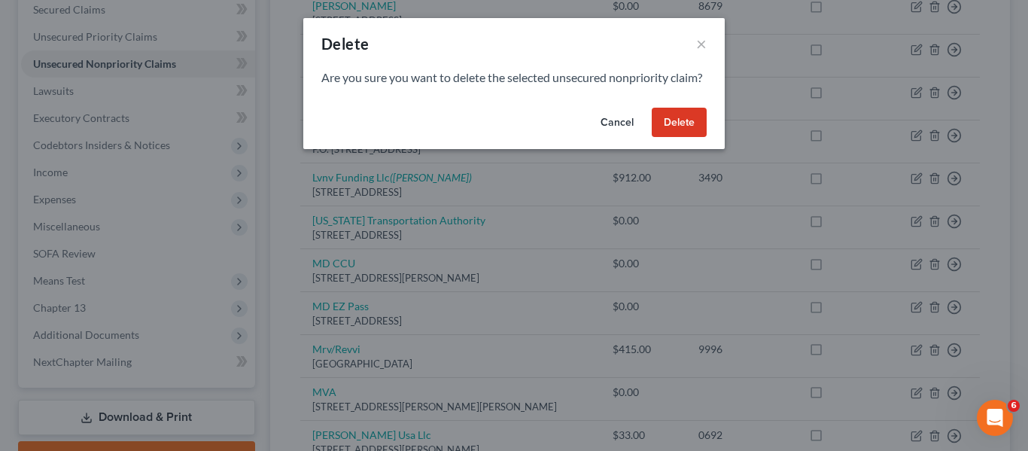
click at [672, 130] on button "Delete" at bounding box center [678, 123] width 55 height 30
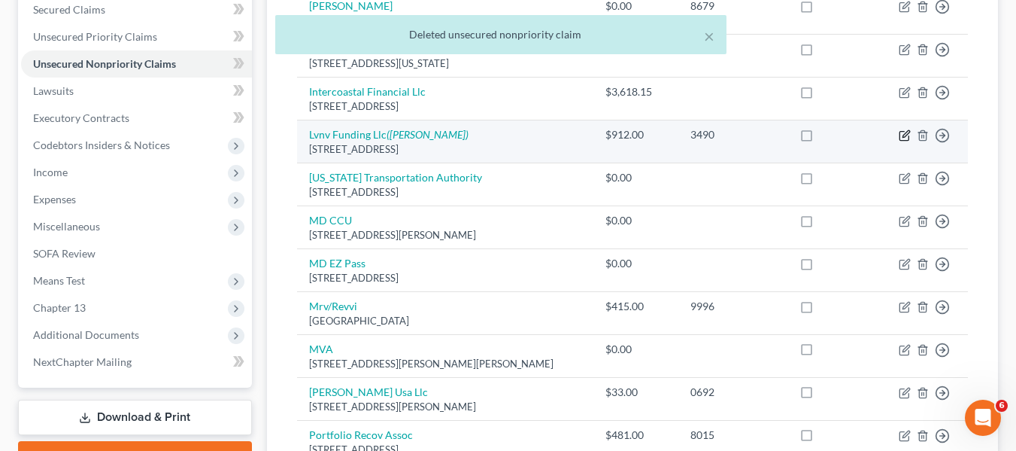
click at [903, 141] on icon "button" at bounding box center [905, 135] width 12 height 12
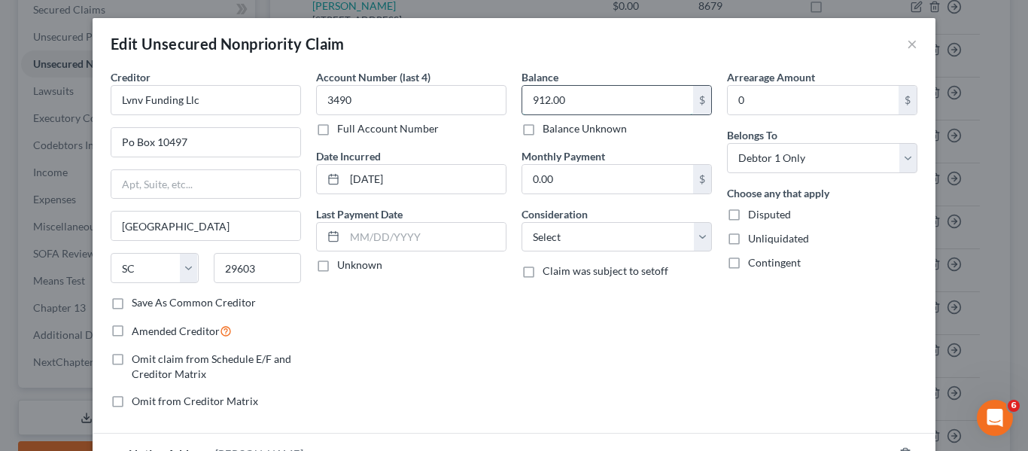
click at [562, 93] on input "912.00" at bounding box center [607, 100] width 171 height 29
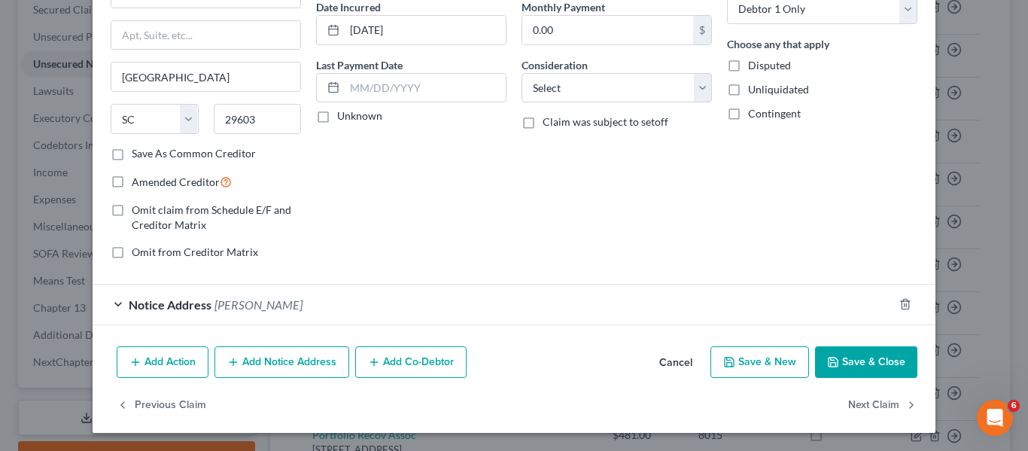
click at [827, 367] on icon "button" at bounding box center [833, 362] width 12 height 12
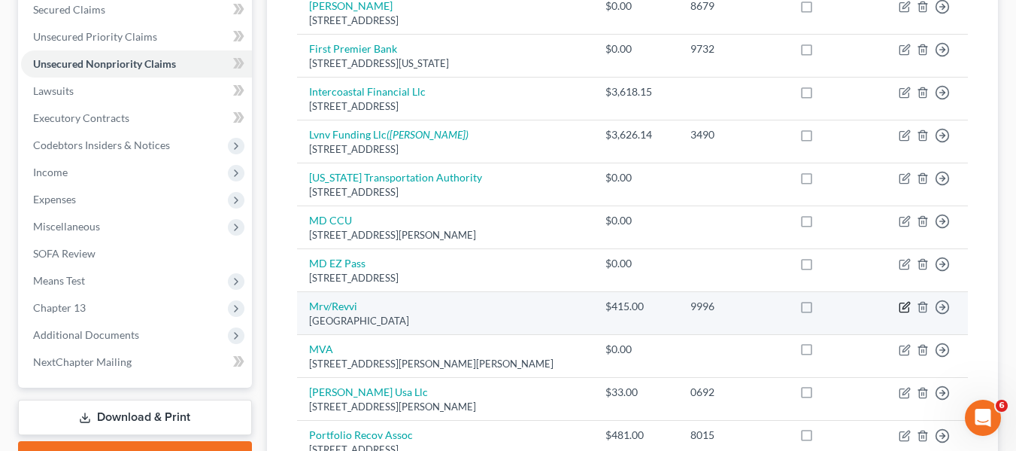
click at [903, 313] on icon "button" at bounding box center [905, 307] width 12 height 12
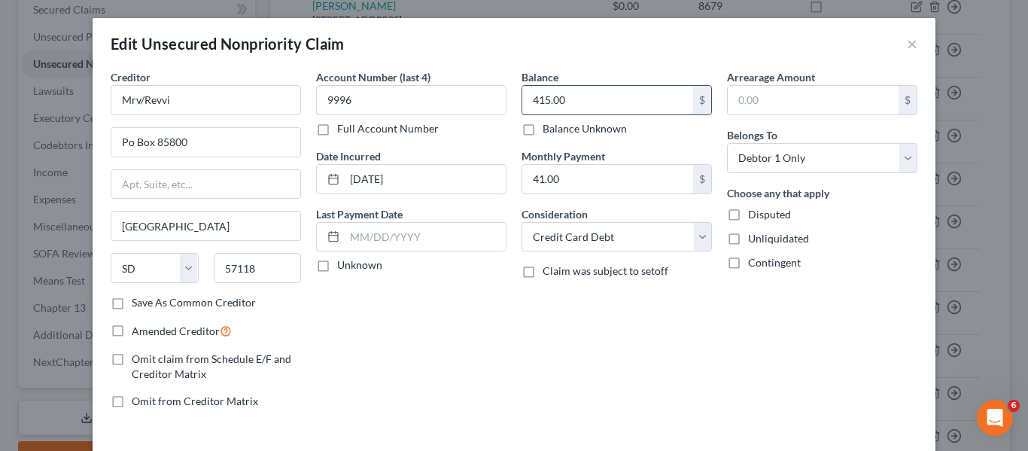
click at [633, 95] on input "415.00" at bounding box center [607, 100] width 171 height 29
click at [585, 188] on input "41.00" at bounding box center [607, 179] width 171 height 29
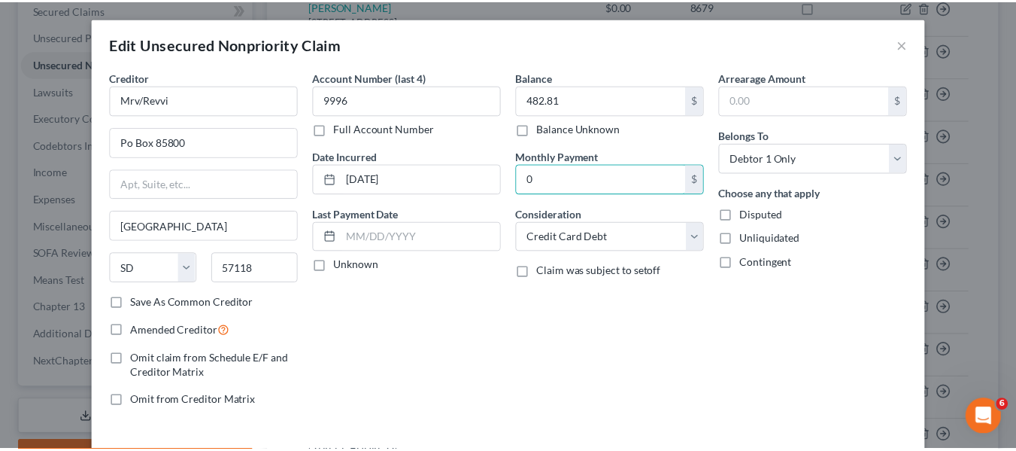
scroll to position [108, 0]
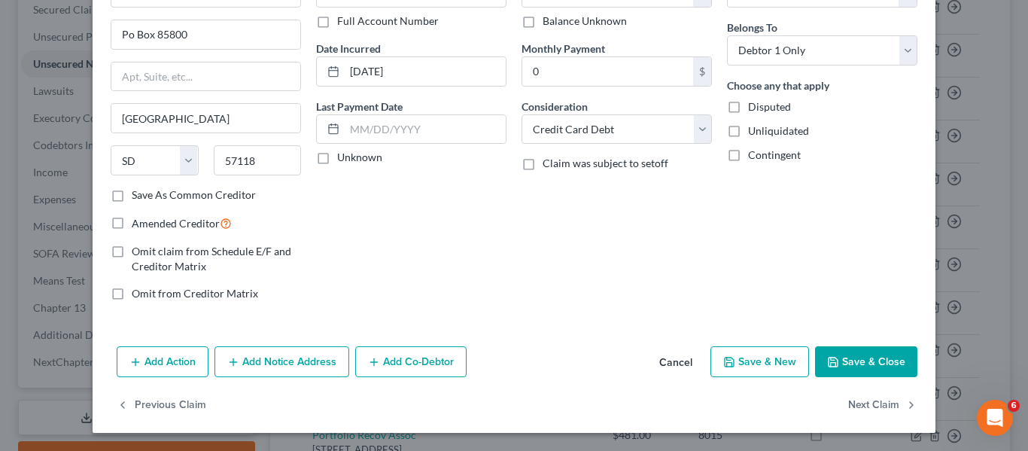
click at [845, 360] on button "Save & Close" at bounding box center [866, 362] width 102 height 32
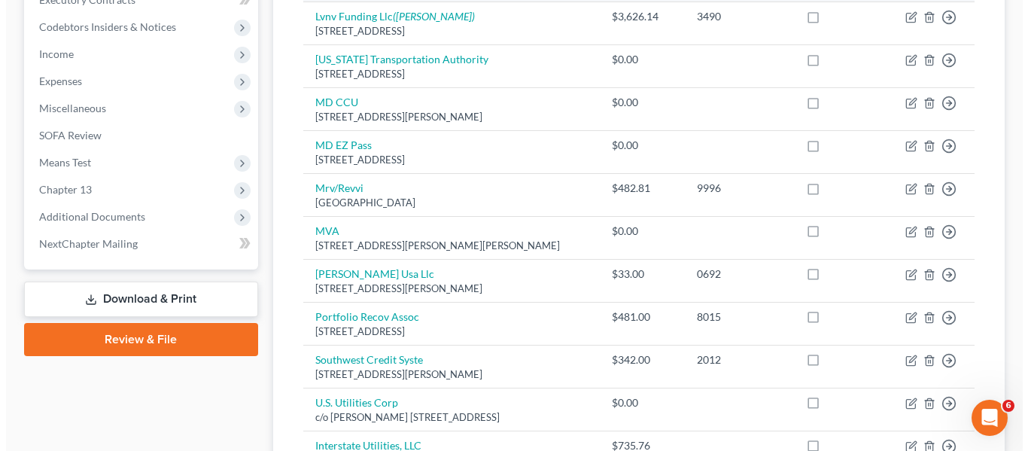
scroll to position [439, 0]
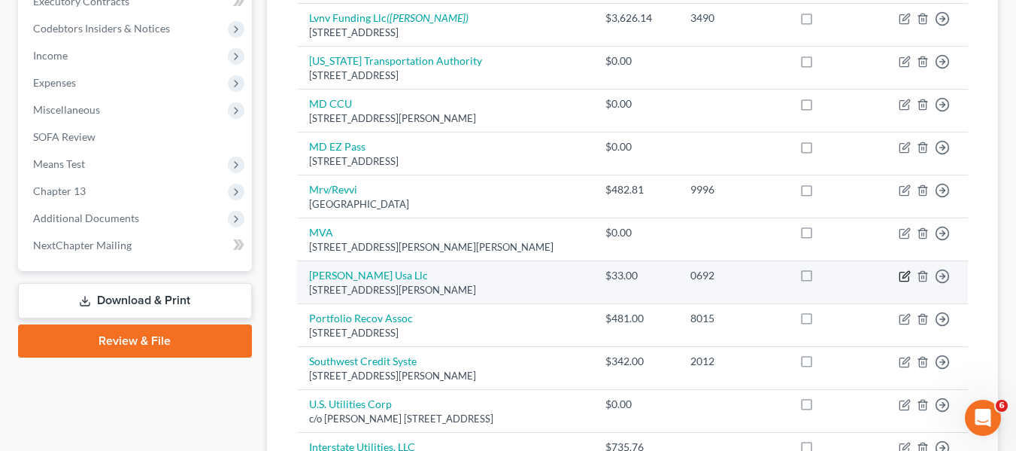
click at [908, 282] on icon "button" at bounding box center [905, 276] width 12 height 12
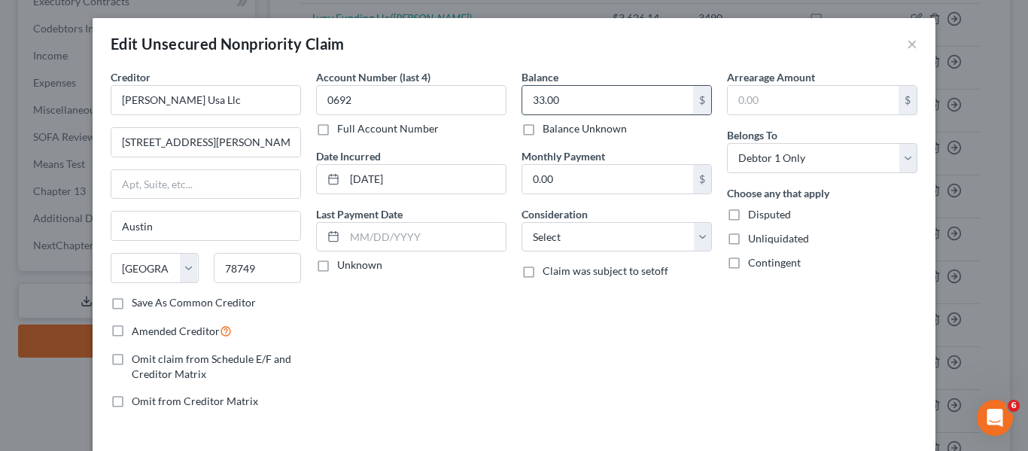
click at [574, 99] on input "33.00" at bounding box center [607, 100] width 171 height 29
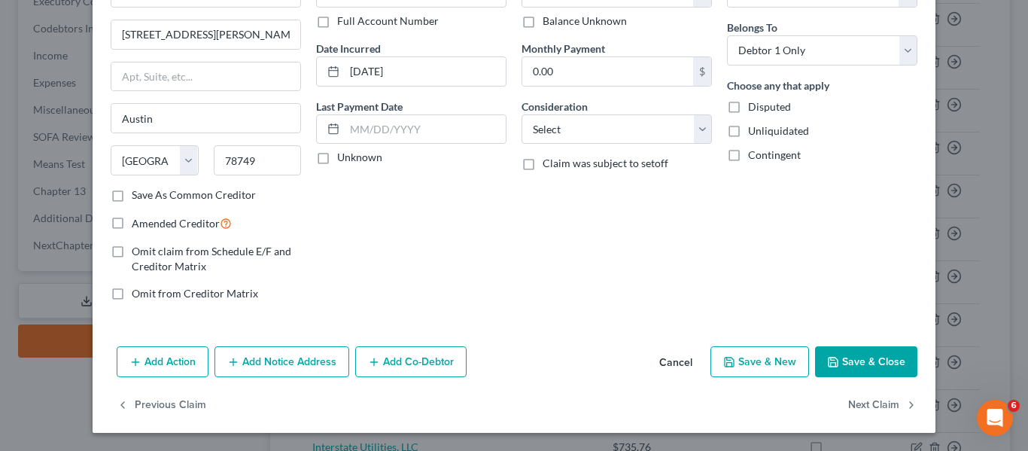
click at [831, 360] on icon "button" at bounding box center [833, 362] width 12 height 12
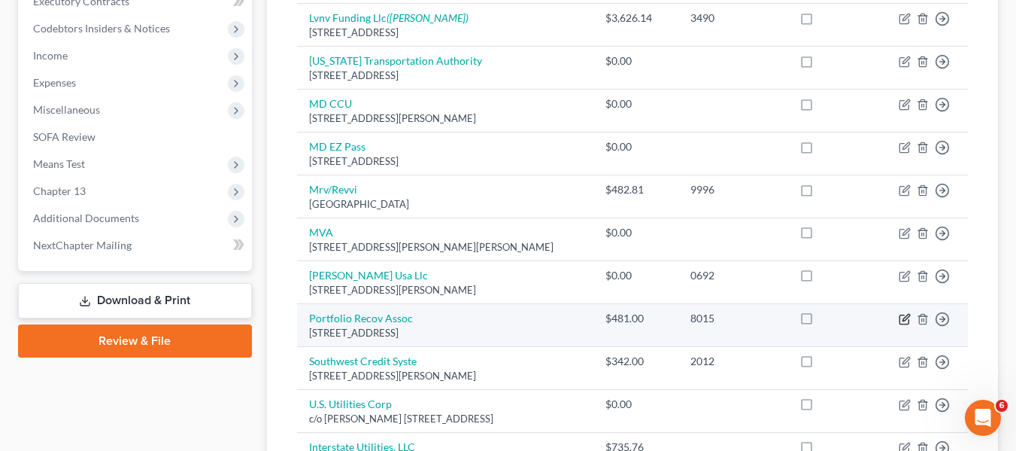
click at [903, 325] on icon "button" at bounding box center [905, 319] width 12 height 12
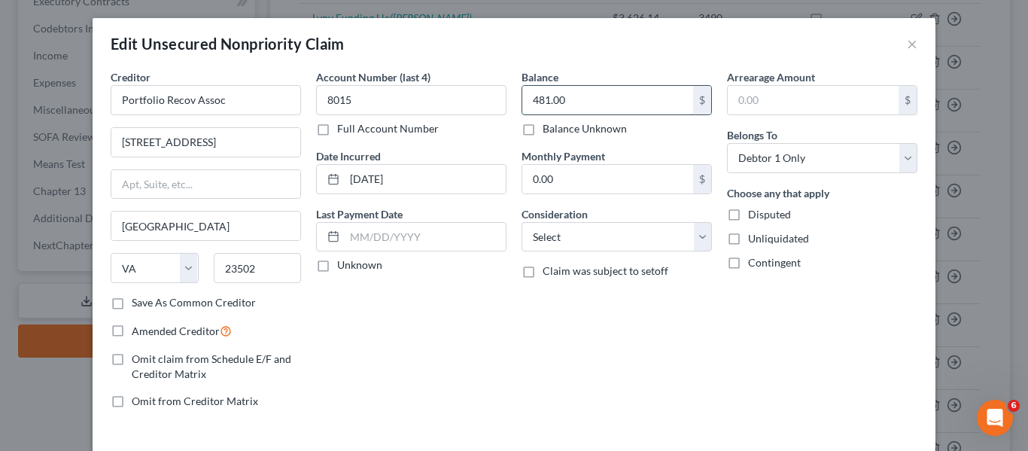
click at [600, 105] on input "481.00" at bounding box center [607, 100] width 171 height 29
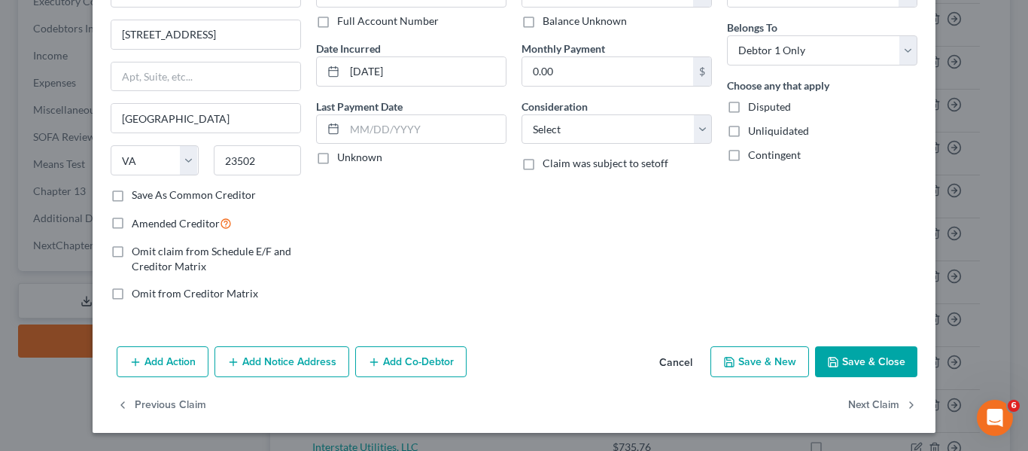
click at [839, 366] on button "Save & Close" at bounding box center [866, 362] width 102 height 32
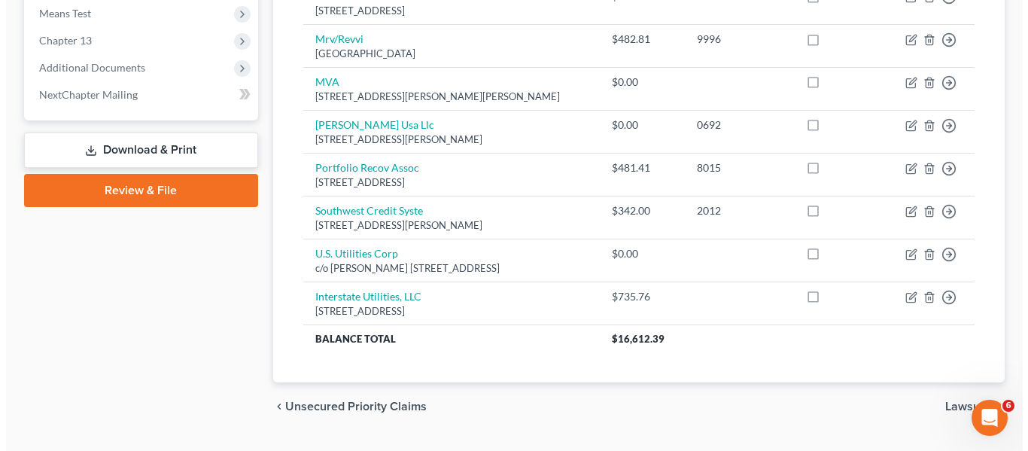
scroll to position [590, 0]
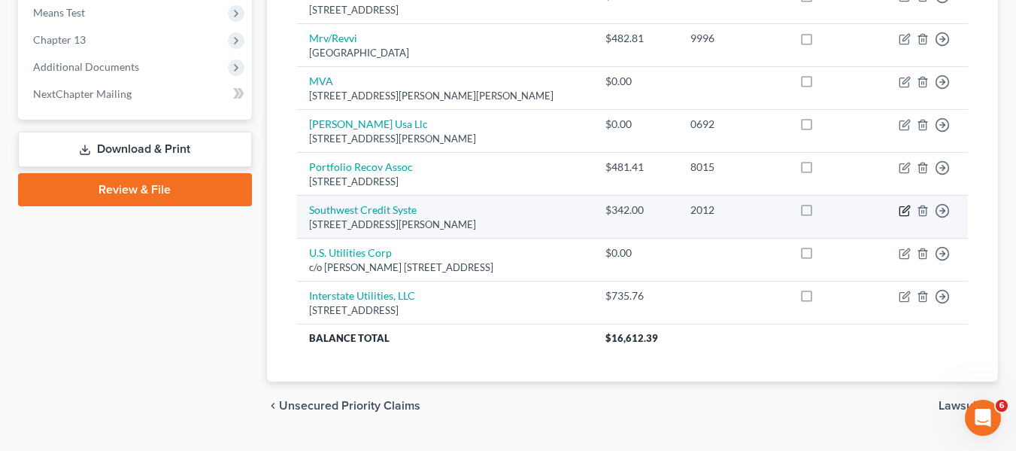
click at [903, 217] on icon "button" at bounding box center [905, 211] width 12 height 12
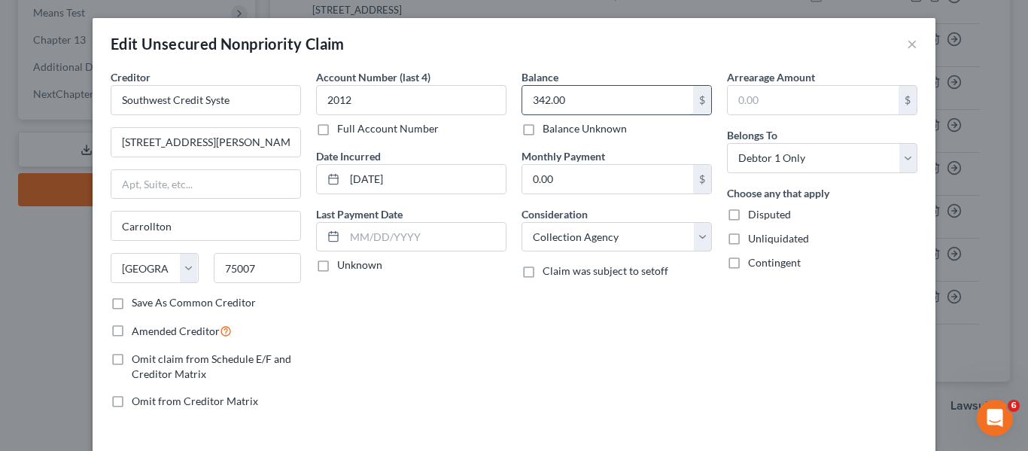
click at [633, 95] on input "342.00" at bounding box center [607, 100] width 171 height 29
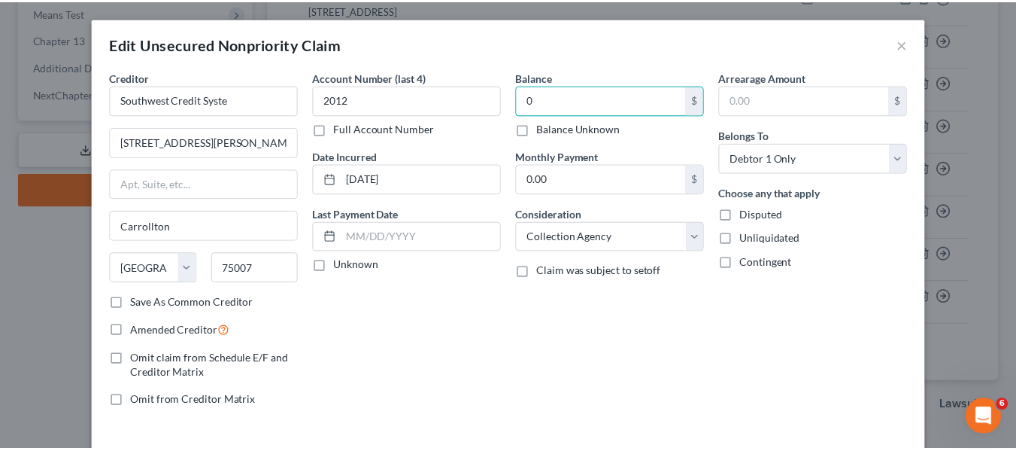
scroll to position [108, 0]
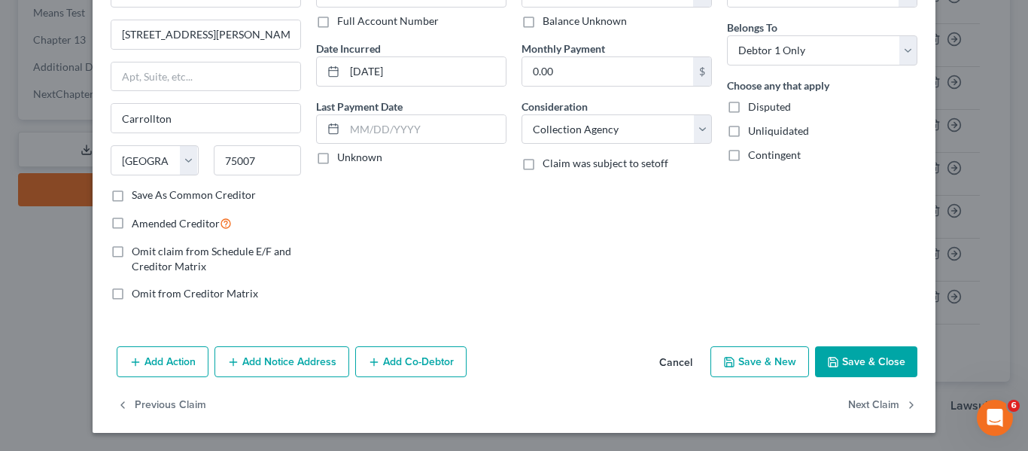
click at [832, 353] on button "Save & Close" at bounding box center [866, 362] width 102 height 32
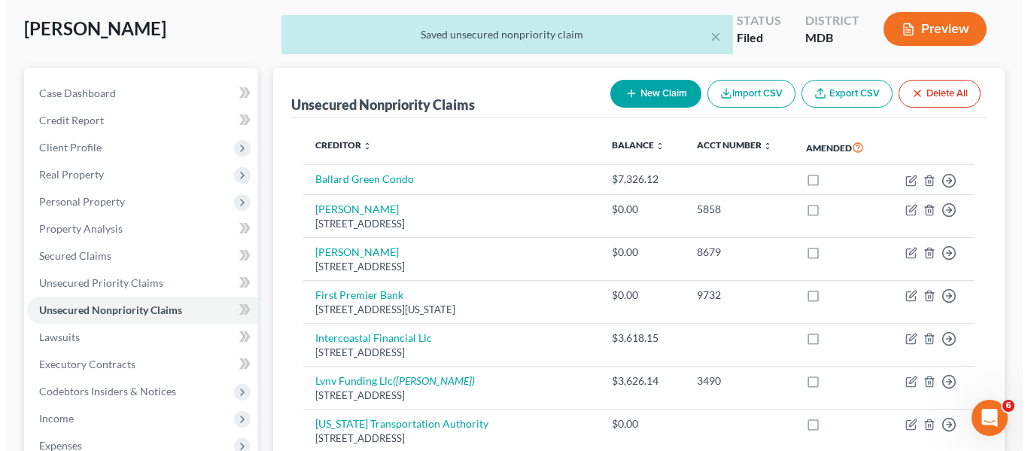
scroll to position [0, 0]
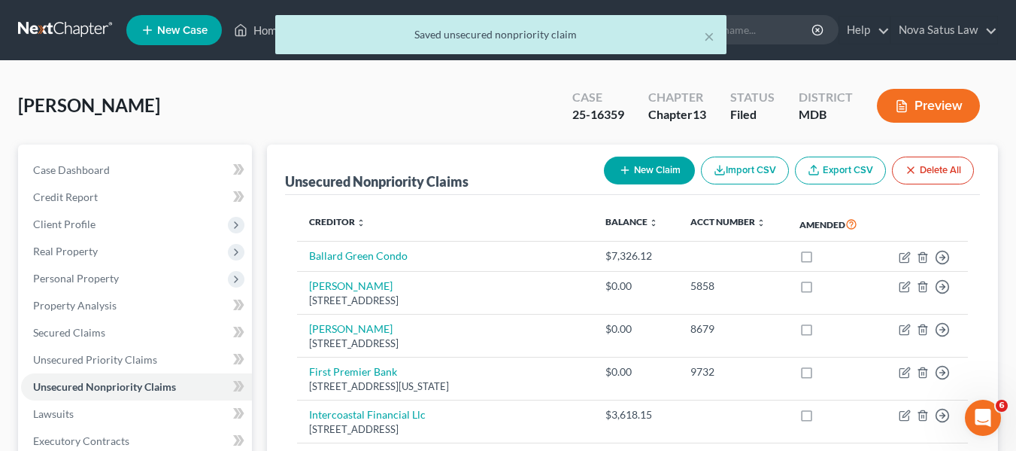
click at [625, 170] on line "button" at bounding box center [624, 170] width 7 height 0
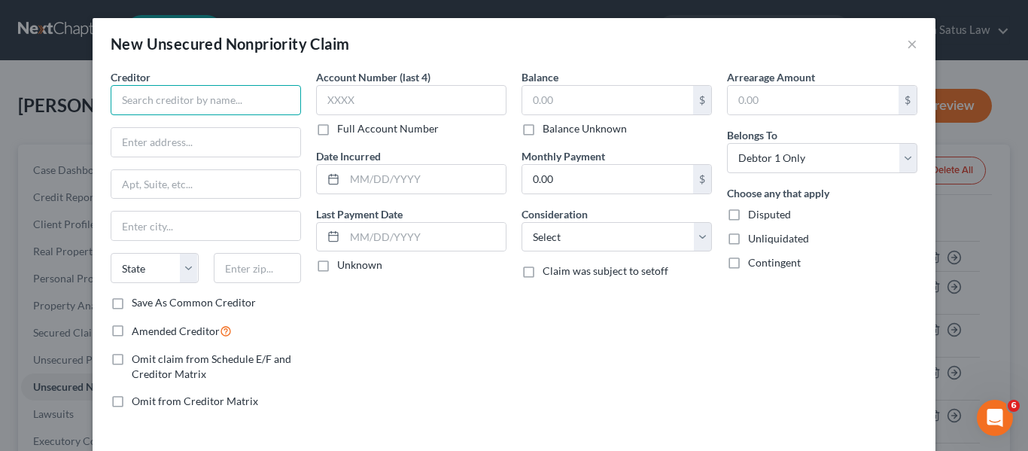
click at [116, 94] on input "text" at bounding box center [206, 100] width 190 height 30
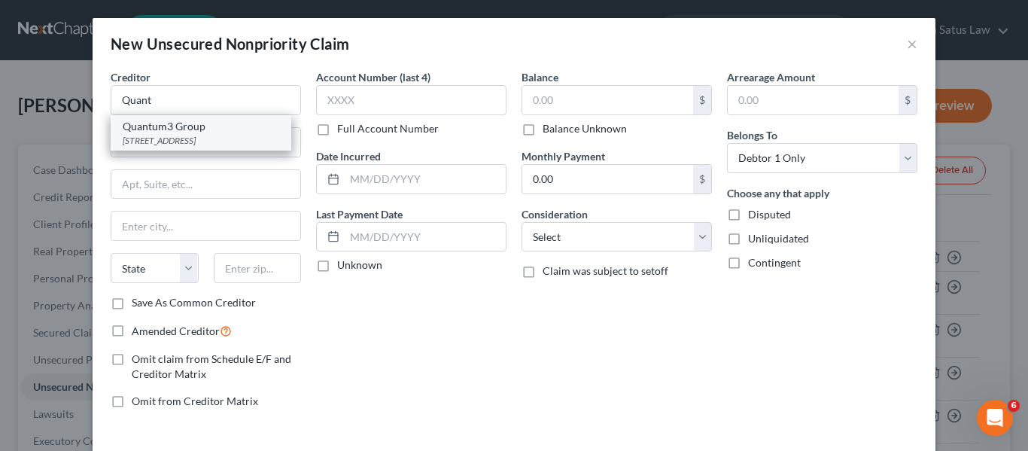
click at [142, 139] on div "PO Box 788, Kirkland, WA 98083-0788" at bounding box center [201, 140] width 156 height 13
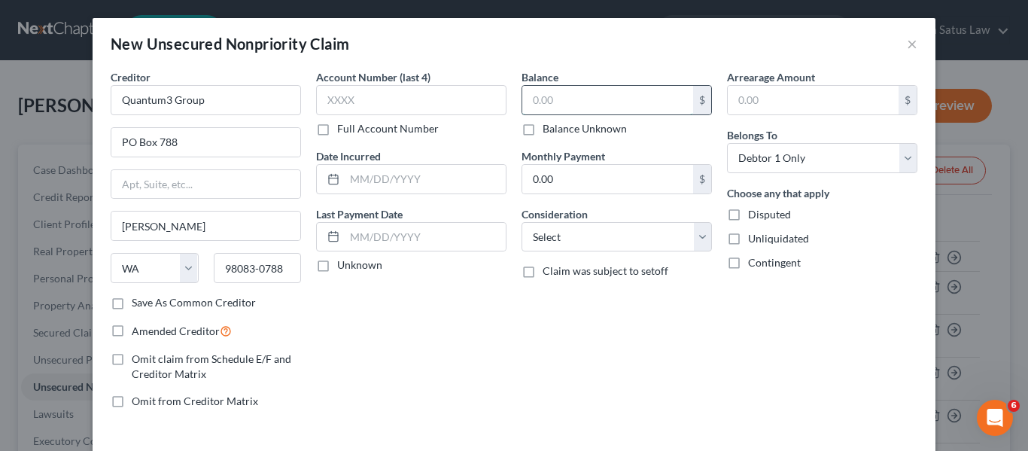
click at [563, 106] on input "text" at bounding box center [607, 100] width 171 height 29
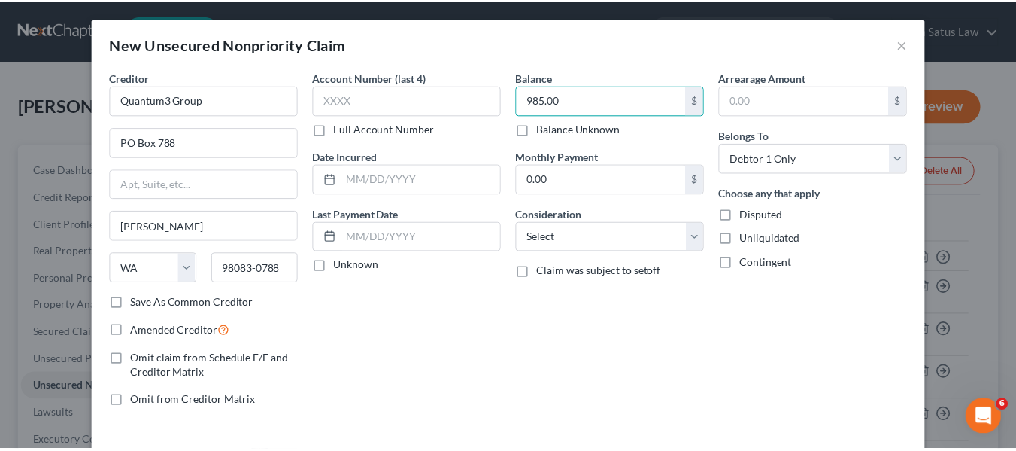
scroll to position [64, 0]
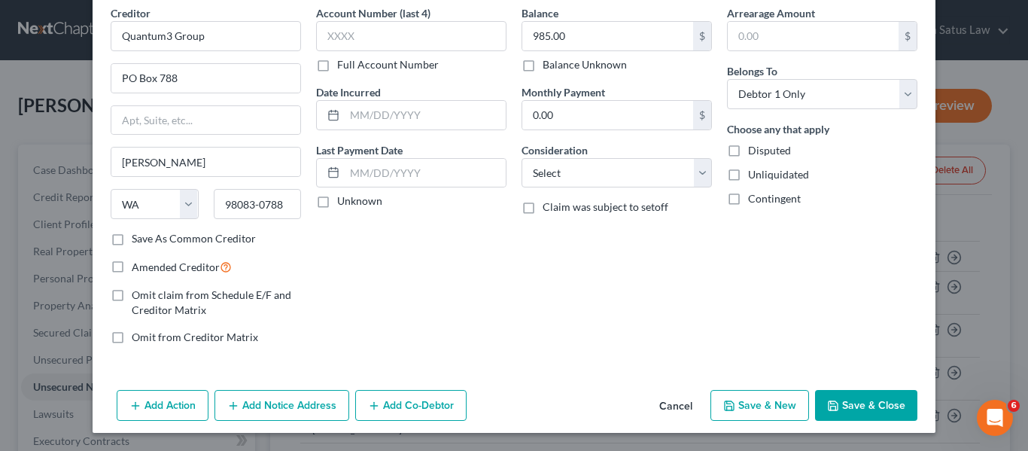
click at [825, 394] on button "Save & Close" at bounding box center [866, 406] width 102 height 32
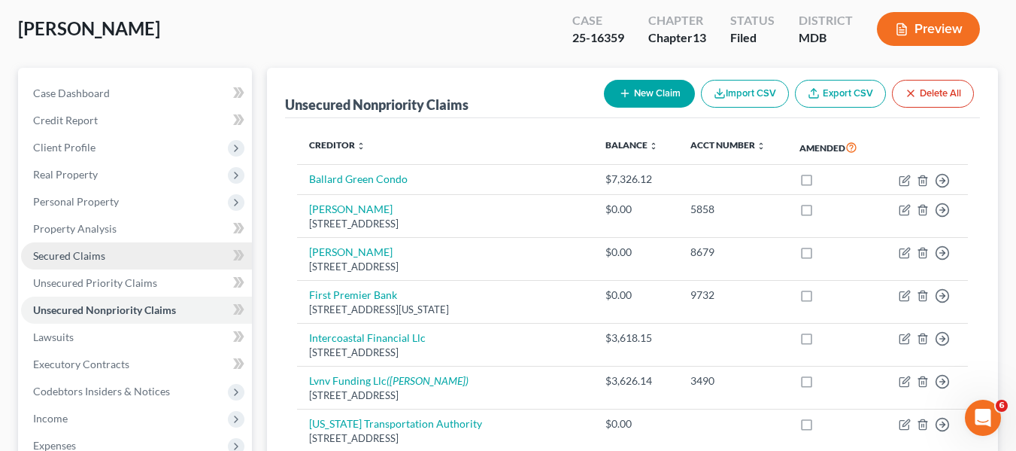
click at [75, 247] on link "Secured Claims" at bounding box center [136, 255] width 231 height 27
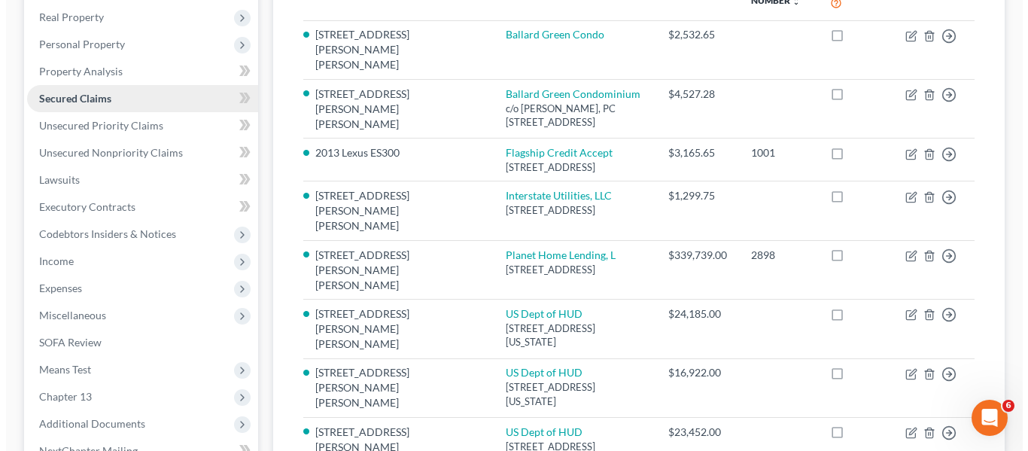
scroll to position [294, 0]
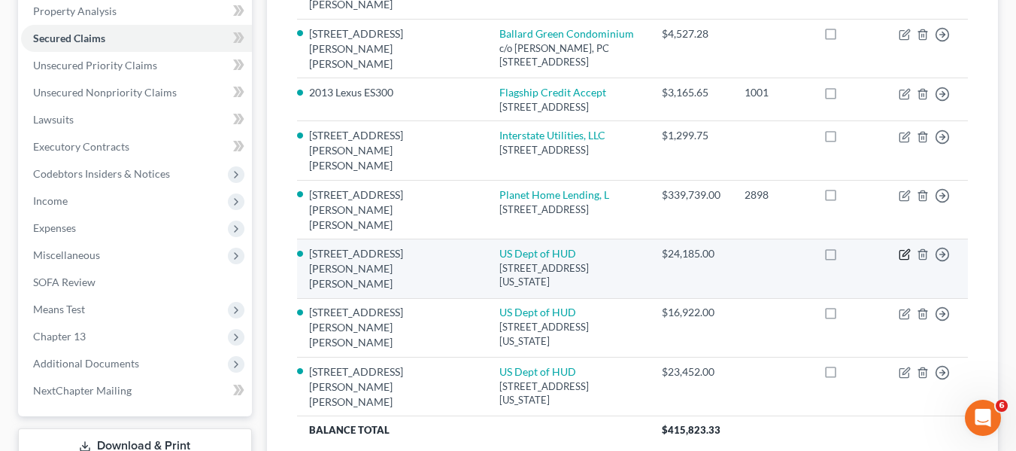
click at [908, 248] on icon "button" at bounding box center [905, 254] width 12 height 12
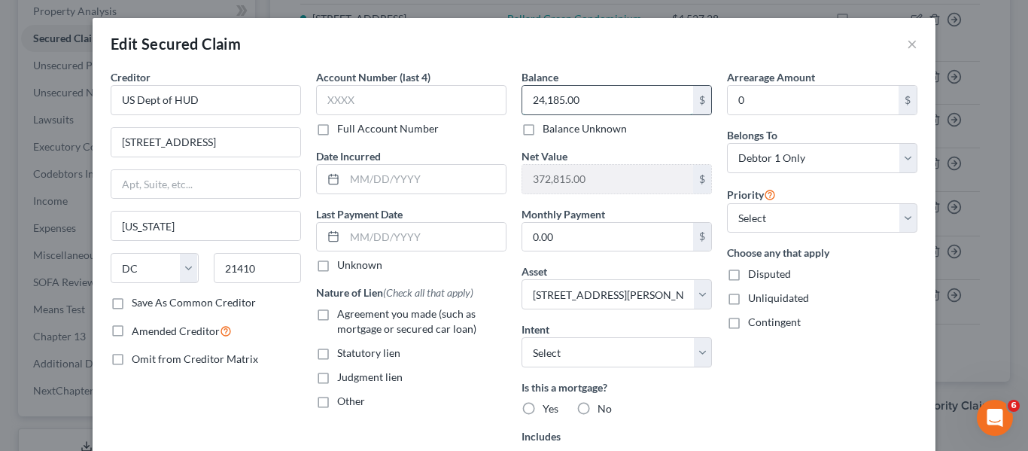
click at [639, 98] on input "24,185.00" at bounding box center [607, 100] width 171 height 29
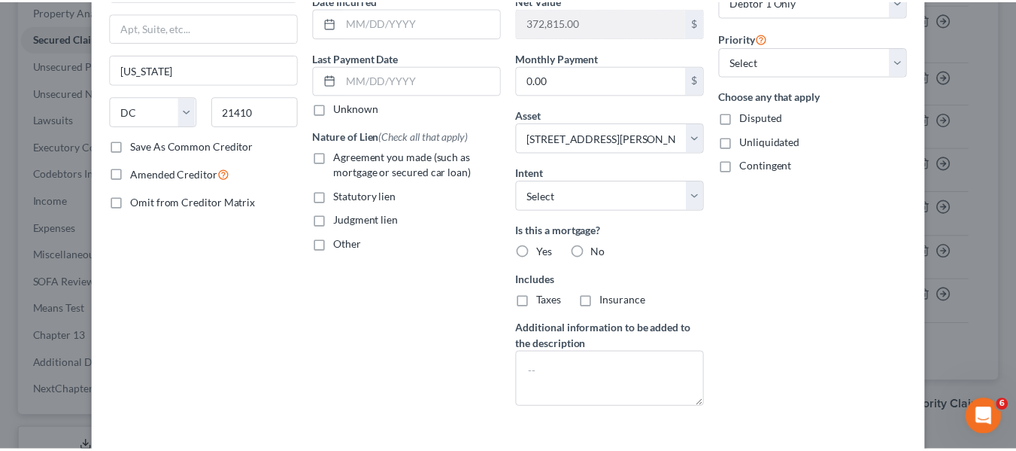
scroll to position [263, 0]
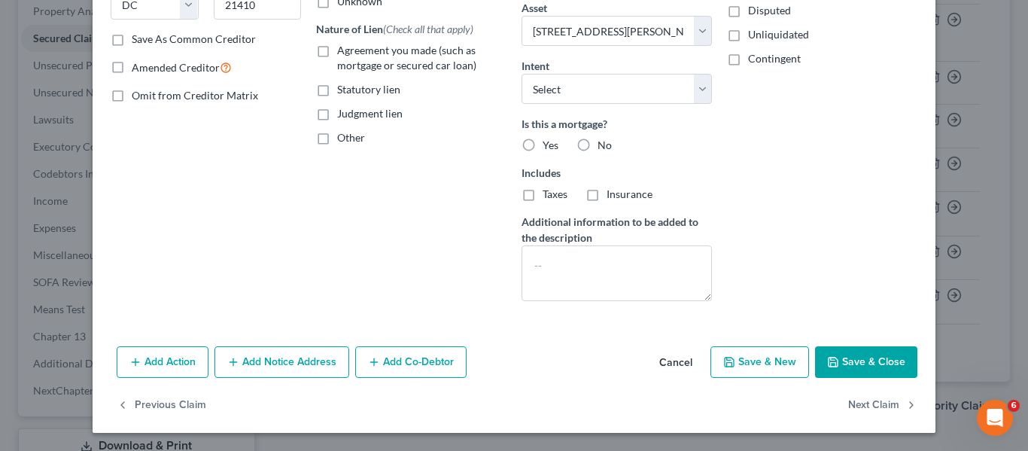
click at [828, 351] on button "Save & Close" at bounding box center [866, 362] width 102 height 32
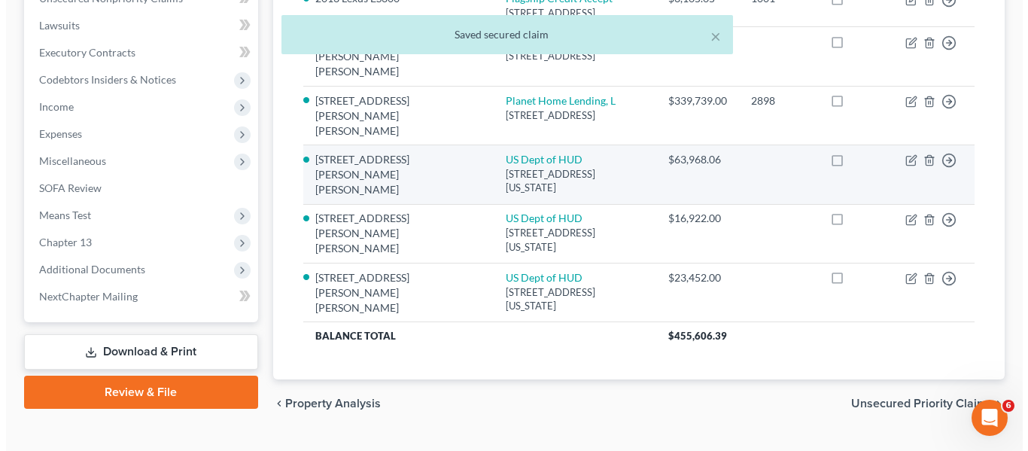
scroll to position [389, 0]
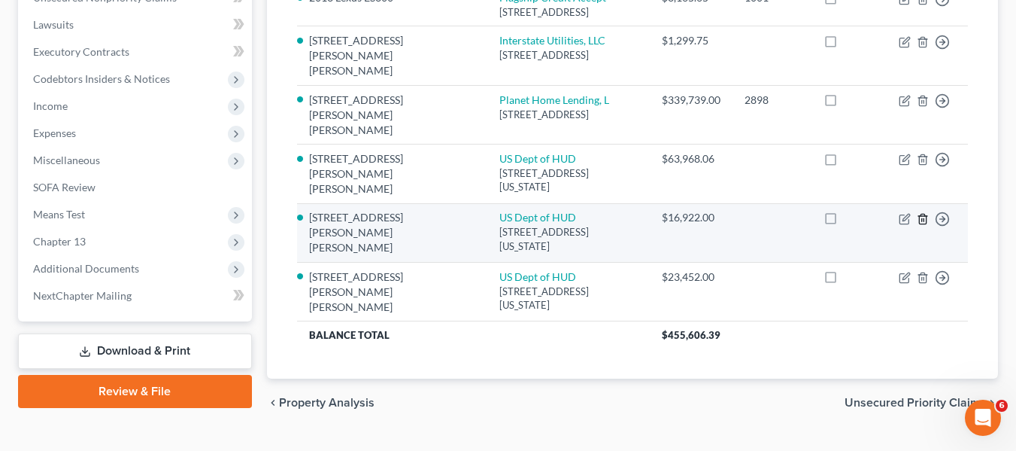
click at [920, 214] on icon "button" at bounding box center [922, 219] width 7 height 10
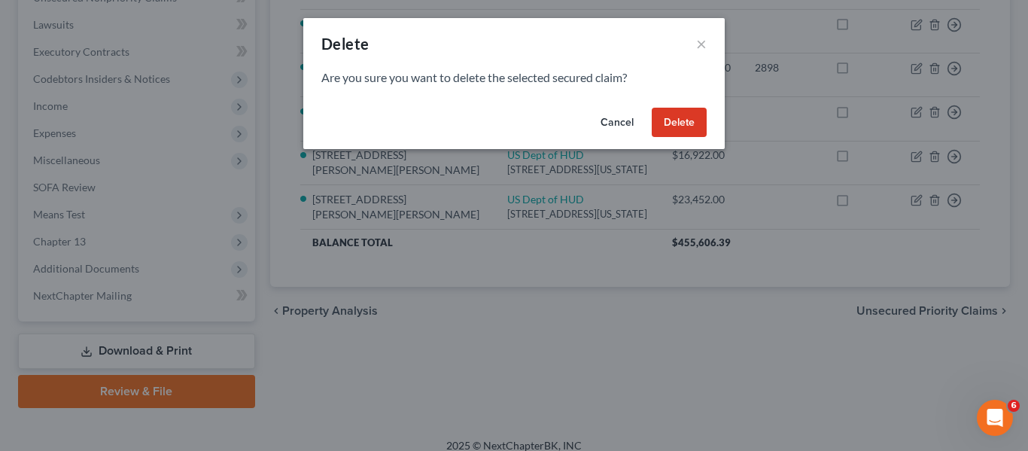
click at [613, 120] on button "Cancel" at bounding box center [616, 123] width 57 height 30
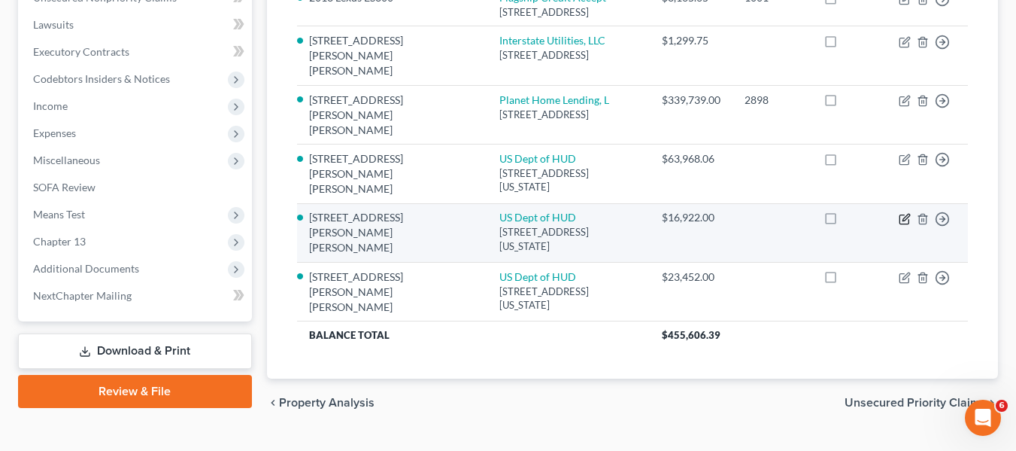
click at [905, 213] on icon "button" at bounding box center [905, 219] width 12 height 12
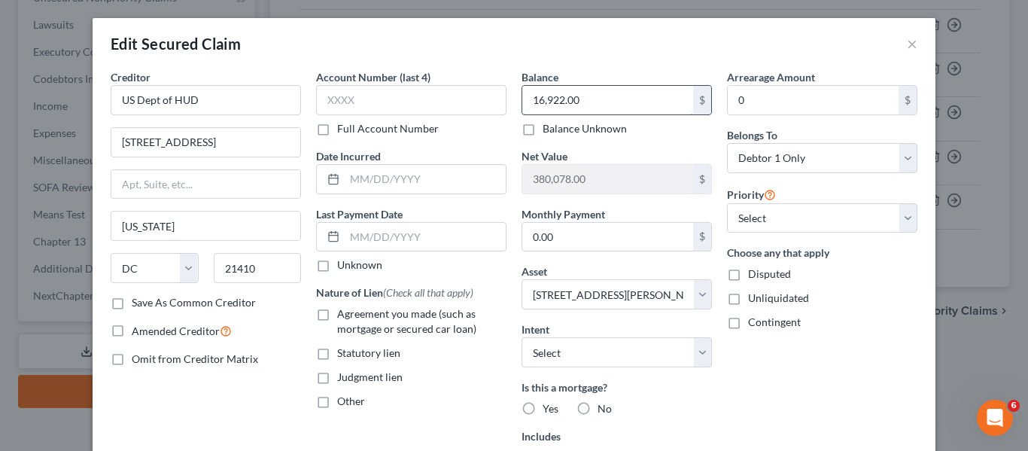
click at [622, 90] on input "16,922.00" at bounding box center [607, 100] width 171 height 29
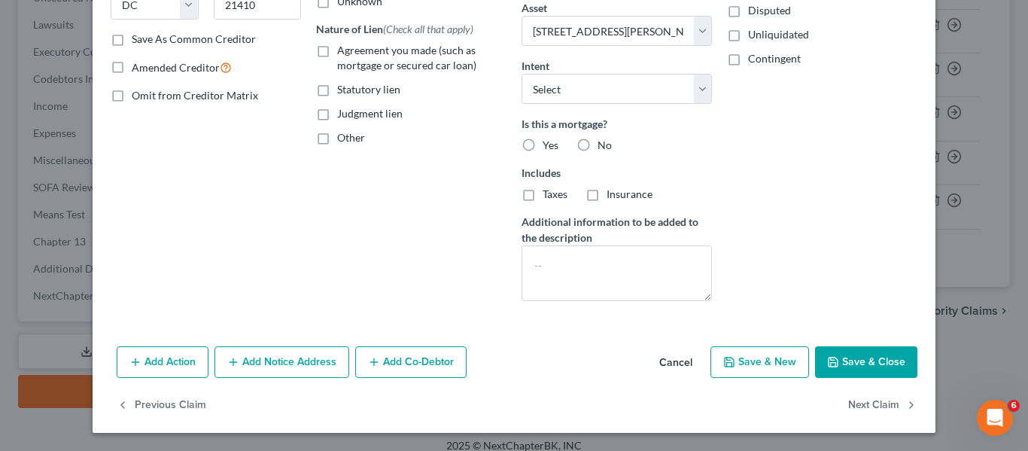
click at [830, 351] on button "Save & Close" at bounding box center [866, 362] width 102 height 32
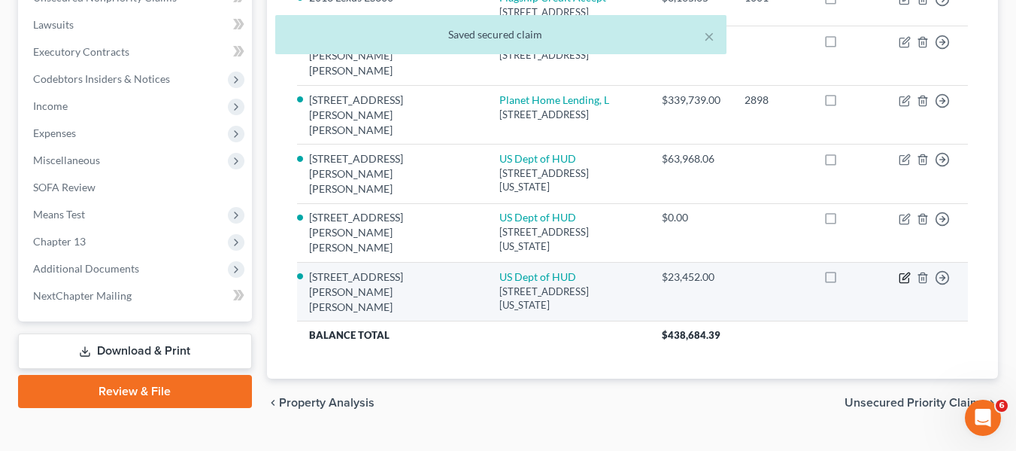
click at [903, 272] on icon "button" at bounding box center [905, 278] width 12 height 12
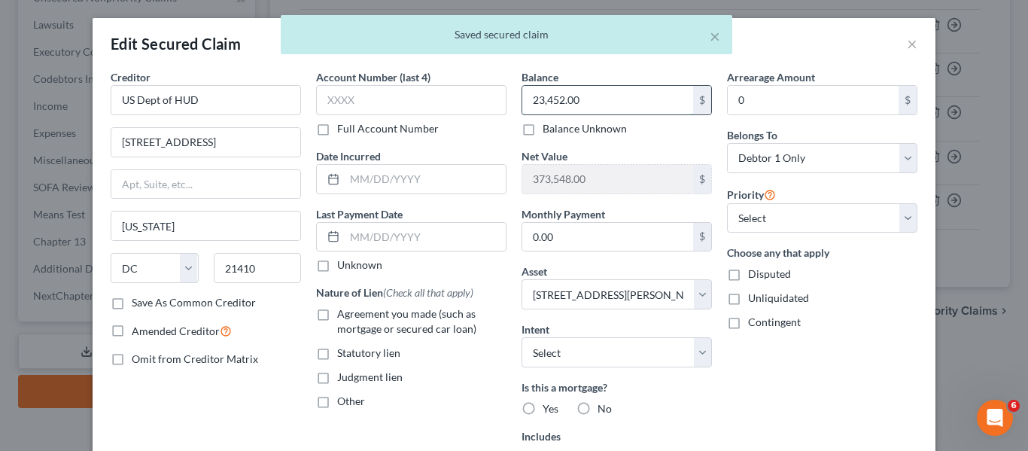
click at [618, 96] on input "23,452.00" at bounding box center [607, 100] width 171 height 29
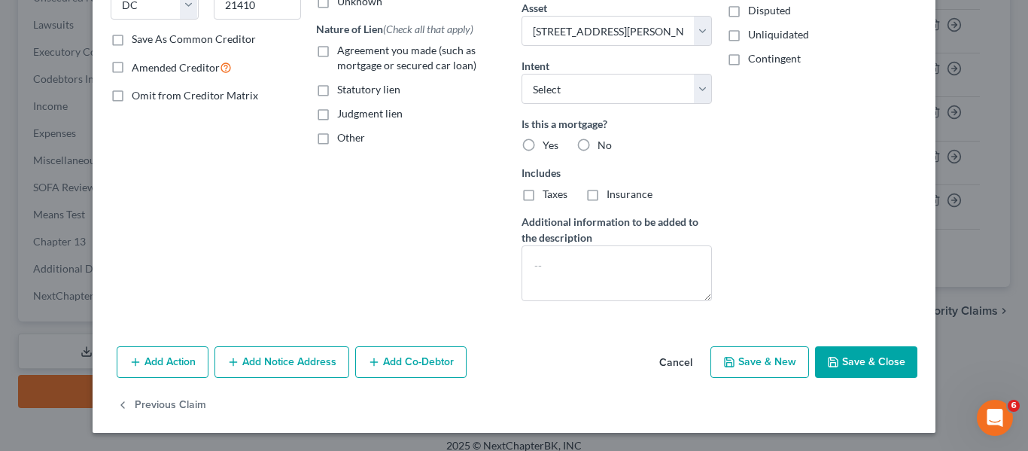
click at [845, 375] on button "Save & Close" at bounding box center [866, 362] width 102 height 32
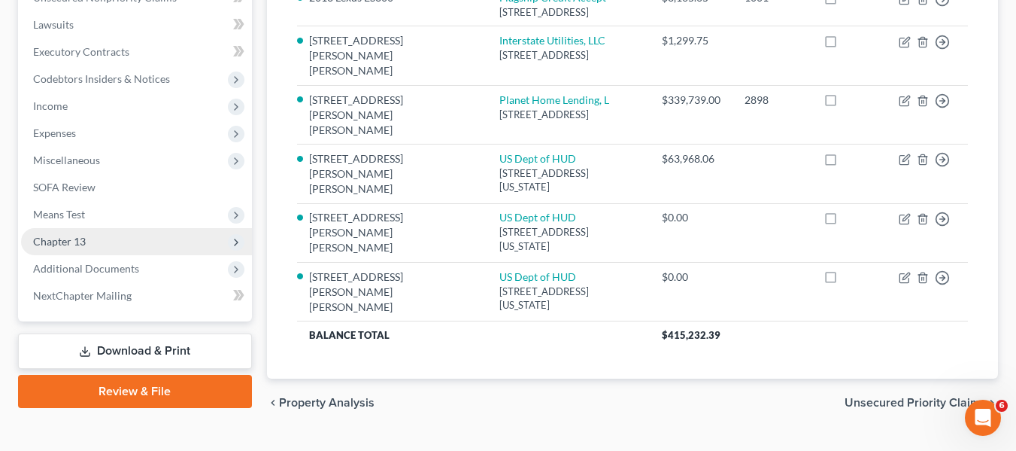
click at [99, 241] on span "Chapter 13" at bounding box center [136, 241] width 231 height 27
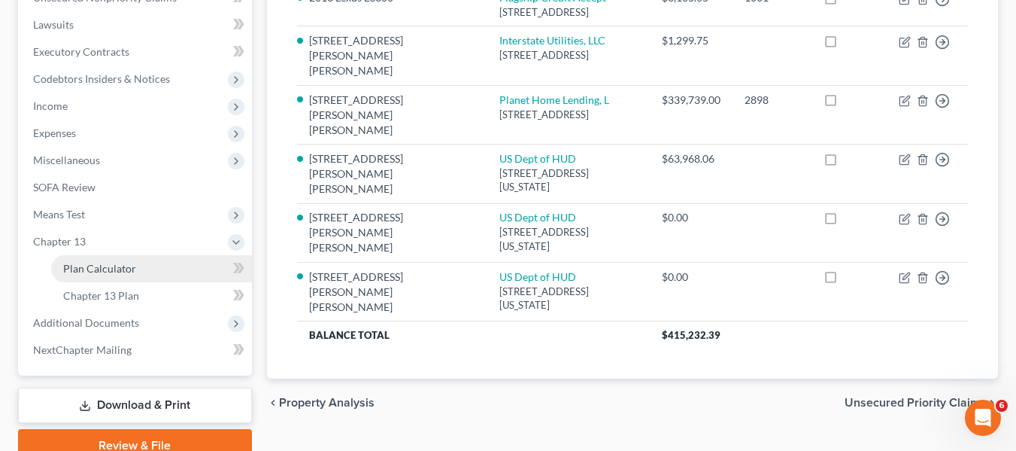
click at [112, 262] on span "Plan Calculator" at bounding box center [99, 268] width 73 height 13
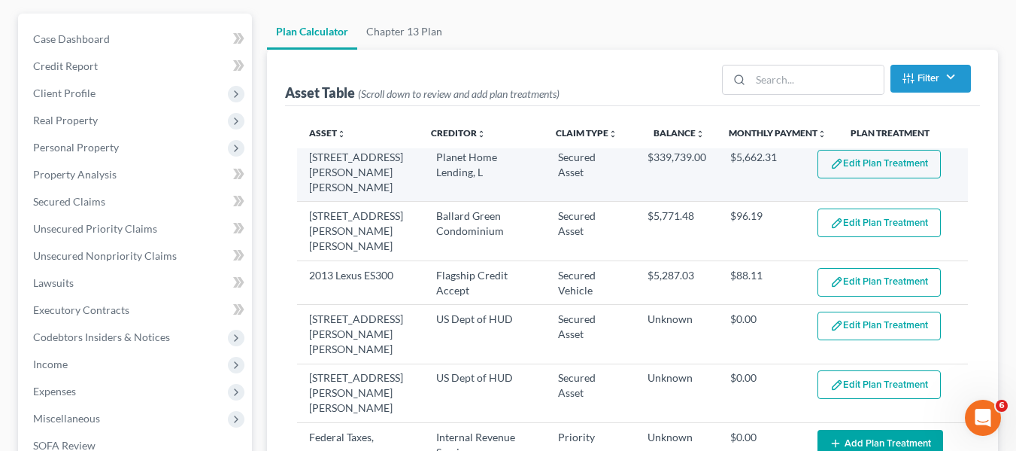
scroll to position [187, 0]
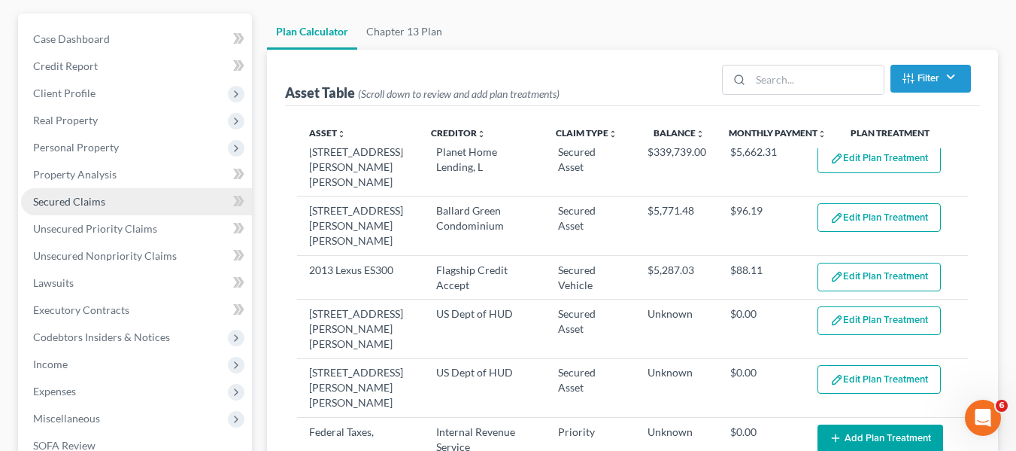
click at [89, 190] on link "Secured Claims" at bounding box center [136, 201] width 231 height 27
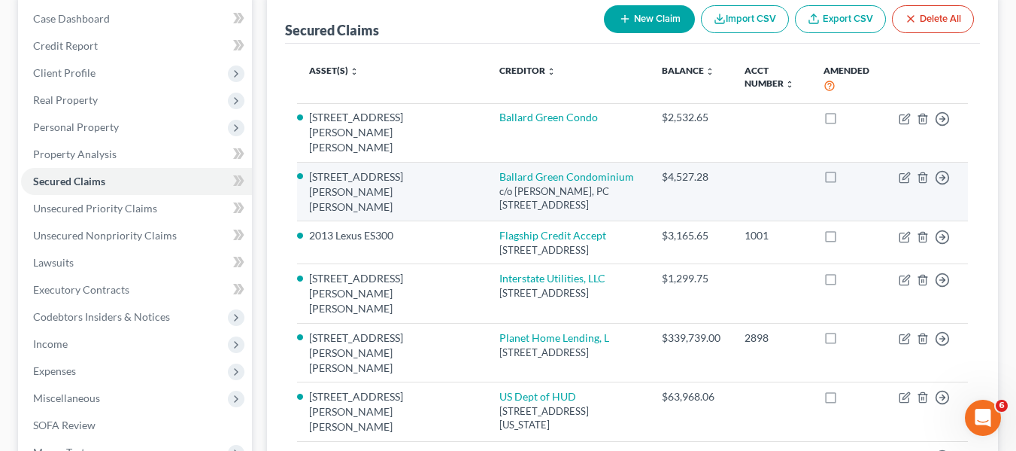
scroll to position [152, 0]
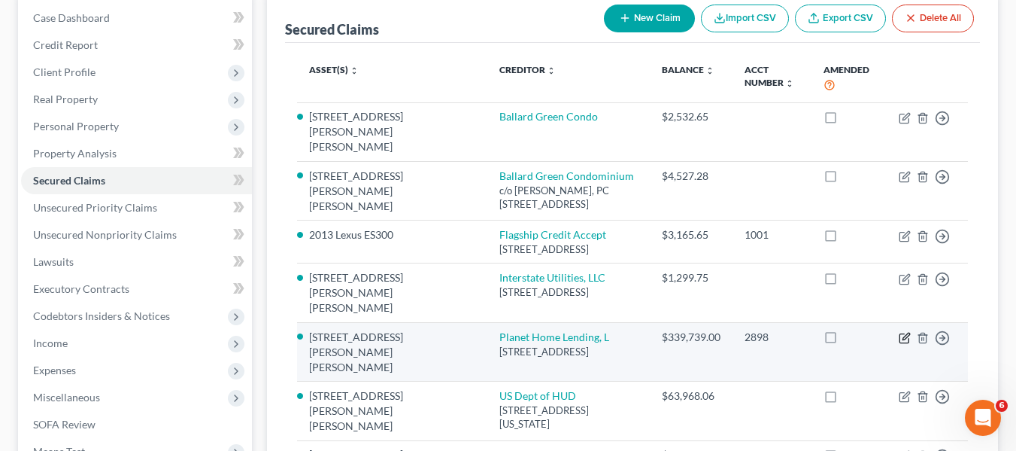
click at [903, 332] on icon "button" at bounding box center [906, 335] width 7 height 7
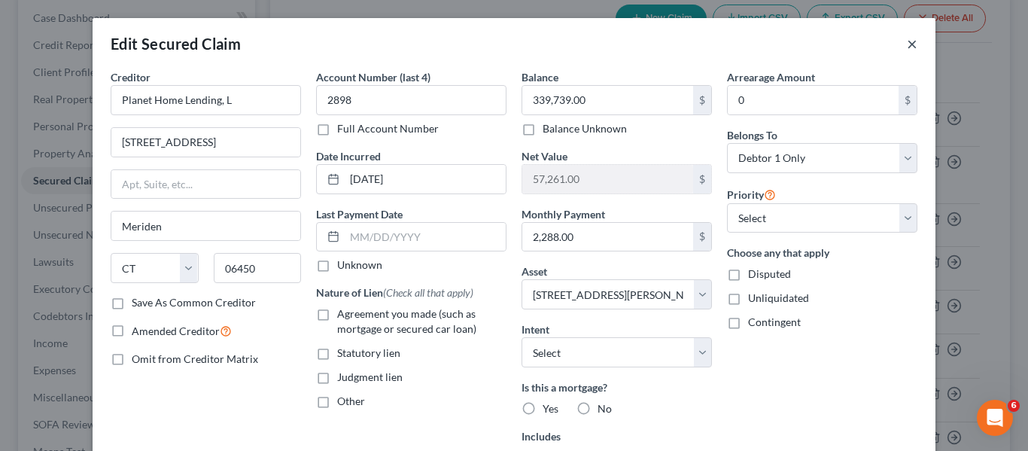
click at [906, 49] on button "×" at bounding box center [911, 44] width 11 height 18
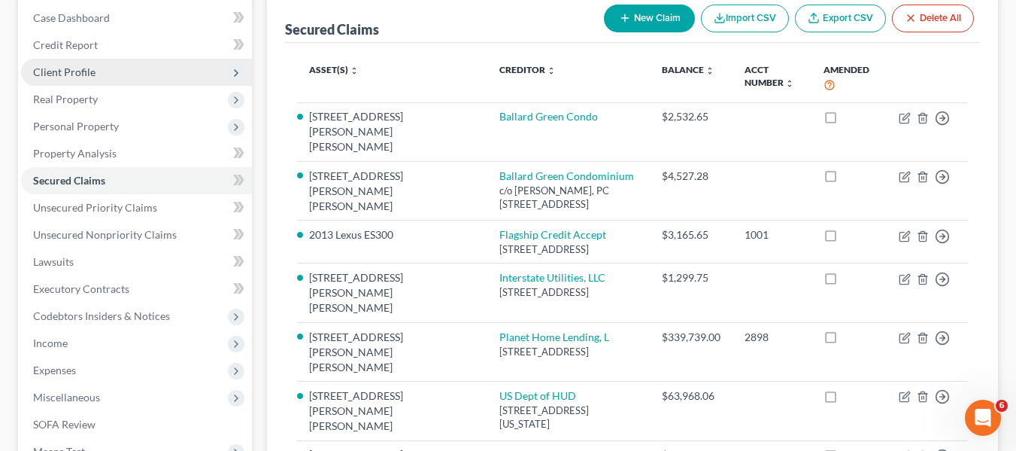
scroll to position [403, 0]
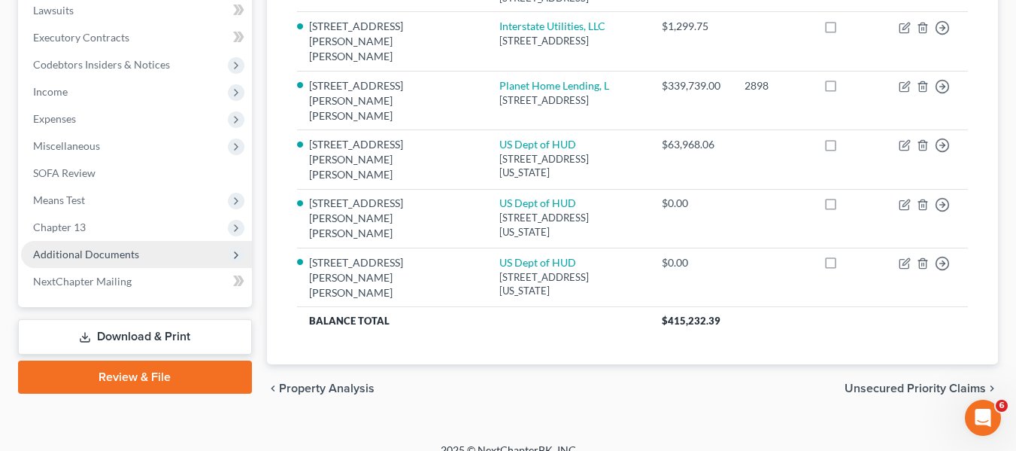
click at [69, 242] on span "Additional Documents" at bounding box center [136, 254] width 231 height 27
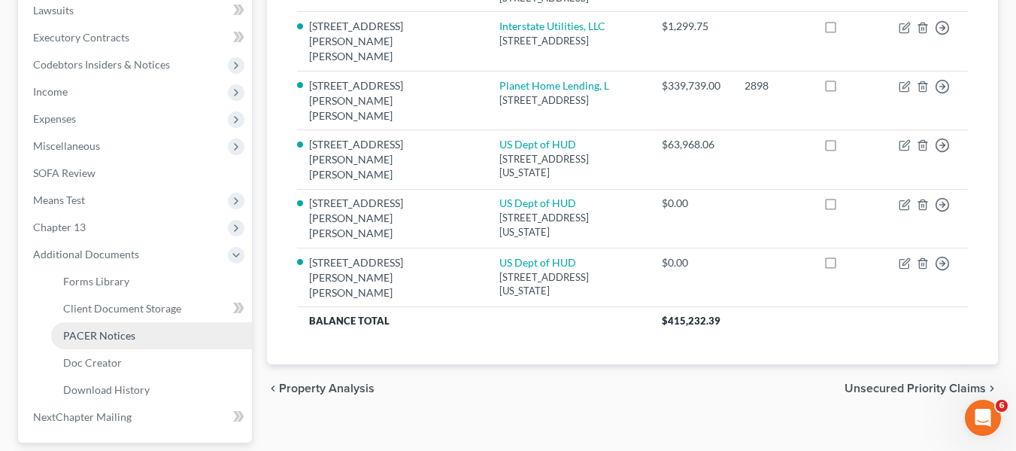
click at [102, 332] on span "PACER Notices" at bounding box center [99, 335] width 72 height 13
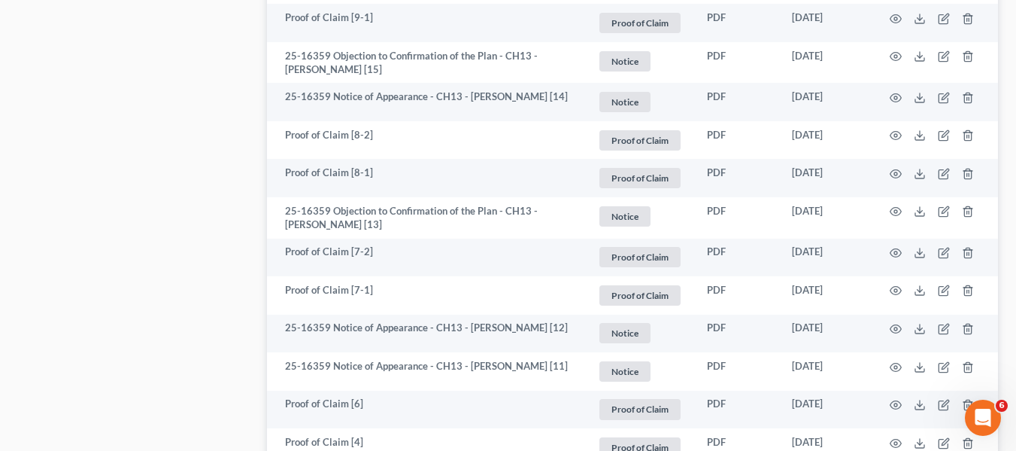
scroll to position [1043, 0]
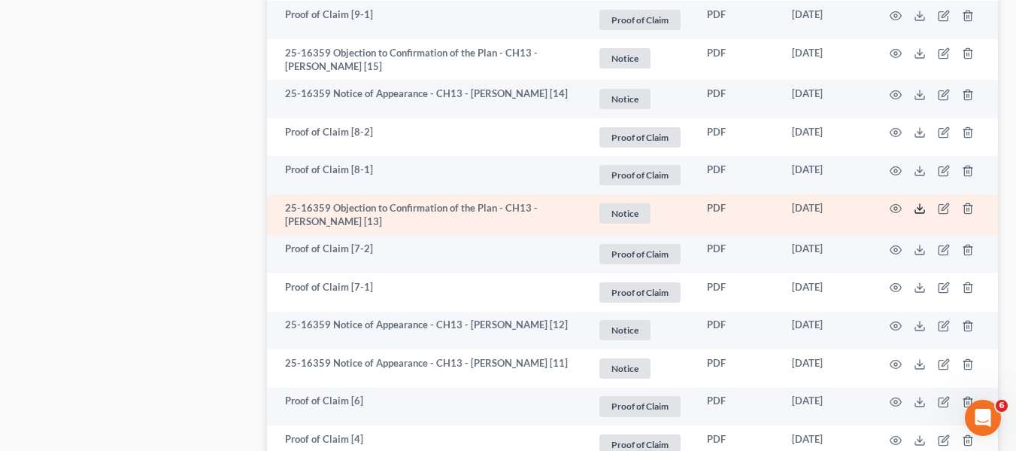
click at [920, 208] on line at bounding box center [920, 207] width 0 height 6
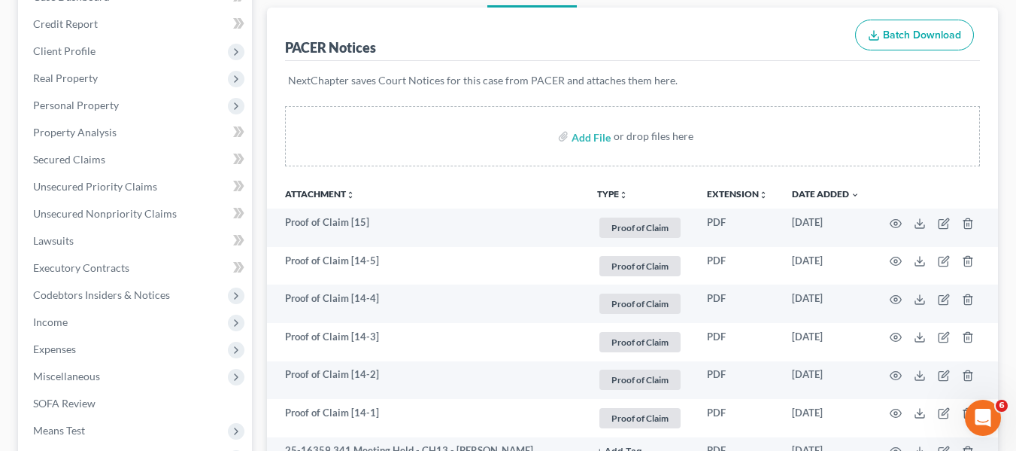
scroll to position [172, 0]
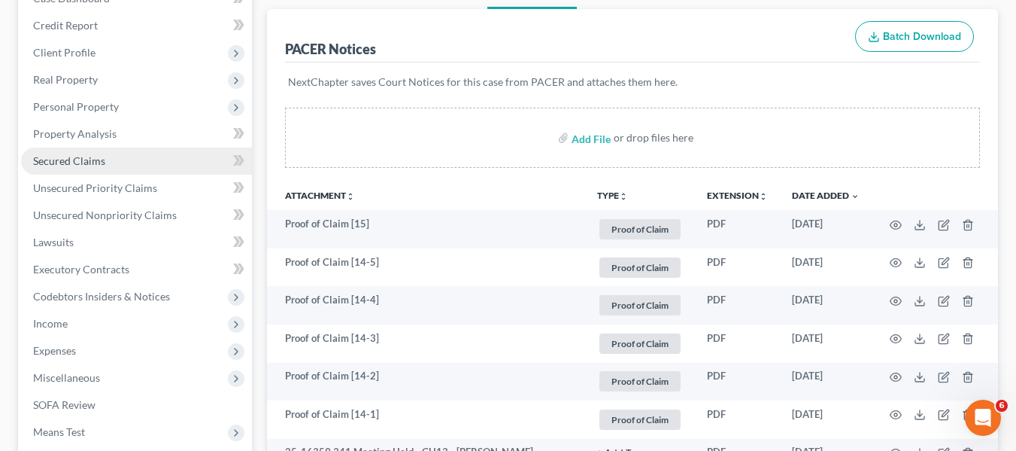
click at [79, 151] on link "Secured Claims" at bounding box center [136, 160] width 231 height 27
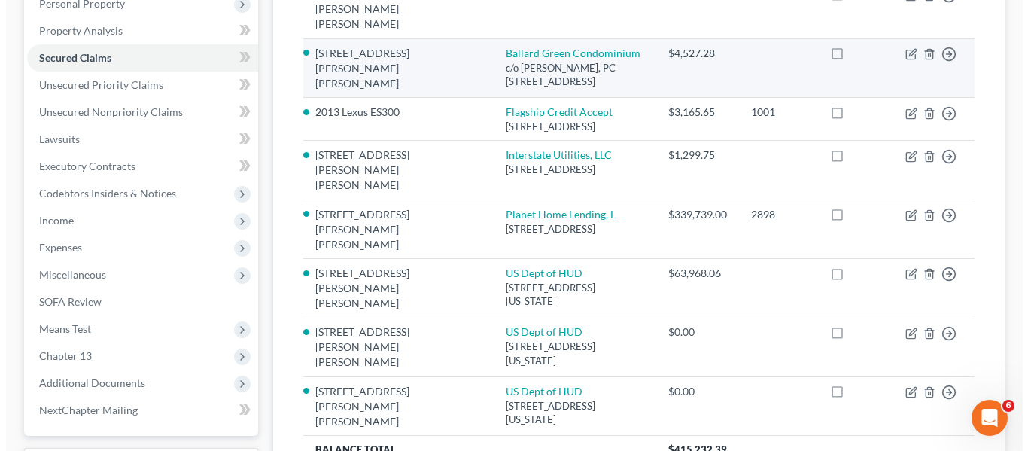
scroll to position [275, 0]
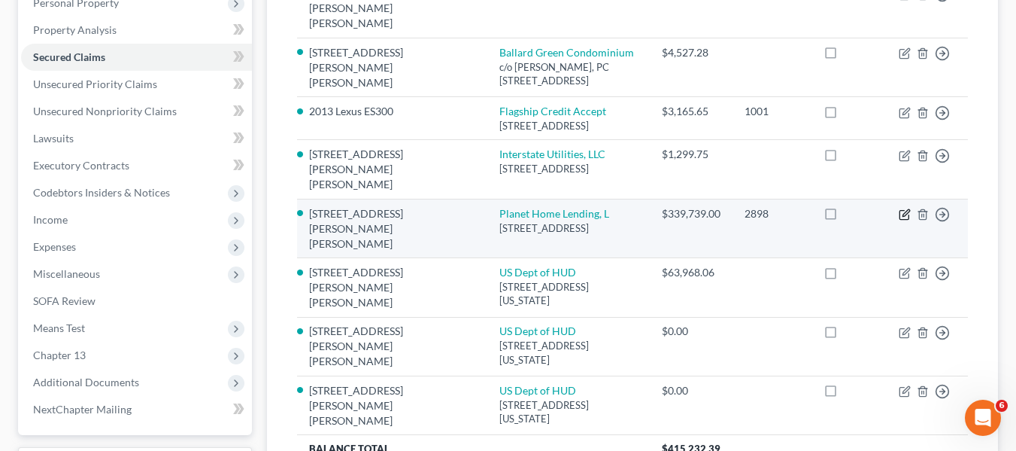
click at [907, 208] on icon "button" at bounding box center [905, 214] width 12 height 12
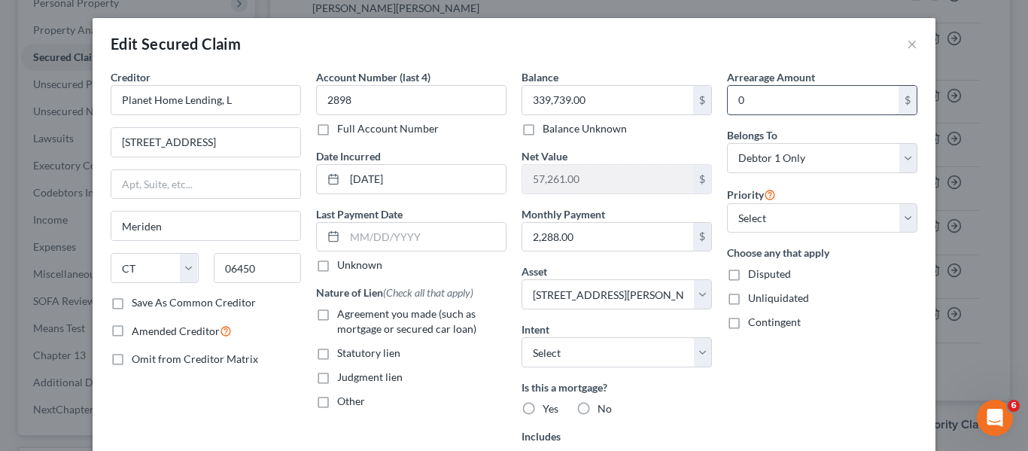
click at [791, 88] on input "0" at bounding box center [812, 100] width 171 height 29
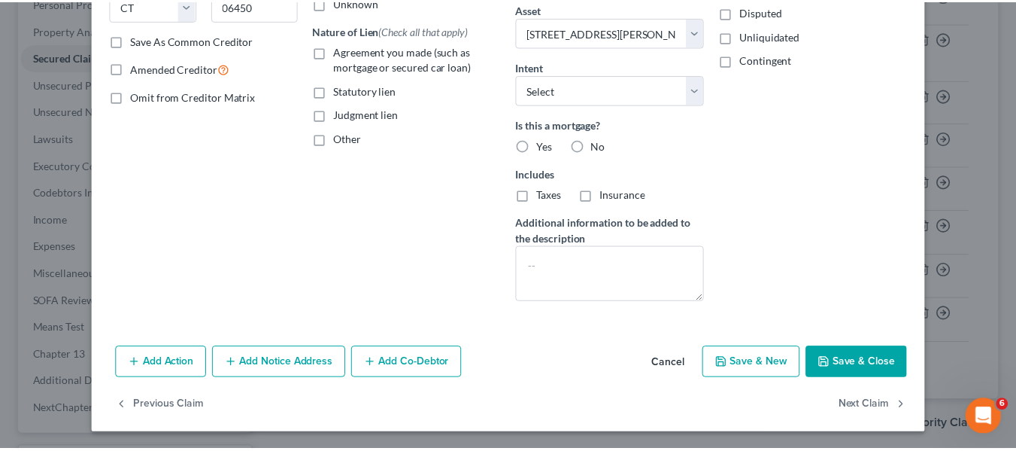
scroll to position [263, 0]
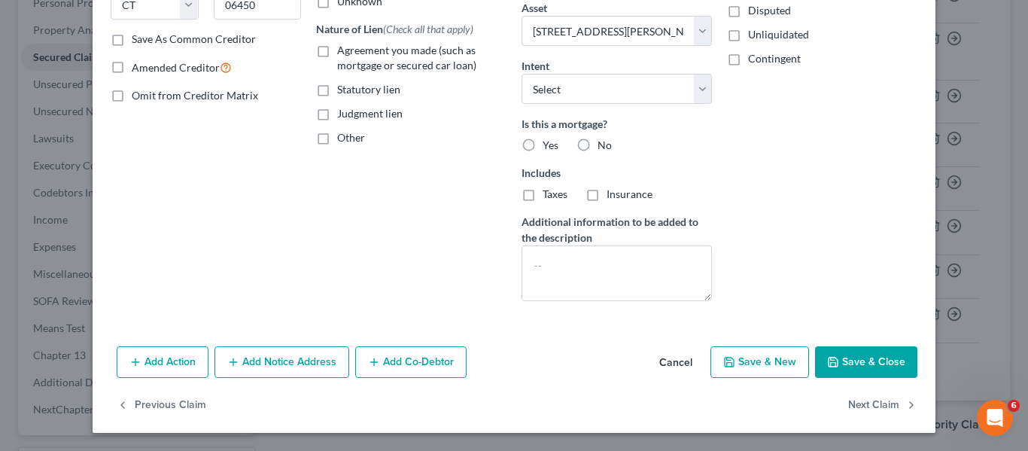
click at [865, 349] on button "Save & Close" at bounding box center [866, 362] width 102 height 32
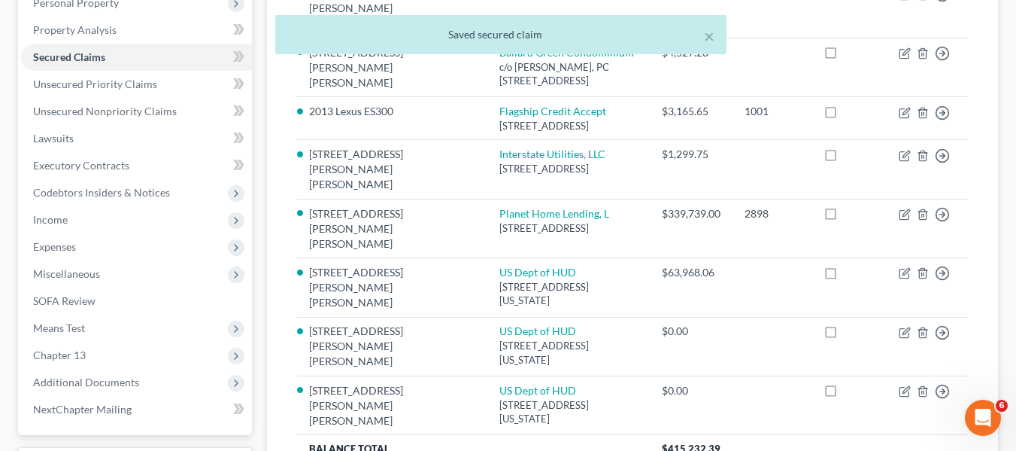
scroll to position [403, 0]
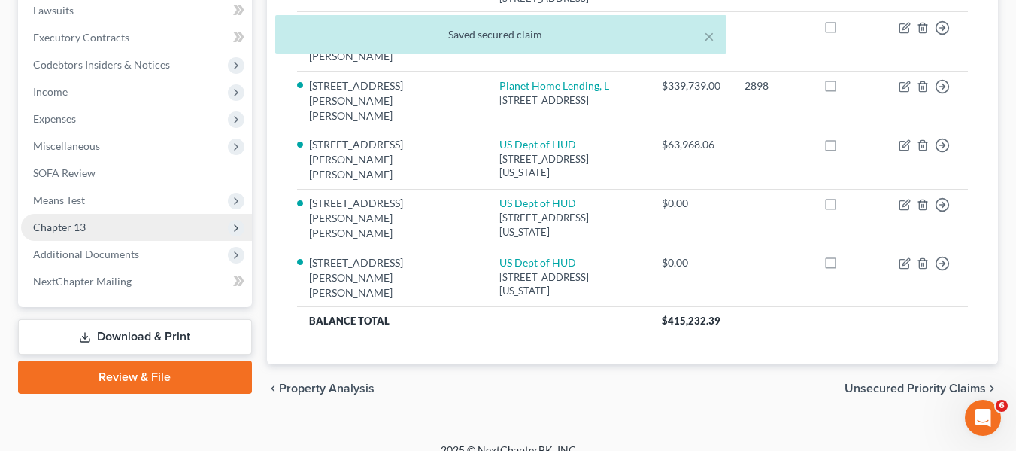
click at [111, 222] on span "Chapter 13" at bounding box center [136, 227] width 231 height 27
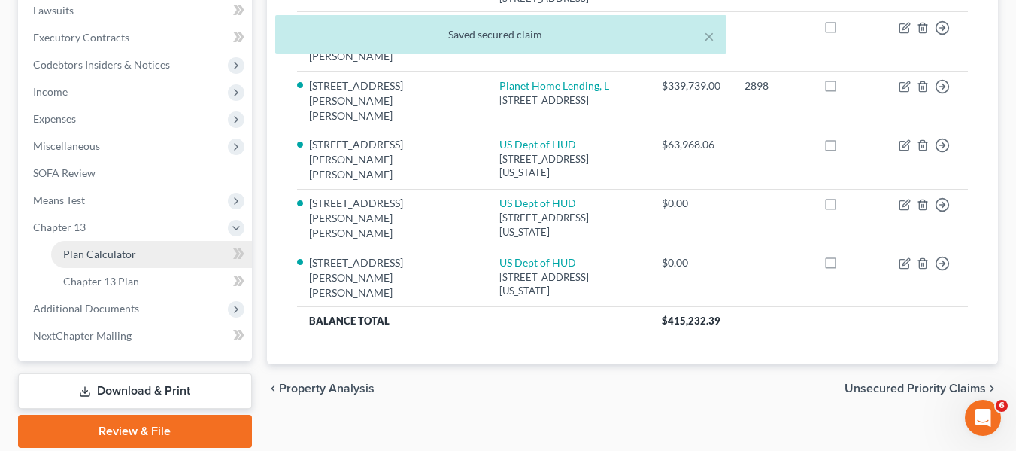
click at [121, 252] on span "Plan Calculator" at bounding box center [99, 253] width 73 height 13
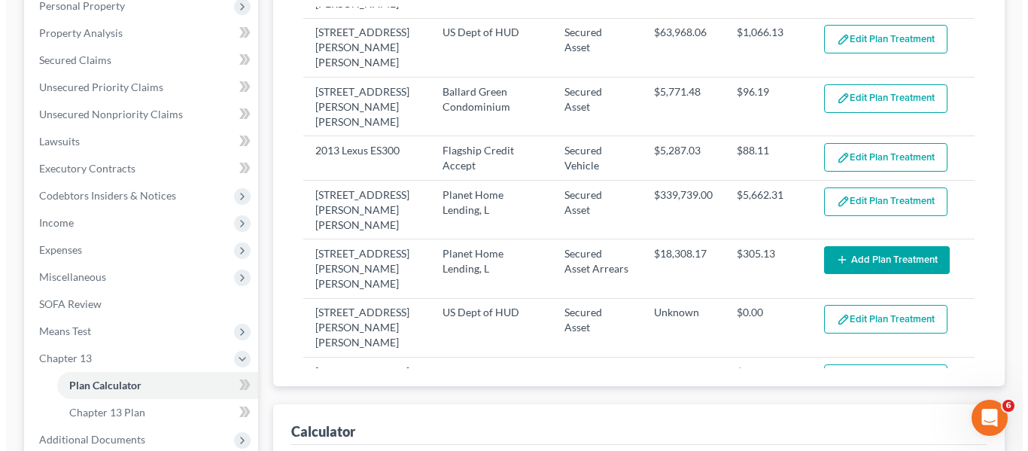
scroll to position [292, 0]
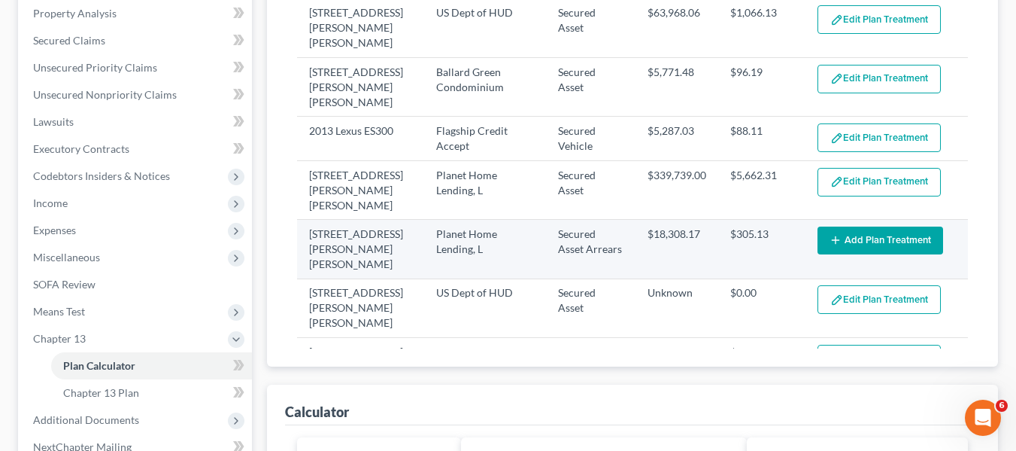
click at [847, 226] on button "Add Plan Treatment" at bounding box center [881, 240] width 126 height 28
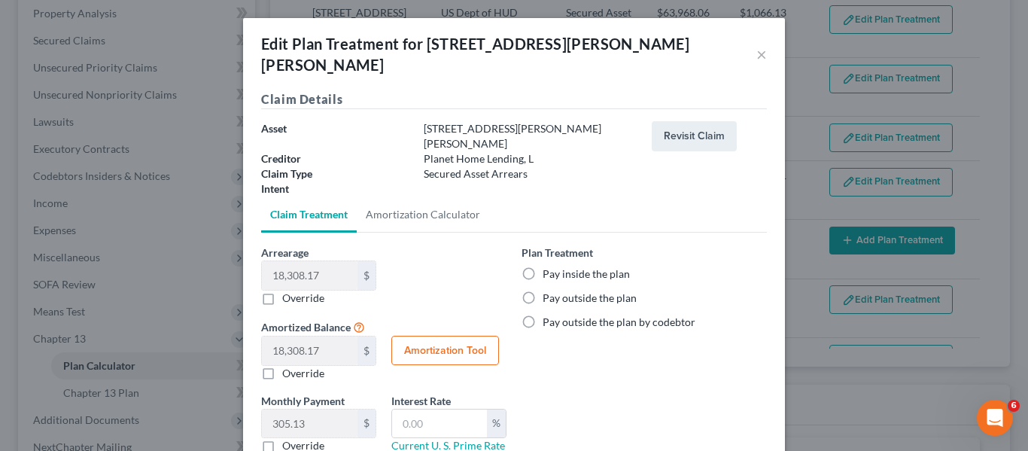
click at [542, 266] on label "Pay inside the plan" at bounding box center [585, 273] width 87 height 15
click at [548, 266] on input "Pay inside the plan" at bounding box center [553, 271] width 10 height 10
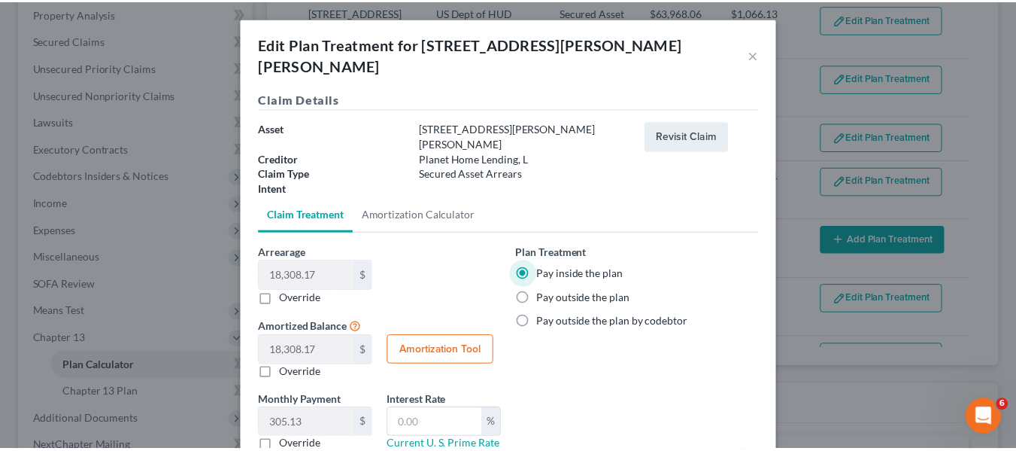
scroll to position [73, 0]
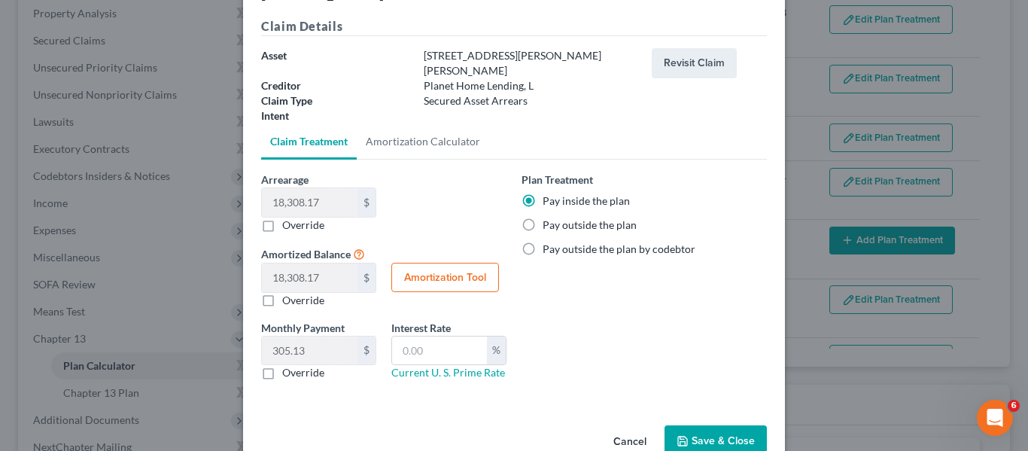
click at [690, 425] on button "Save & Close" at bounding box center [715, 441] width 102 height 32
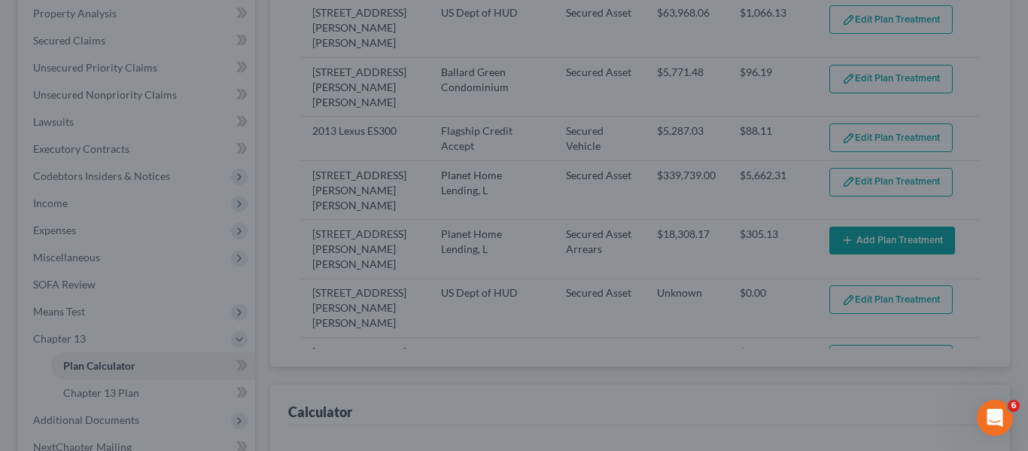
click at [690, 397] on button "Save & Close" at bounding box center [689, 410] width 89 height 27
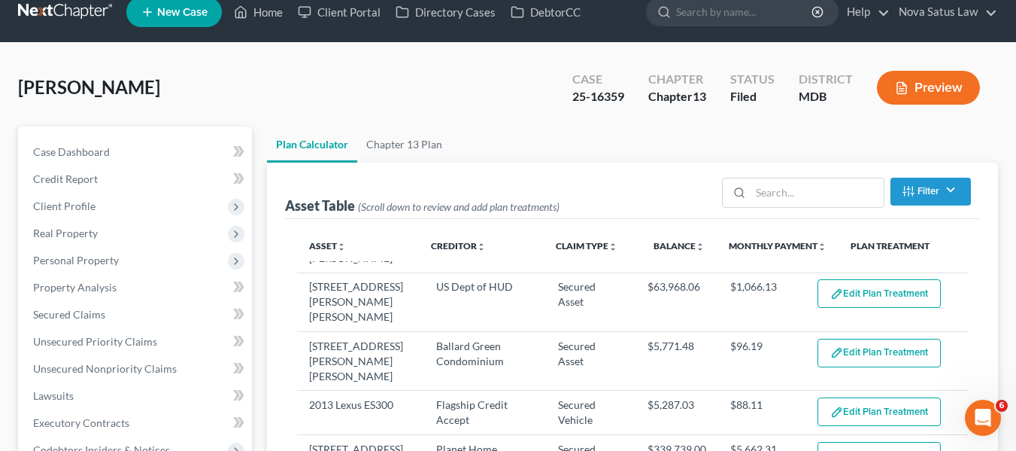
scroll to position [0, 0]
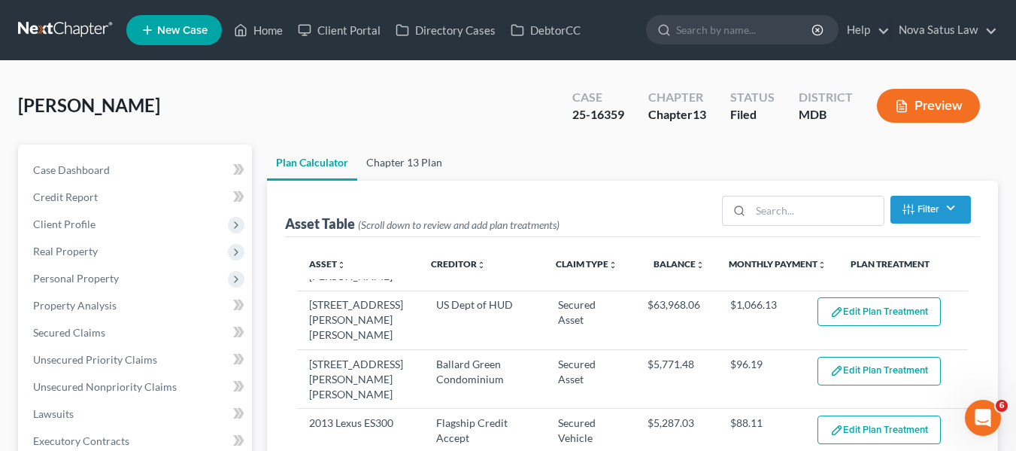
click at [400, 162] on link "Chapter 13 Plan" at bounding box center [404, 162] width 94 height 36
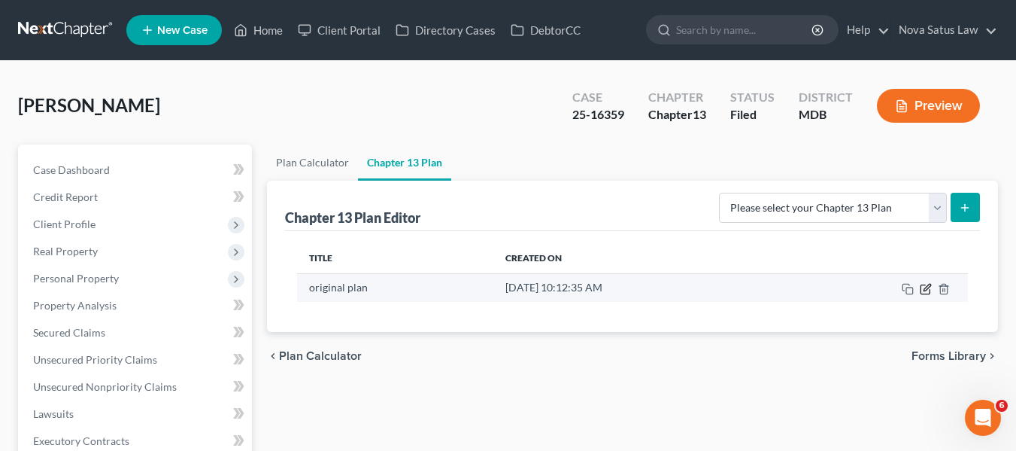
click at [922, 290] on icon "button" at bounding box center [926, 289] width 12 height 12
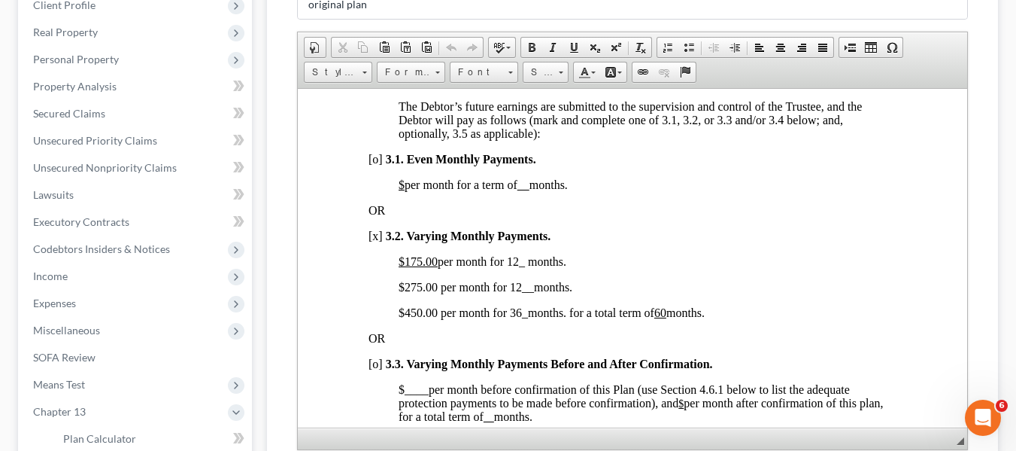
scroll to position [457, 0]
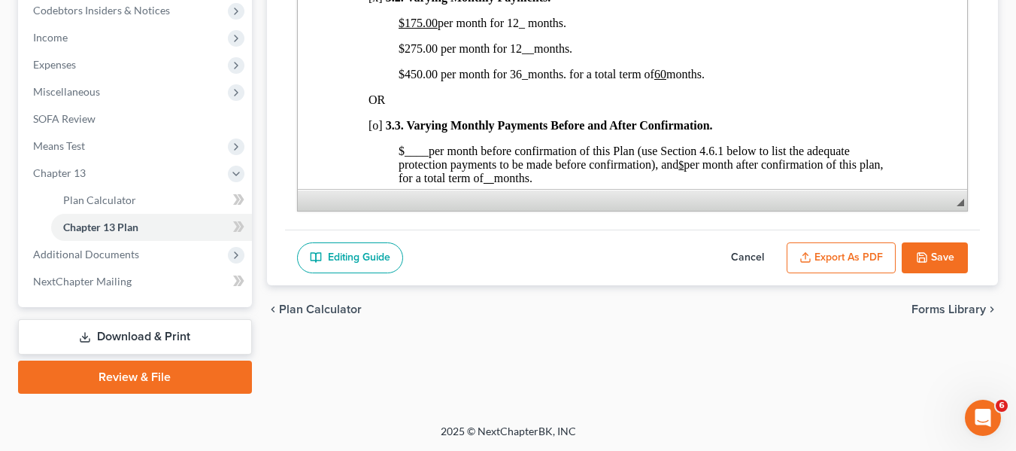
click at [753, 250] on button "Cancel" at bounding box center [748, 258] width 66 height 32
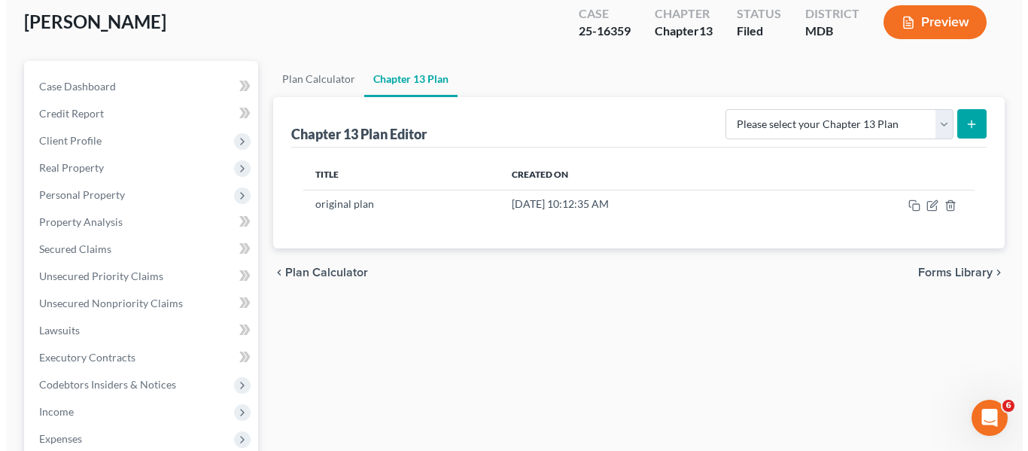
scroll to position [0, 0]
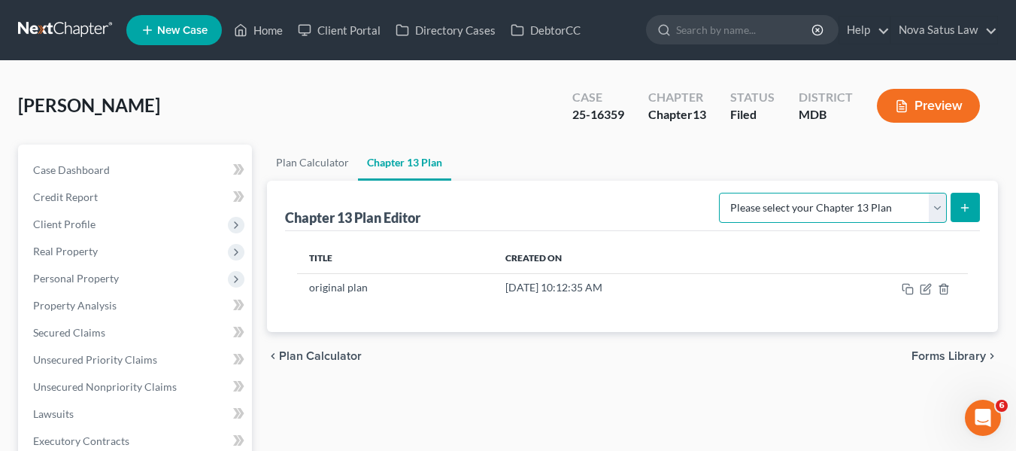
click at [876, 211] on select "Please select your Chapter 13 Plan District of Maryland District of Maryland - …" at bounding box center [833, 208] width 228 height 30
click at [724, 193] on select "Please select your Chapter 13 Plan District of Maryland District of Maryland - …" at bounding box center [833, 208] width 228 height 30
click at [966, 208] on line "submit" at bounding box center [965, 208] width 7 height 0
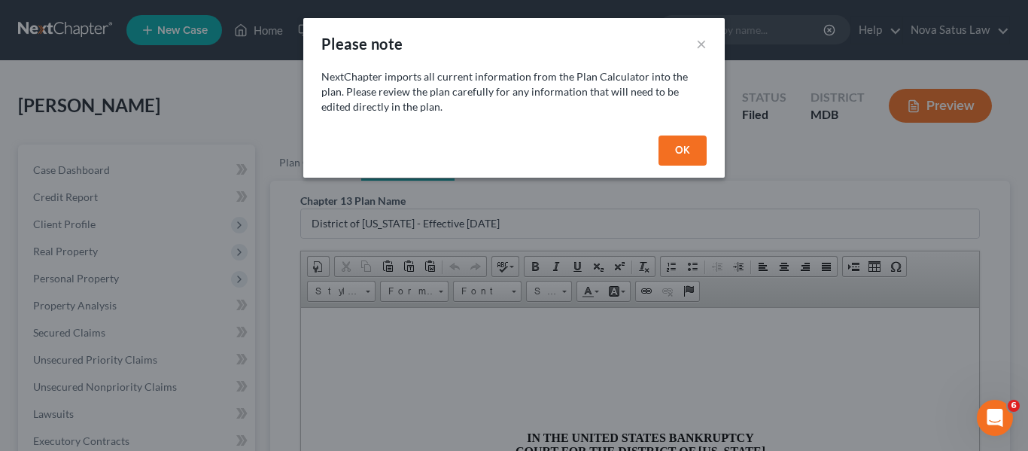
click at [661, 152] on button "OK" at bounding box center [682, 150] width 48 height 30
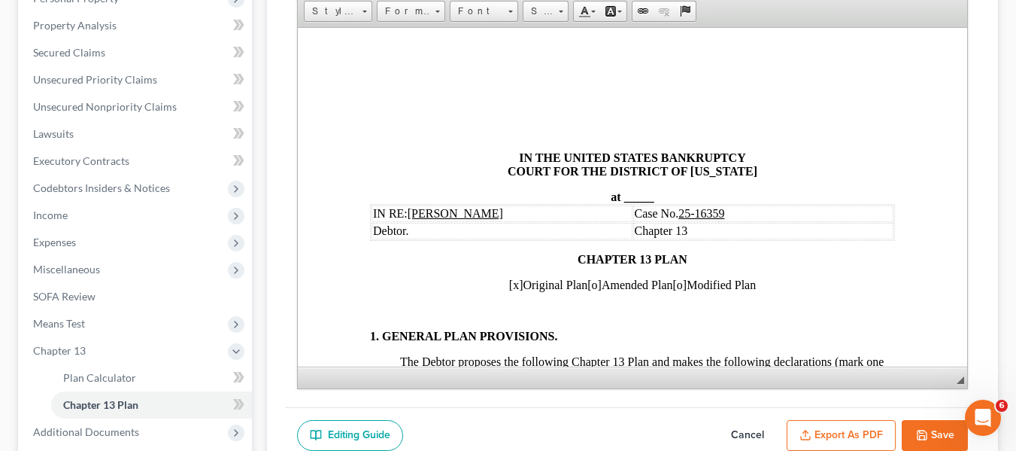
scroll to position [277, 0]
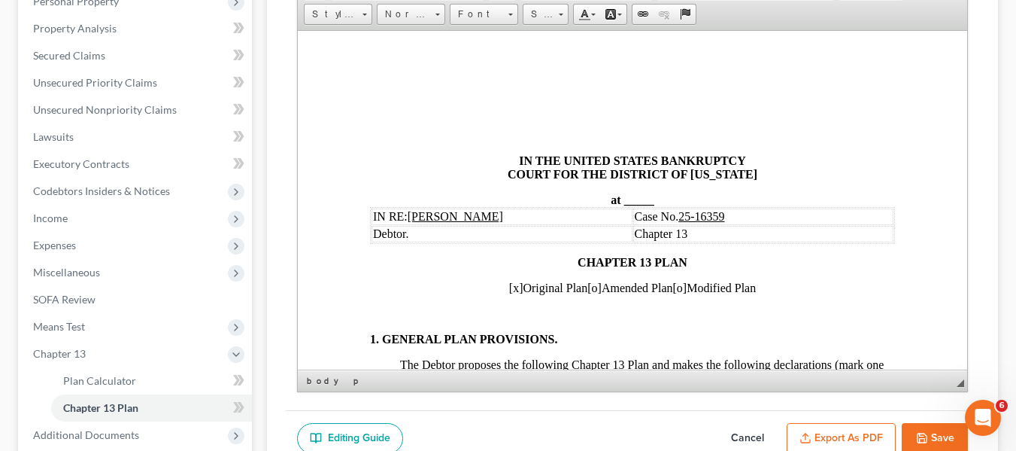
click at [624, 204] on span "_____" at bounding box center [639, 199] width 30 height 13
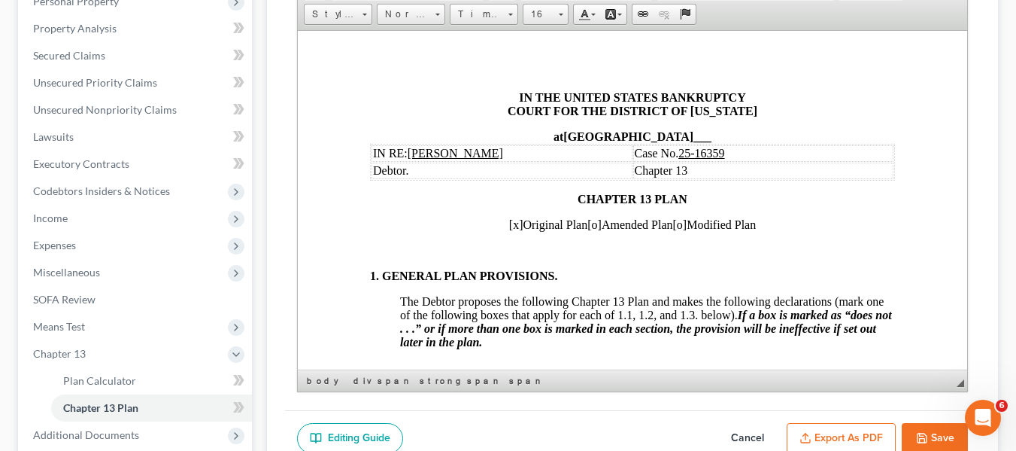
scroll to position [134, 0]
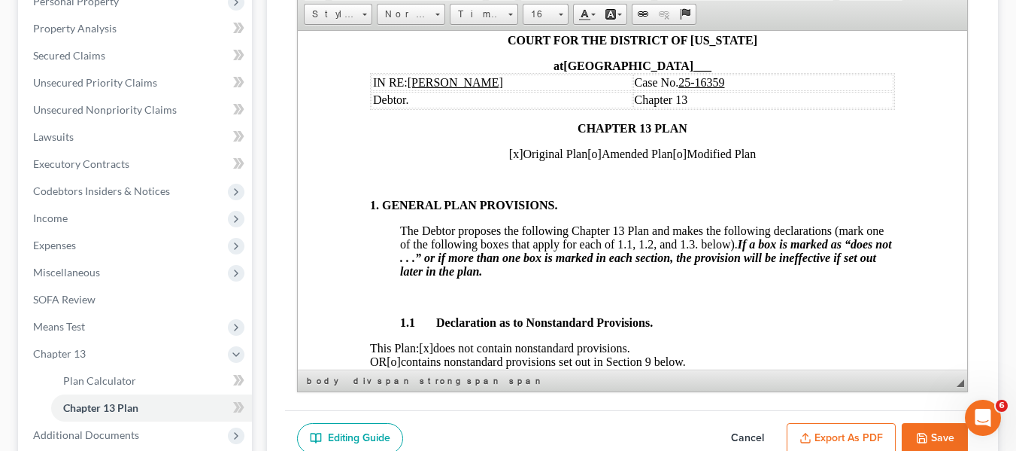
click at [508, 153] on span "[x]" at bounding box center [515, 153] width 14 height 13
click at [587, 156] on span "[o]" at bounding box center [594, 153] width 14 height 13
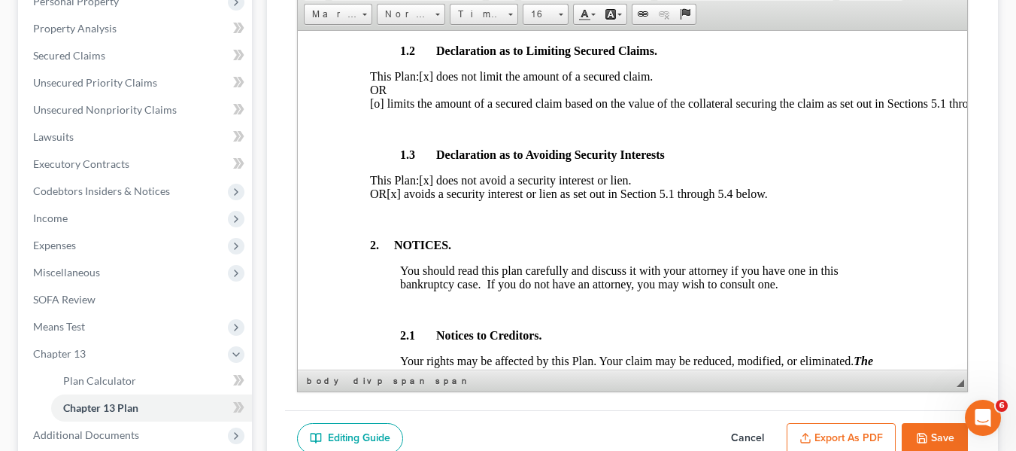
scroll to position [496, 0]
click at [440, 199] on span "[x] avoids a security interest or lien as set out in Section 5.1 through 5.4 be…" at bounding box center [576, 192] width 381 height 13
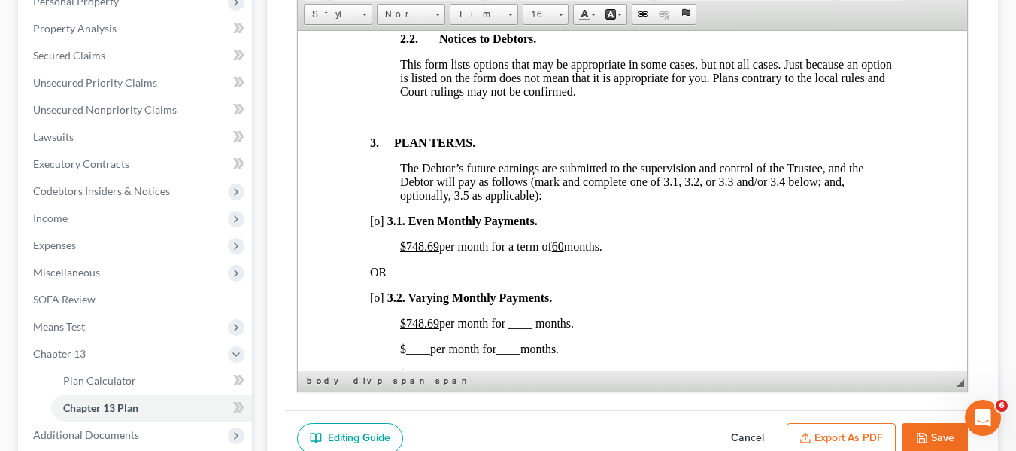
scroll to position [964, 0]
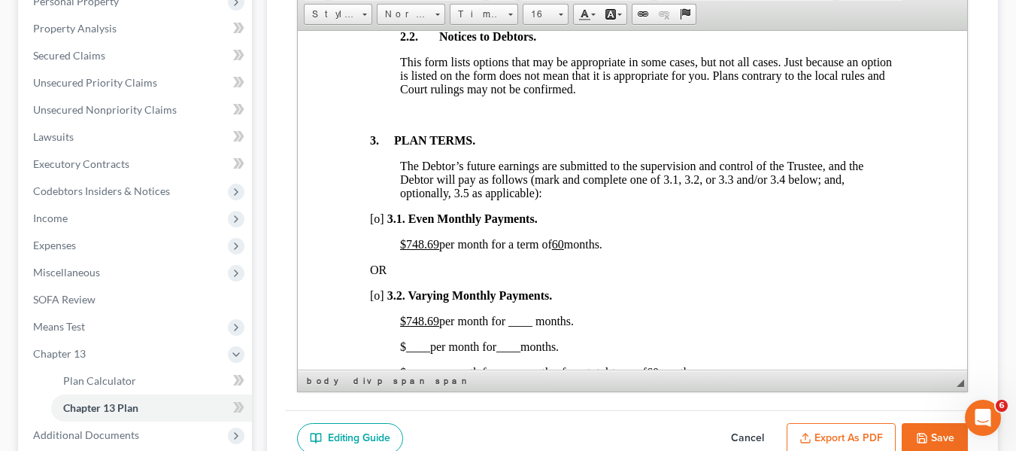
click at [405, 250] on u "$748.69" at bounding box center [418, 243] width 39 height 13
click at [530, 250] on u "60" at bounding box center [524, 243] width 12 height 13
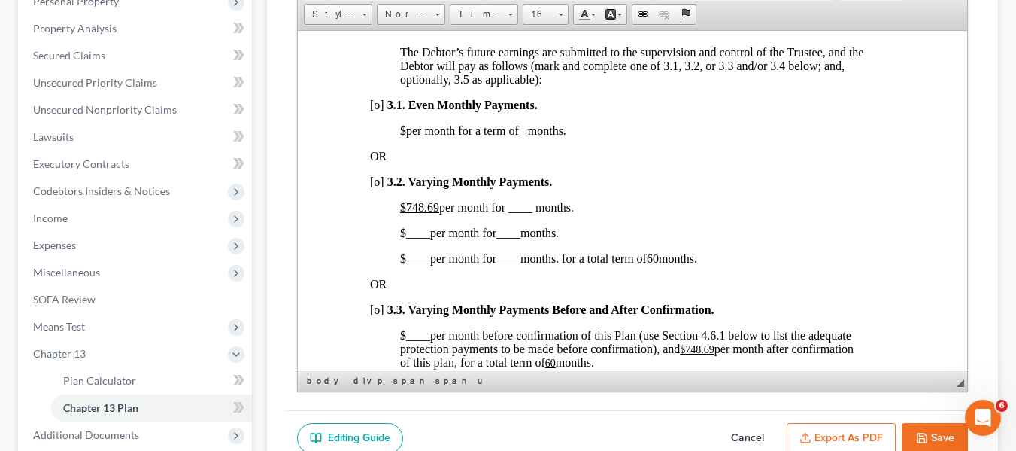
scroll to position [1084, 0]
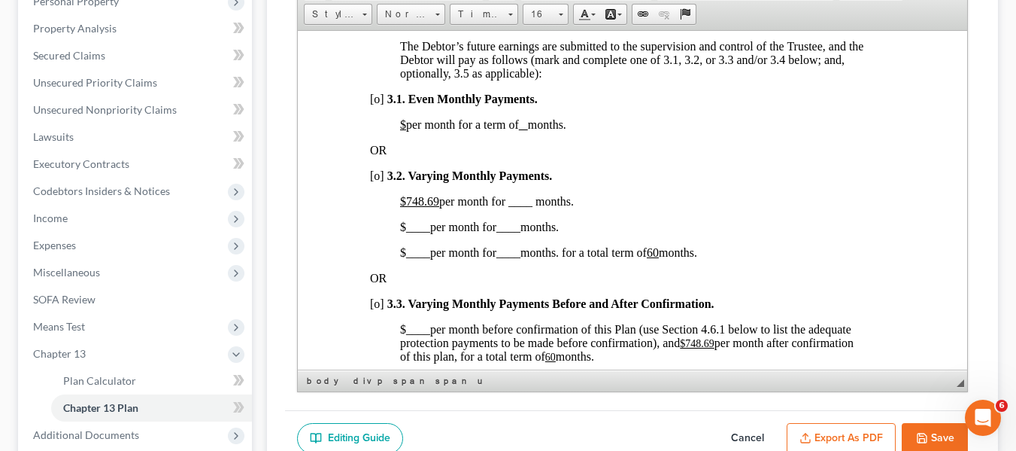
click at [405, 207] on u "$748.69" at bounding box center [418, 200] width 39 height 13
click at [511, 207] on span "$175.00 per month for ____ months." at bounding box center [486, 200] width 174 height 13
click at [405, 232] on span "____" at bounding box center [417, 226] width 24 height 13
click at [510, 232] on span "____" at bounding box center [517, 226] width 24 height 13
click at [405, 258] on span "____" at bounding box center [417, 251] width 24 height 13
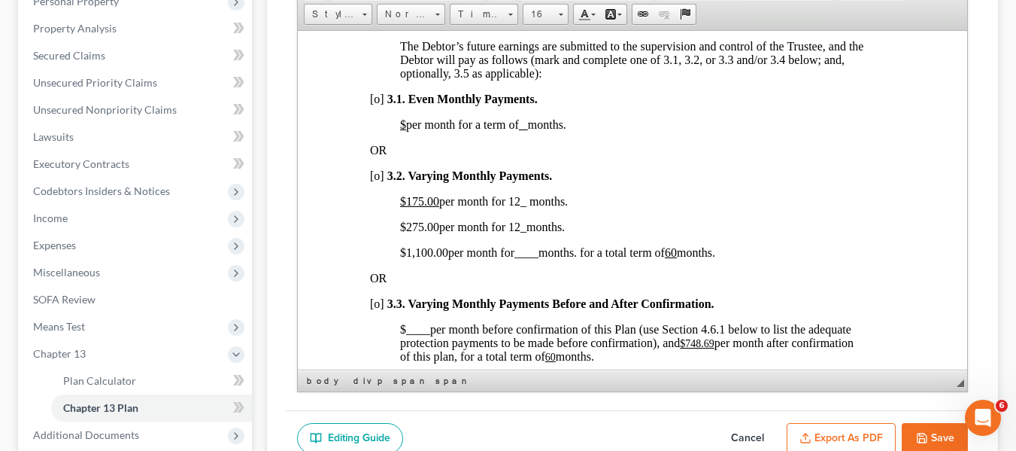
click at [520, 258] on span "____" at bounding box center [526, 251] width 24 height 13
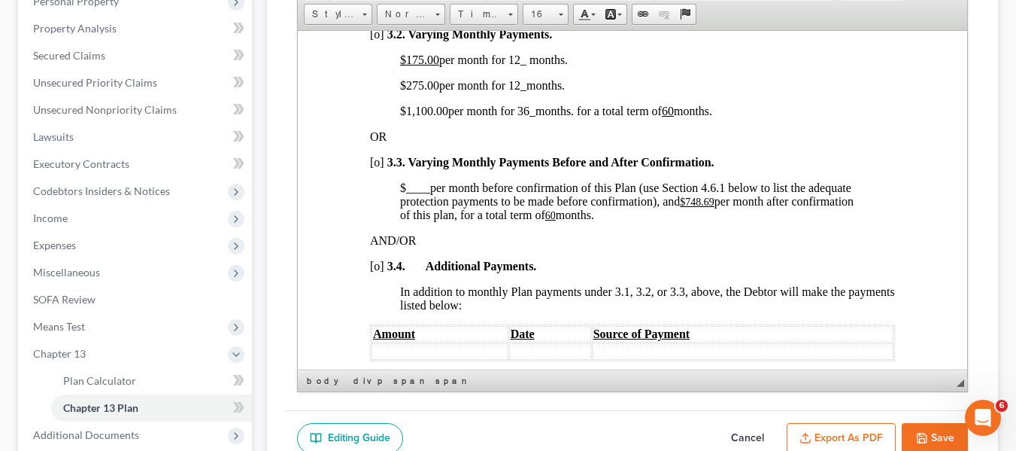
scroll to position [1226, 0]
click at [687, 206] on u "$748.69" at bounding box center [696, 200] width 35 height 11
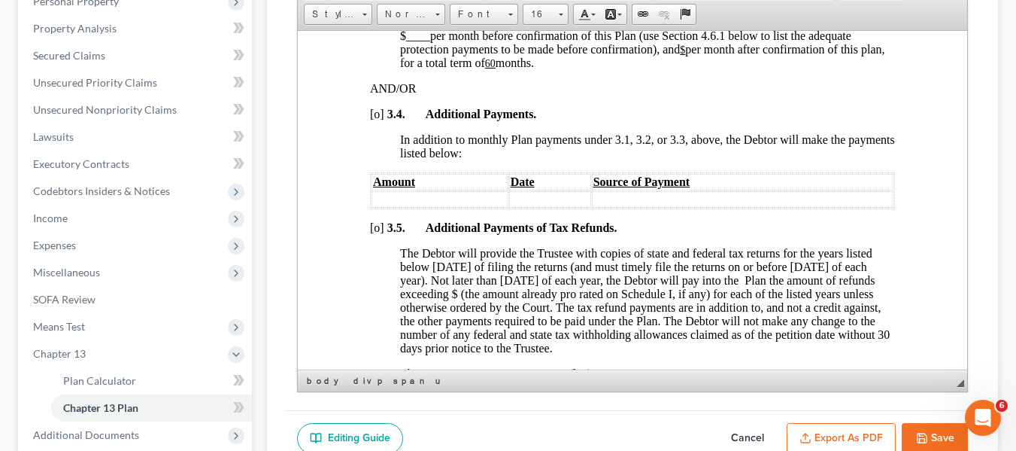
scroll to position [1379, 0]
click at [495, 67] on u "60" at bounding box center [489, 61] width 11 height 11
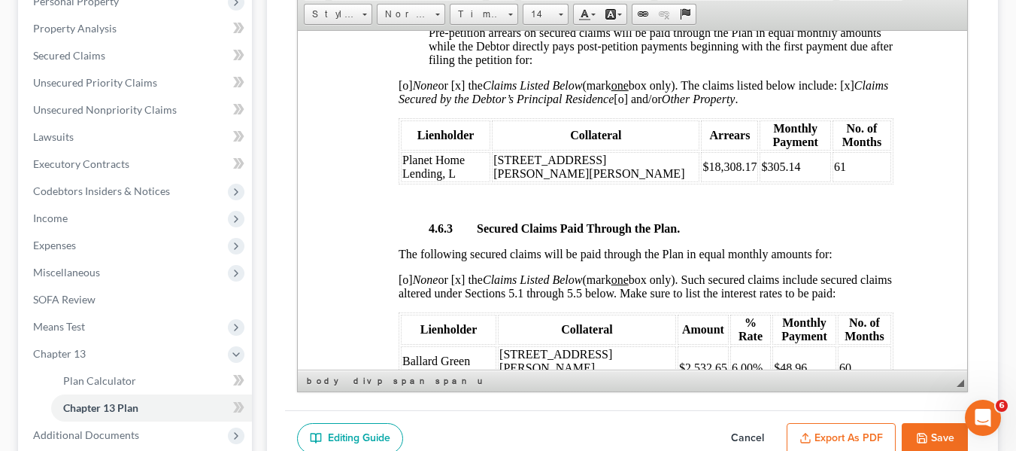
scroll to position [2749, 2]
click at [761, 181] on td "$305.14" at bounding box center [794, 165] width 71 height 30
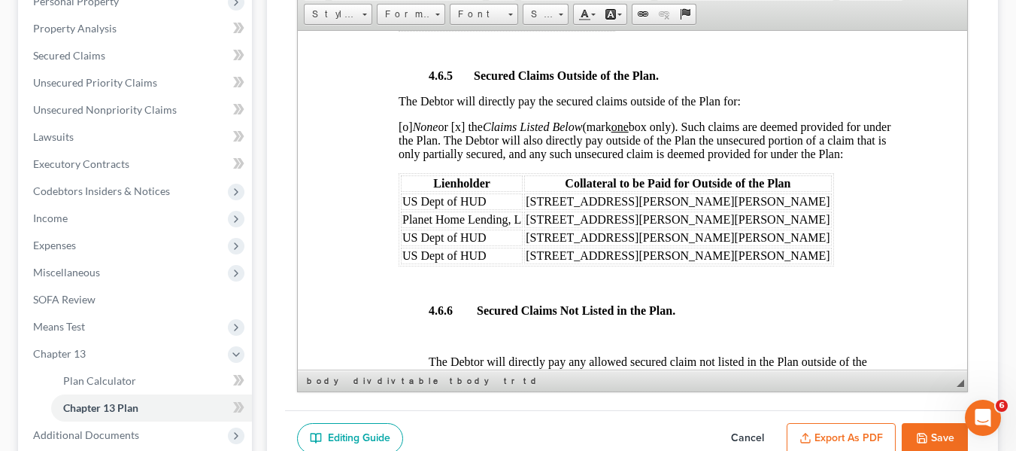
scroll to position [3492, 2]
click at [405, 213] on span "Planet Home Lending, L" at bounding box center [461, 219] width 119 height 13
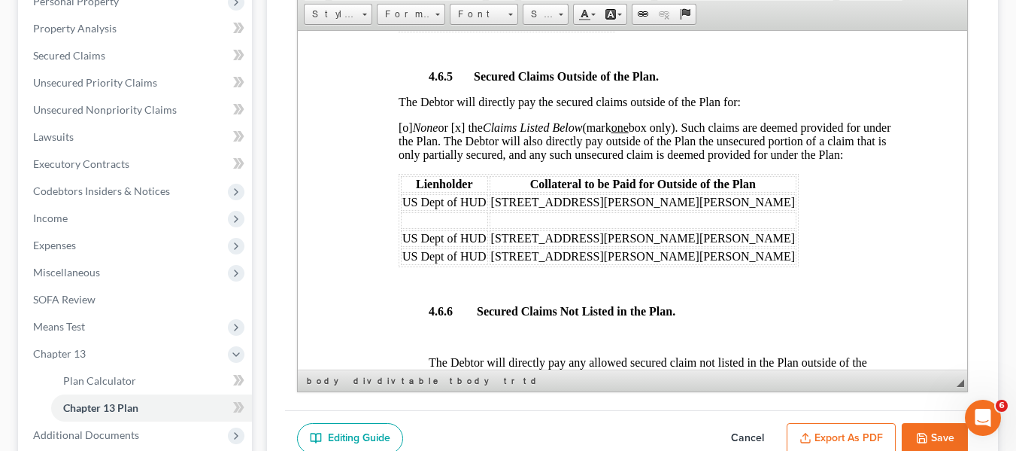
click at [402, 231] on span "US Dept of HUD" at bounding box center [444, 237] width 84 height 13
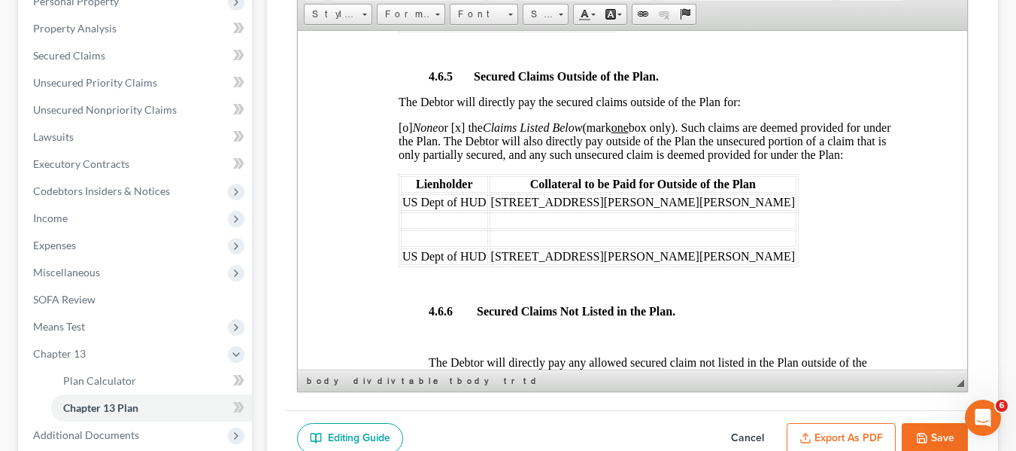
click at [403, 249] on span "US Dept of HUD" at bounding box center [444, 255] width 84 height 13
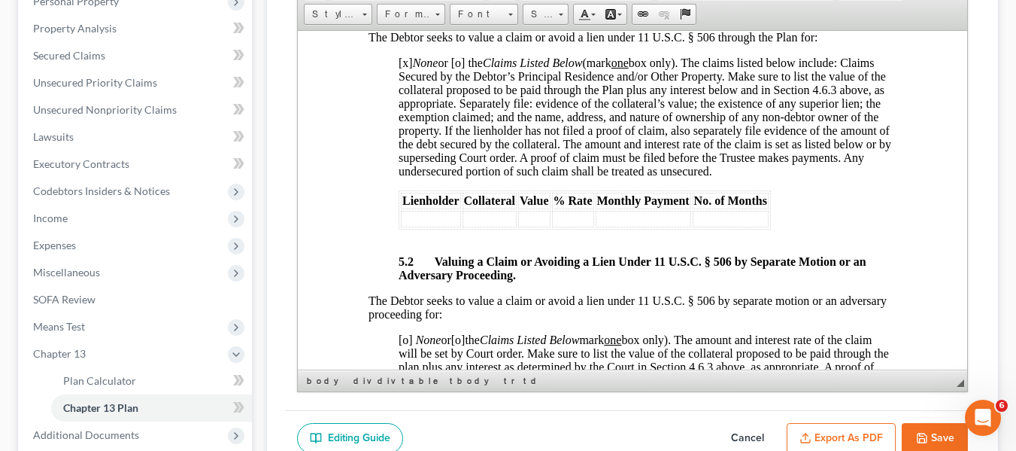
scroll to position [4500, 2]
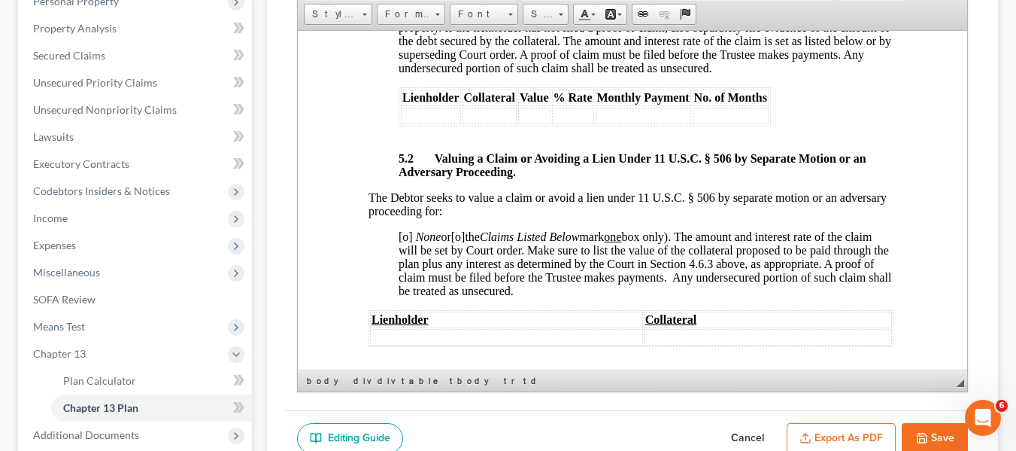
click at [403, 237] on span "[o]" at bounding box center [405, 235] width 14 height 13
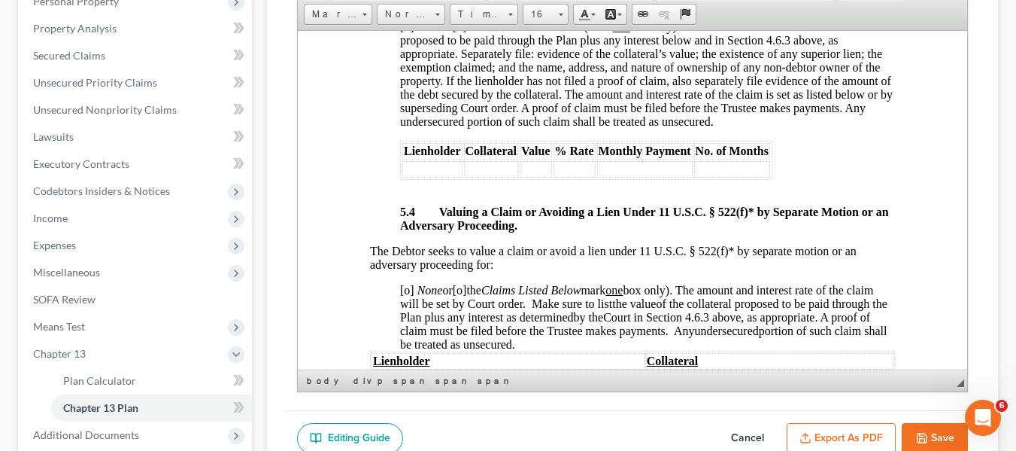
scroll to position [4913, 0]
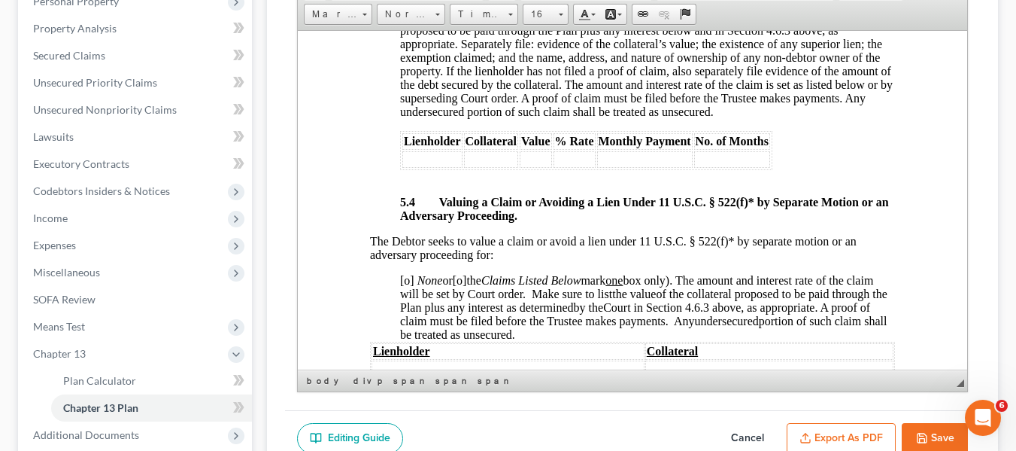
click at [405, 285] on span "[o]" at bounding box center [406, 279] width 14 height 13
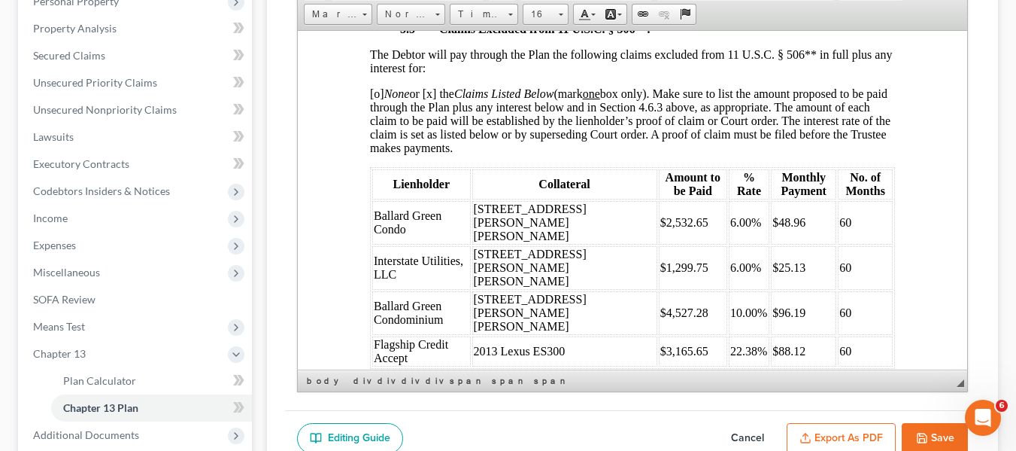
scroll to position [5347, 0]
click at [375, 92] on span "[o] None or [x] the Claims Listed Below (mark one box only). Make sure to list …" at bounding box center [629, 119] width 521 height 67
click at [432, 98] on span "[x] None or [x] the Claims Listed Below (mark one box only). Make sure to list …" at bounding box center [629, 119] width 521 height 67
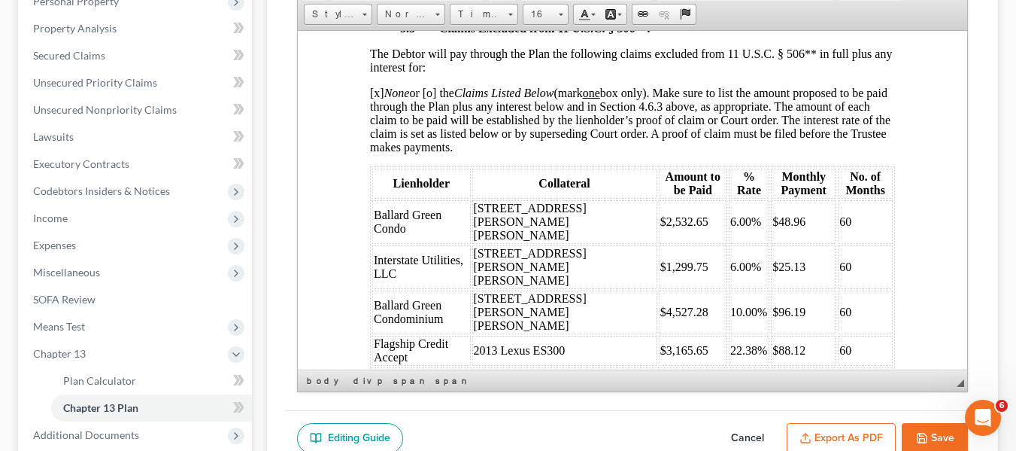
click at [375, 208] on span "Ballard Green Condo" at bounding box center [407, 221] width 68 height 26
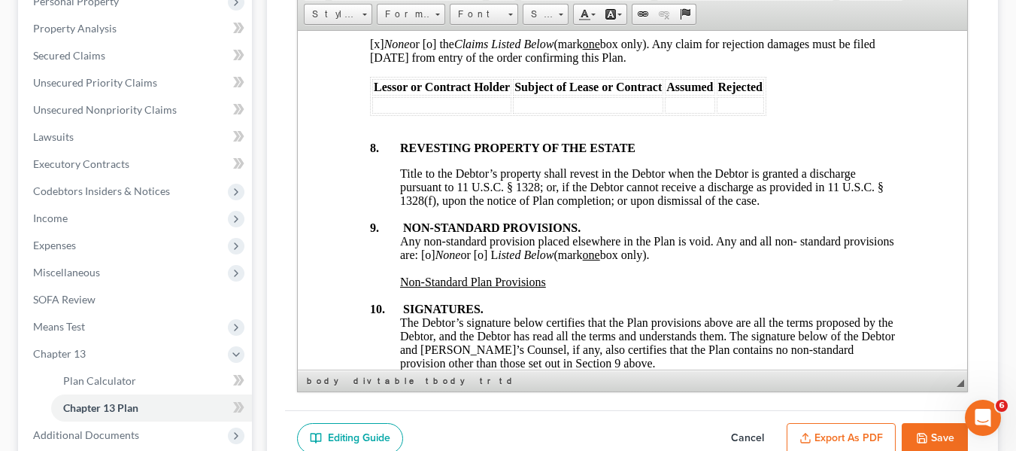
scroll to position [5869, 0]
click at [479, 260] on span "Any non-standard provision placed elsewhere in the Plan is void. Any and all no…" at bounding box center [646, 246] width 494 height 26
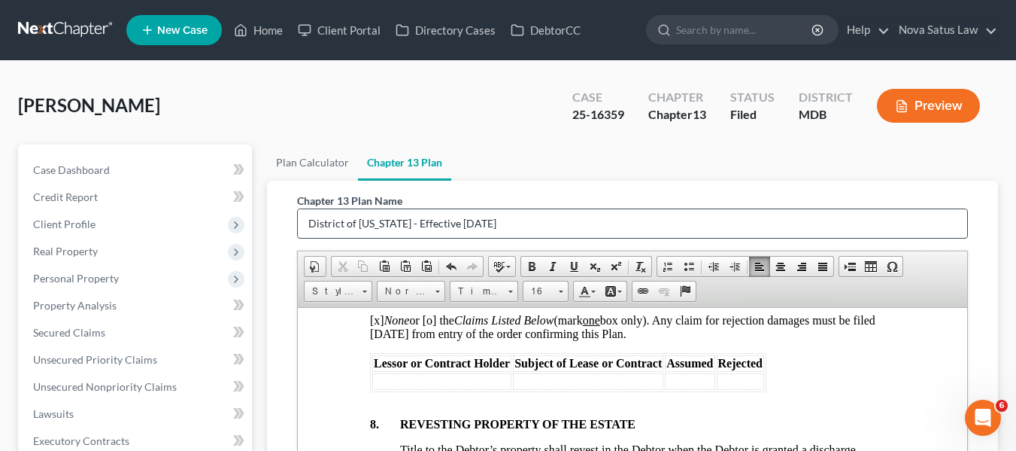
click at [544, 218] on input "District of [US_STATE] - Effective [DATE]" at bounding box center [632, 223] width 669 height 29
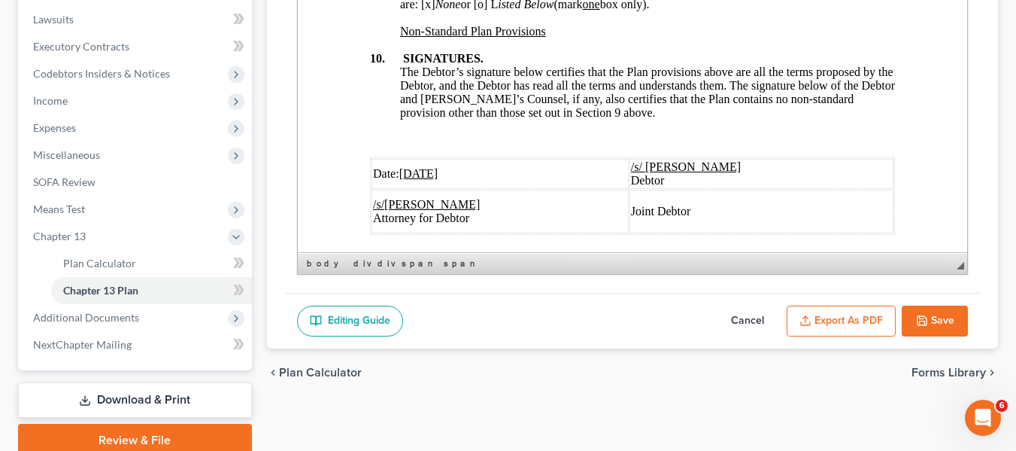
scroll to position [6081, 0]
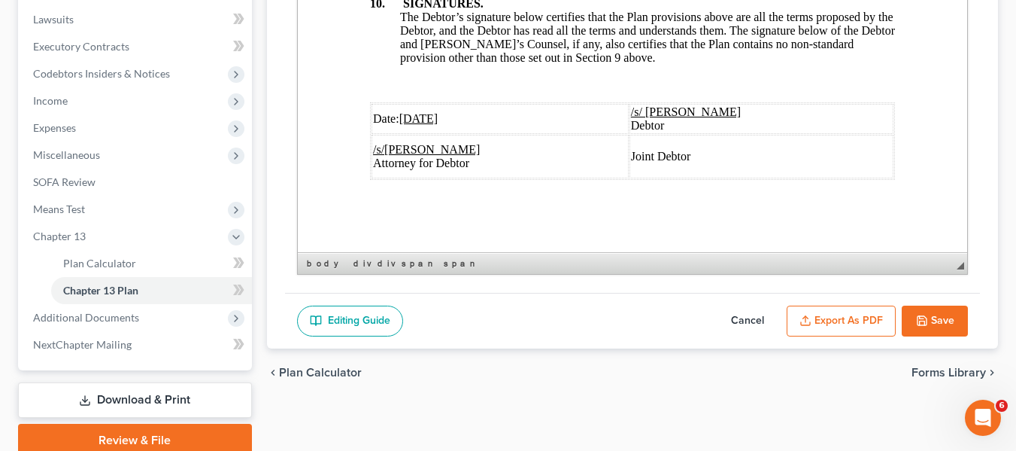
click at [806, 320] on line "button" at bounding box center [806, 319] width 0 height 6
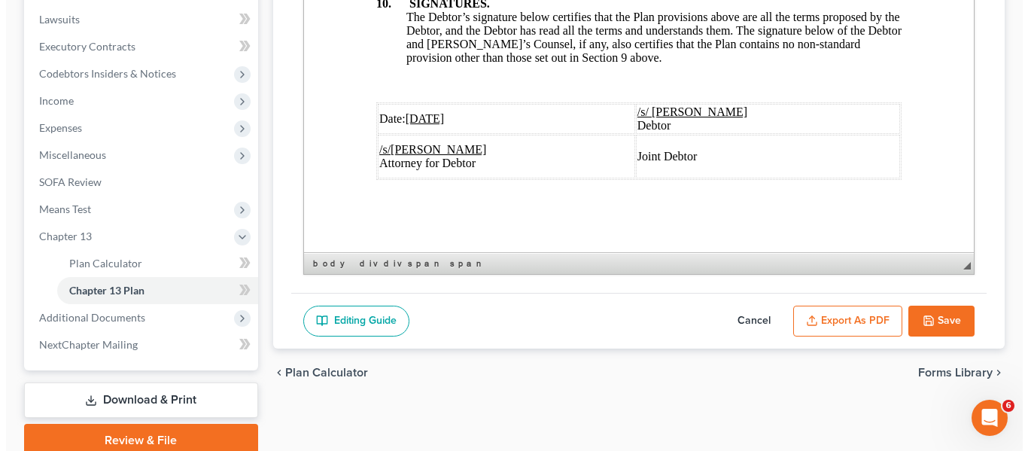
scroll to position [6027, 0]
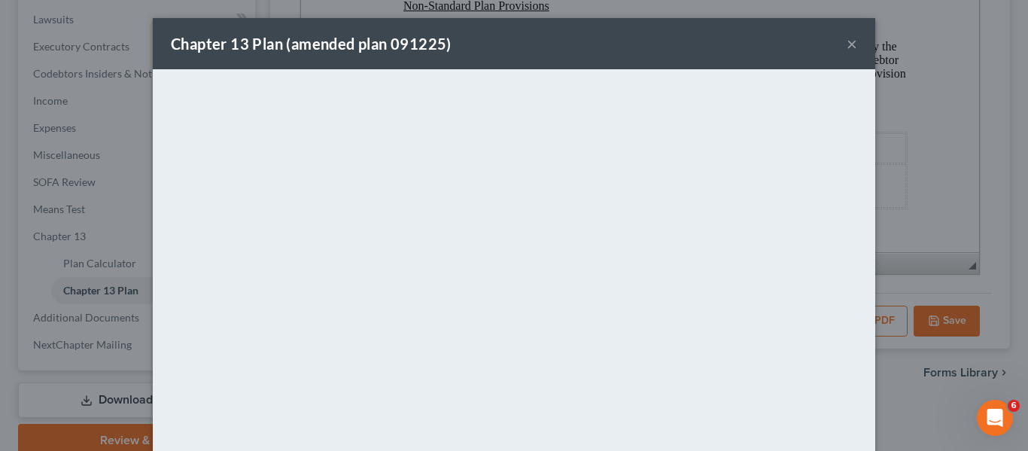
click at [633, 39] on div "Chapter 13 Plan (amended plan 091225) ×" at bounding box center [514, 43] width 722 height 51
click at [850, 41] on button "×" at bounding box center [851, 44] width 11 height 18
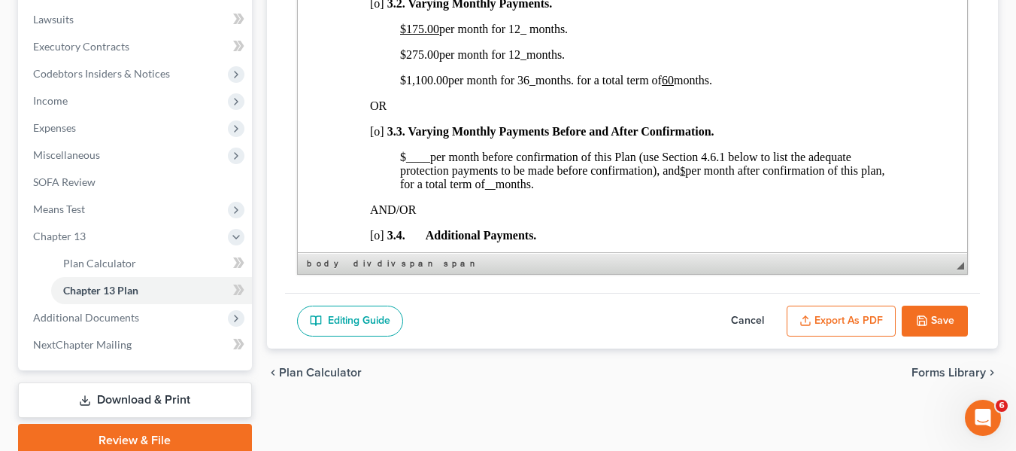
scroll to position [1152, 0]
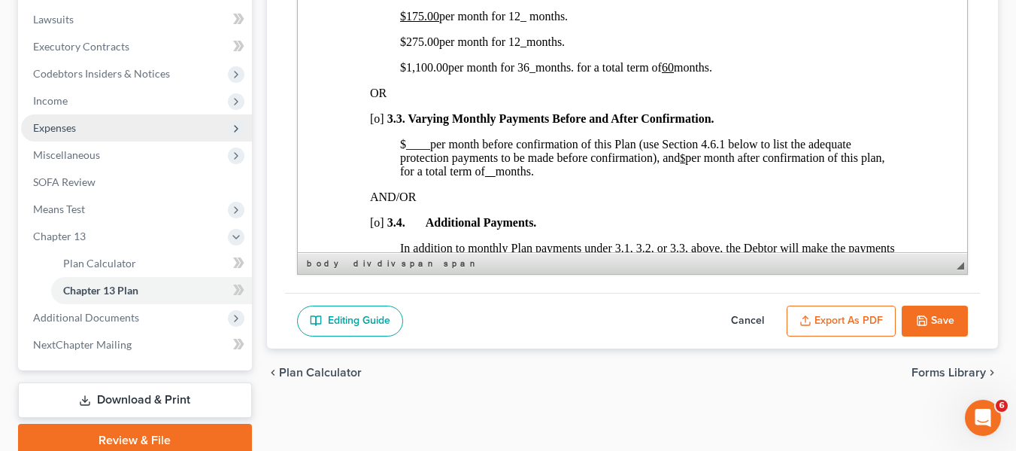
click at [75, 117] on span "Expenses" at bounding box center [136, 127] width 231 height 27
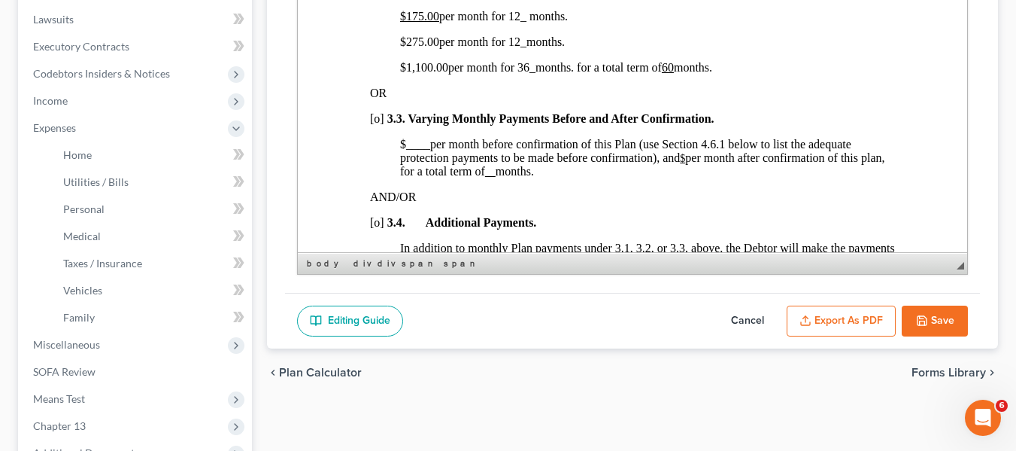
click at [947, 323] on button "Save" at bounding box center [935, 321] width 66 height 32
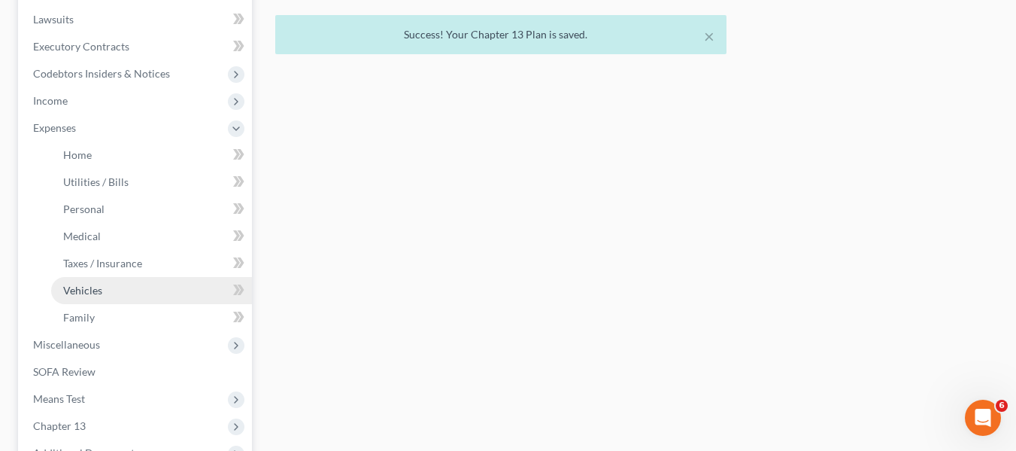
click at [111, 287] on link "Vehicles" at bounding box center [151, 290] width 201 height 27
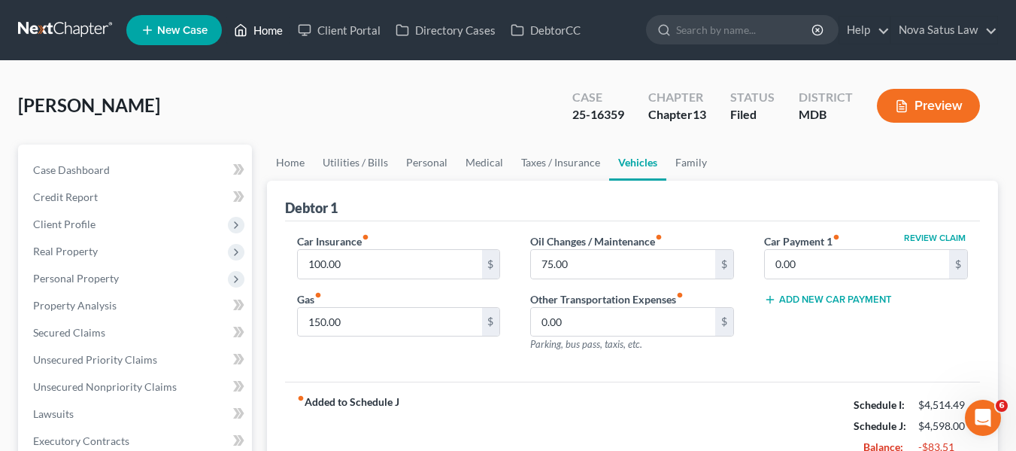
click at [269, 31] on link "Home" at bounding box center [258, 30] width 64 height 27
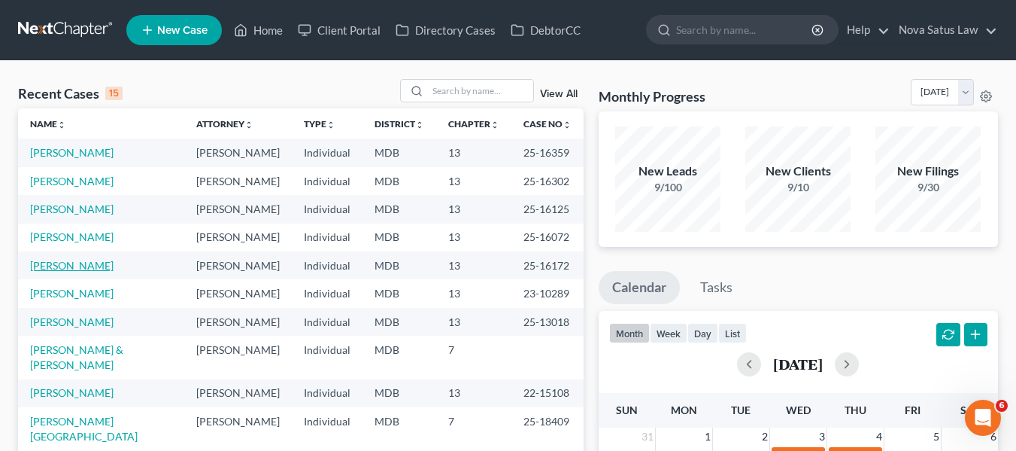
click at [62, 268] on link "[PERSON_NAME]" at bounding box center [71, 265] width 83 height 13
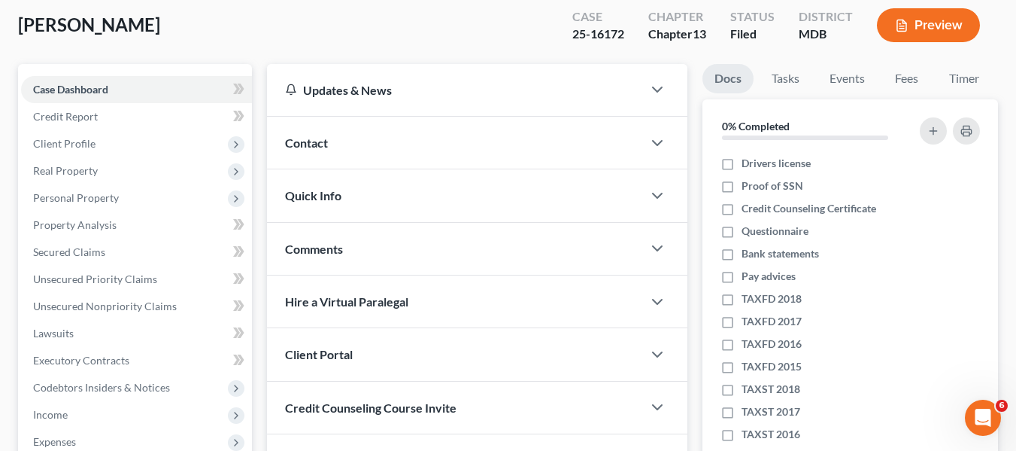
scroll to position [80, 0]
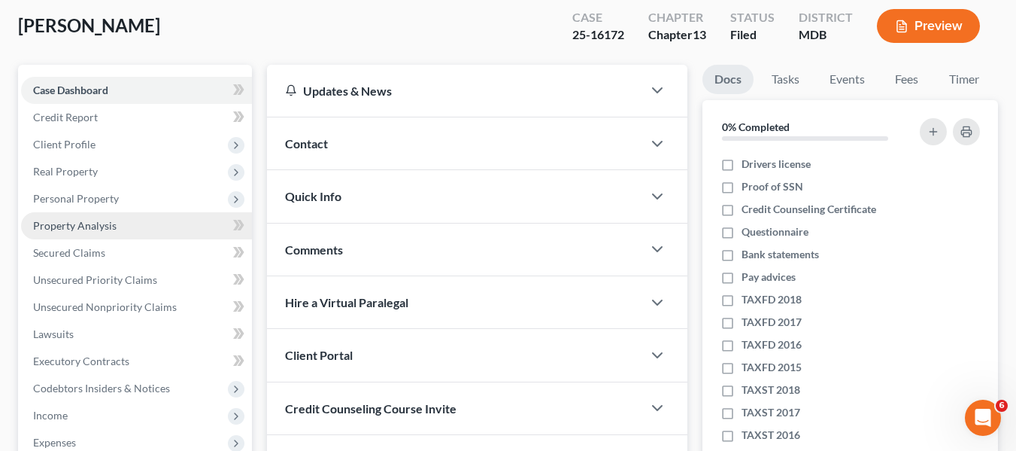
click at [115, 230] on link "Property Analysis" at bounding box center [136, 225] width 231 height 27
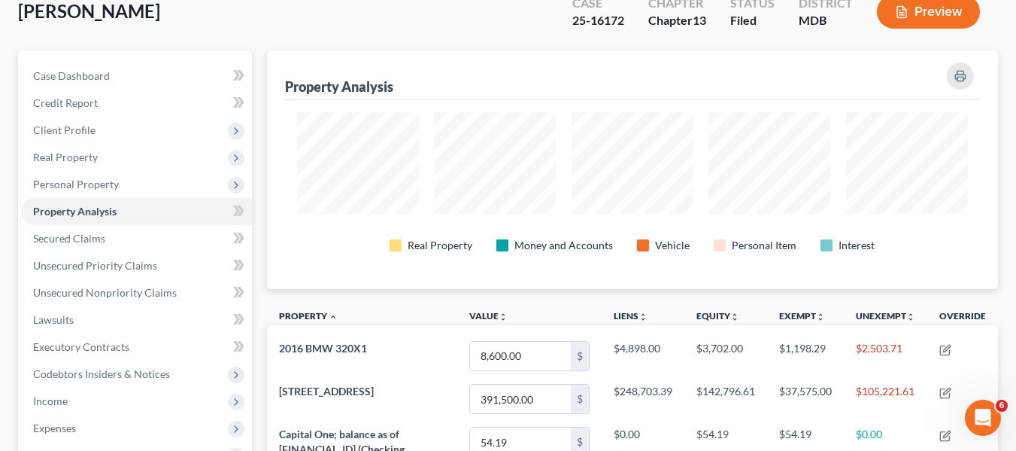
scroll to position [238, 732]
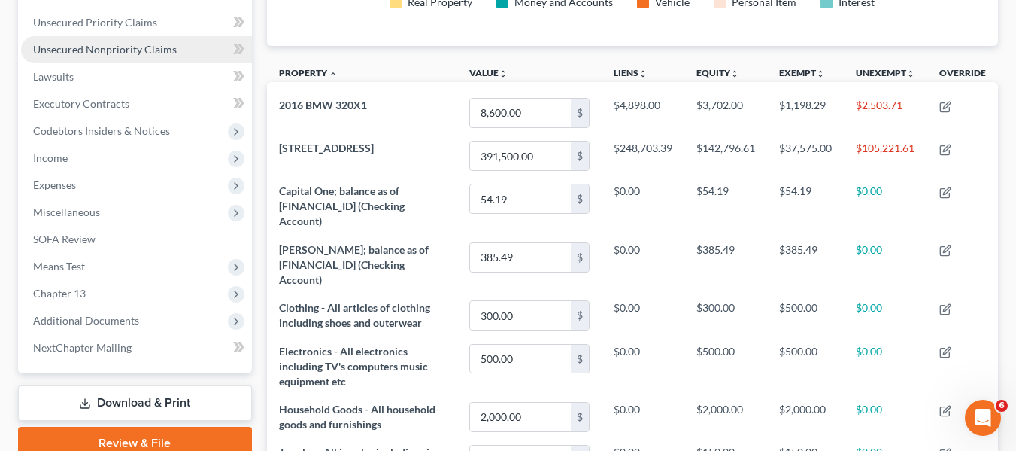
click at [105, 59] on link "Unsecured Nonpriority Claims" at bounding box center [136, 49] width 231 height 27
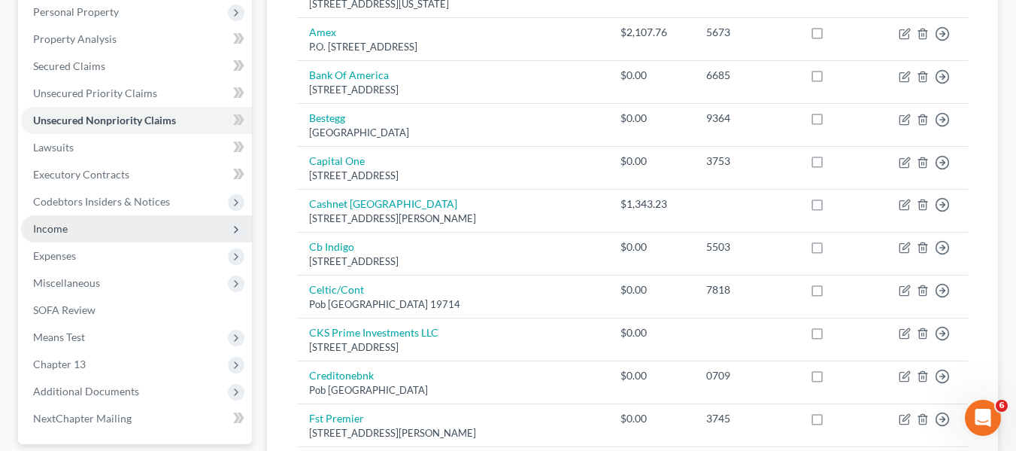
scroll to position [266, 0]
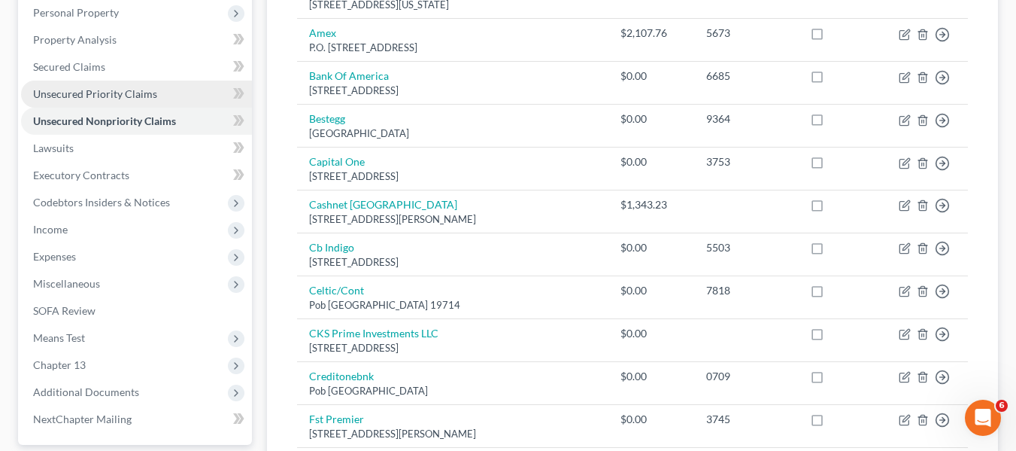
click at [106, 88] on span "Unsecured Priority Claims" at bounding box center [95, 93] width 124 height 13
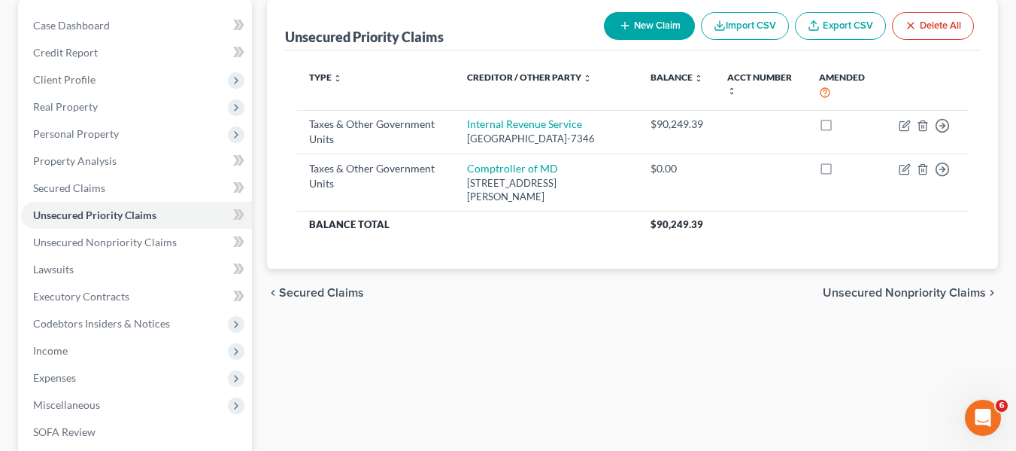
scroll to position [148, 0]
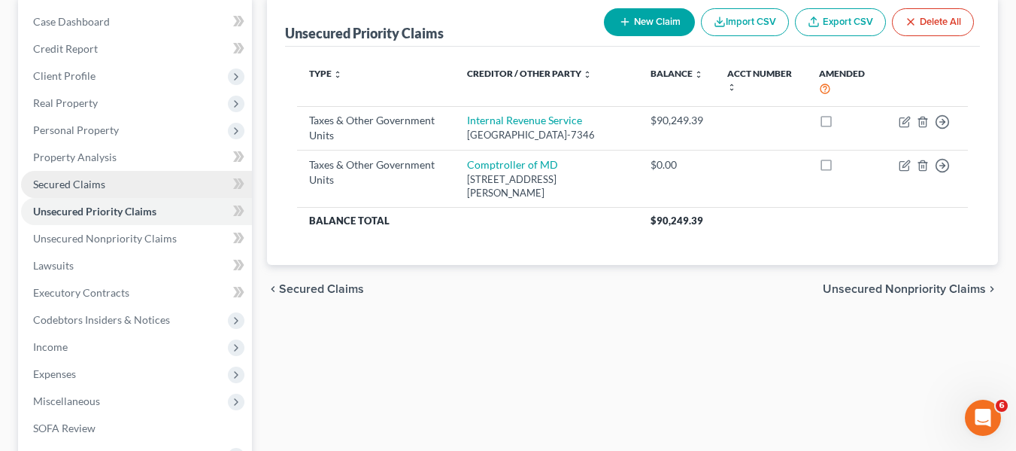
click at [140, 183] on link "Secured Claims" at bounding box center [136, 184] width 231 height 27
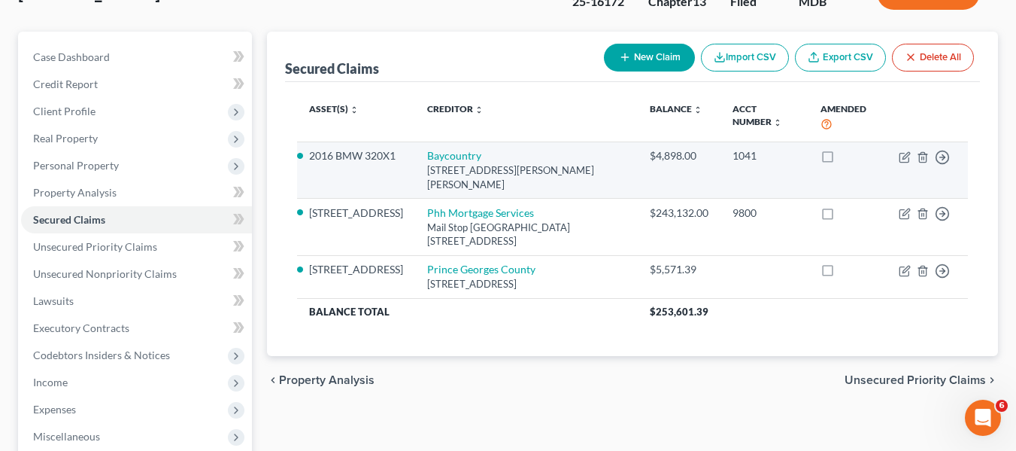
scroll to position [132, 0]
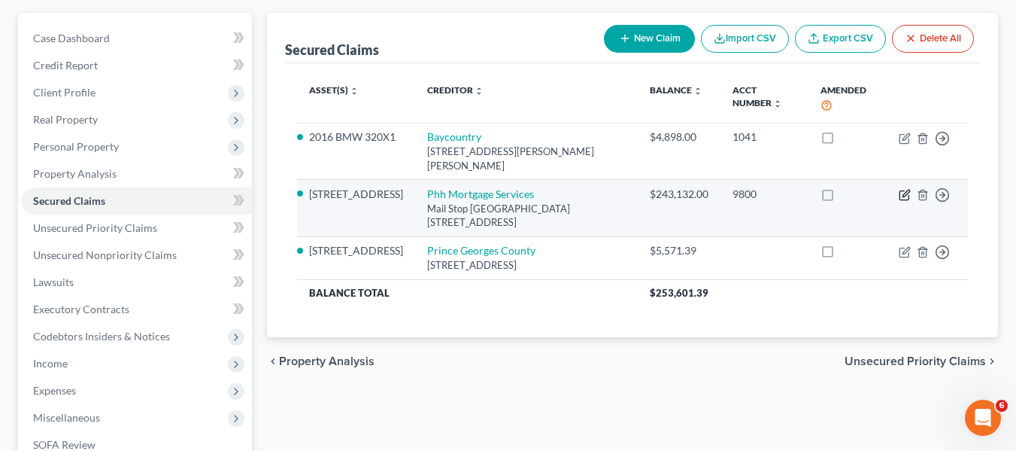
click at [907, 192] on icon "button" at bounding box center [906, 193] width 7 height 7
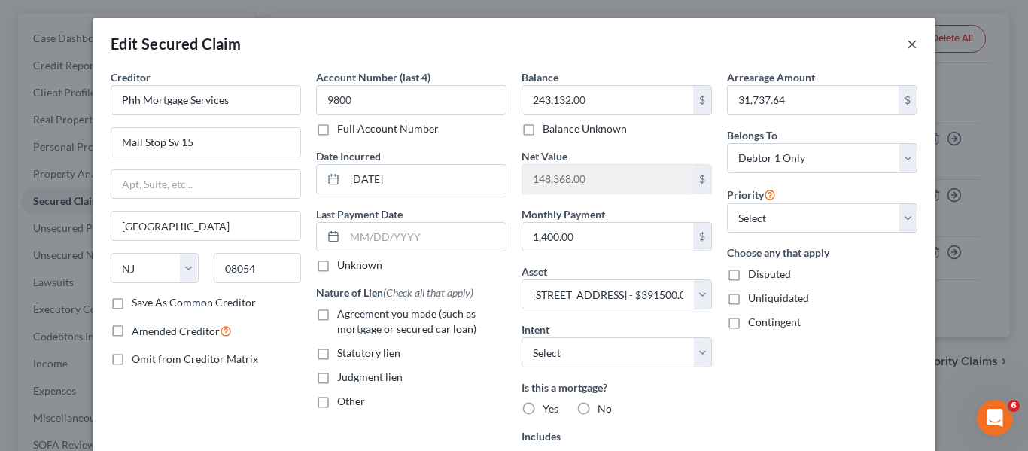
click at [906, 44] on button "×" at bounding box center [911, 44] width 11 height 18
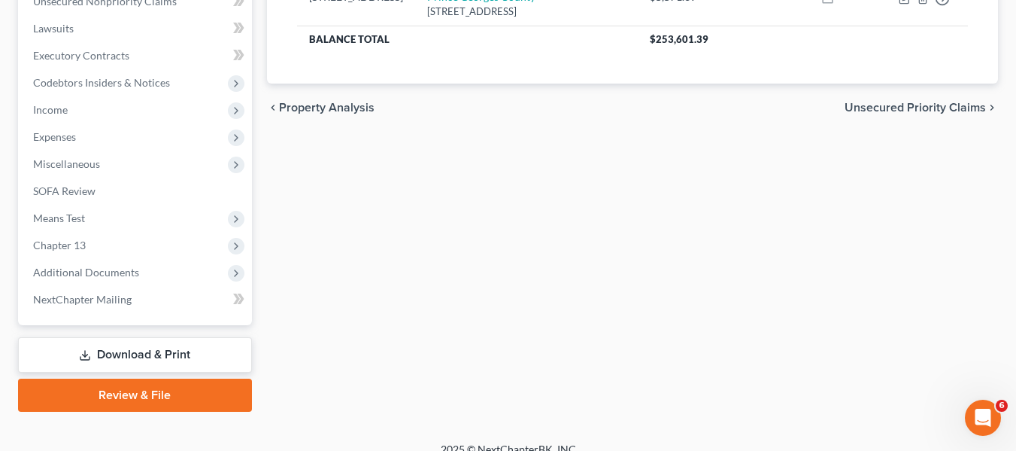
scroll to position [403, 0]
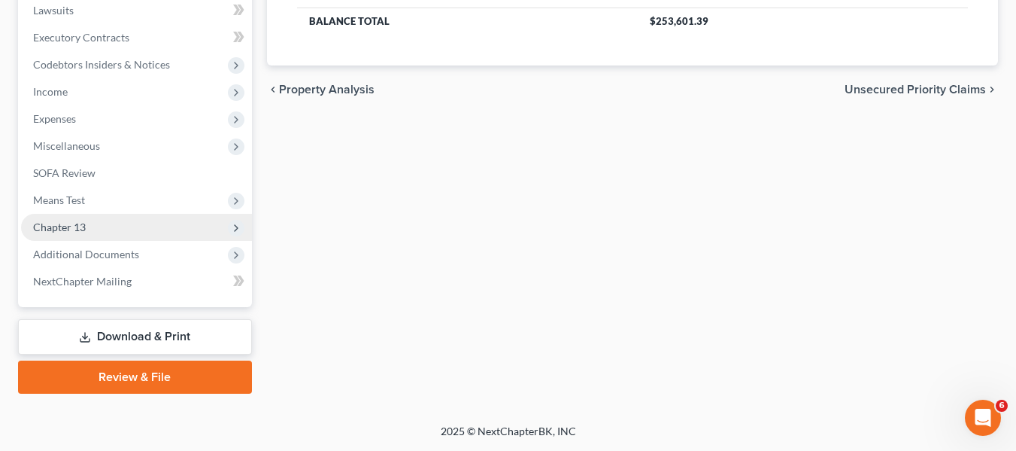
click at [93, 225] on span "Chapter 13" at bounding box center [136, 227] width 231 height 27
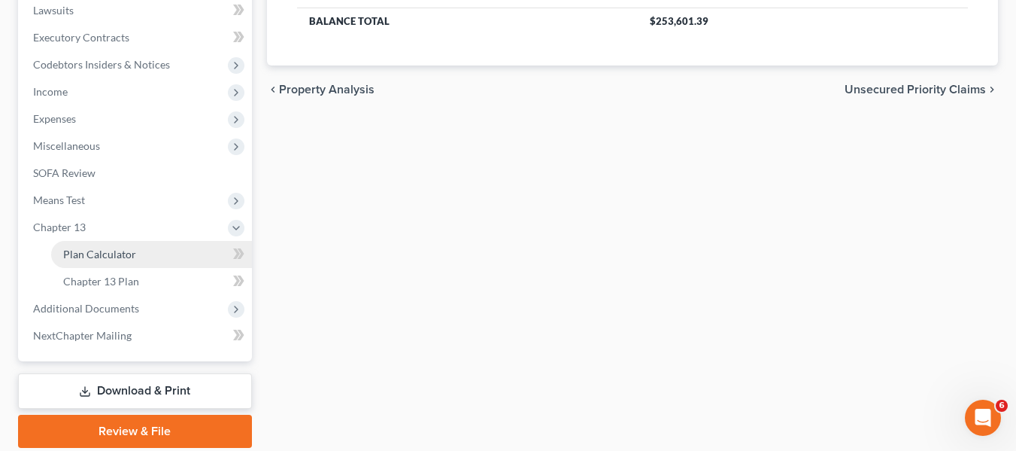
click at [105, 248] on span "Plan Calculator" at bounding box center [99, 253] width 73 height 13
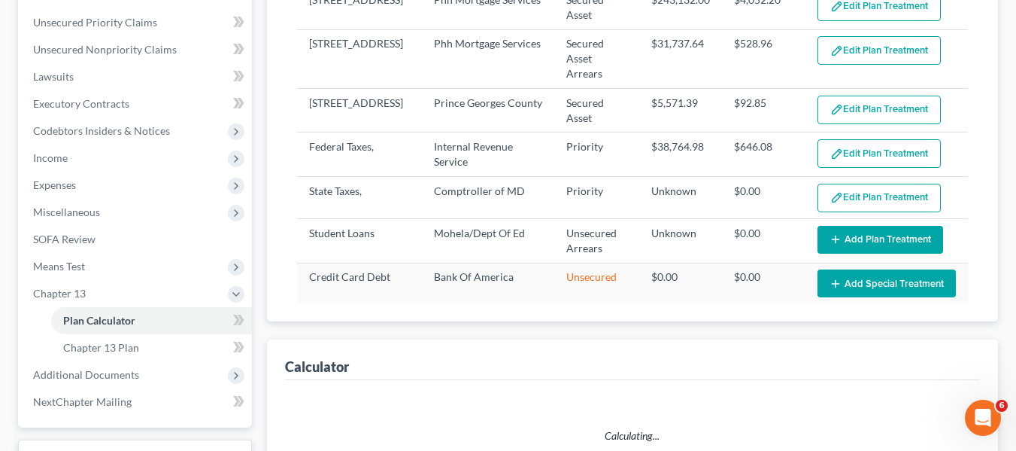
select select "59"
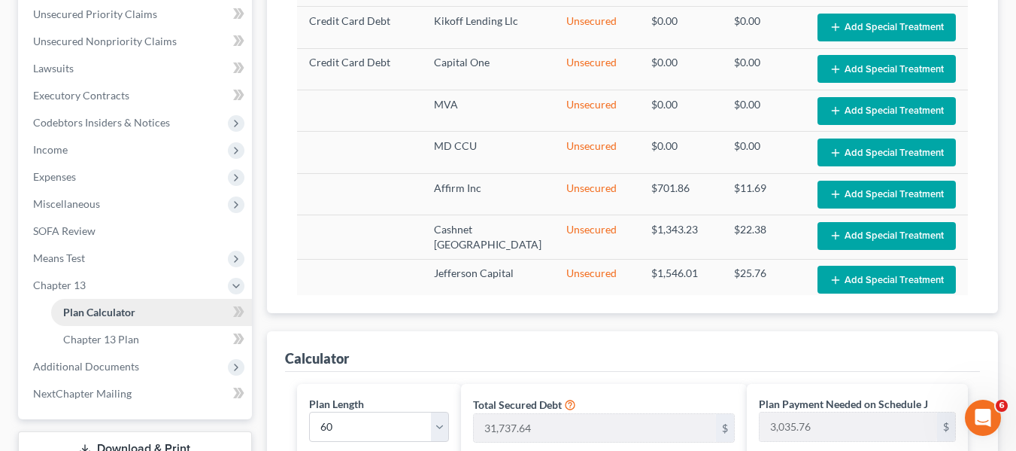
scroll to position [345, 0]
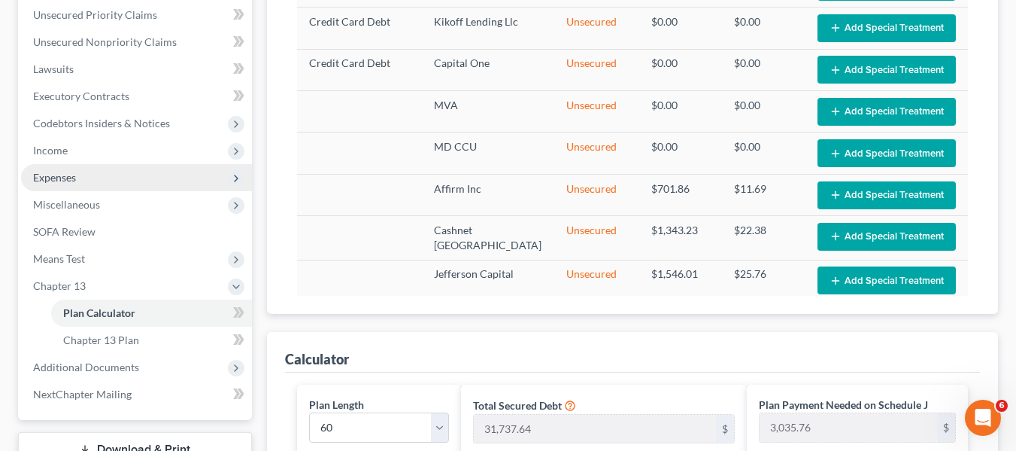
click at [122, 178] on span "Expenses" at bounding box center [136, 177] width 231 height 27
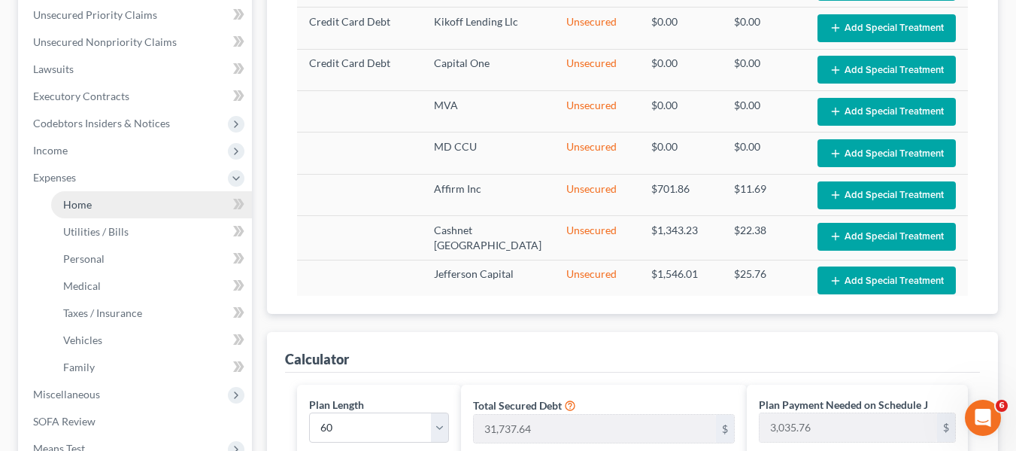
click at [130, 202] on link "Home" at bounding box center [151, 204] width 201 height 27
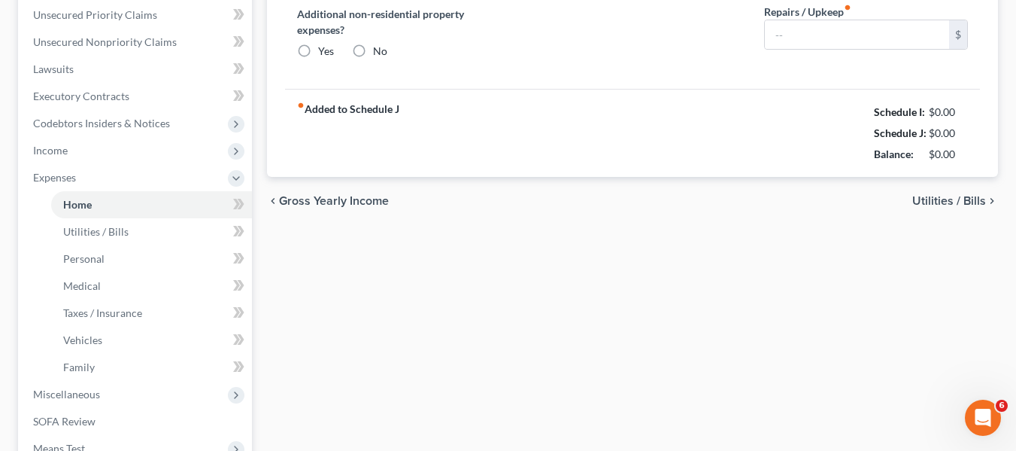
type input "1,500.00"
type input "0.00"
radio input "true"
type input "0.00"
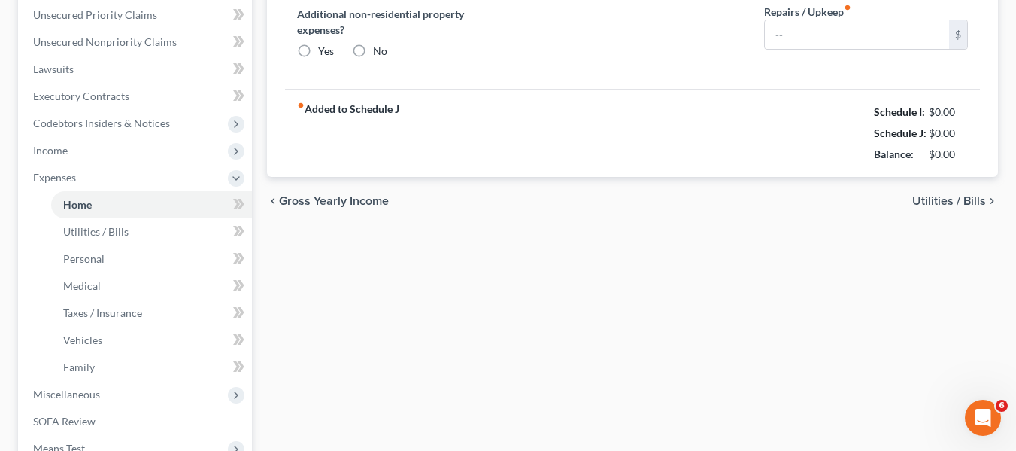
type input "220.00"
type input "0.00"
type input "150.00"
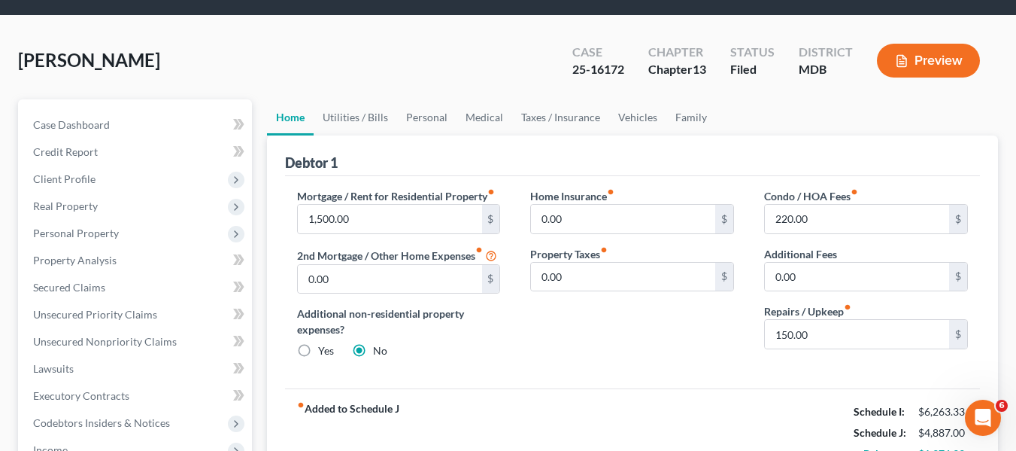
scroll to position [44, 0]
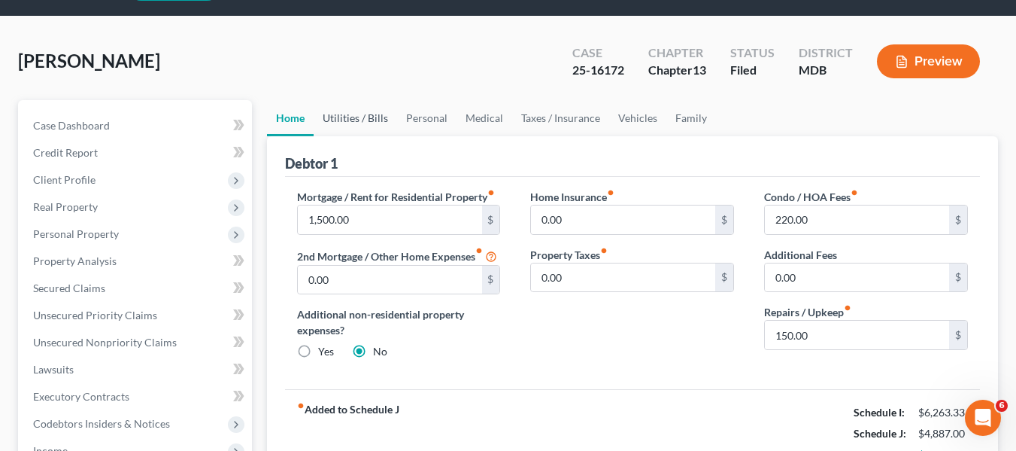
click at [371, 118] on link "Utilities / Bills" at bounding box center [355, 118] width 83 height 36
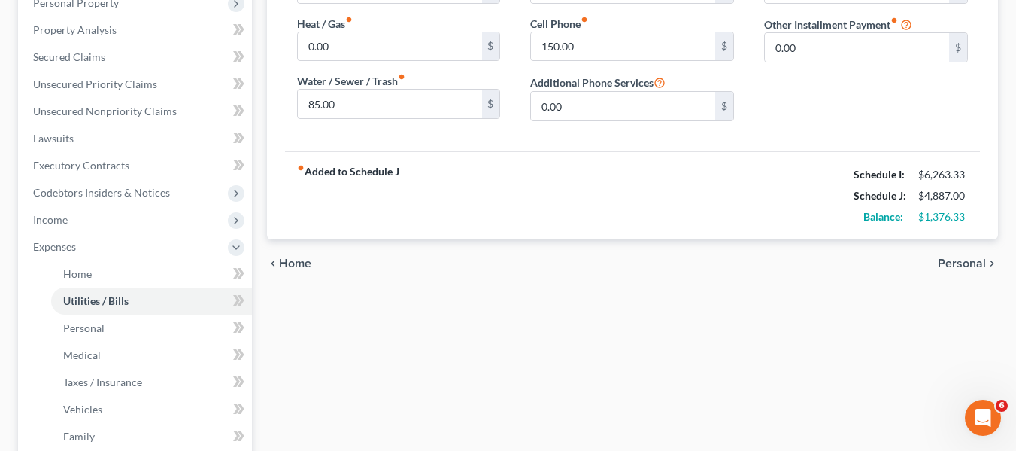
scroll to position [84, 0]
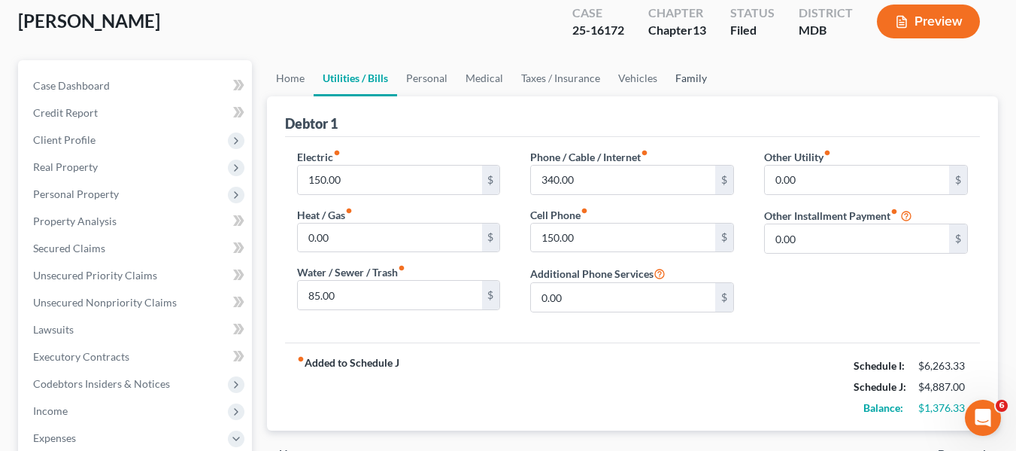
click at [682, 82] on link "Family" at bounding box center [691, 78] width 50 height 36
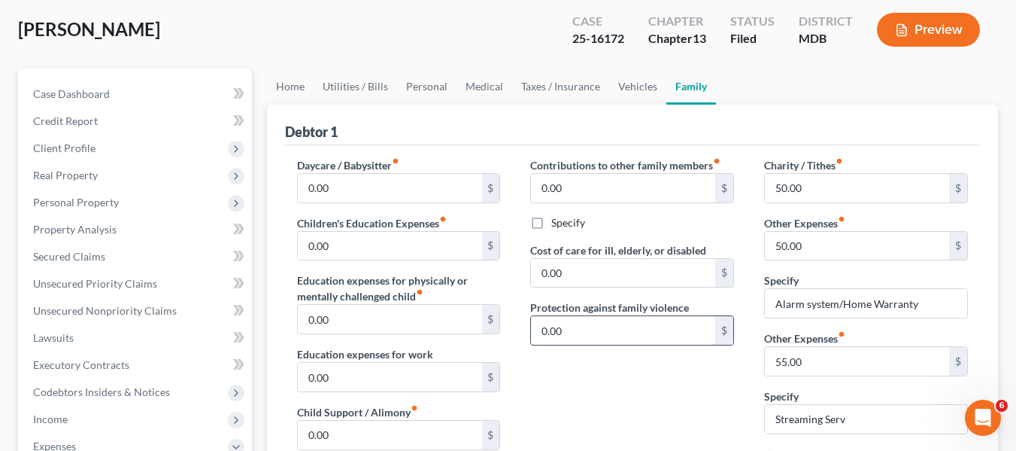
scroll to position [83, 0]
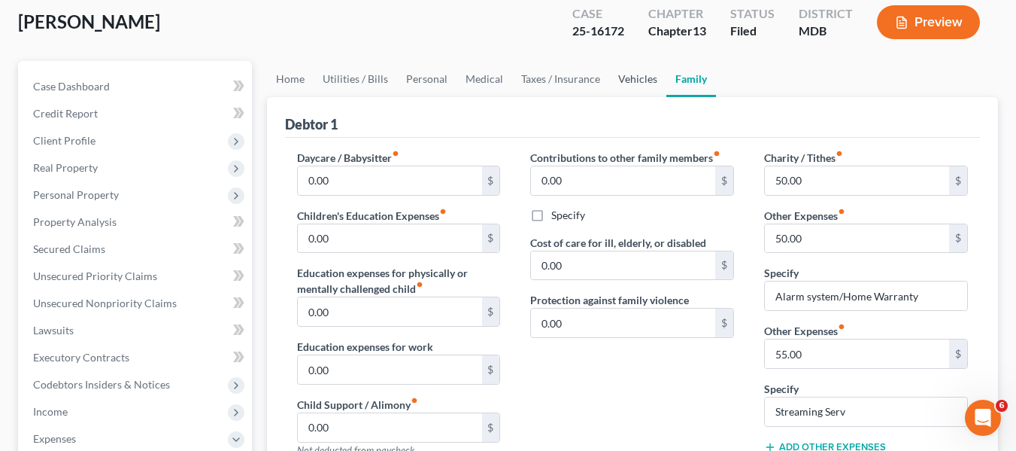
click at [618, 77] on link "Vehicles" at bounding box center [637, 79] width 57 height 36
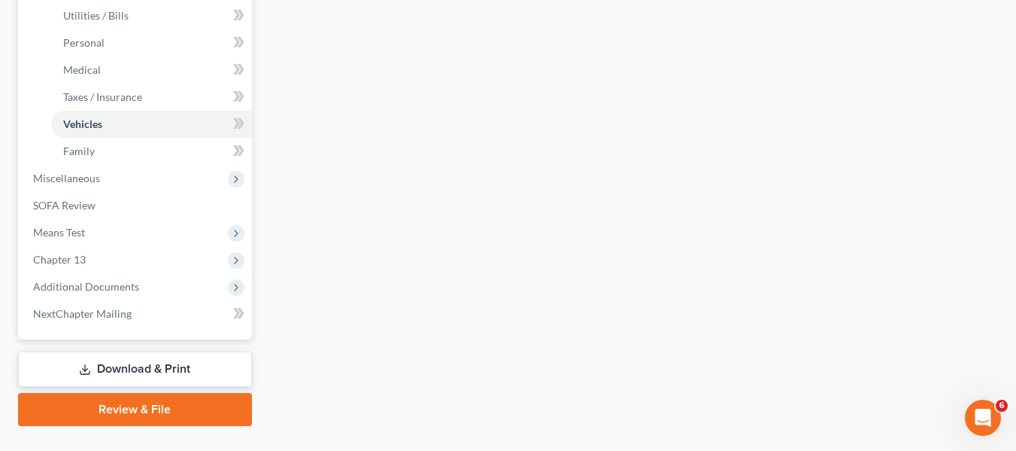
scroll to position [593, 0]
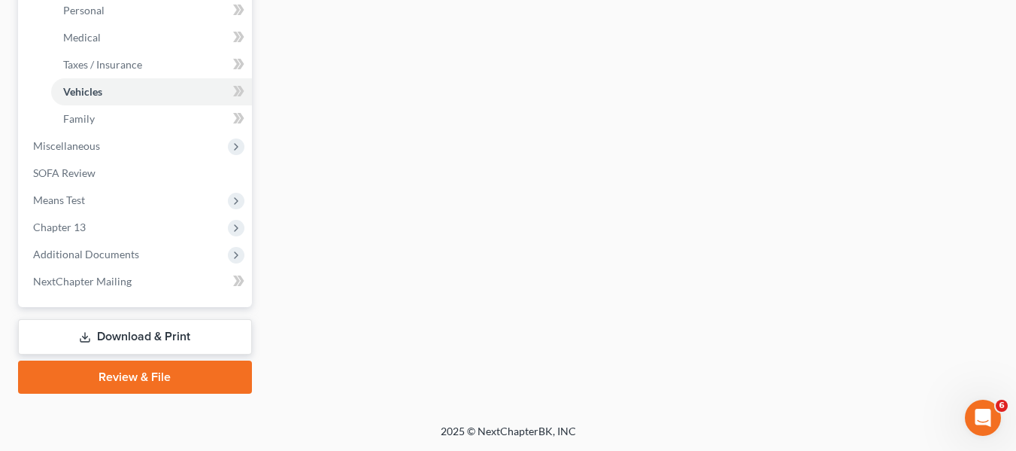
click at [126, 332] on link "Download & Print" at bounding box center [135, 336] width 234 height 35
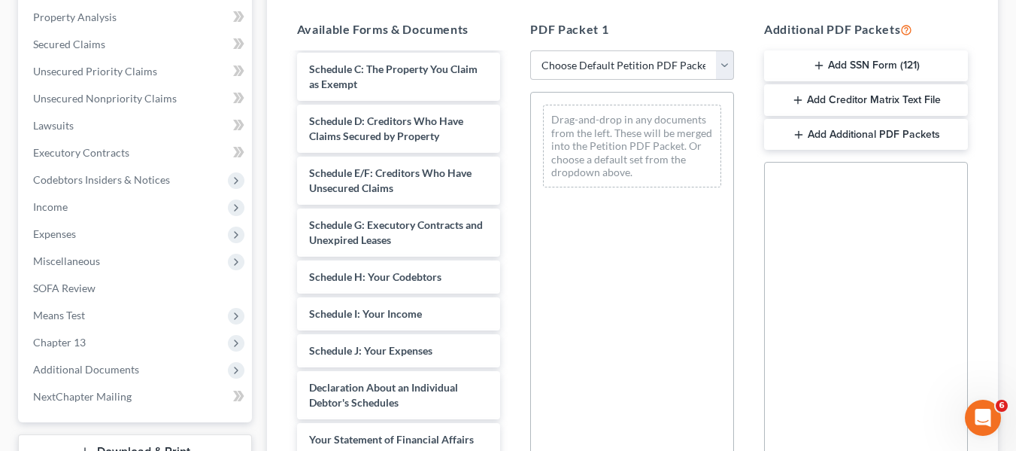
scroll to position [195, 0]
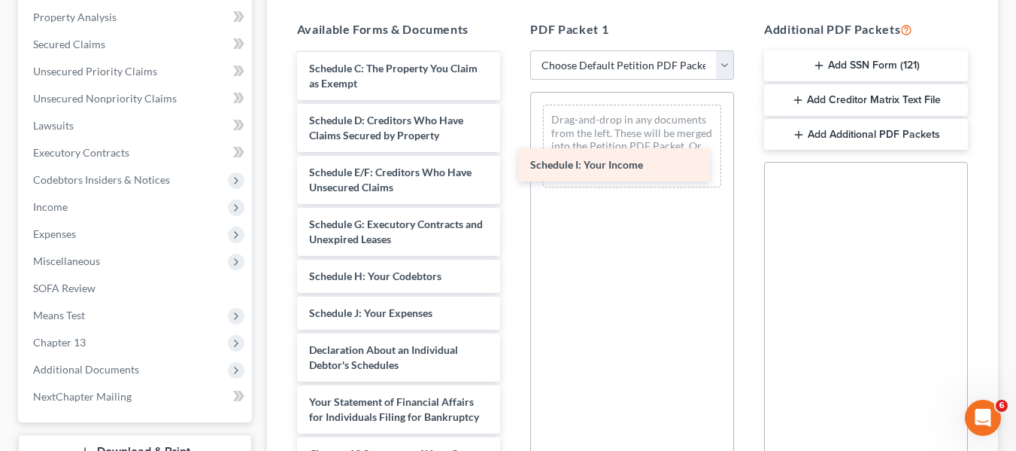
drag, startPoint x: 362, startPoint y: 313, endPoint x: 583, endPoint y: 165, distance: 266.2
click at [513, 165] on div "Schedule I: Your Income [PERSON_NAME] 15317-MD-CC-039824712-pdf Voluntary Petit…" at bounding box center [399, 260] width 228 height 803
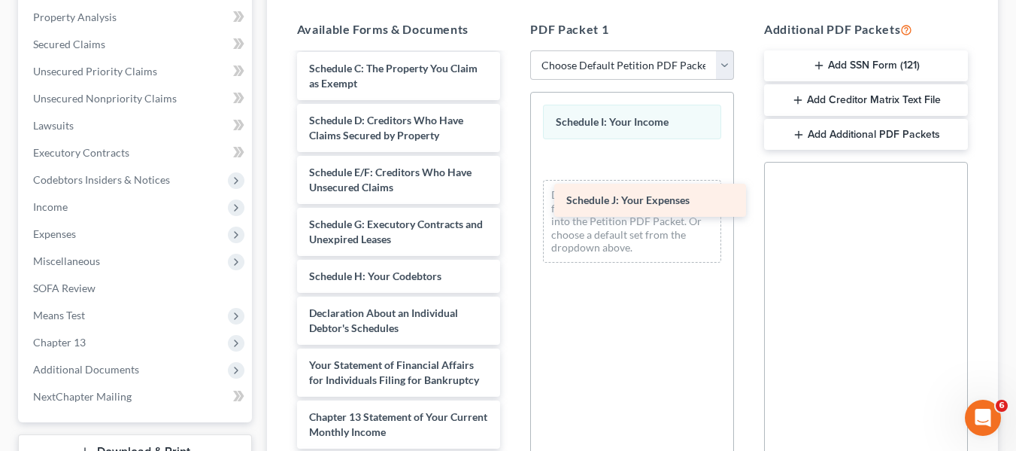
drag, startPoint x: 381, startPoint y: 308, endPoint x: 638, endPoint y: 195, distance: 280.9
click at [513, 195] on div "Schedule J: Your Expenses [PERSON_NAME] 15317-MD-CC-039824712-pdf Voluntary Pet…" at bounding box center [399, 242] width 228 height 766
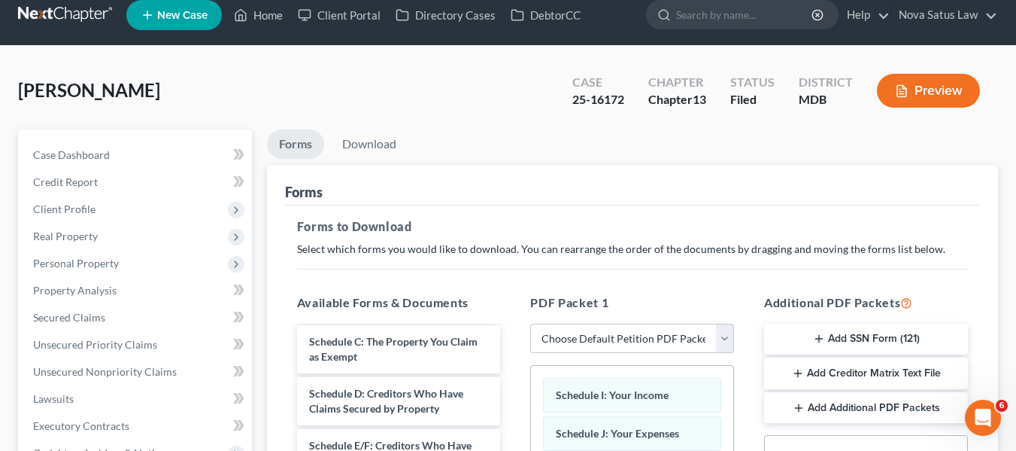
scroll to position [0, 0]
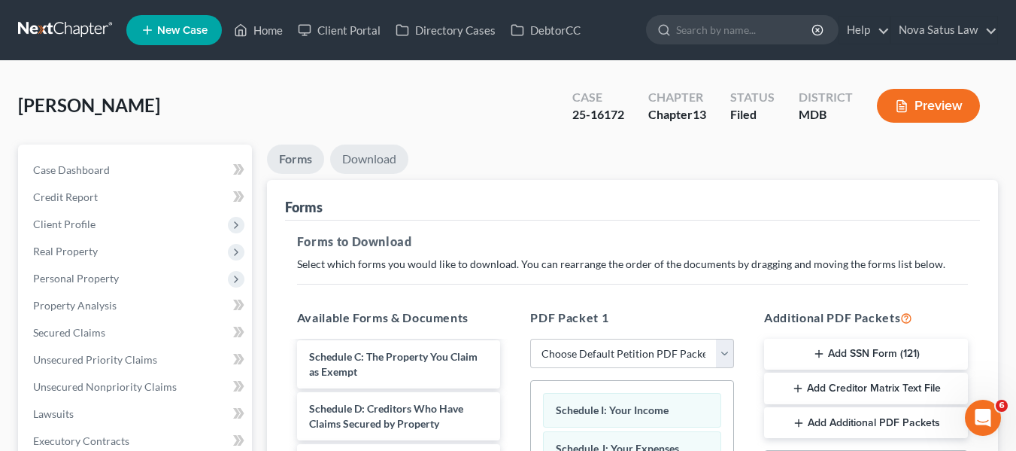
click at [354, 159] on link "Download" at bounding box center [369, 158] width 78 height 29
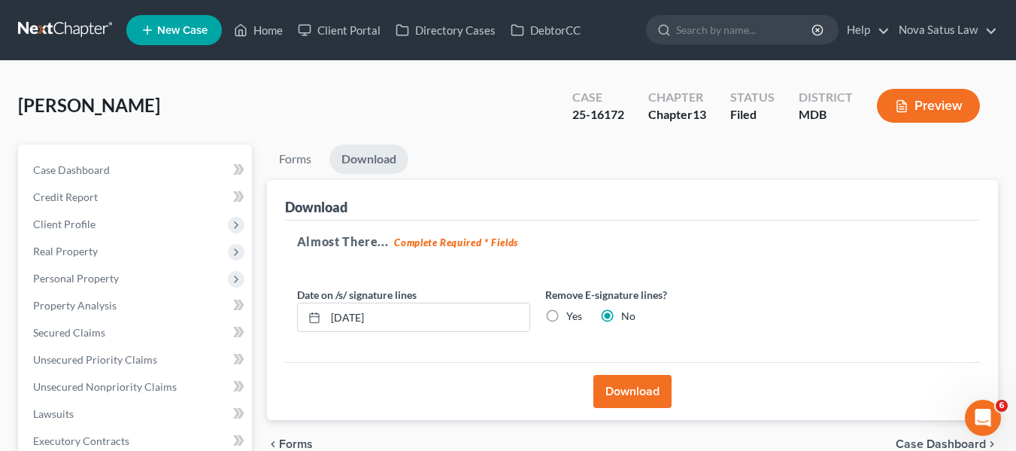
click at [624, 389] on button "Download" at bounding box center [632, 391] width 78 height 33
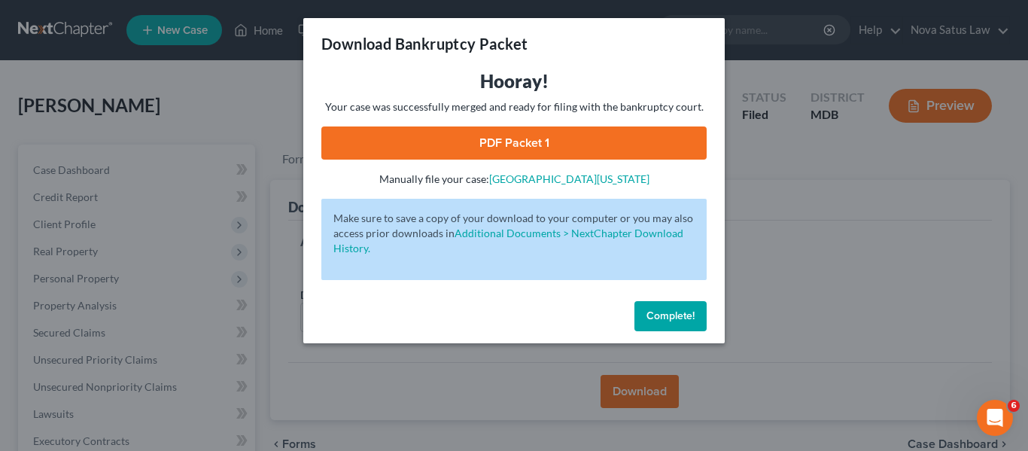
click at [486, 140] on link "PDF Packet 1" at bounding box center [513, 142] width 385 height 33
click at [648, 307] on button "Complete!" at bounding box center [670, 316] width 72 height 30
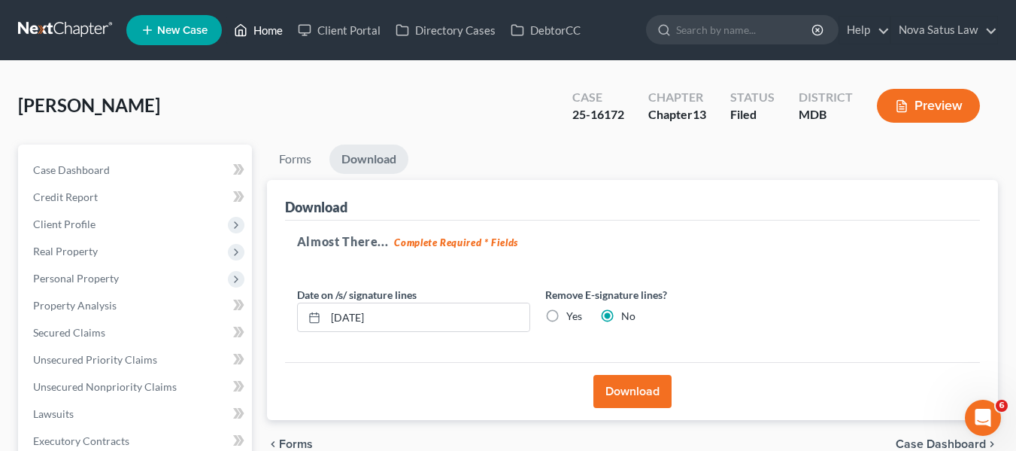
click at [263, 29] on link "Home" at bounding box center [258, 30] width 64 height 27
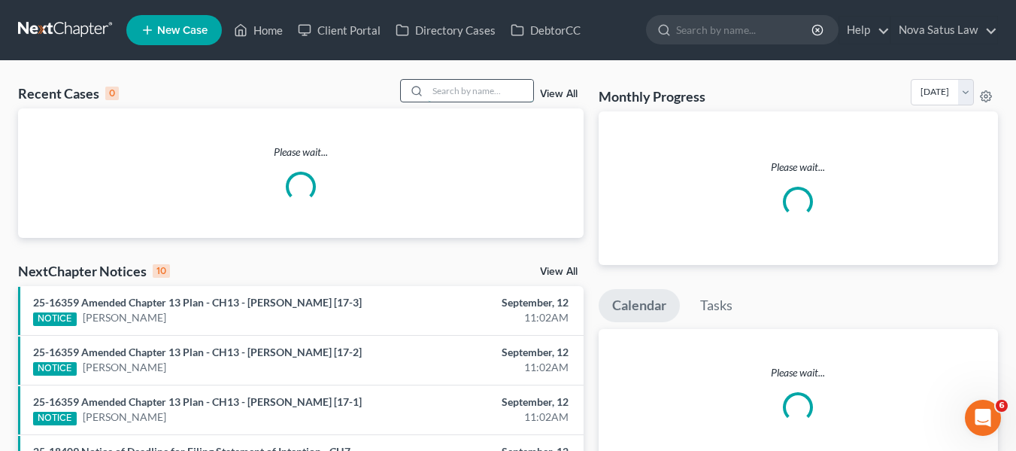
click at [432, 92] on input "search" at bounding box center [480, 91] width 105 height 22
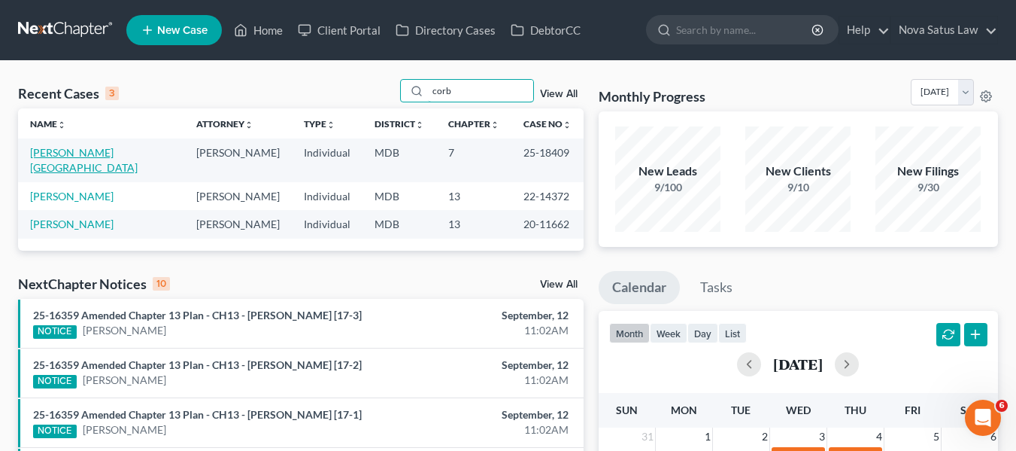
type input "corb"
click at [59, 154] on link "[PERSON_NAME][GEOGRAPHIC_DATA]" at bounding box center [84, 160] width 108 height 28
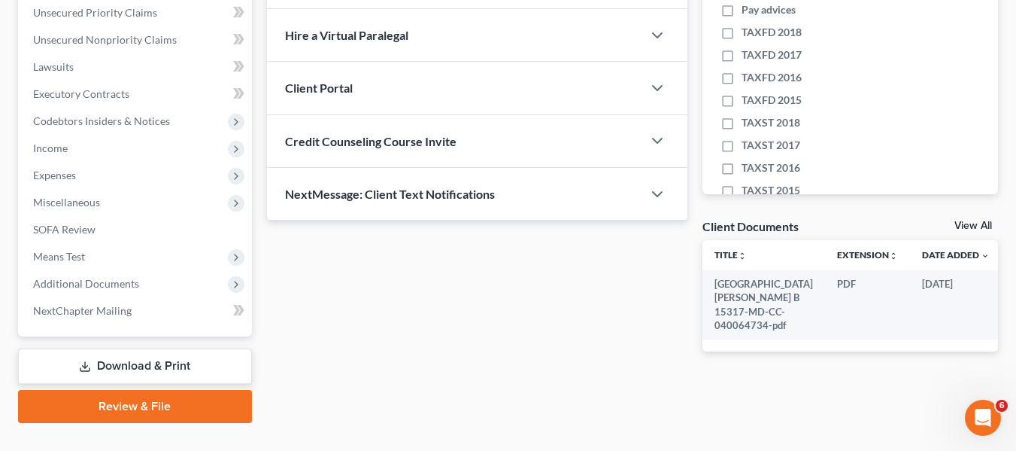
scroll to position [376, 0]
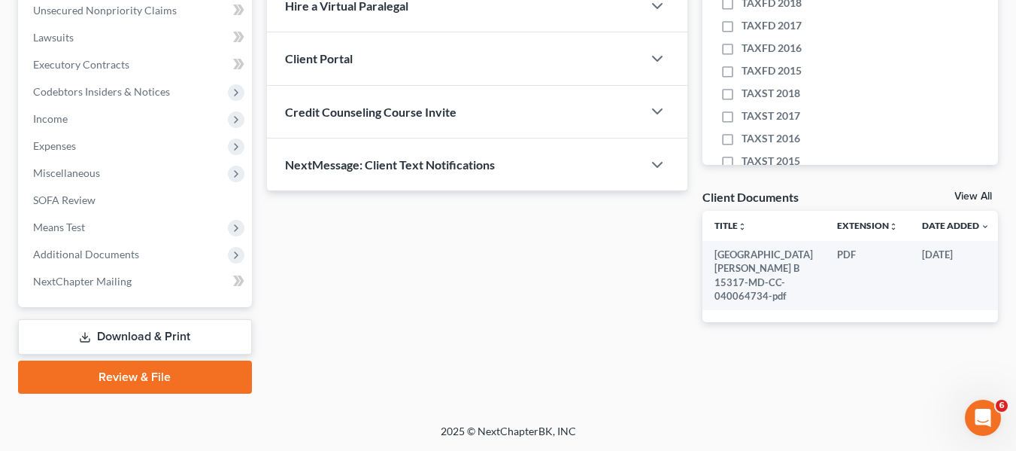
click at [103, 331] on link "Download & Print" at bounding box center [135, 336] width 234 height 35
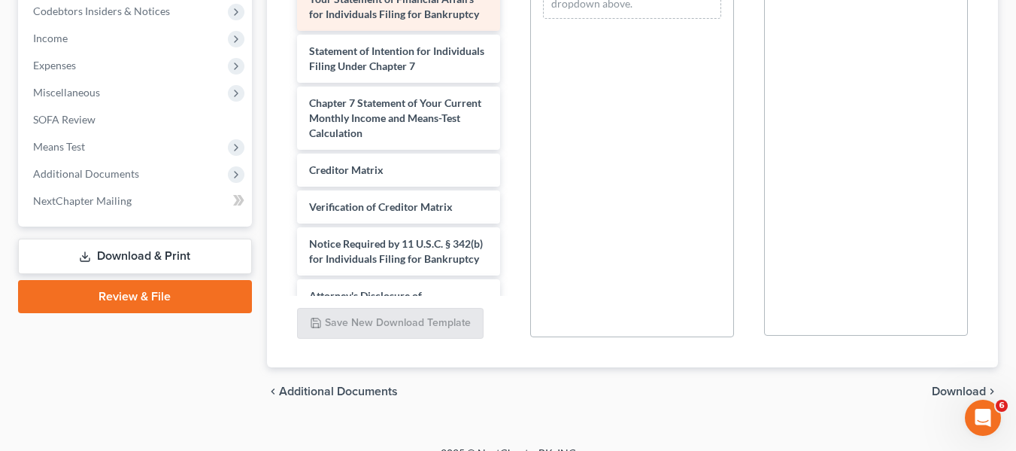
scroll to position [395, 0]
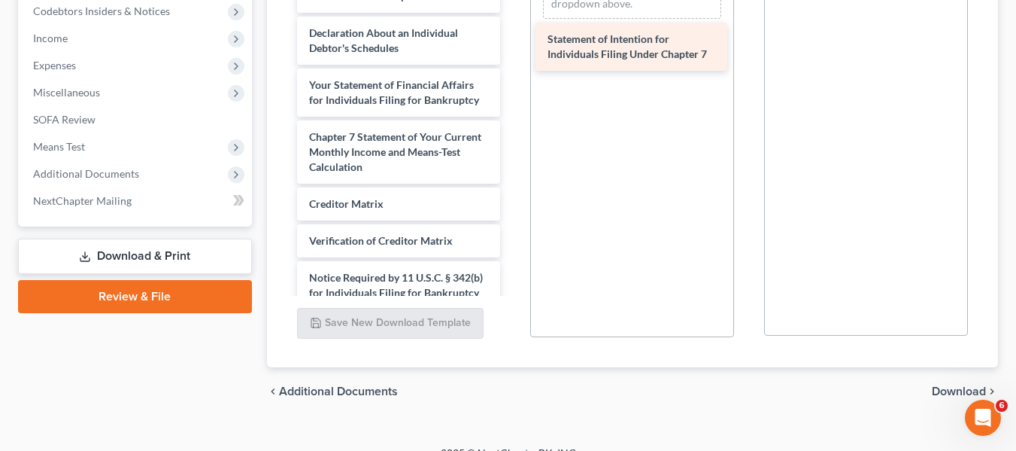
drag, startPoint x: 349, startPoint y: 149, endPoint x: 589, endPoint y: 51, distance: 259.1
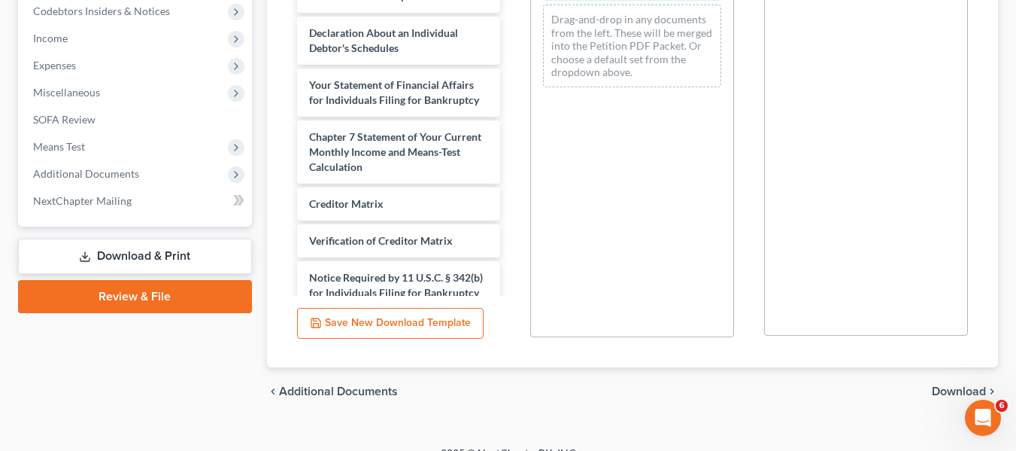
scroll to position [62, 0]
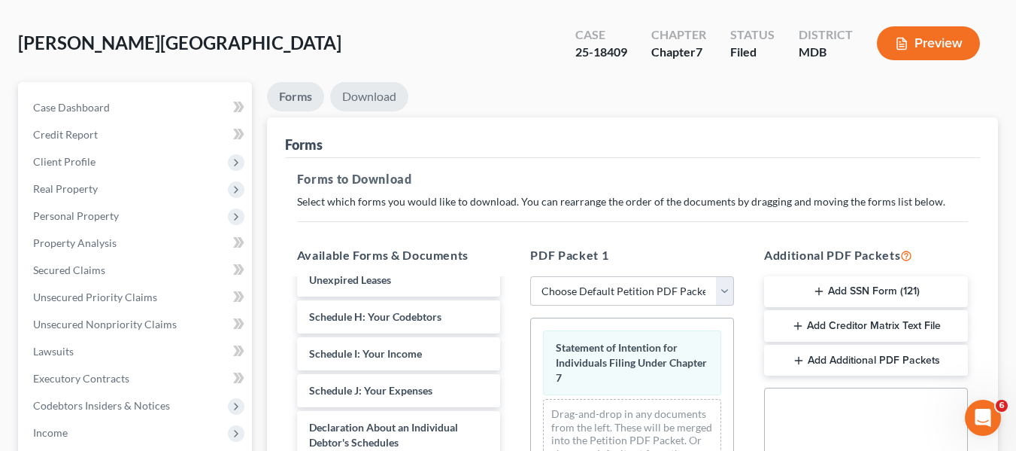
click at [381, 93] on link "Download" at bounding box center [369, 96] width 78 height 29
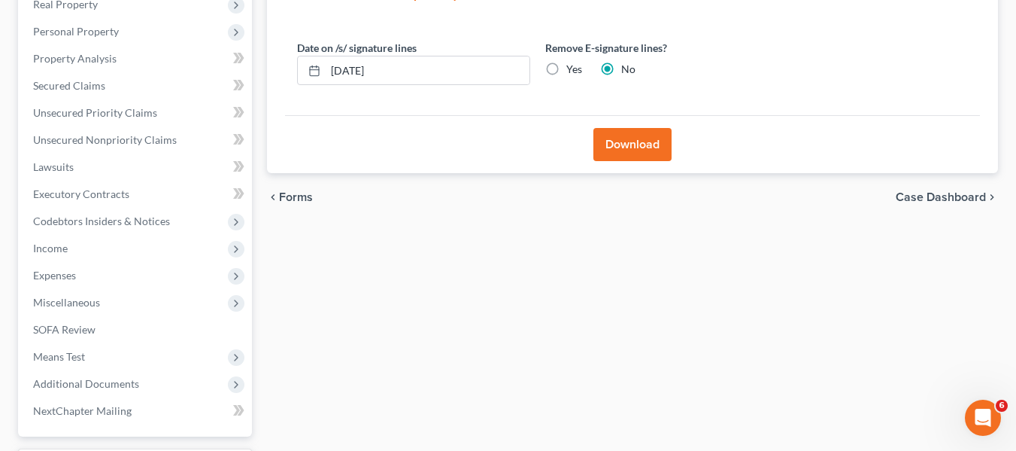
scroll to position [247, 0]
click at [609, 140] on button "Download" at bounding box center [632, 143] width 78 height 33
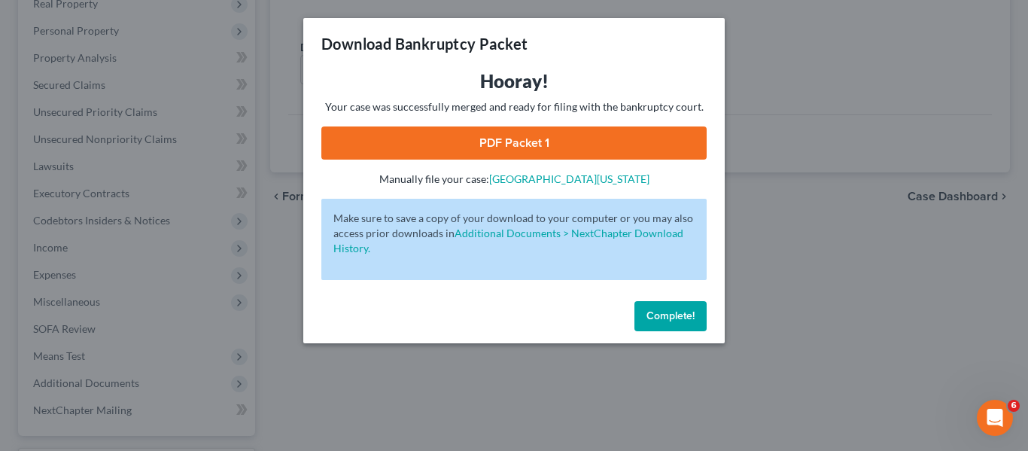
click at [486, 147] on link "PDF Packet 1" at bounding box center [513, 142] width 385 height 33
click at [670, 309] on span "Complete!" at bounding box center [670, 315] width 48 height 13
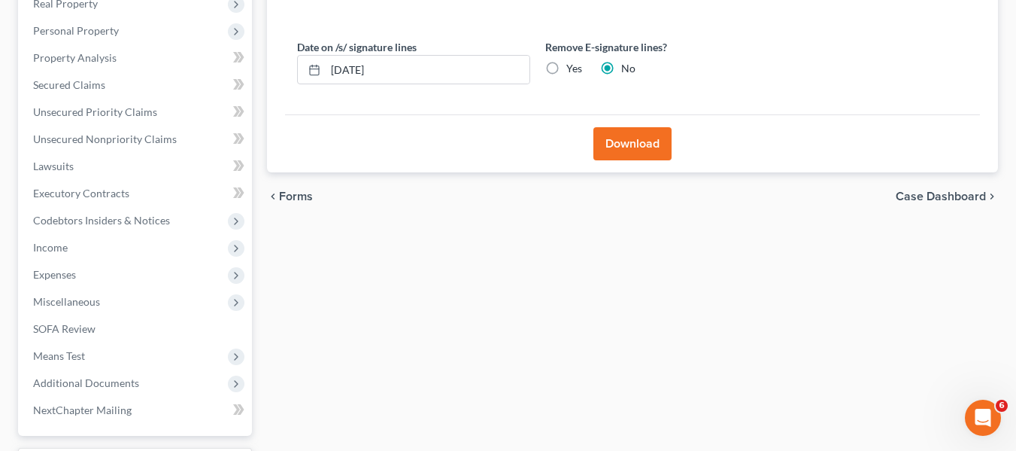
click at [615, 150] on button "Download" at bounding box center [632, 143] width 78 height 33
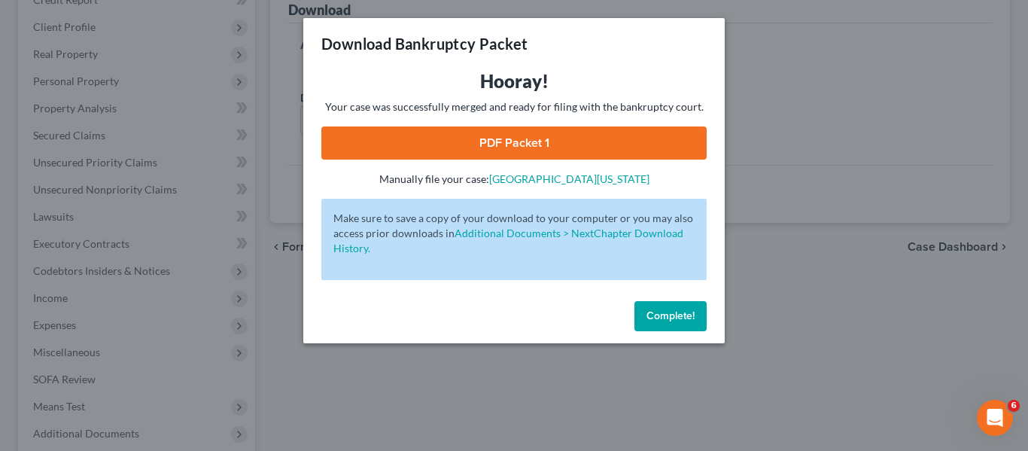
click at [794, 183] on div "Download Bankruptcy Packet Hooray! Your case was successfully merged and ready …" at bounding box center [514, 225] width 1028 height 451
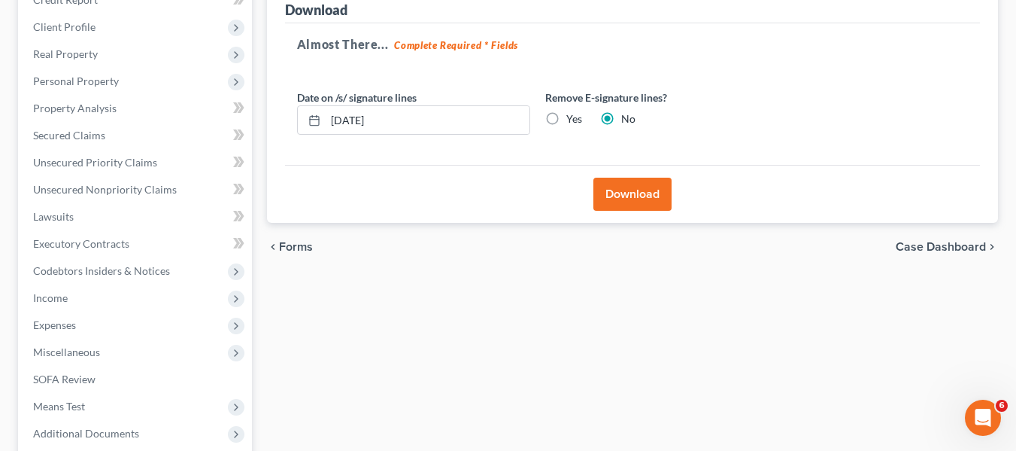
scroll to position [0, 0]
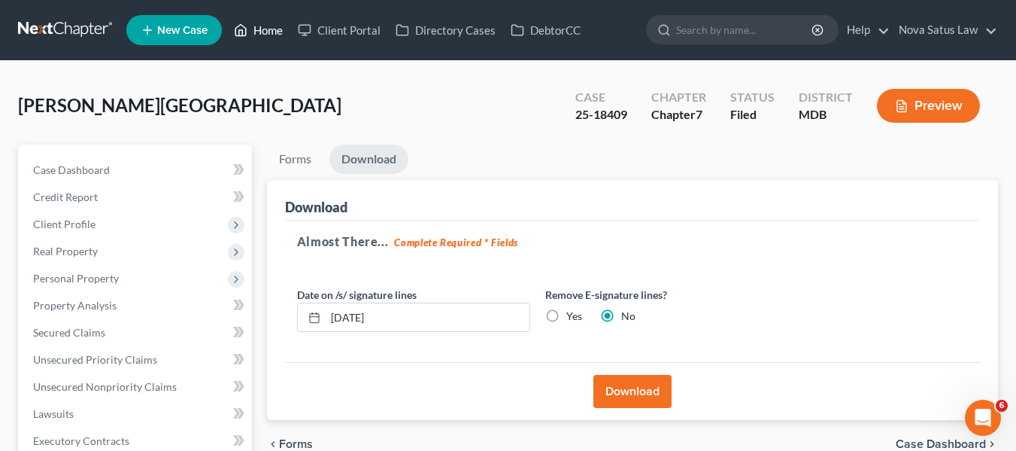
click at [257, 33] on link "Home" at bounding box center [258, 30] width 64 height 27
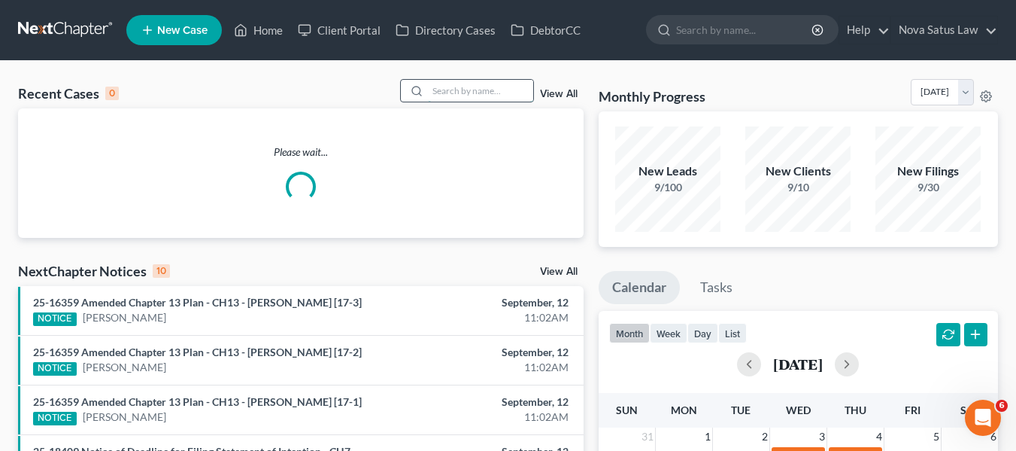
click at [441, 87] on input "search" at bounding box center [480, 91] width 105 height 22
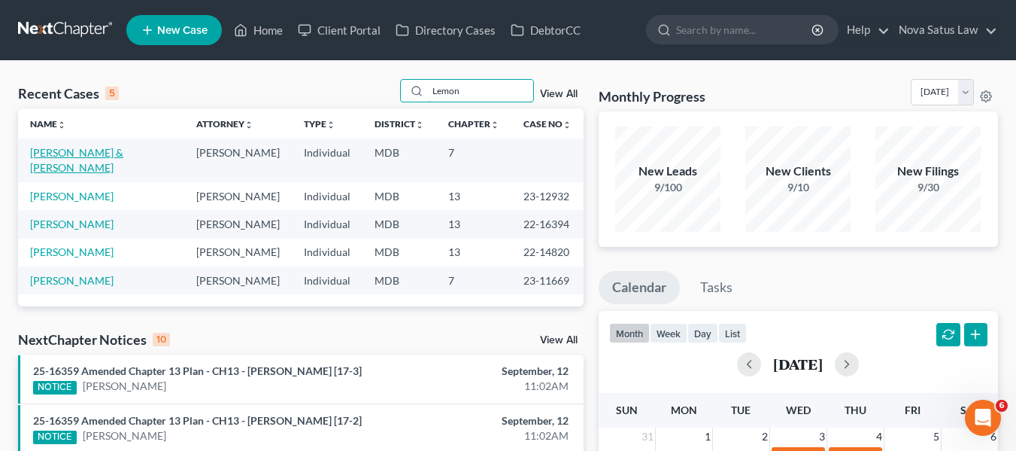
type input "Lemon"
click at [49, 150] on link "[PERSON_NAME] & [PERSON_NAME]" at bounding box center [76, 160] width 93 height 28
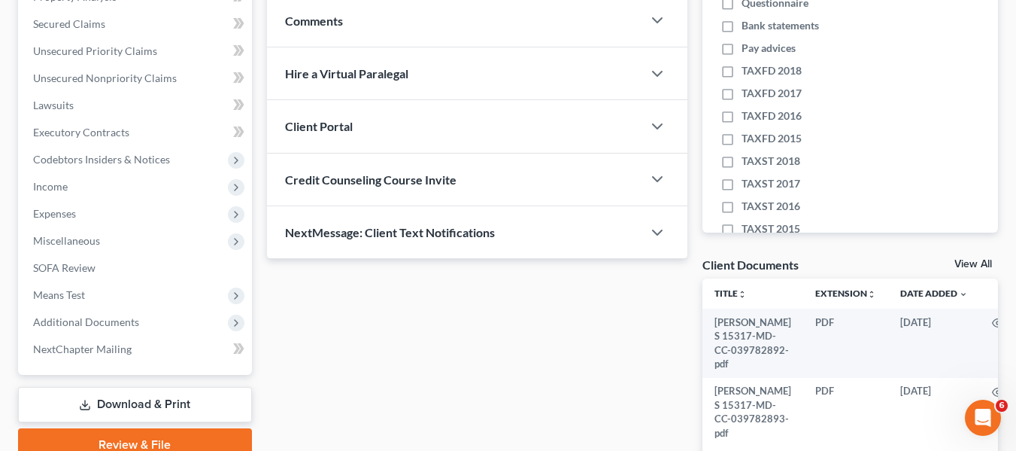
scroll to position [309, 0]
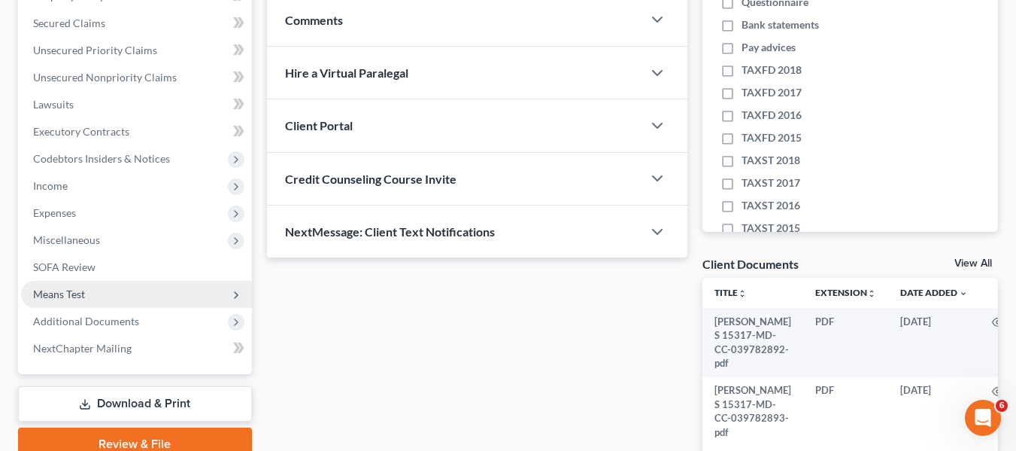
click at [72, 296] on span "Means Test" at bounding box center [59, 293] width 52 height 13
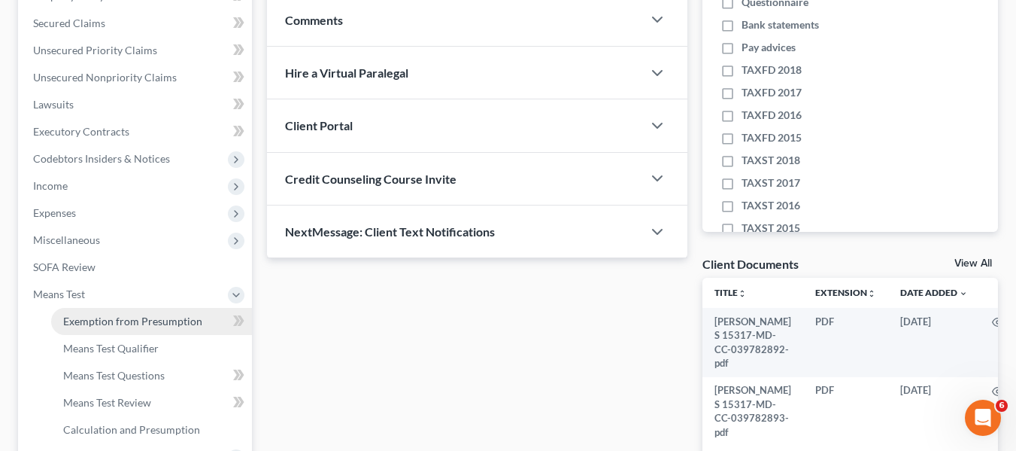
click at [96, 320] on span "Exemption from Presumption" at bounding box center [132, 320] width 139 height 13
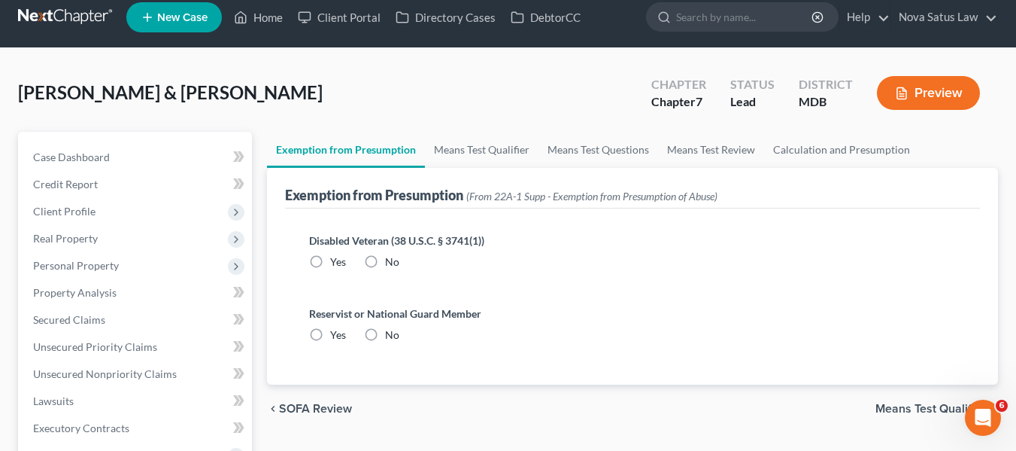
radio input "true"
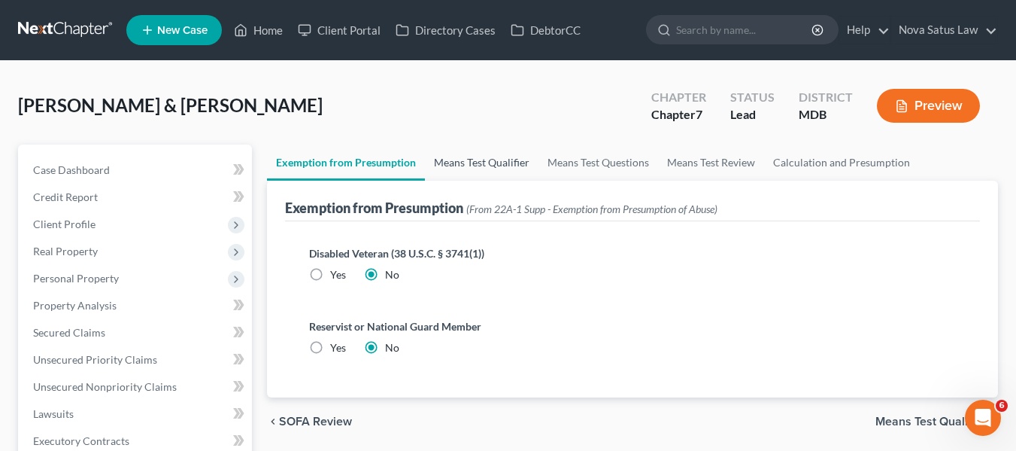
click at [474, 159] on link "Means Test Qualifier" at bounding box center [482, 162] width 114 height 36
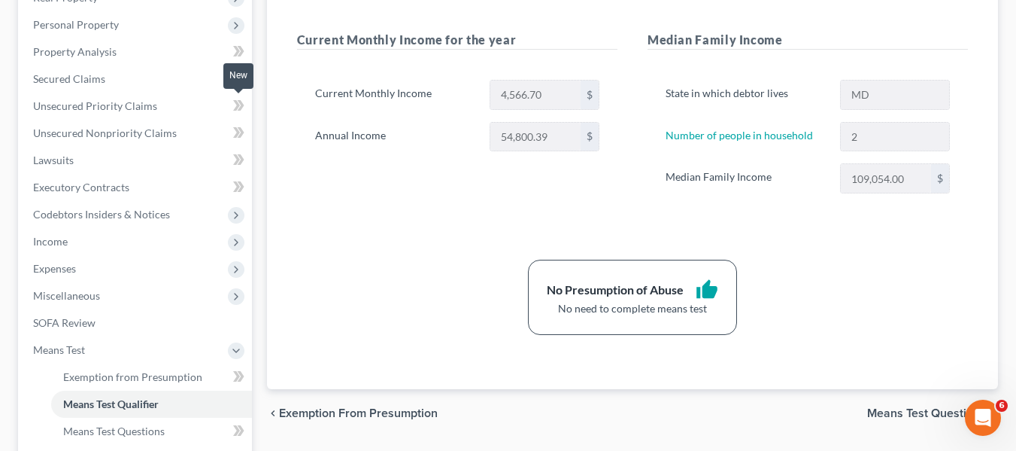
scroll to position [257, 0]
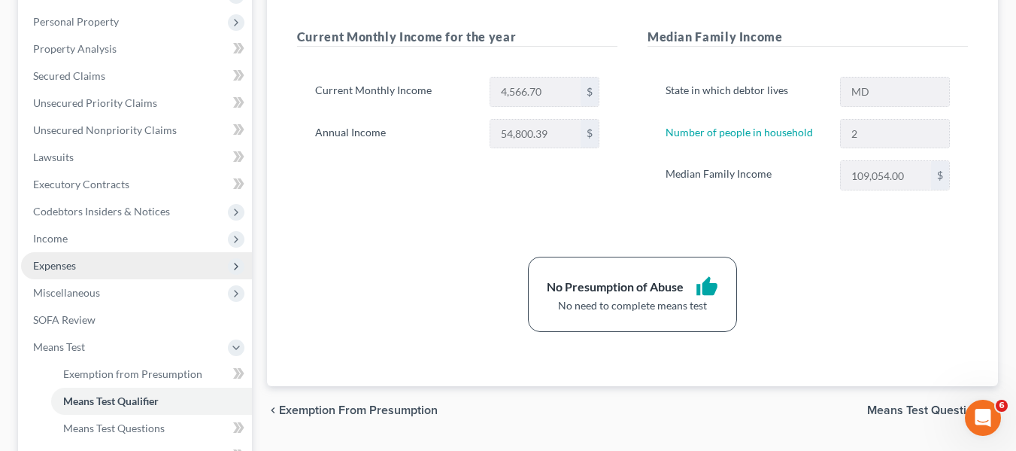
click at [60, 266] on span "Expenses" at bounding box center [54, 265] width 43 height 13
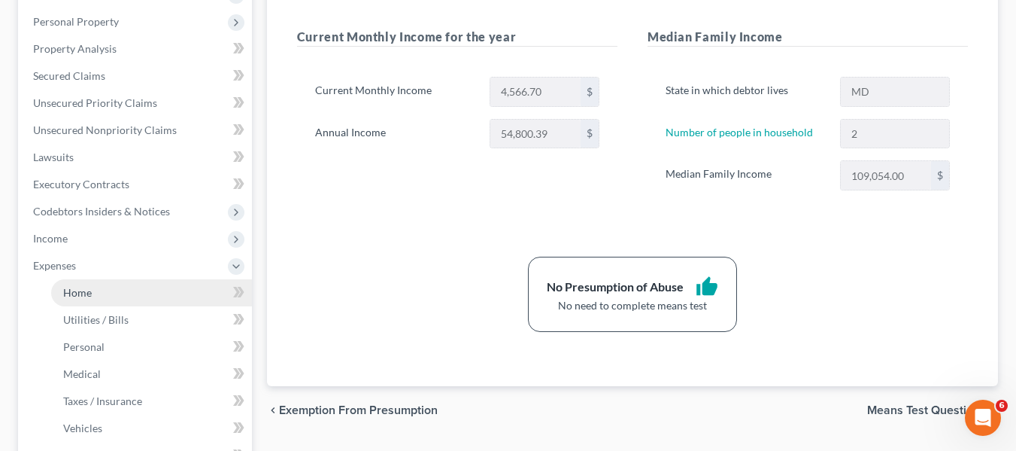
click at [86, 289] on span "Home" at bounding box center [77, 292] width 29 height 13
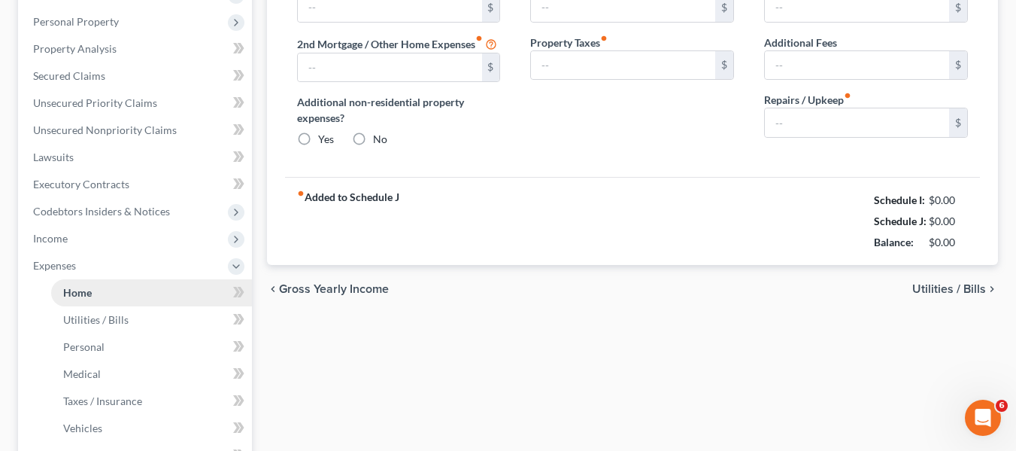
type input "1,500.00"
type input "0.00"
radio input "true"
type input "120.00"
type input "220.00"
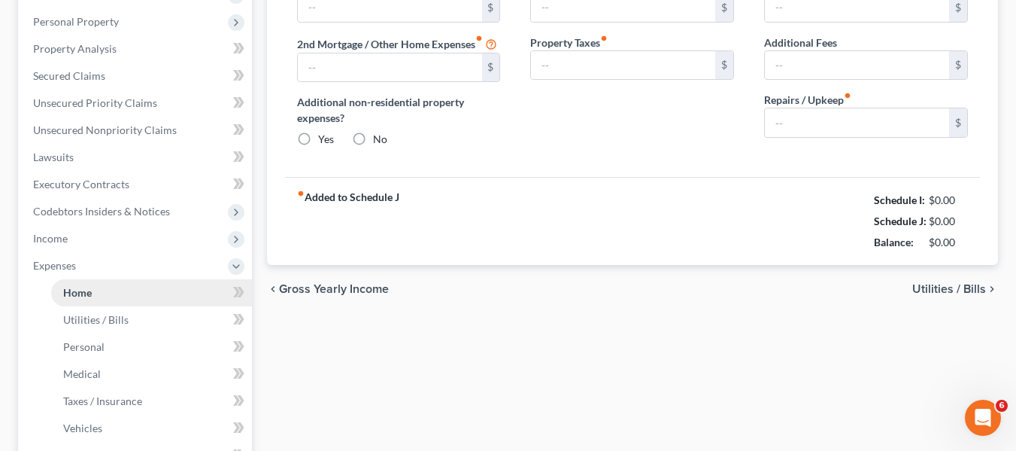
type input "0.00"
type input "100.00"
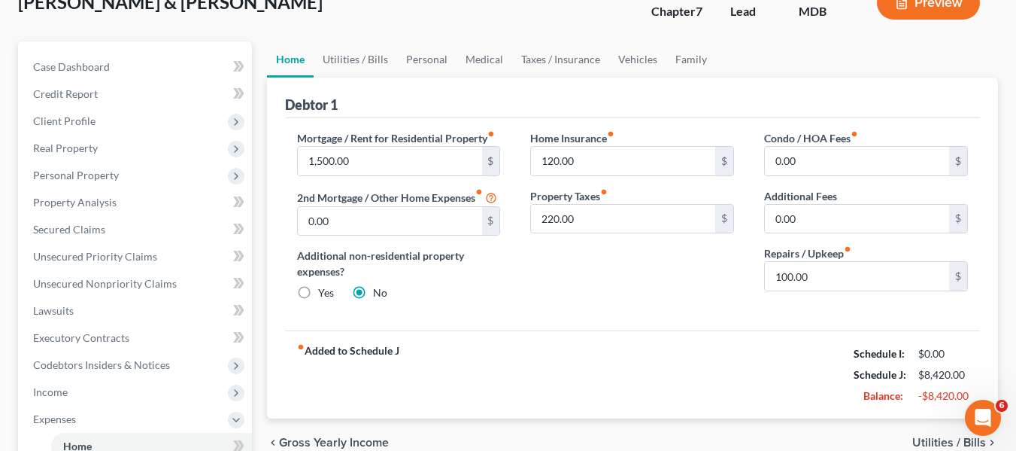
scroll to position [104, 0]
click at [363, 62] on link "Utilities / Bills" at bounding box center [355, 59] width 83 height 36
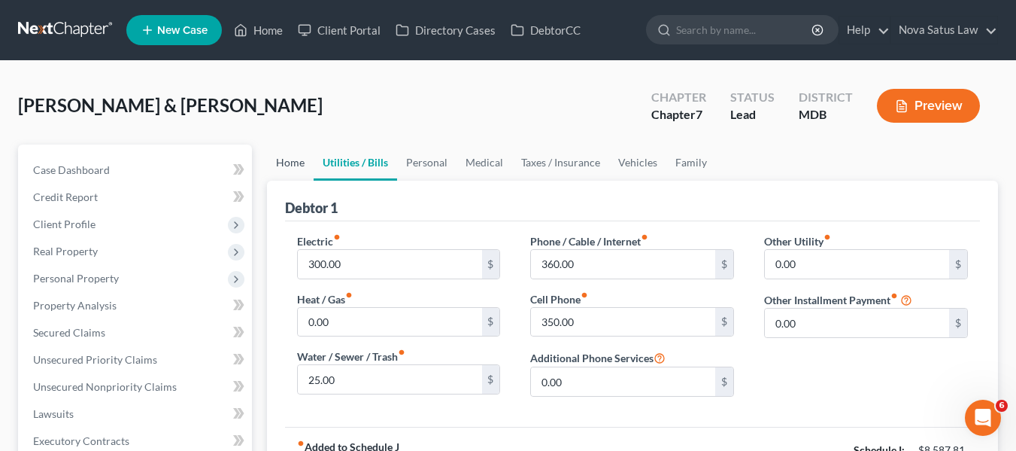
click at [289, 160] on link "Home" at bounding box center [290, 162] width 47 height 36
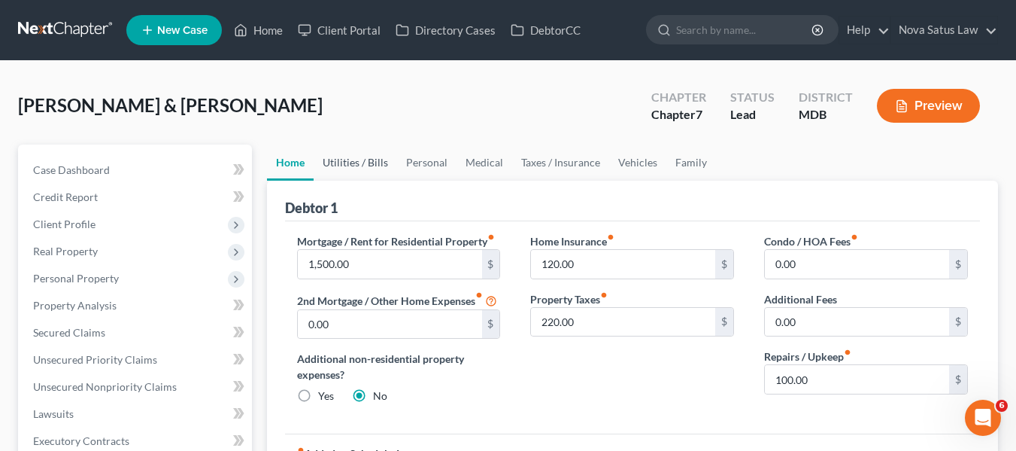
click at [356, 163] on link "Utilities / Bills" at bounding box center [355, 162] width 83 height 36
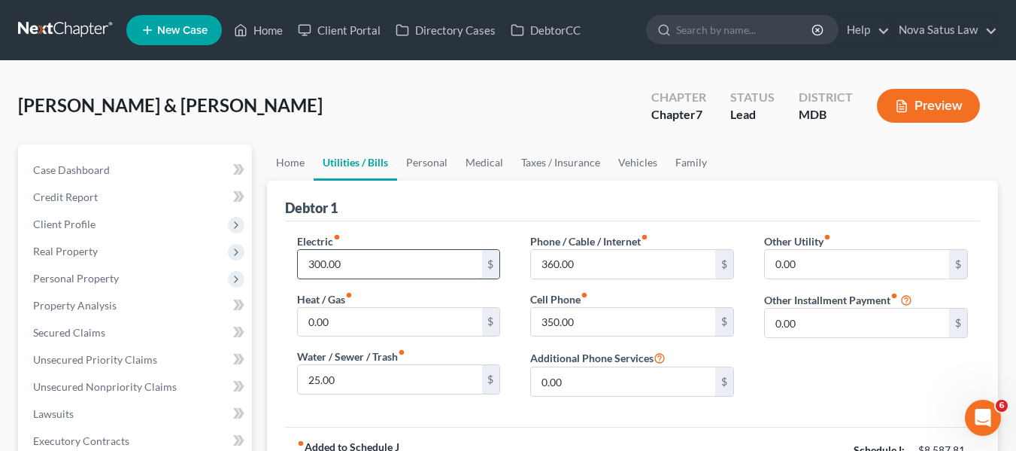
click at [347, 268] on input "300.00" at bounding box center [390, 264] width 184 height 29
type input "350"
click at [338, 381] on input "25.00" at bounding box center [390, 379] width 184 height 29
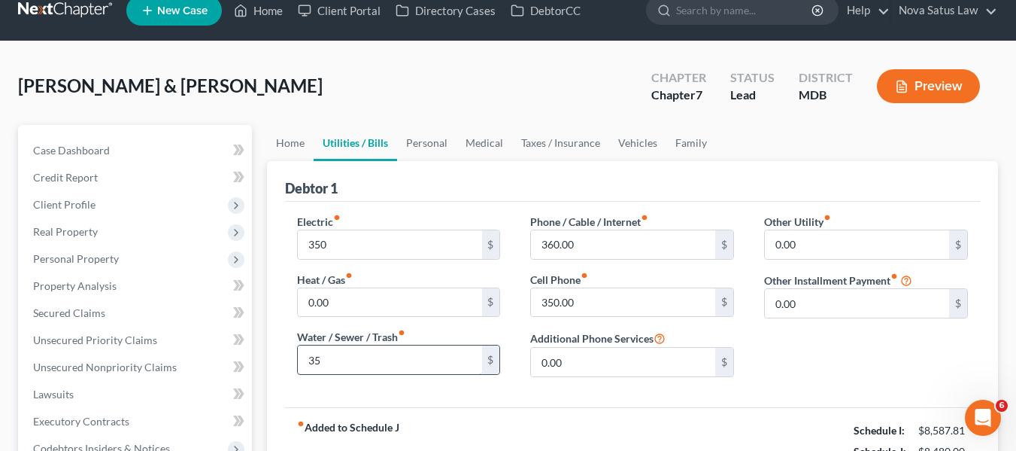
scroll to position [19, 0]
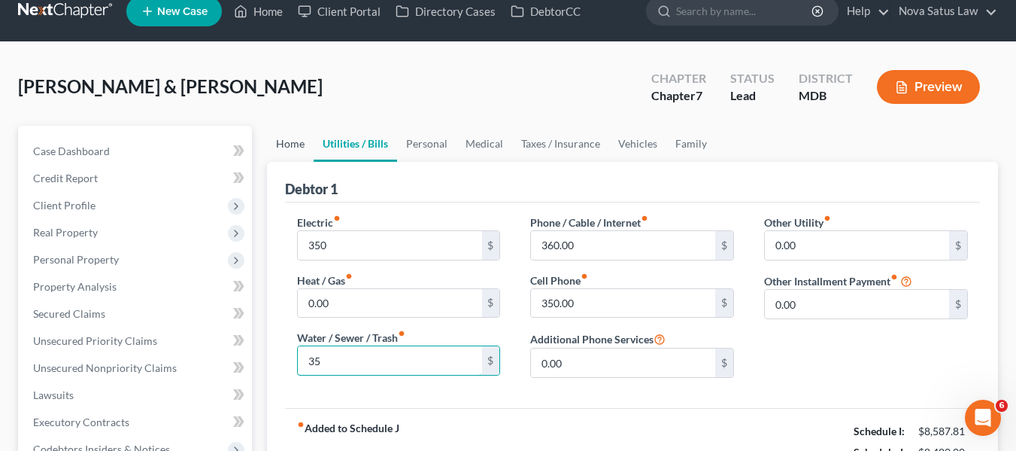
type input "35"
click at [283, 147] on link "Home" at bounding box center [290, 144] width 47 height 36
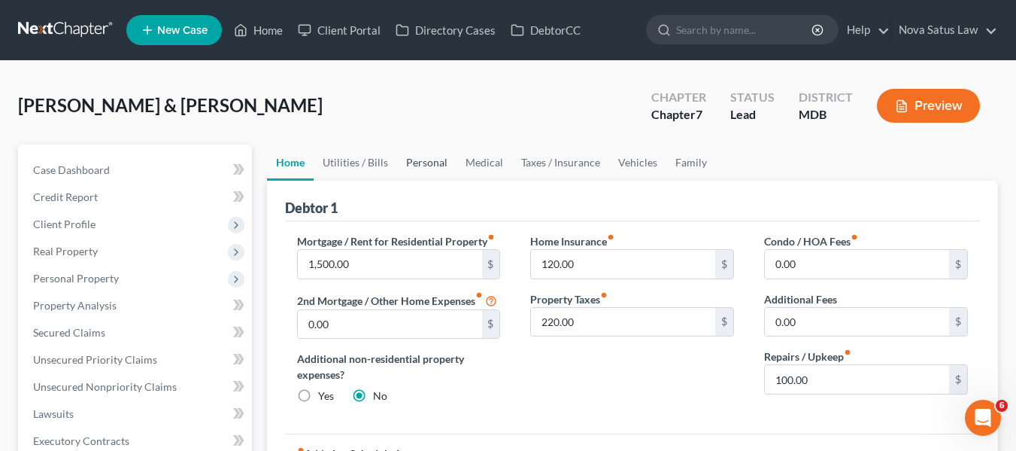
click at [423, 157] on link "Personal" at bounding box center [426, 162] width 59 height 36
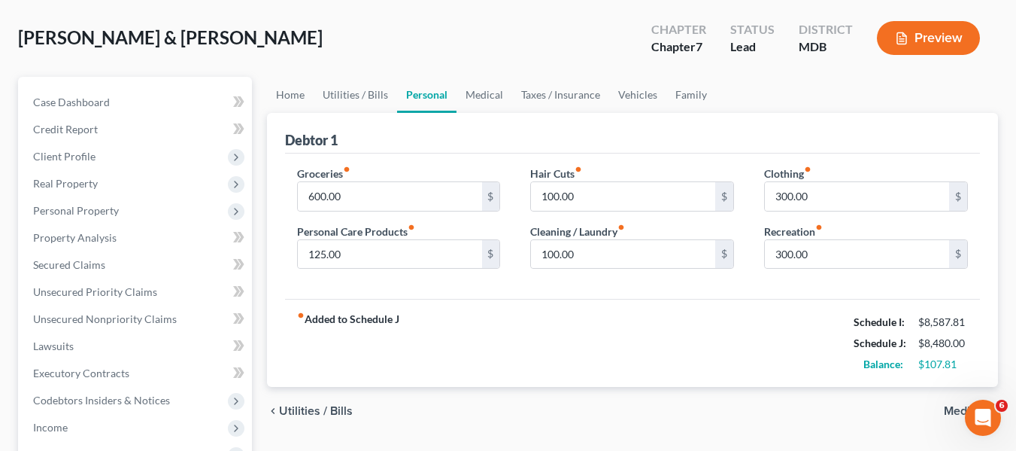
scroll to position [69, 0]
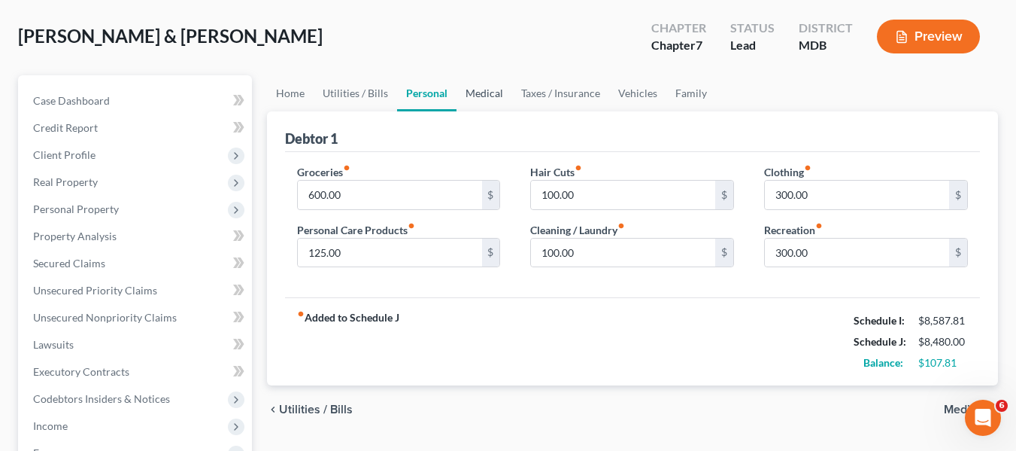
click at [482, 90] on link "Medical" at bounding box center [485, 93] width 56 height 36
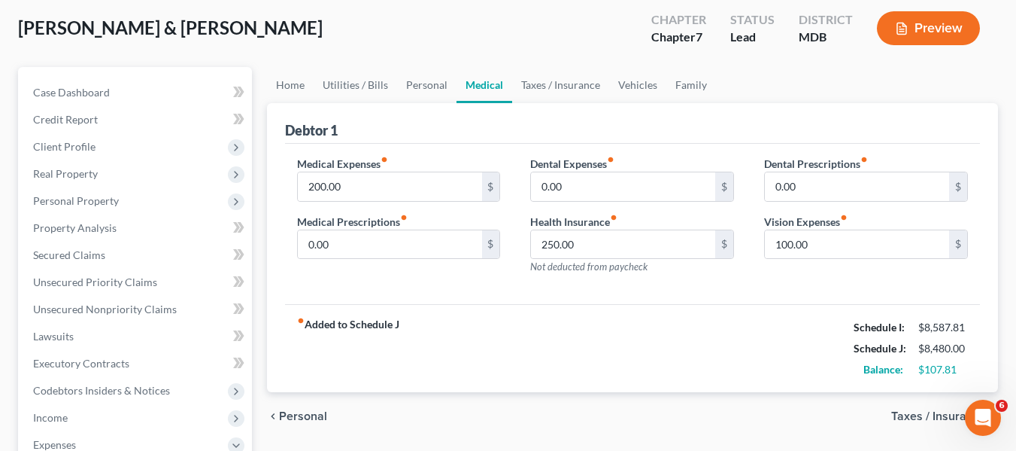
scroll to position [78, 0]
click at [631, 83] on link "Vehicles" at bounding box center [637, 84] width 57 height 36
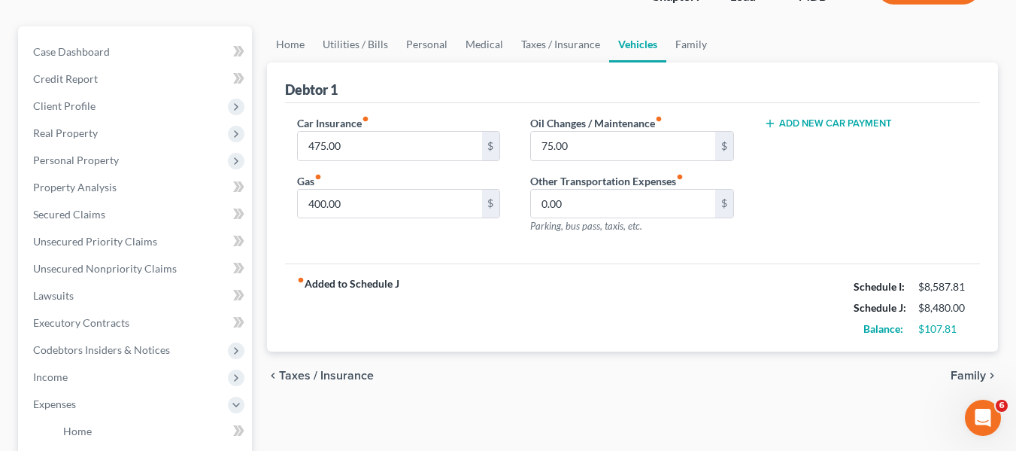
scroll to position [119, 0]
click at [681, 45] on link "Family" at bounding box center [691, 44] width 50 height 36
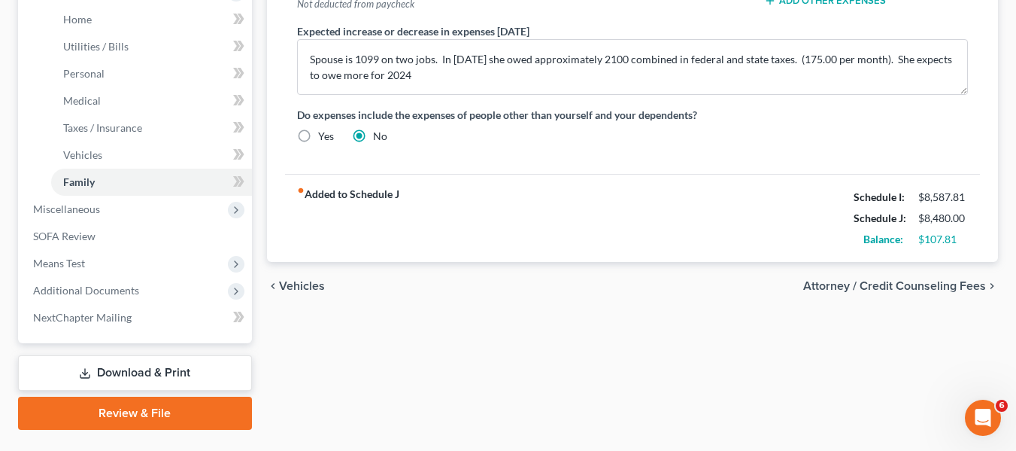
scroll to position [566, 0]
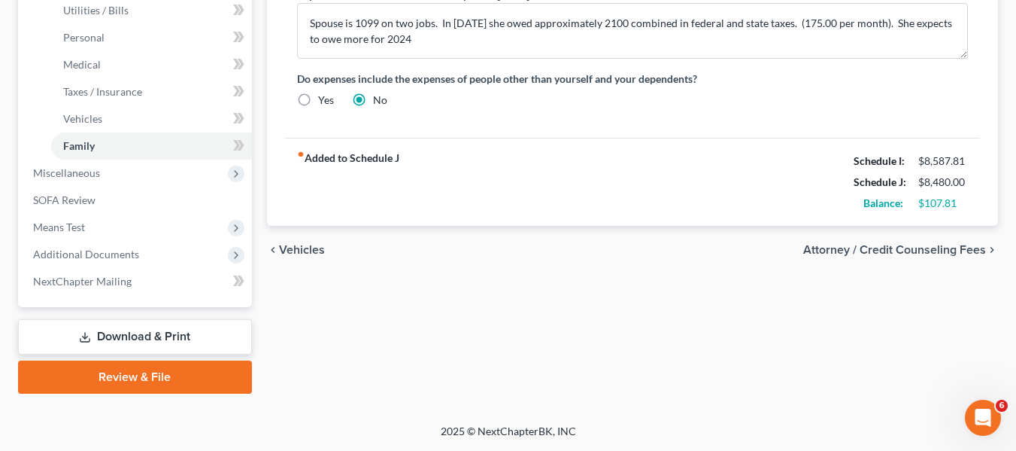
click at [114, 341] on link "Download & Print" at bounding box center [135, 336] width 234 height 35
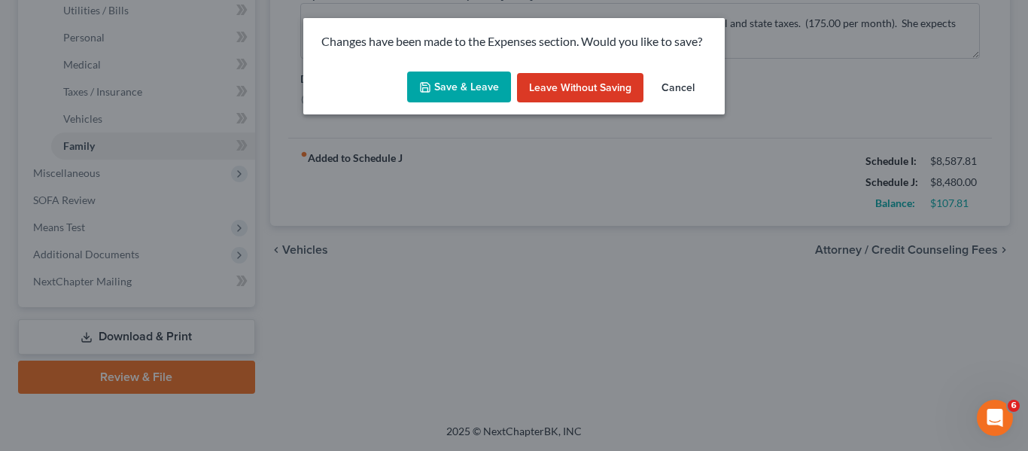
click at [464, 91] on button "Save & Leave" at bounding box center [459, 87] width 104 height 32
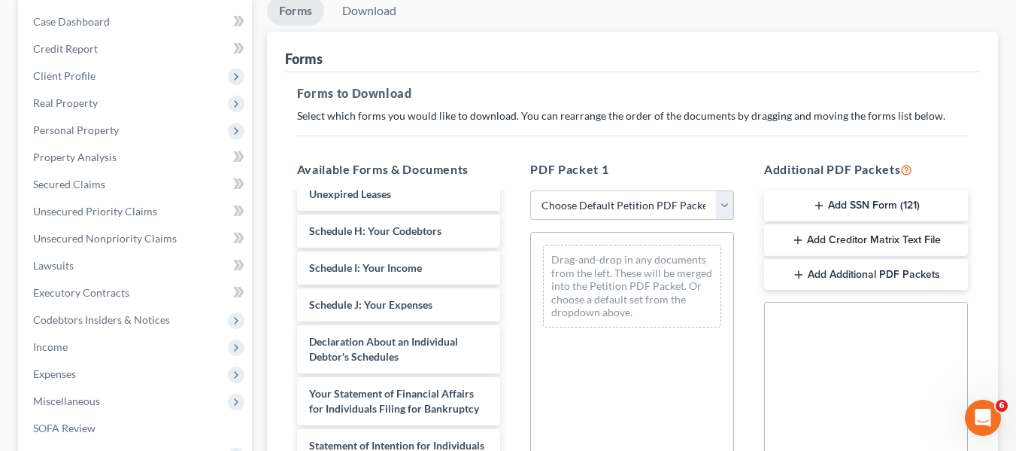
scroll to position [433, 0]
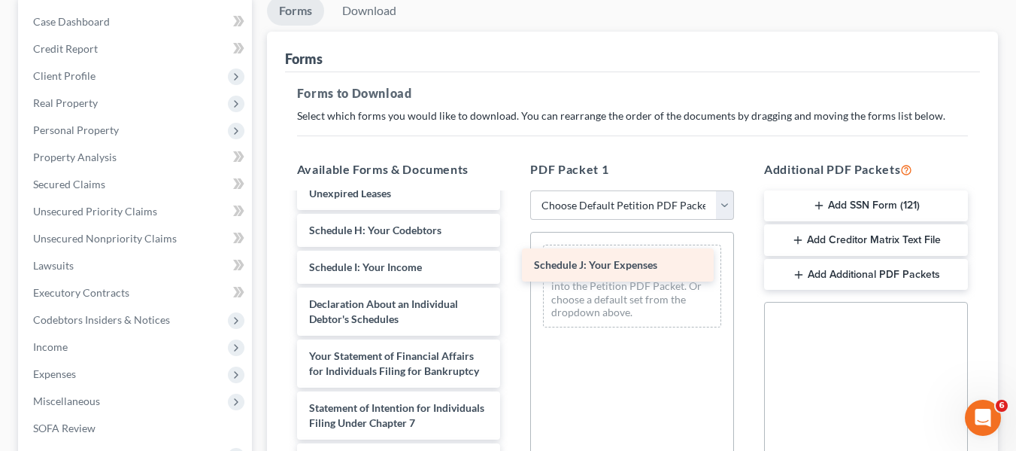
drag, startPoint x: 386, startPoint y: 302, endPoint x: 610, endPoint y: 264, distance: 227.4
click at [513, 264] on div "Schedule J: Your Expenses [PERSON_NAME] S 15317-MD-CC-039782892-pdf [PERSON_NAM…" at bounding box center [399, 223] width 228 height 922
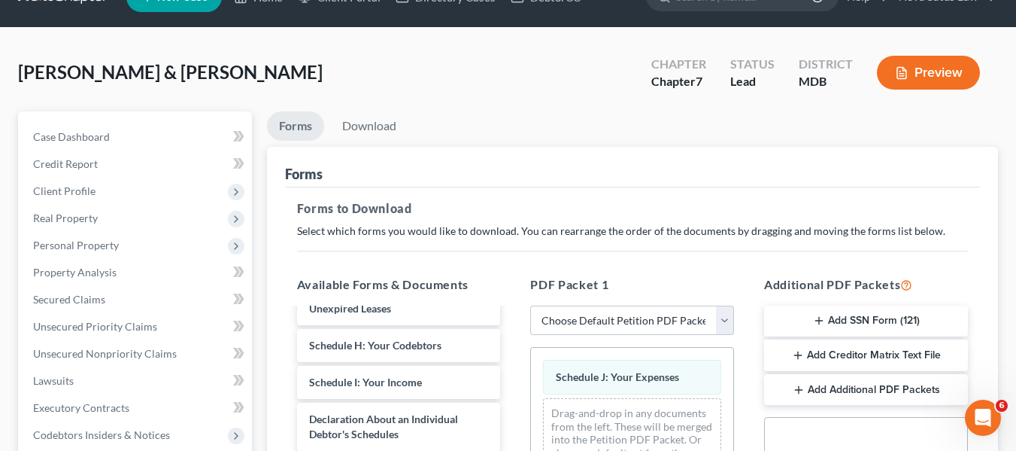
scroll to position [0, 0]
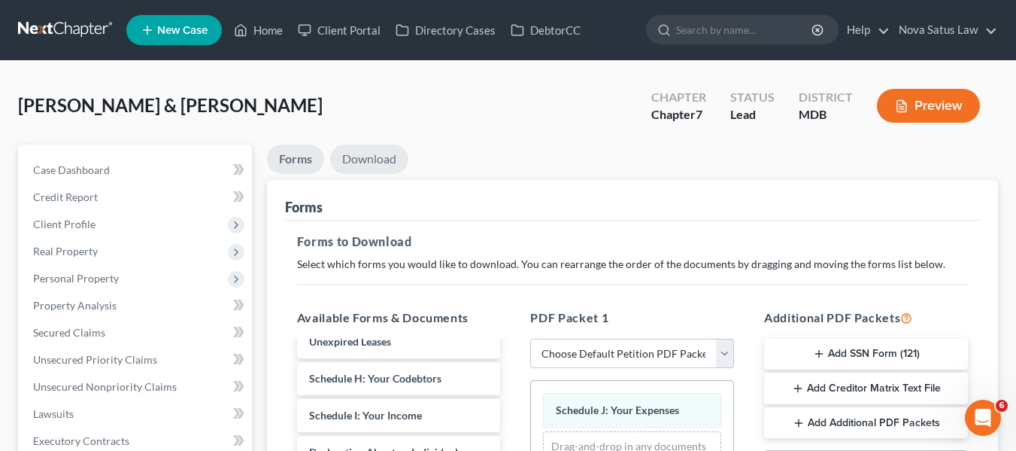
click at [372, 158] on link "Download" at bounding box center [369, 158] width 78 height 29
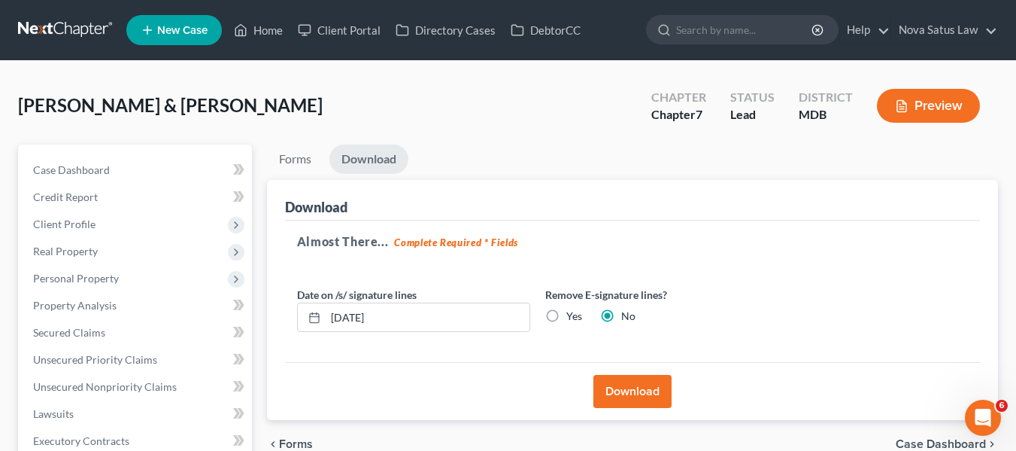
click at [618, 392] on button "Download" at bounding box center [632, 391] width 78 height 33
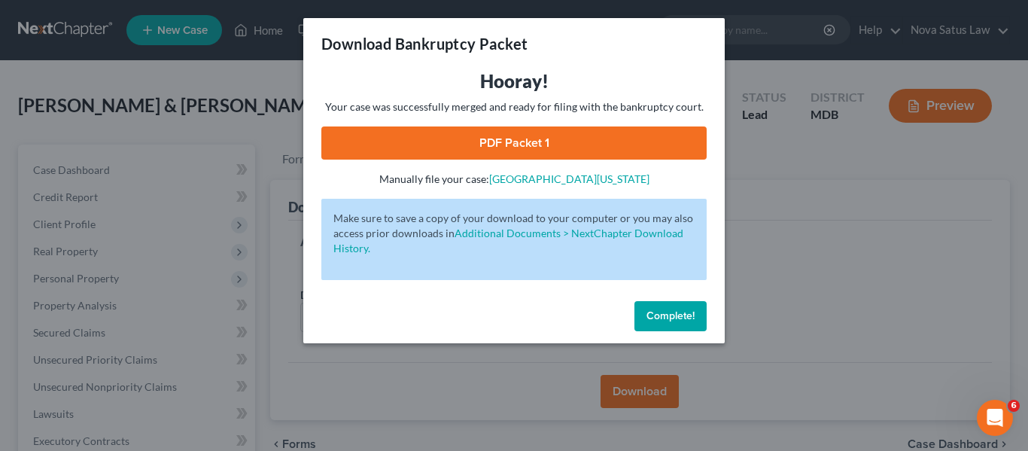
click at [490, 136] on link "PDF Packet 1" at bounding box center [513, 142] width 385 height 33
click at [657, 304] on button "Complete!" at bounding box center [670, 316] width 72 height 30
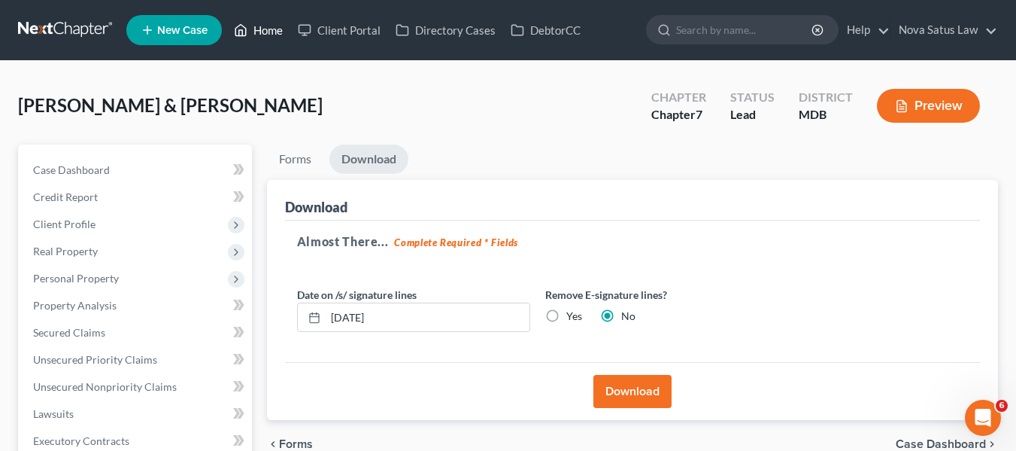
click at [262, 25] on link "Home" at bounding box center [258, 30] width 64 height 27
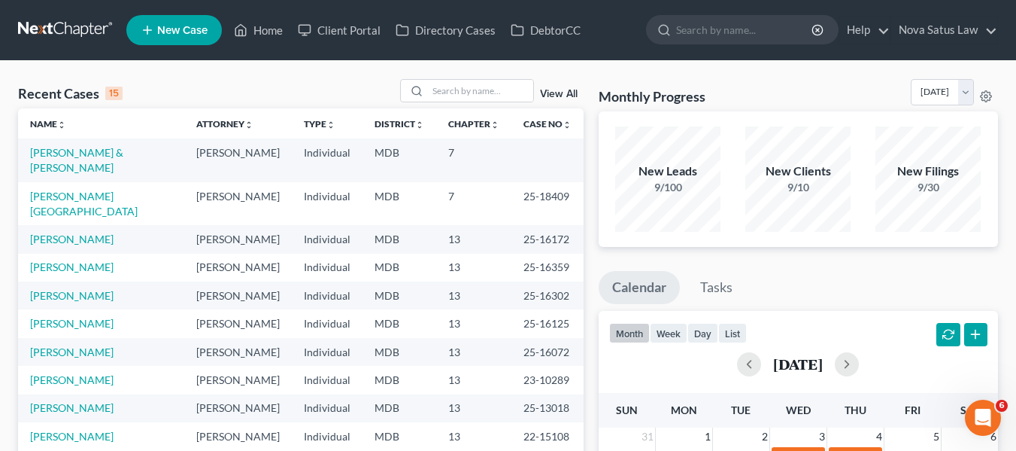
click at [167, 28] on span "New Case" at bounding box center [182, 30] width 50 height 11
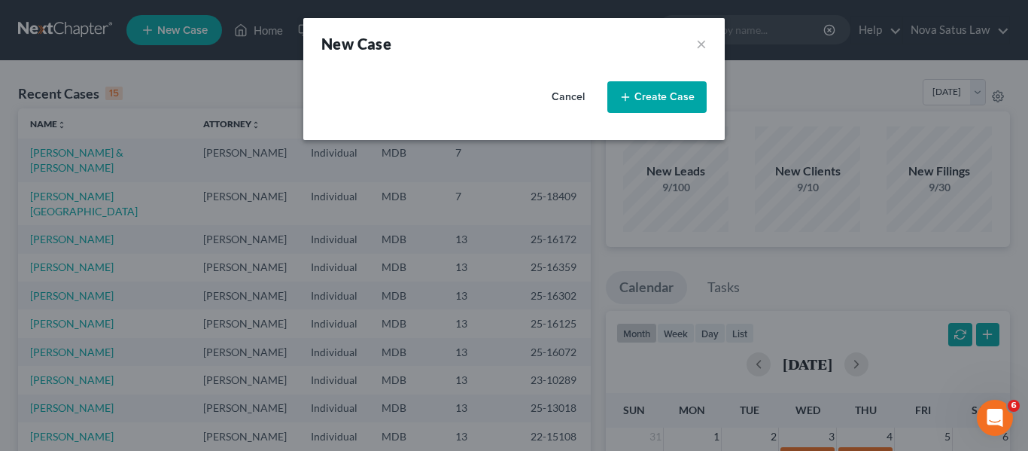
select select "38"
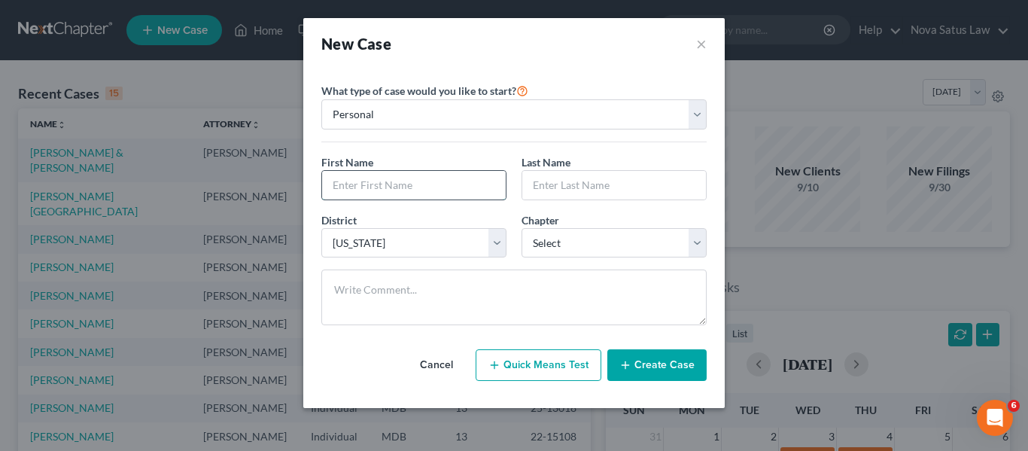
click at [390, 175] on input "text" at bounding box center [414, 185] width 184 height 29
type input "[PERSON_NAME]"
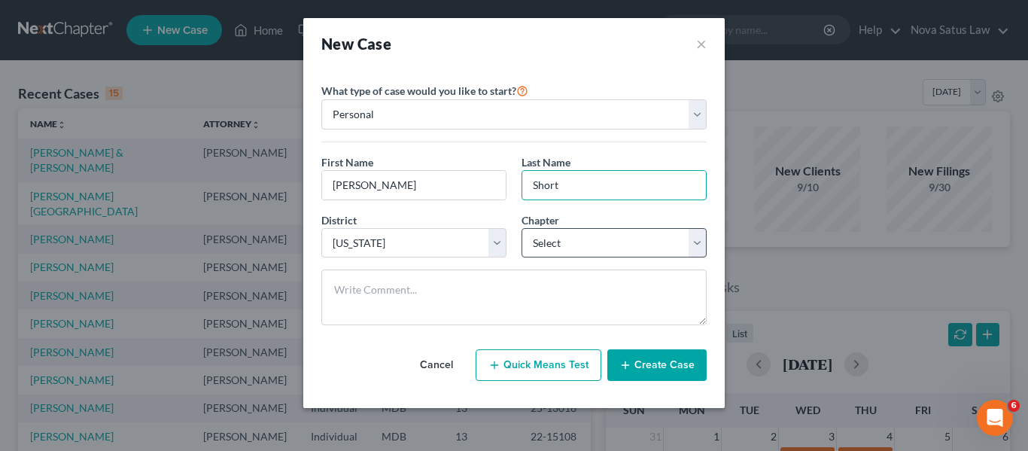
type input "Short"
click at [547, 250] on select "Select 7 11 12 13" at bounding box center [613, 243] width 185 height 30
select select "3"
click at [521, 228] on select "Select 7 11 12 13" at bounding box center [613, 243] width 185 height 30
click at [660, 369] on button "Create Case" at bounding box center [656, 365] width 99 height 32
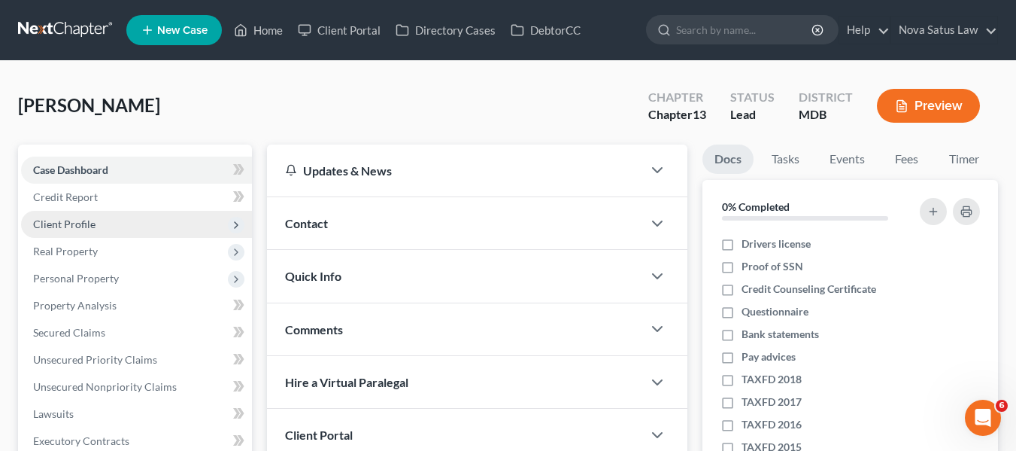
click at [68, 221] on span "Client Profile" at bounding box center [64, 223] width 62 height 13
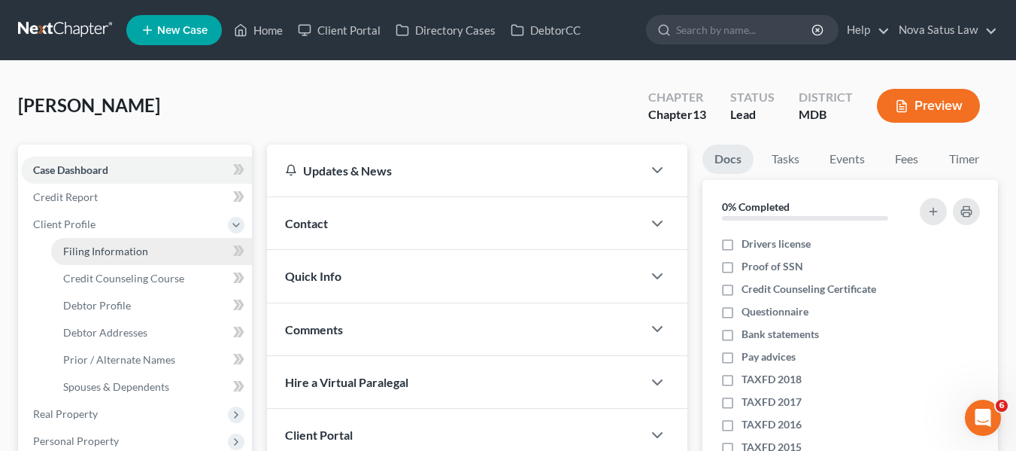
click at [99, 247] on span "Filing Information" at bounding box center [105, 250] width 85 height 13
select select "1"
select select "0"
select select "3"
select select "38"
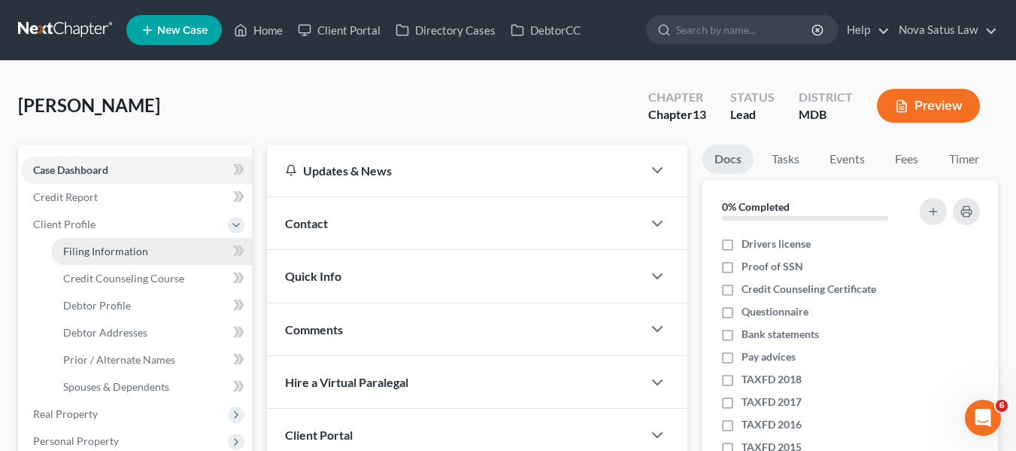
select select "21"
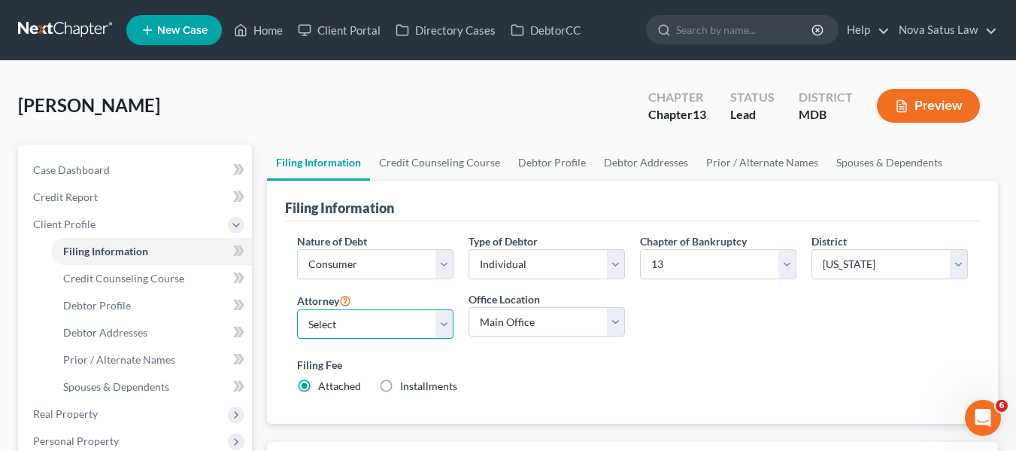
click at [372, 325] on select "Select [PERSON_NAME] - MDB [PERSON_NAME] - MDB [PERSON_NAME] - null" at bounding box center [375, 324] width 156 height 30
select select "0"
click at [297, 309] on select "Select [PERSON_NAME] - MDB [PERSON_NAME] - MDB [PERSON_NAME] - null" at bounding box center [375, 324] width 156 height 30
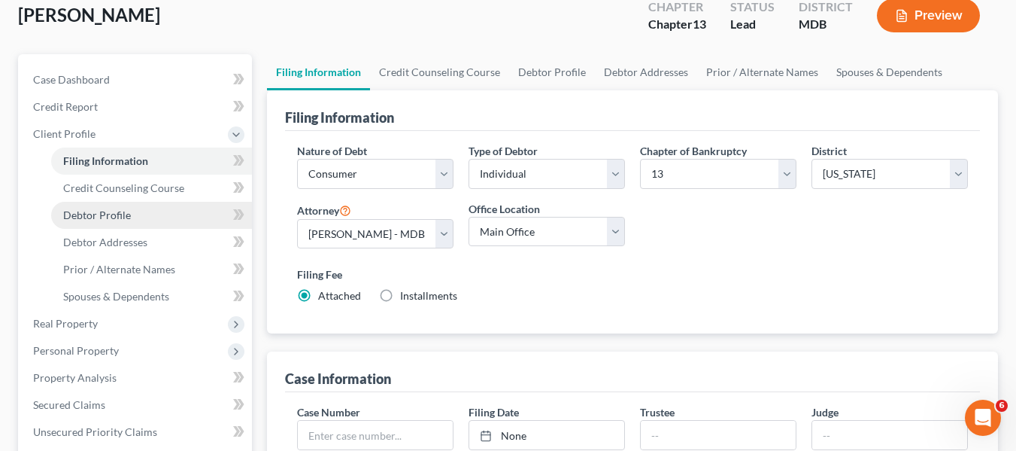
click at [136, 211] on link "Debtor Profile" at bounding box center [151, 215] width 201 height 27
select select "0"
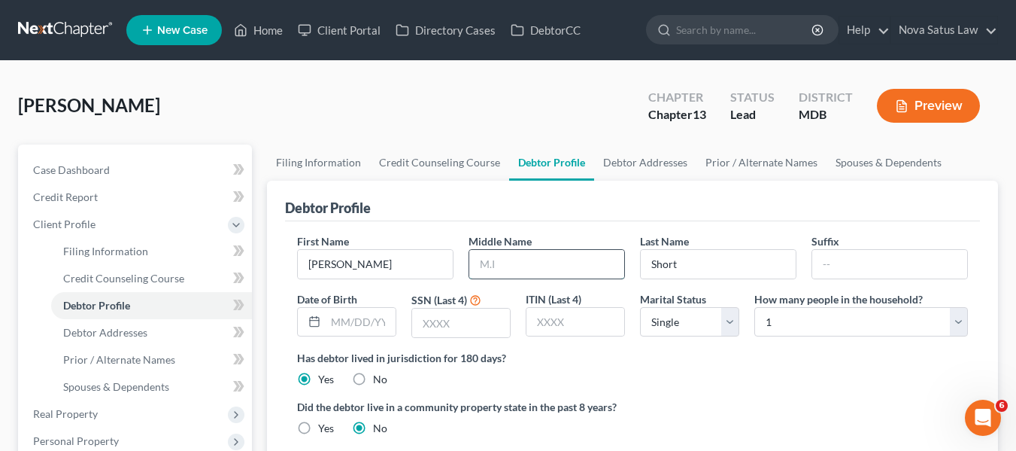
click at [492, 250] on input "text" at bounding box center [546, 264] width 155 height 29
type input "[DEMOGRAPHIC_DATA]"
click at [451, 315] on input "text" at bounding box center [461, 322] width 98 height 29
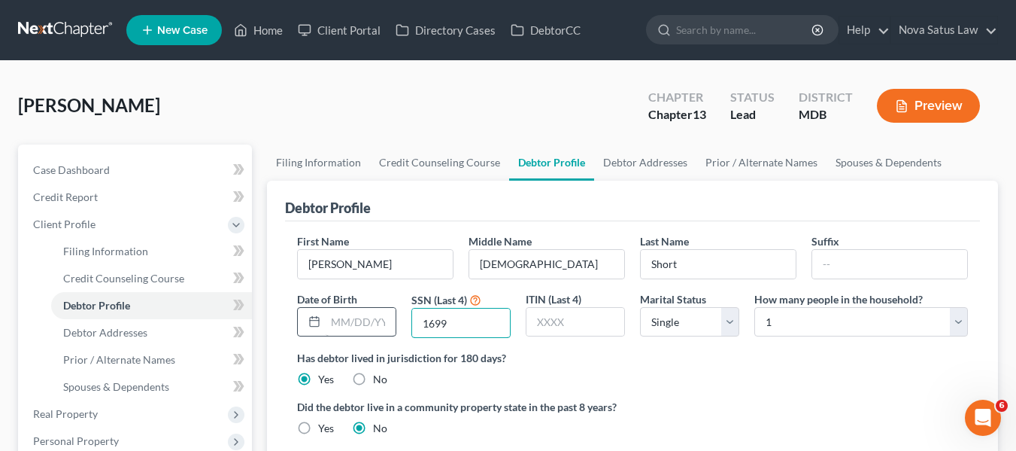
type input "1699"
click at [346, 330] on input "text" at bounding box center [361, 322] width 70 height 29
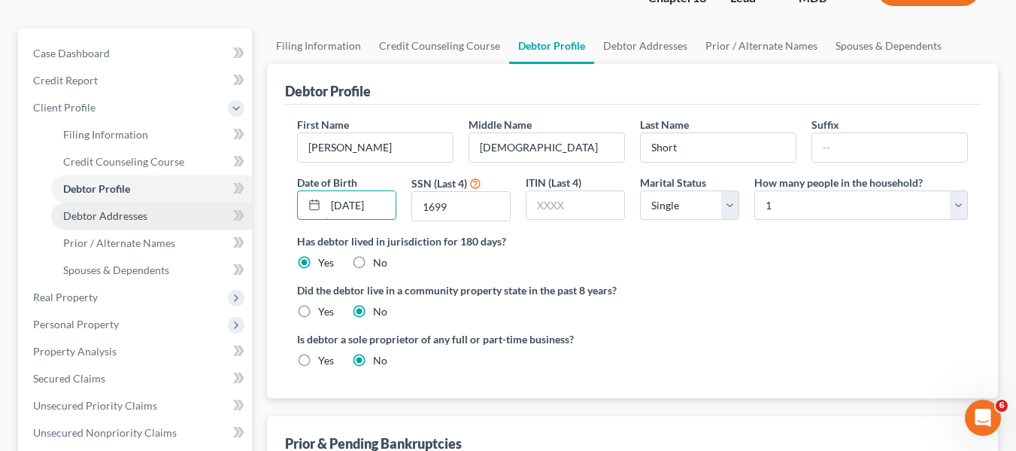
type input "[DATE]"
click at [139, 220] on span "Debtor Addresses" at bounding box center [105, 215] width 84 height 13
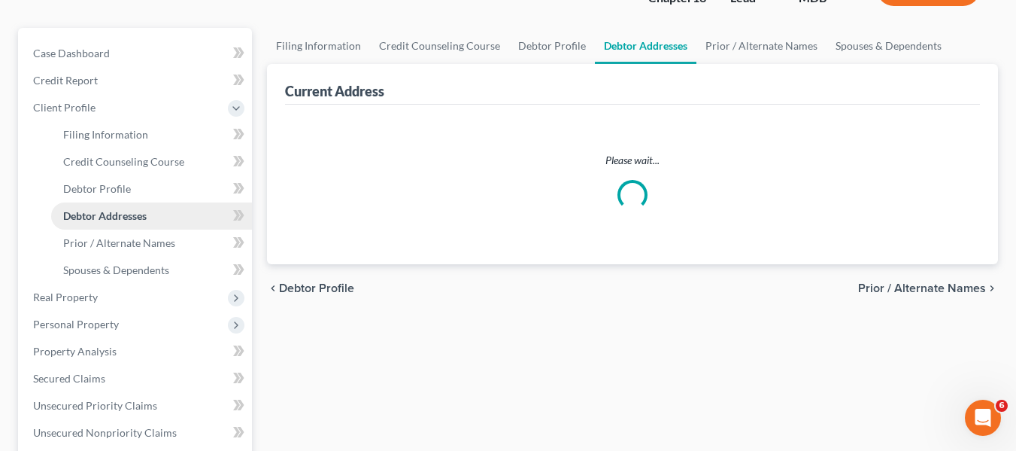
select select "0"
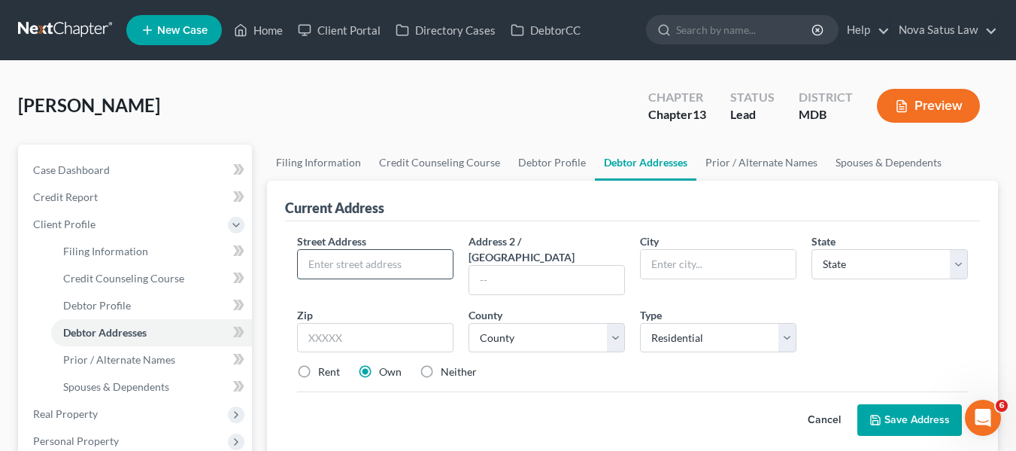
click at [353, 257] on input "text" at bounding box center [375, 264] width 155 height 29
type input "[STREET_ADDRESS]"
click at [328, 323] on input "text" at bounding box center [375, 338] width 156 height 30
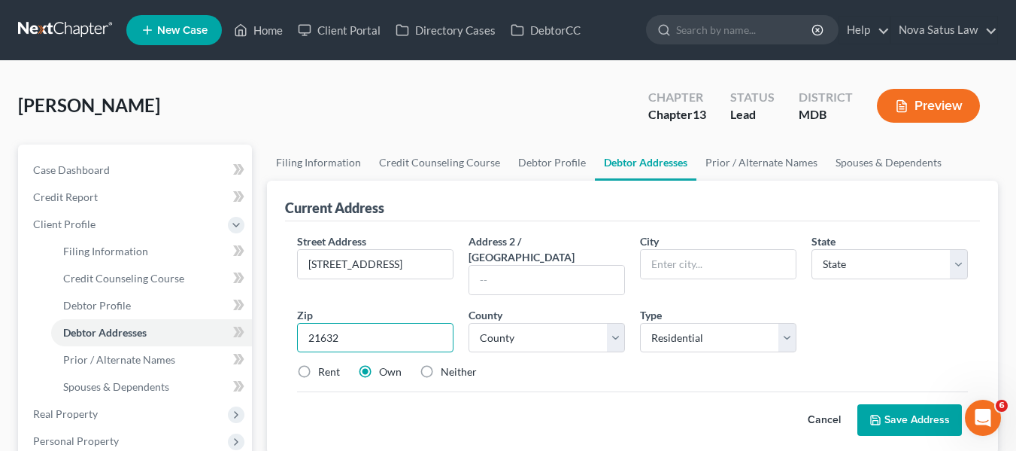
type input "21632"
type input "[GEOGRAPHIC_DATA]"
select select "21"
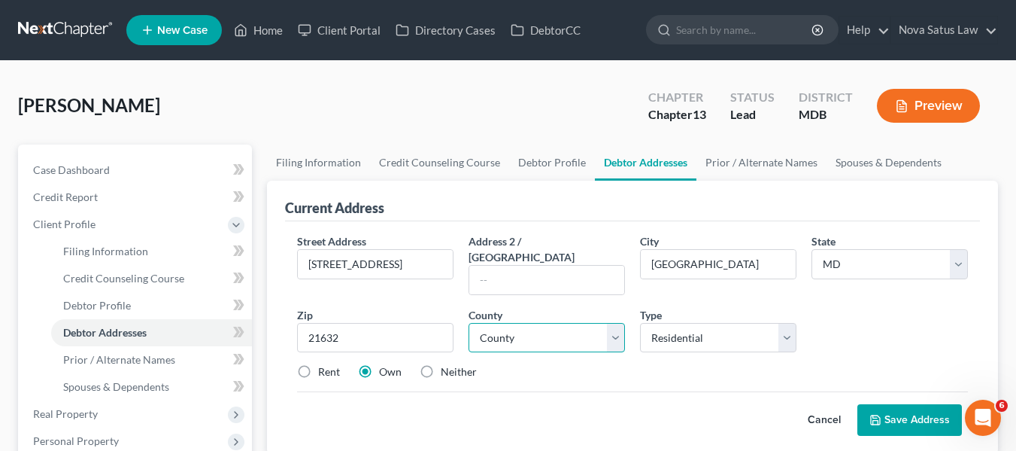
click at [561, 326] on select "County [GEOGRAPHIC_DATA] [GEOGRAPHIC_DATA] [GEOGRAPHIC_DATA] [GEOGRAPHIC_DATA] …" at bounding box center [547, 338] width 156 height 30
select select "5"
click at [469, 323] on select "County [GEOGRAPHIC_DATA] [GEOGRAPHIC_DATA] [GEOGRAPHIC_DATA] [GEOGRAPHIC_DATA] …" at bounding box center [547, 338] width 156 height 30
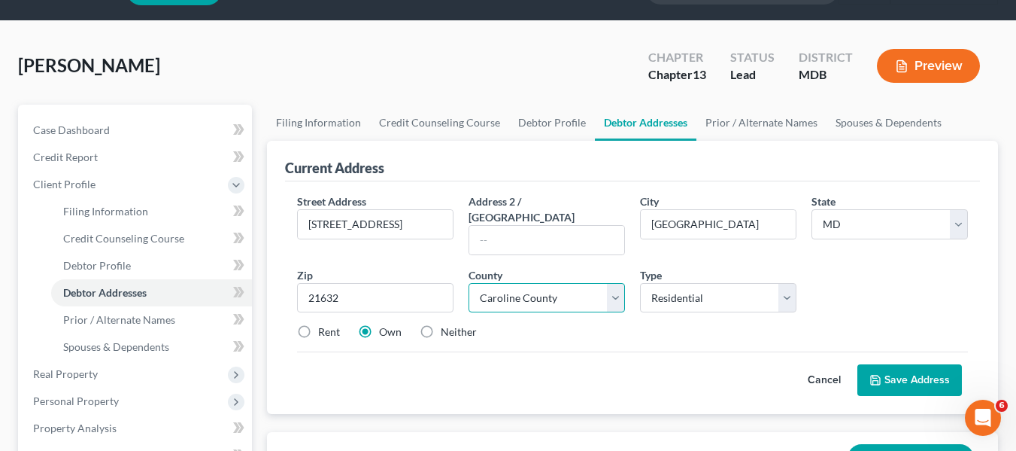
scroll to position [70, 0]
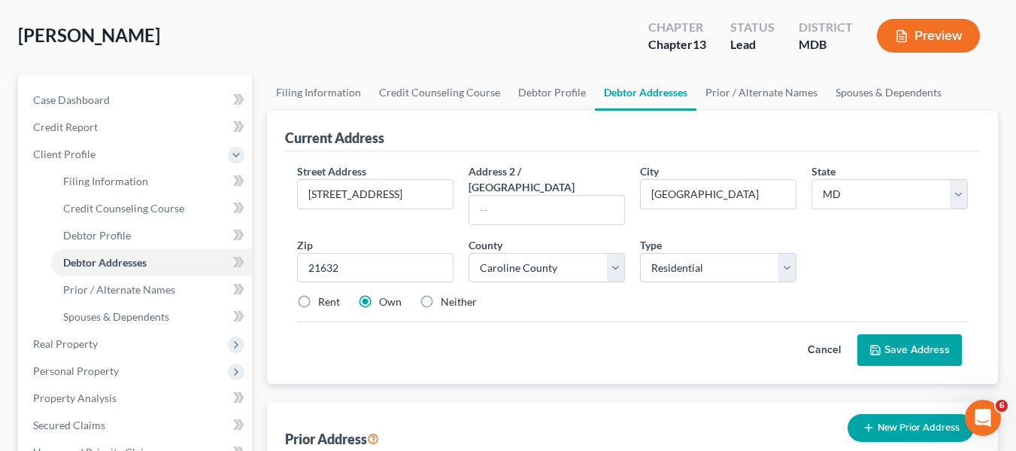
click at [872, 345] on icon at bounding box center [875, 349] width 9 height 9
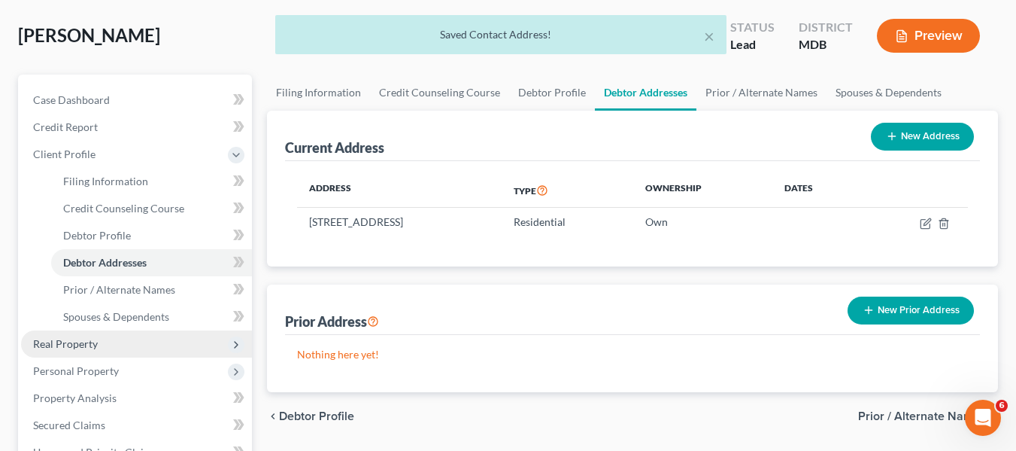
click at [134, 346] on span "Real Property" at bounding box center [136, 343] width 231 height 27
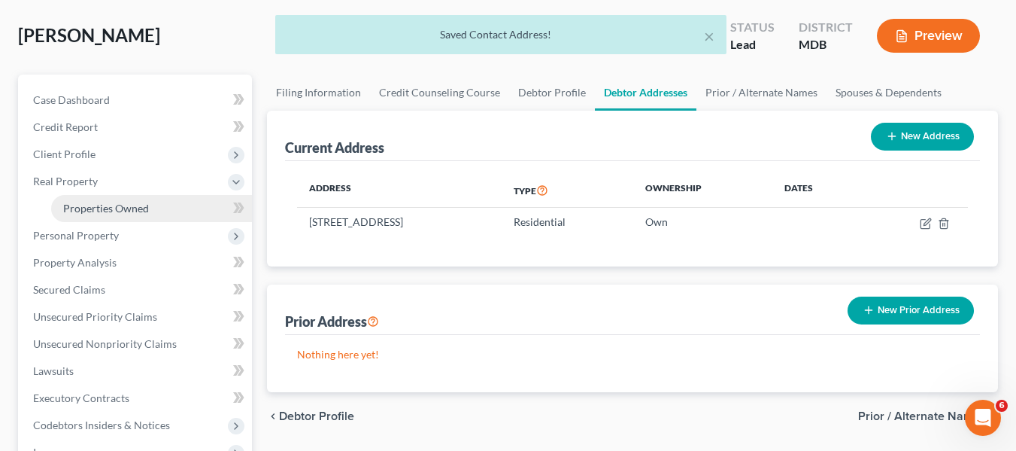
click at [120, 203] on span "Properties Owned" at bounding box center [106, 208] width 86 height 13
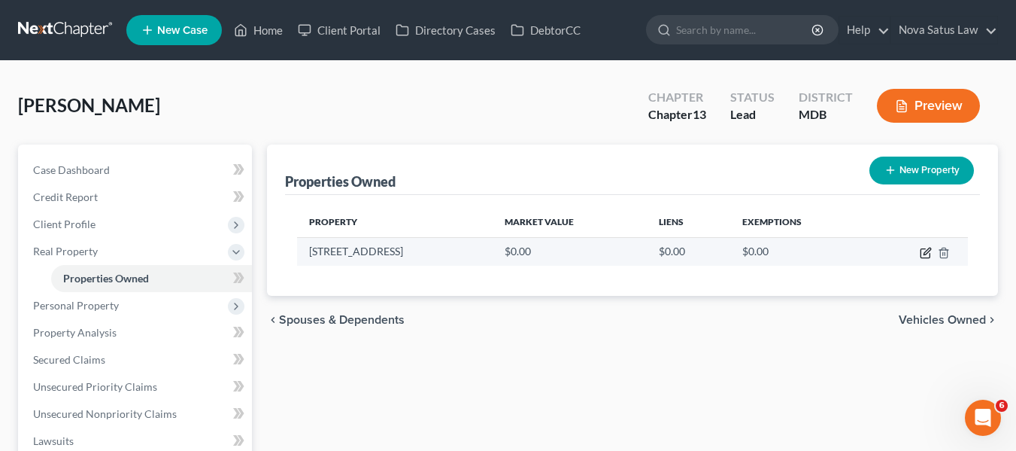
click at [923, 253] on icon "button" at bounding box center [926, 253] width 12 height 12
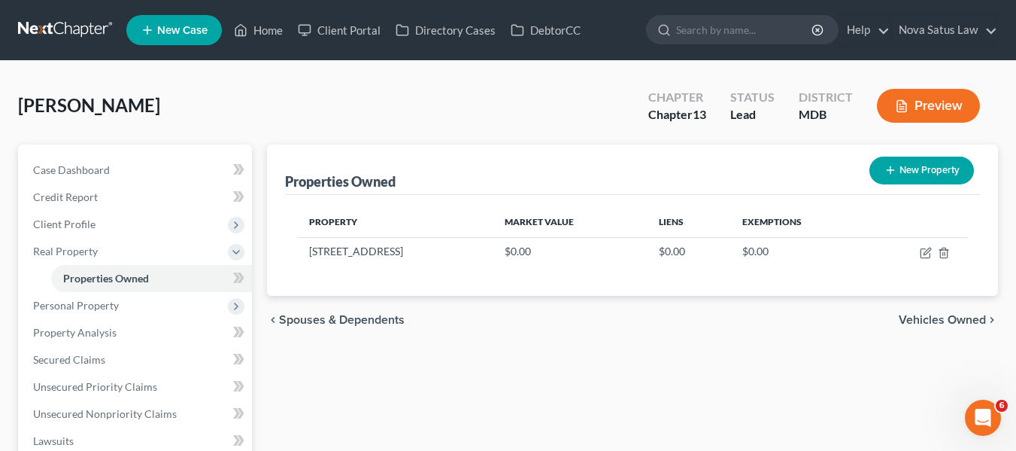
select select "21"
select select "5"
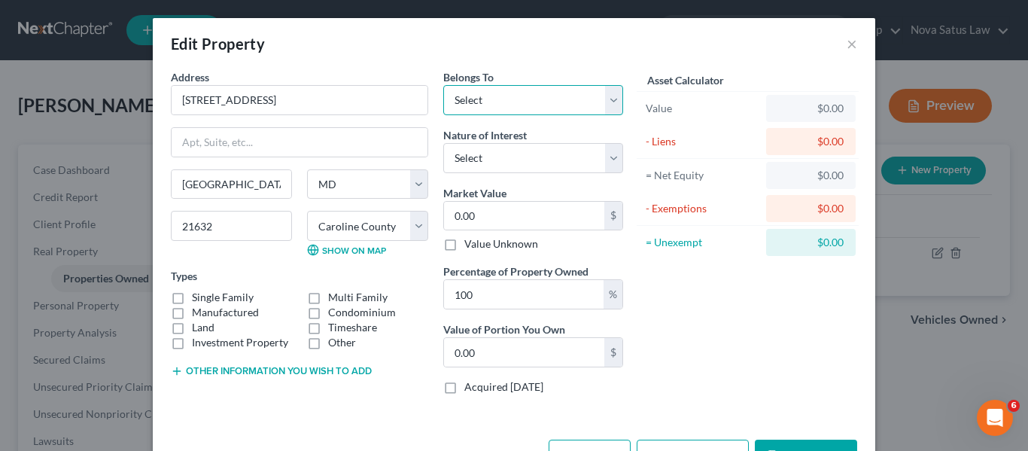
click at [542, 106] on select "Select Debtor 1 Only Debtor 2 Only Debtor 1 And Debtor 2 Only At Least One Of T…" at bounding box center [533, 100] width 180 height 30
select select "3"
click at [443, 85] on select "Select Debtor 1 Only Debtor 2 Only Debtor 1 And Debtor 2 Only At Least One Of T…" at bounding box center [533, 100] width 180 height 30
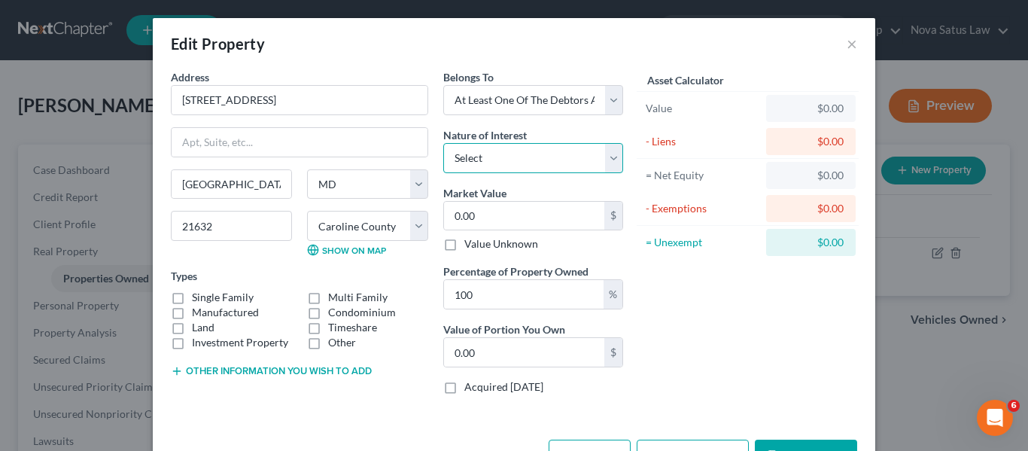
click at [520, 162] on select "Select Fee Simple Joint Tenant Life Estate Equitable Interest Future Interest T…" at bounding box center [533, 158] width 180 height 30
select select "1"
click at [443, 143] on select "Select Fee Simple Joint Tenant Life Estate Equitable Interest Future Interest T…" at bounding box center [533, 158] width 180 height 30
click at [488, 214] on input "0.00" at bounding box center [524, 216] width 160 height 29
type input "4"
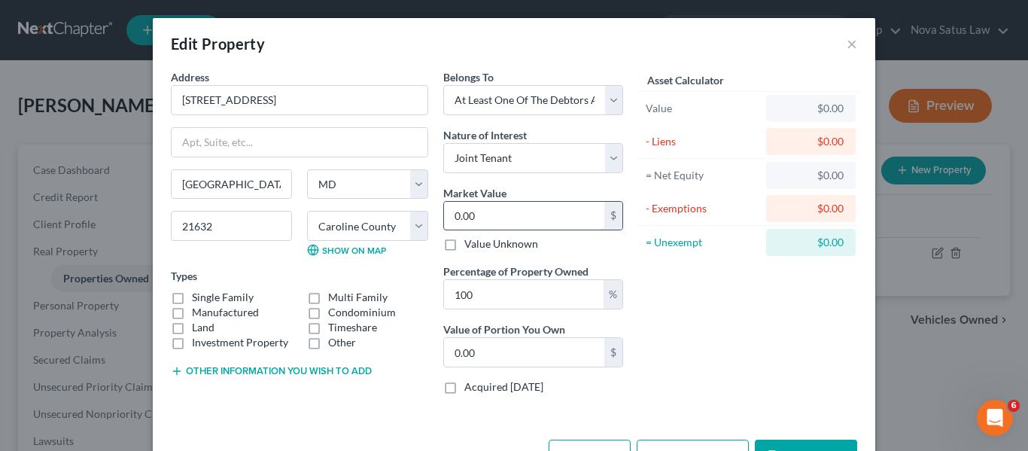
type input "4.00"
type input "45"
type input "45.00"
type input "450"
type input "450.00"
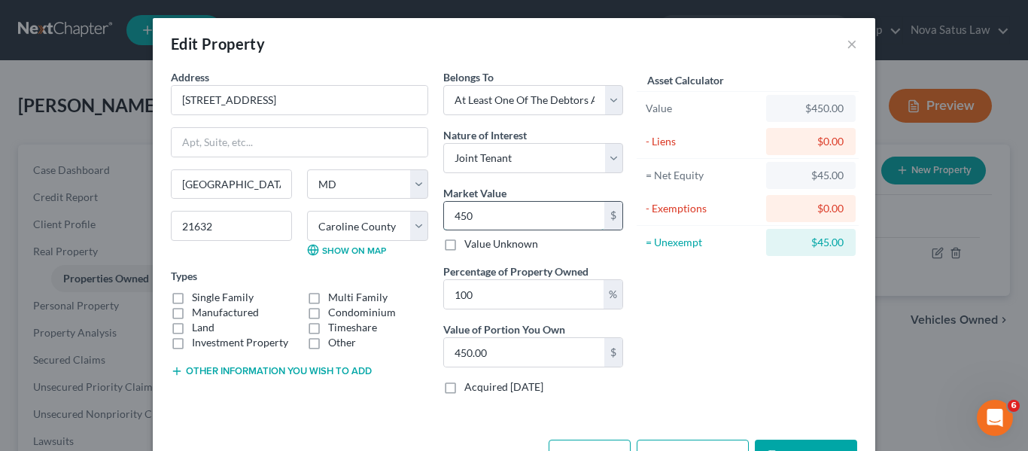
type input "4500"
type input "4,500.00"
type input "4,5000"
type input "45,000.00"
type input "45,0000"
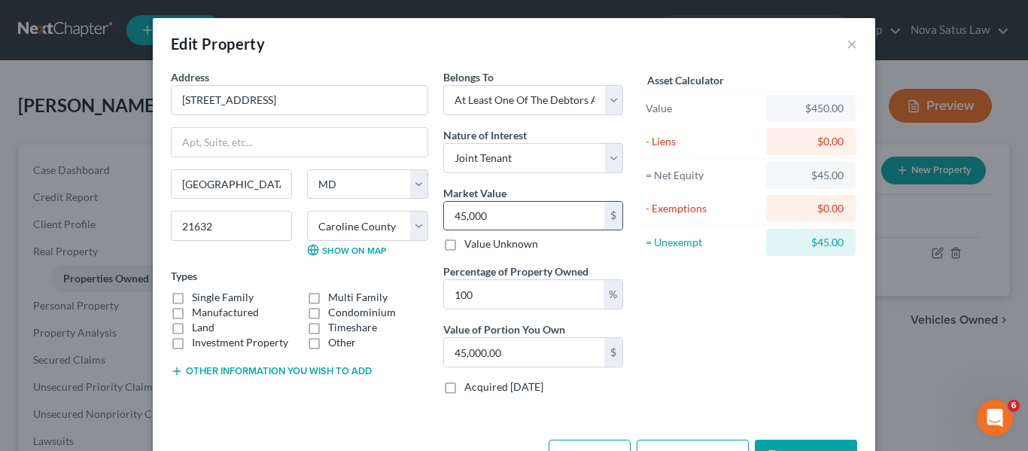
type input "450,000.00"
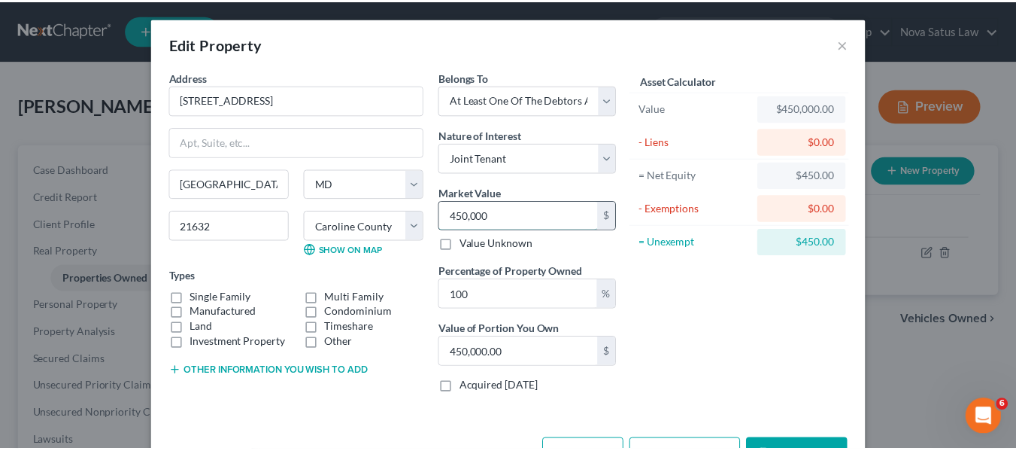
scroll to position [50, 0]
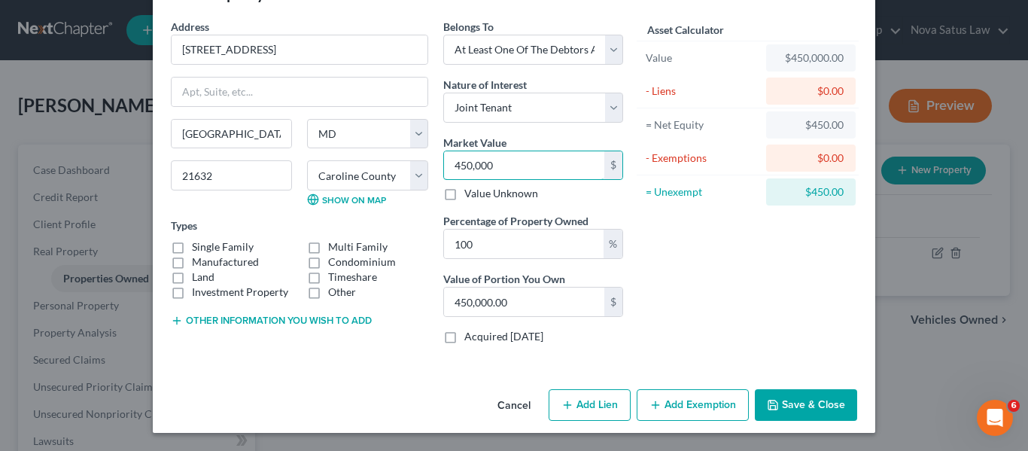
type input "450,000"
click at [767, 404] on icon "button" at bounding box center [772, 405] width 12 height 12
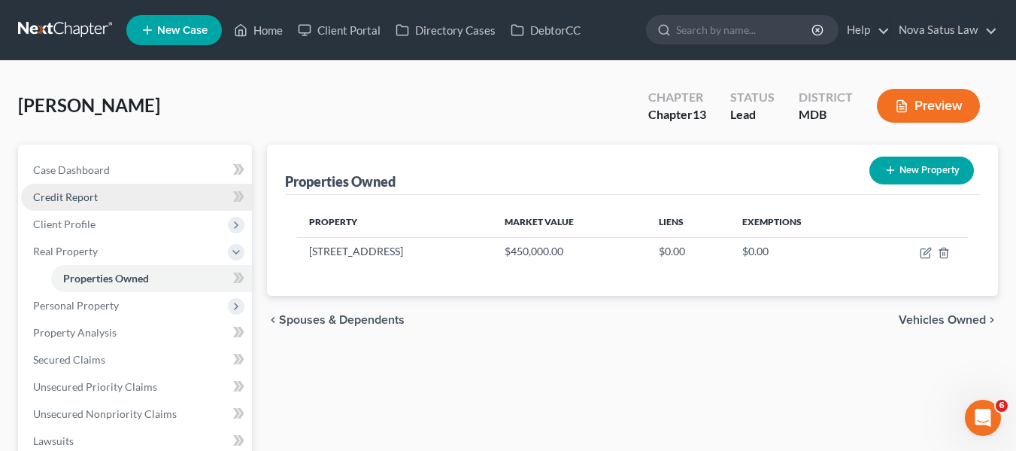
click at [120, 193] on link "Credit Report" at bounding box center [136, 197] width 231 height 27
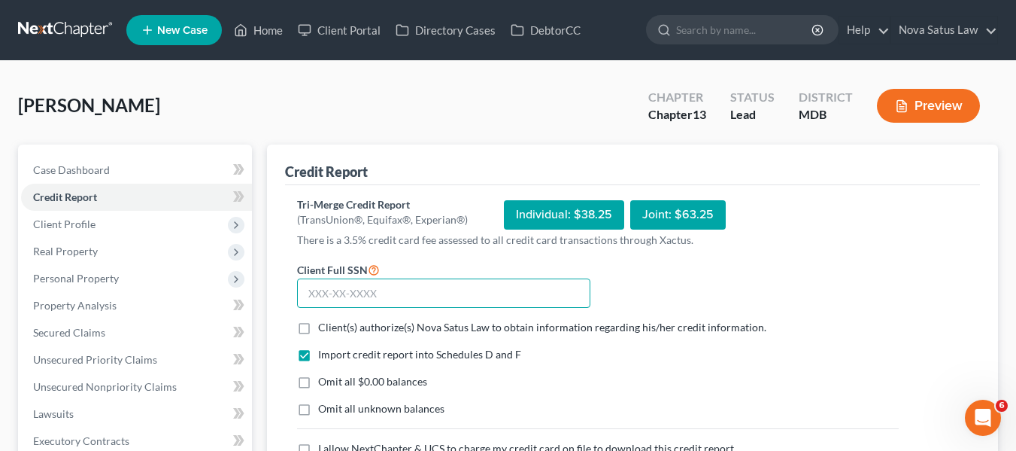
click at [304, 290] on input "text" at bounding box center [443, 293] width 293 height 30
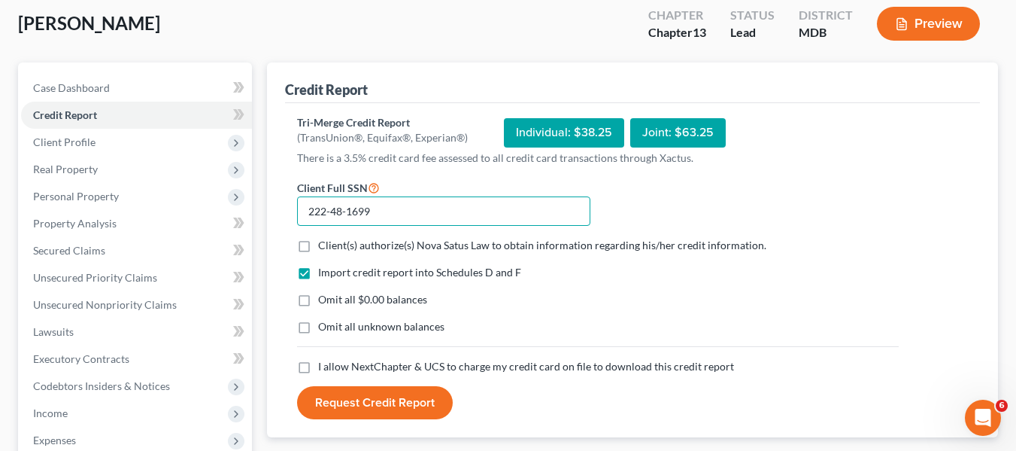
scroll to position [84, 0]
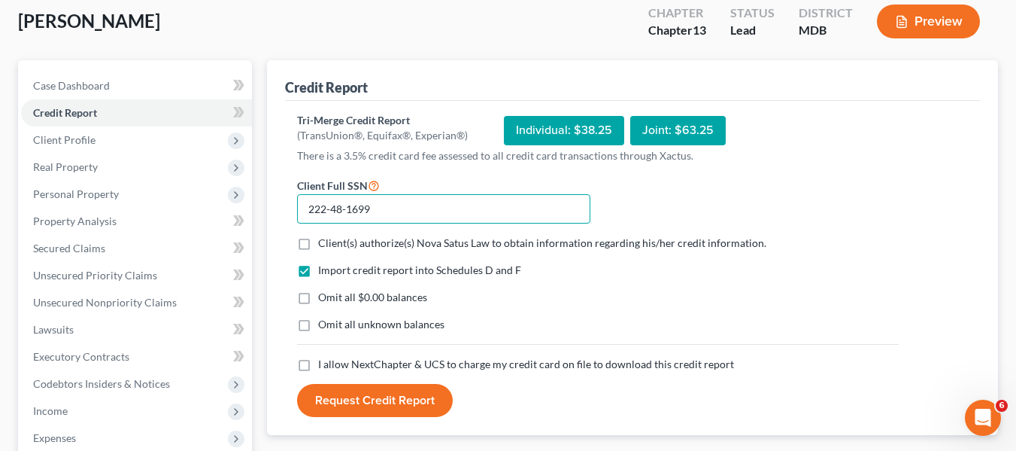
type input "222-48-1699"
click at [318, 244] on label "Client(s) authorize(s) Nova Satus Law to obtain information regarding his/her c…" at bounding box center [542, 242] width 448 height 15
click at [324, 244] on input "Client(s) authorize(s) Nova Satus Law to obtain information regarding his/her c…" at bounding box center [329, 240] width 10 height 10
checkbox input "true"
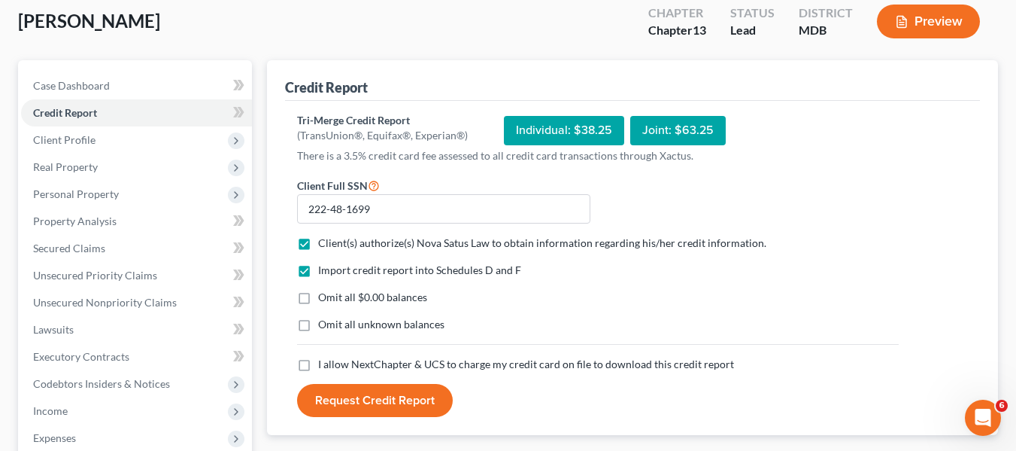
click at [318, 366] on label "I allow NextChapter & UCS to charge my credit card on file to download this cre…" at bounding box center [526, 364] width 416 height 15
click at [324, 366] on input "I allow NextChapter & UCS to charge my credit card on file to download this cre…" at bounding box center [329, 362] width 10 height 10
checkbox input "true"
click at [347, 396] on button "Request Credit Report" at bounding box center [375, 400] width 156 height 33
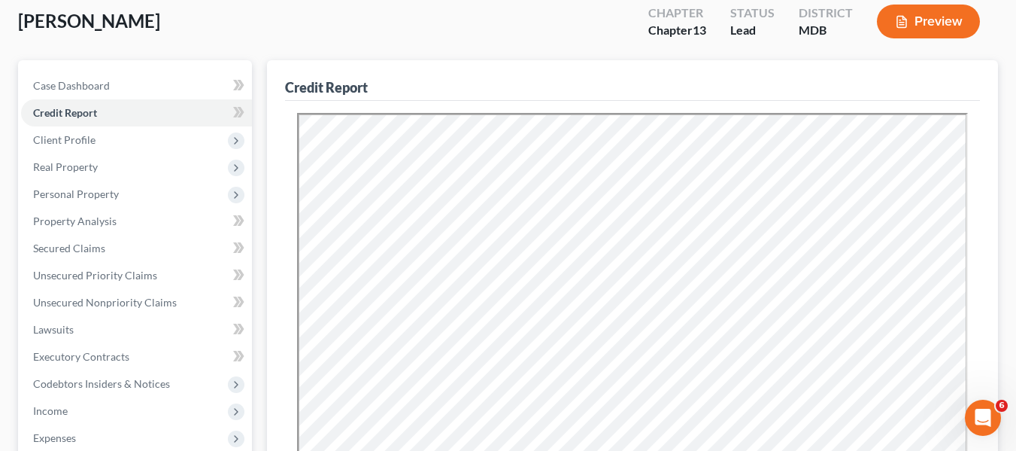
scroll to position [0, 0]
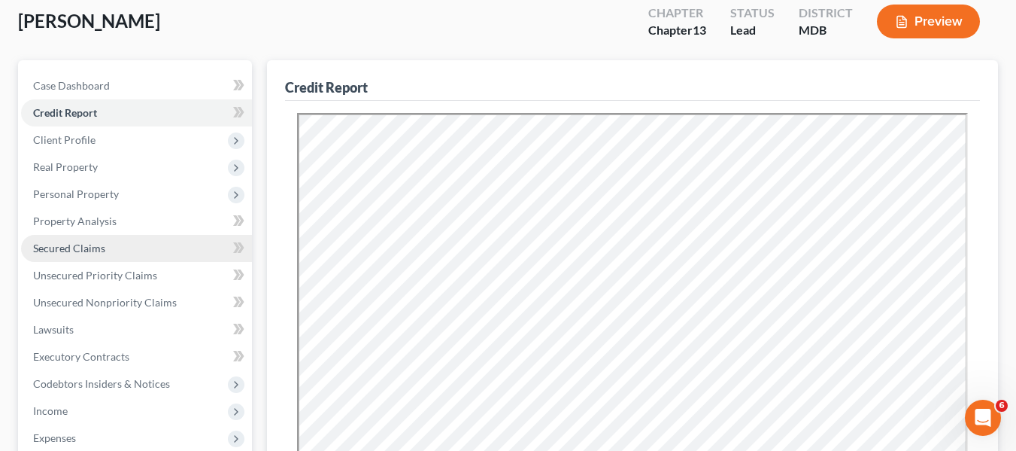
click at [87, 248] on span "Secured Claims" at bounding box center [69, 247] width 72 height 13
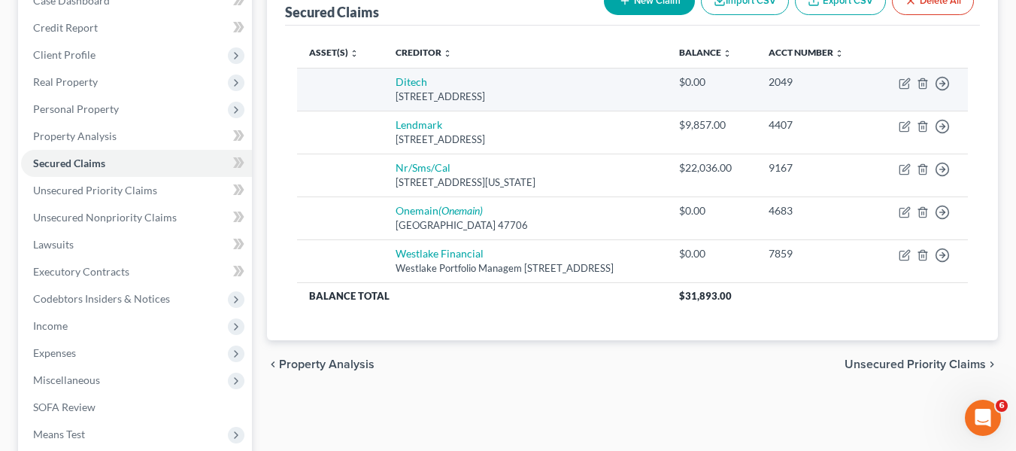
scroll to position [170, 0]
click at [925, 78] on icon "button" at bounding box center [922, 82] width 7 height 10
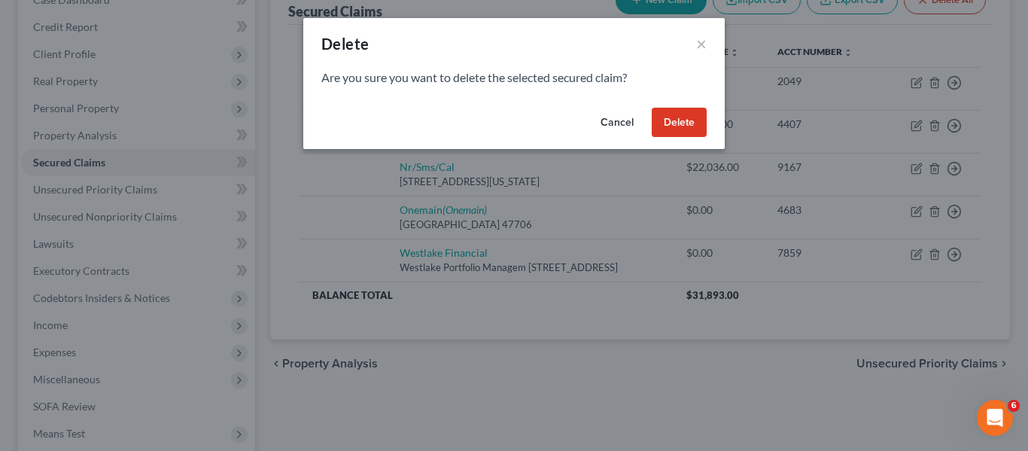
click at [676, 120] on button "Delete" at bounding box center [678, 123] width 55 height 30
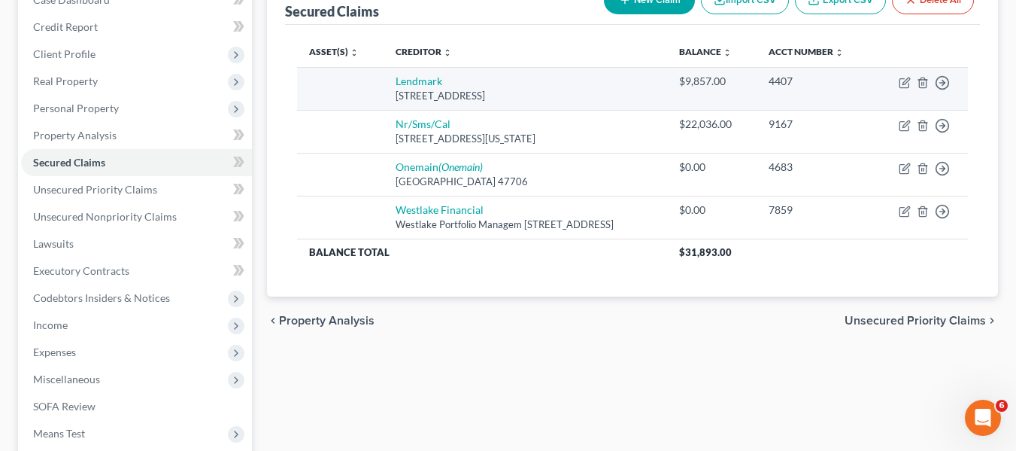
scroll to position [171, 0]
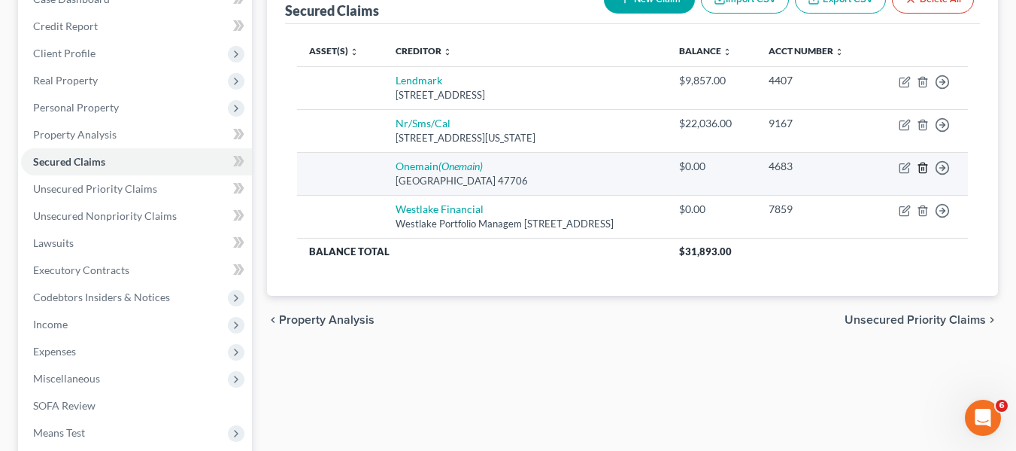
click at [918, 170] on icon "button" at bounding box center [923, 168] width 12 height 12
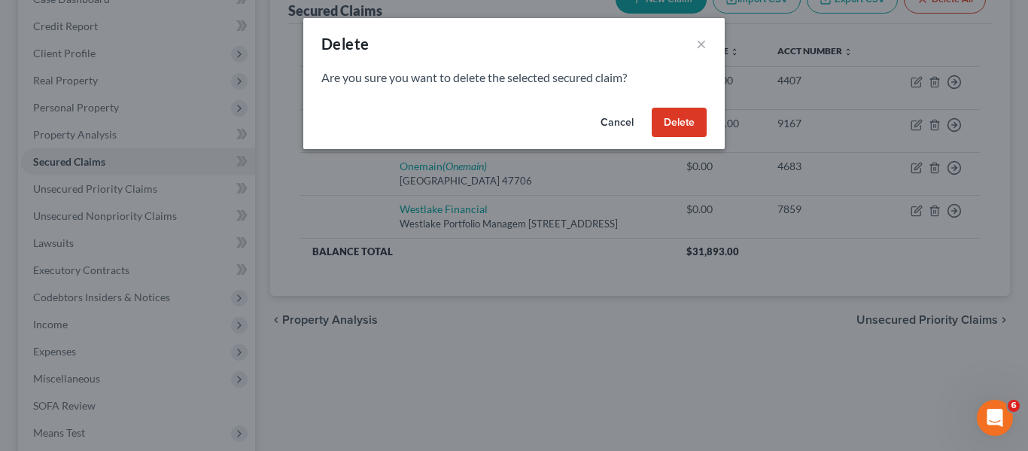
click at [687, 120] on button "Delete" at bounding box center [678, 123] width 55 height 30
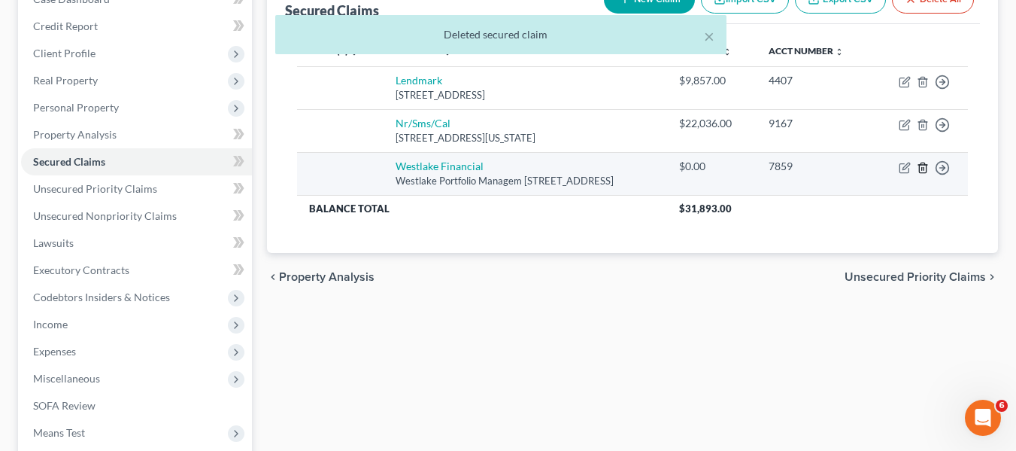
click at [921, 164] on icon "button" at bounding box center [922, 167] width 7 height 10
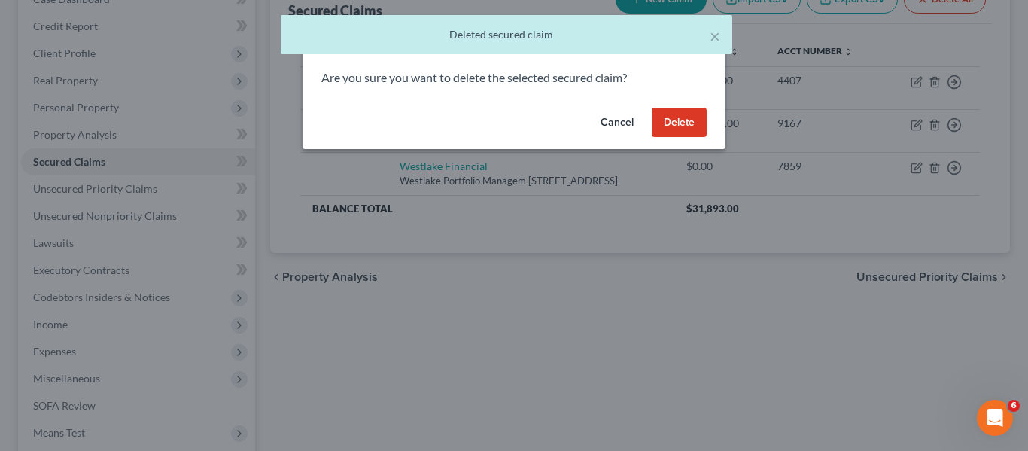
click at [660, 117] on button "Delete" at bounding box center [678, 123] width 55 height 30
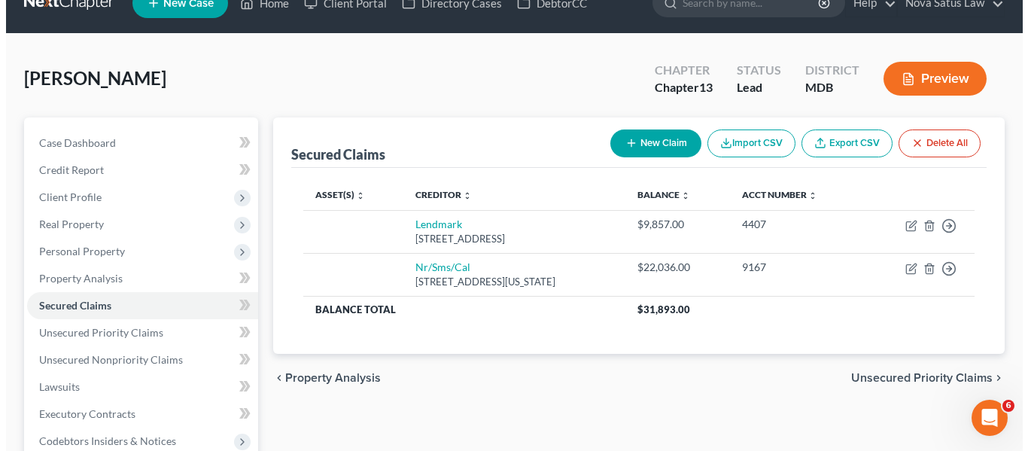
scroll to position [26, 0]
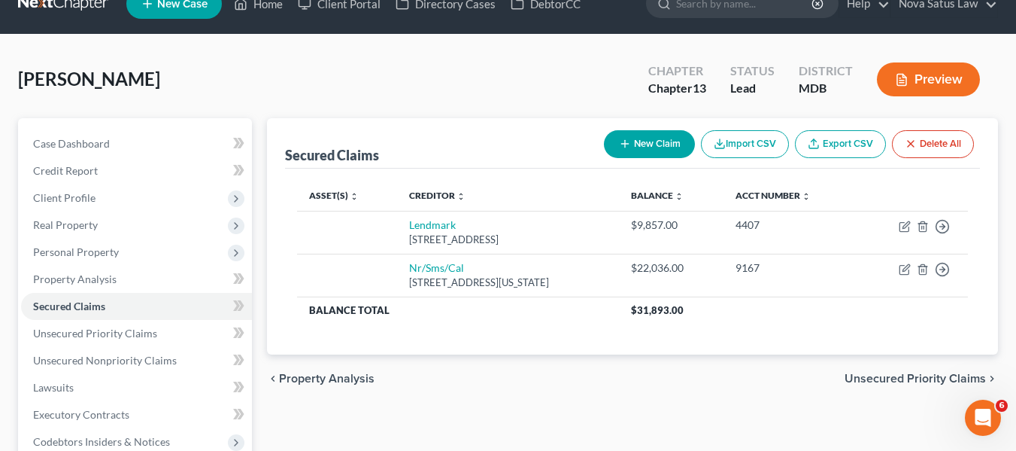
click at [631, 144] on button "New Claim" at bounding box center [649, 144] width 91 height 28
select select "0"
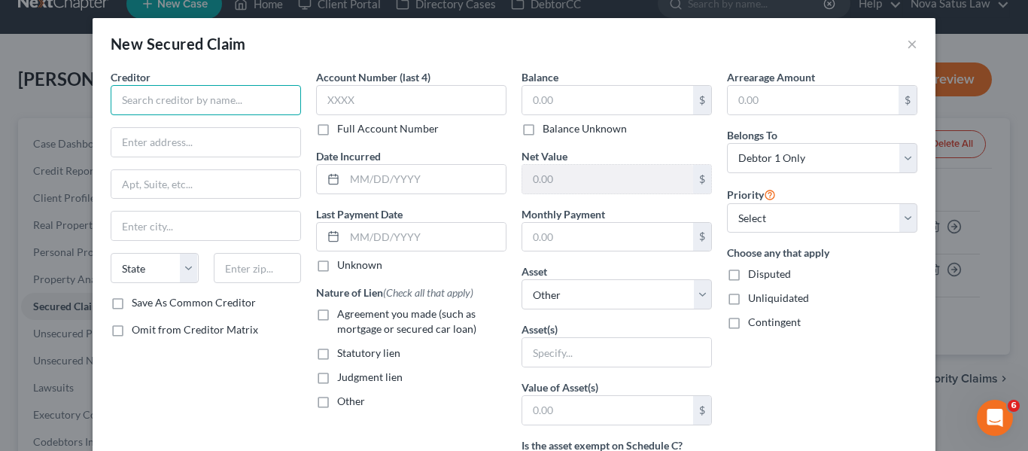
click at [208, 111] on input "text" at bounding box center [206, 100] width 190 height 30
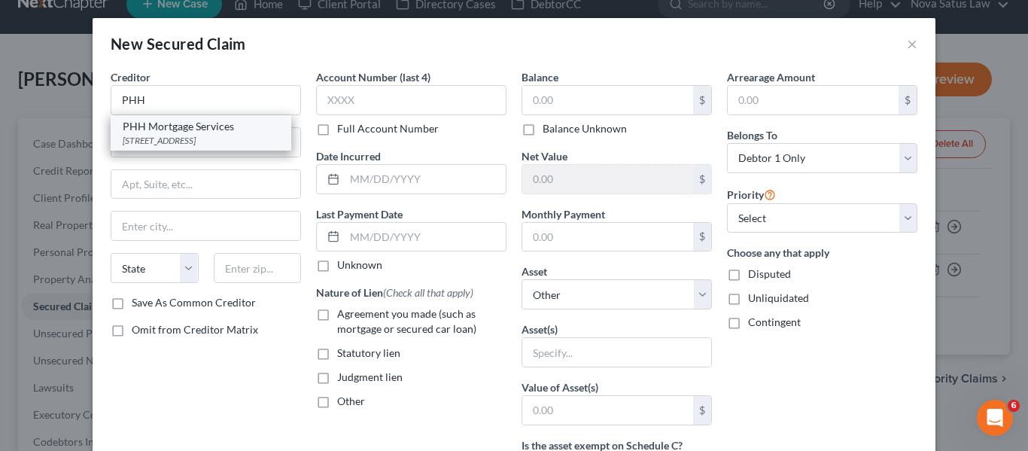
click at [216, 129] on div "PHH Mortgage Services" at bounding box center [201, 126] width 156 height 15
type input "PHH Mortgage Services"
type input "[STREET_ADDRESS]"
type input "[GEOGRAPHIC_DATA]"
select select "33"
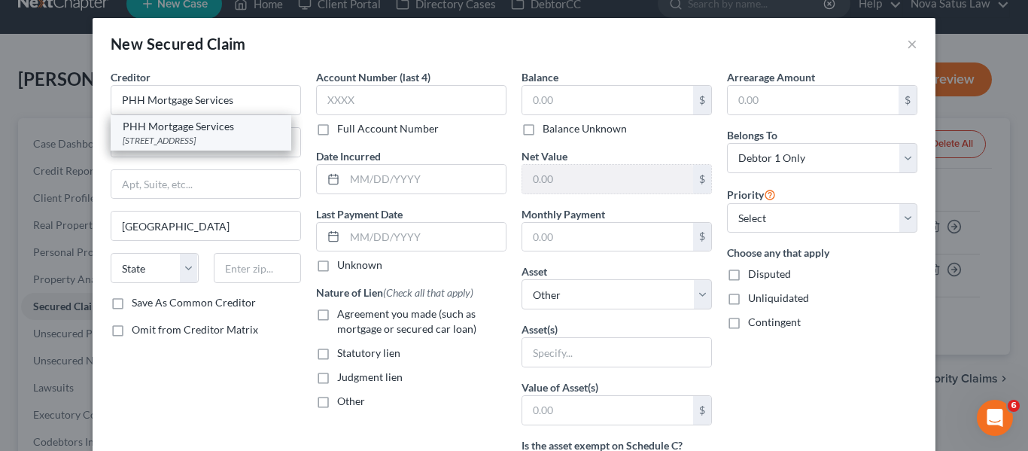
type input "08054"
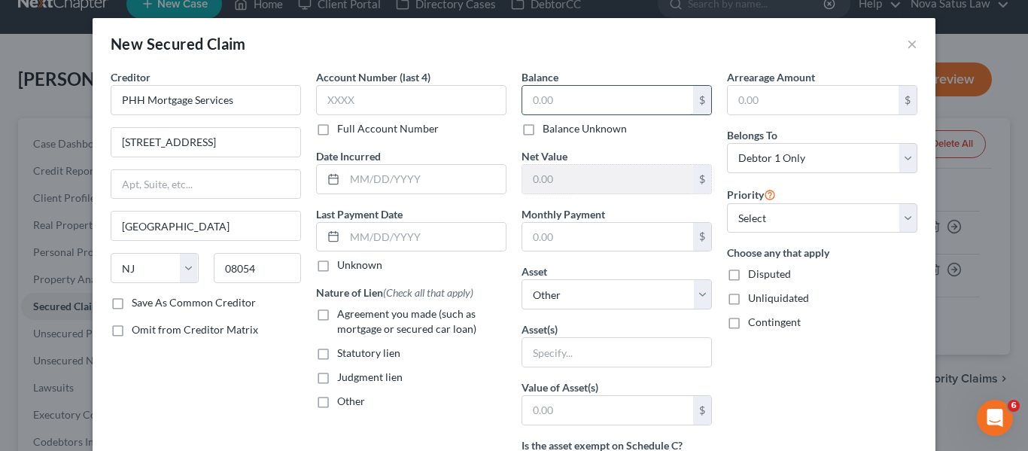
click at [548, 102] on input "text" at bounding box center [607, 100] width 171 height 29
type input "600,000"
click at [738, 98] on input "text" at bounding box center [812, 100] width 171 height 29
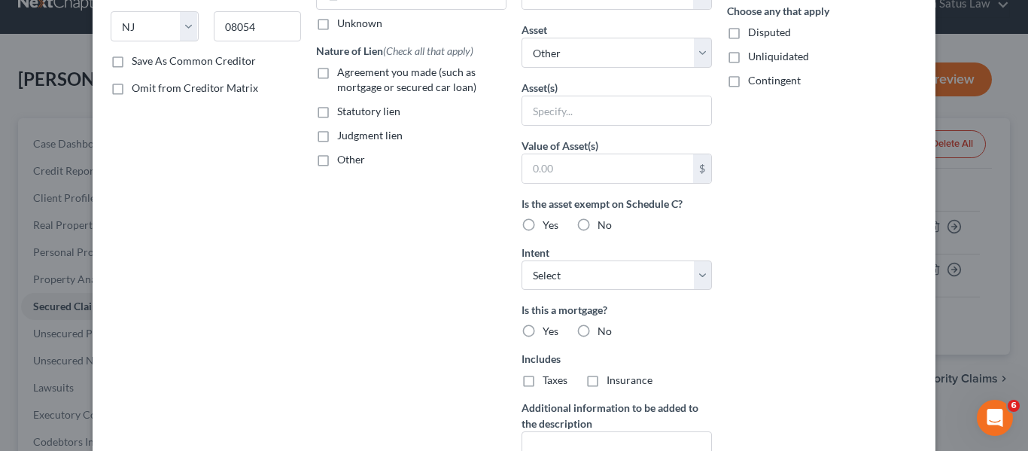
scroll to position [242, 0]
type input "90,000"
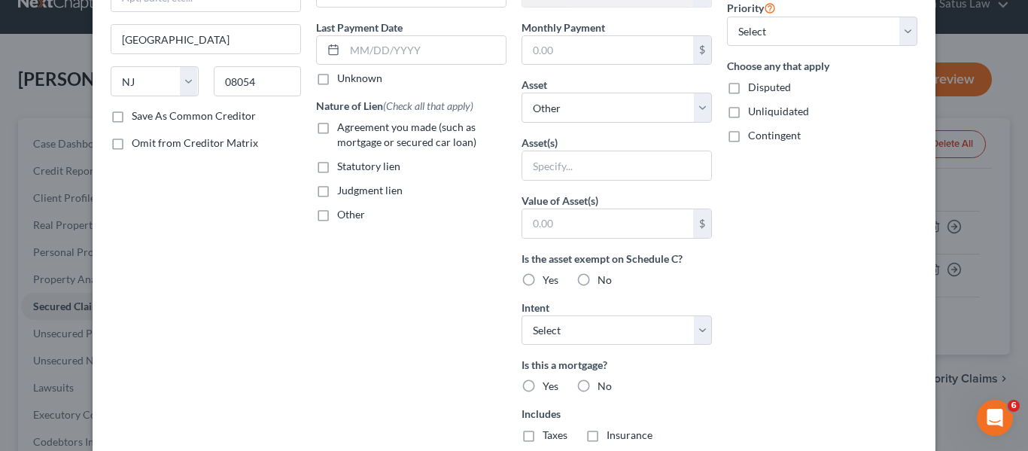
scroll to position [186, 0]
click at [553, 63] on input "text" at bounding box center [607, 51] width 171 height 29
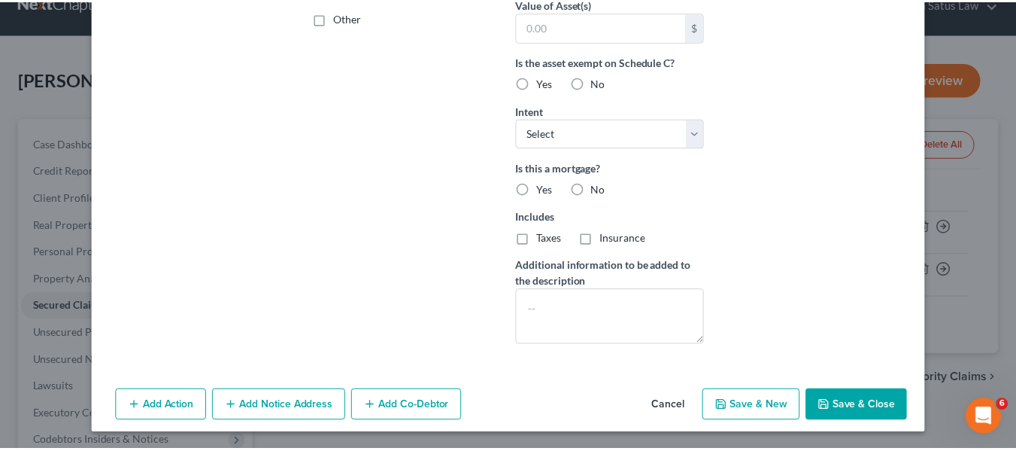
scroll to position [384, 0]
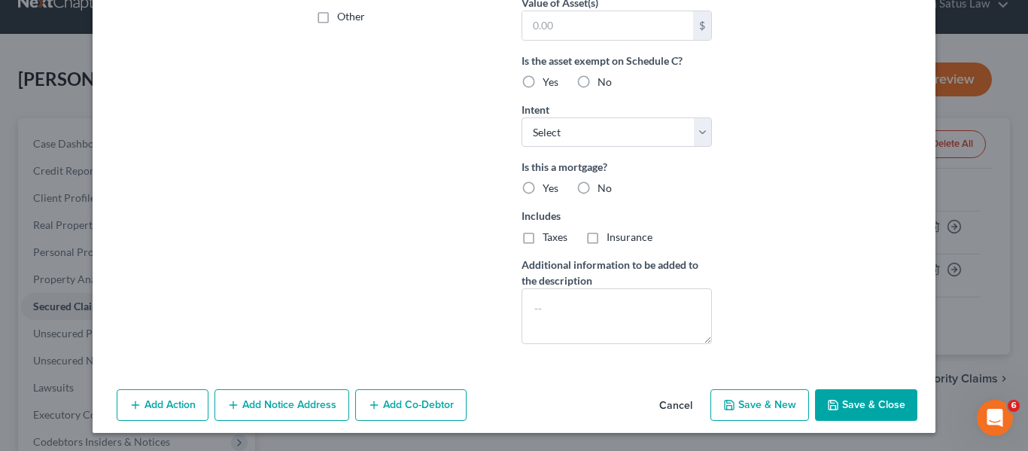
type input "2,200"
click at [834, 399] on icon "button" at bounding box center [833, 405] width 12 height 12
select select
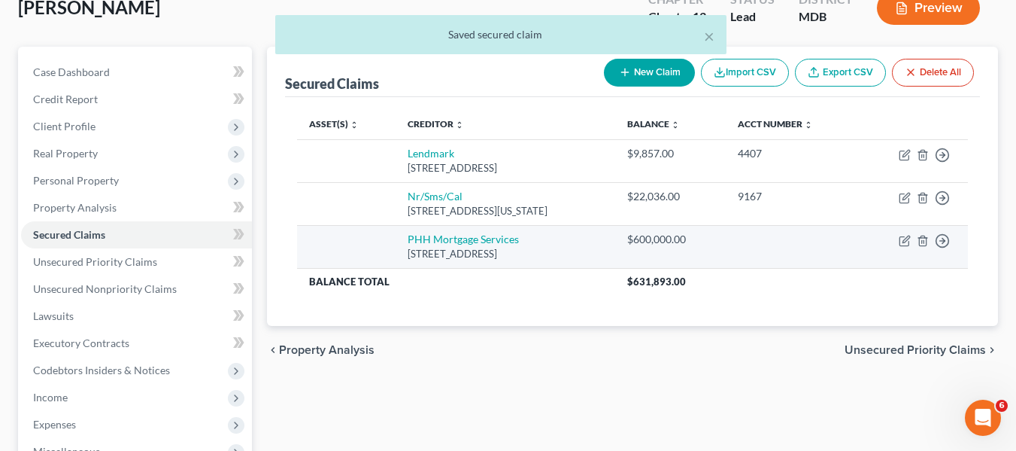
scroll to position [99, 0]
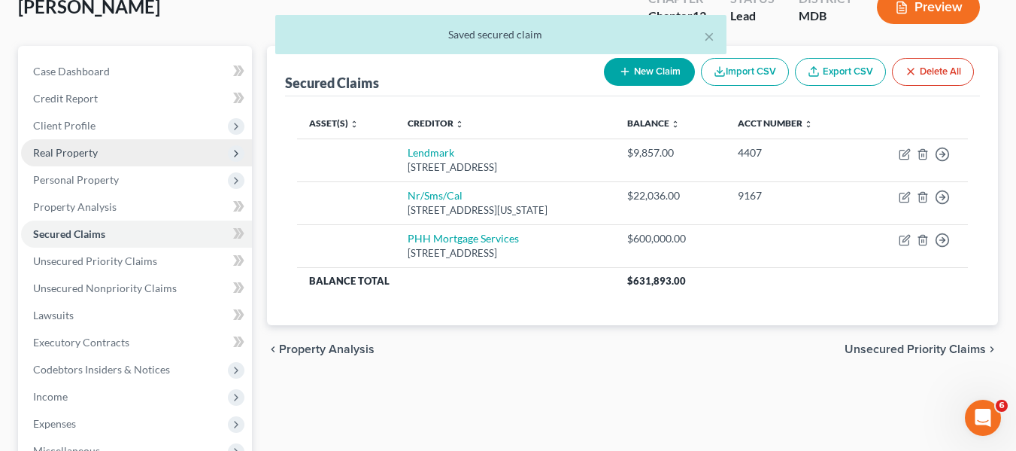
click at [63, 154] on span "Real Property" at bounding box center [65, 152] width 65 height 13
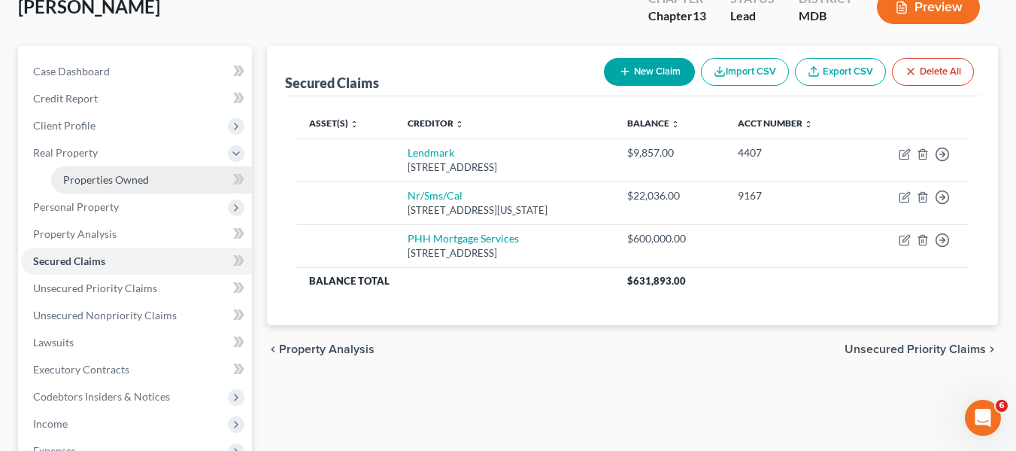
click at [83, 173] on span "Properties Owned" at bounding box center [106, 179] width 86 height 13
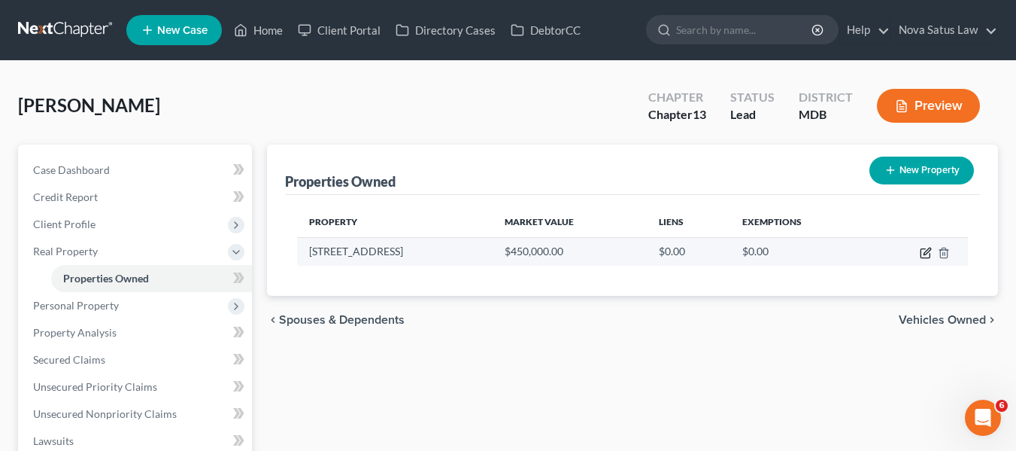
click at [928, 250] on icon "button" at bounding box center [926, 253] width 12 height 12
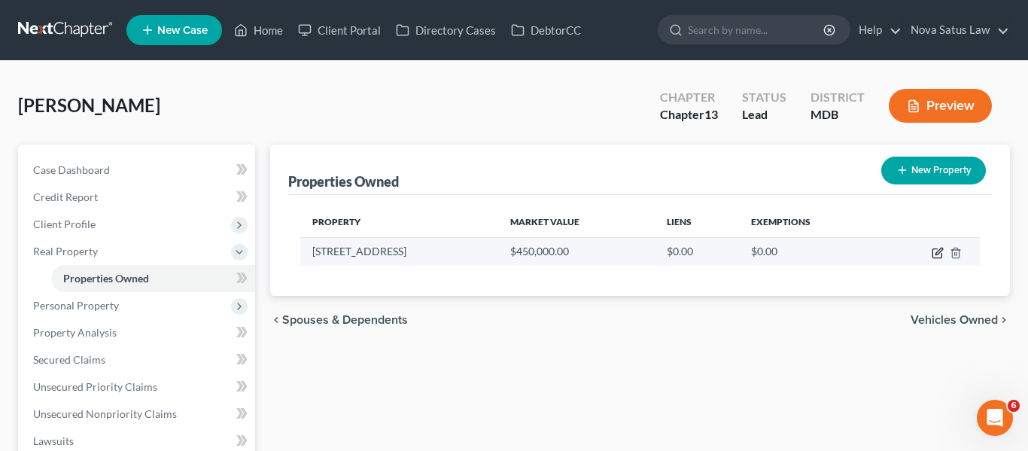
select select "21"
select select "5"
select select "3"
select select "1"
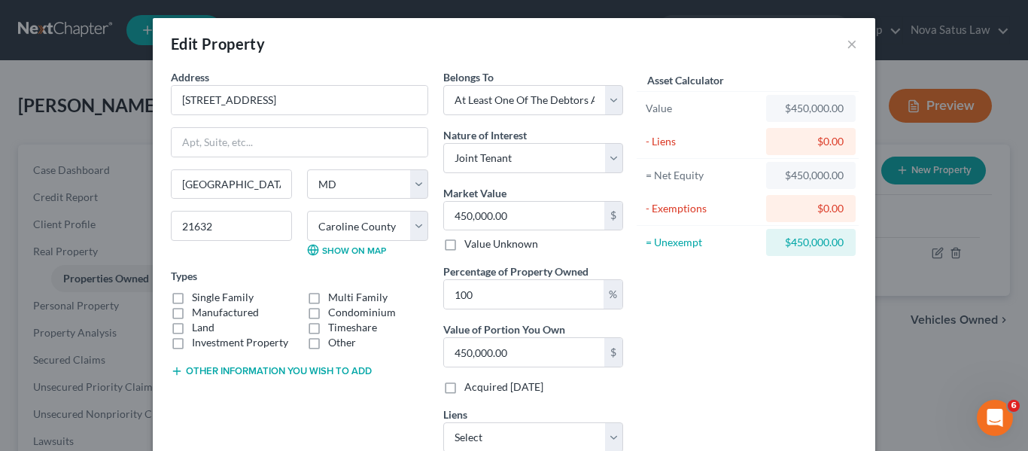
scroll to position [108, 0]
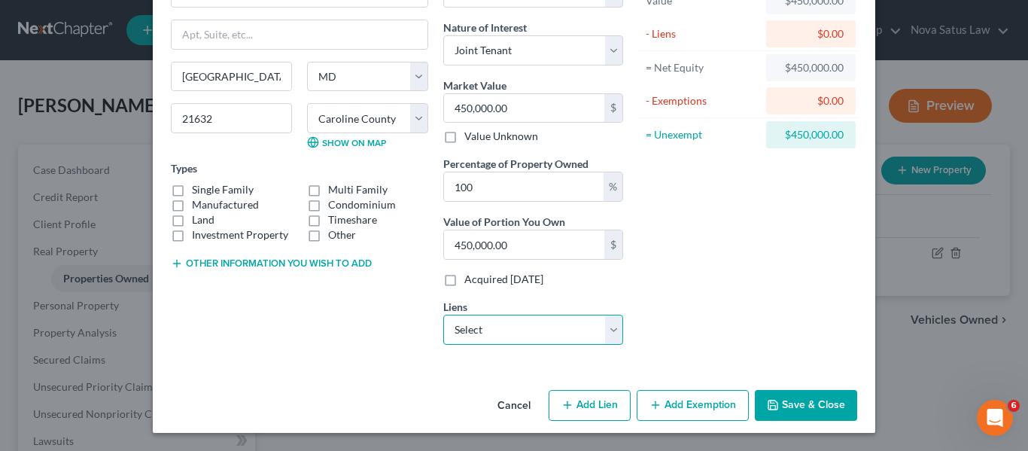
click at [533, 325] on select "Select Nr/Sms/Cal - $22,036.00 Lendmark - $9,857.00 PHH Mortgage Services - $60…" at bounding box center [533, 329] width 180 height 30
select select "2"
click at [443, 314] on select "Select Nr/Sms/Cal - $22,036.00 Lendmark - $9,857.00 PHH Mortgage Services - $60…" at bounding box center [533, 329] width 180 height 30
select select
select select "33"
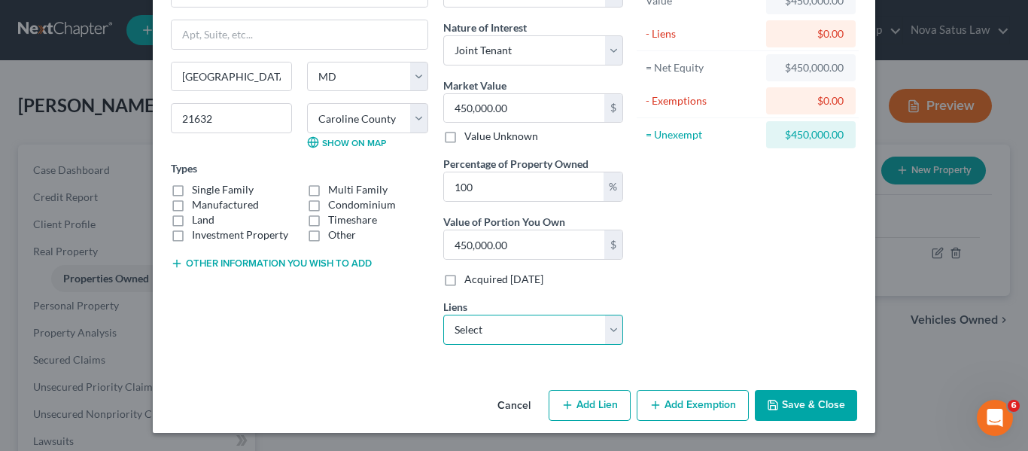
select select "0"
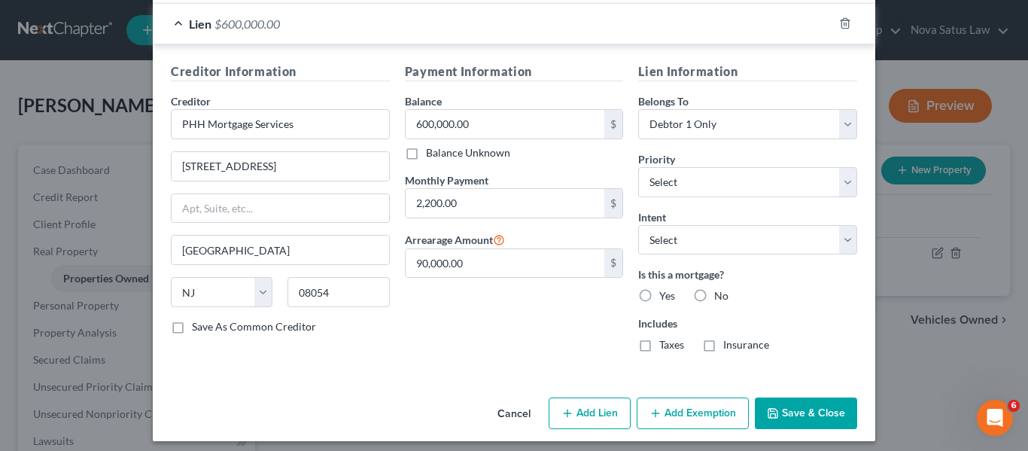
scroll to position [477, 0]
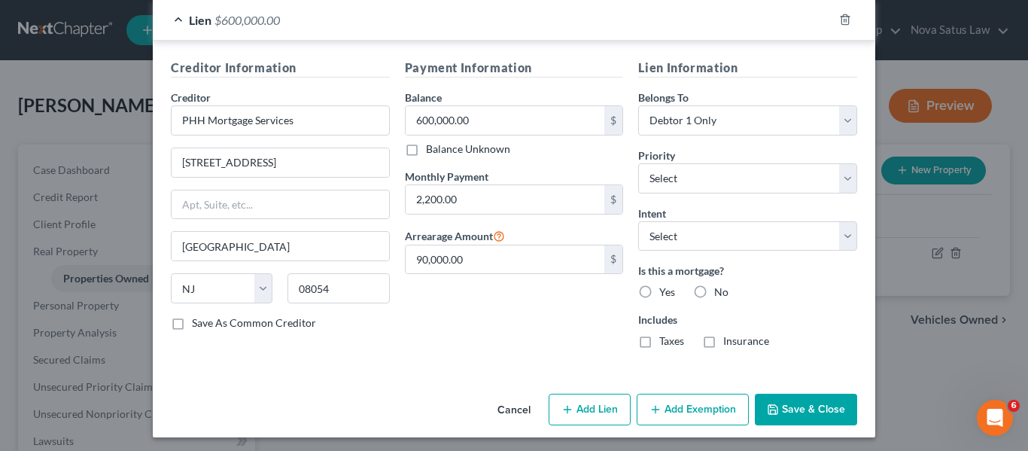
click at [769, 404] on icon "button" at bounding box center [772, 409] width 12 height 12
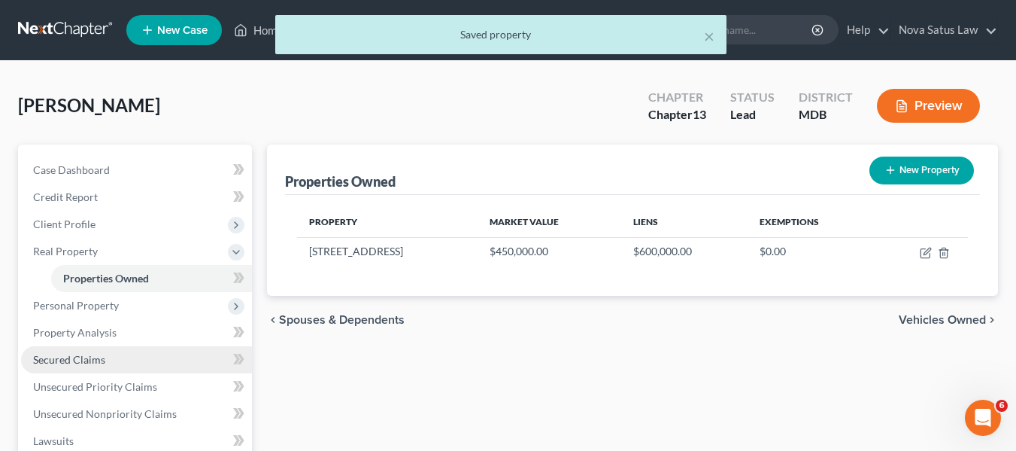
click at [88, 355] on span "Secured Claims" at bounding box center [69, 359] width 72 height 13
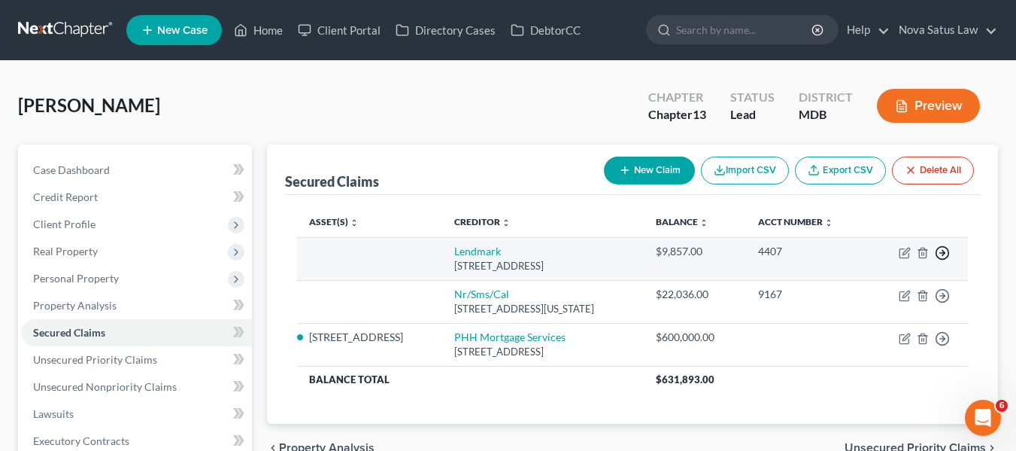
click at [938, 252] on icon "button" at bounding box center [942, 252] width 15 height 15
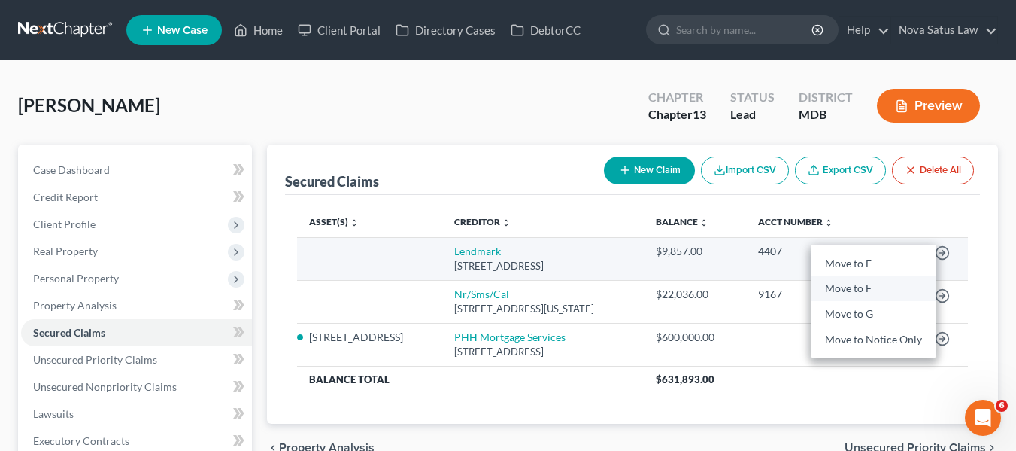
click at [842, 293] on link "Move to F" at bounding box center [874, 289] width 126 height 26
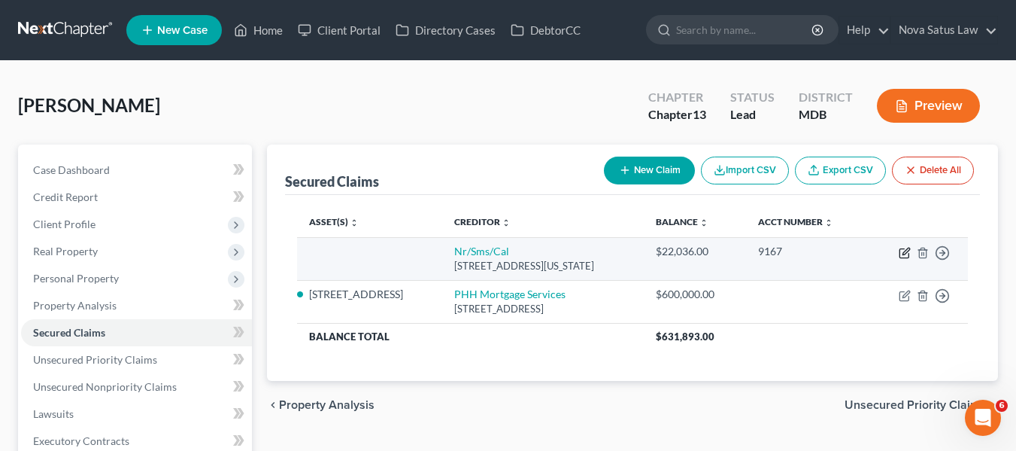
click at [910, 255] on icon "button" at bounding box center [905, 253] width 12 height 12
select select "39"
select select "0"
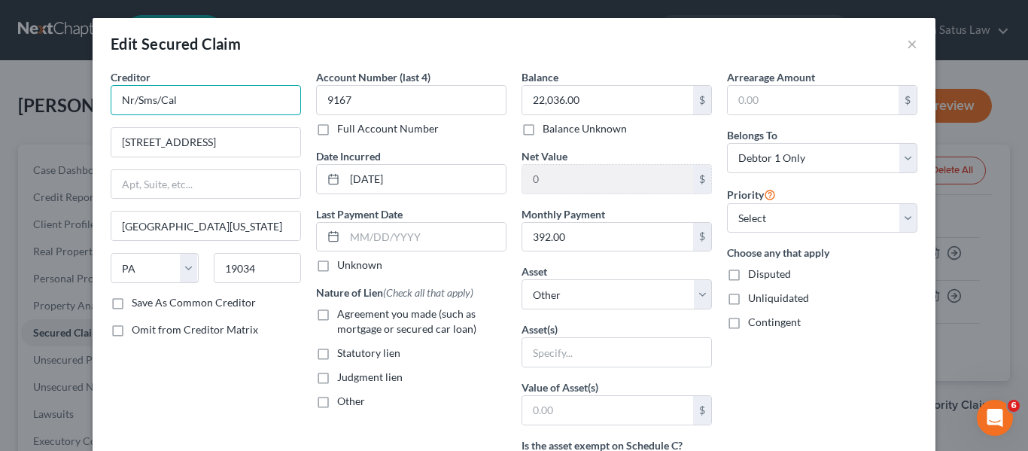
click at [188, 102] on input "Nr/Sms/Cal" at bounding box center [206, 100] width 190 height 30
type input "N"
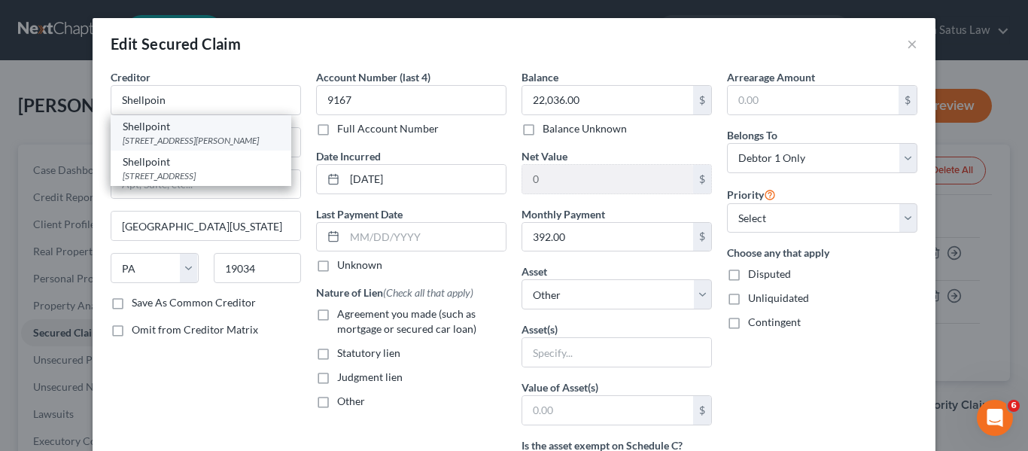
click at [193, 129] on div "Shellpoint" at bounding box center [201, 126] width 156 height 15
type input "Shellpoint"
type input "[STREET_ADDRESS][PERSON_NAME]"
type input "[GEOGRAPHIC_DATA]"
select select "42"
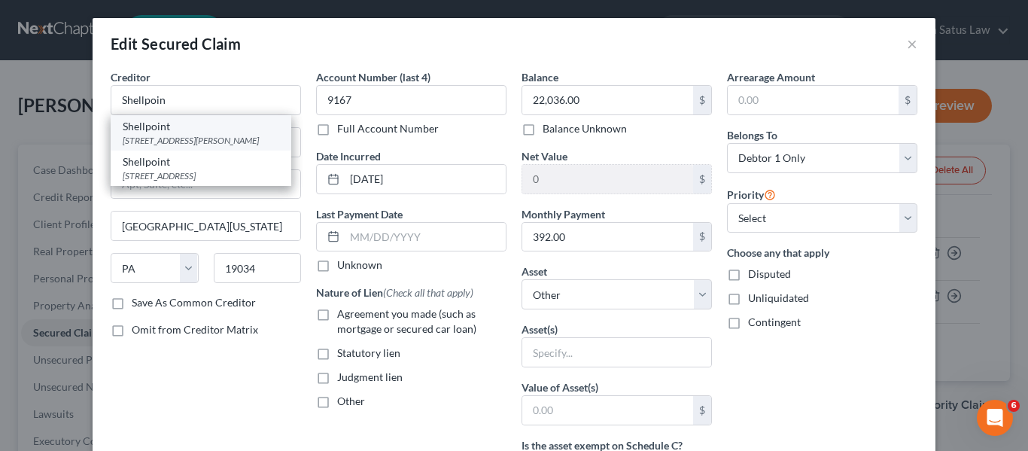
type input "29601"
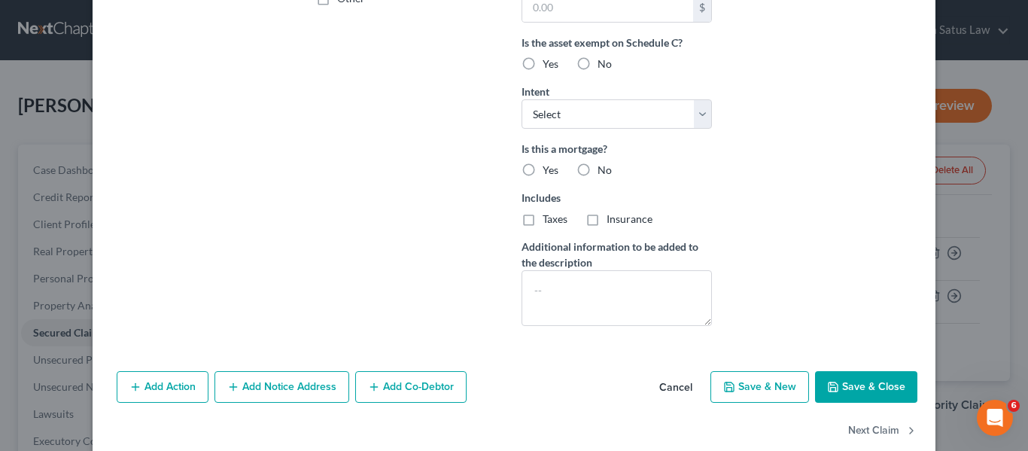
scroll to position [403, 0]
click at [859, 388] on button "Save & Close" at bounding box center [866, 386] width 102 height 32
select select
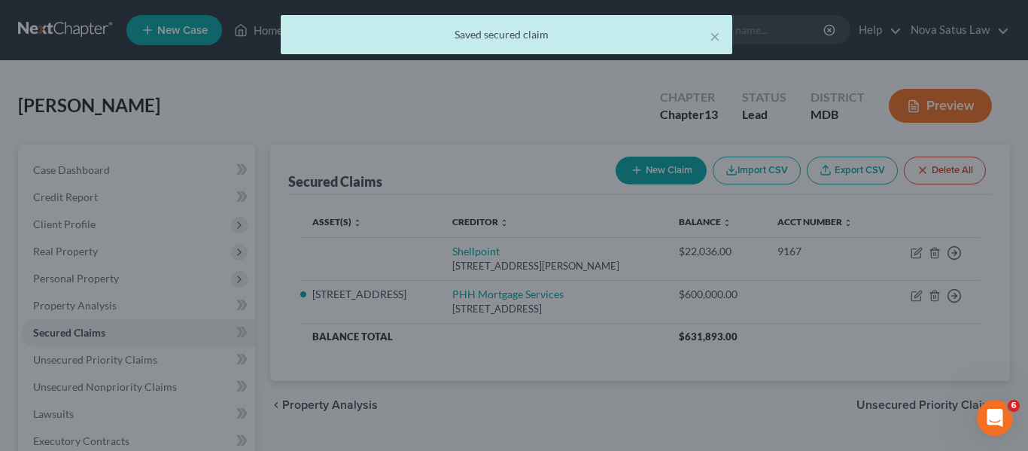
type input "0"
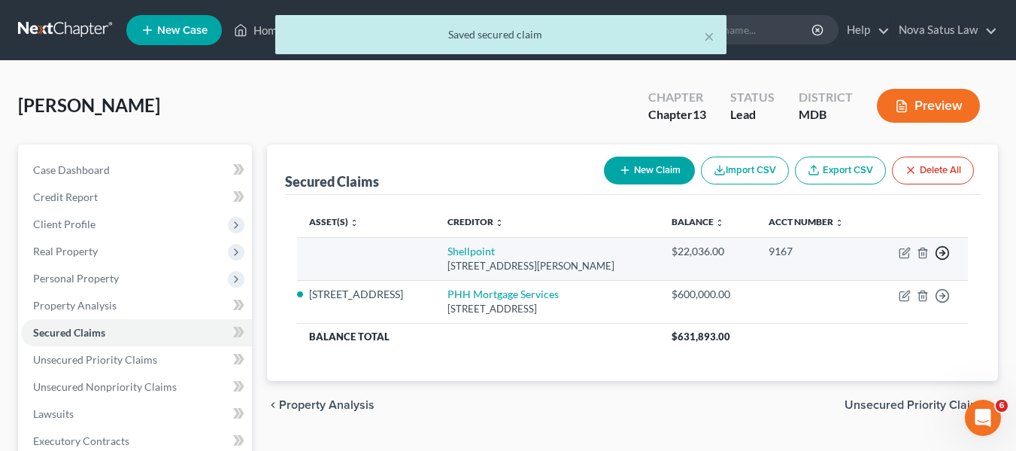
click at [937, 253] on icon "button" at bounding box center [942, 252] width 15 height 15
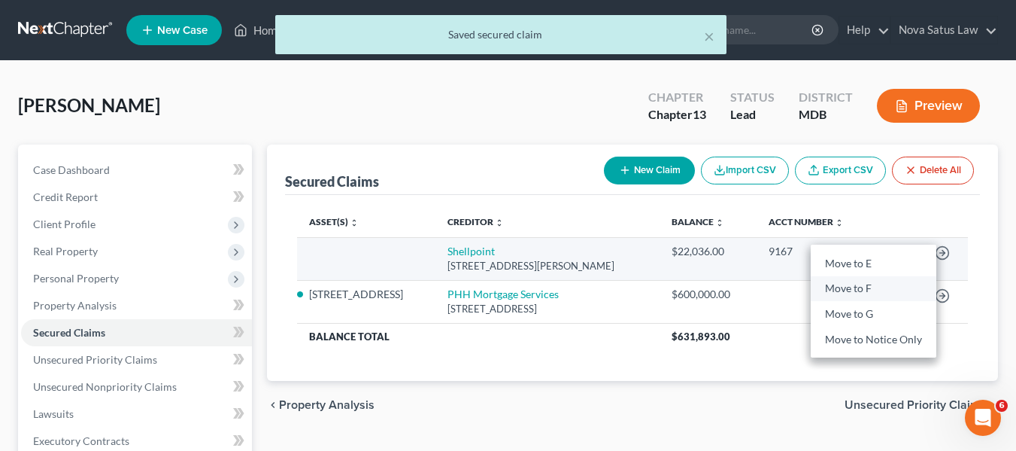
click at [855, 284] on link "Move to F" at bounding box center [874, 289] width 126 height 26
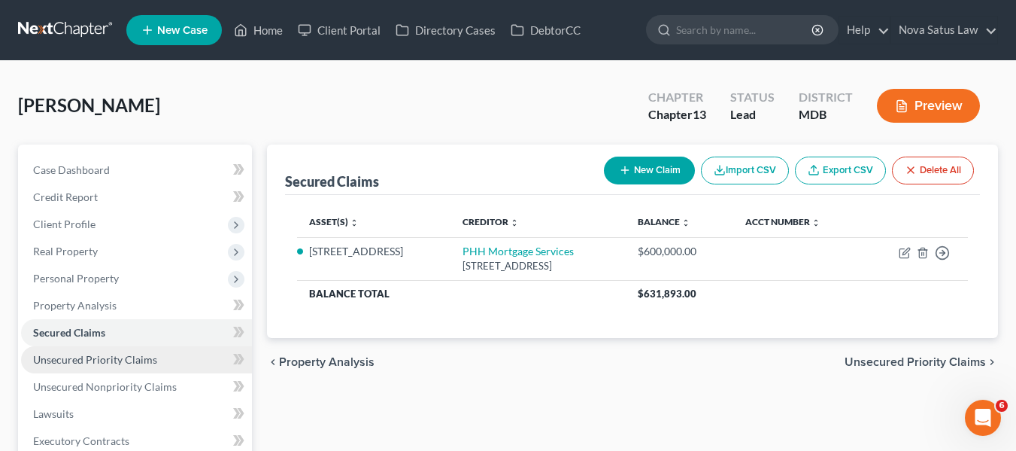
click at [145, 360] on span "Unsecured Priority Claims" at bounding box center [95, 359] width 124 height 13
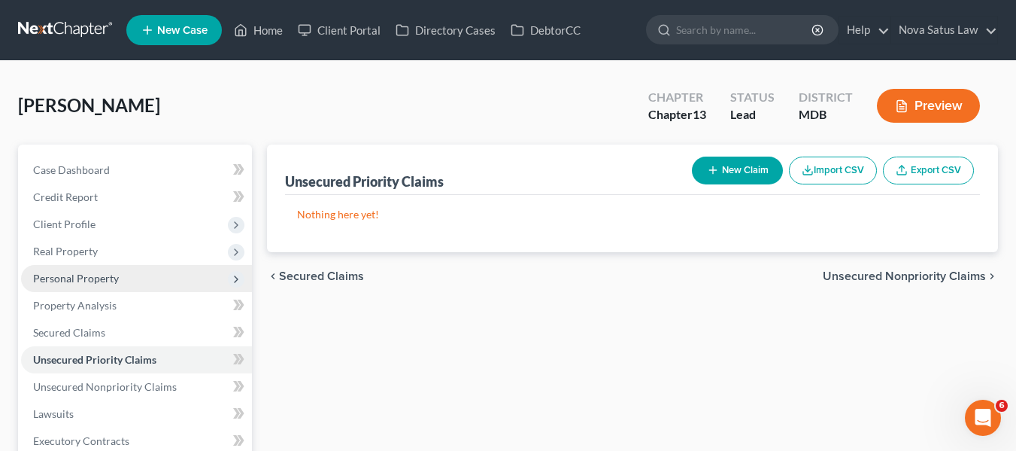
click at [99, 272] on span "Personal Property" at bounding box center [76, 278] width 86 height 13
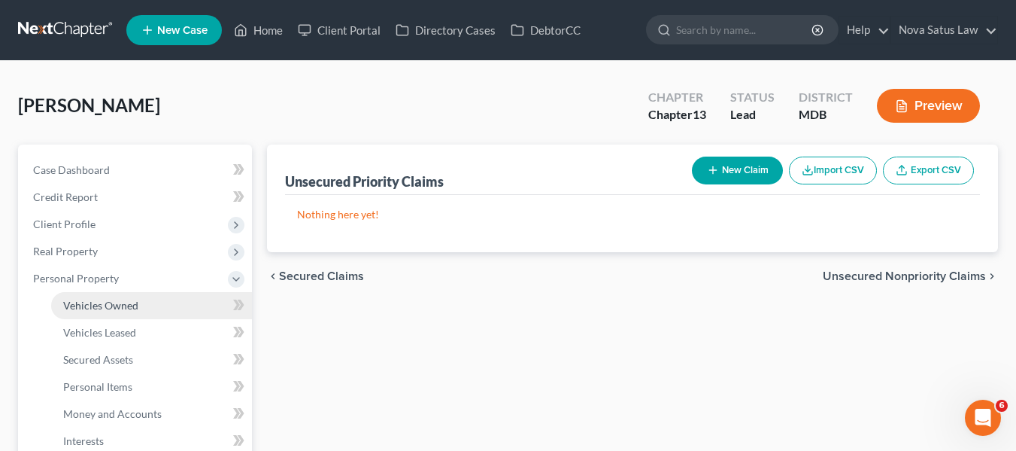
click at [111, 301] on span "Vehicles Owned" at bounding box center [100, 305] width 75 height 13
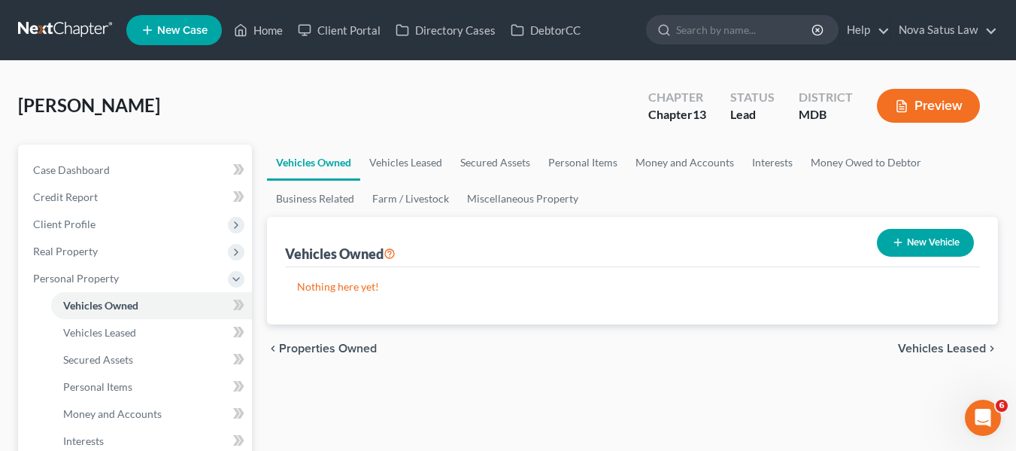
click at [882, 246] on button "New Vehicle" at bounding box center [925, 243] width 97 height 28
select select "0"
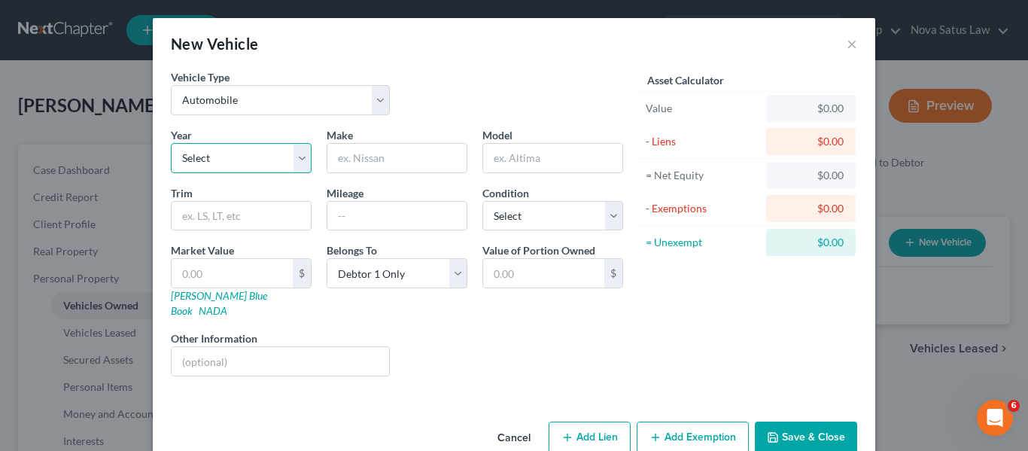
click at [259, 170] on select "Select 2026 2025 2024 2023 2022 2021 2020 2019 2018 2017 2016 2015 2014 2013 20…" at bounding box center [241, 158] width 141 height 30
select select "8"
click at [171, 143] on select "Select 2026 2025 2024 2023 2022 2021 2020 2019 2018 2017 2016 2015 2014 2013 20…" at bounding box center [241, 158] width 141 height 30
click at [343, 162] on input "text" at bounding box center [396, 158] width 139 height 29
type input "Ford"
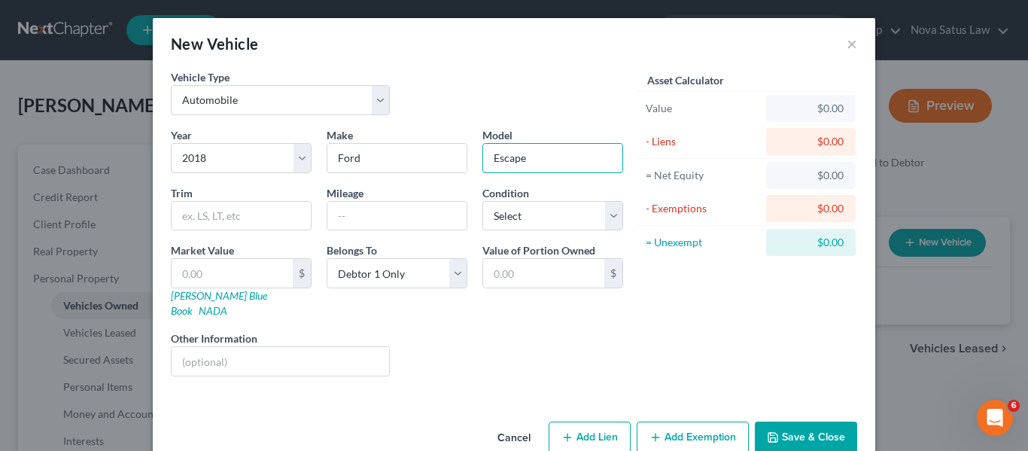
type input "Escape"
click at [327, 220] on input "text" at bounding box center [396, 216] width 139 height 29
type input "180000"
click at [572, 215] on select "Select Excellent Very Good Good Fair Poor" at bounding box center [552, 216] width 141 height 30
select select "2"
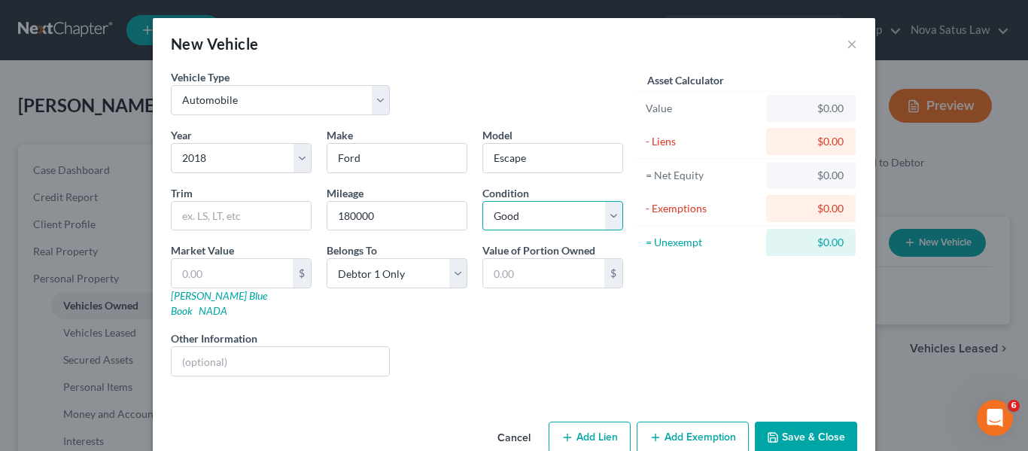
click at [482, 201] on select "Select Excellent Very Good Good Fair Poor" at bounding box center [552, 216] width 141 height 30
click at [205, 296] on link "[PERSON_NAME] Blue Book" at bounding box center [219, 303] width 96 height 28
click at [191, 269] on input "text" at bounding box center [232, 273] width 121 height 29
type input "1"
type input "1.00"
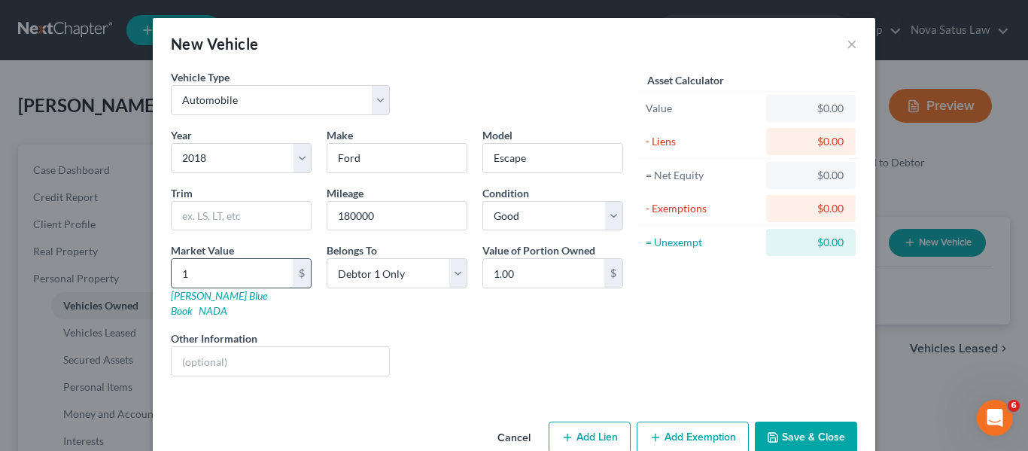
type input "19"
type input "19.00"
type input "190"
type input "190.00"
type input "1900"
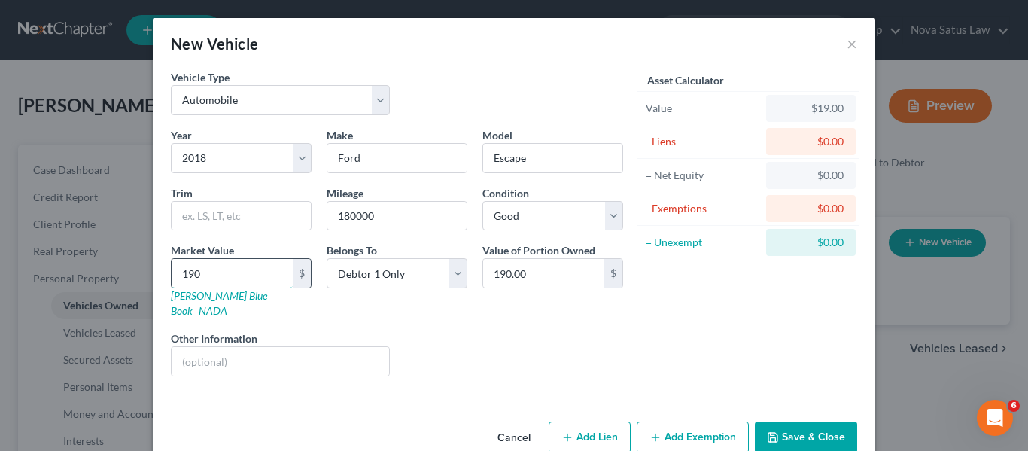
type input "1,900.00"
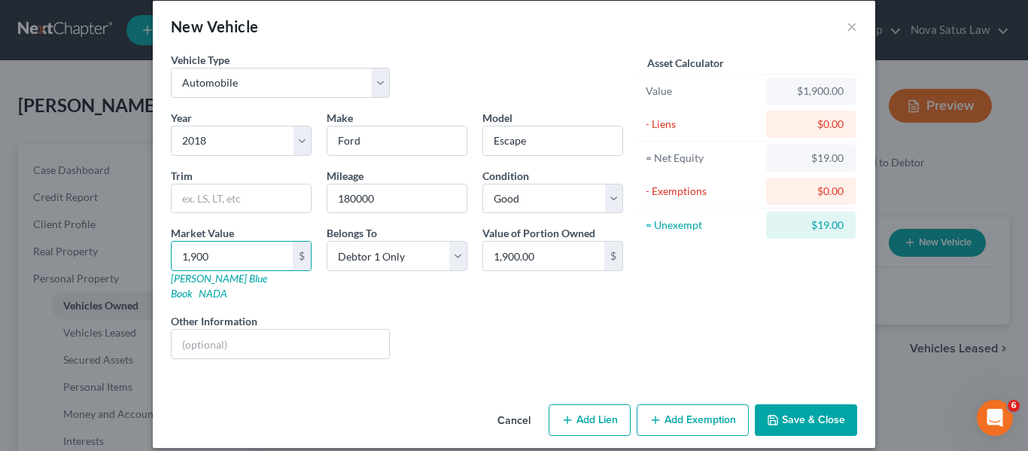
type input "1,900"
click at [649, 414] on icon "button" at bounding box center [655, 420] width 12 height 12
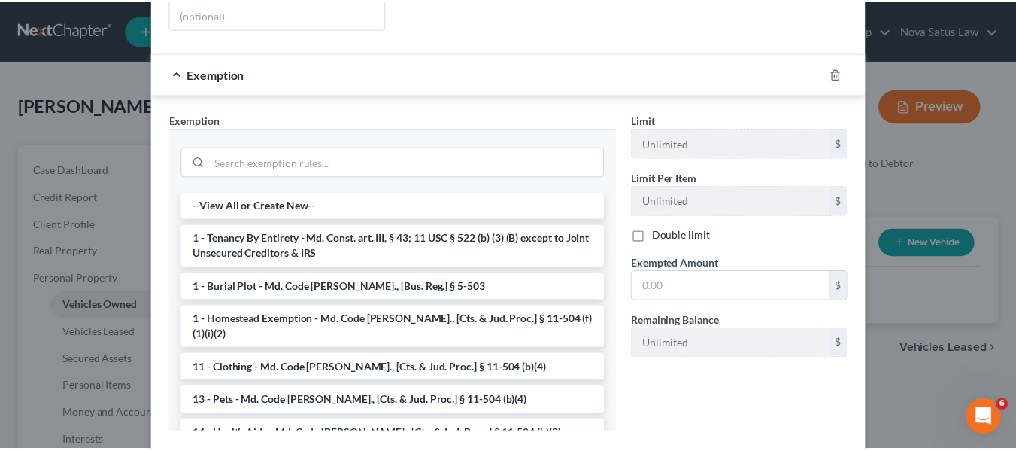
scroll to position [145, 0]
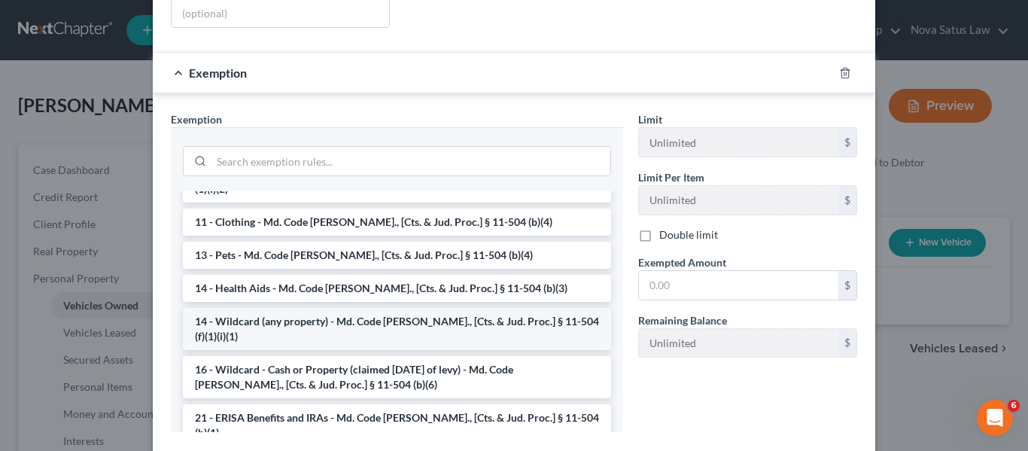
click at [410, 308] on li "14 - Wildcard (any property) - Md. Code [PERSON_NAME]., [Cts. & Jud. Proc.] § 1…" at bounding box center [397, 329] width 428 height 42
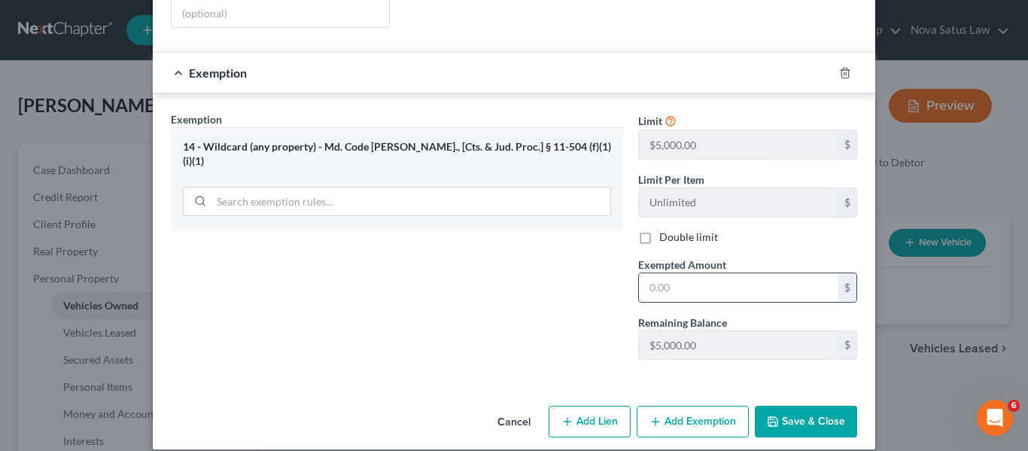
click at [703, 273] on input "text" at bounding box center [738, 287] width 199 height 29
type input "1,900"
click at [768, 415] on icon "button" at bounding box center [772, 421] width 12 height 12
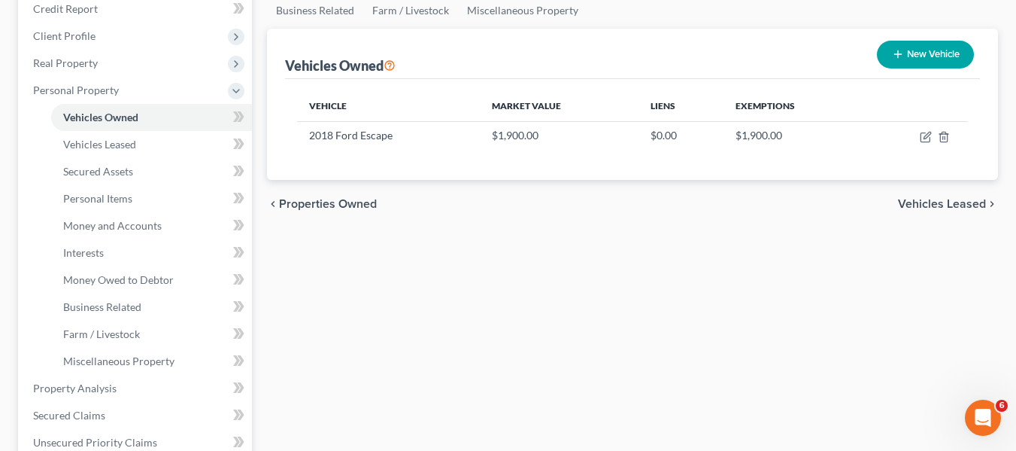
scroll to position [189, 0]
click at [107, 193] on span "Personal Items" at bounding box center [97, 197] width 69 height 13
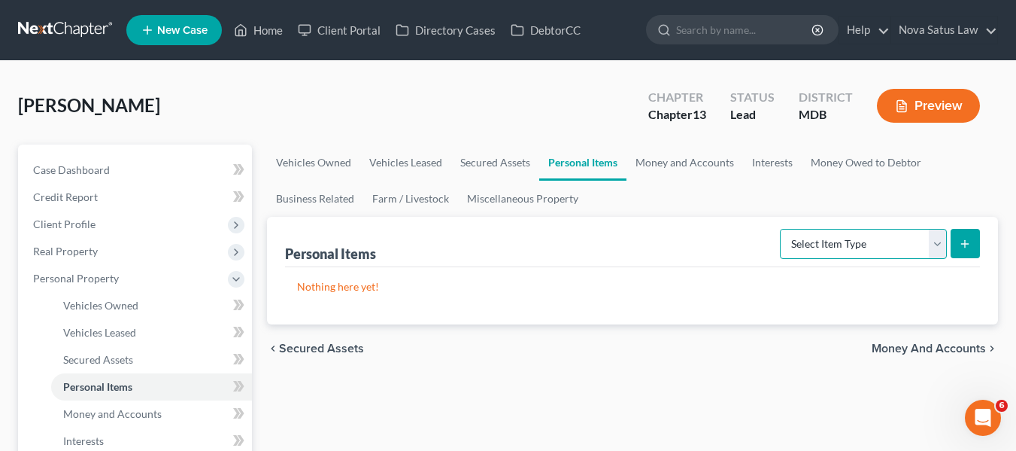
click at [861, 235] on select "Select Item Type Clothing Collectibles Of Value Electronics Firearms Household …" at bounding box center [863, 244] width 167 height 30
select select "household_goods"
click at [782, 229] on select "Select Item Type Clothing Collectibles Of Value Electronics Firearms Household …" at bounding box center [863, 244] width 167 height 30
click at [963, 241] on icon "submit" at bounding box center [965, 244] width 12 height 12
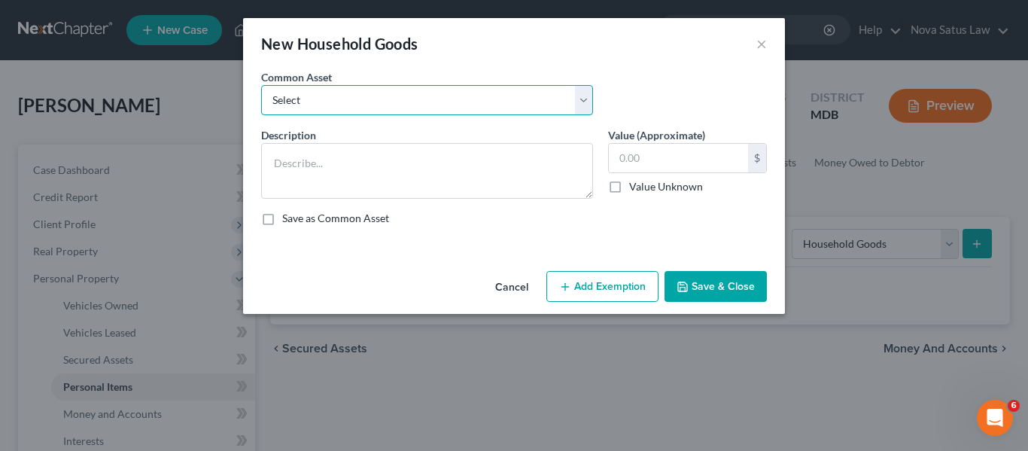
click at [417, 90] on select "Select All household goods and furnishings" at bounding box center [427, 100] width 332 height 30
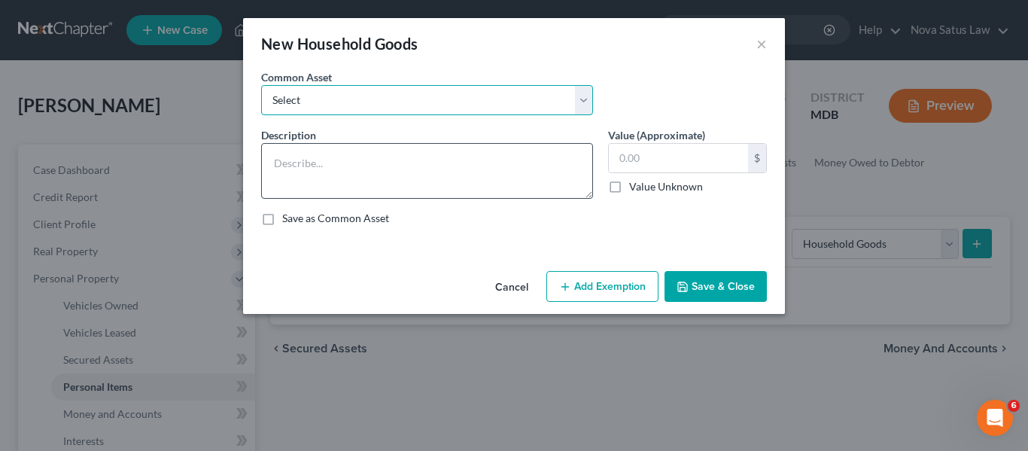
select select "0"
click at [261, 85] on select "Select All household goods and furnishings" at bounding box center [427, 100] width 332 height 30
type textarea "All household goods and furnishings"
type input "1,500.00"
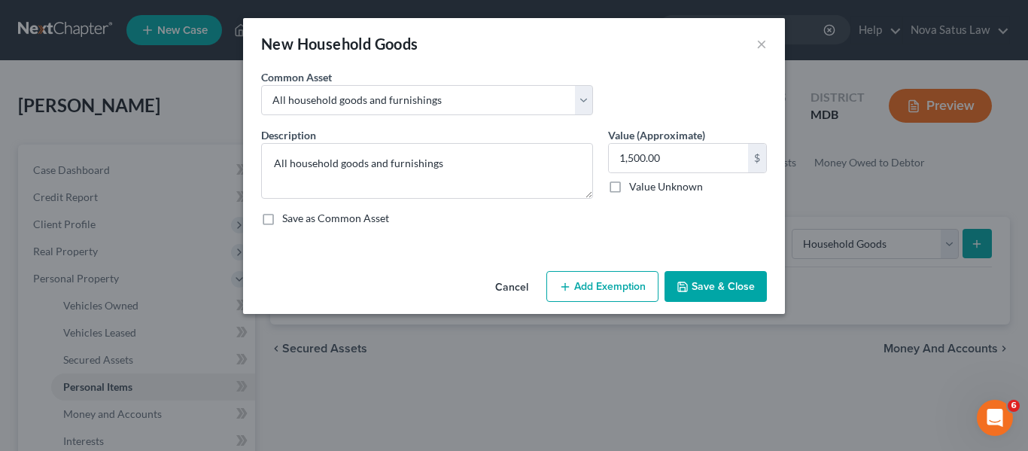
click at [565, 287] on line "button" at bounding box center [565, 286] width 0 height 7
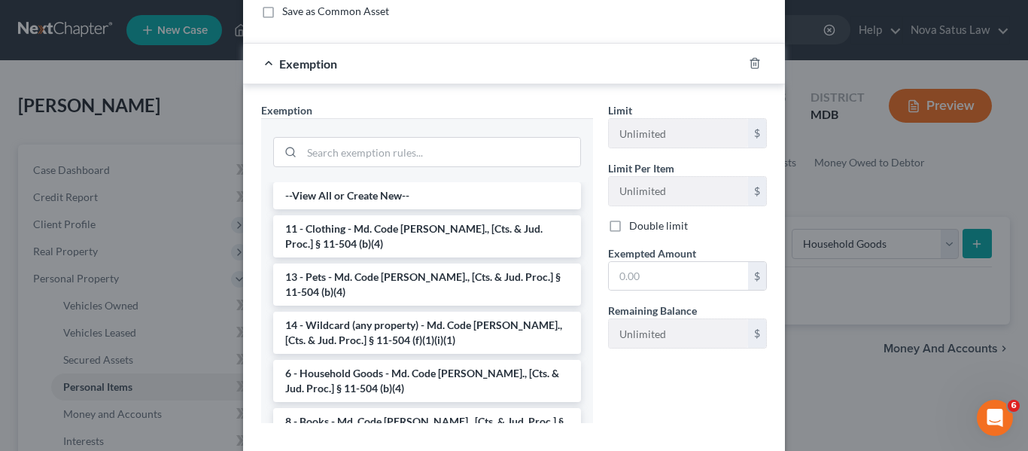
scroll to position [208, 0]
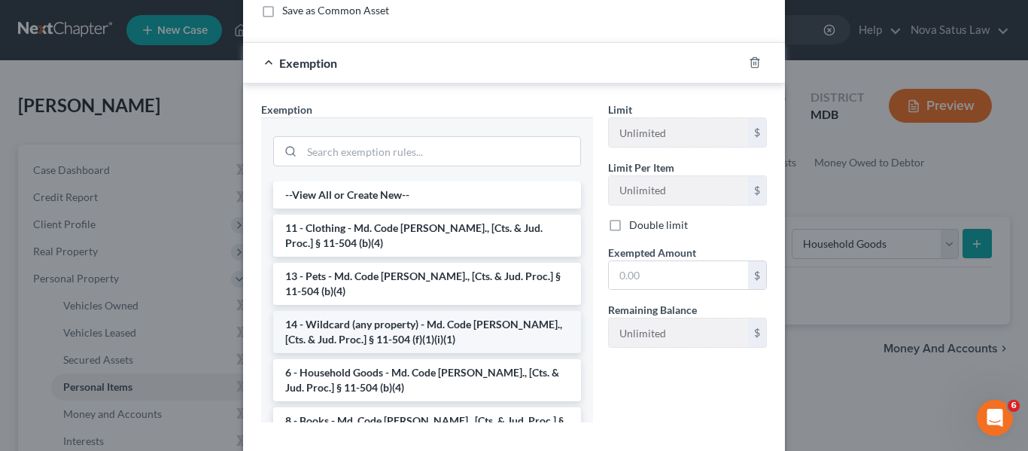
click at [306, 319] on li "14 - Wildcard (any property) - Md. Code [PERSON_NAME]., [Cts. & Jud. Proc.] § 1…" at bounding box center [427, 332] width 308 height 42
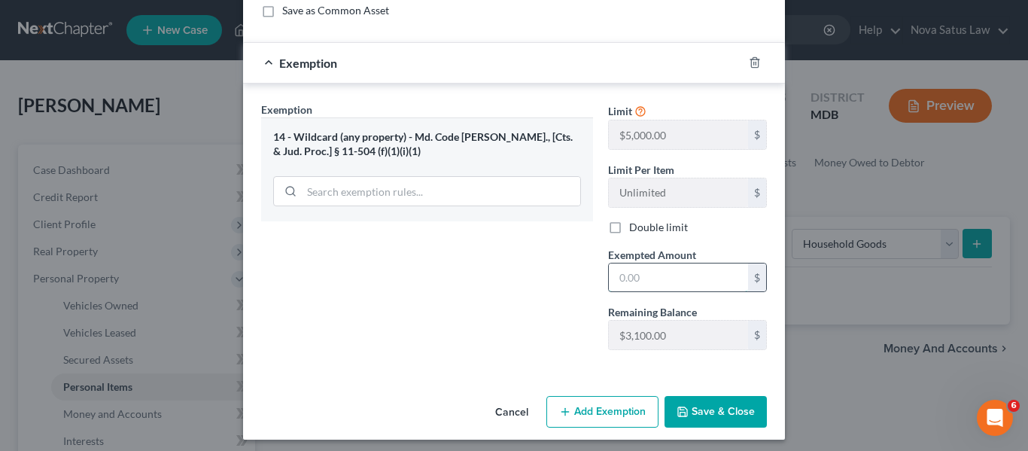
click at [642, 272] on input "text" at bounding box center [678, 277] width 139 height 29
type input "500"
click at [611, 407] on button "Add Exemption" at bounding box center [602, 412] width 112 height 32
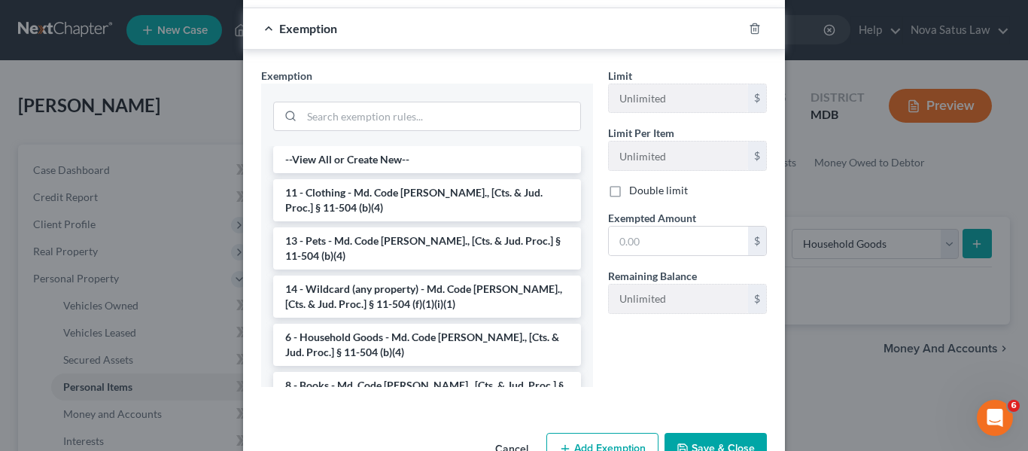
scroll to position [575, 0]
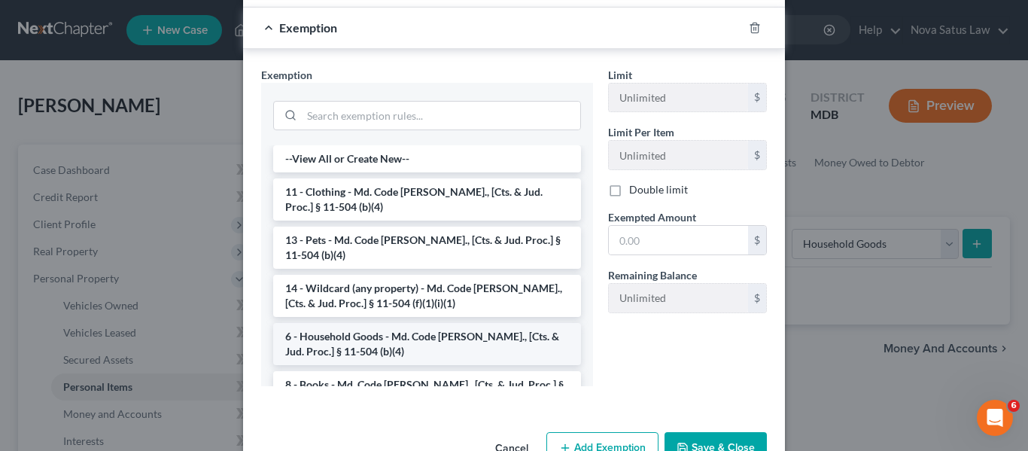
click at [349, 340] on li "6 - Household Goods - Md. Code [PERSON_NAME]., [Cts. & Jud. Proc.] § 11-504 (b)…" at bounding box center [427, 344] width 308 height 42
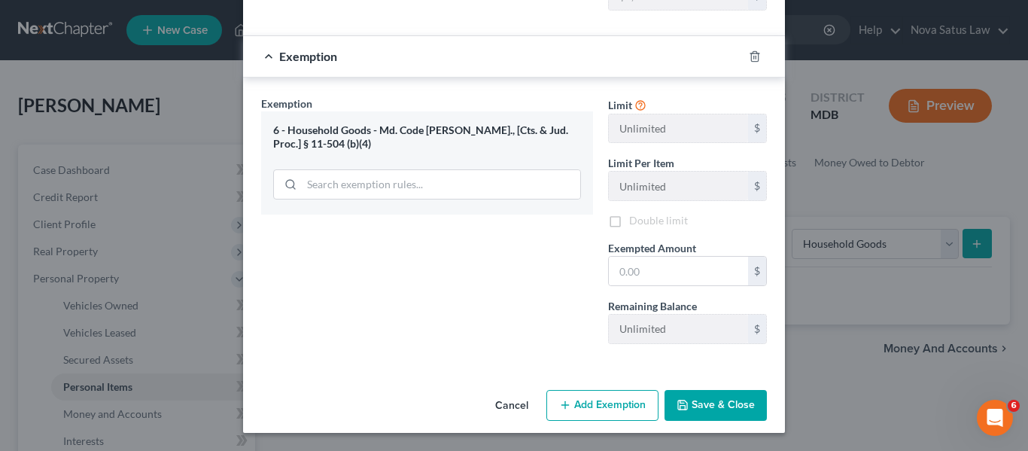
scroll to position [547, 0]
click at [681, 260] on input "text" at bounding box center [678, 271] width 139 height 29
type input "1,000"
click at [696, 396] on button "Save & Close" at bounding box center [715, 406] width 102 height 32
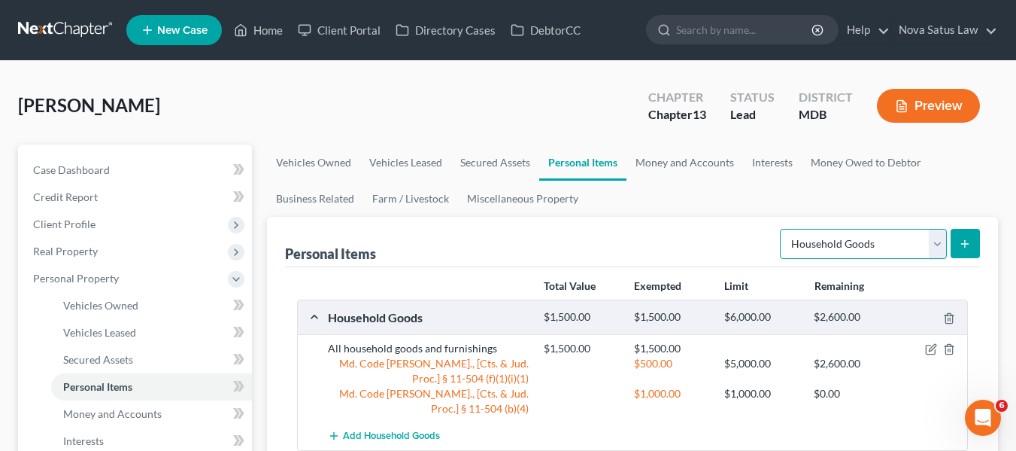
click at [807, 247] on select "Select Item Type Clothing Collectibles Of Value Electronics Firearms Household …" at bounding box center [863, 244] width 167 height 30
select select "electronics"
click at [782, 229] on select "Select Item Type Clothing Collectibles Of Value Electronics Firearms Household …" at bounding box center [863, 244] width 167 height 30
click at [968, 245] on icon "submit" at bounding box center [965, 244] width 12 height 12
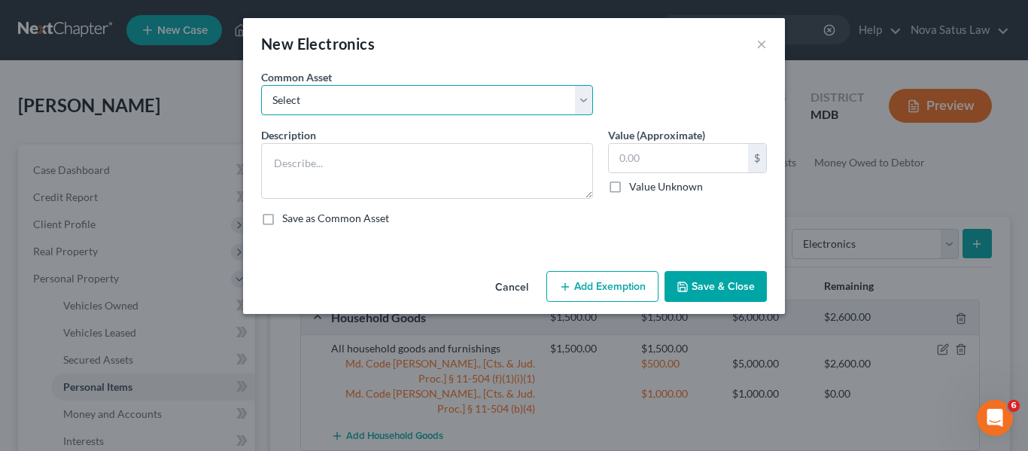
click at [471, 99] on select "Select All electronics including TV's computers music equipment etc" at bounding box center [427, 100] width 332 height 30
select select "0"
click at [261, 85] on select "Select All electronics including TV's computers music equipment etc" at bounding box center [427, 100] width 332 height 30
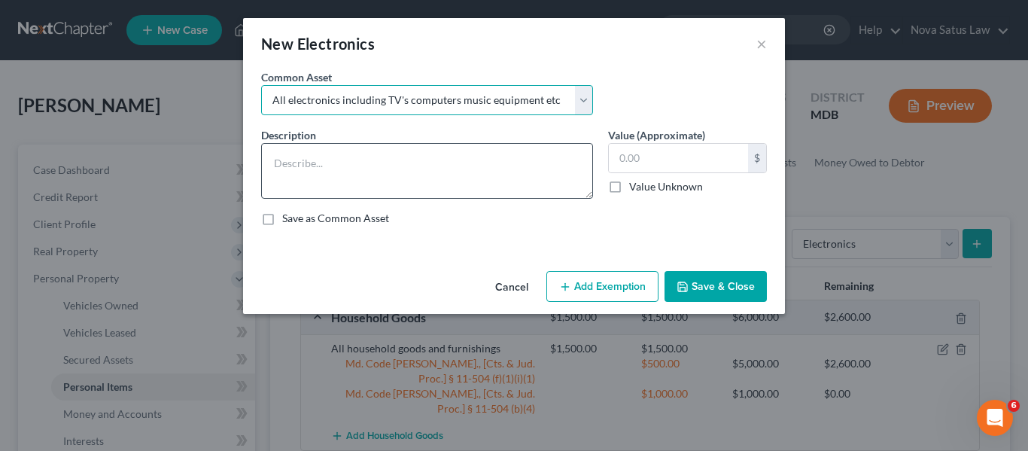
type textarea "All electronics including TV's computers music equipment etc"
type input "500.00"
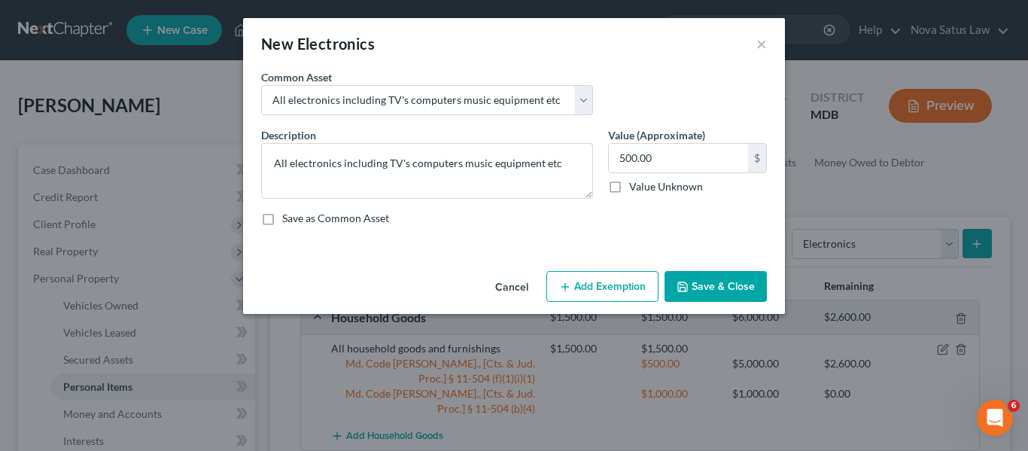
click at [590, 278] on button "Add Exemption" at bounding box center [602, 287] width 112 height 32
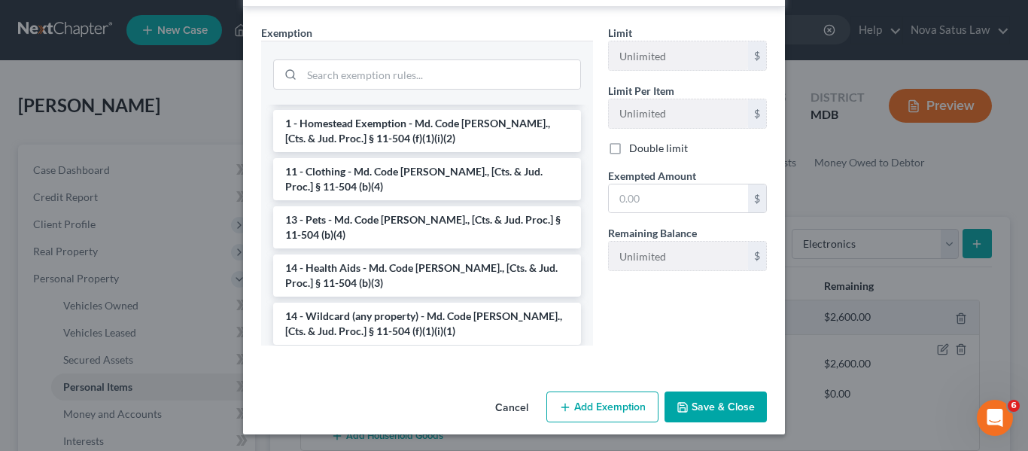
scroll to position [125, 0]
click at [352, 302] on li "14 - Wildcard (any property) - Md. Code [PERSON_NAME]., [Cts. & Jud. Proc.] § 1…" at bounding box center [427, 323] width 308 height 42
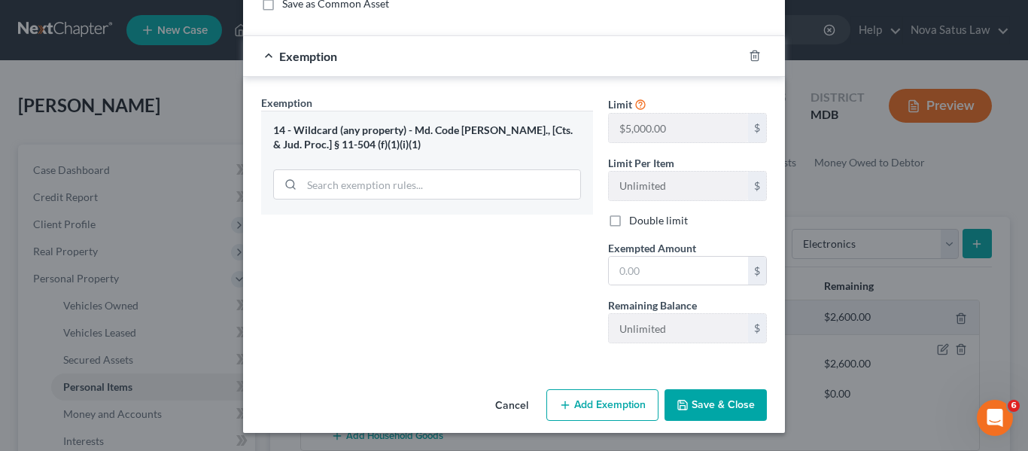
scroll to position [214, 0]
click at [681, 264] on input "text" at bounding box center [678, 271] width 139 height 29
type input "500"
click at [703, 396] on button "Save & Close" at bounding box center [715, 405] width 102 height 32
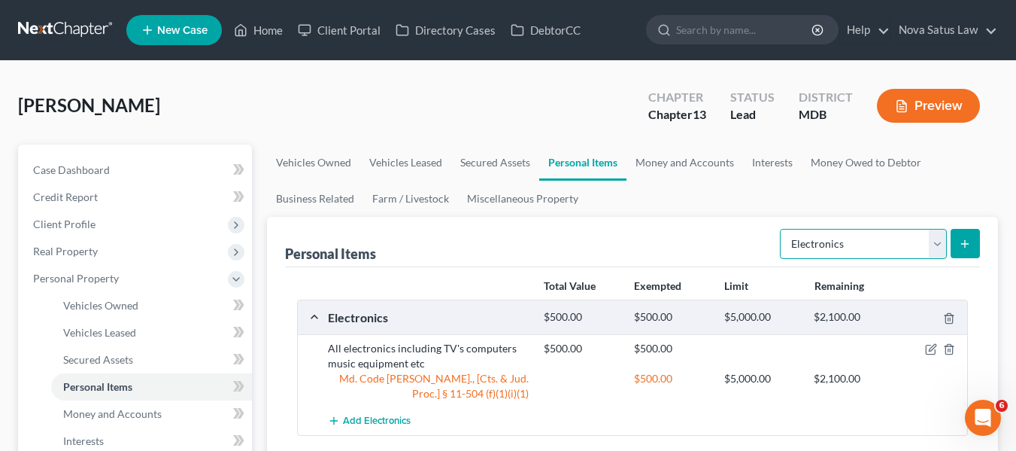
click at [824, 246] on select "Select Item Type Clothing Collectibles Of Value Electronics Firearms Household …" at bounding box center [863, 244] width 167 height 30
select select "clothing"
click at [782, 229] on select "Select Item Type Clothing Collectibles Of Value Electronics Firearms Household …" at bounding box center [863, 244] width 167 height 30
click at [961, 238] on icon "submit" at bounding box center [965, 244] width 12 height 12
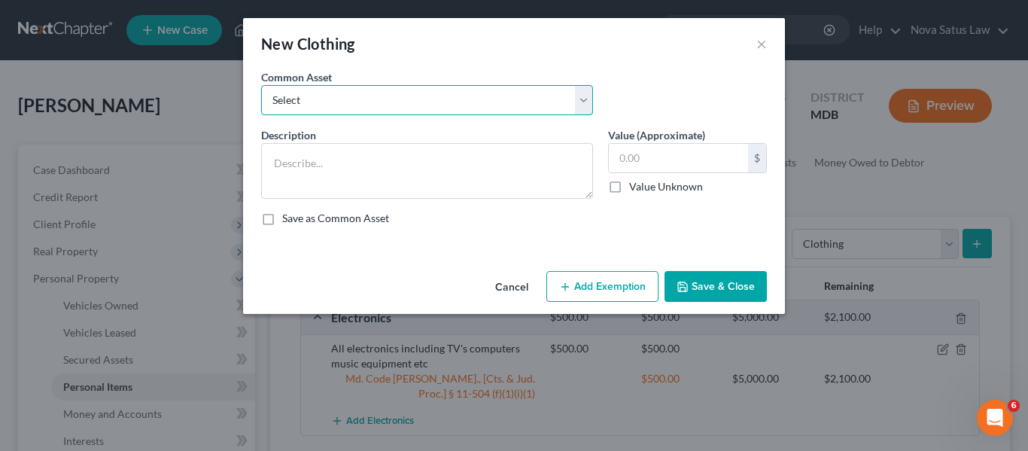
click at [427, 108] on select "Select All articles of clothing including shoes and outerwear" at bounding box center [427, 100] width 332 height 30
click at [261, 85] on select "Select All articles of clothing including shoes and outerwear" at bounding box center [427, 100] width 332 height 30
click at [387, 101] on select "Select All articles of clothing including shoes and outerwear" at bounding box center [427, 100] width 332 height 30
select select "0"
click at [261, 85] on select "Select All articles of clothing including shoes and outerwear" at bounding box center [427, 100] width 332 height 30
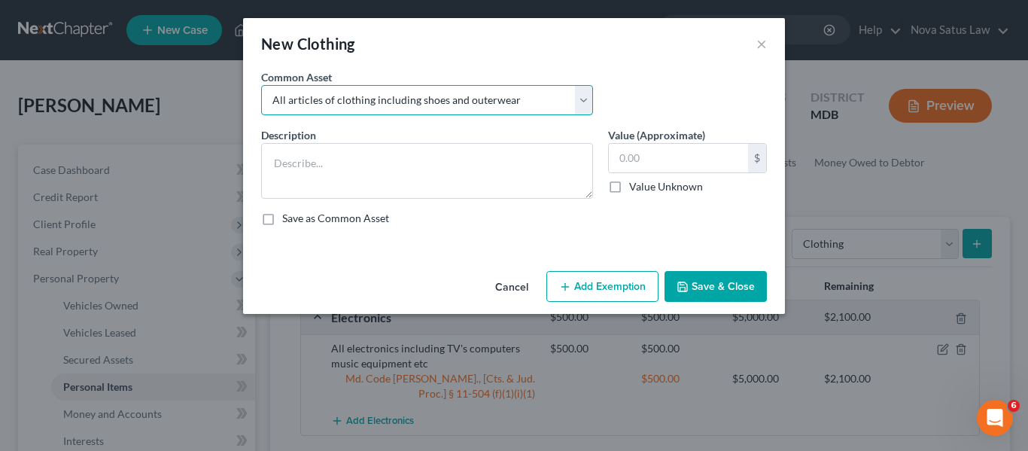
type textarea "All articles of clothing including shoes and outerwear"
type input "300.00"
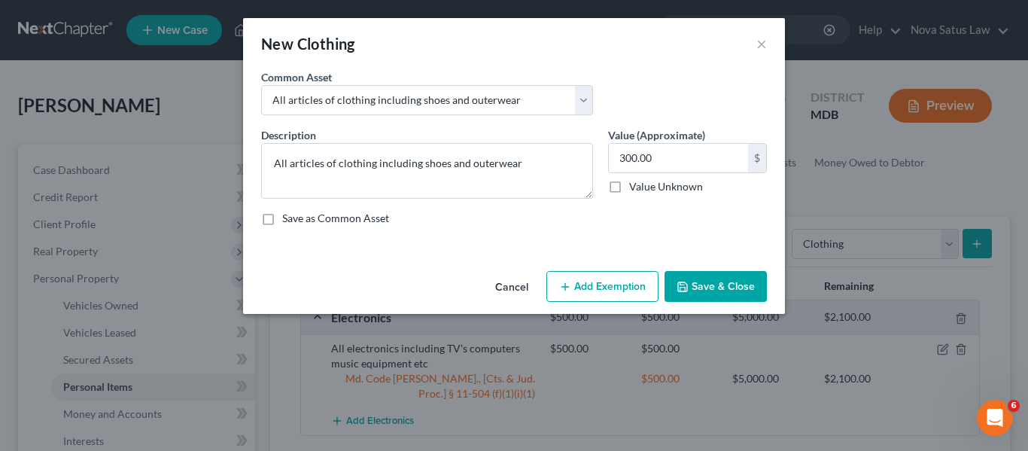
click at [587, 287] on button "Add Exemption" at bounding box center [602, 287] width 112 height 32
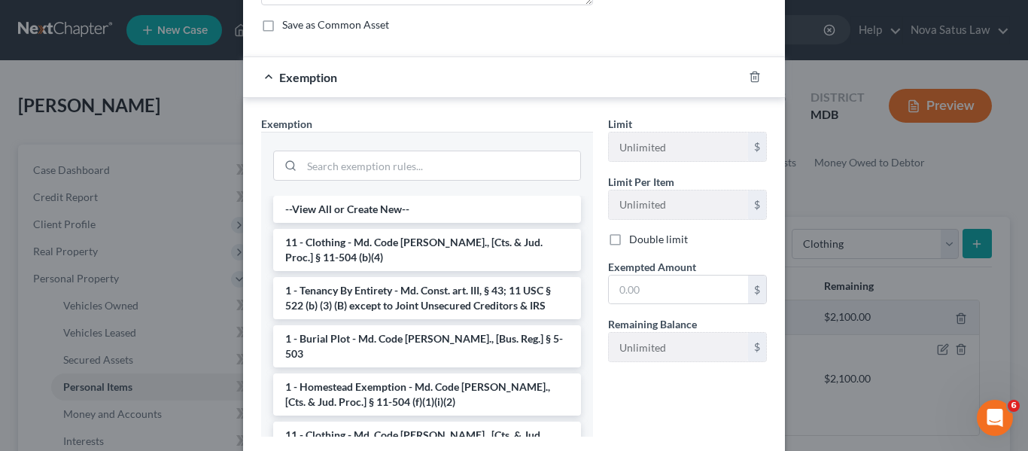
scroll to position [248, 0]
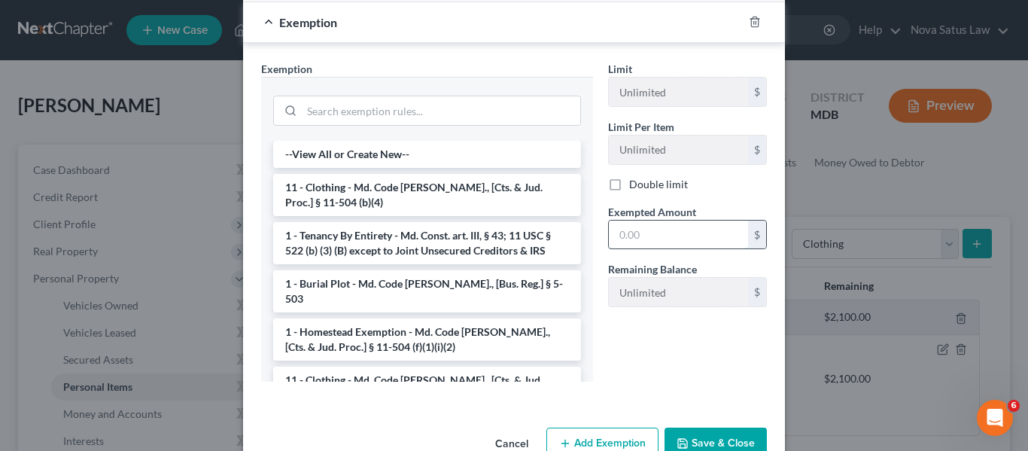
click at [676, 238] on input "text" at bounding box center [678, 234] width 139 height 29
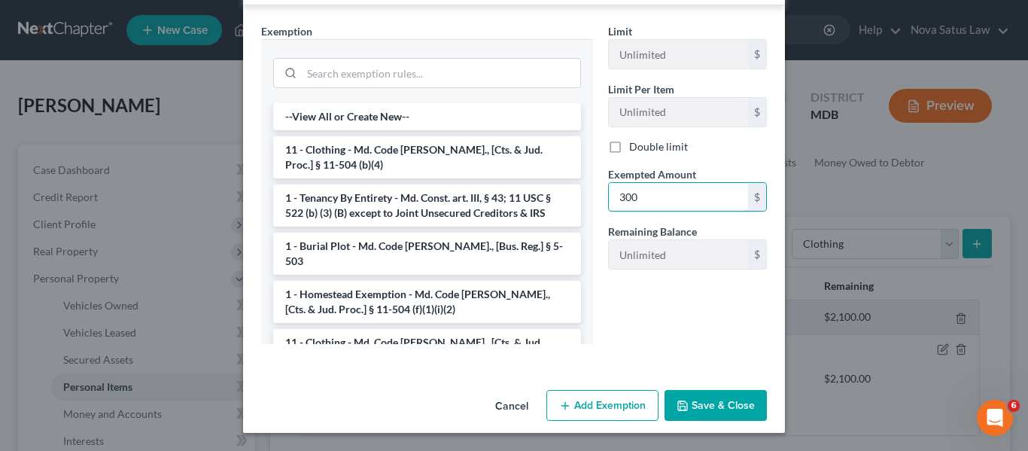
type input "300"
click at [691, 399] on button "Save & Close" at bounding box center [715, 406] width 102 height 32
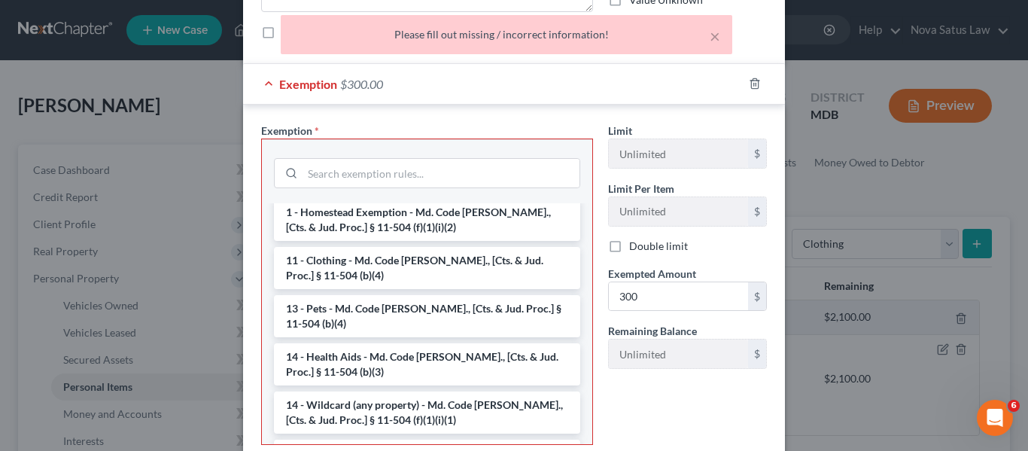
scroll to position [183, 0]
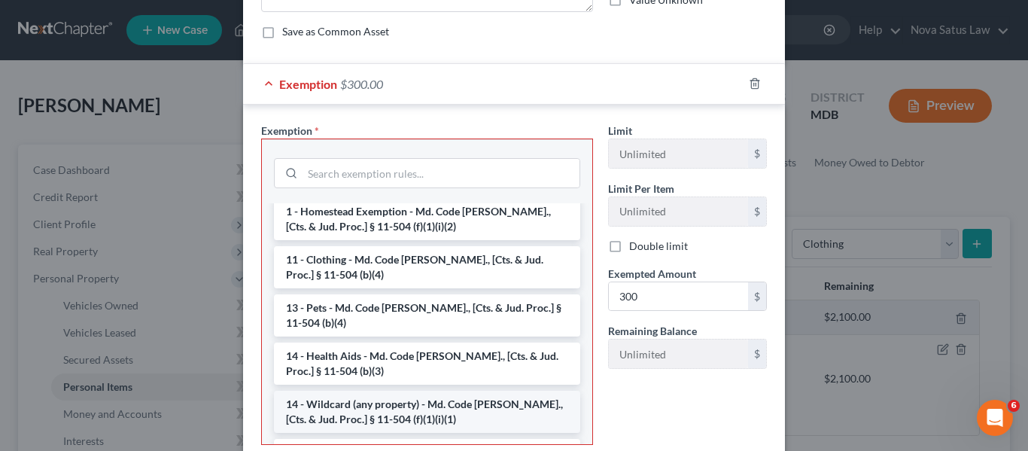
click at [342, 390] on li "14 - Wildcard (any property) - Md. Code [PERSON_NAME]., [Cts. & Jud. Proc.] § 1…" at bounding box center [427, 411] width 306 height 42
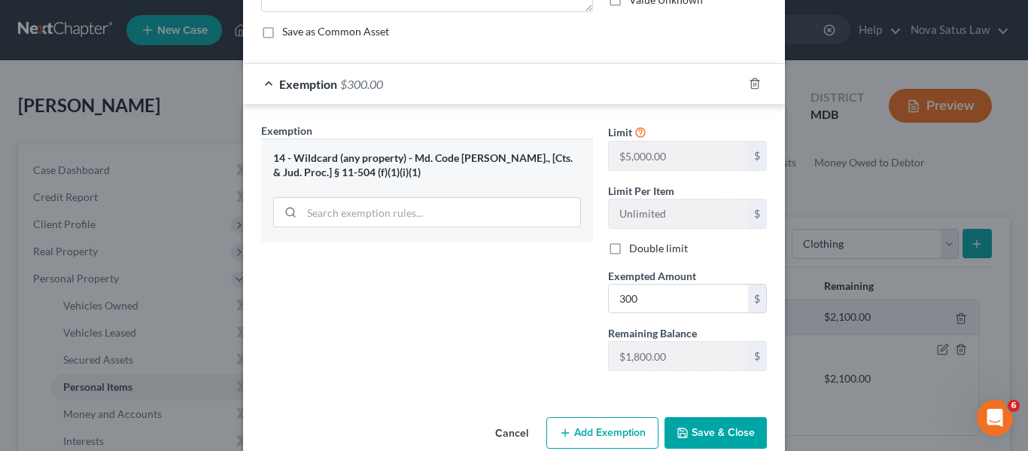
click at [690, 428] on button "Save & Close" at bounding box center [715, 433] width 102 height 32
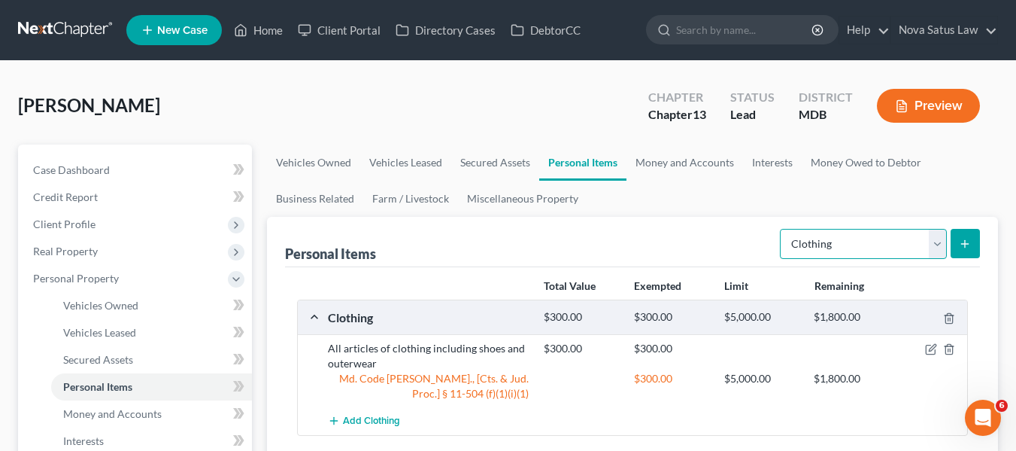
click at [858, 247] on select "Select Item Type Clothing Collectibles Of Value Electronics Firearms Household …" at bounding box center [863, 244] width 167 height 30
select select "jewelry"
click at [782, 229] on select "Select Item Type Clothing Collectibles Of Value Electronics Firearms Household …" at bounding box center [863, 244] width 167 height 30
click at [958, 238] on button "submit" at bounding box center [965, 243] width 29 height 29
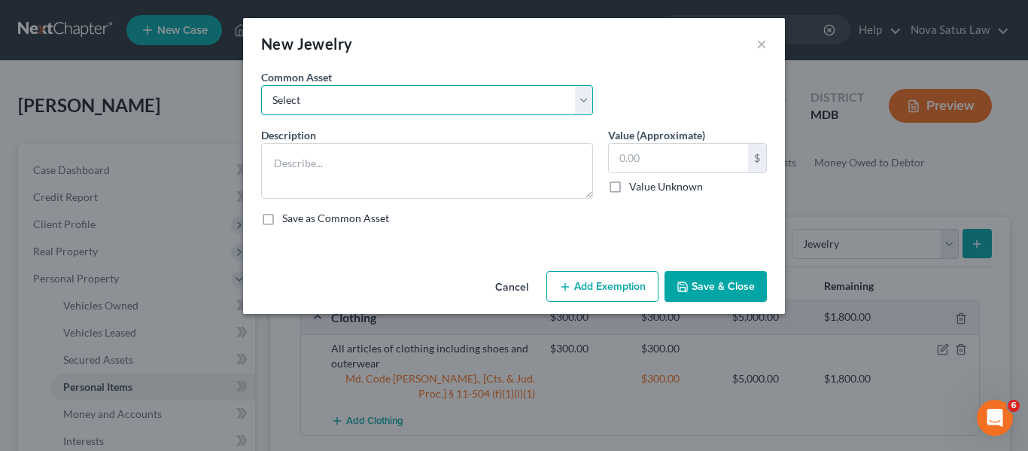
click at [435, 103] on select "Select All jewelry including rings watches bracelets earrings etc" at bounding box center [427, 100] width 332 height 30
select select "0"
click at [261, 85] on select "Select All jewelry including rings watches bracelets earrings etc" at bounding box center [427, 100] width 332 height 30
type textarea "All jewelry including rings watches bracelets earrings etc"
type input "150.00"
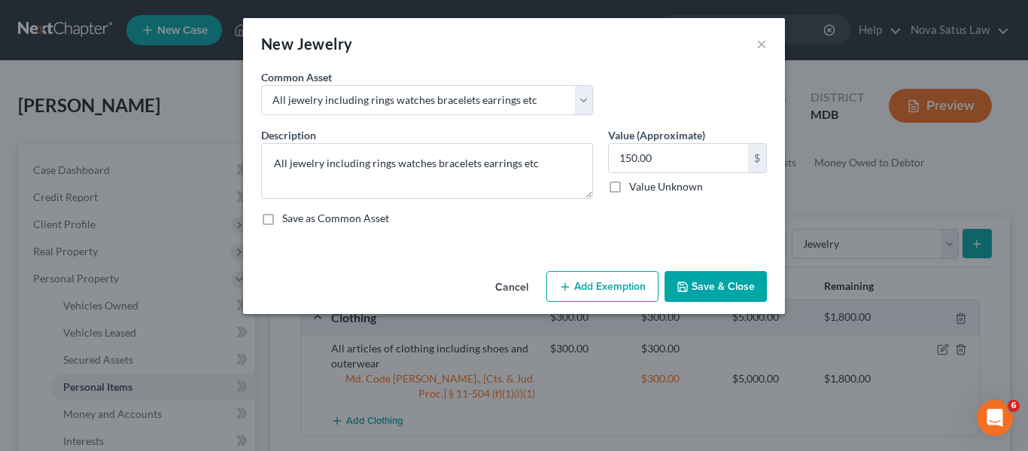
click at [590, 291] on button "Add Exemption" at bounding box center [602, 287] width 112 height 32
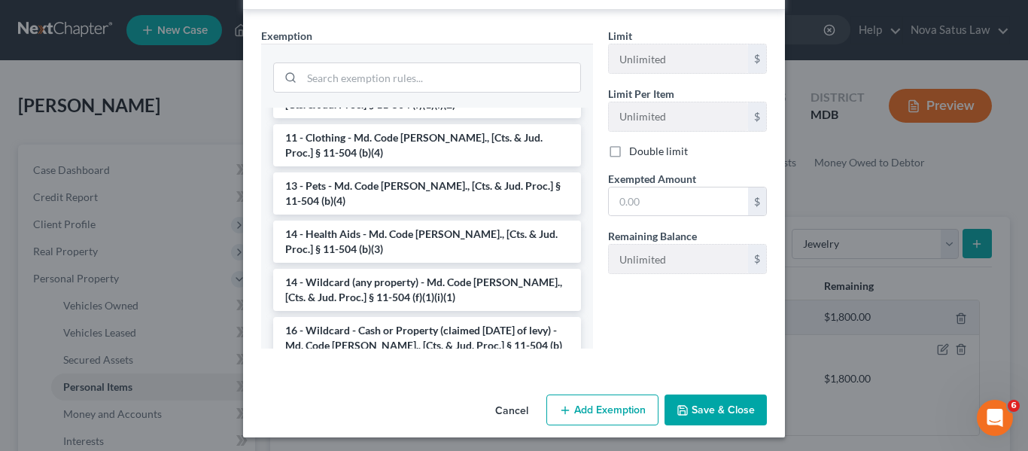
scroll to position [162, 0]
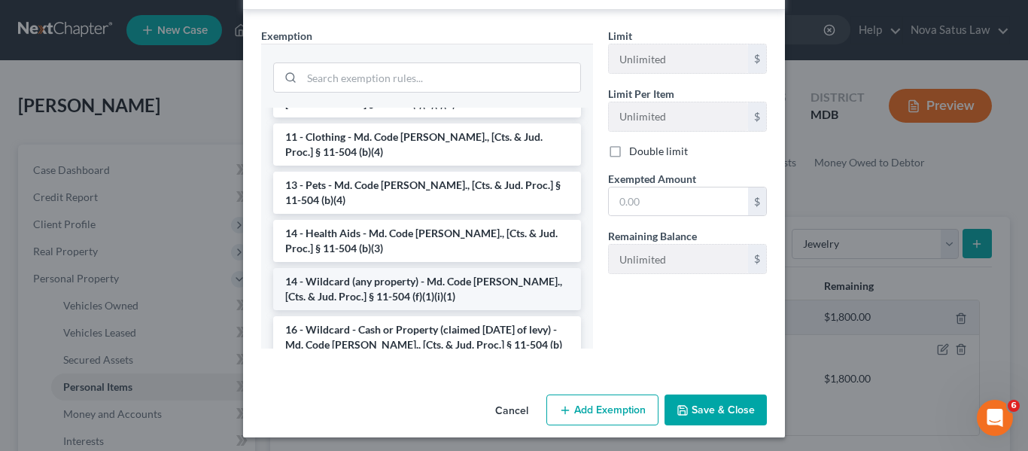
click at [441, 268] on li "14 - Wildcard (any property) - Md. Code [PERSON_NAME]., [Cts. & Jud. Proc.] § 1…" at bounding box center [427, 289] width 308 height 42
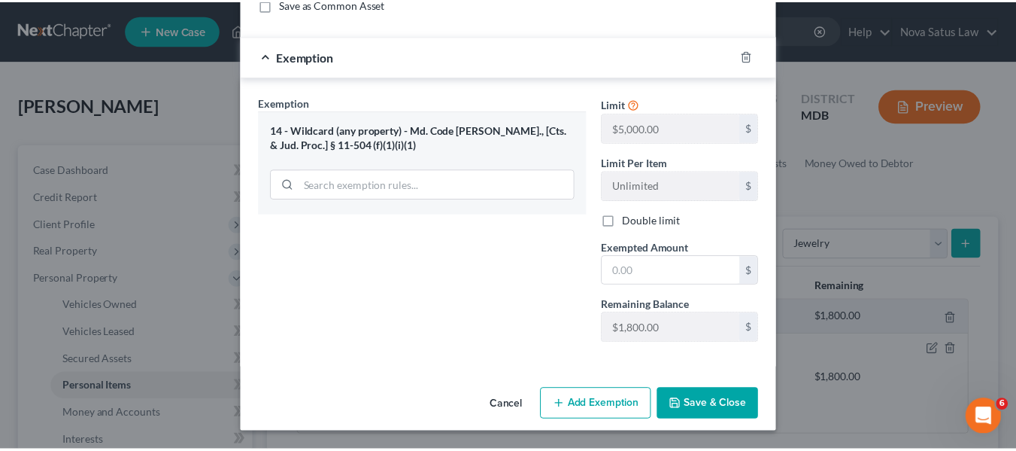
scroll to position [214, 0]
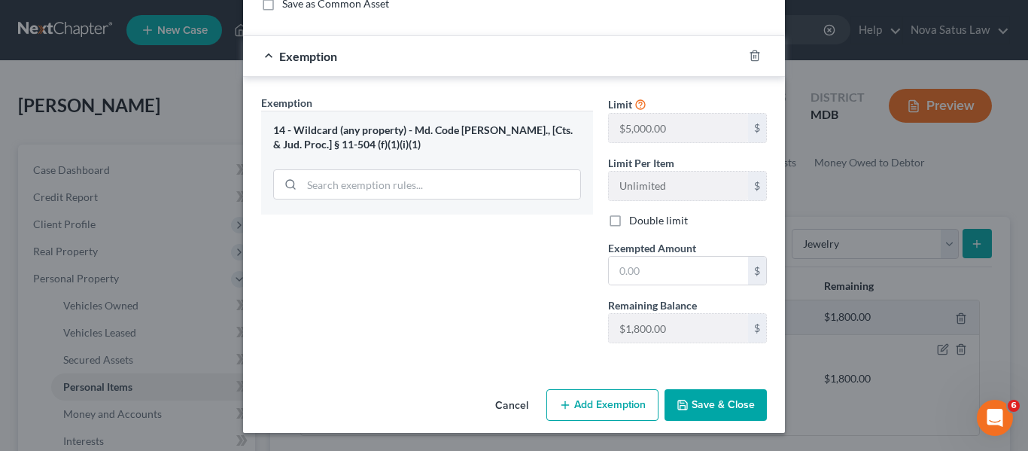
click at [638, 253] on span "Exempted Amount" at bounding box center [652, 247] width 88 height 13
click at [639, 261] on input "text" at bounding box center [678, 271] width 139 height 29
type input "150"
click at [688, 392] on button "Save & Close" at bounding box center [715, 405] width 102 height 32
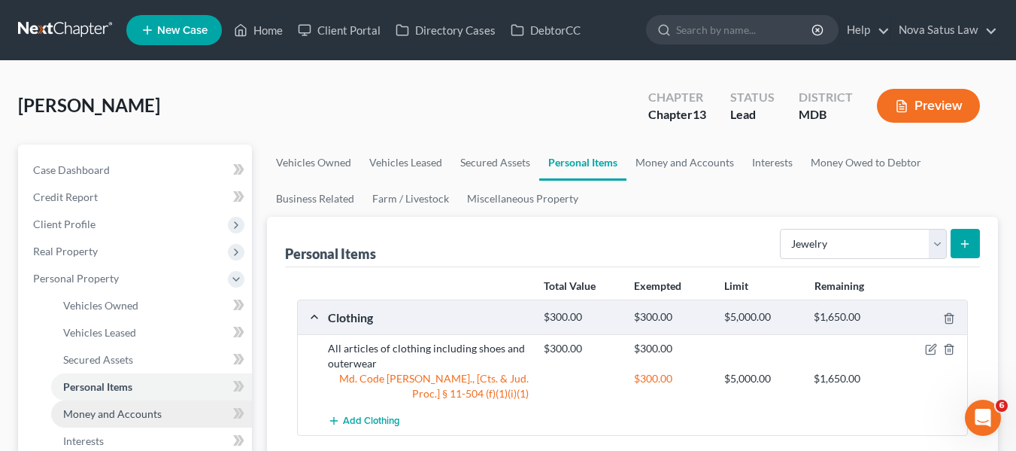
click at [114, 408] on span "Money and Accounts" at bounding box center [112, 413] width 99 height 13
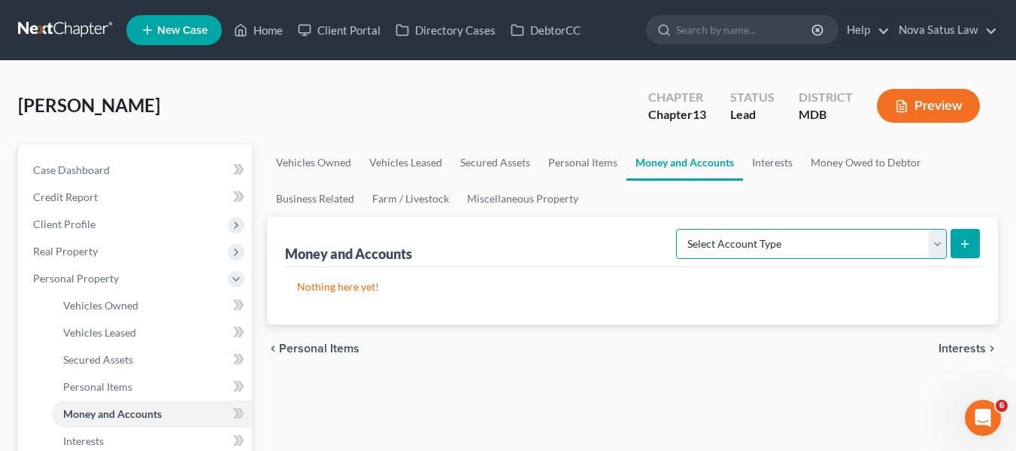
click at [744, 233] on select "Select Account Type Brokerage Cash on Hand Certificates of Deposit Checking Acc…" at bounding box center [811, 244] width 271 height 30
select select "checking"
click at [679, 229] on select "Select Account Type Brokerage Cash on Hand Certificates of Deposit Checking Acc…" at bounding box center [811, 244] width 271 height 30
click at [970, 245] on icon "submit" at bounding box center [965, 244] width 12 height 12
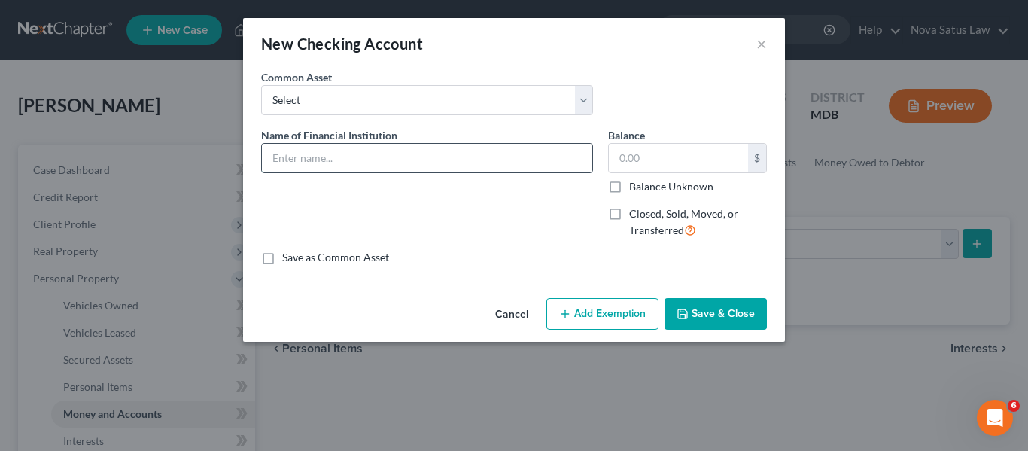
click at [369, 152] on input "text" at bounding box center [427, 158] width 330 height 29
type input "BayVanguard"
click at [686, 308] on icon "button" at bounding box center [682, 314] width 12 height 12
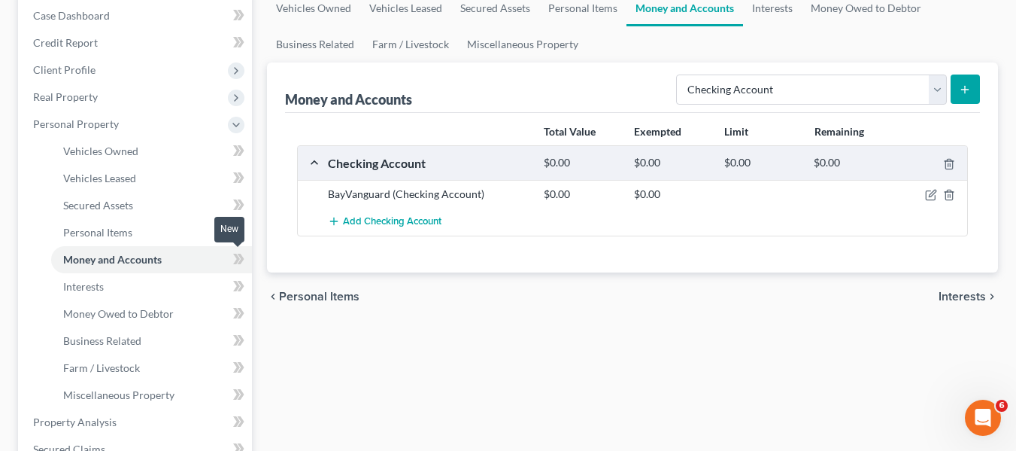
scroll to position [155, 0]
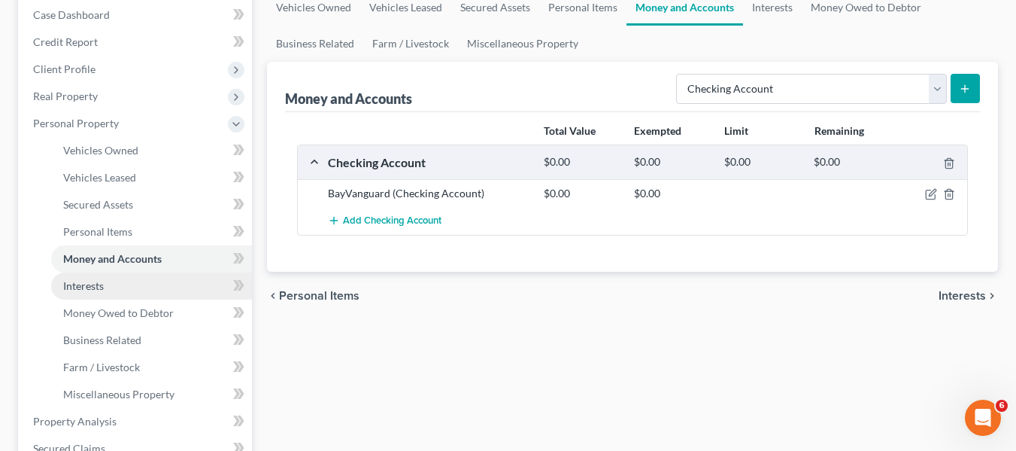
click at [120, 284] on link "Interests" at bounding box center [151, 285] width 201 height 27
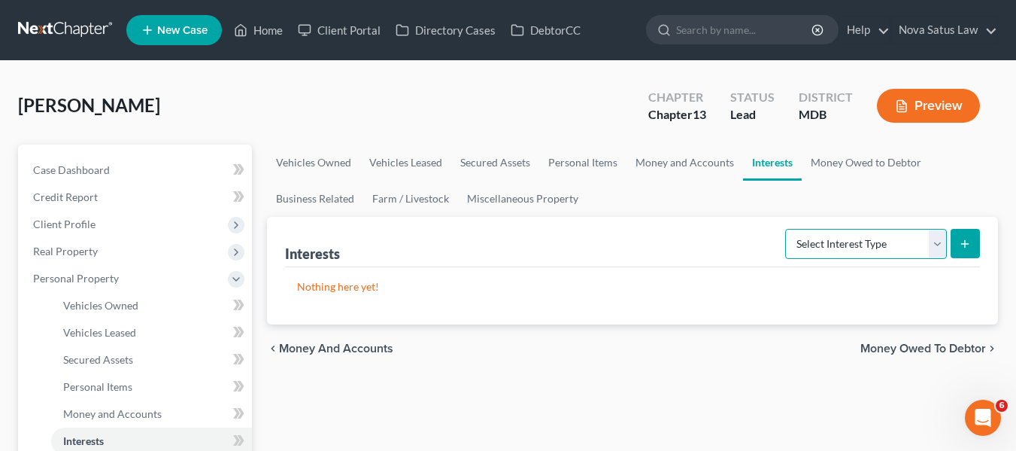
click at [810, 242] on select "Select Interest Type 401K Annuity Bond Education IRA Government Bond Government…" at bounding box center [866, 244] width 162 height 30
select select "term_life_insurance"
click at [787, 229] on select "Select Interest Type 401K Annuity Bond Education IRA Government Bond Government…" at bounding box center [866, 244] width 162 height 30
click at [959, 243] on icon "submit" at bounding box center [965, 244] width 12 height 12
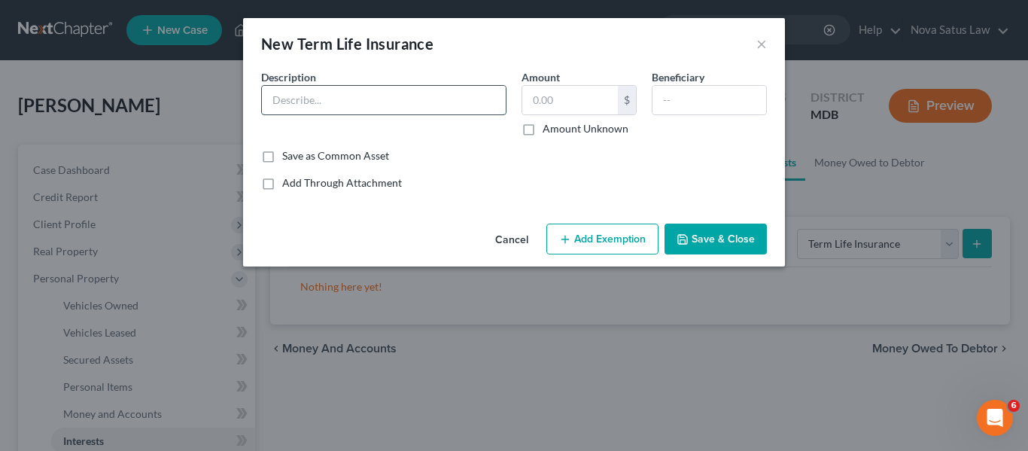
click at [349, 104] on input "text" at bounding box center [384, 100] width 244 height 29
type input "Term Life Ins"
click at [707, 239] on button "Save & Close" at bounding box center [715, 239] width 102 height 32
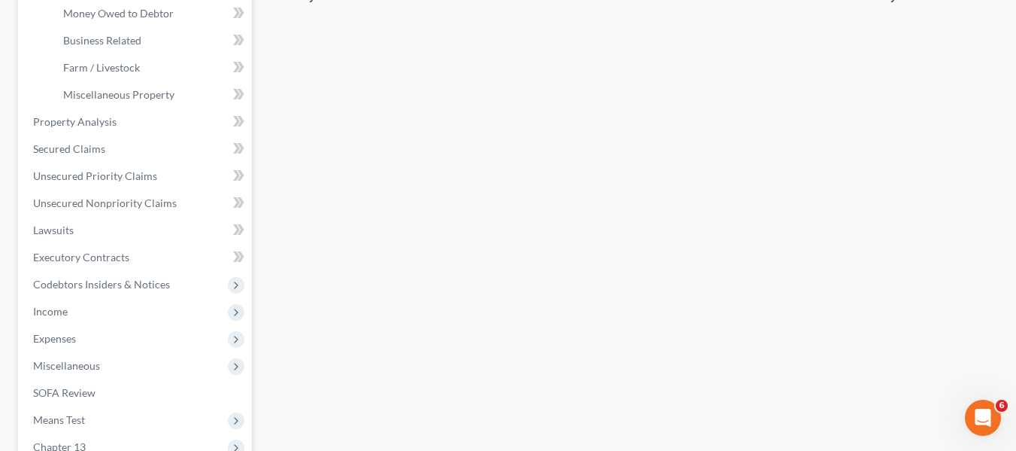
scroll to position [455, 0]
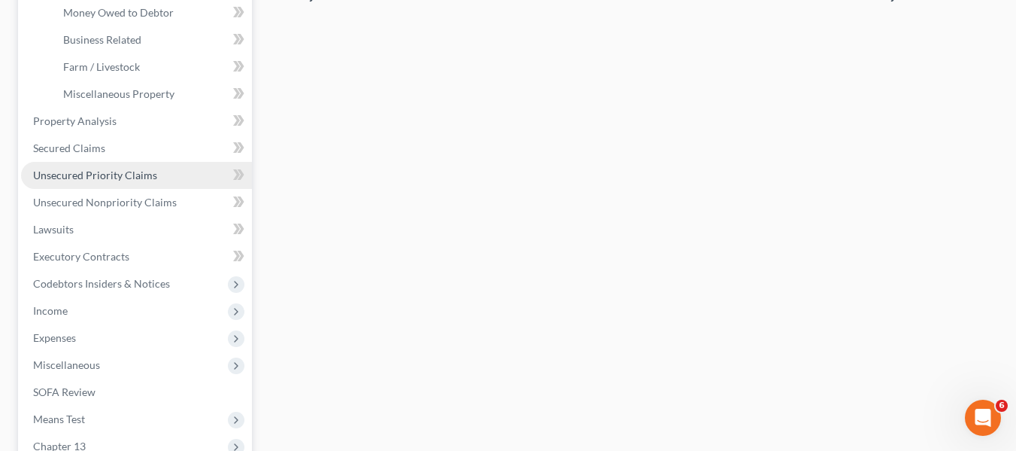
click at [148, 172] on span "Unsecured Priority Claims" at bounding box center [95, 174] width 124 height 13
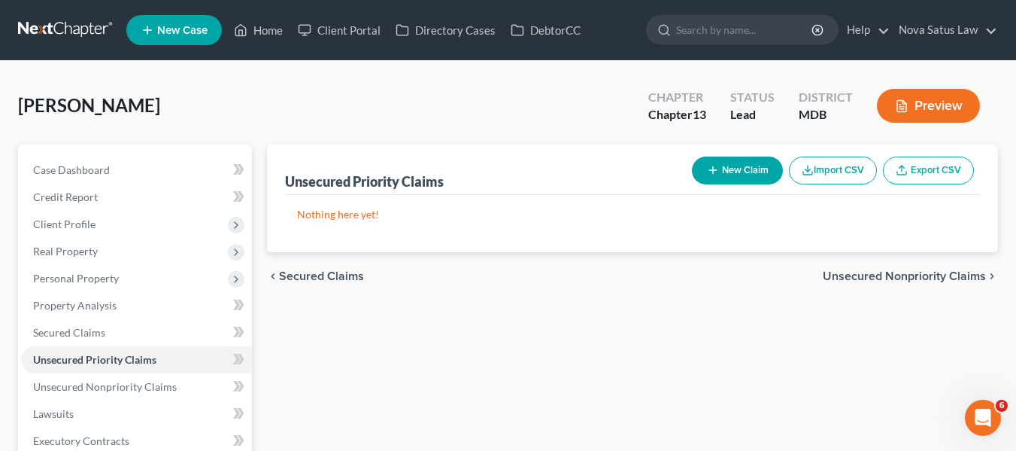
click at [711, 177] on button "New Claim" at bounding box center [737, 170] width 91 height 28
select select "0"
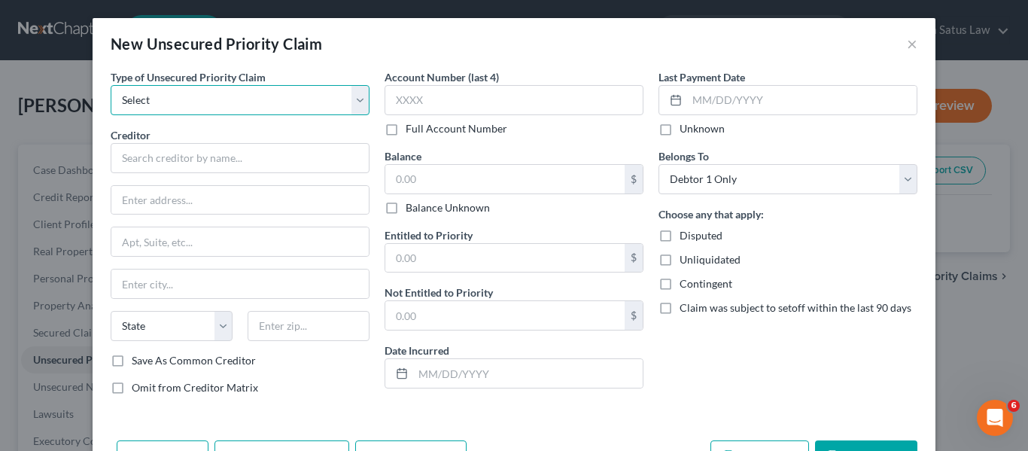
click at [223, 103] on select "Select Taxes & Other Government Units Domestic Support Obligations Extensions o…" at bounding box center [240, 100] width 259 height 30
click at [111, 85] on select "Select Taxes & Other Government Units Domestic Support Obligations Extensions o…" at bounding box center [240, 100] width 259 height 30
click at [215, 108] on select "Select Taxes & Other Government Units Domestic Support Obligations Extensions o…" at bounding box center [240, 100] width 259 height 30
select select "0"
click at [111, 85] on select "Select Taxes & Other Government Units Domestic Support Obligations Extensions o…" at bounding box center [240, 100] width 259 height 30
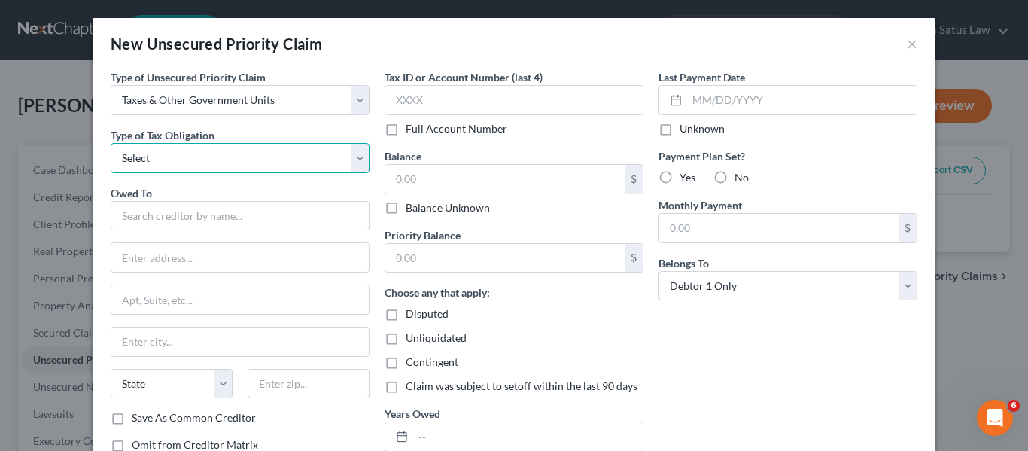
click at [203, 156] on select "Select Federal City State Franchise Tax Board Other" at bounding box center [240, 158] width 259 height 30
select select "0"
click at [111, 143] on select "Select Federal City State Franchise Tax Board Other" at bounding box center [240, 158] width 259 height 30
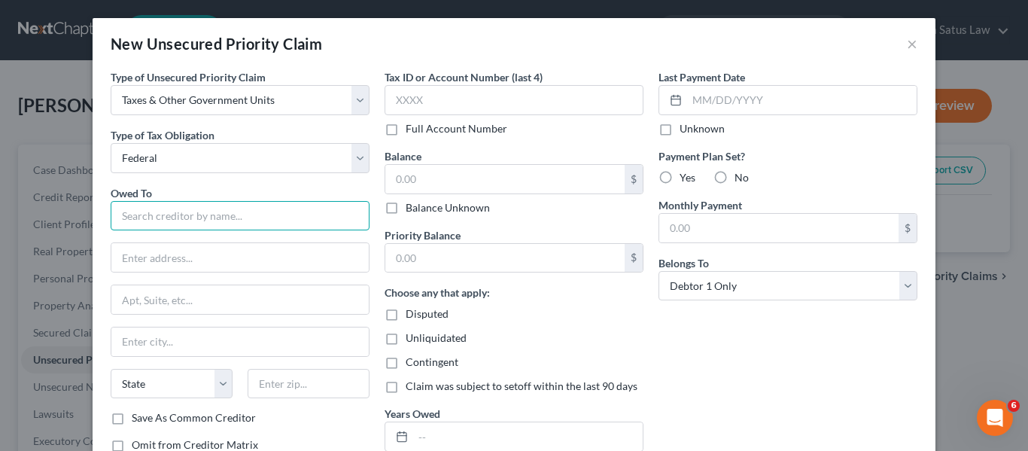
click at [191, 210] on input "text" at bounding box center [240, 216] width 259 height 30
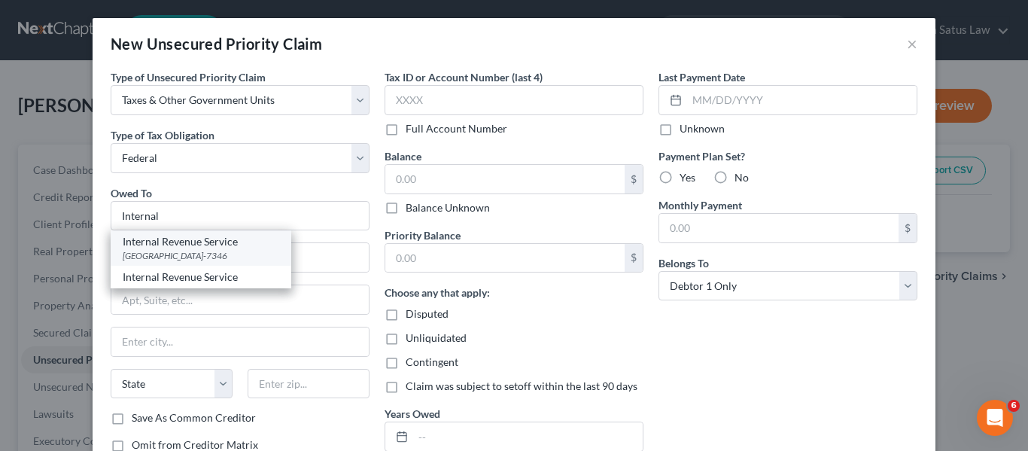
click at [211, 247] on div "Internal Revenue Service" at bounding box center [201, 241] width 156 height 15
type input "Internal Revenue Service"
type input "PO Box 7346"
type input "[GEOGRAPHIC_DATA]"
select select "39"
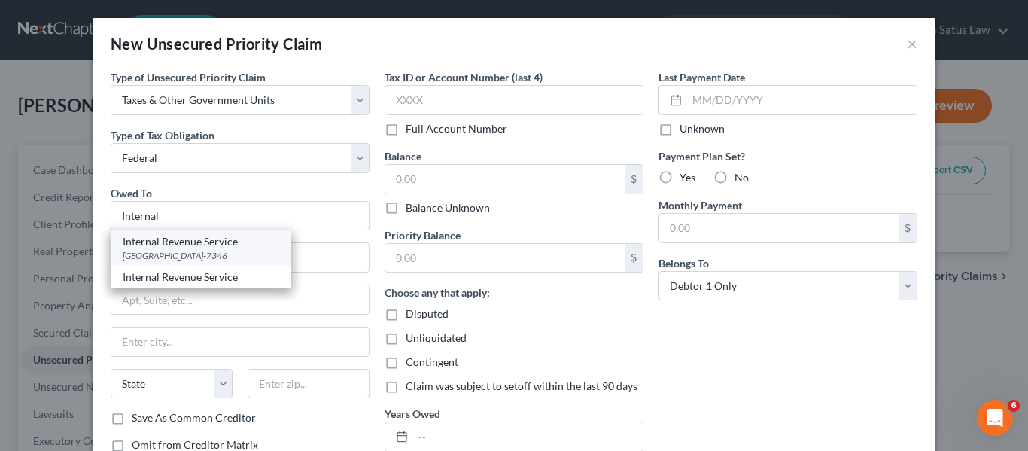
type input "19101-7346"
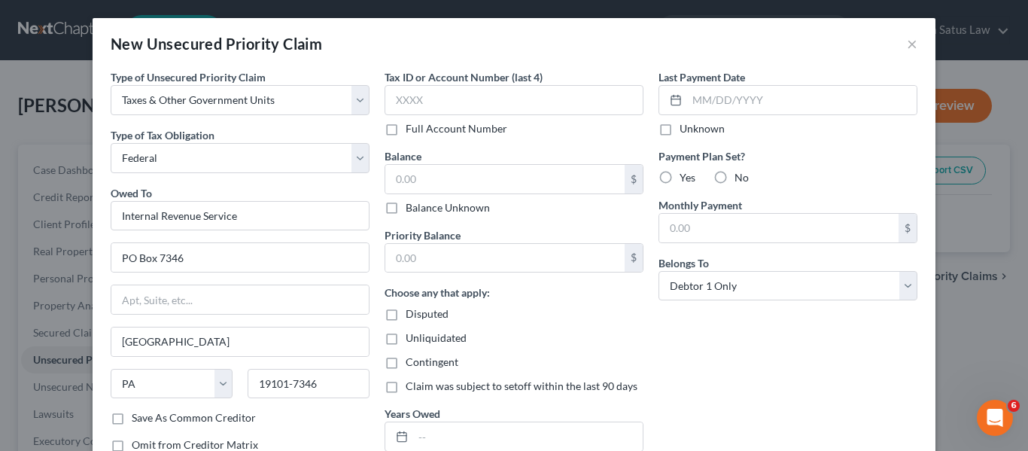
scroll to position [108, 0]
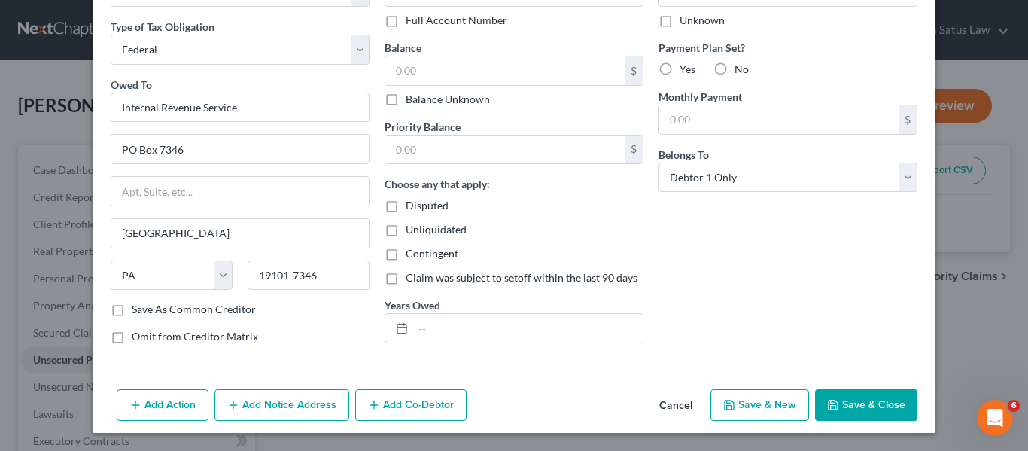
click at [830, 405] on polyline "button" at bounding box center [832, 407] width 5 height 4
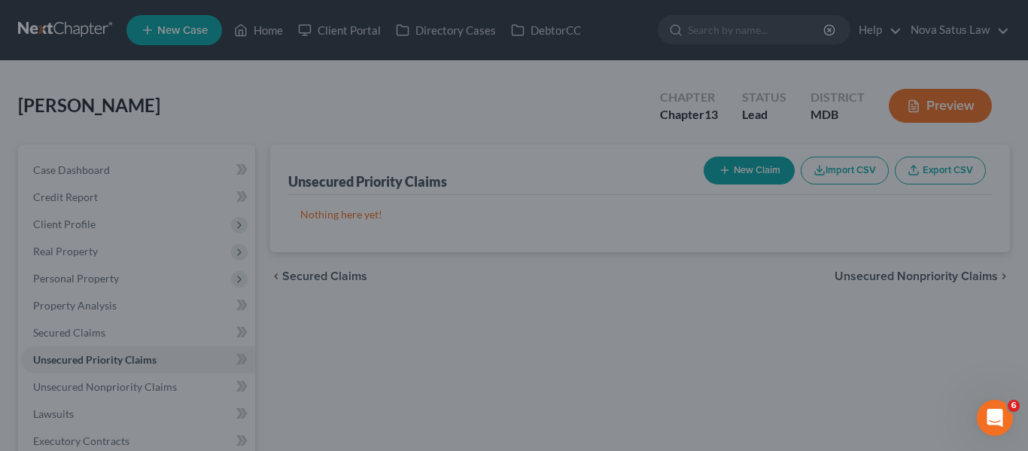
type input "0.00"
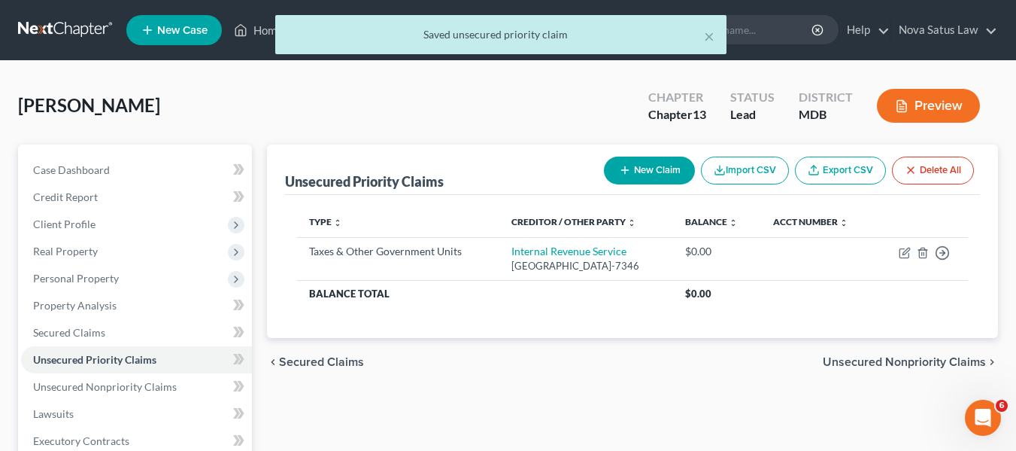
click at [644, 166] on button "New Claim" at bounding box center [649, 170] width 91 height 28
select select "0"
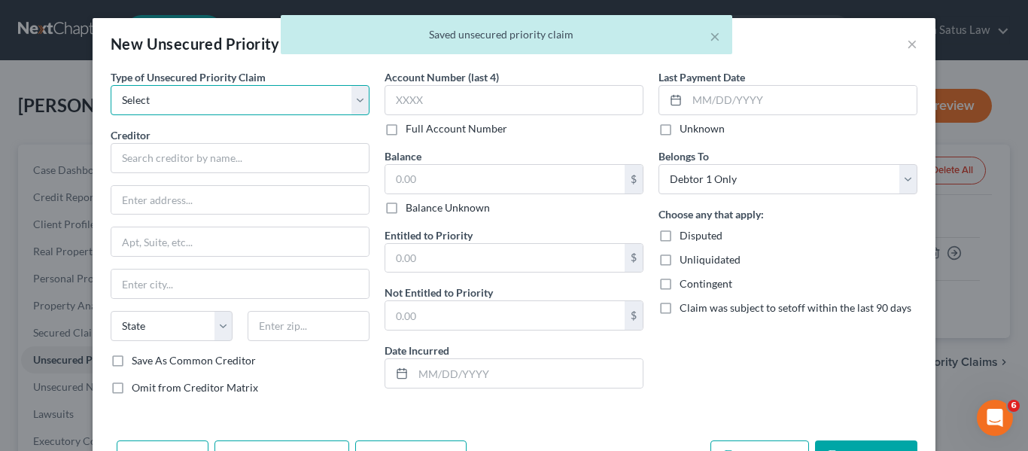
click at [159, 102] on select "Select Taxes & Other Government Units Domestic Support Obligations Extensions o…" at bounding box center [240, 100] width 259 height 30
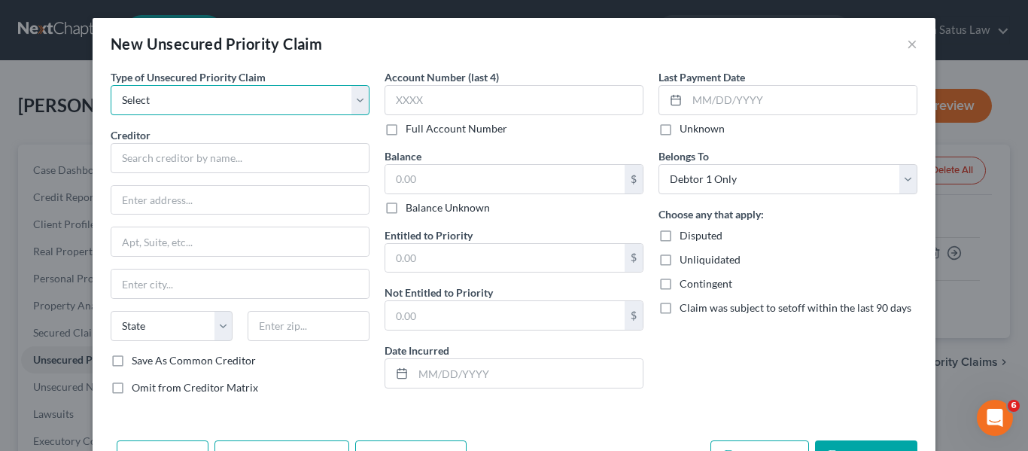
select select "0"
click at [111, 85] on select "Select Taxes & Other Government Units Domestic Support Obligations Extensions o…" at bounding box center [240, 100] width 259 height 30
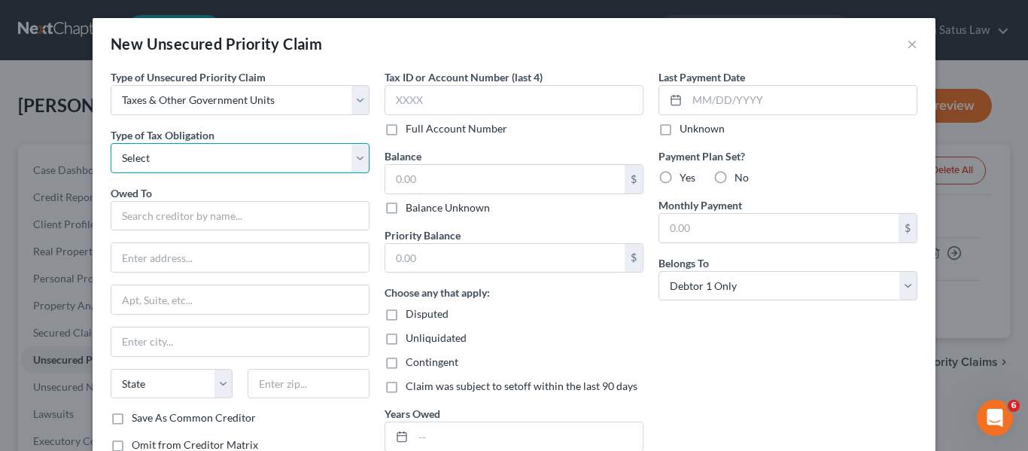
click at [162, 154] on select "Select Federal City State Franchise Tax Board Other" at bounding box center [240, 158] width 259 height 30
select select "2"
click at [111, 143] on select "Select Federal City State Franchise Tax Board Other" at bounding box center [240, 158] width 259 height 30
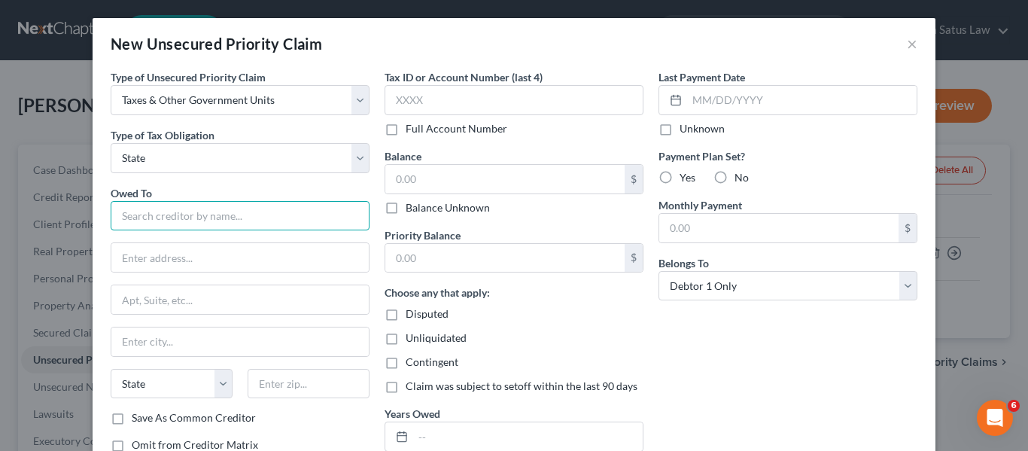
click at [136, 201] on input "text" at bounding box center [240, 216] width 259 height 30
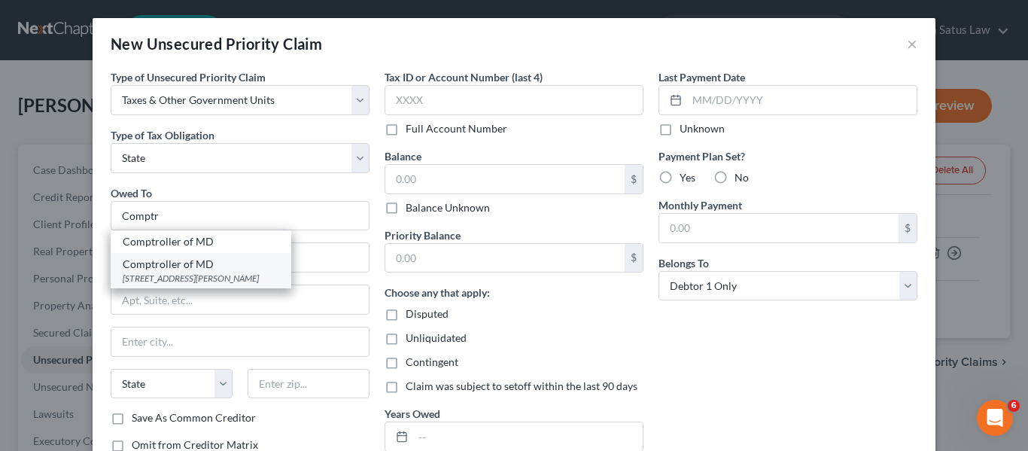
click at [171, 272] on div "[STREET_ADDRESS][PERSON_NAME]" at bounding box center [201, 278] width 156 height 13
type input "Comptroller of MD"
type input "[STREET_ADDRESS][PERSON_NAME]"
type input "[GEOGRAPHIC_DATA]"
select select "21"
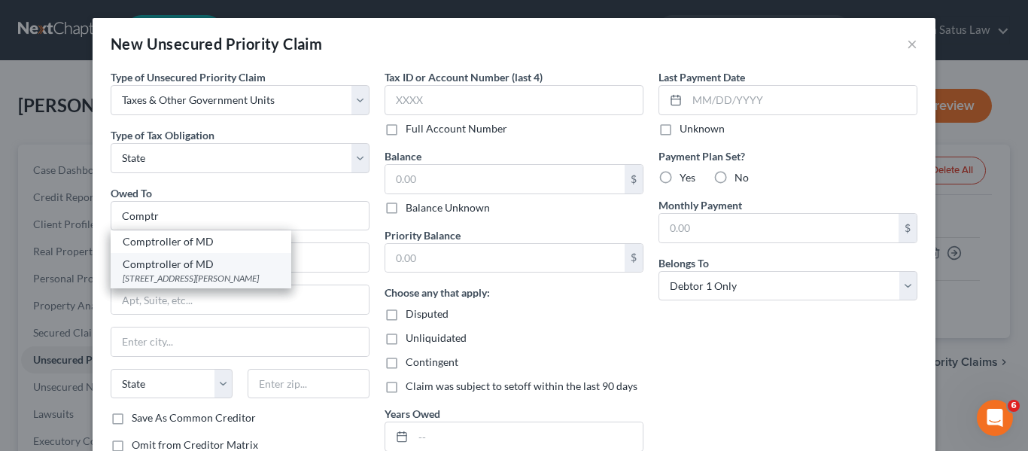
type input "21201"
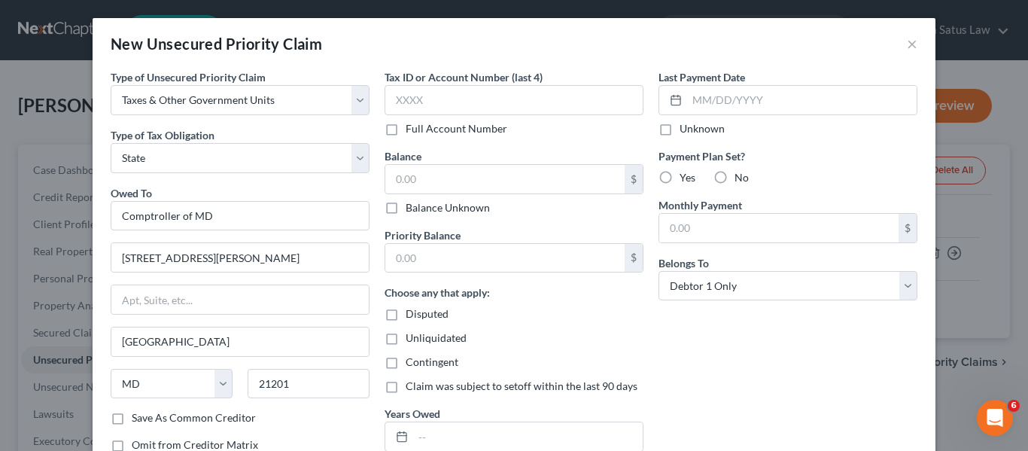
scroll to position [108, 0]
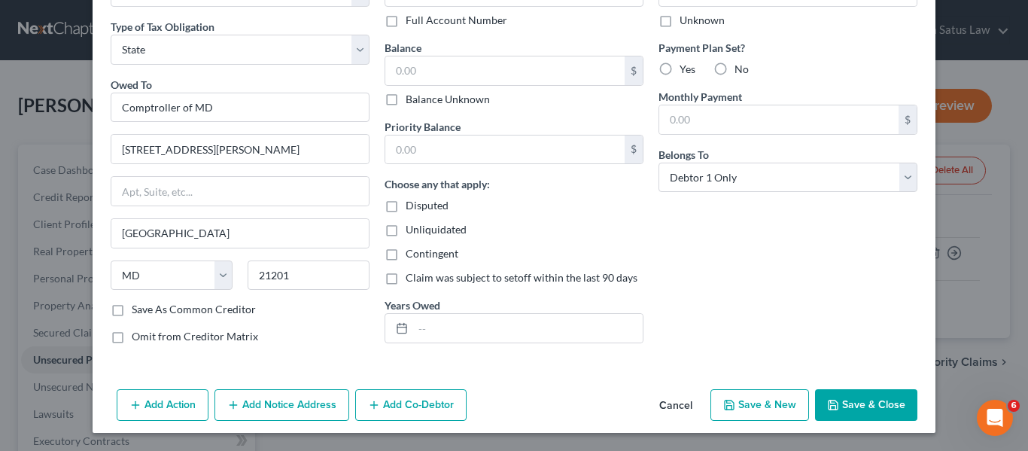
click at [864, 395] on button "Save & Close" at bounding box center [866, 405] width 102 height 32
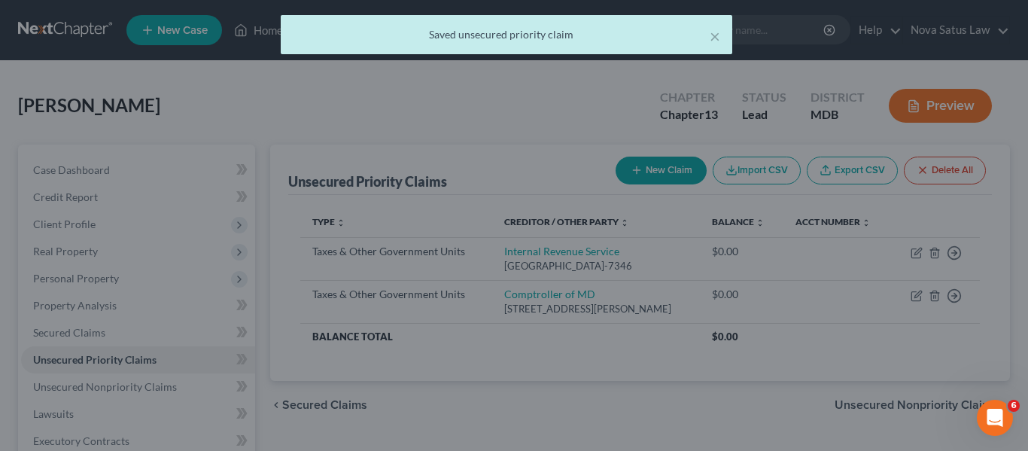
type input "0.00"
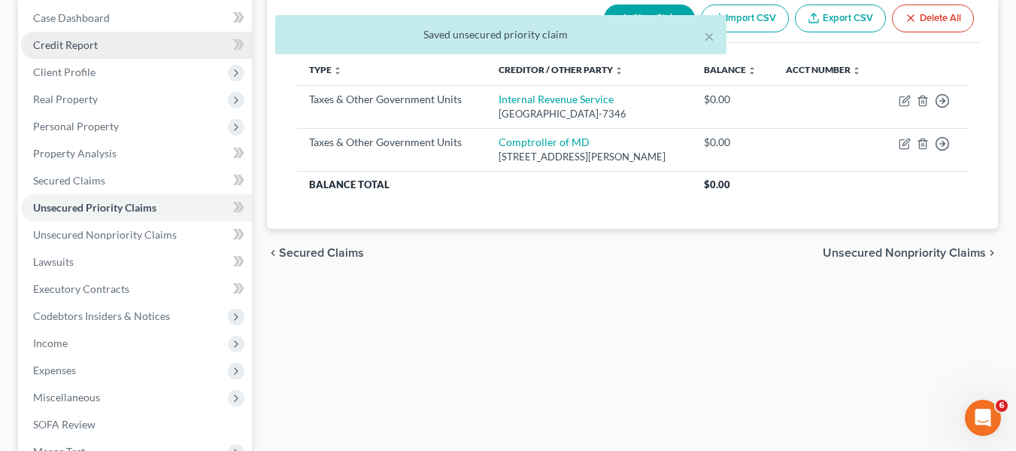
scroll to position [159, 0]
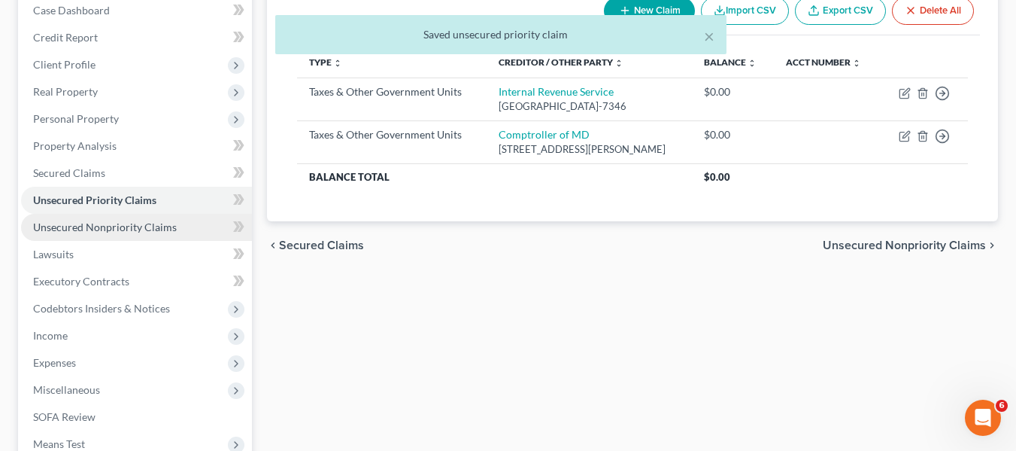
click at [111, 222] on span "Unsecured Nonpriority Claims" at bounding box center [105, 226] width 144 height 13
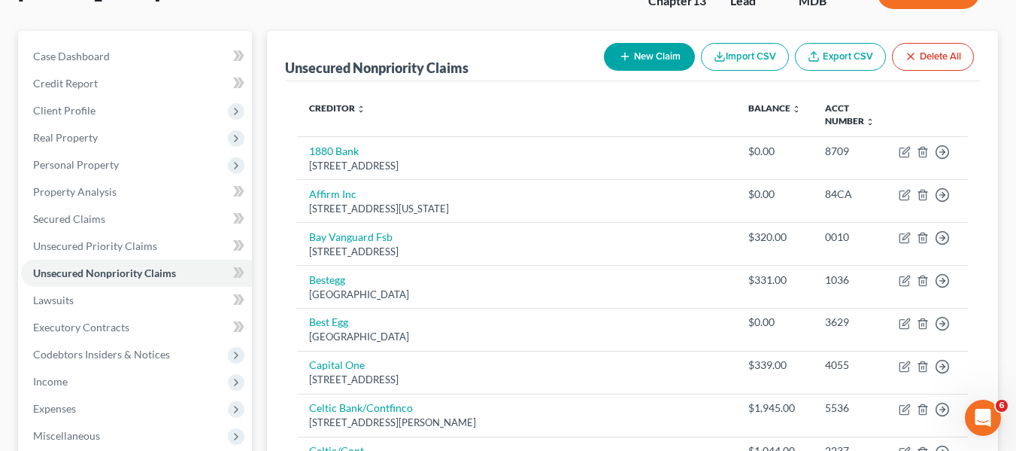
scroll to position [161, 0]
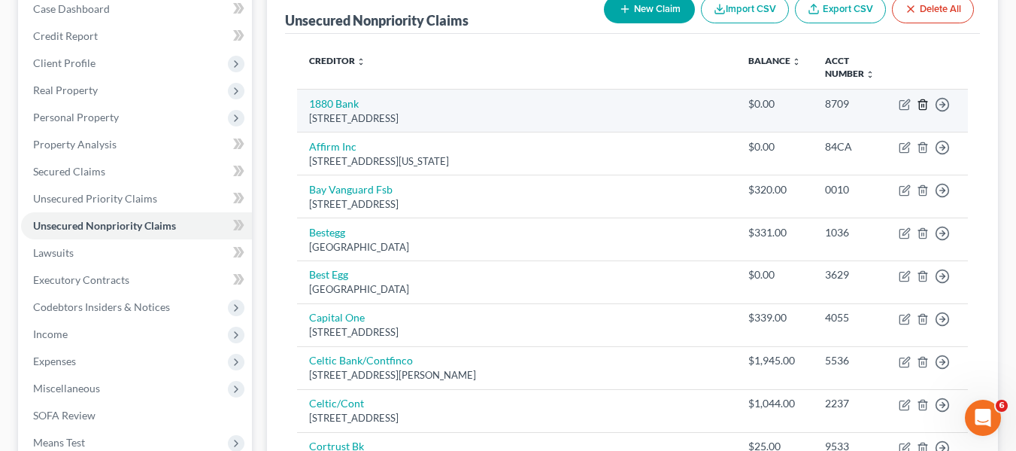
click at [924, 100] on icon "button" at bounding box center [922, 104] width 7 height 10
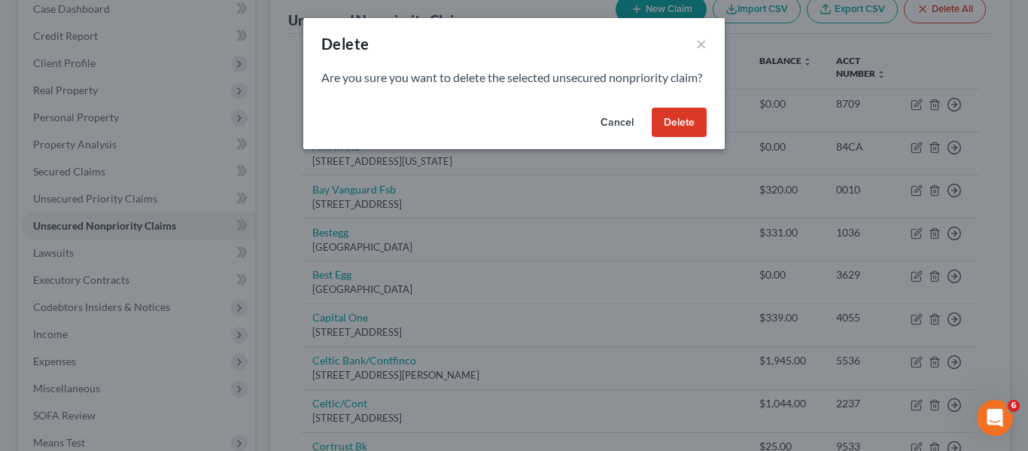
click at [683, 131] on button "Delete" at bounding box center [678, 123] width 55 height 30
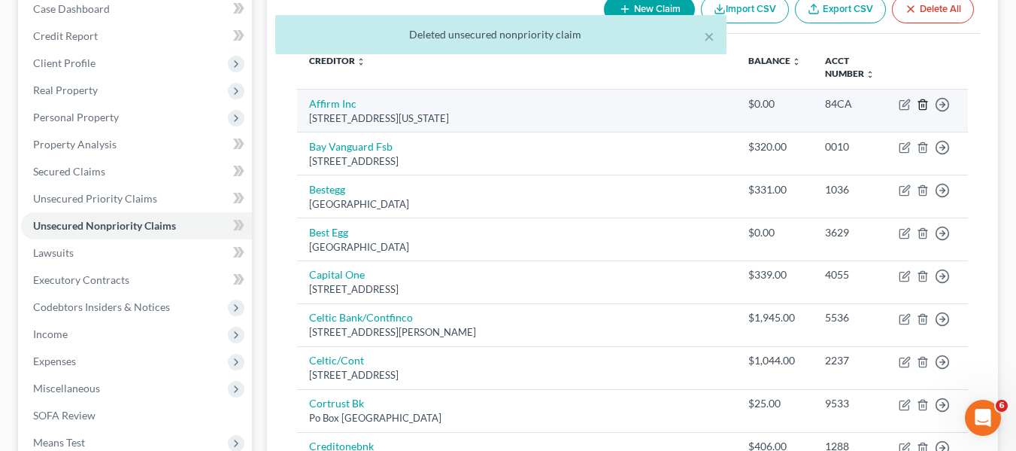
click at [924, 103] on icon "button" at bounding box center [923, 105] width 12 height 12
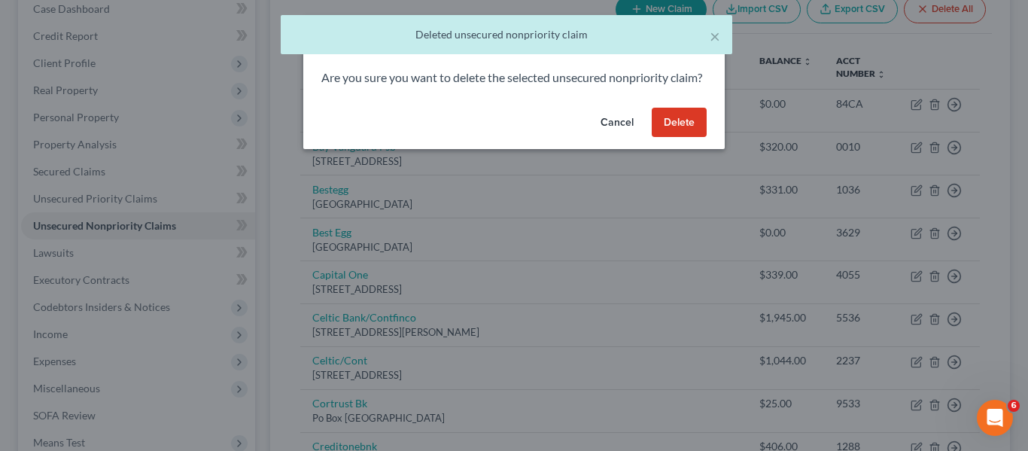
click at [669, 138] on button "Delete" at bounding box center [678, 123] width 55 height 30
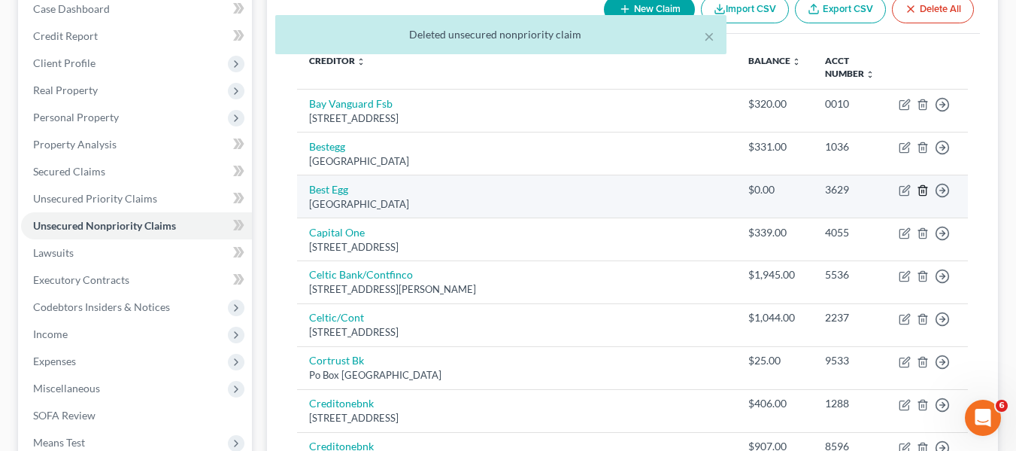
click at [920, 193] on icon "button" at bounding box center [922, 190] width 7 height 10
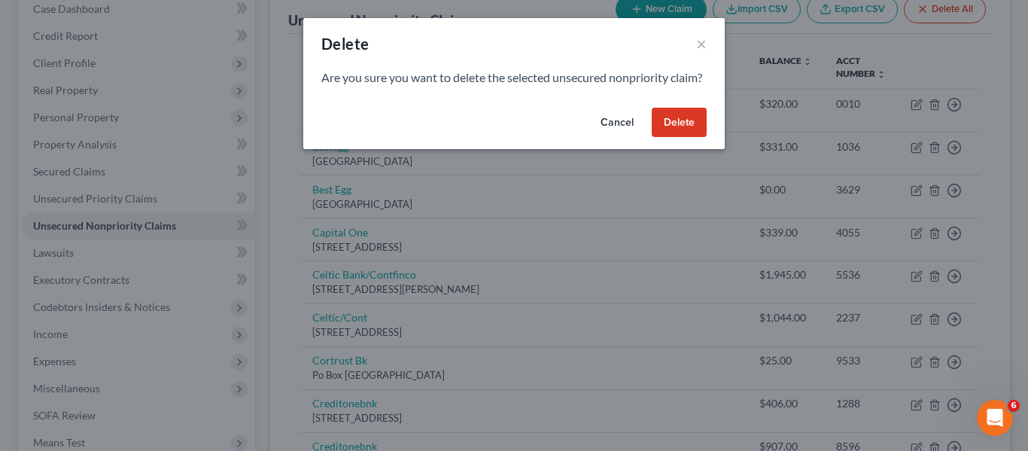
click at [698, 133] on button "Delete" at bounding box center [678, 123] width 55 height 30
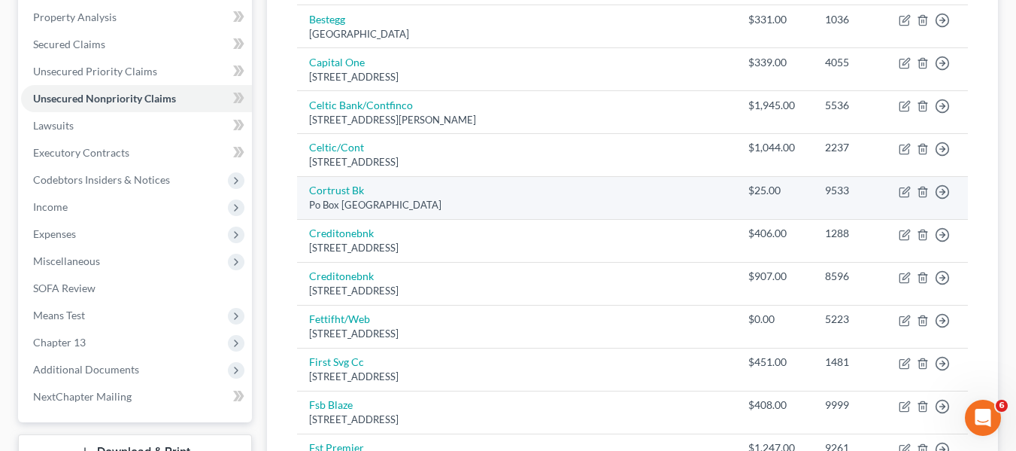
scroll to position [289, 0]
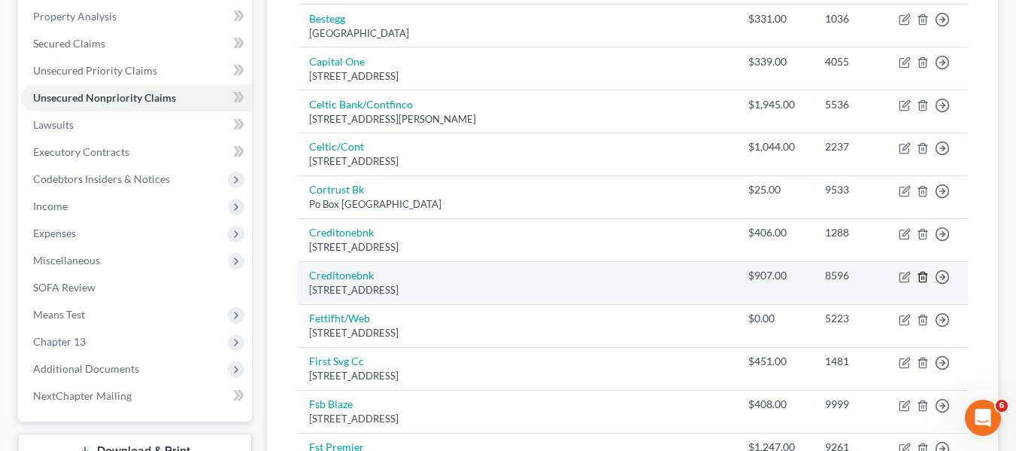
click at [924, 275] on icon "button" at bounding box center [923, 277] width 12 height 12
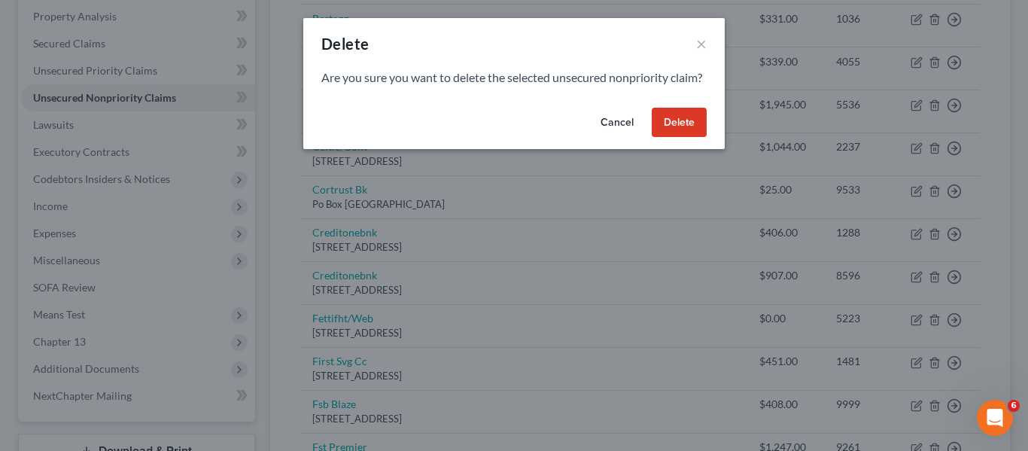
click at [675, 138] on button "Delete" at bounding box center [678, 123] width 55 height 30
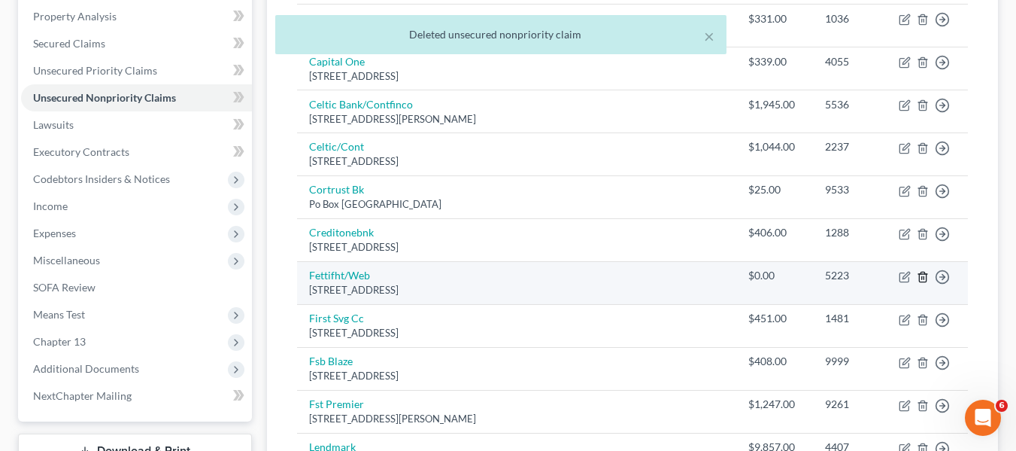
click at [921, 280] on icon "button" at bounding box center [923, 277] width 12 height 12
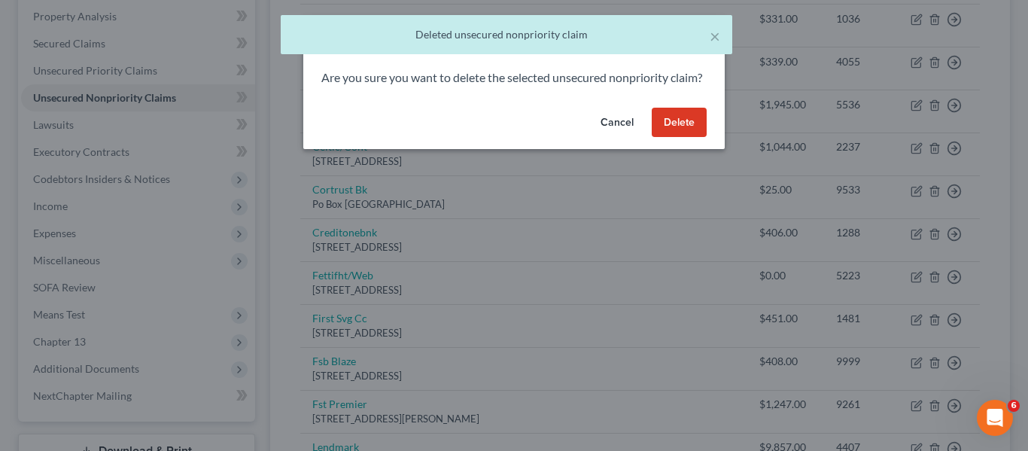
click at [660, 135] on button "Delete" at bounding box center [678, 123] width 55 height 30
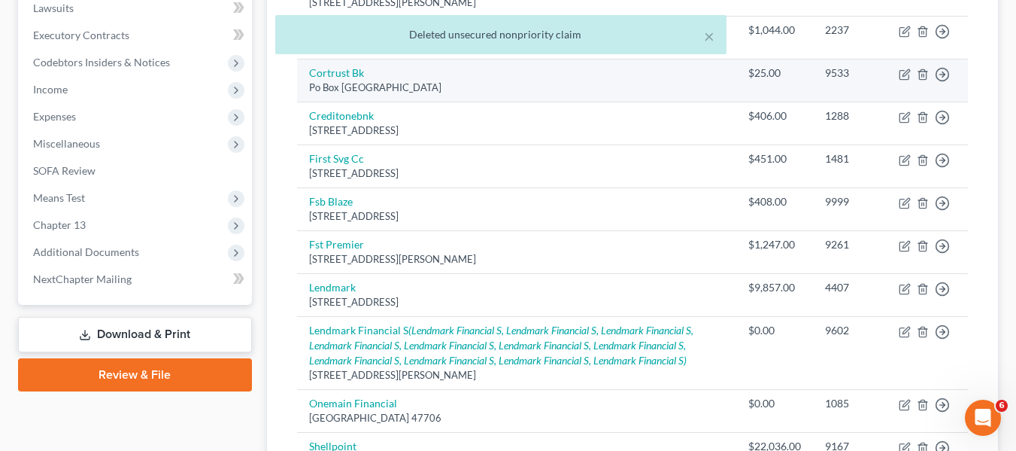
scroll to position [406, 0]
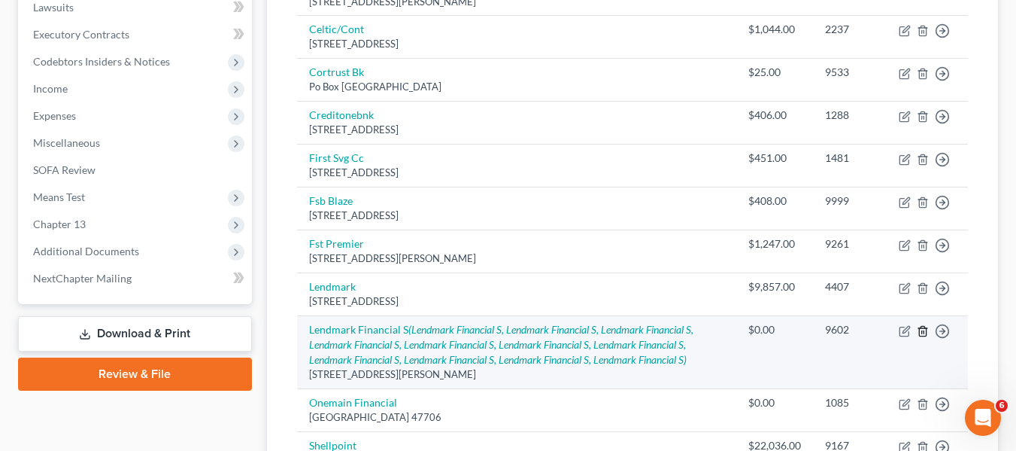
click at [923, 328] on polyline "button" at bounding box center [922, 328] width 9 height 0
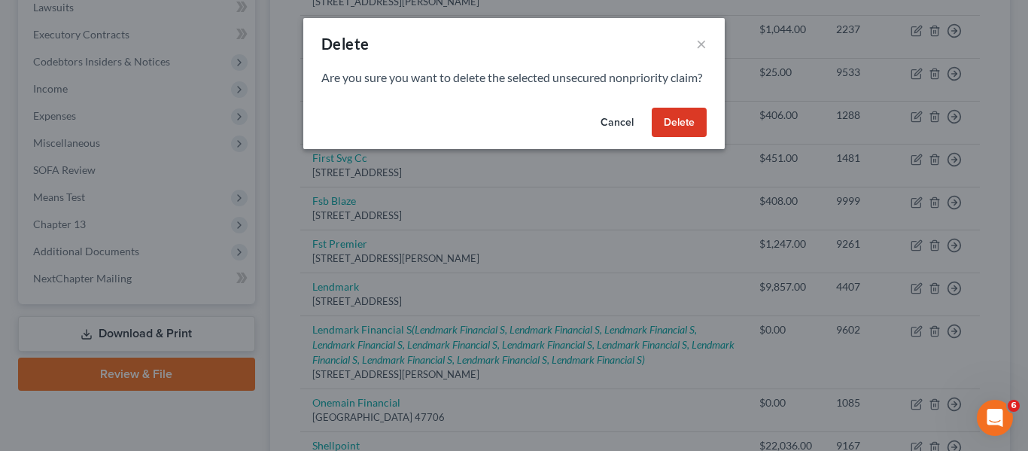
click at [658, 132] on button "Delete" at bounding box center [678, 123] width 55 height 30
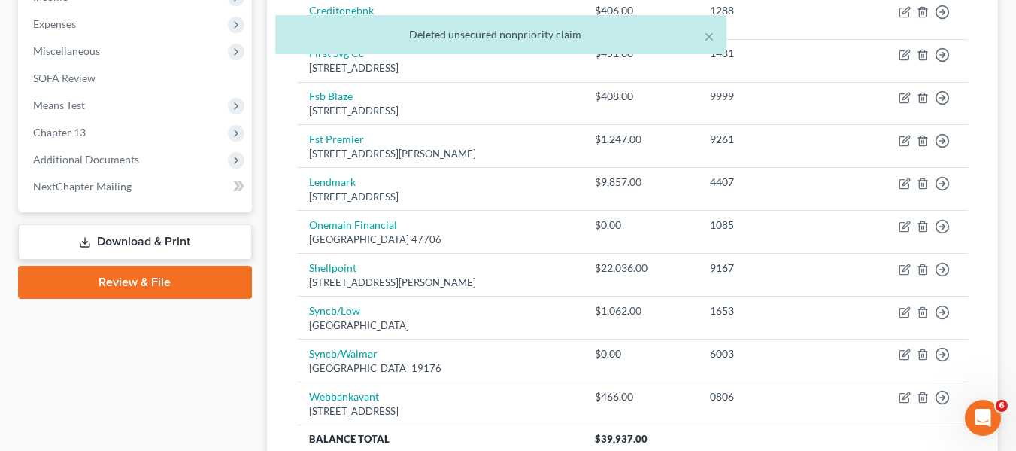
scroll to position [499, 0]
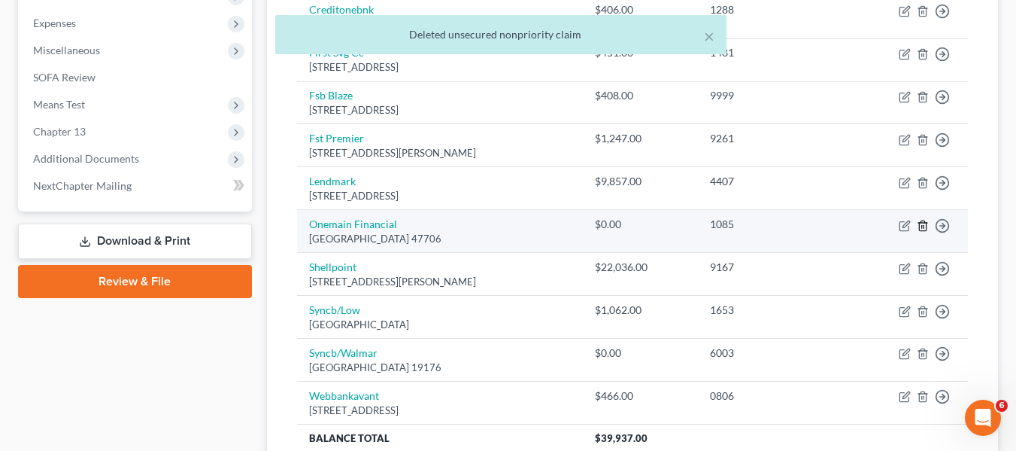
click at [924, 223] on polyline "button" at bounding box center [922, 223] width 9 height 0
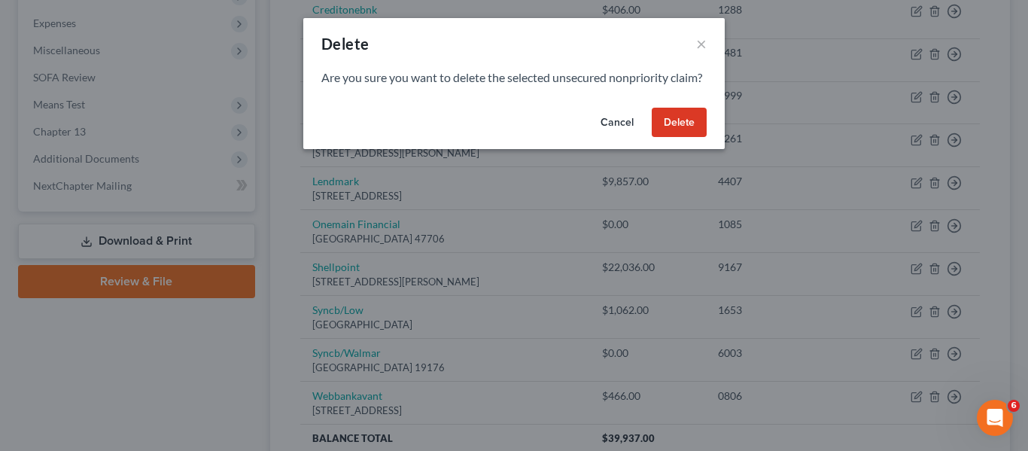
click at [678, 135] on button "Delete" at bounding box center [678, 123] width 55 height 30
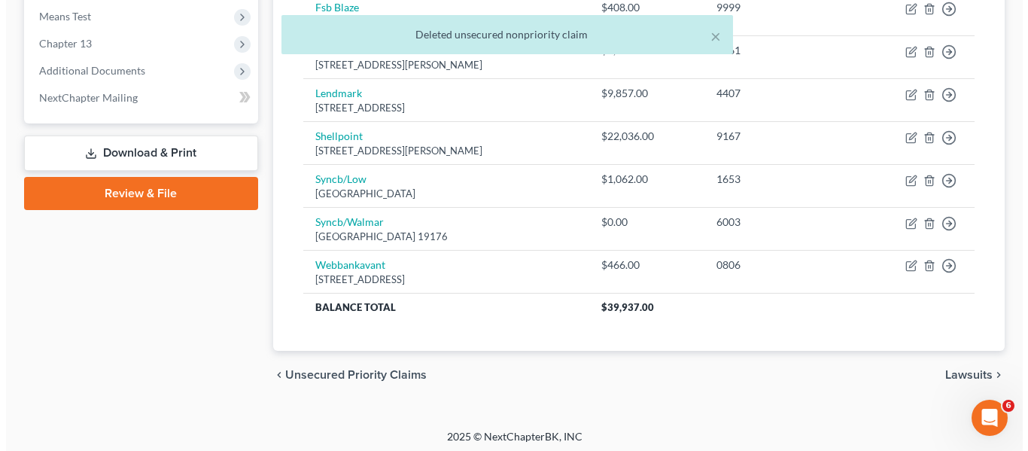
scroll to position [588, 0]
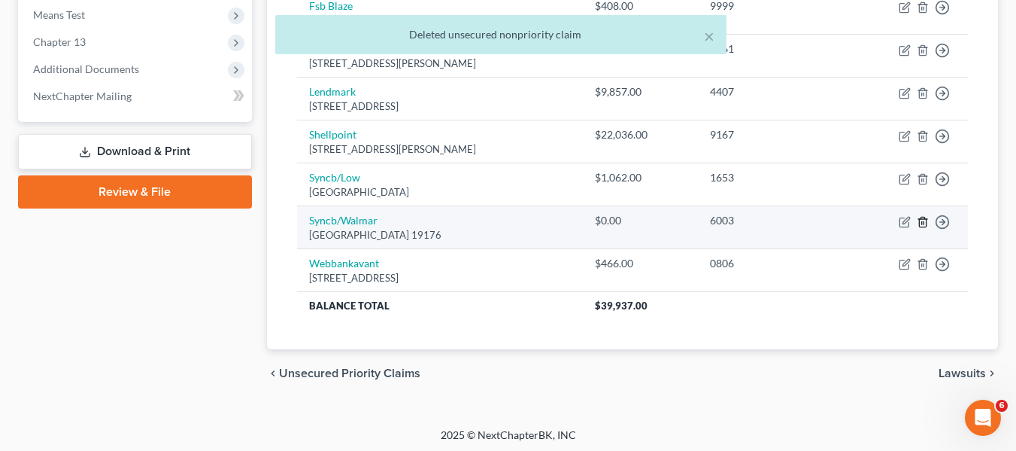
click at [922, 221] on line "button" at bounding box center [922, 222] width 0 height 3
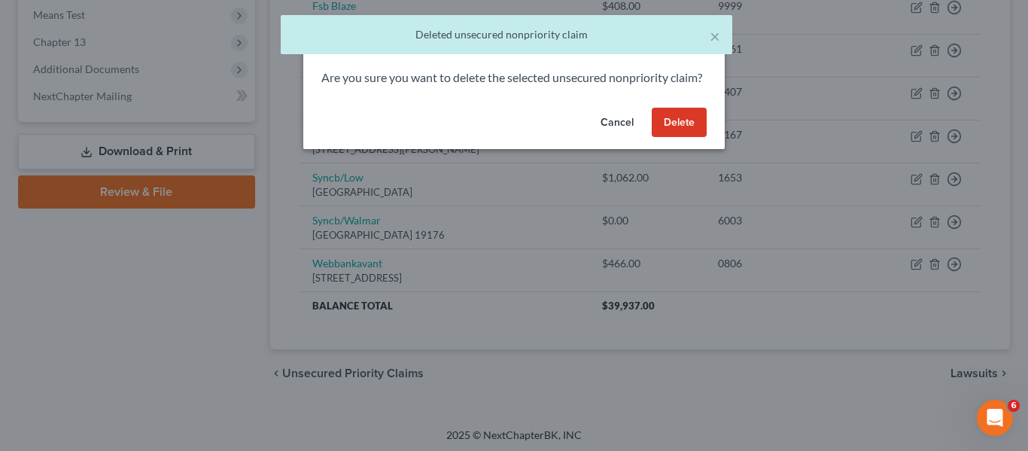
click at [671, 128] on button "Delete" at bounding box center [678, 123] width 55 height 30
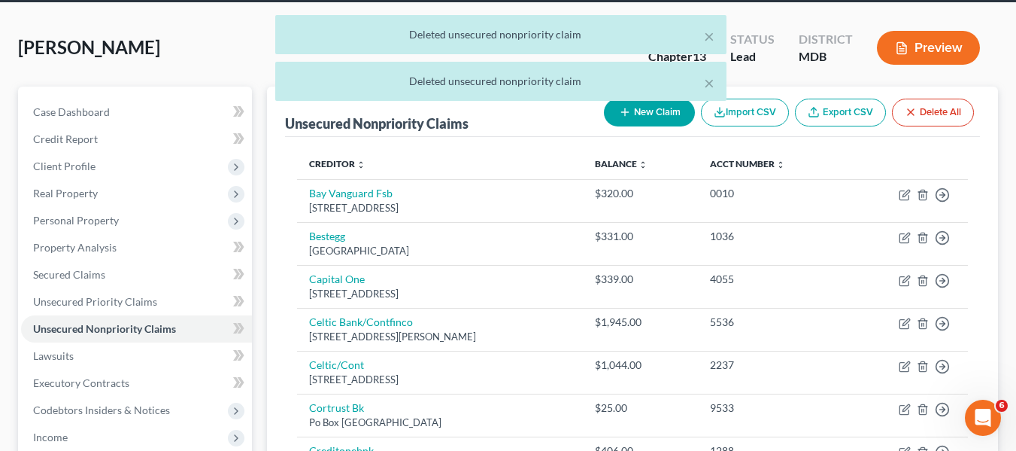
scroll to position [0, 0]
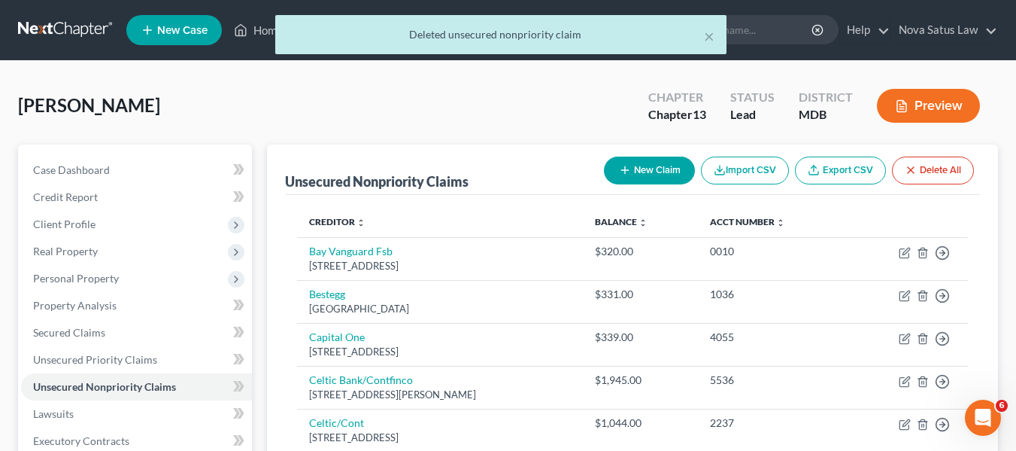
click at [627, 168] on icon "button" at bounding box center [625, 170] width 12 height 12
select select "0"
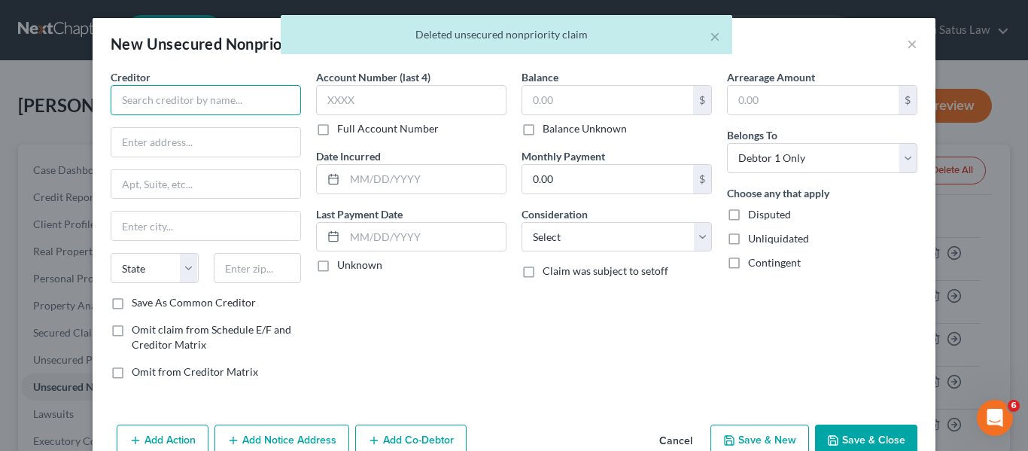
click at [267, 108] on input "text" at bounding box center [206, 100] width 190 height 30
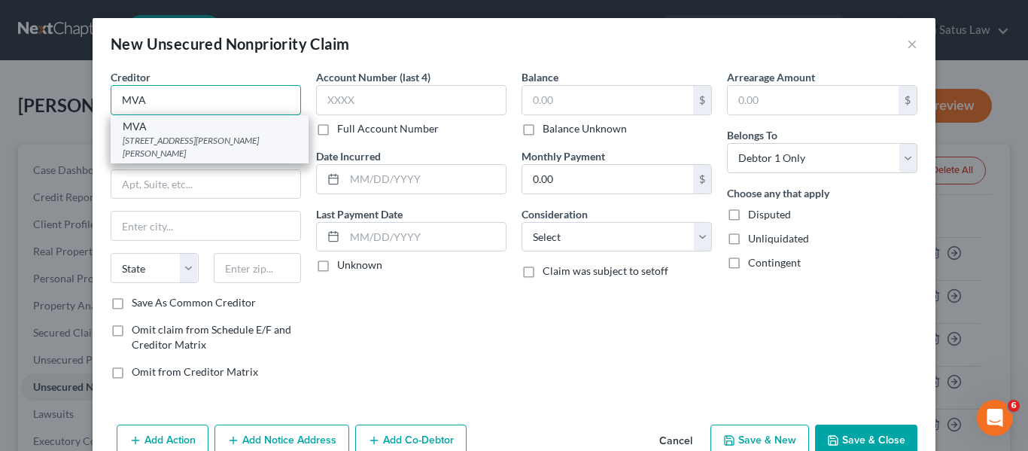
type input "MVA"
click at [223, 142] on div "[STREET_ADDRESS][PERSON_NAME][PERSON_NAME]" at bounding box center [210, 147] width 174 height 26
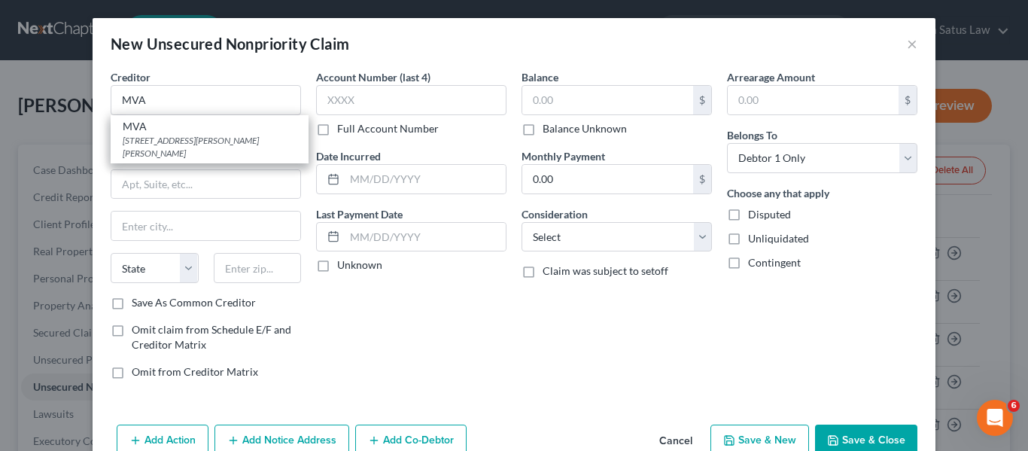
type input "[STREET_ADDRESS][PERSON_NAME]"
type input "[PERSON_NAME]"
select select "21"
type input "21062"
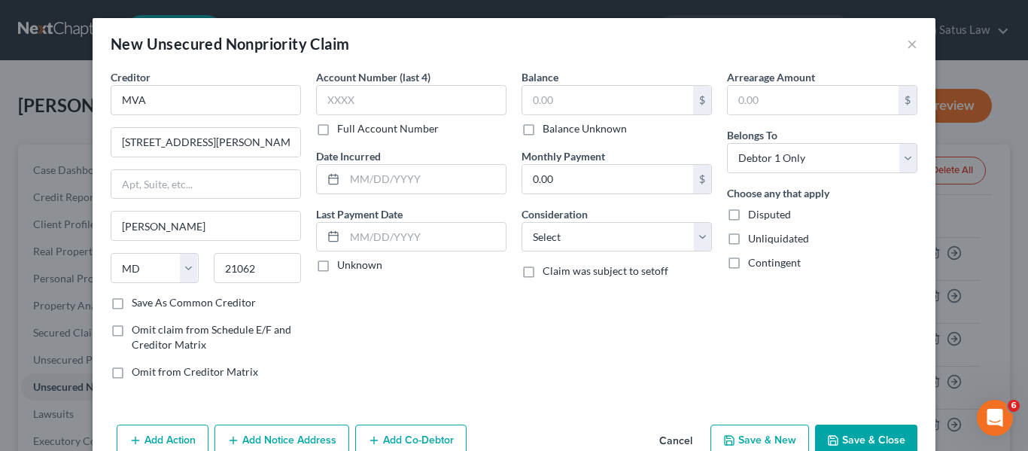
click at [845, 432] on button "Save & Close" at bounding box center [866, 440] width 102 height 32
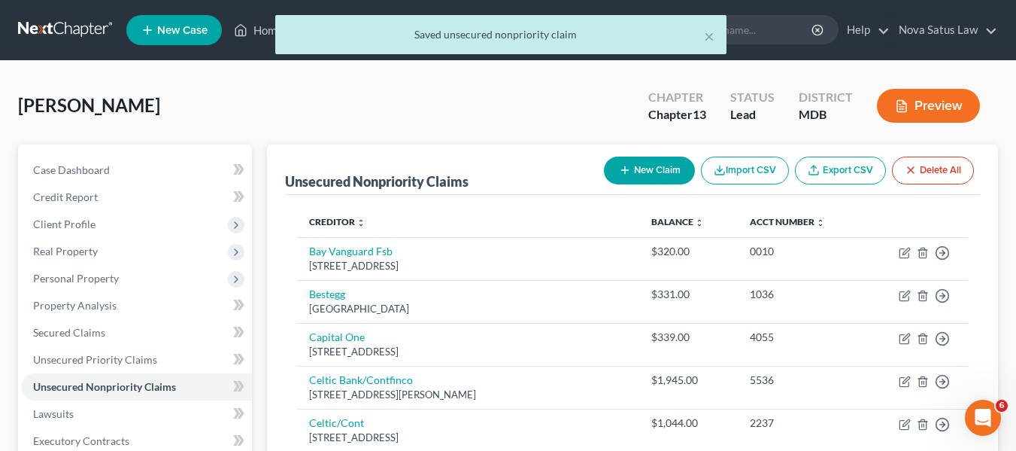
click at [651, 172] on button "New Claim" at bounding box center [649, 170] width 91 height 28
select select "0"
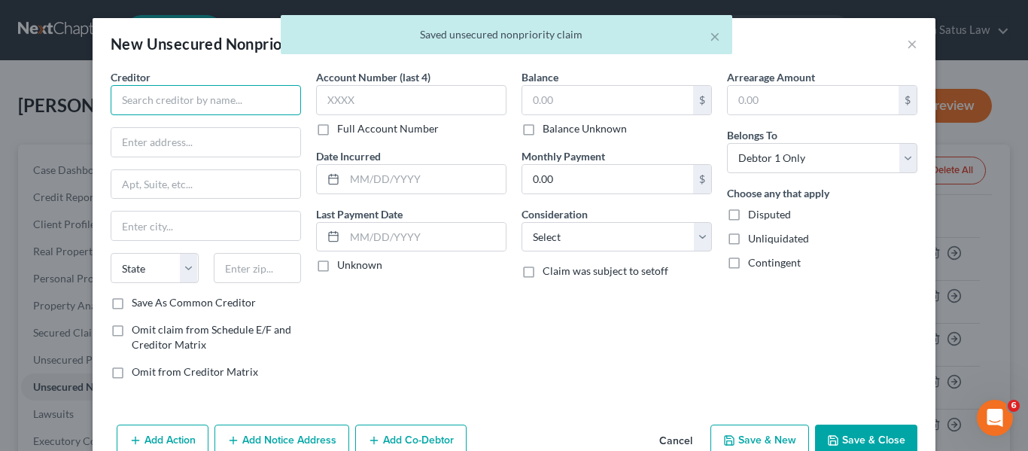
click at [197, 98] on input "text" at bounding box center [206, 100] width 190 height 30
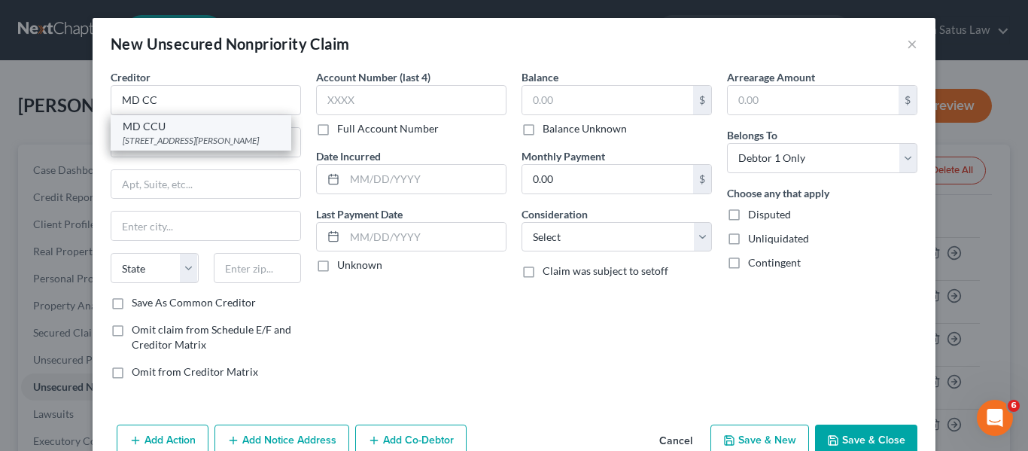
click at [205, 119] on div "MD CCU" at bounding box center [201, 126] width 156 height 15
type input "MD CCU"
type input "[STREET_ADDRESS][PERSON_NAME]"
type input "[GEOGRAPHIC_DATA]"
select select "21"
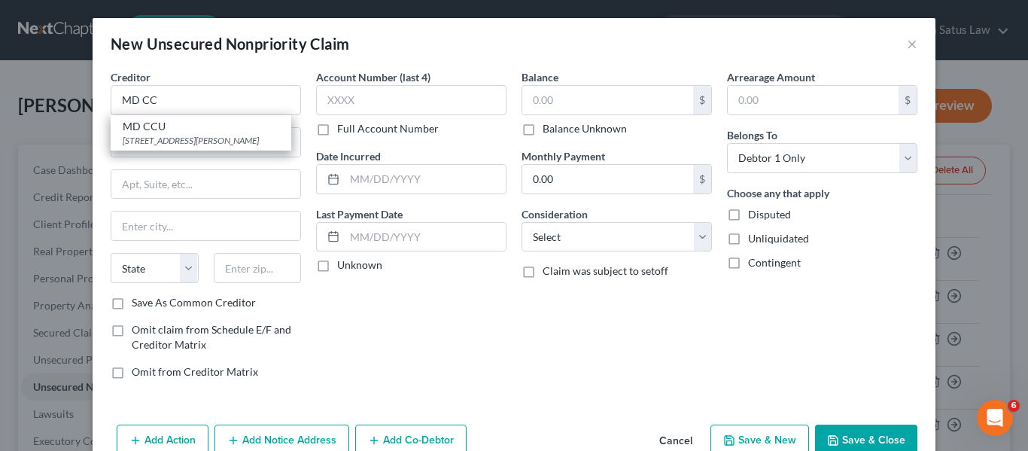
type input "21201"
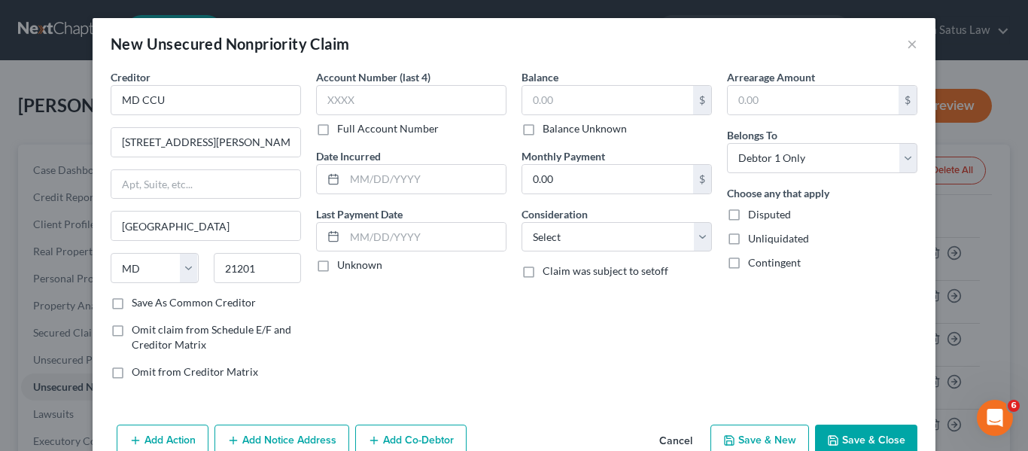
click at [849, 426] on button "Save & Close" at bounding box center [866, 440] width 102 height 32
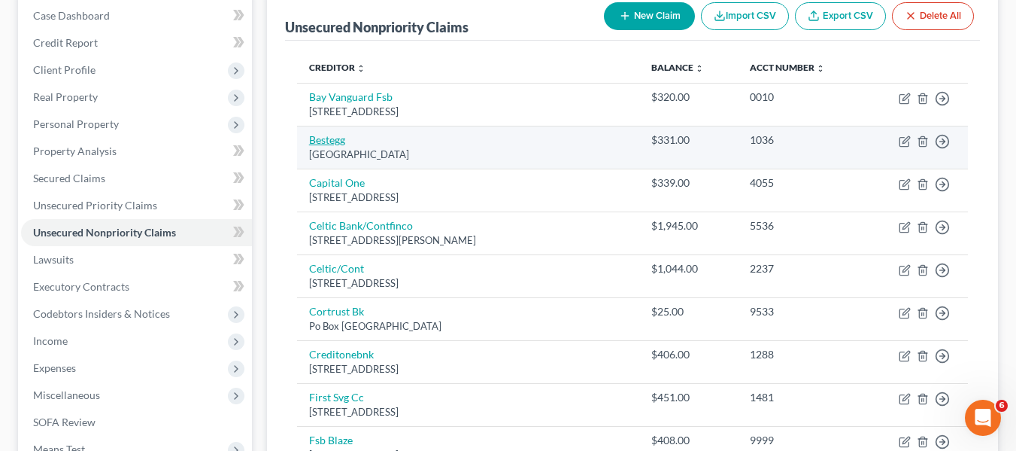
scroll to position [148, 0]
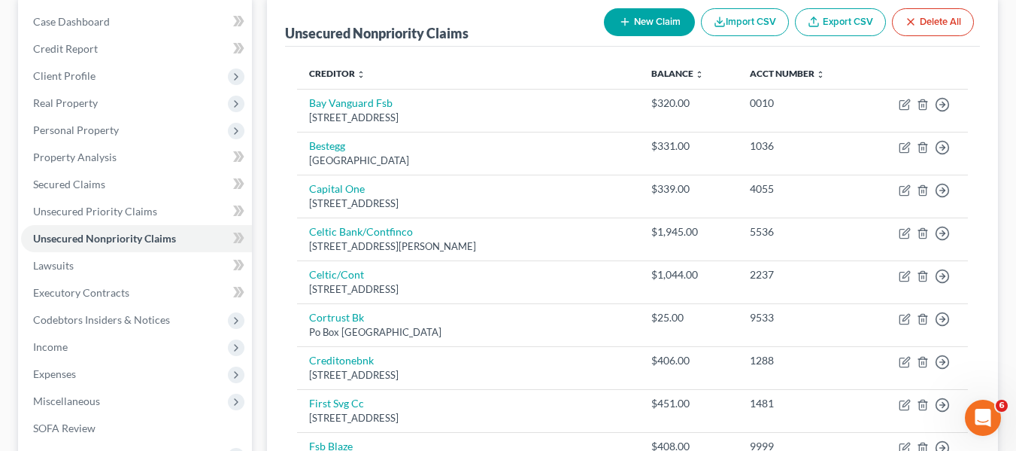
click at [633, 18] on button "New Claim" at bounding box center [649, 22] width 91 height 28
select select "0"
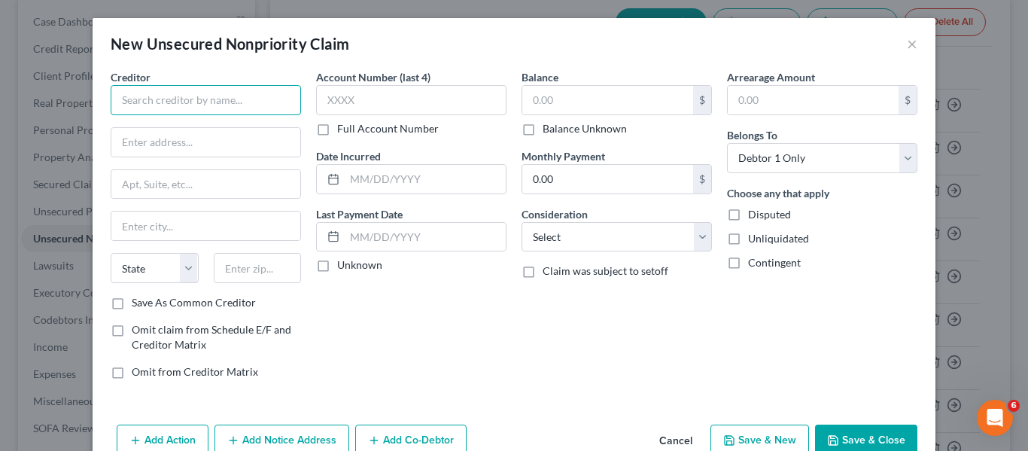
click at [151, 92] on input "text" at bounding box center [206, 100] width 190 height 30
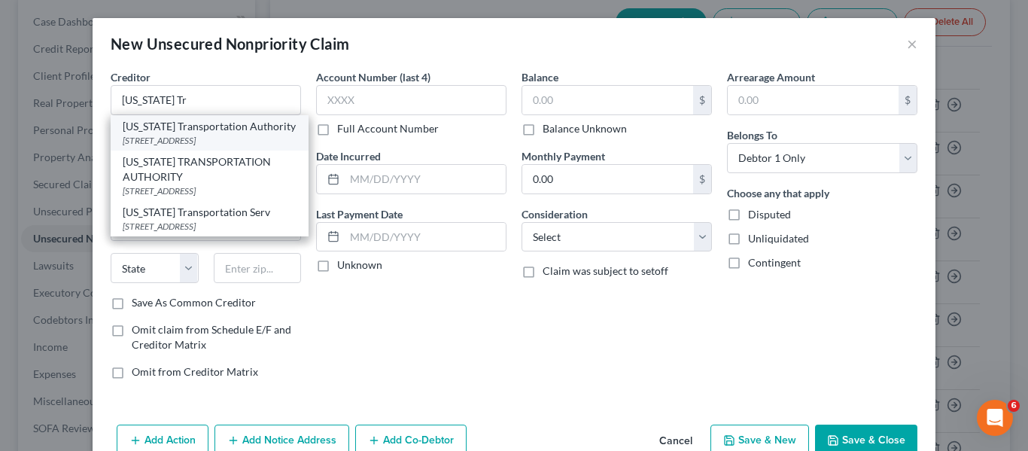
click at [163, 132] on div "[US_STATE] Transportation Authority" at bounding box center [210, 126] width 174 height 15
type input "[US_STATE] Transportation Authority"
type input "[STREET_ADDRESS]"
type input "[GEOGRAPHIC_DATA]"
select select "21"
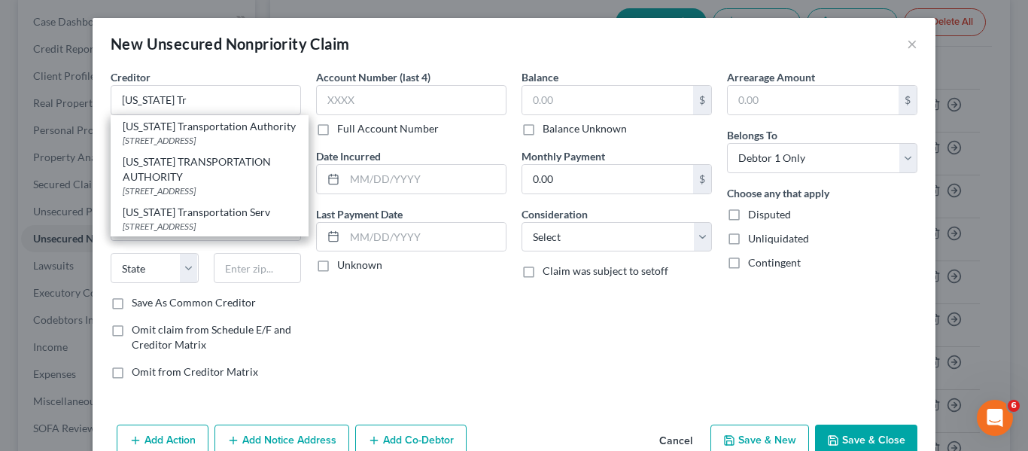
type input "21224"
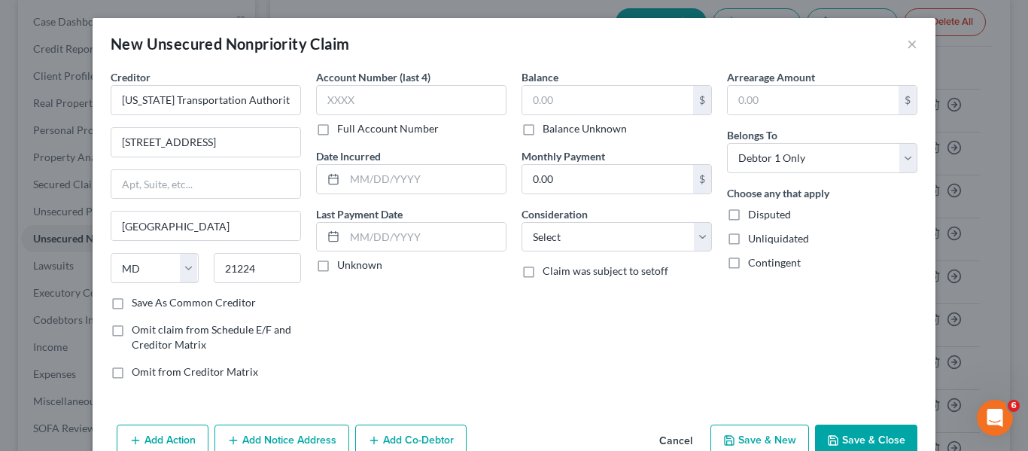
click at [827, 432] on button "Save & Close" at bounding box center [866, 440] width 102 height 32
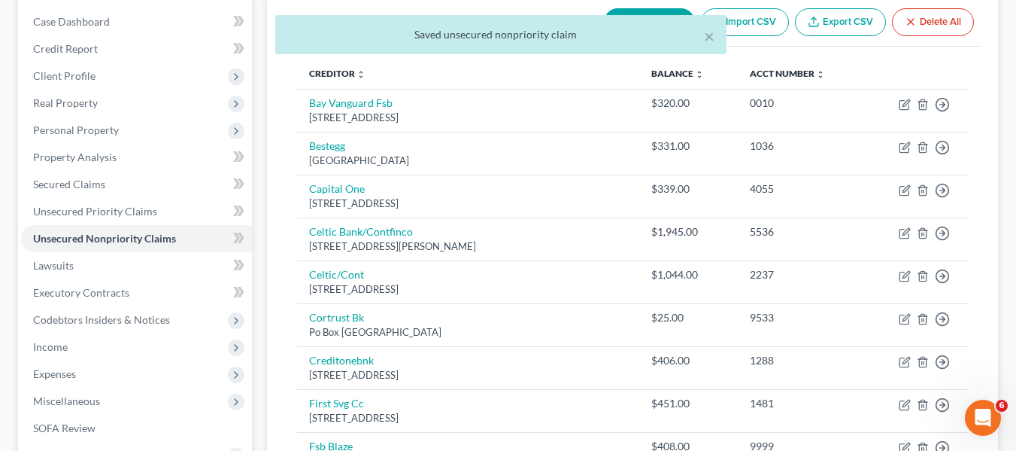
scroll to position [0, 0]
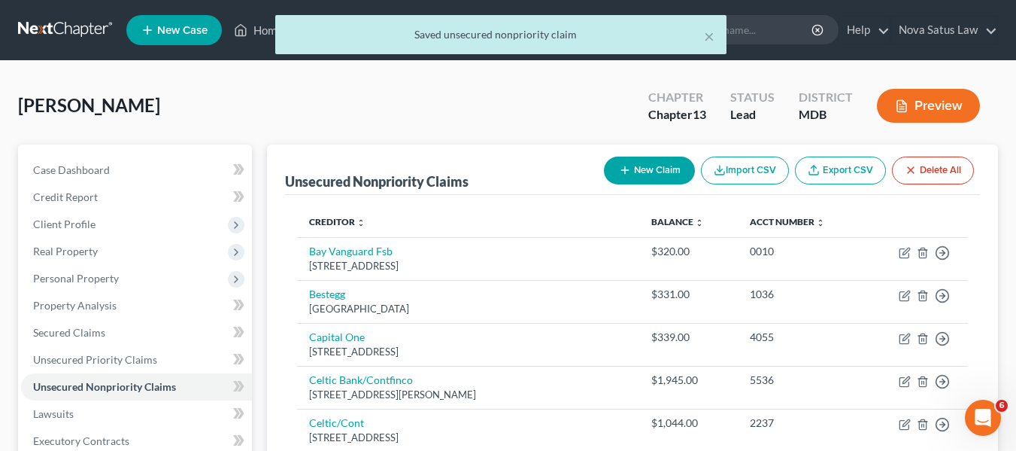
click at [611, 163] on button "New Claim" at bounding box center [649, 170] width 91 height 28
select select "0"
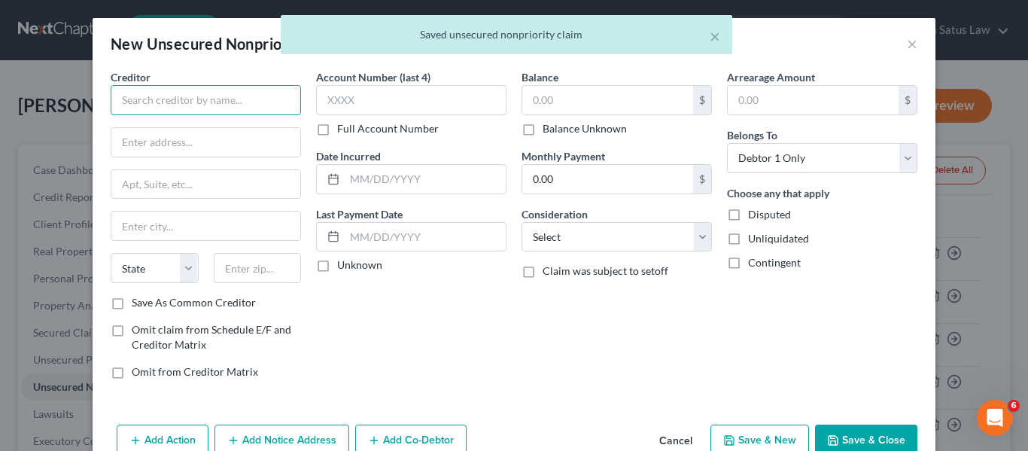
click at [132, 90] on input "text" at bounding box center [206, 100] width 190 height 30
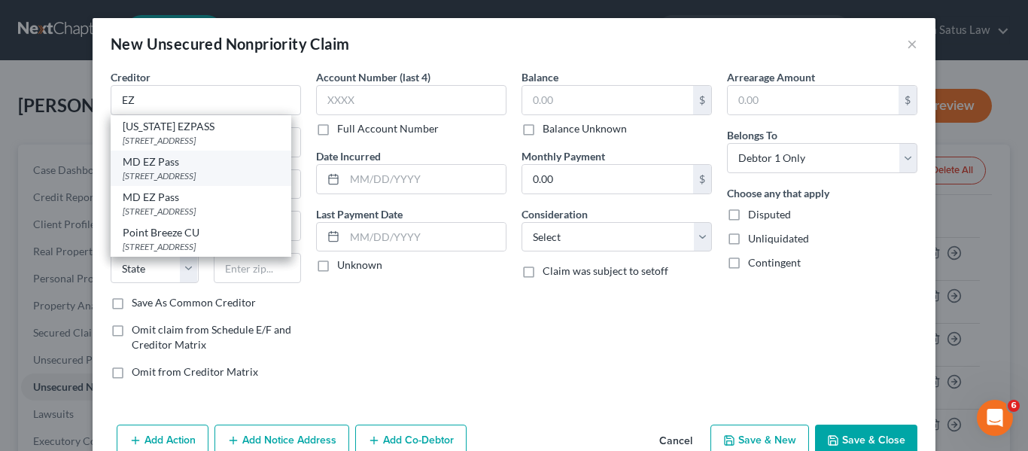
click at [153, 165] on div "MD EZ Pass" at bounding box center [201, 161] width 156 height 15
type input "MD EZ Pass"
type input "1 Turnpike Dr"
type input "[GEOGRAPHIC_DATA]"
select select "21"
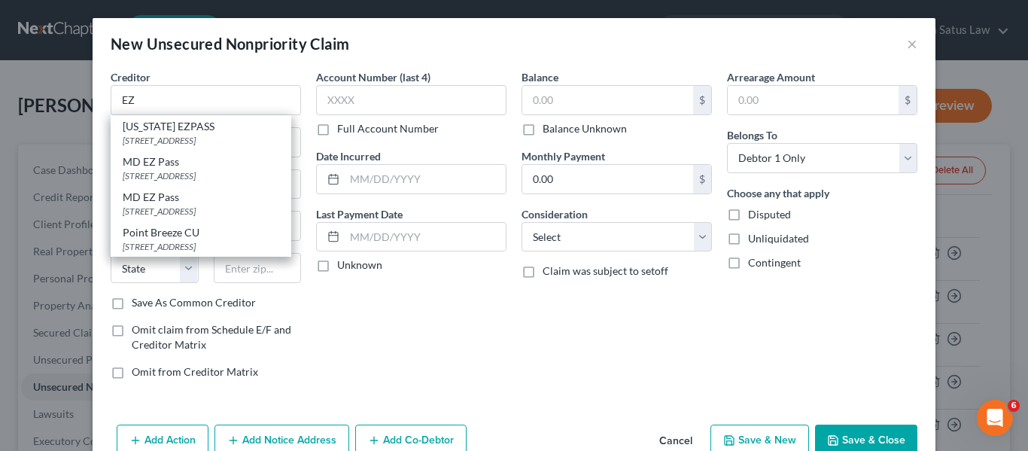
type input "21903"
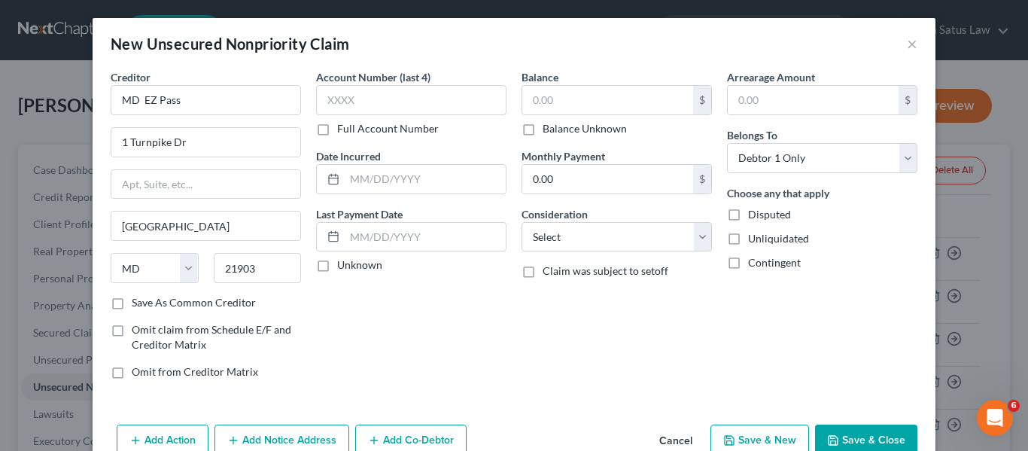
click at [864, 430] on button "Save & Close" at bounding box center [866, 440] width 102 height 32
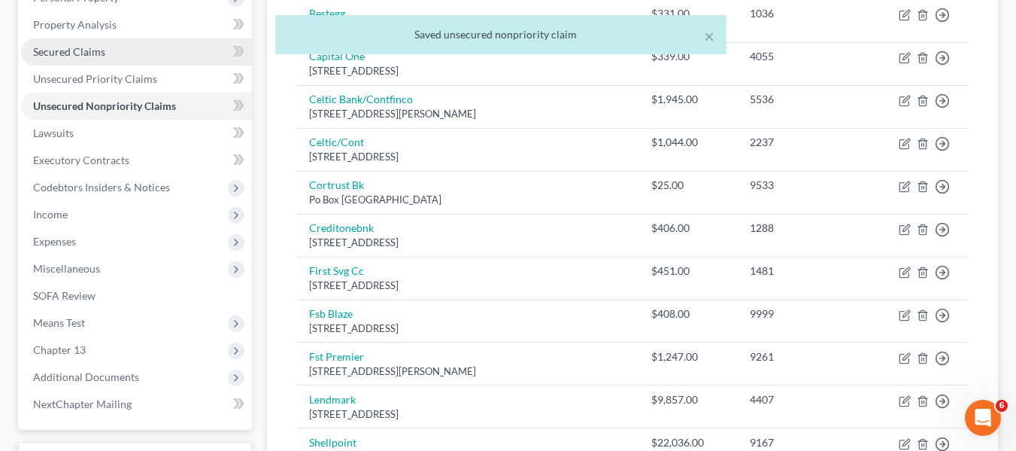
scroll to position [283, 0]
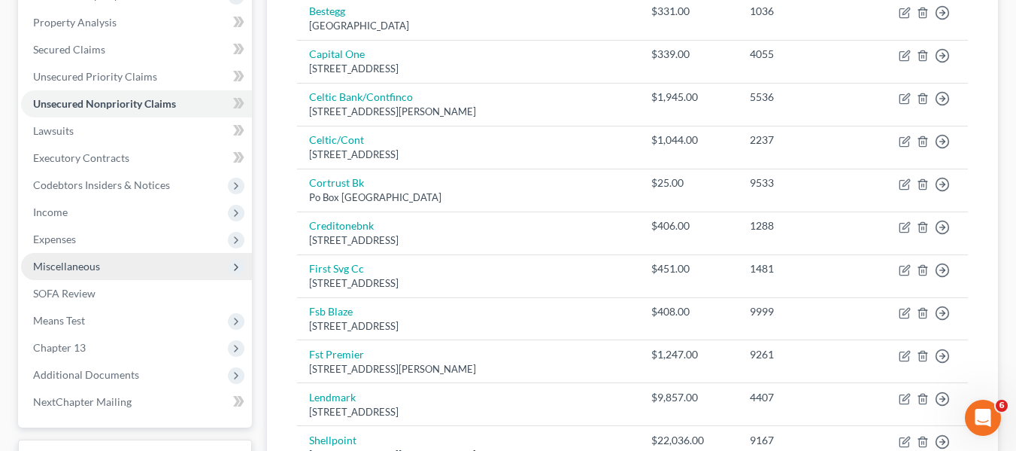
click at [121, 272] on span "Miscellaneous" at bounding box center [136, 266] width 231 height 27
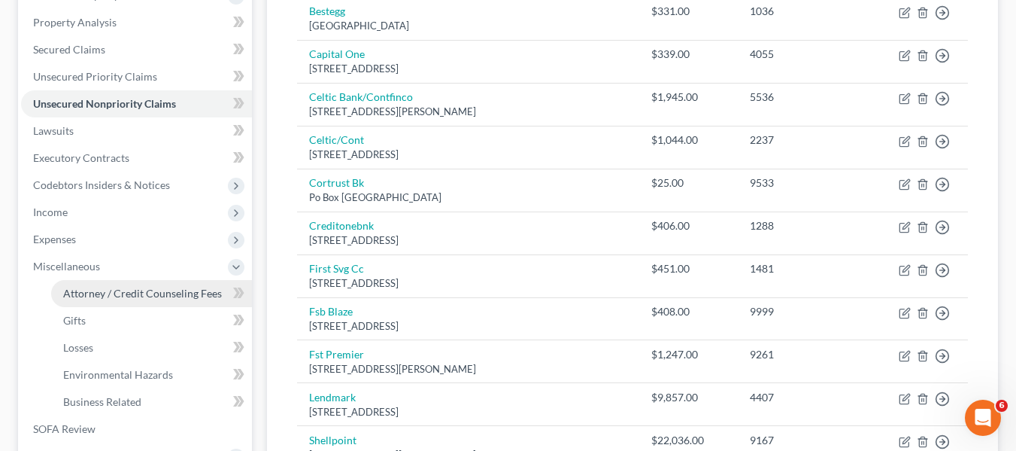
click at [129, 284] on link "Attorney / Credit Counseling Fees" at bounding box center [151, 293] width 201 height 27
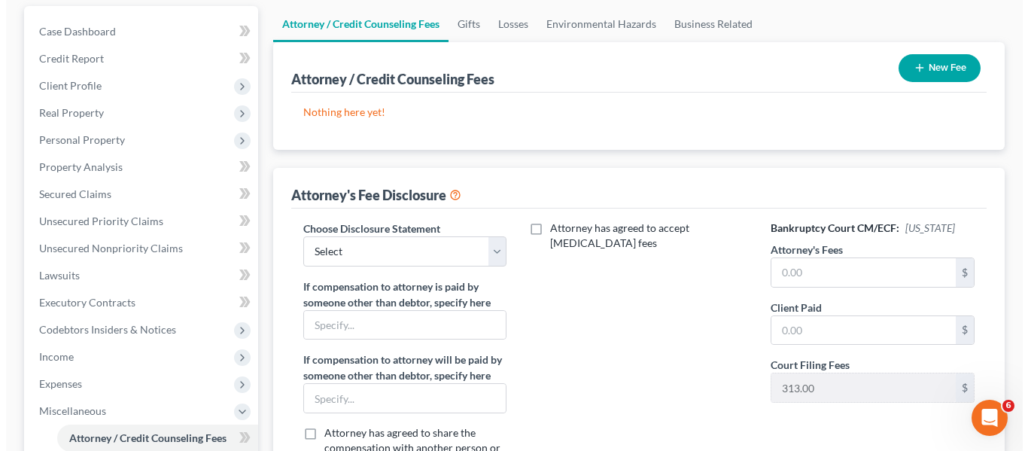
scroll to position [139, 0]
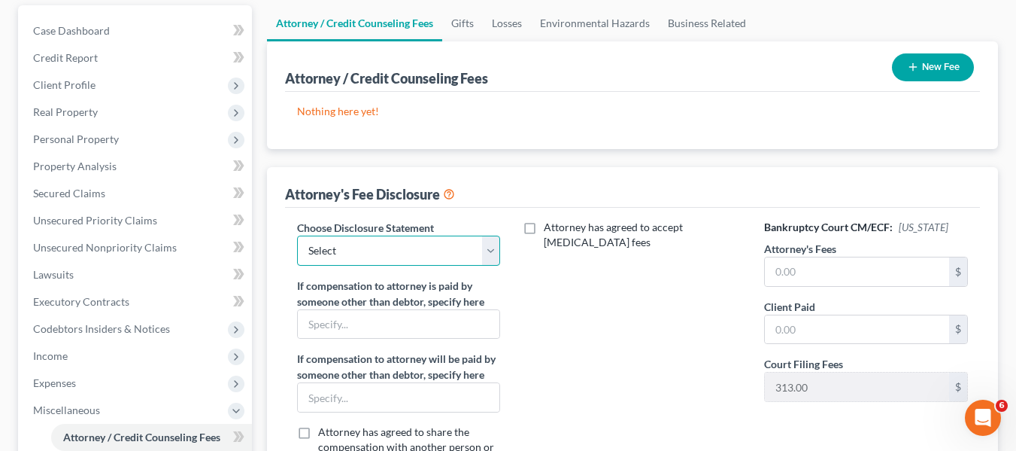
click at [434, 262] on select "Select [PERSON_NAME] Disclosure 7 Disclosure 13" at bounding box center [399, 250] width 204 height 30
select select "2"
click at [297, 235] on select "Select [PERSON_NAME] Disclosure 7 Disclosure 13" at bounding box center [399, 250] width 204 height 30
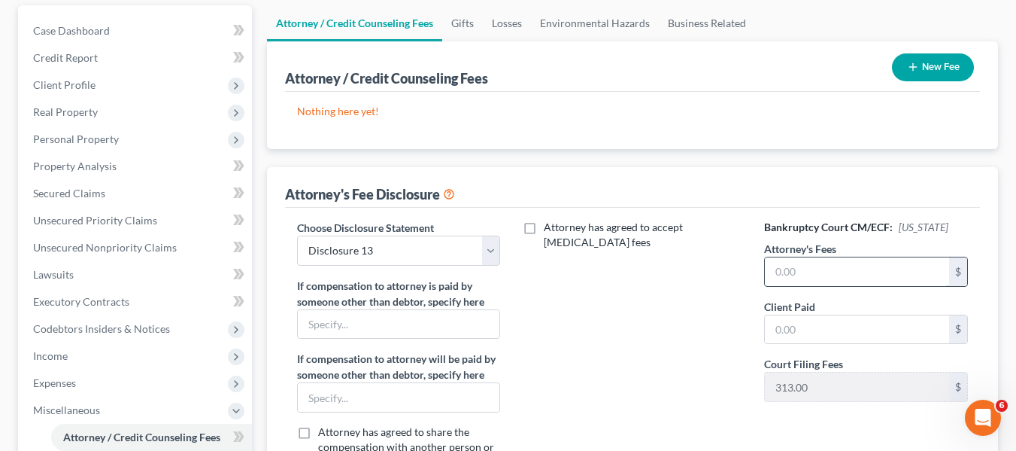
click at [845, 281] on input "text" at bounding box center [857, 271] width 184 height 29
type input "6,800"
click at [832, 322] on input "text" at bounding box center [857, 329] width 184 height 29
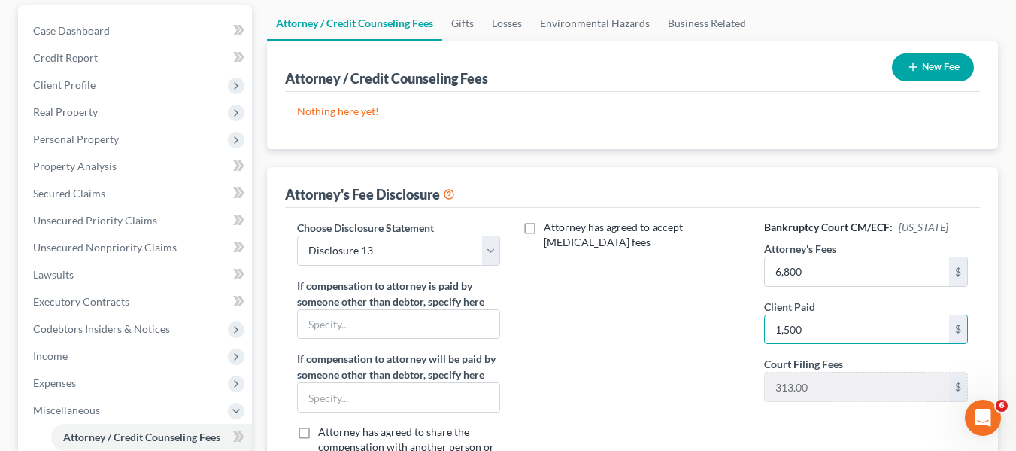
type input "1,500"
click at [918, 80] on button "New Fee" at bounding box center [933, 67] width 82 height 28
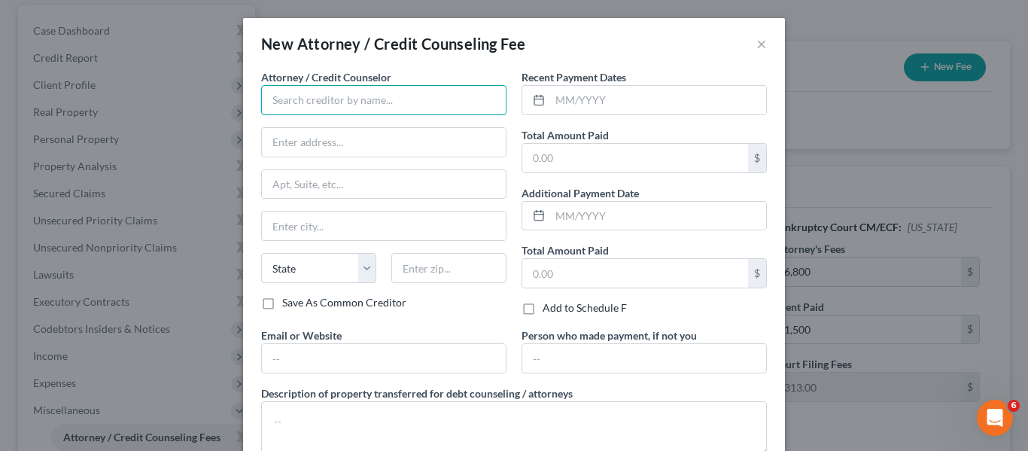
click at [439, 98] on input "text" at bounding box center [383, 100] width 245 height 30
type input "[PERSON_NAME] PA"
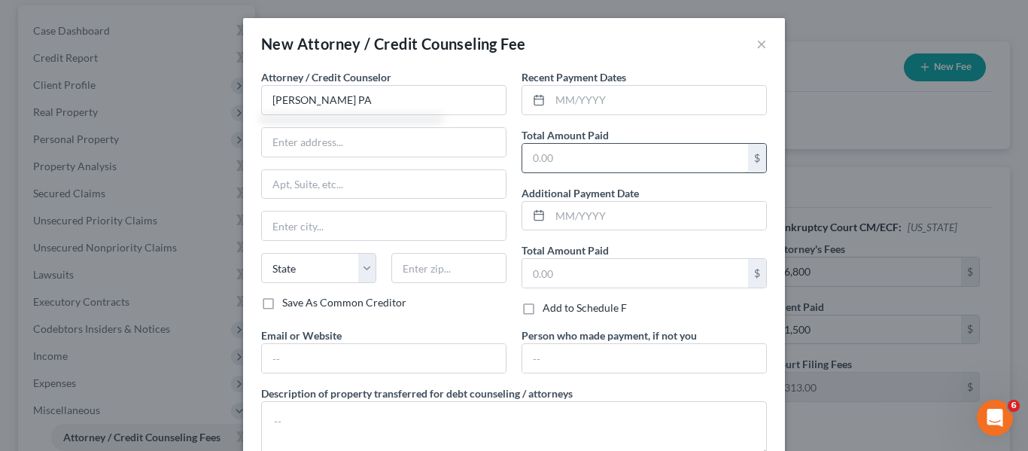
click at [575, 160] on input "text" at bounding box center [635, 158] width 226 height 29
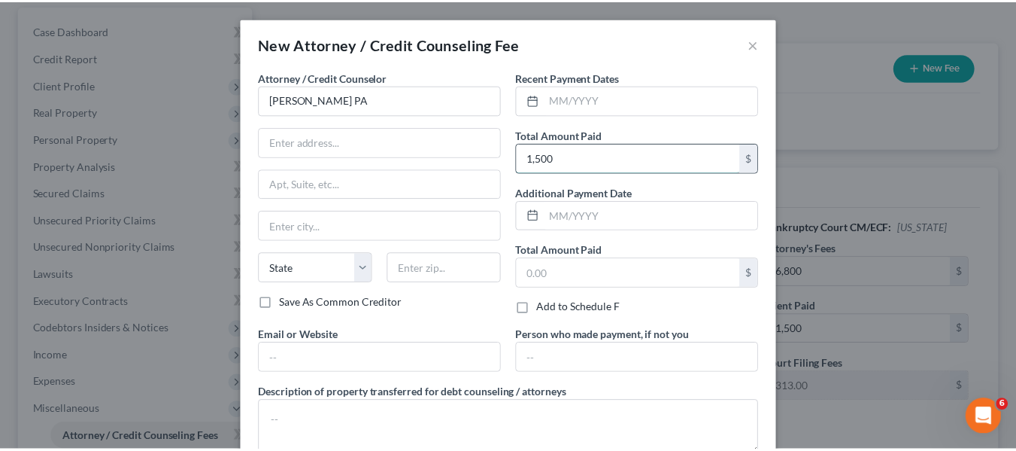
scroll to position [101, 0]
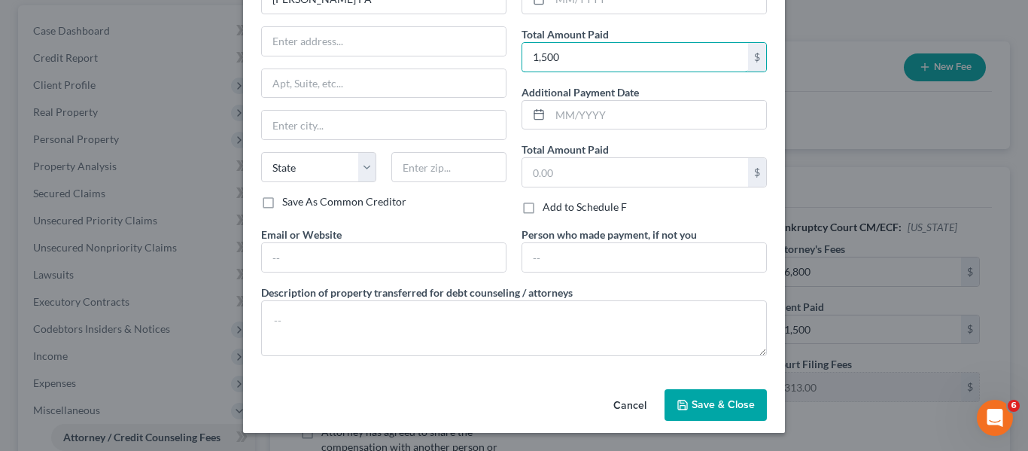
type input "1,500"
click at [689, 387] on div "Cancel Save & Close" at bounding box center [514, 408] width 542 height 50
click at [694, 398] on span "Save & Close" at bounding box center [722, 404] width 63 height 13
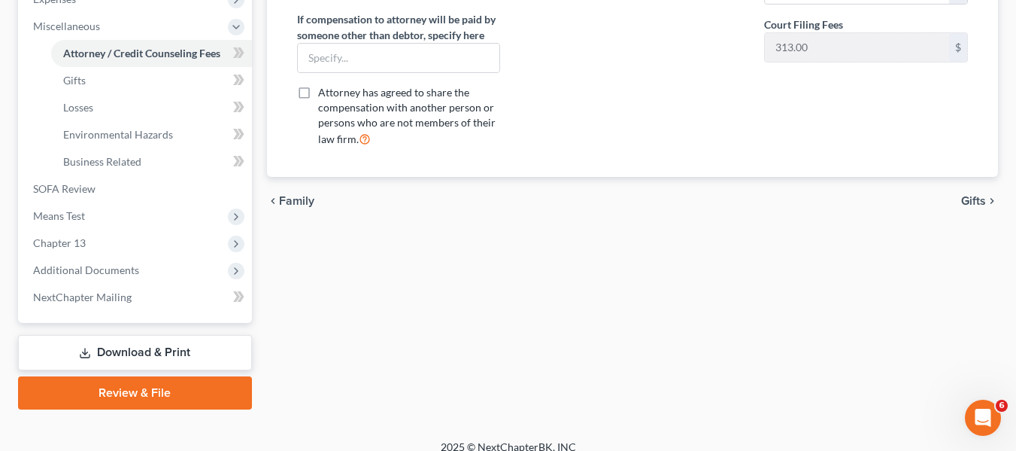
scroll to position [539, 0]
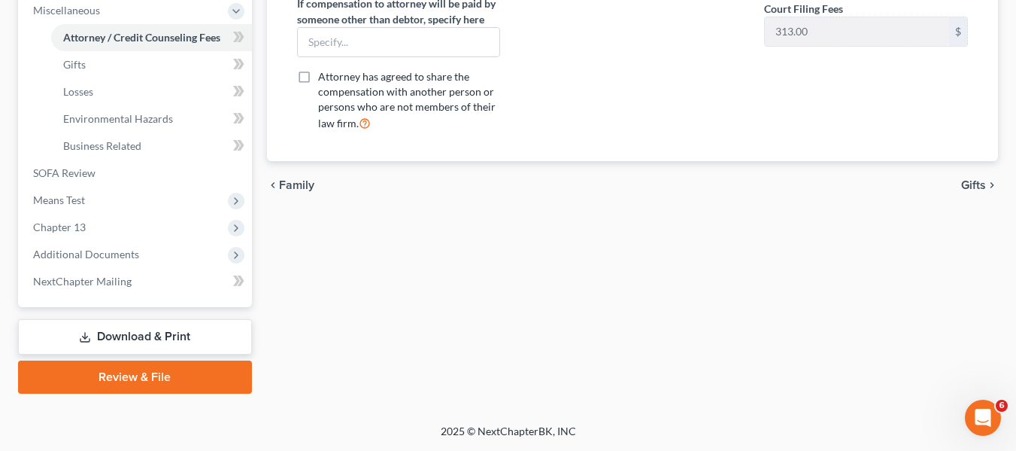
click at [80, 333] on icon at bounding box center [85, 337] width 12 height 12
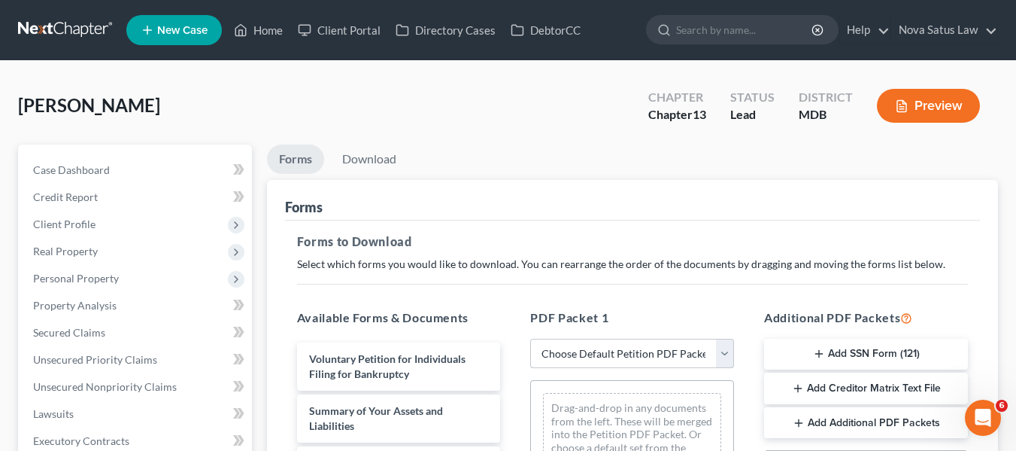
click at [587, 354] on select "Choose Default Petition PDF Packet Complete Bankruptcy Petition (all forms and …" at bounding box center [632, 353] width 204 height 30
select select "0"
click at [530, 338] on select "Choose Default Petition PDF Packet Complete Bankruptcy Petition (all forms and …" at bounding box center [632, 353] width 204 height 30
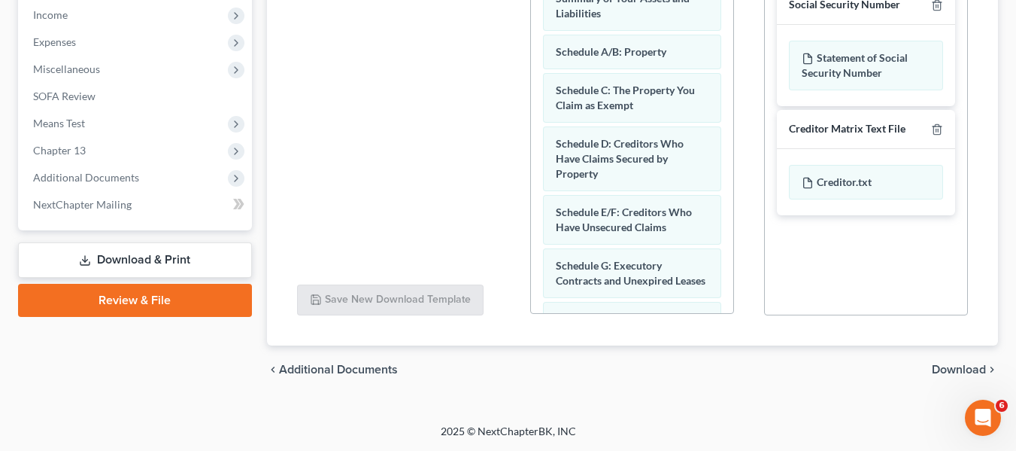
scroll to position [86, 0]
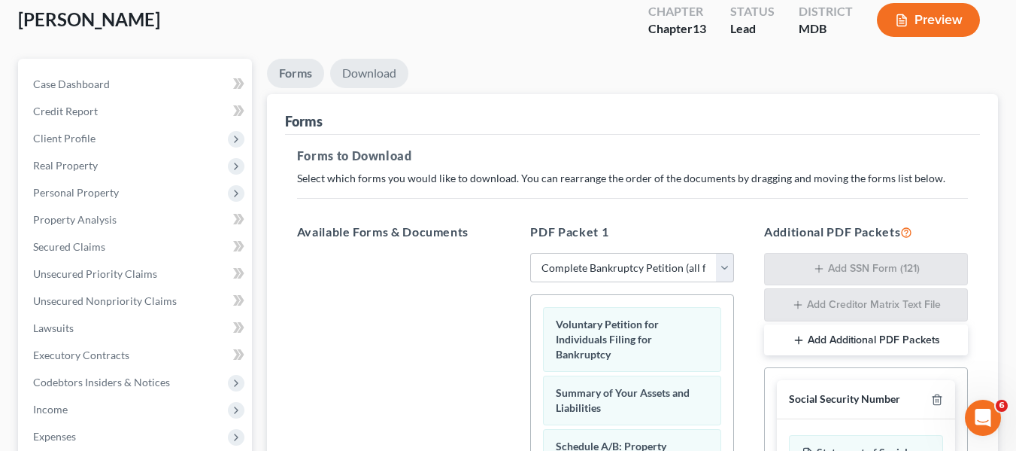
click at [370, 70] on link "Download" at bounding box center [369, 73] width 78 height 29
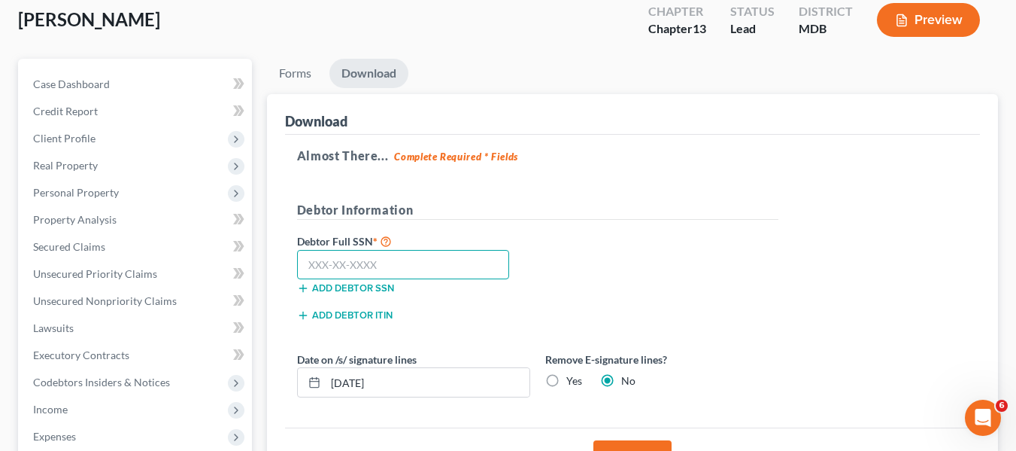
click at [304, 274] on input "text" at bounding box center [403, 265] width 213 height 30
type input "222-48-1699"
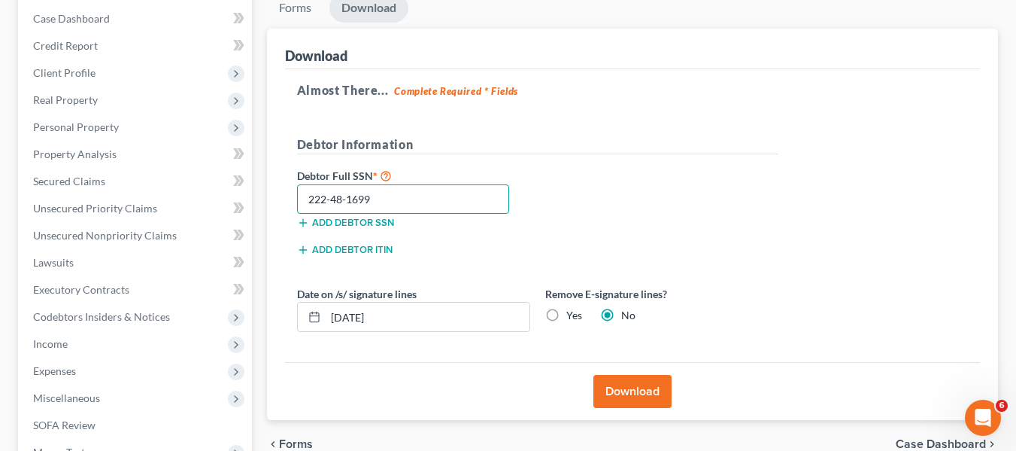
scroll to position [153, 0]
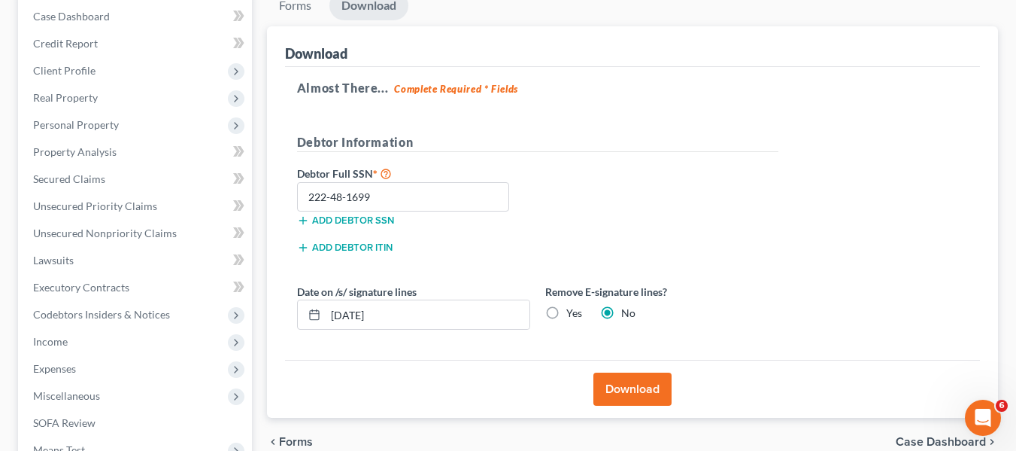
click at [609, 384] on button "Download" at bounding box center [632, 388] width 78 height 33
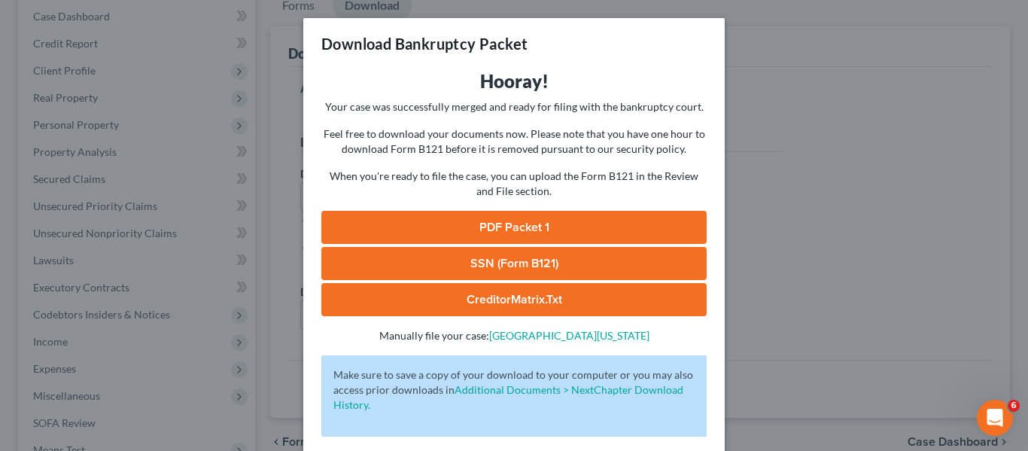
click at [526, 229] on link "PDF Packet 1" at bounding box center [513, 227] width 385 height 33
click at [469, 249] on link "SSN (Form B121)" at bounding box center [513, 263] width 385 height 33
click at [800, 167] on div "Download Bankruptcy Packet Hooray! Your case was successfully merged and ready …" at bounding box center [514, 225] width 1028 height 451
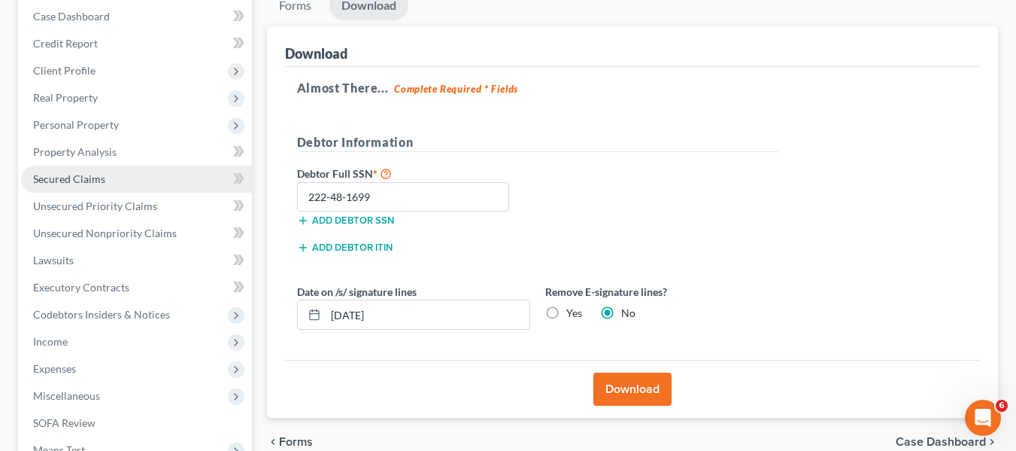
click at [100, 185] on link "Secured Claims" at bounding box center [136, 178] width 231 height 27
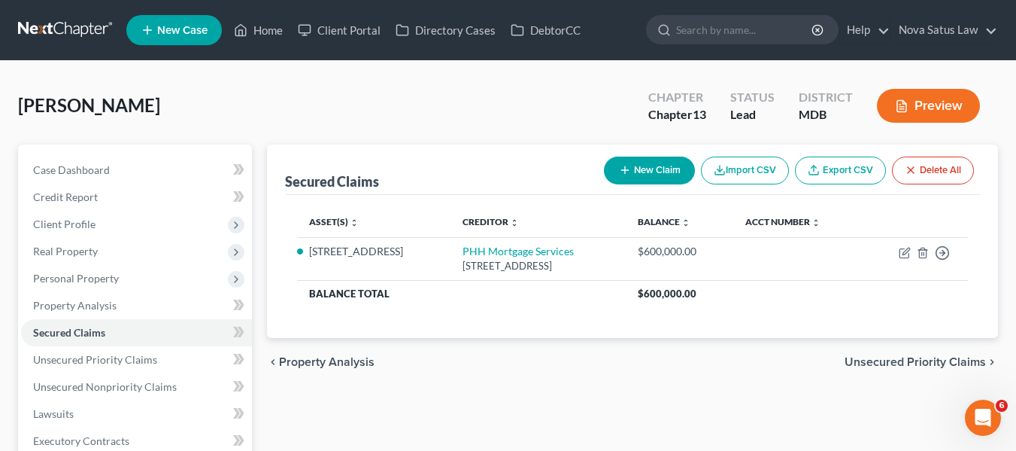
click at [655, 176] on button "New Claim" at bounding box center [649, 170] width 91 height 28
select select "0"
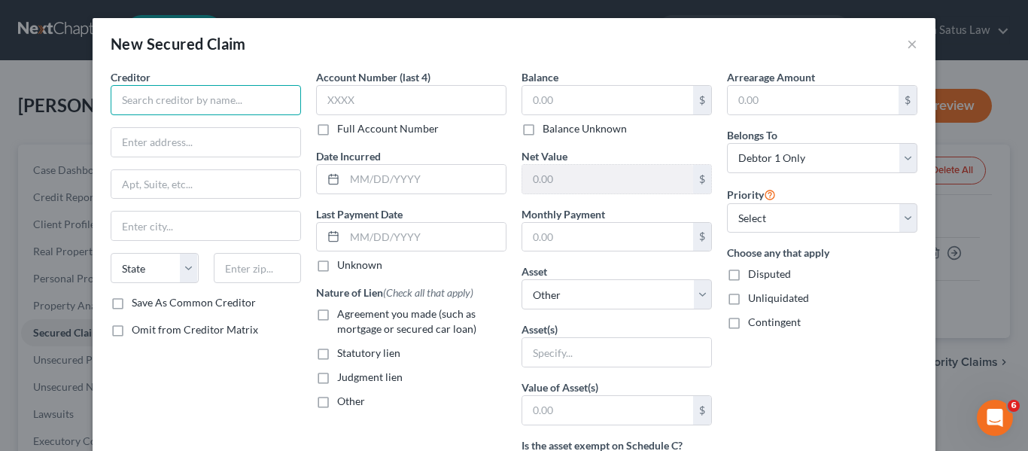
click at [203, 111] on input "text" at bounding box center [206, 100] width 190 height 30
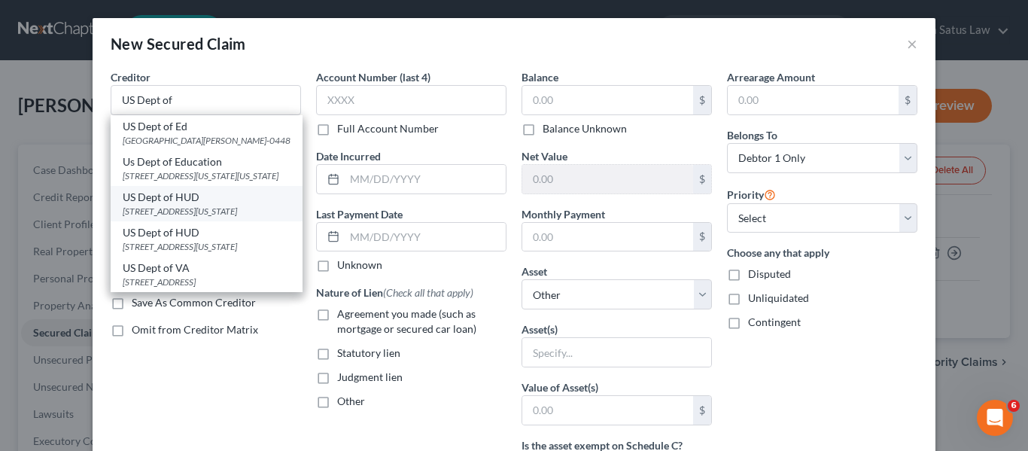
click at [218, 205] on div "US Dept of HUD" at bounding box center [207, 197] width 168 height 15
type input "US Dept of HUD"
type input "[STREET_ADDRESS]"
type input "[US_STATE]"
select select "8"
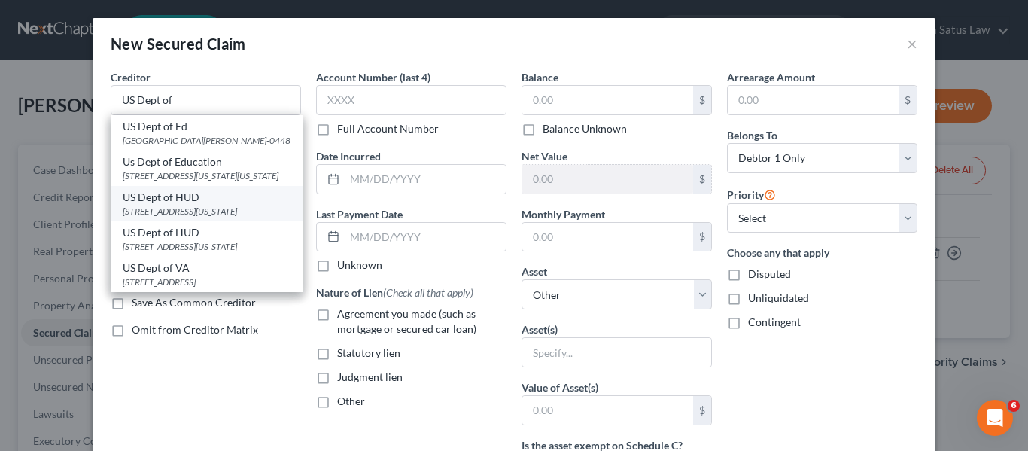
type input "21410"
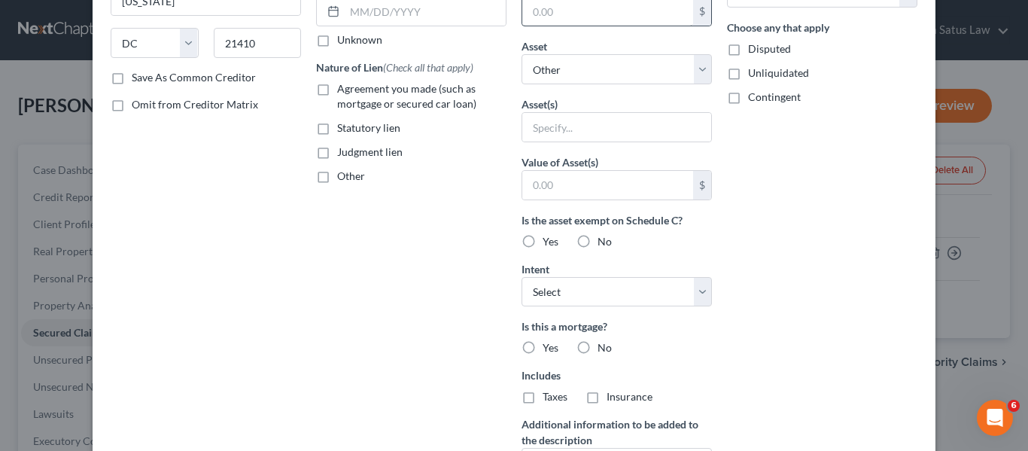
scroll to position [384, 0]
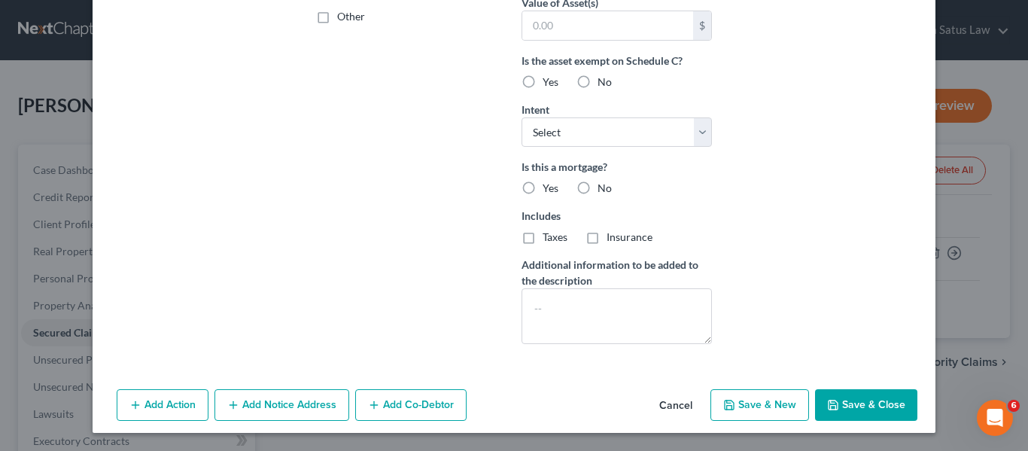
click at [821, 402] on button "Save & Close" at bounding box center [866, 405] width 102 height 32
select select
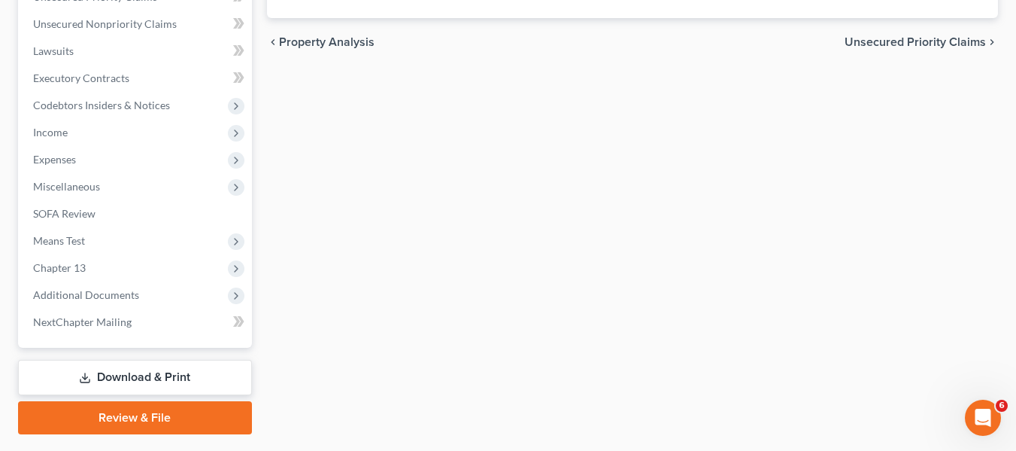
scroll to position [0, 0]
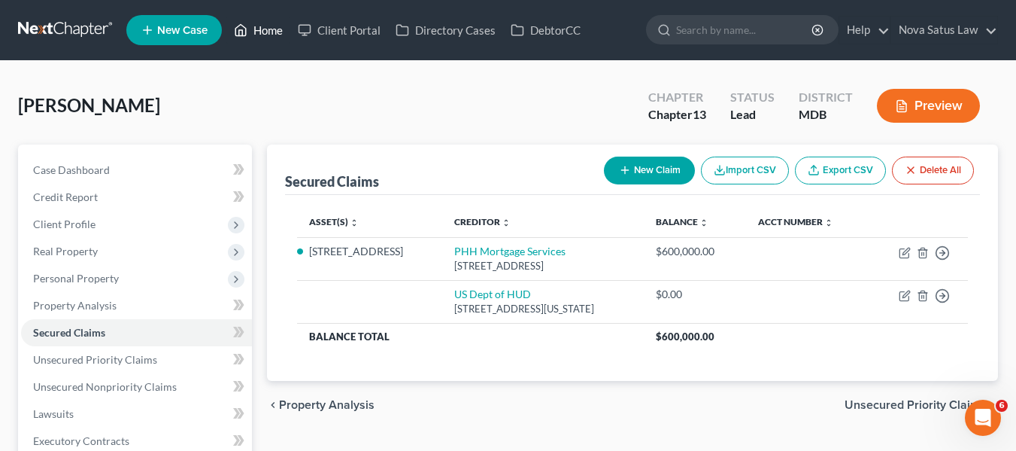
click at [260, 29] on link "Home" at bounding box center [258, 30] width 64 height 27
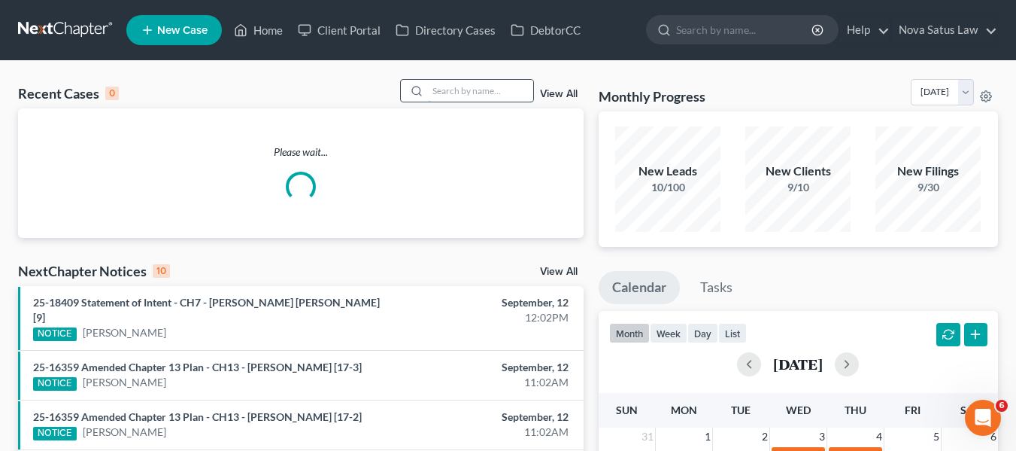
click at [465, 90] on input "search" at bounding box center [480, 91] width 105 height 22
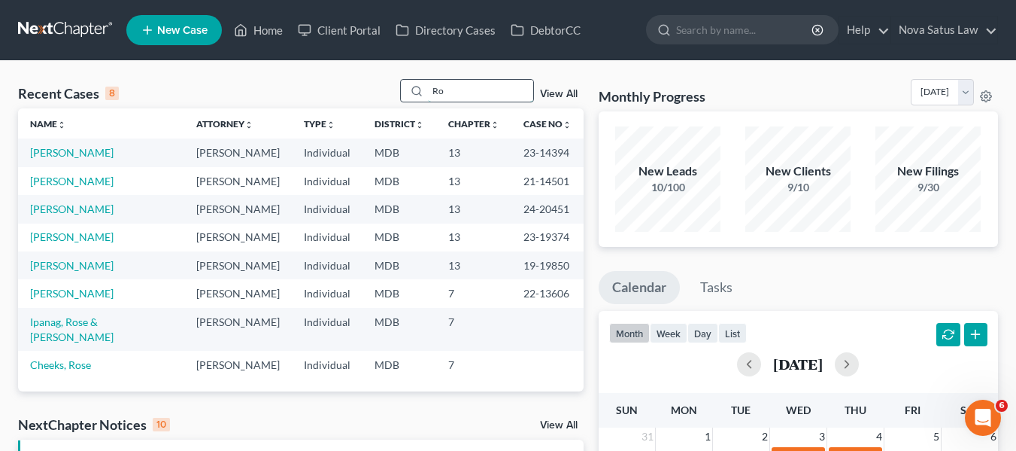
type input "R"
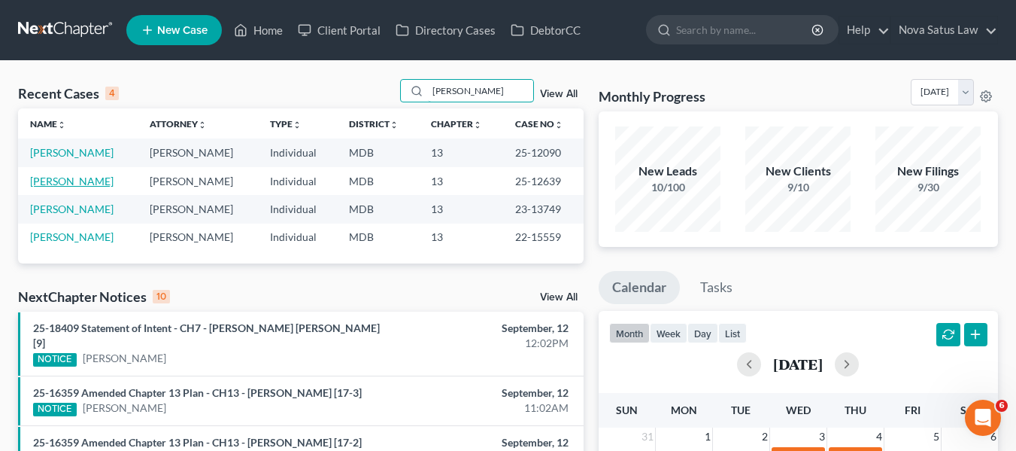
type input "[PERSON_NAME]"
click at [50, 181] on link "[PERSON_NAME]" at bounding box center [71, 181] width 83 height 13
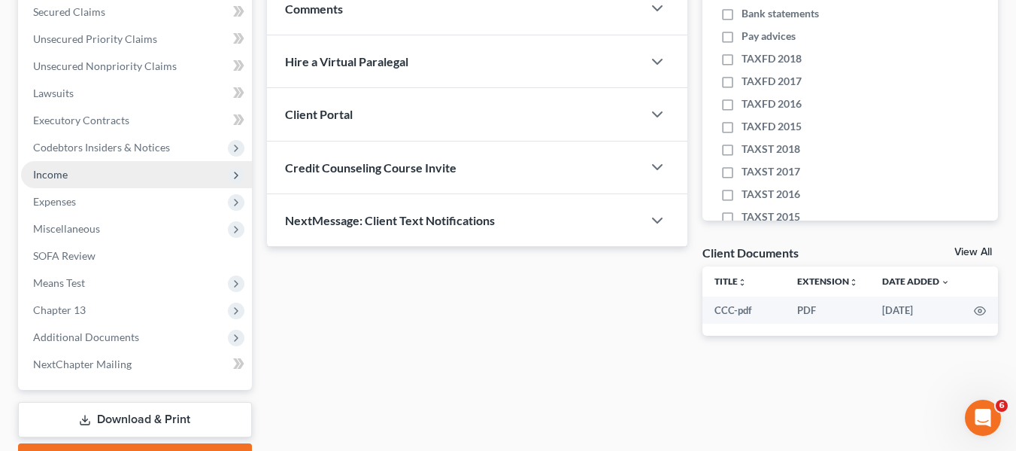
scroll to position [403, 0]
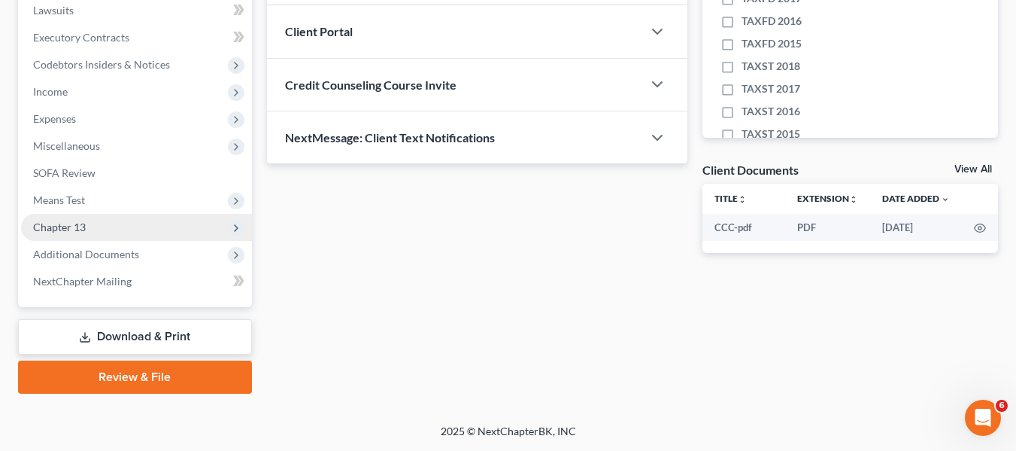
click at [59, 230] on span "Chapter 13" at bounding box center [59, 226] width 53 height 13
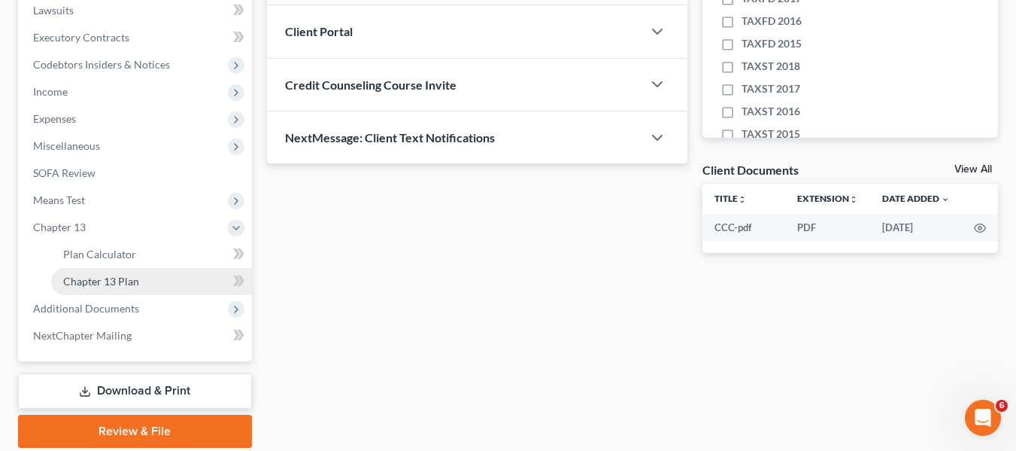
click at [93, 278] on span "Chapter 13 Plan" at bounding box center [101, 281] width 76 height 13
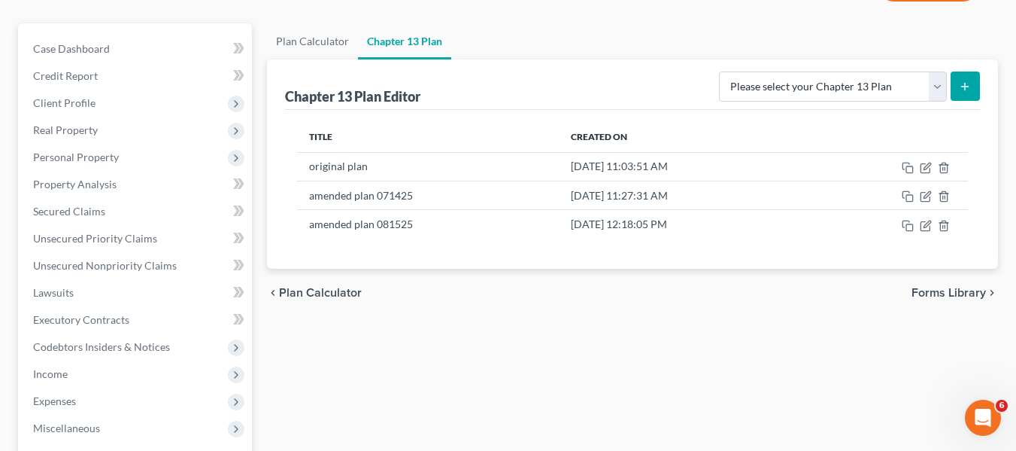
scroll to position [123, 0]
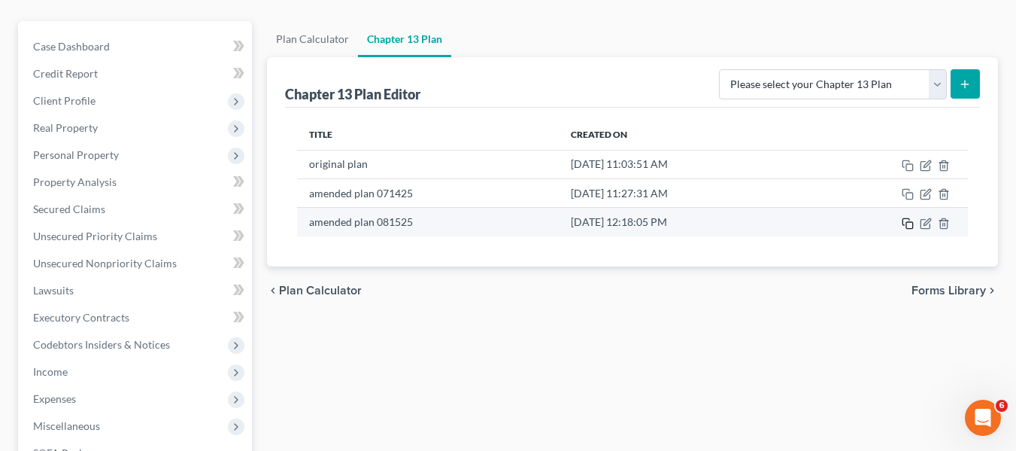
click at [908, 228] on rect "button" at bounding box center [909, 225] width 7 height 7
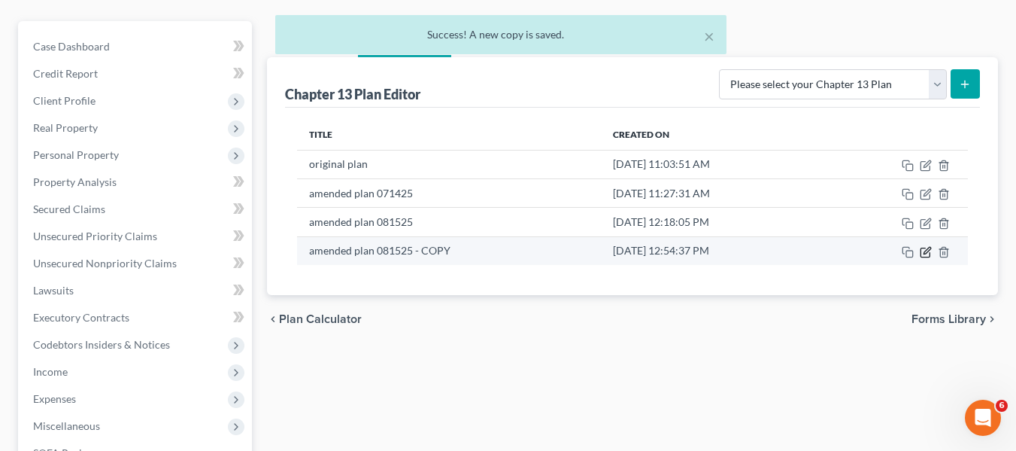
click at [923, 249] on icon "button" at bounding box center [926, 252] width 12 height 12
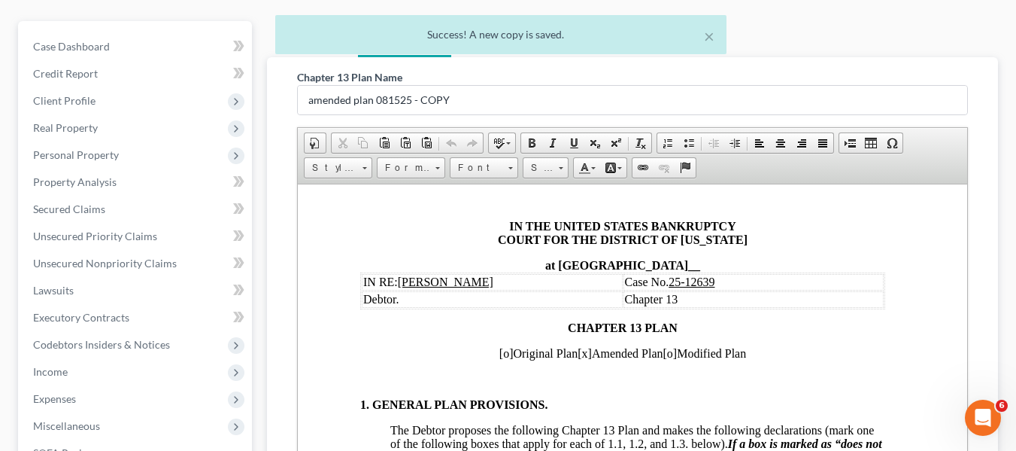
scroll to position [0, 10]
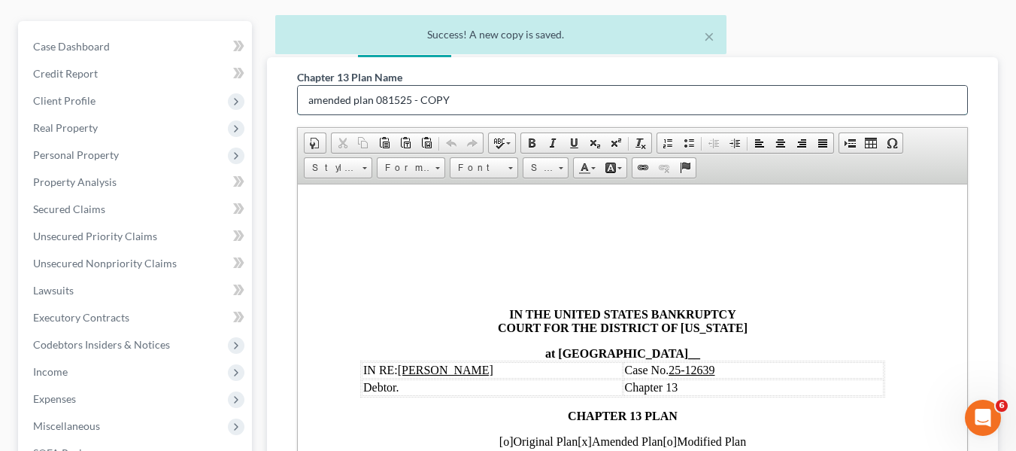
click at [477, 87] on input "amended plan 081525 - COPY" at bounding box center [632, 100] width 669 height 29
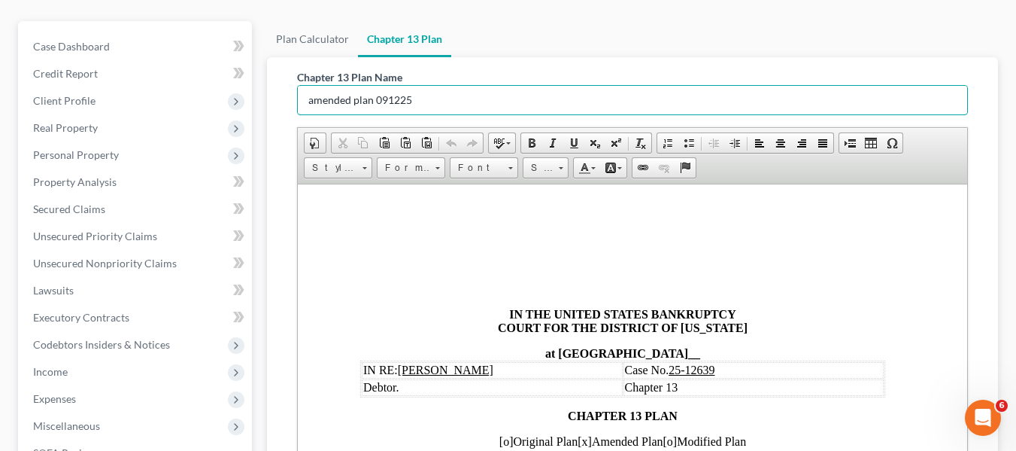
scroll to position [457, 0]
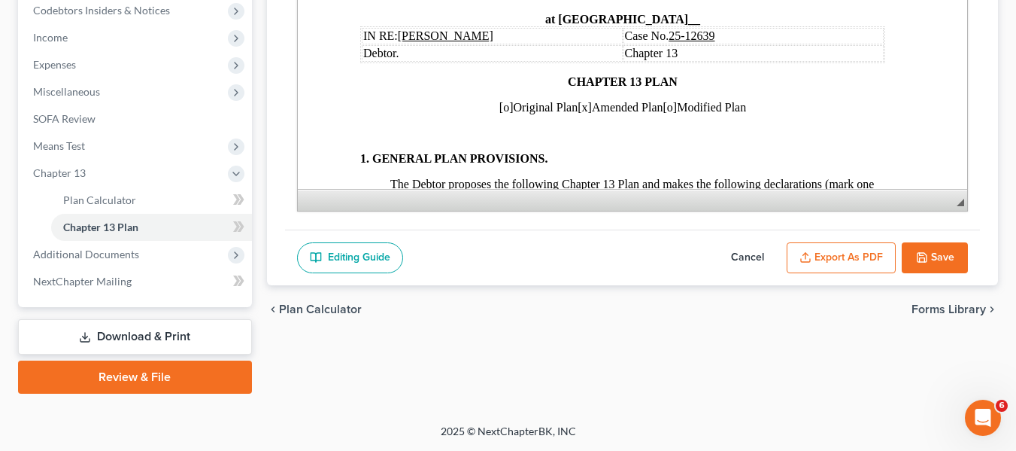
drag, startPoint x: 1017, startPoint y: 406, endPoint x: 425, endPoint y: 290, distance: 603.4
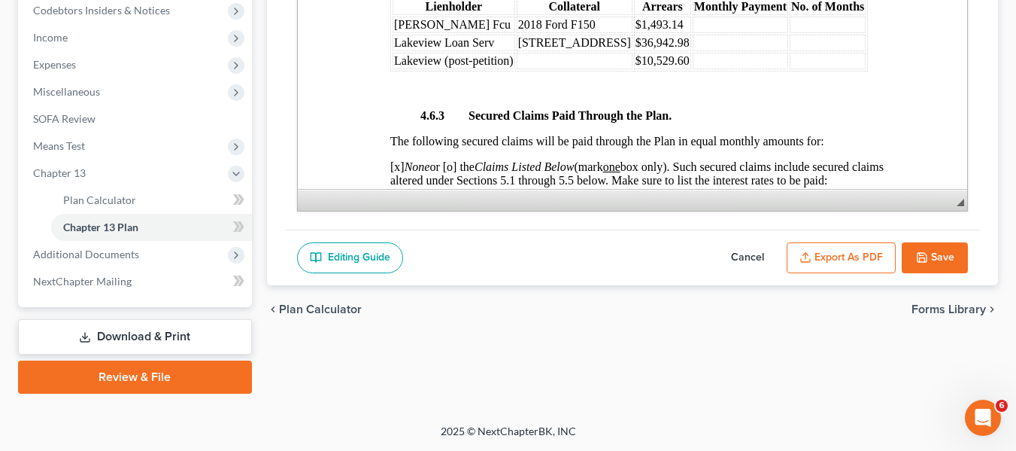
scroll to position [2716, 10]
type input "amended plan 091225"
click at [748, 251] on button "Cancel" at bounding box center [748, 258] width 66 height 32
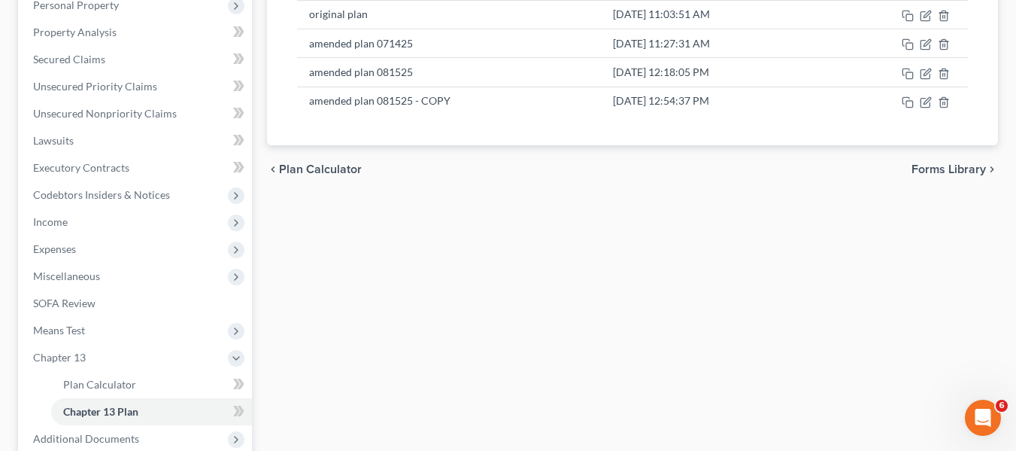
scroll to position [272, 0]
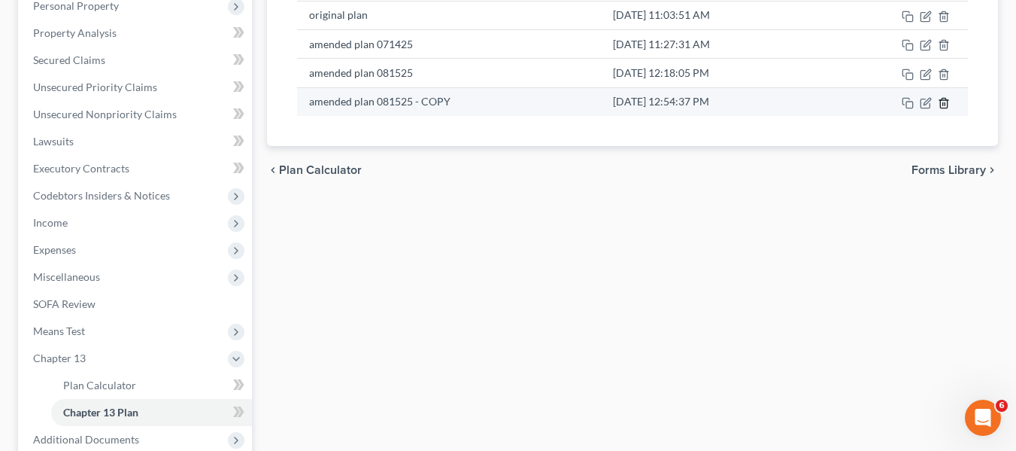
click at [946, 102] on icon "button" at bounding box center [944, 103] width 12 height 12
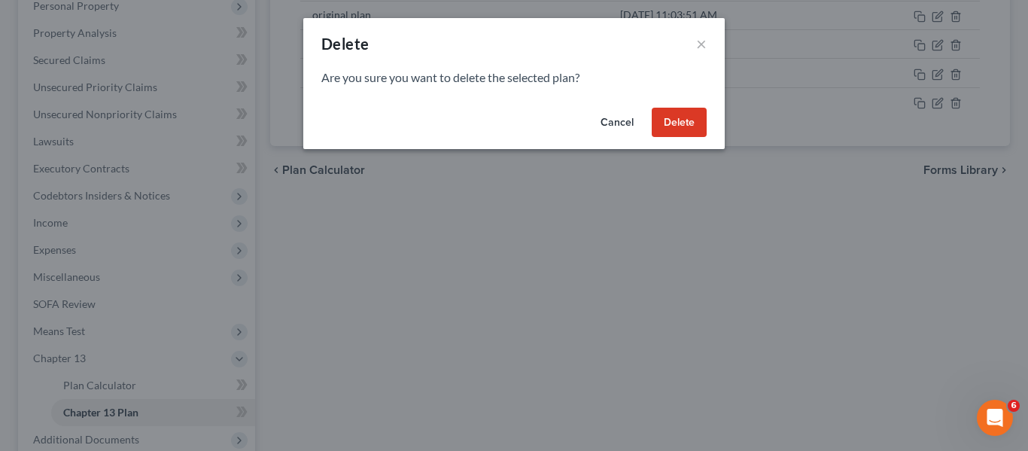
click at [678, 124] on button "Delete" at bounding box center [678, 123] width 55 height 30
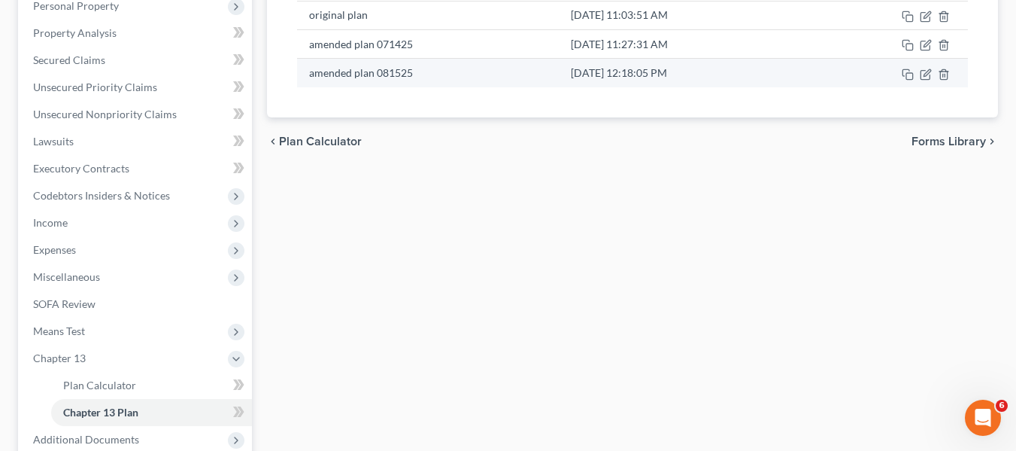
click at [691, 77] on td "[DATE] 12:18:05 PM" at bounding box center [683, 73] width 248 height 29
click at [925, 69] on icon "button" at bounding box center [926, 74] width 12 height 12
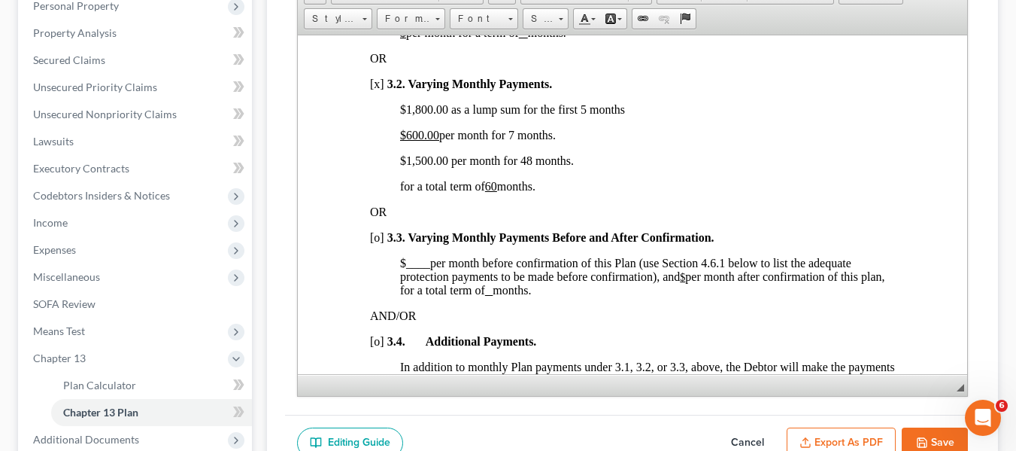
scroll to position [1181, 0]
click at [906, 439] on button "Save" at bounding box center [935, 443] width 66 height 32
